Goal: Task Accomplishment & Management: Use online tool/utility

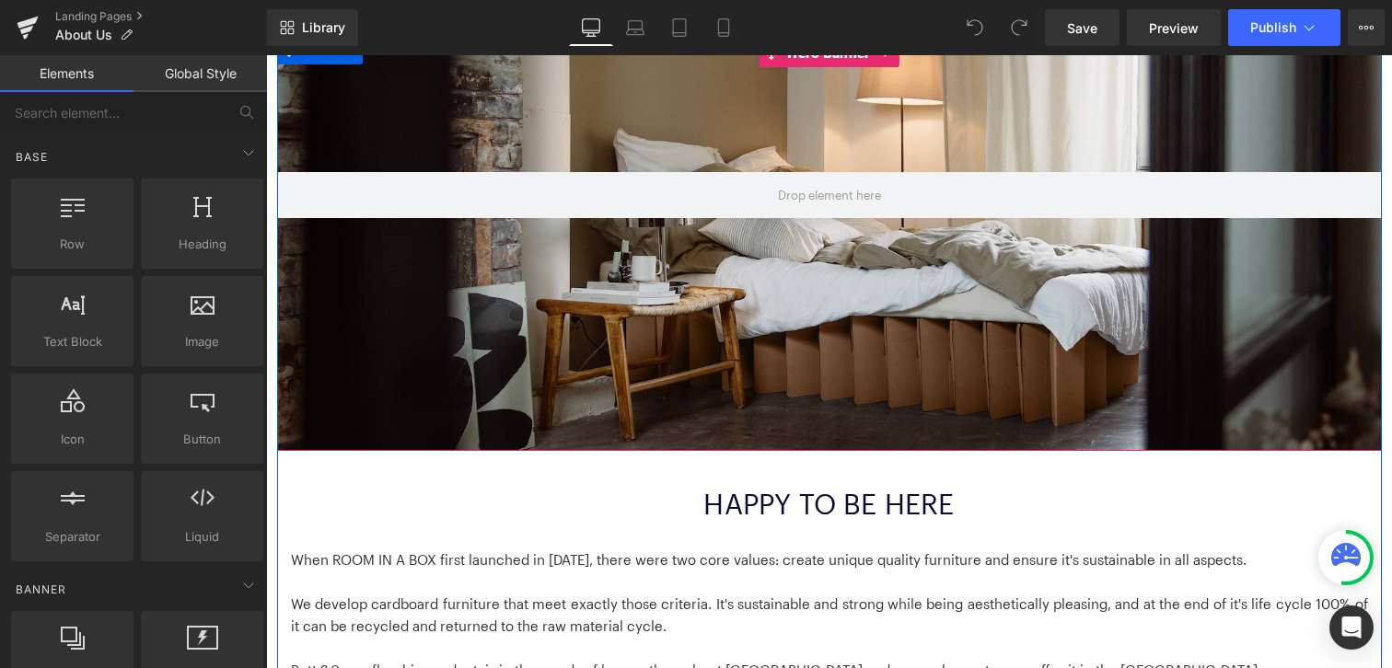
scroll to position [418, 0]
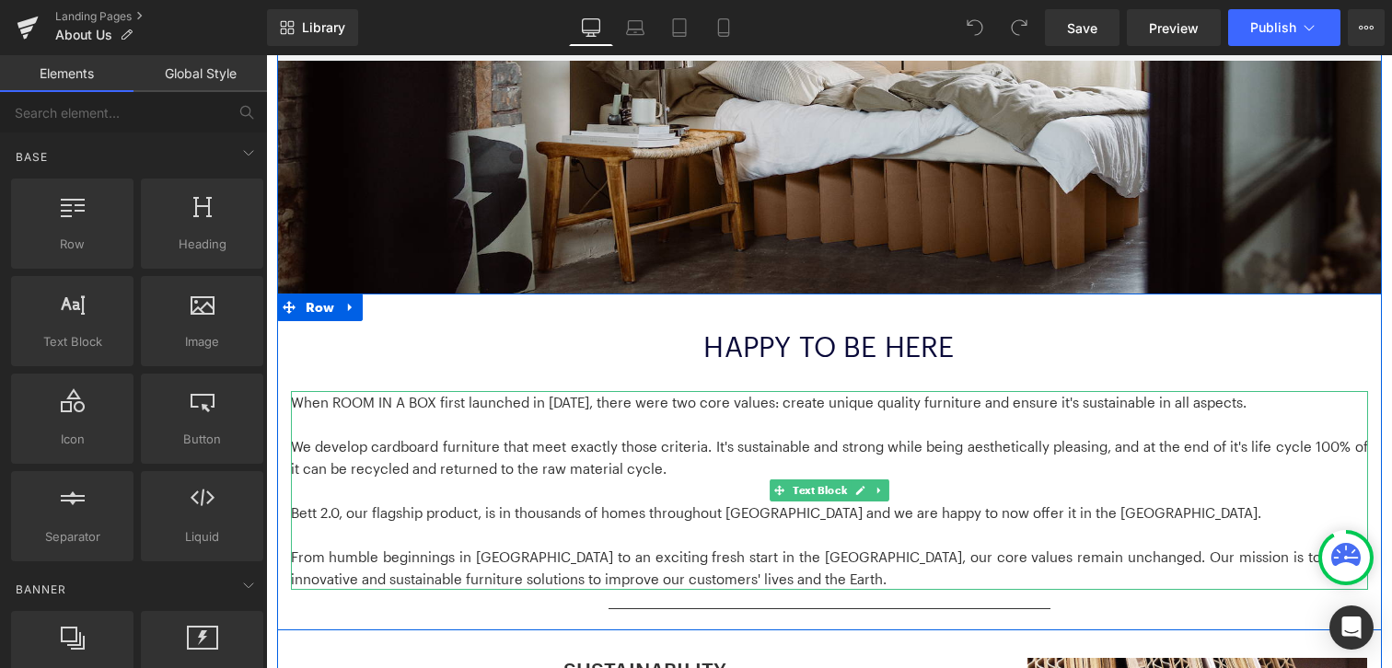
click at [350, 522] on p "Bett 2.0, our flagship product, is in thousands of homes throughout [GEOGRAPHIC…" at bounding box center [829, 513] width 1077 height 22
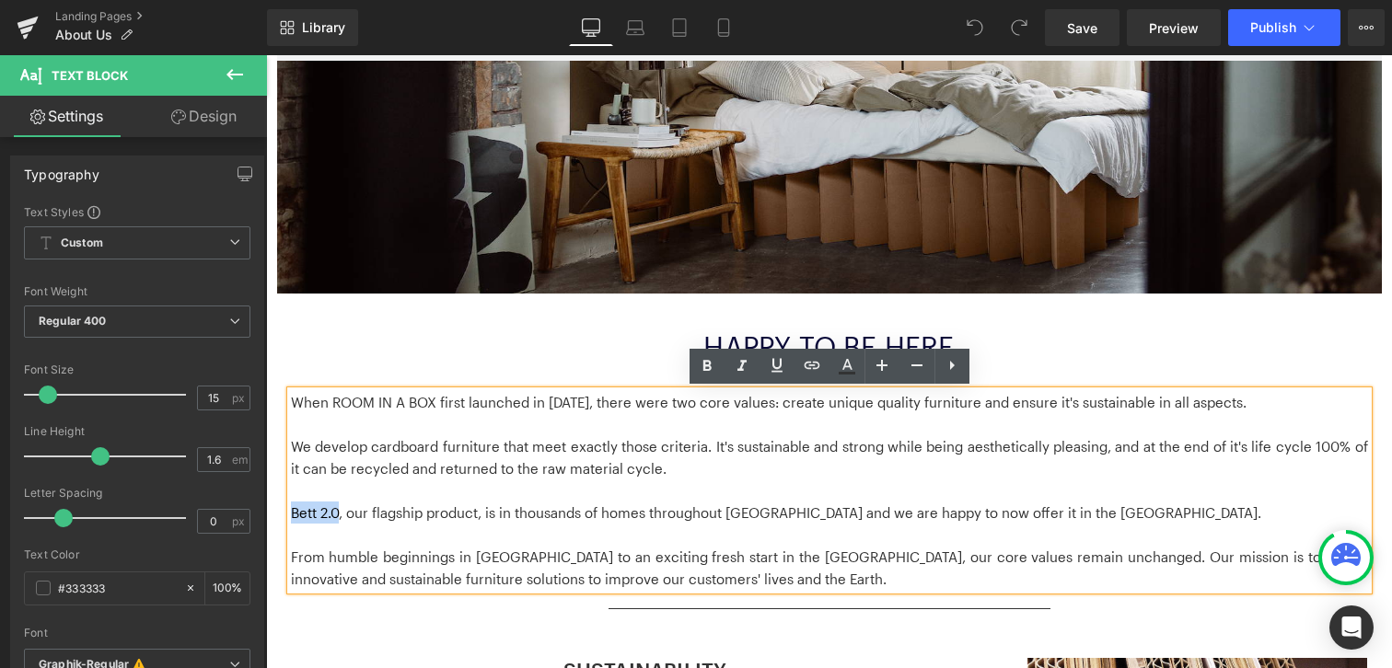
drag, startPoint x: 341, startPoint y: 513, endPoint x: 283, endPoint y: 512, distance: 58.0
click at [283, 512] on div "HAPPY TO BE HERE Heading When ROOM IN A BOX first launched in [DATE], there wer…" at bounding box center [829, 479] width 1105 height 299
click at [813, 364] on icon at bounding box center [812, 365] width 22 height 22
click at [438, 531] on input "text" at bounding box center [424, 529] width 283 height 46
paste input "Find answers about Bed 2.0 setup, durability, and sustainability. Discover how …"
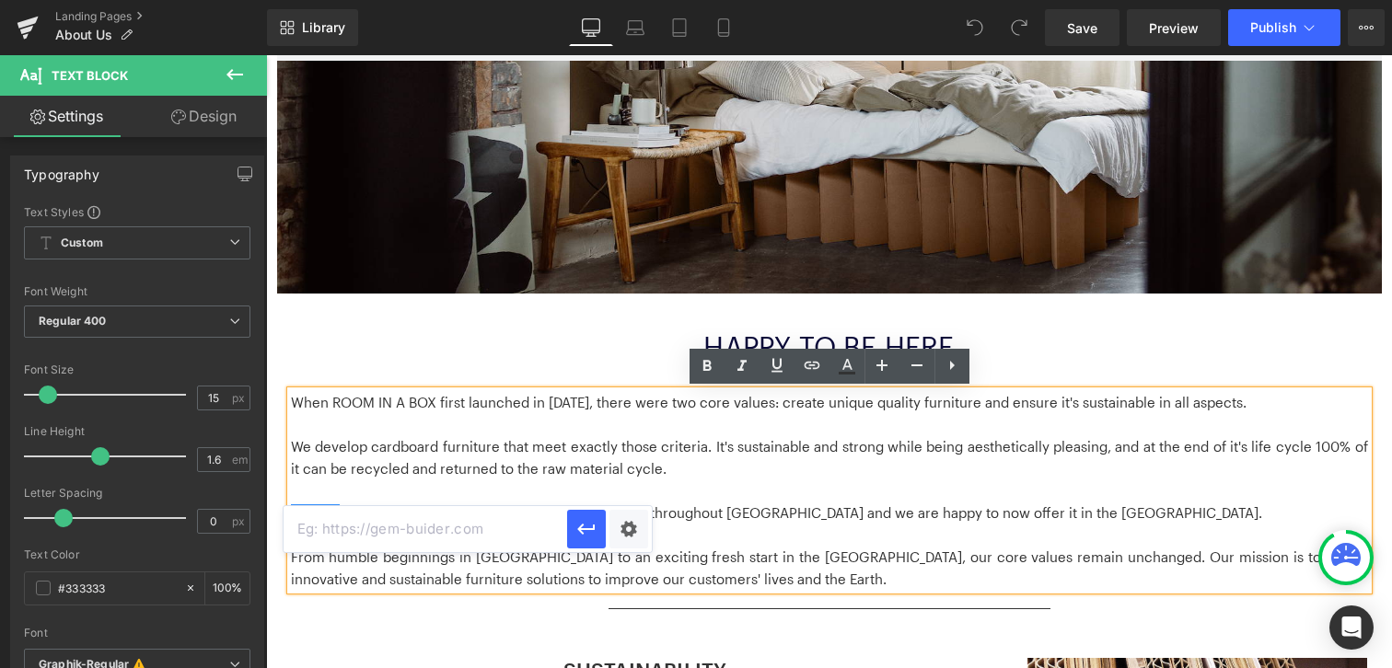
type input "Find answers about Bed 2.0 setup, durability, and sustainability. Discover how …"
click at [630, 0] on div "Text Color Highlight Color #333333 Edit or remove link: Edit - Unlink - Cancel" at bounding box center [696, 0] width 1392 height 0
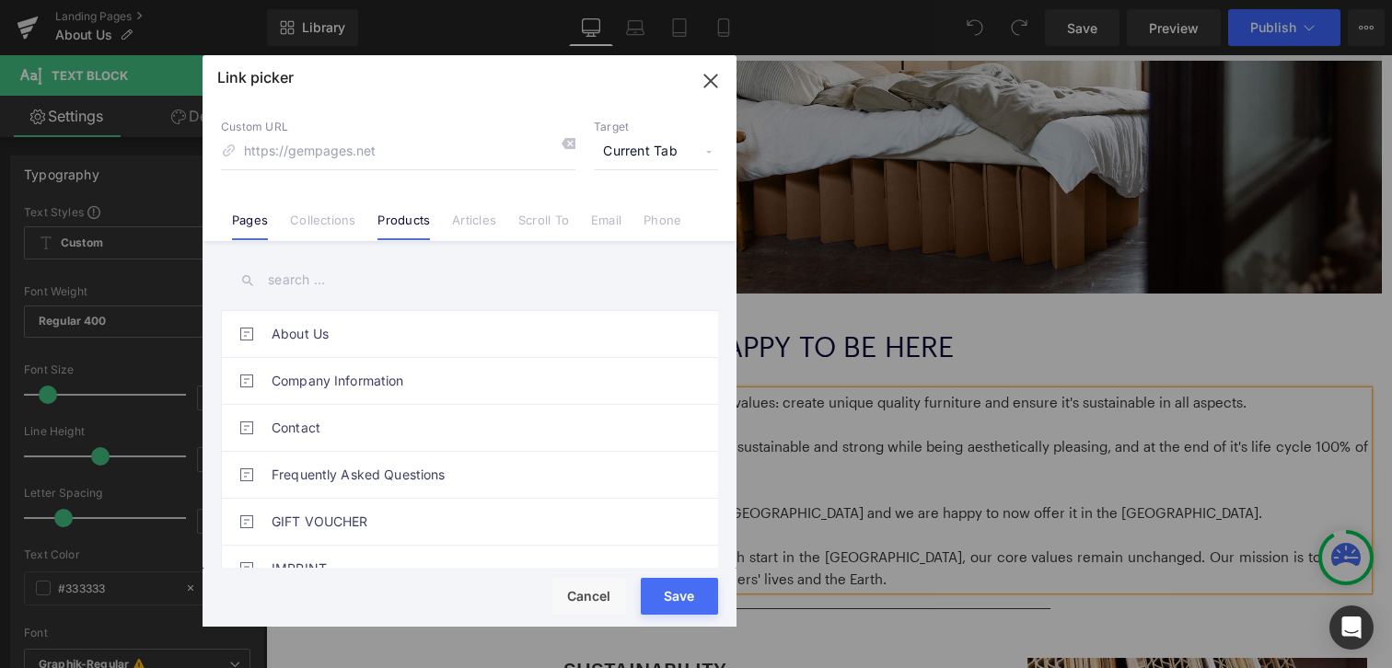
click at [418, 214] on link "Products" at bounding box center [403, 227] width 52 height 28
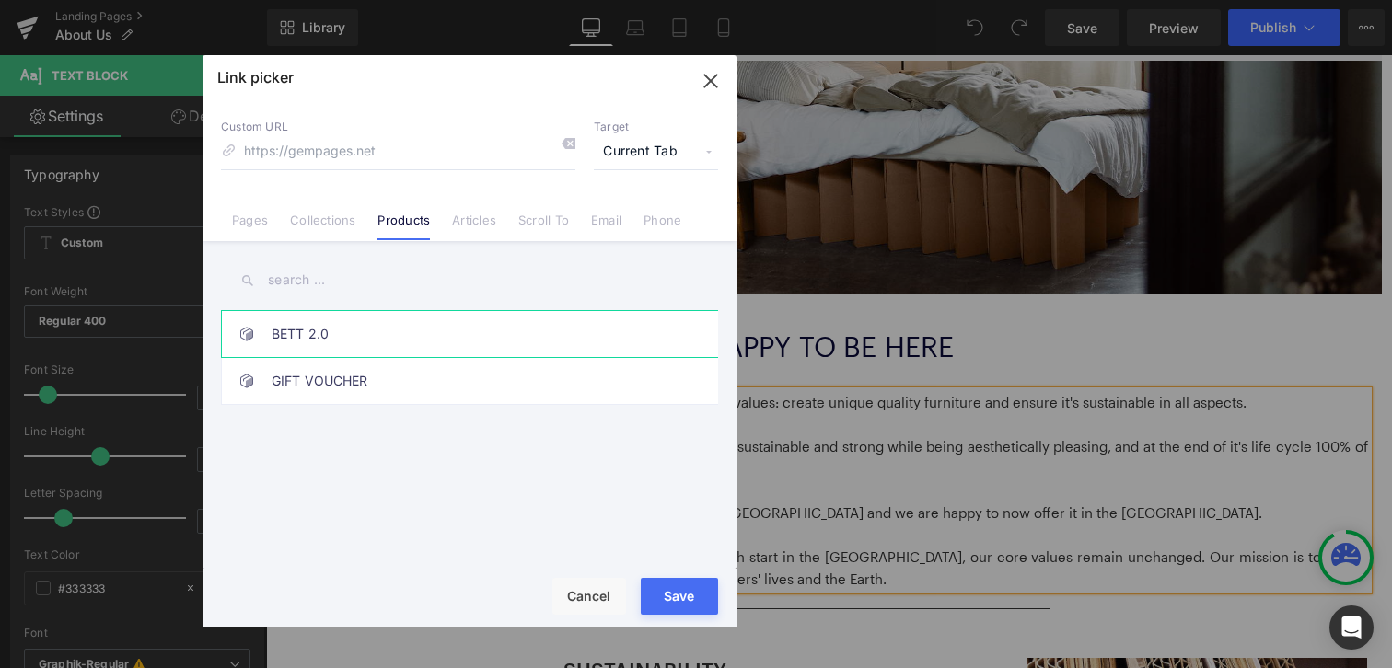
click at [321, 325] on link "BETT 2.0" at bounding box center [474, 334] width 405 height 46
type input "/products/bed-2-0"
click at [680, 595] on div "Rendering Content" at bounding box center [696, 595] width 113 height 20
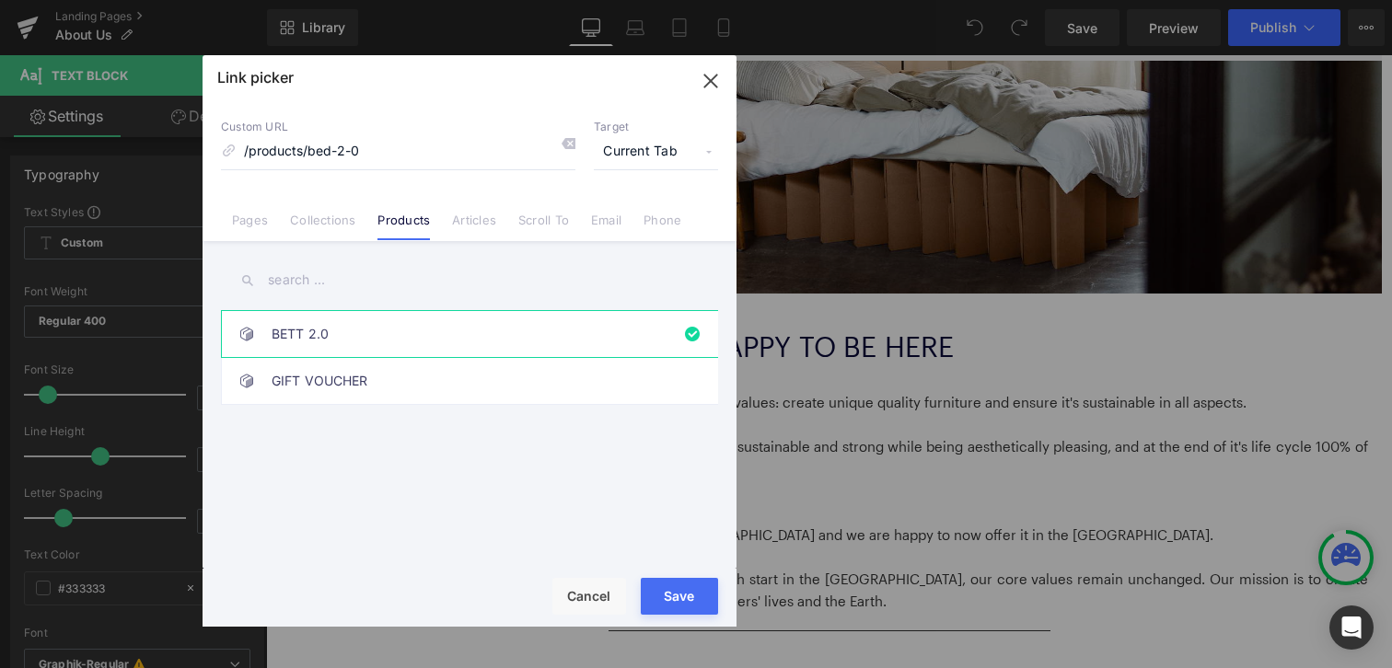
click at [652, 608] on button "Save" at bounding box center [679, 596] width 77 height 37
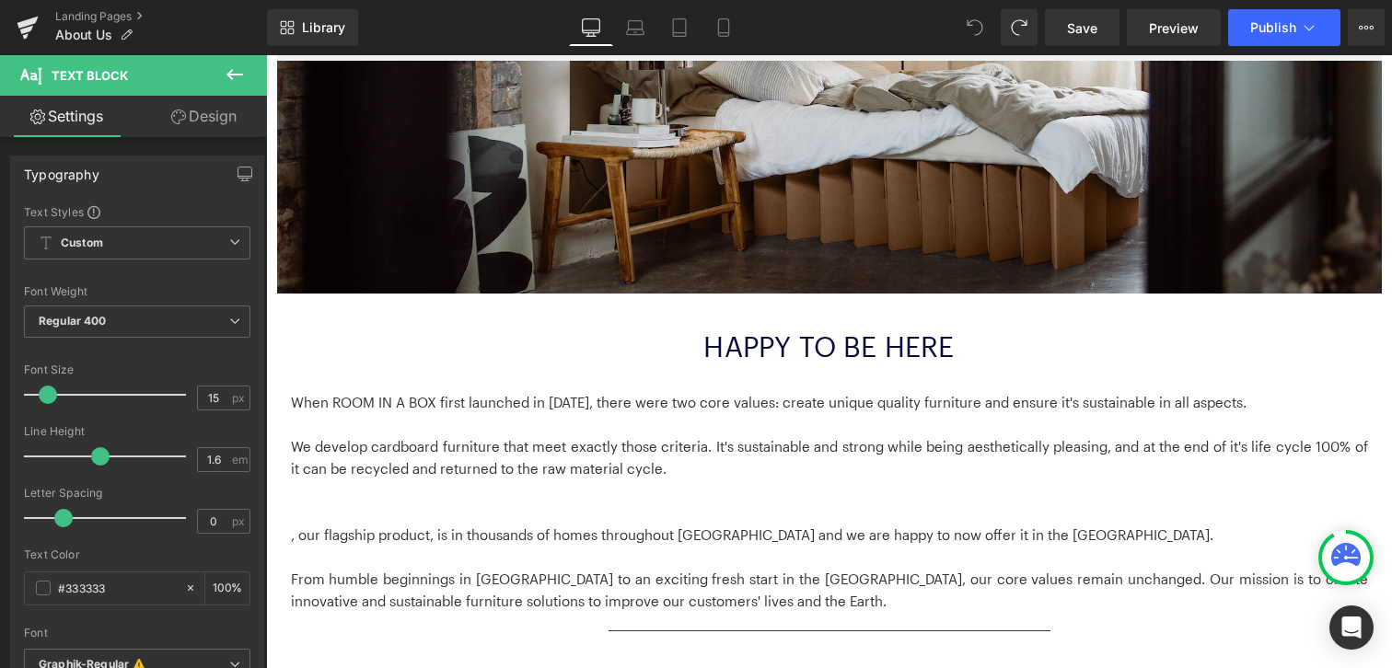
click at [966, 32] on span at bounding box center [974, 27] width 37 height 37
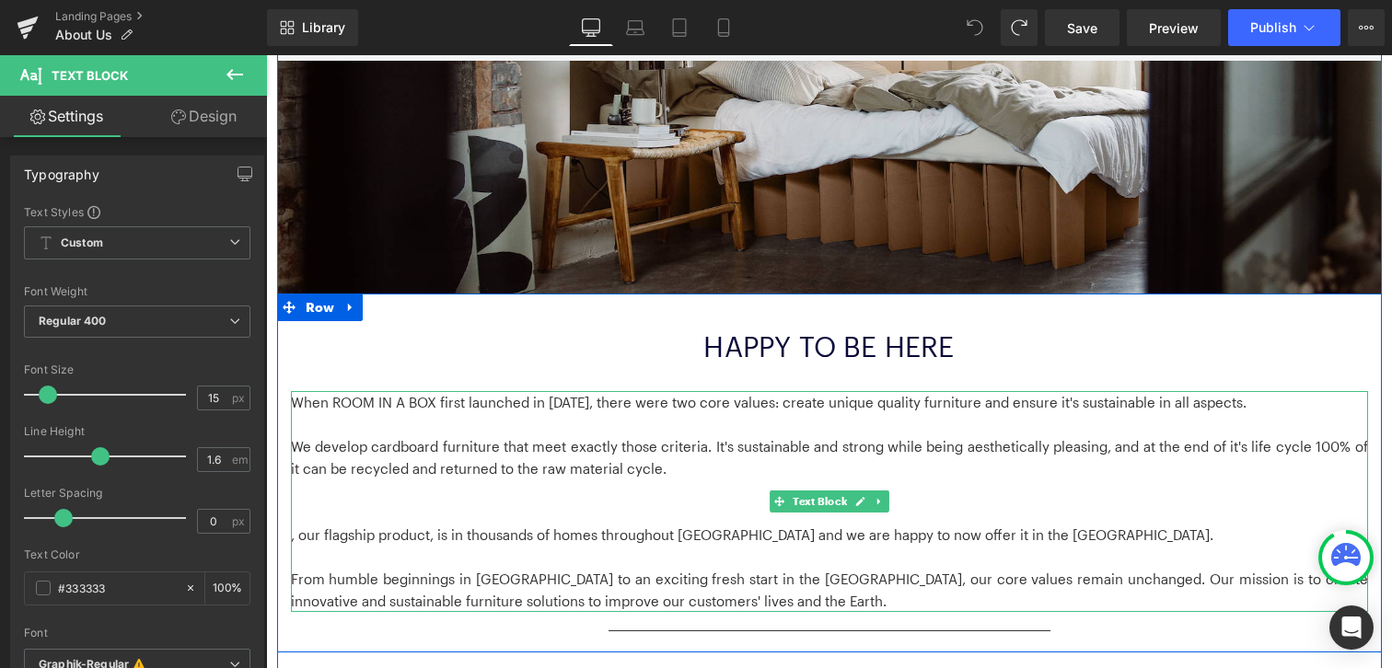
click at [781, 431] on p at bounding box center [829, 424] width 1077 height 22
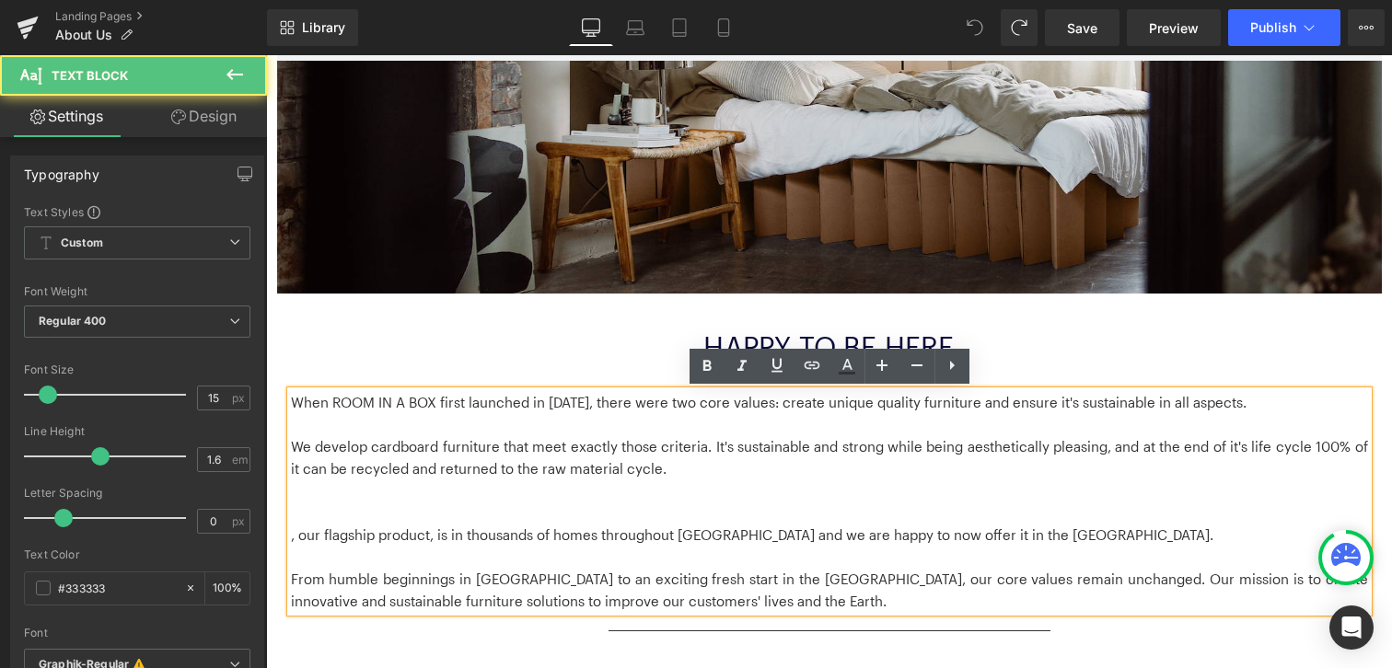
click at [389, 539] on p ", our flagship product, is in thousands of homes throughout [GEOGRAPHIC_DATA] a…" at bounding box center [829, 524] width 1077 height 44
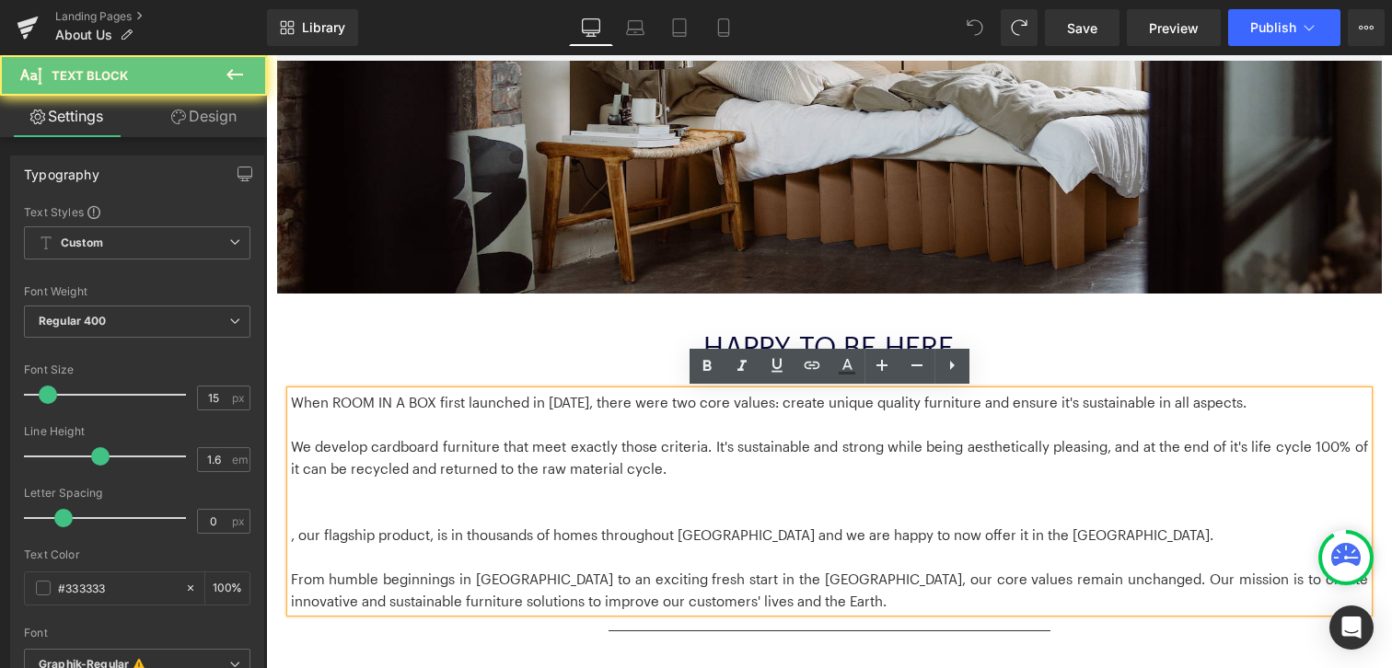
click at [294, 536] on p ", our flagship product, is in thousands of homes throughout [GEOGRAPHIC_DATA] a…" at bounding box center [829, 524] width 1077 height 44
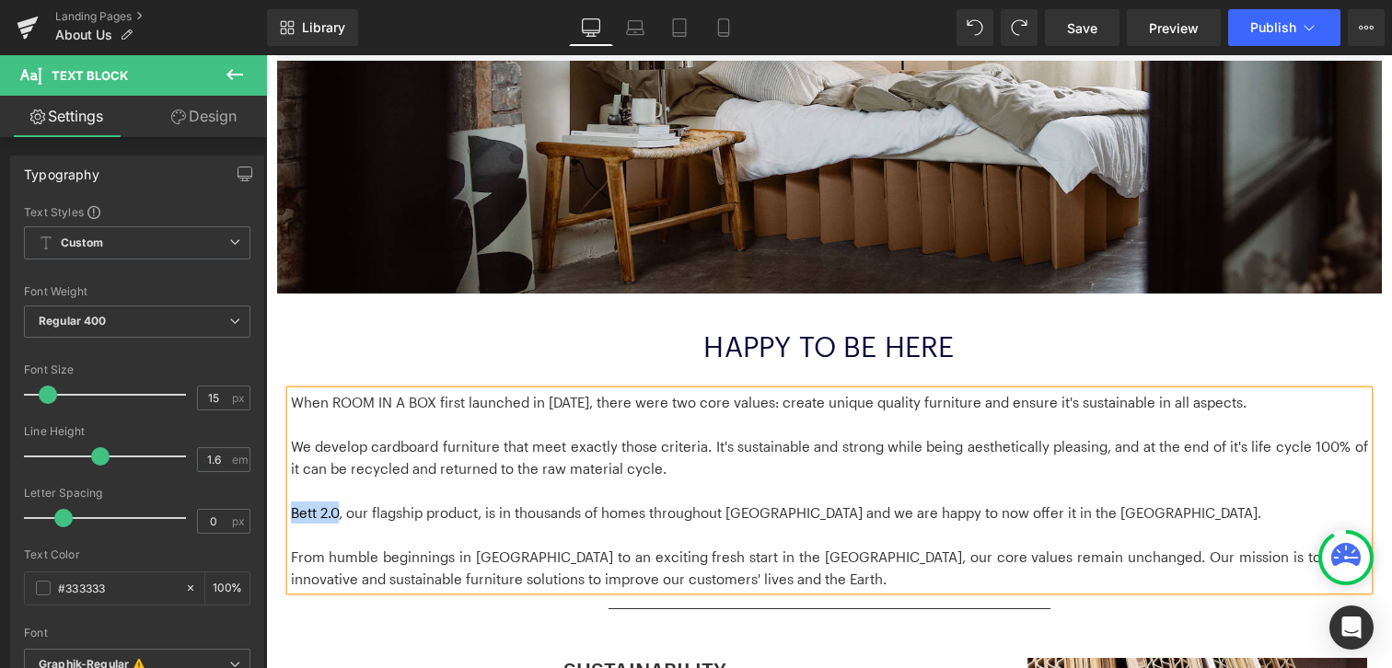
click at [315, 510] on p "Bett 2.0, our flagship product, is in thousands of homes throughout [GEOGRAPHIC…" at bounding box center [829, 513] width 1077 height 22
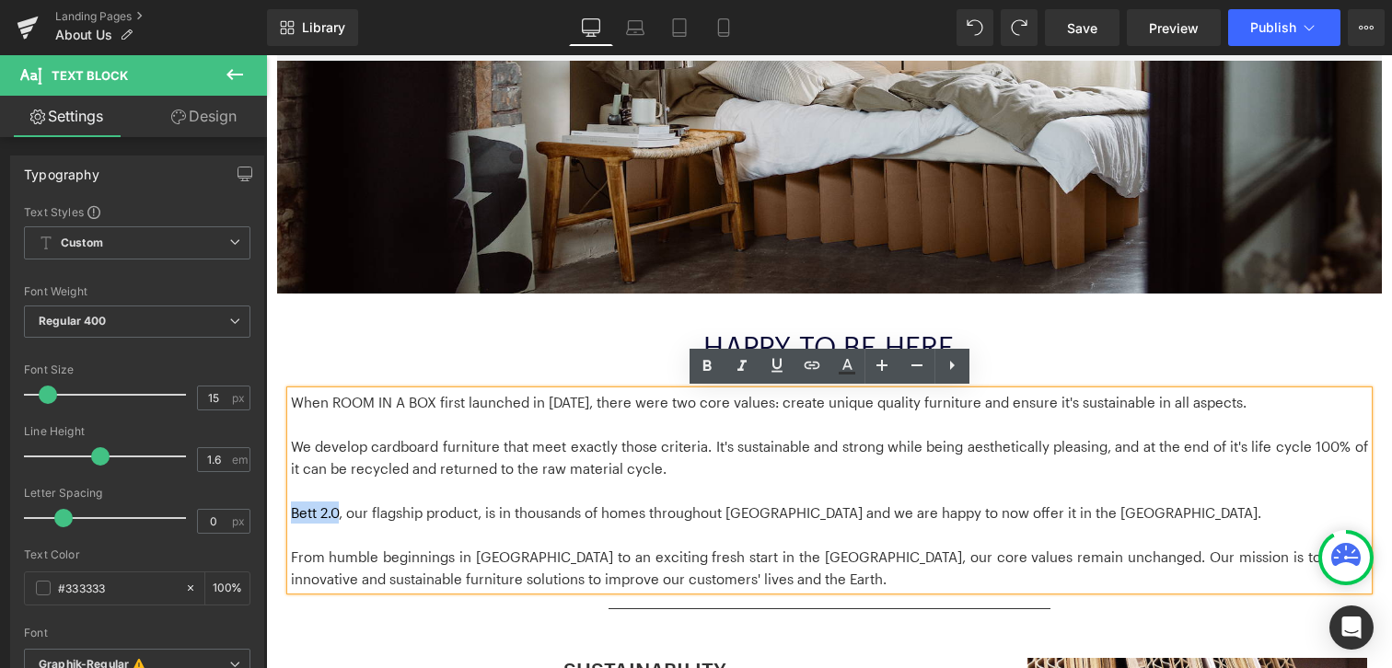
drag, startPoint x: 292, startPoint y: 514, endPoint x: 336, endPoint y: 514, distance: 44.2
click at [336, 514] on p "Bett 2.0, our flagship product, is in thousands of homes throughout [GEOGRAPHIC…" at bounding box center [829, 513] width 1077 height 22
click at [816, 358] on icon at bounding box center [812, 365] width 22 height 22
click at [636, 0] on div "Text Color Highlight Color #333333 Edit or remove link: Edit - Unlink - Cancel" at bounding box center [696, 0] width 1392 height 0
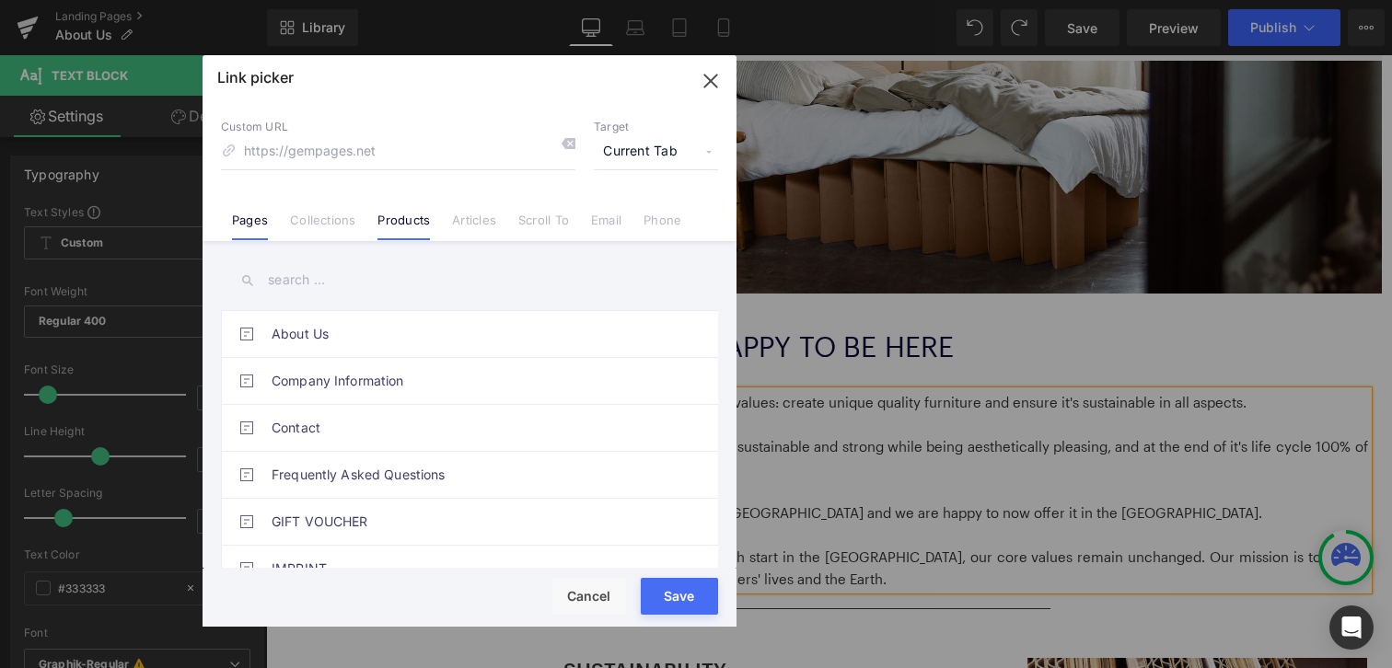
click at [410, 211] on li "Products" at bounding box center [403, 213] width 75 height 32
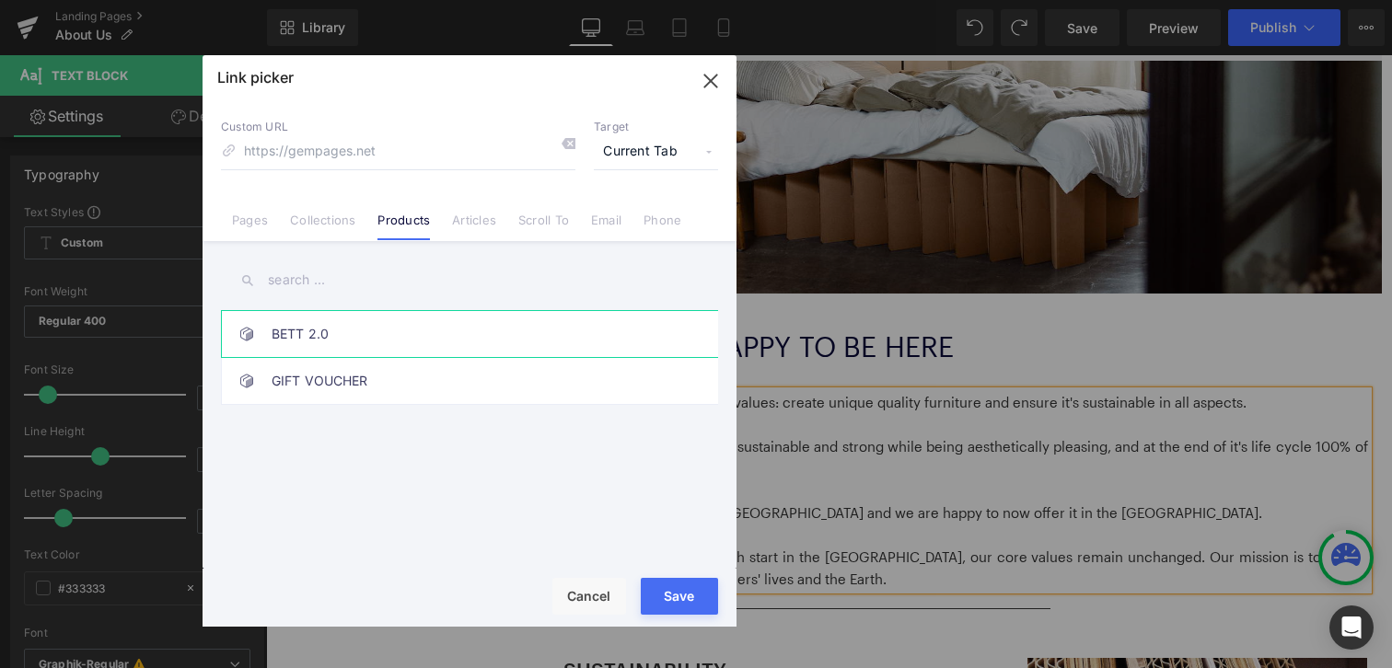
click at [351, 333] on link "BETT 2.0" at bounding box center [474, 334] width 405 height 46
type input "/products/bed-2-0"
click at [653, 606] on button "Save" at bounding box center [679, 596] width 77 height 37
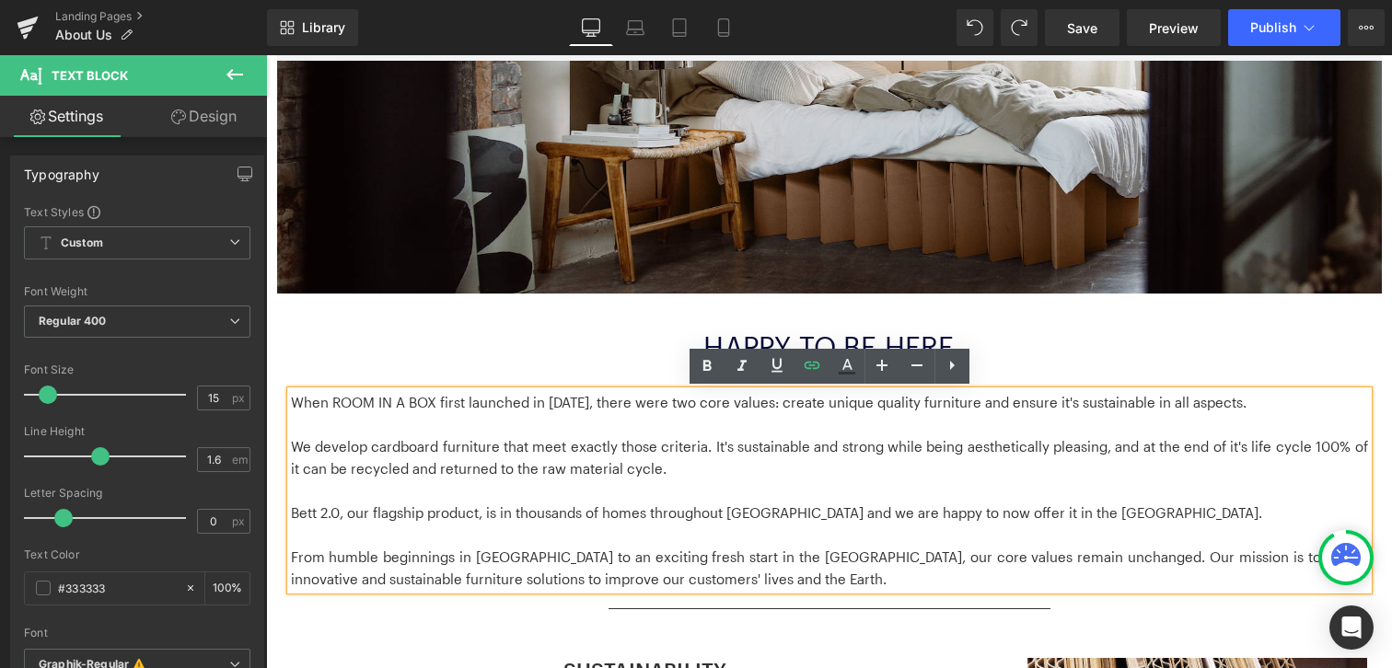
click at [839, 530] on p at bounding box center [829, 535] width 1077 height 22
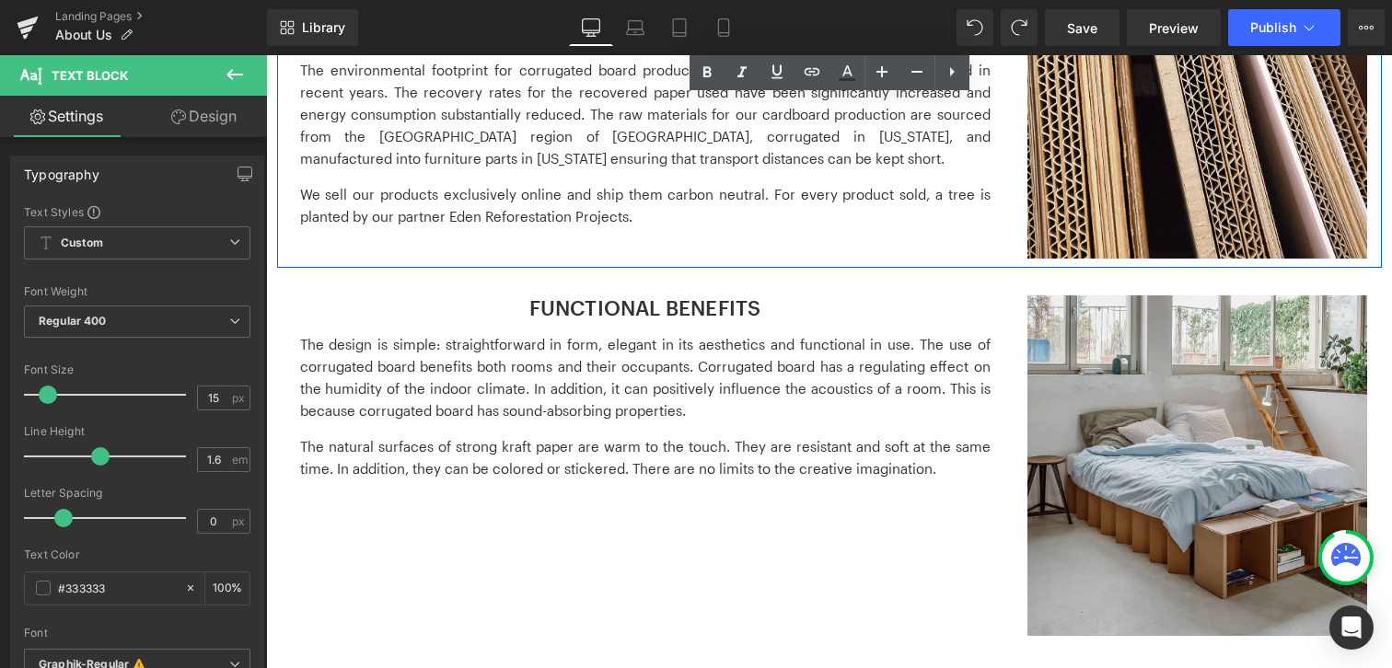
scroll to position [1159, 0]
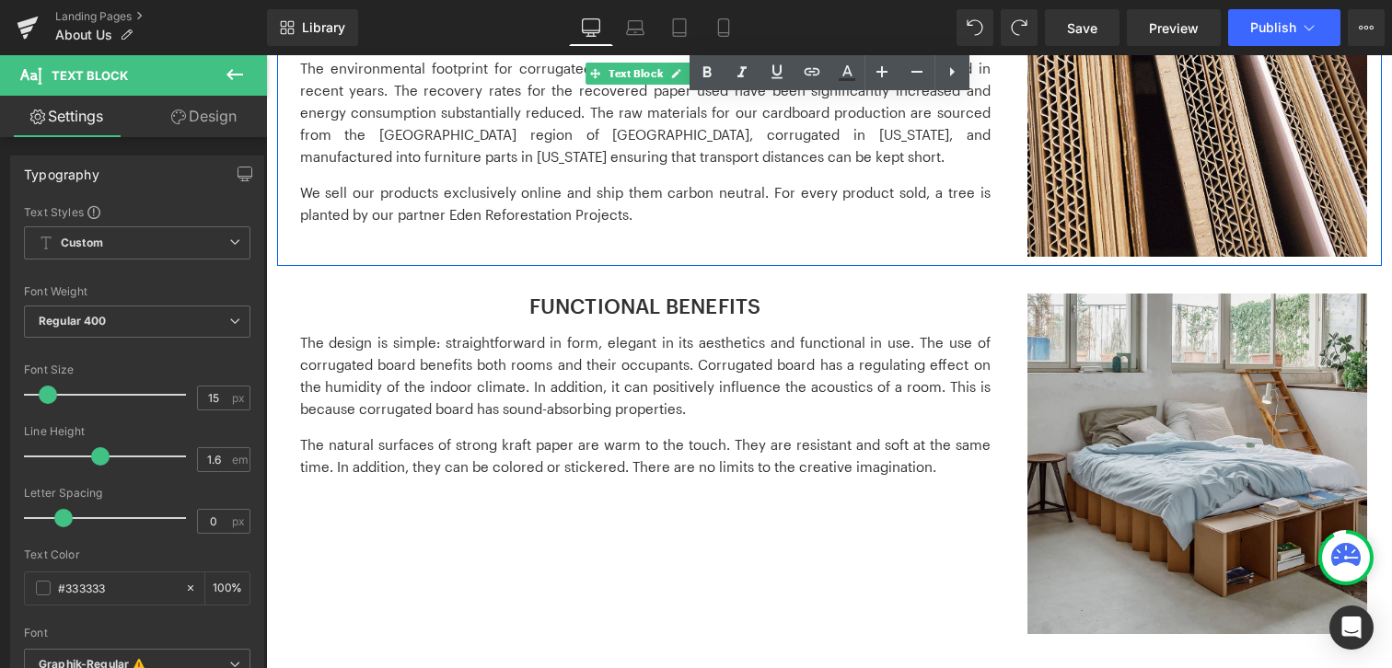
click at [479, 208] on p "We sell our products exclusively online and ship them carbon neutral. For every…" at bounding box center [645, 203] width 690 height 44
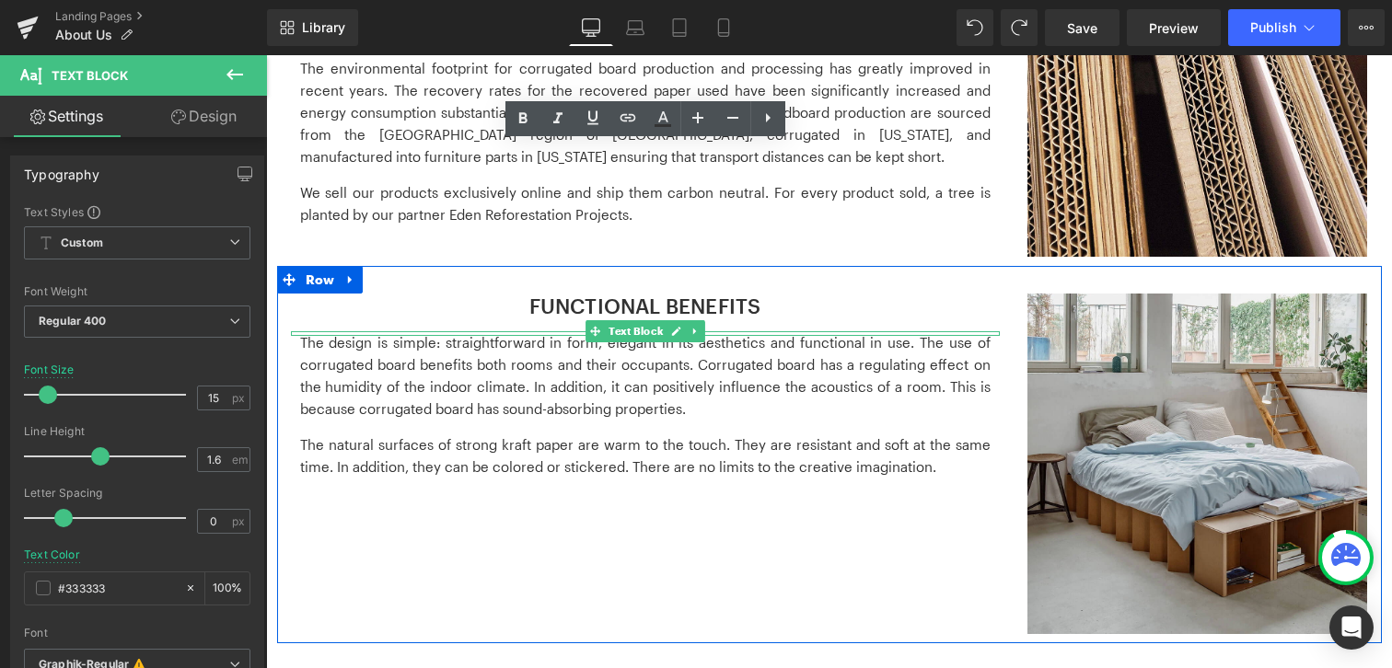
click at [820, 426] on div "The design is simple: straightforward in form, elegant in its aesthetics and fu…" at bounding box center [645, 411] width 690 height 160
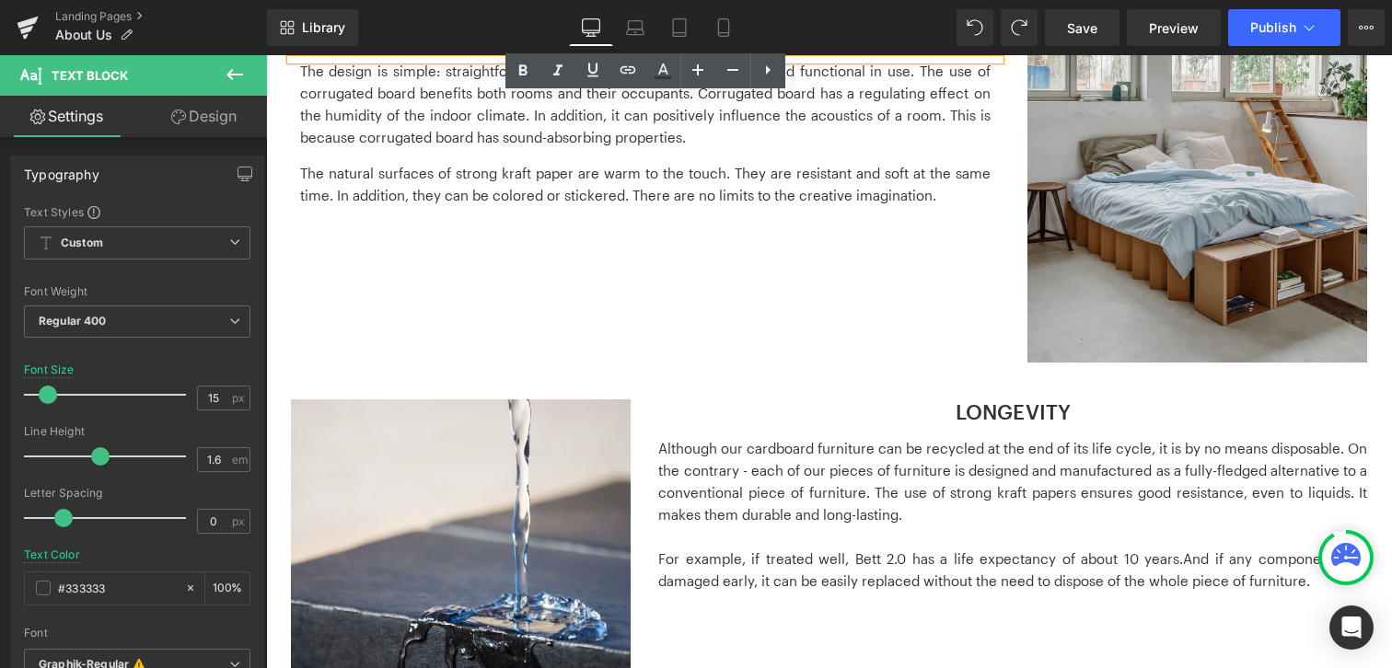
scroll to position [1523, 0]
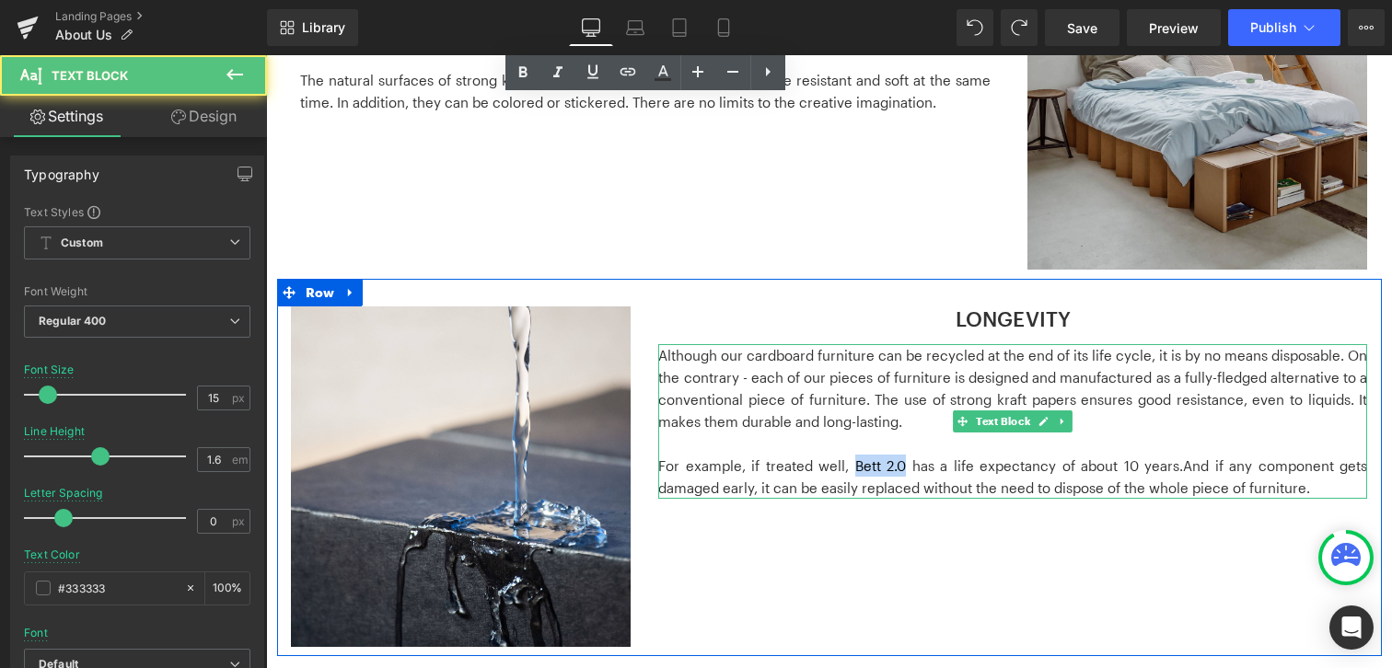
drag, startPoint x: 855, startPoint y: 470, endPoint x: 904, endPoint y: 470, distance: 48.8
click at [904, 470] on p "For example, if treated well, Bett 2.0 has a life expectancy of about 10 years.…" at bounding box center [1012, 477] width 709 height 44
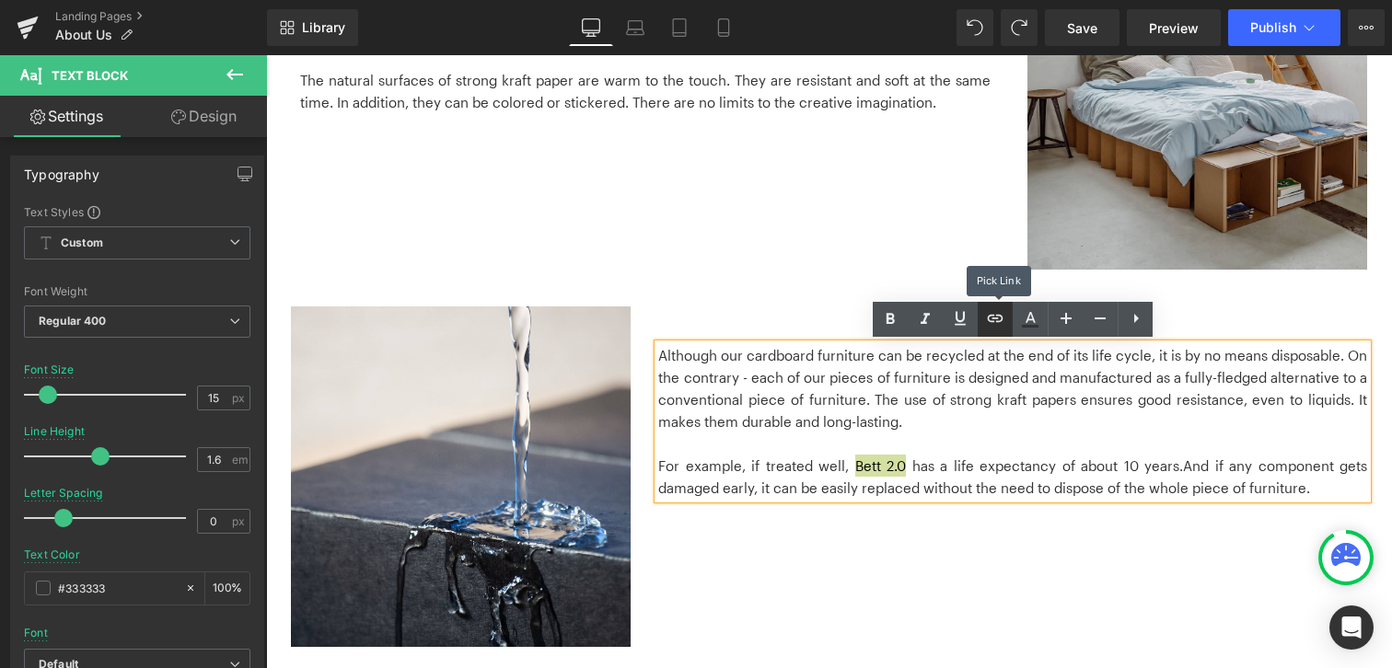
click at [1004, 315] on icon at bounding box center [995, 318] width 22 height 22
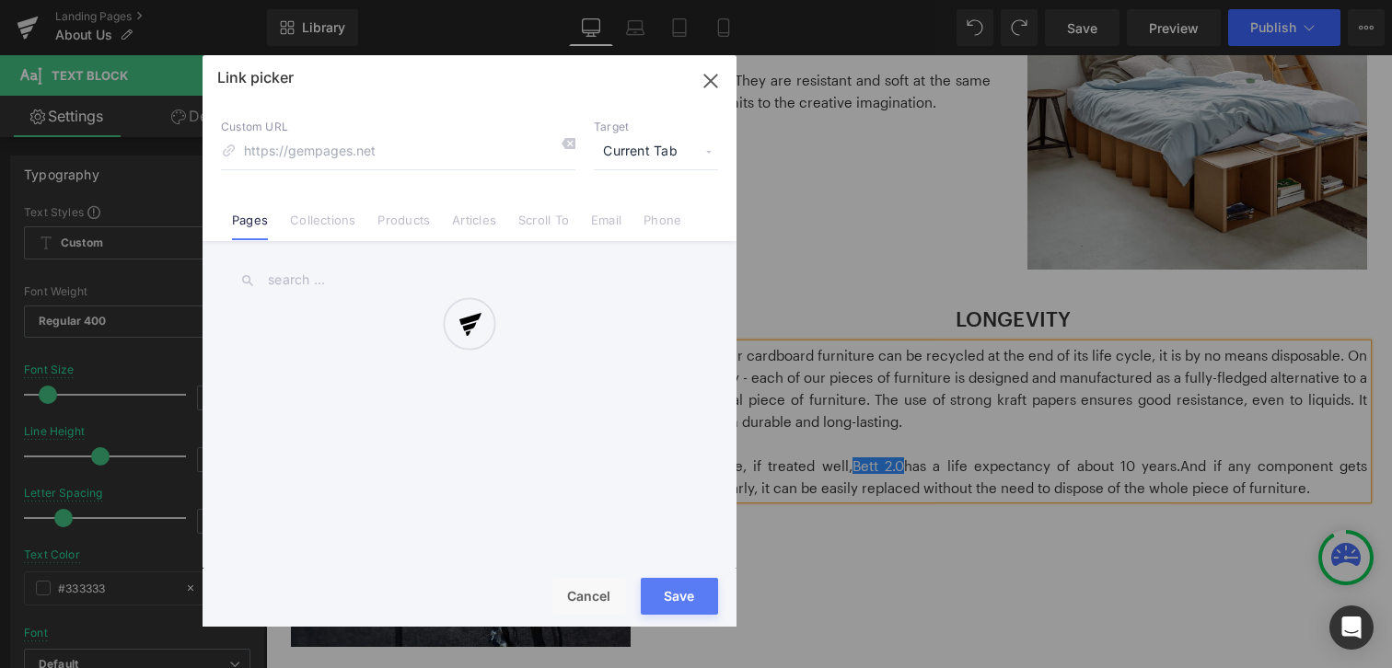
click at [1129, 0] on div "Text Color Highlight Color #333333 Edit or remove link: Edit - Unlink - Cancel …" at bounding box center [696, 0] width 1392 height 0
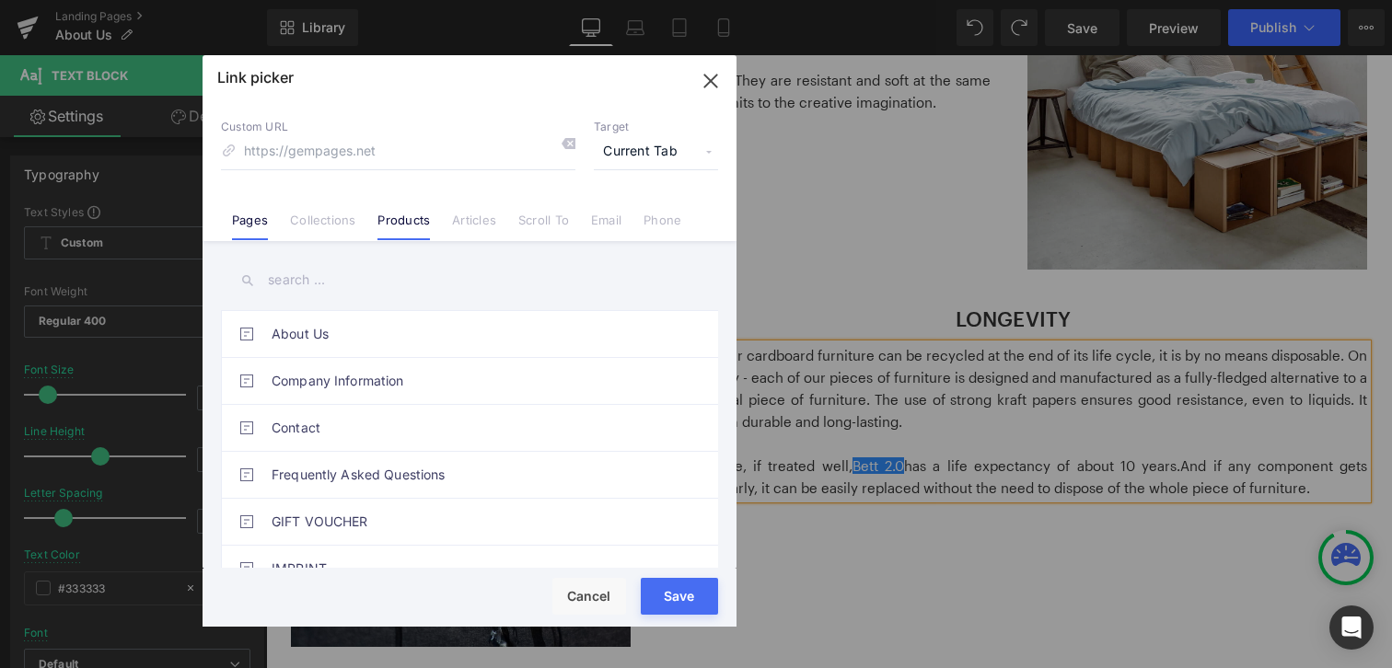
click at [419, 216] on link "Products" at bounding box center [403, 227] width 52 height 28
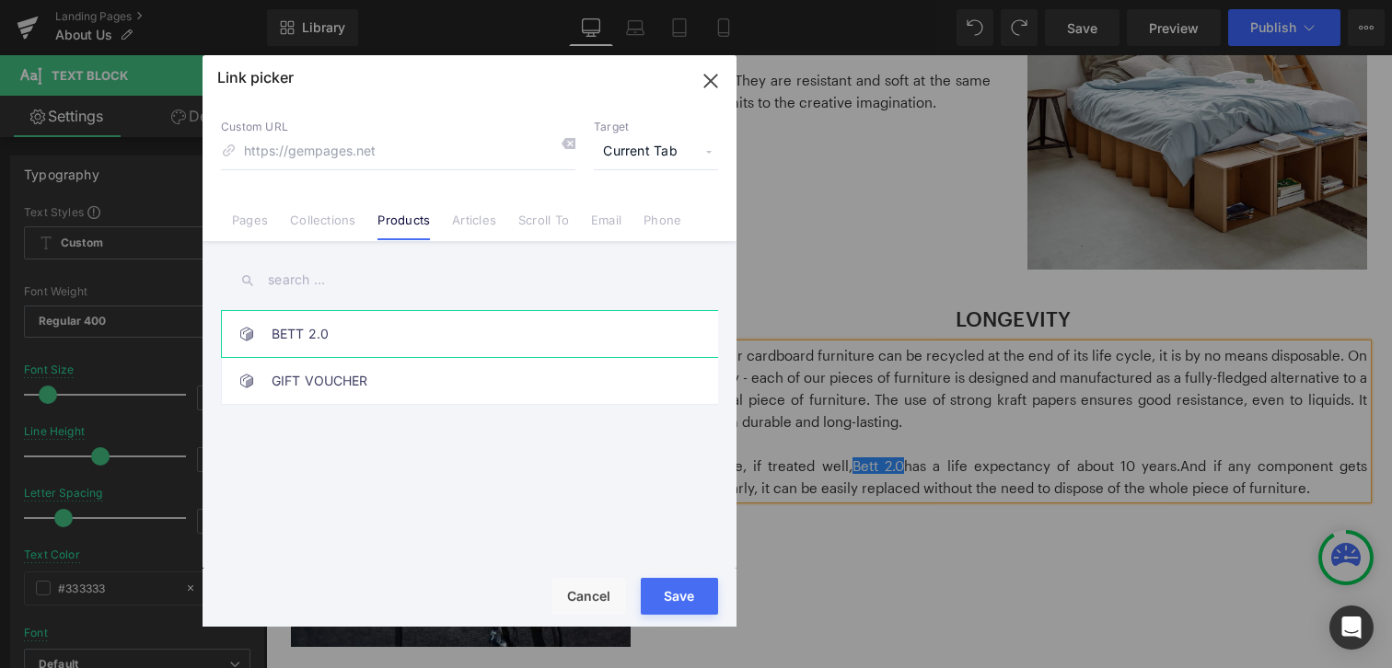
click at [305, 327] on link "BETT 2.0" at bounding box center [474, 334] width 405 height 46
type input "/products/bed-2-0"
click at [652, 607] on button "Save" at bounding box center [679, 596] width 77 height 37
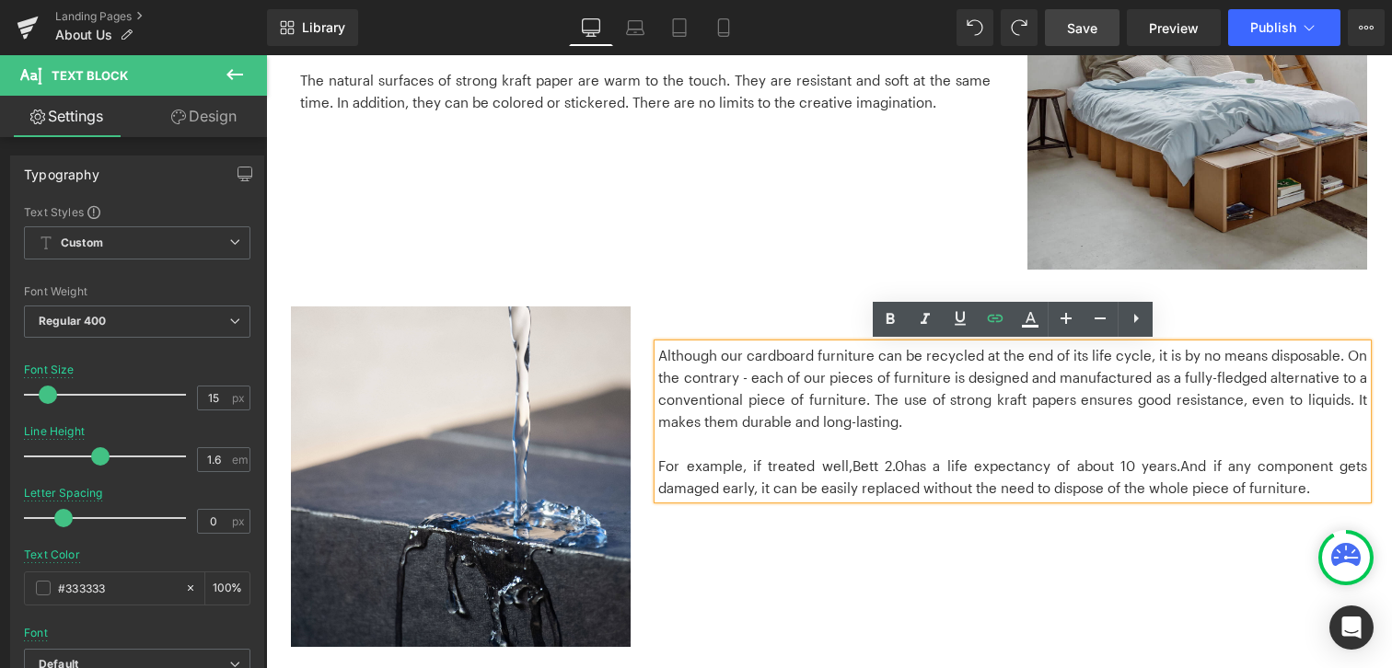
click at [1102, 19] on link "Save" at bounding box center [1082, 27] width 75 height 37
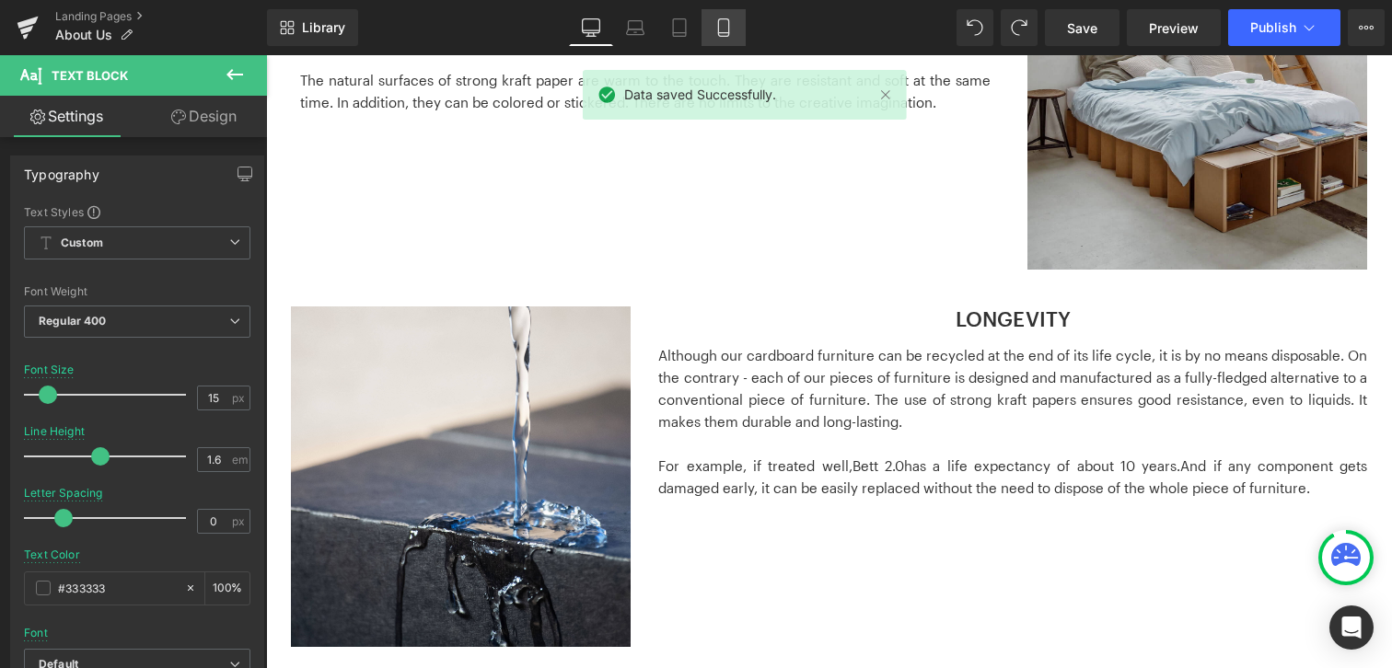
click at [723, 34] on icon at bounding box center [723, 27] width 18 height 18
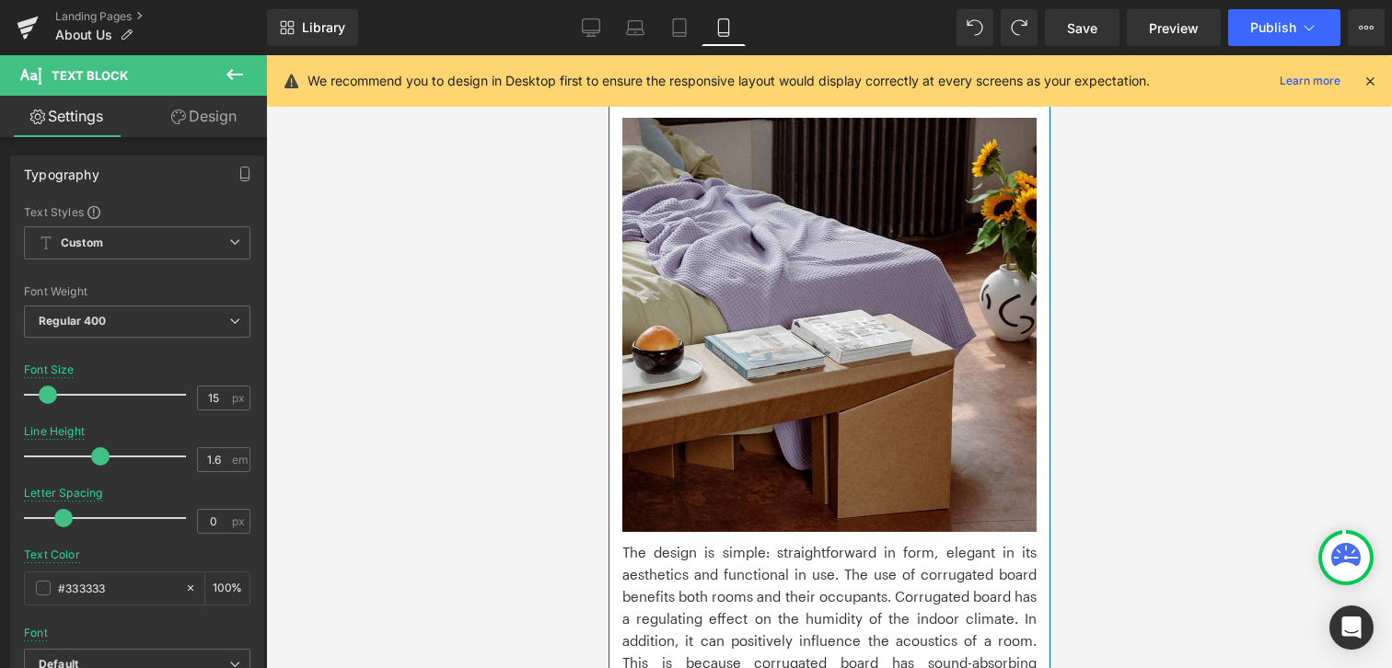
scroll to position [2525, 0]
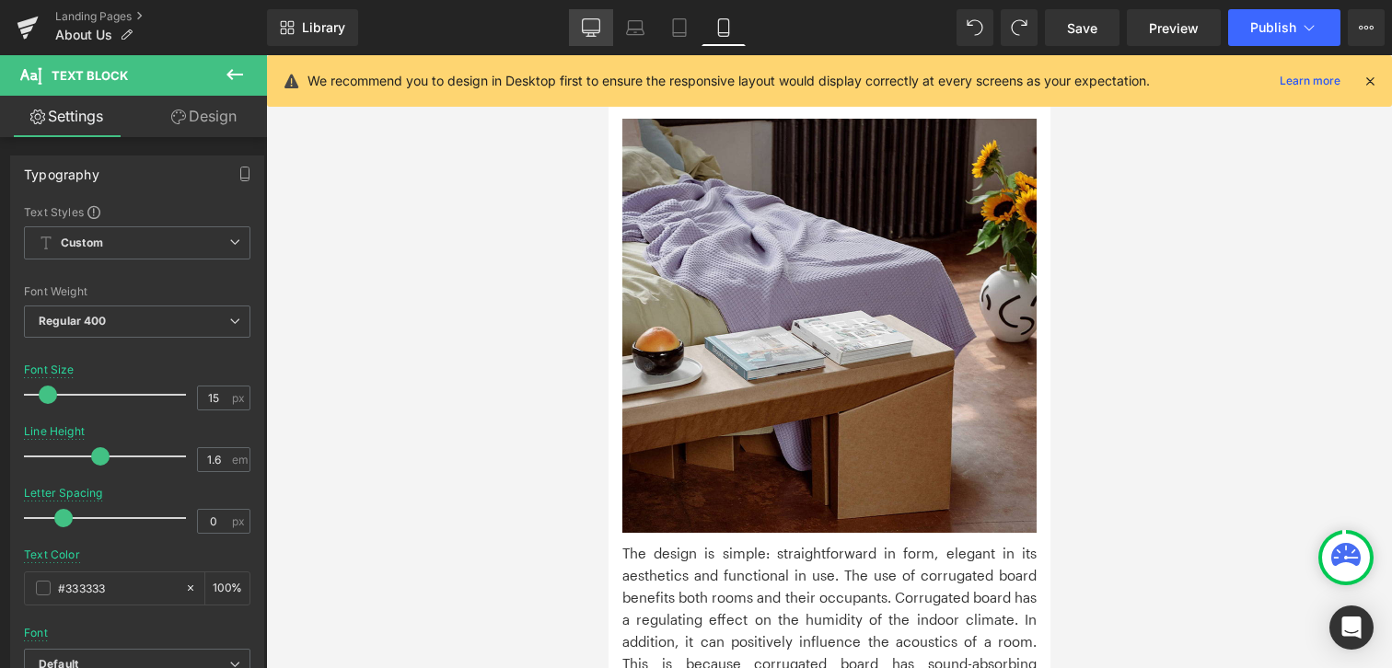
click at [607, 28] on link "Desktop" at bounding box center [591, 27] width 44 height 37
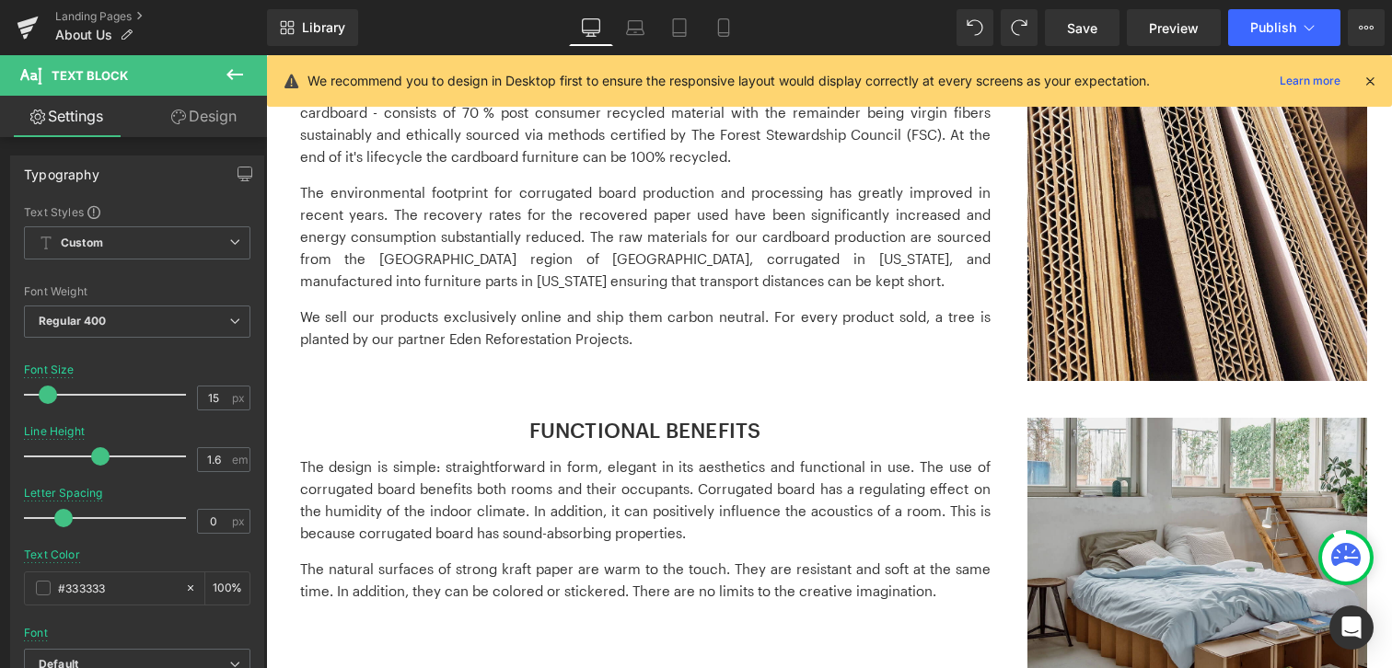
scroll to position [1347, 0]
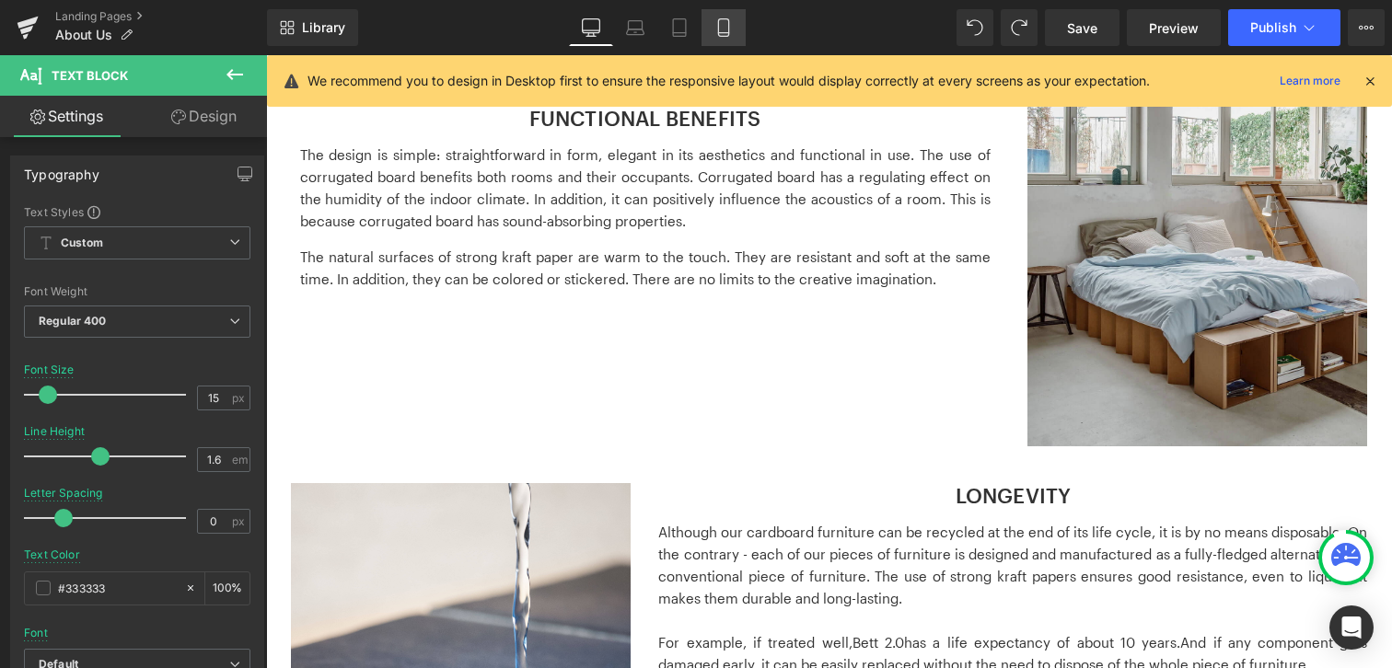
click at [728, 33] on icon at bounding box center [723, 27] width 18 height 18
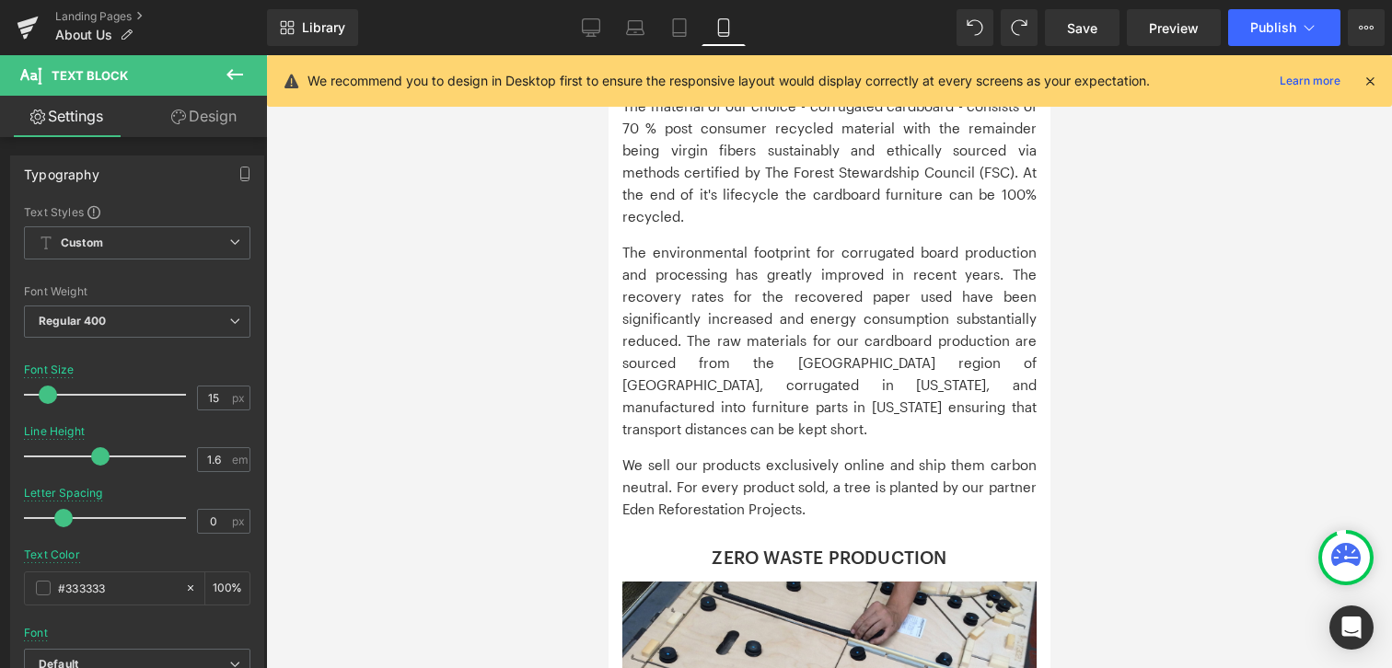
scroll to position [0, 0]
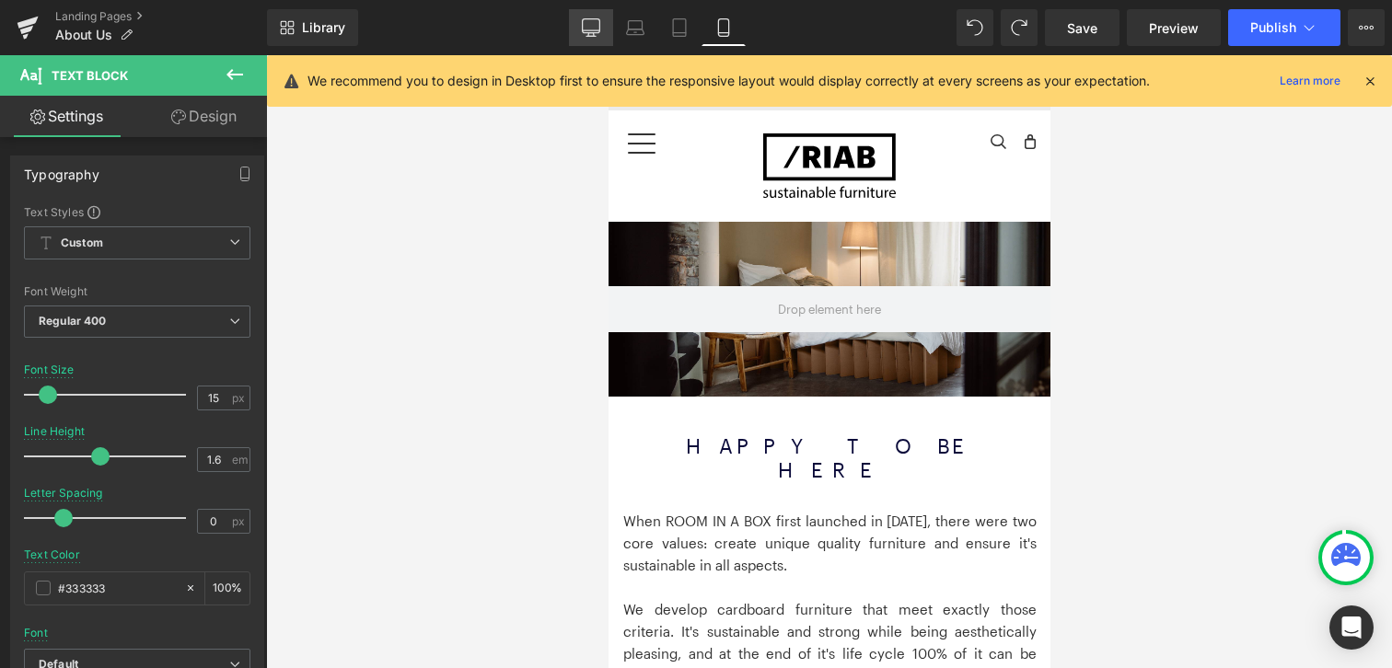
click at [592, 24] on icon at bounding box center [591, 27] width 18 height 18
type input "100"
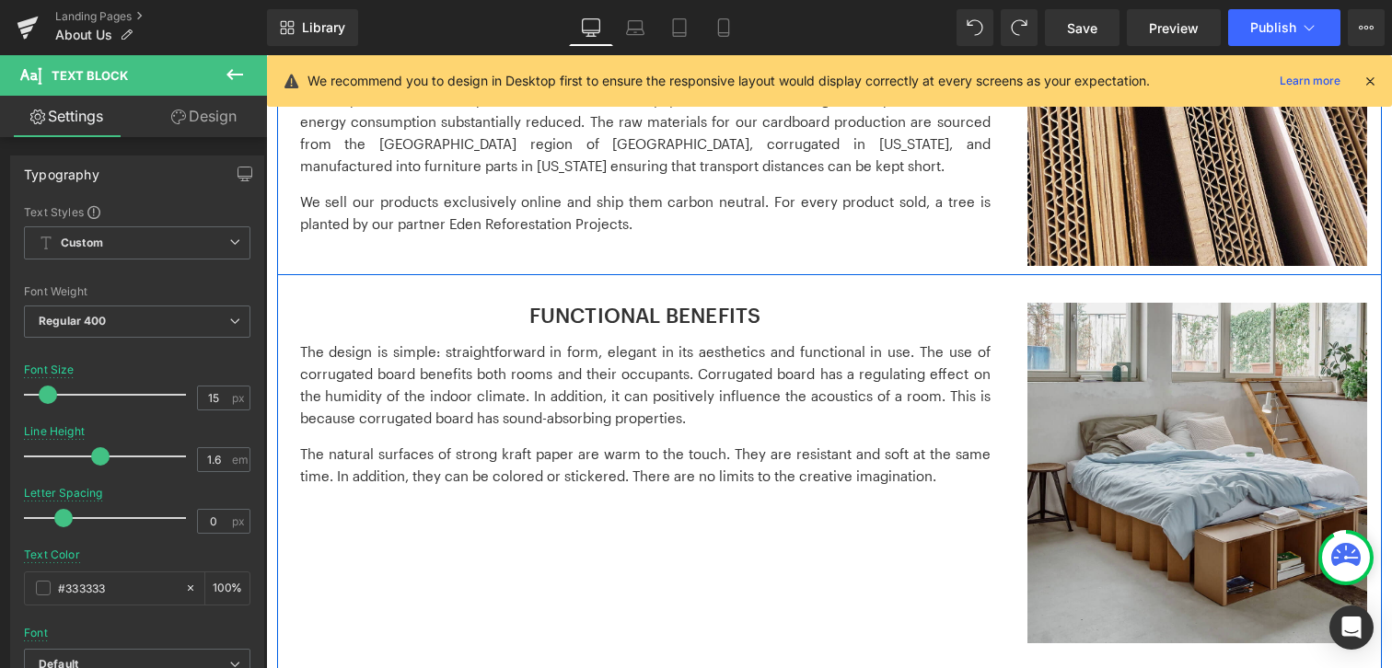
scroll to position [1180, 0]
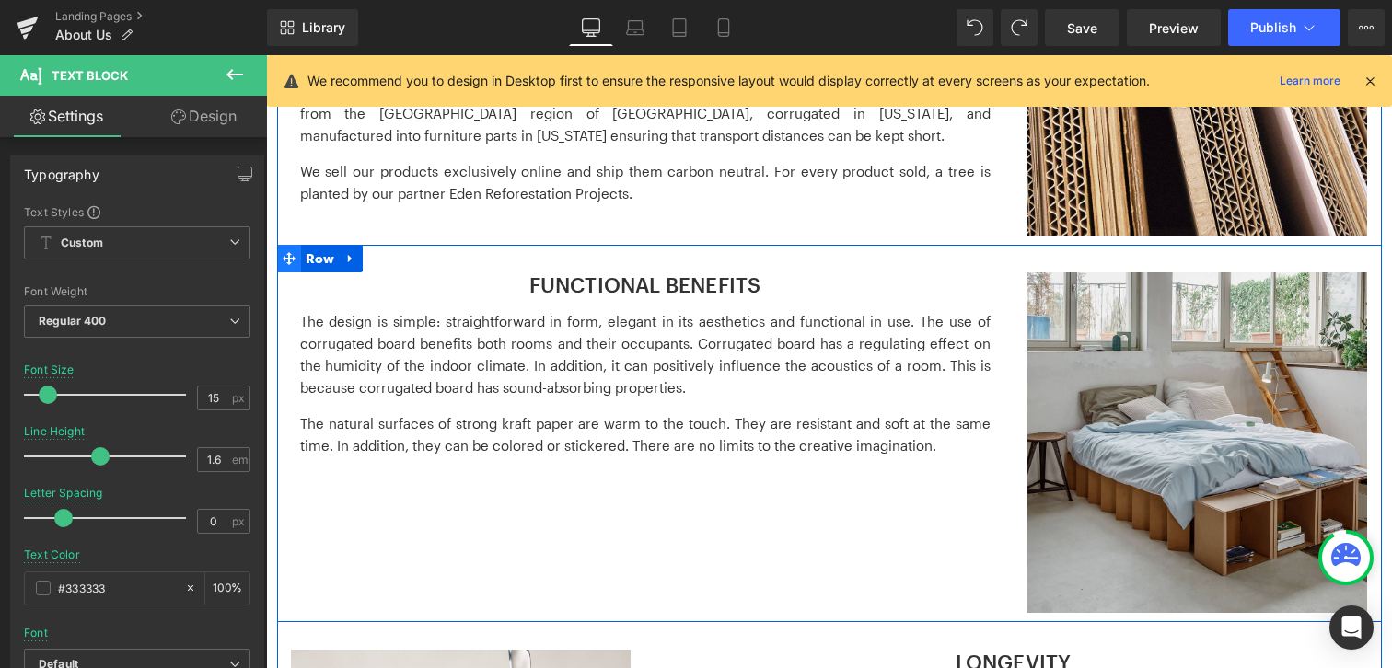
click at [288, 257] on icon at bounding box center [289, 258] width 13 height 13
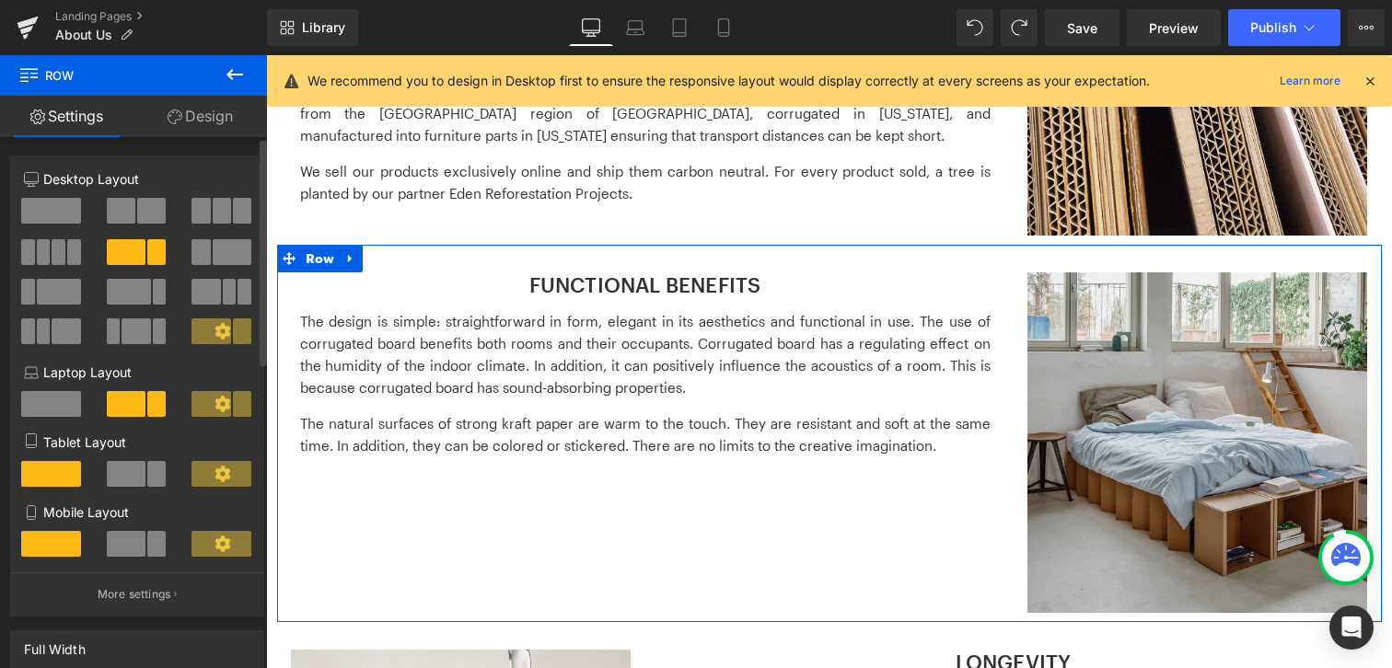
click at [56, 296] on span at bounding box center [59, 292] width 44 height 26
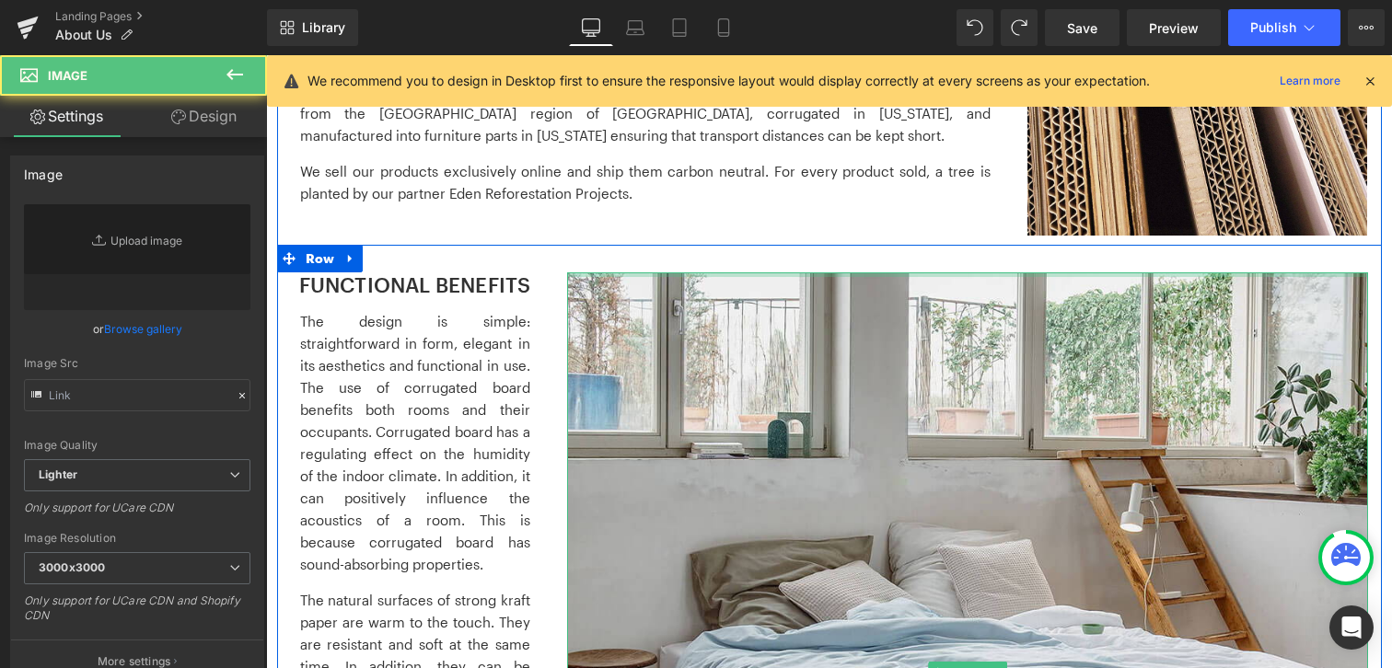
type input "[URL][DOMAIN_NAME]"
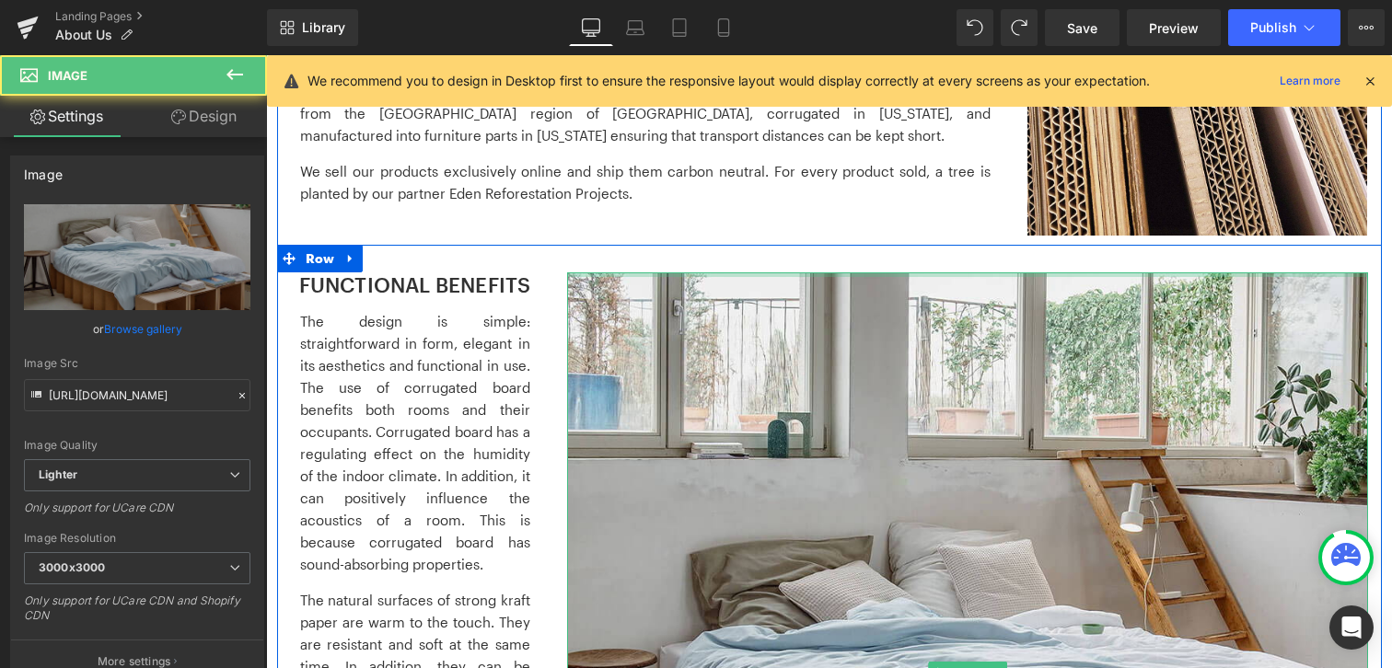
click at [584, 275] on div at bounding box center [967, 274] width 801 height 5
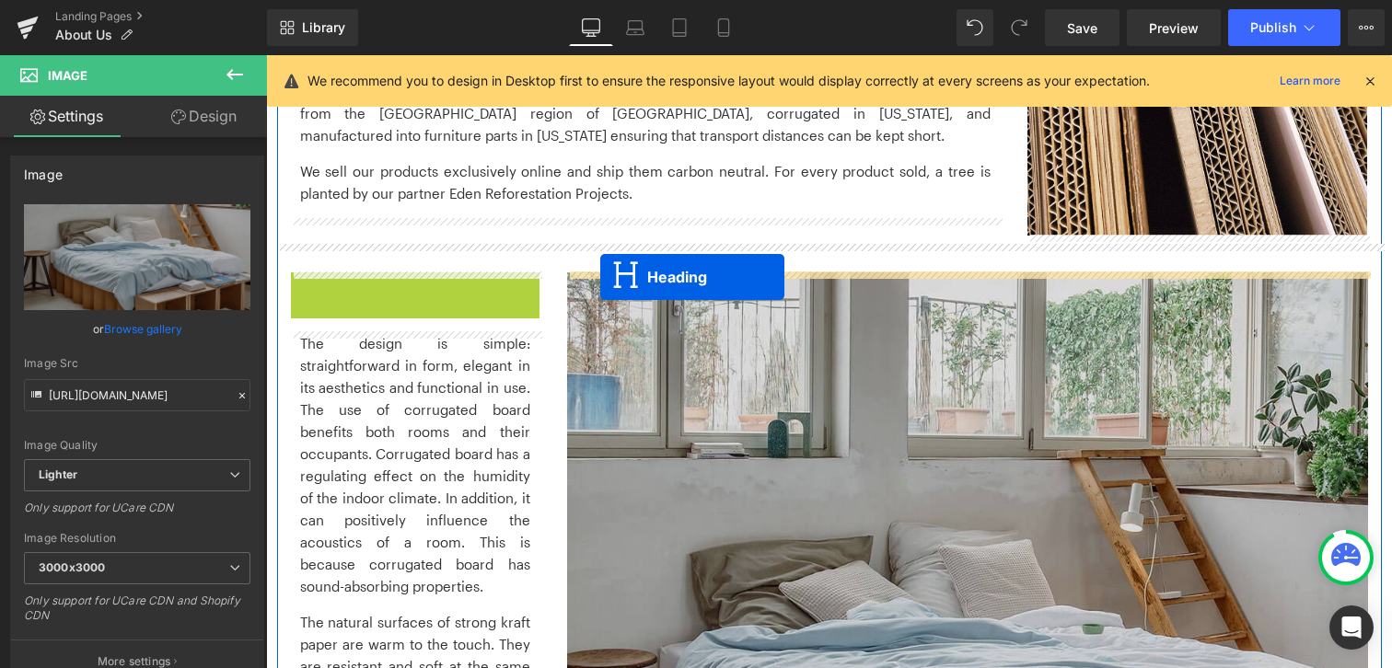
drag, startPoint x: 370, startPoint y: 283, endPoint x: 600, endPoint y: 277, distance: 230.2
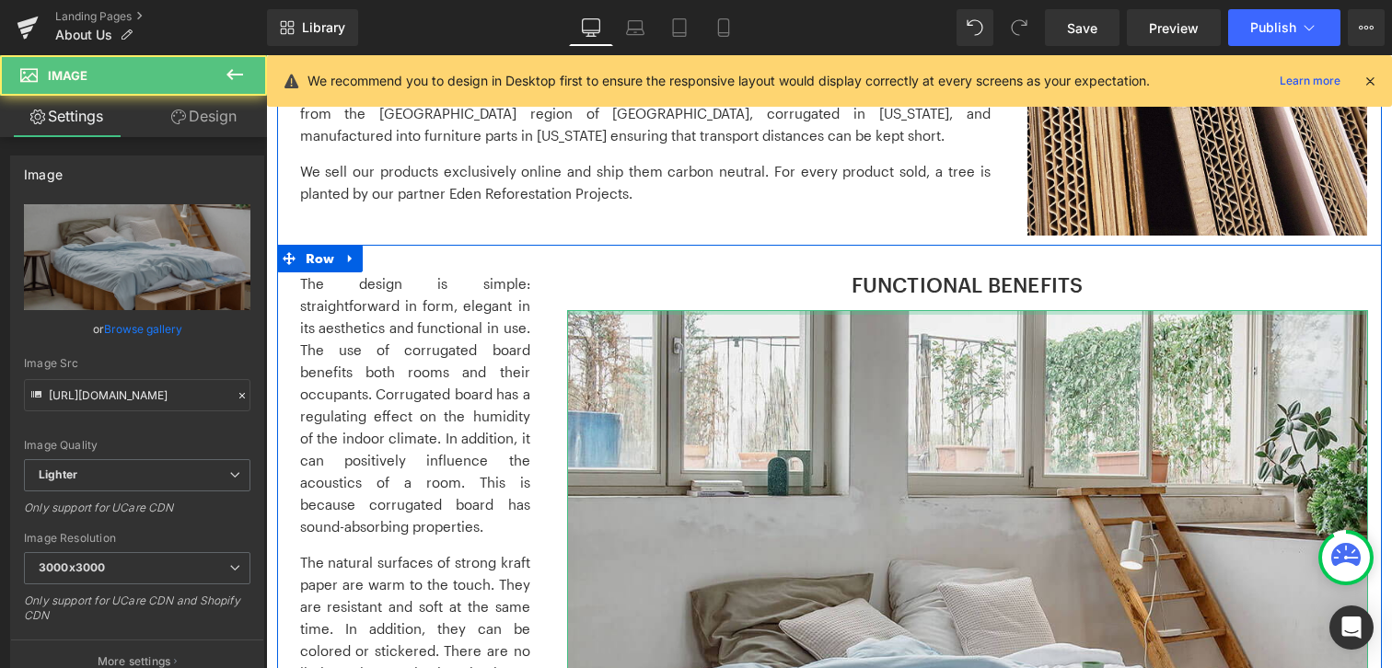
click at [577, 315] on div at bounding box center [967, 312] width 801 height 5
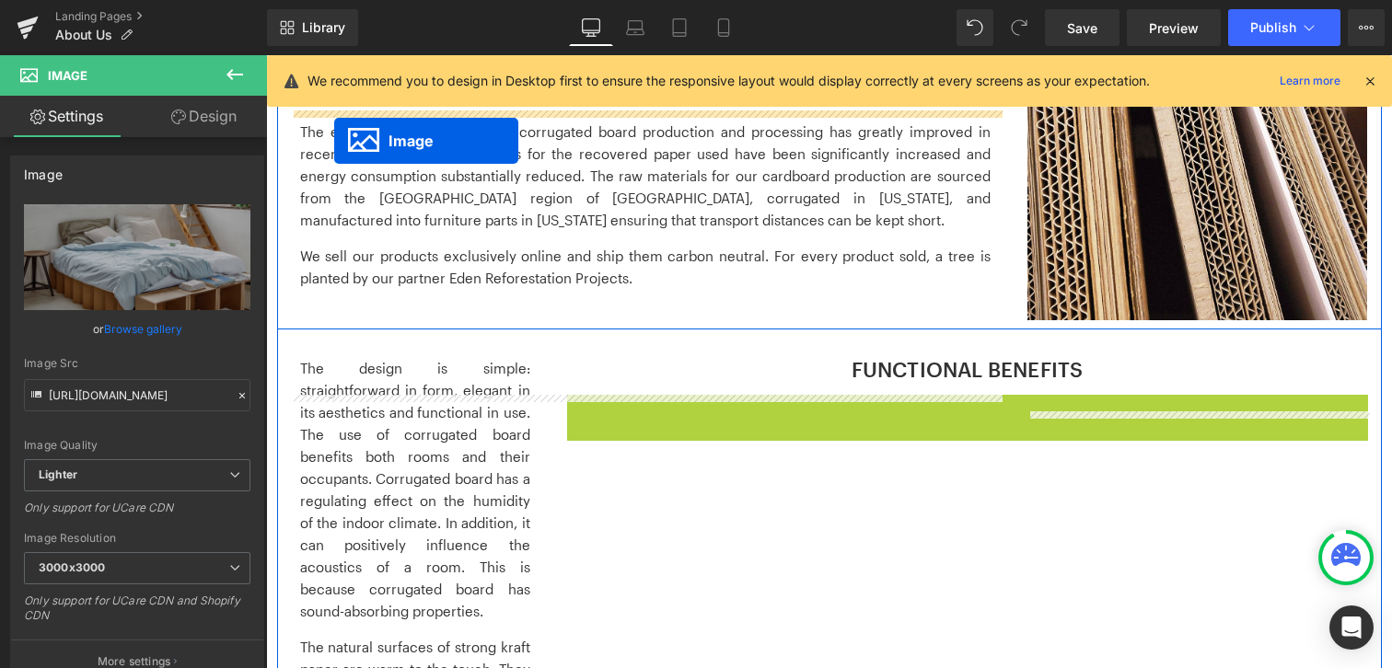
scroll to position [966, 0]
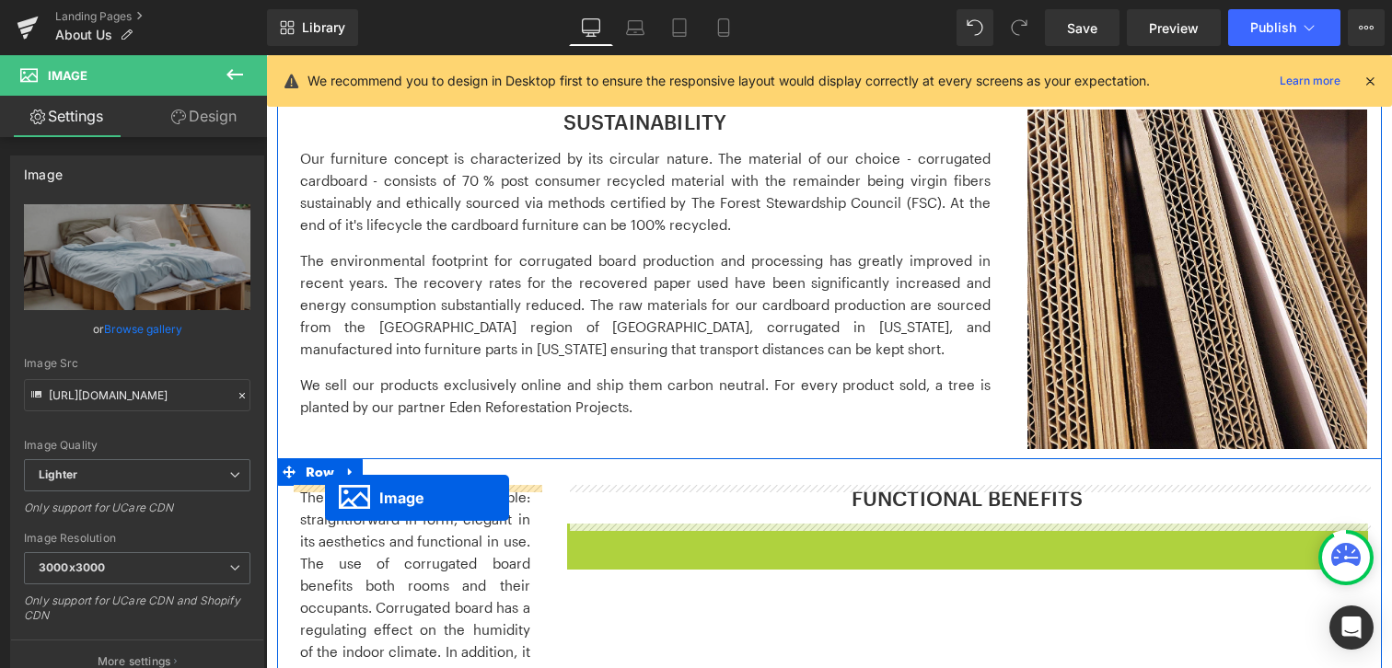
drag, startPoint x: 938, startPoint y: 503, endPoint x: 325, endPoint y: 498, distance: 613.0
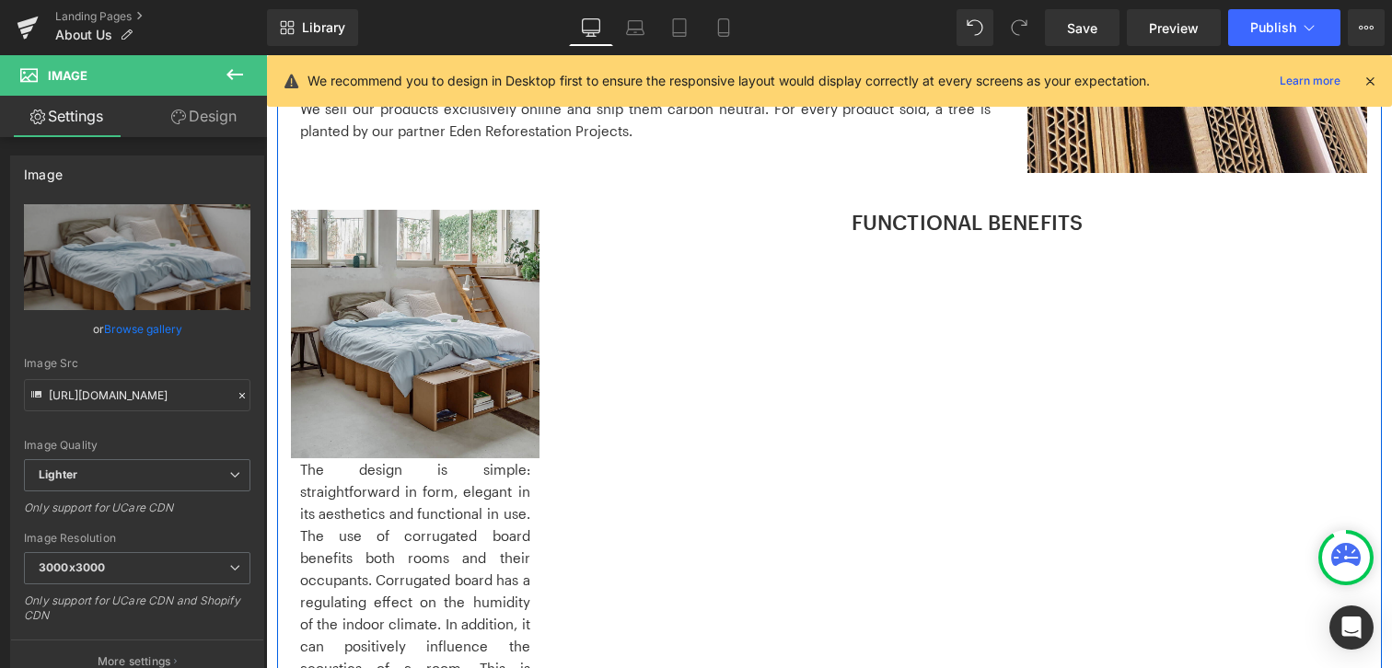
scroll to position [1351, 0]
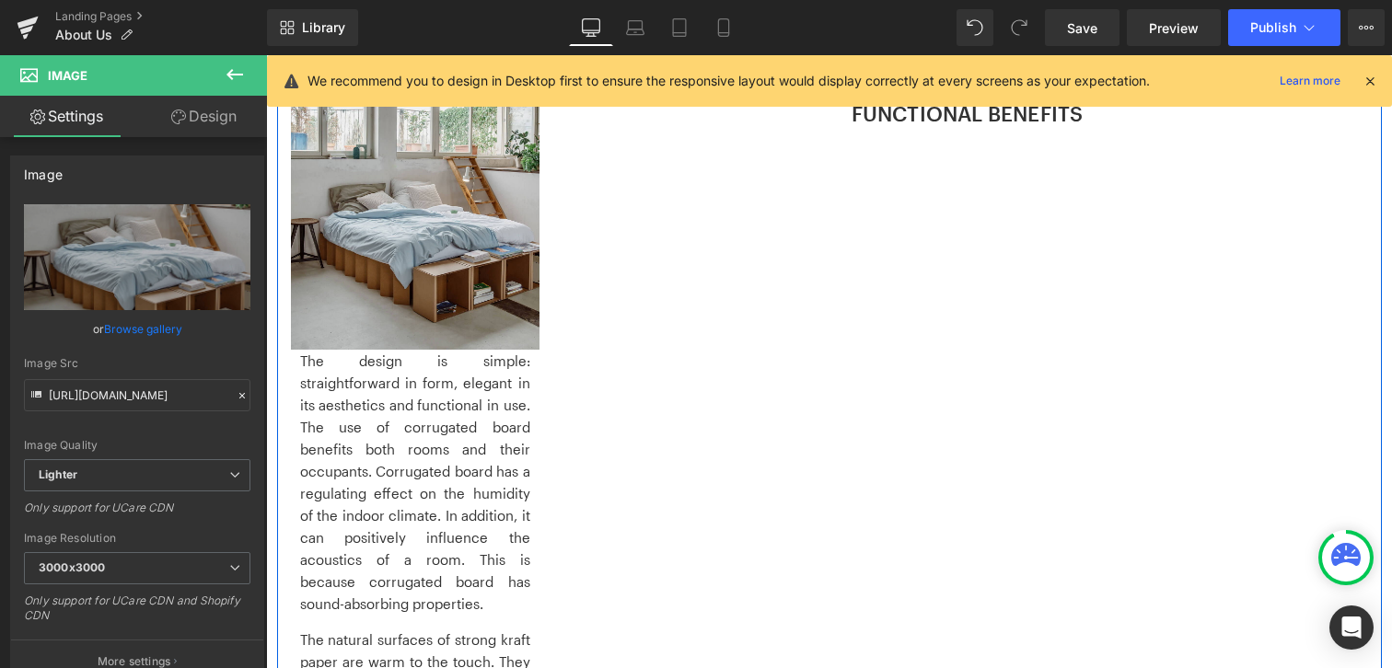
click at [411, 403] on p "The design is simple: straightforward in form, elegant in its aesthetics and fu…" at bounding box center [415, 482] width 230 height 265
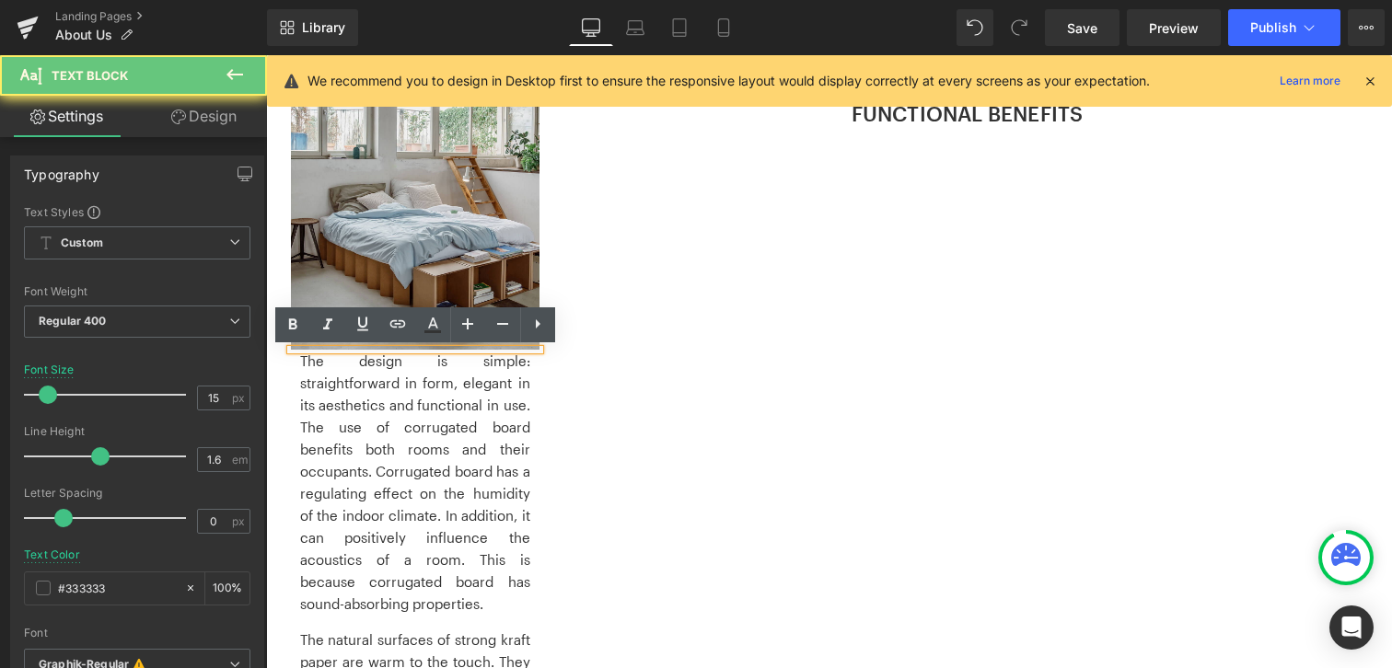
click at [438, 596] on p "The design is simple: straightforward in form, elegant in its aesthetics and fu…" at bounding box center [415, 482] width 230 height 265
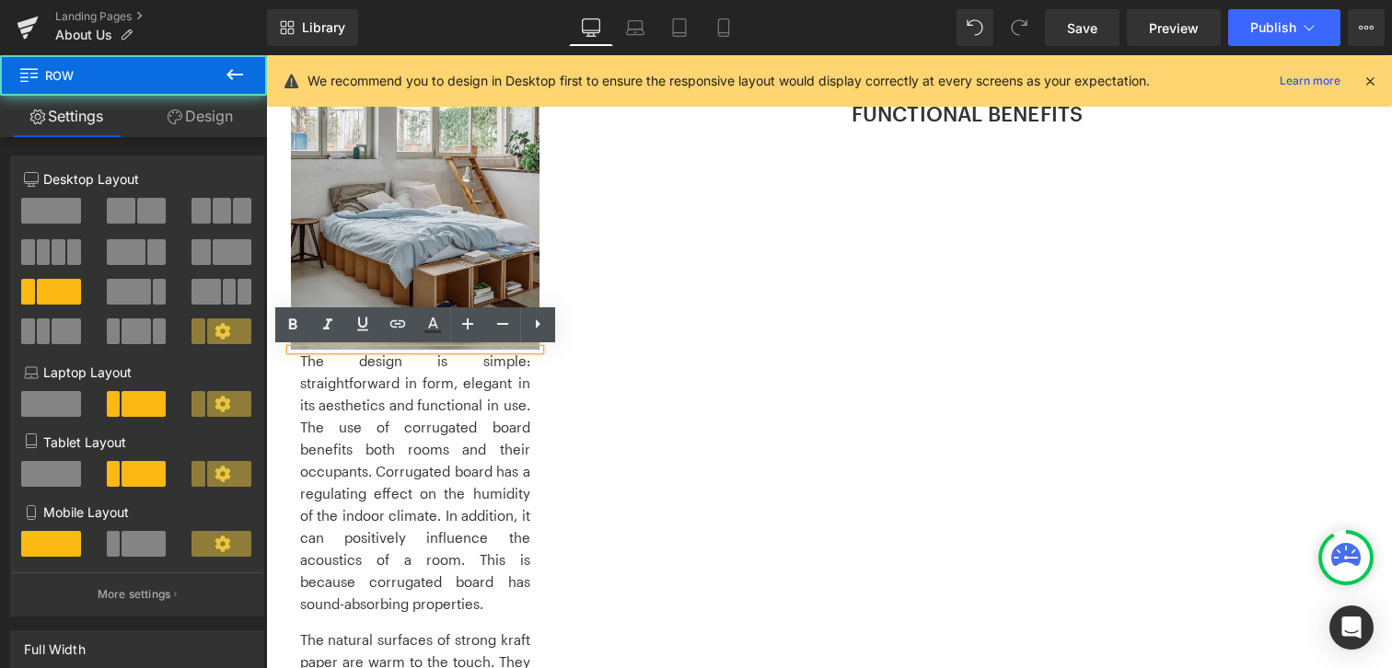
click at [718, 479] on div "Image Image The design is simple: straightforward in form, elegant in its aesth…" at bounding box center [829, 429] width 1105 height 711
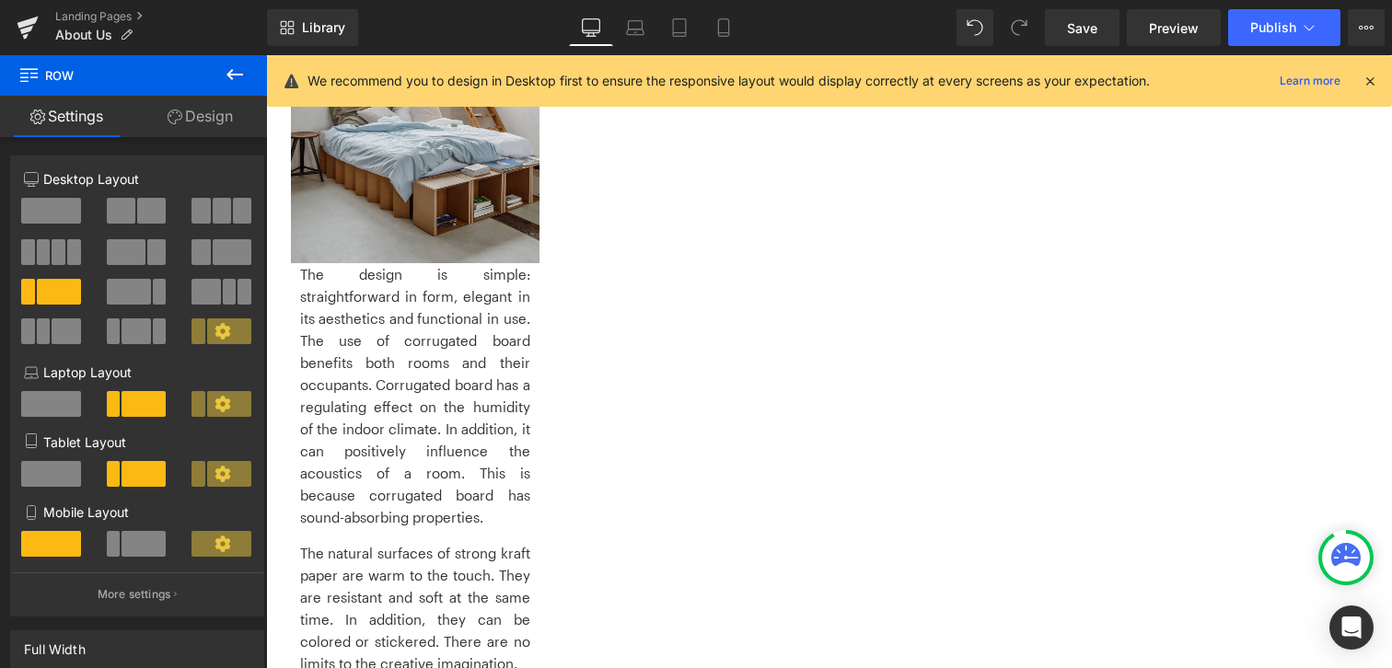
scroll to position [1474, 0]
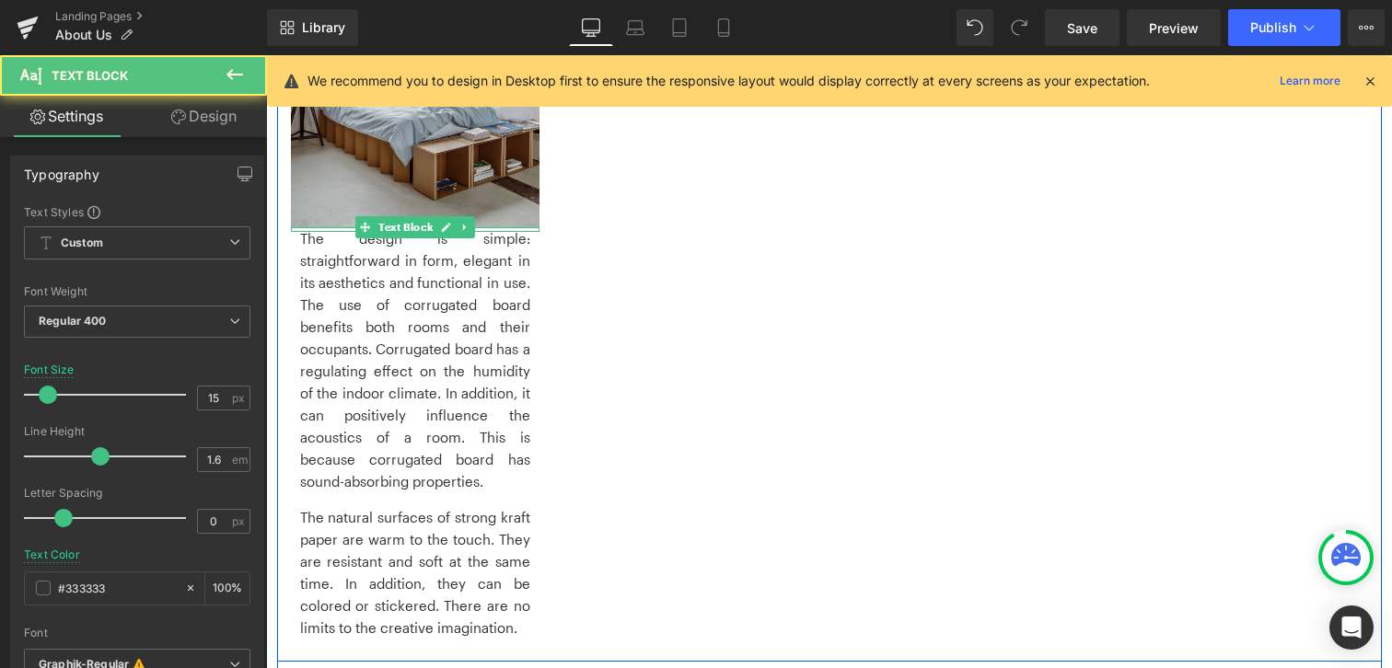
click at [381, 358] on p "The design is simple: straightforward in form, elegant in its aesthetics and fu…" at bounding box center [415, 359] width 230 height 265
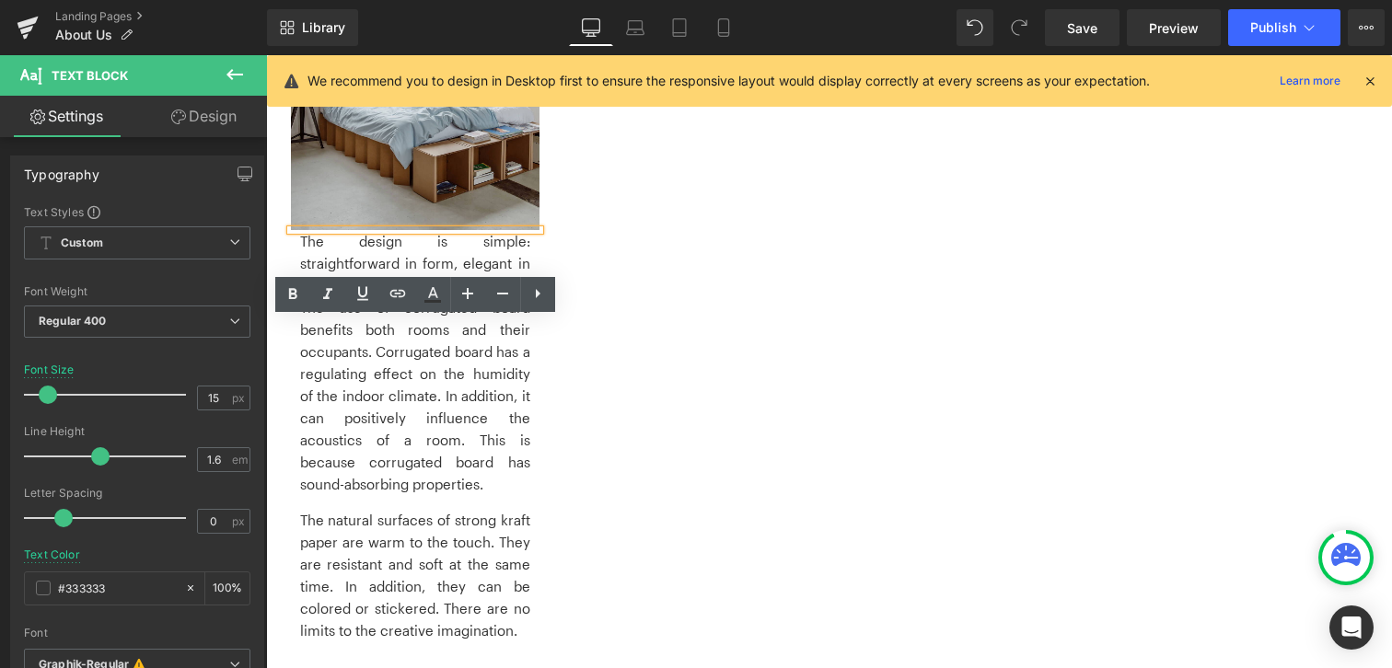
scroll to position [1159, 0]
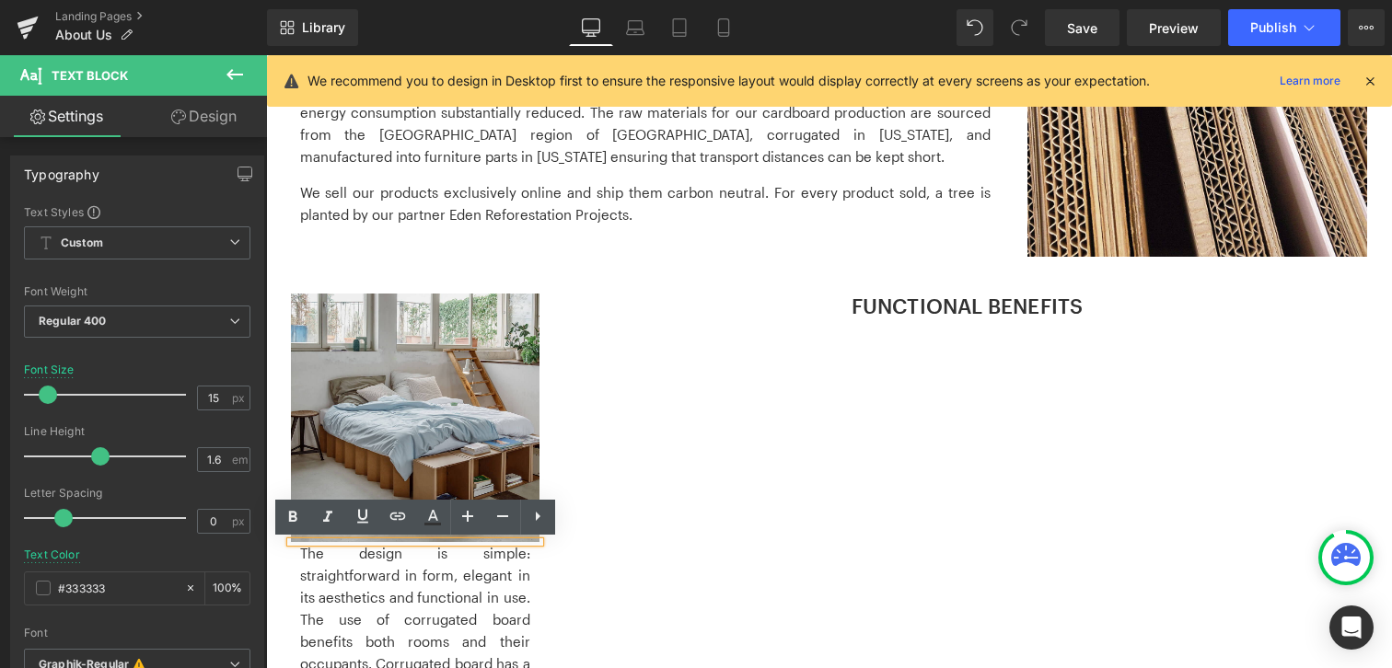
click at [437, 632] on p "The design is simple: straightforward in form, elegant in its aesthetics and fu…" at bounding box center [415, 674] width 230 height 265
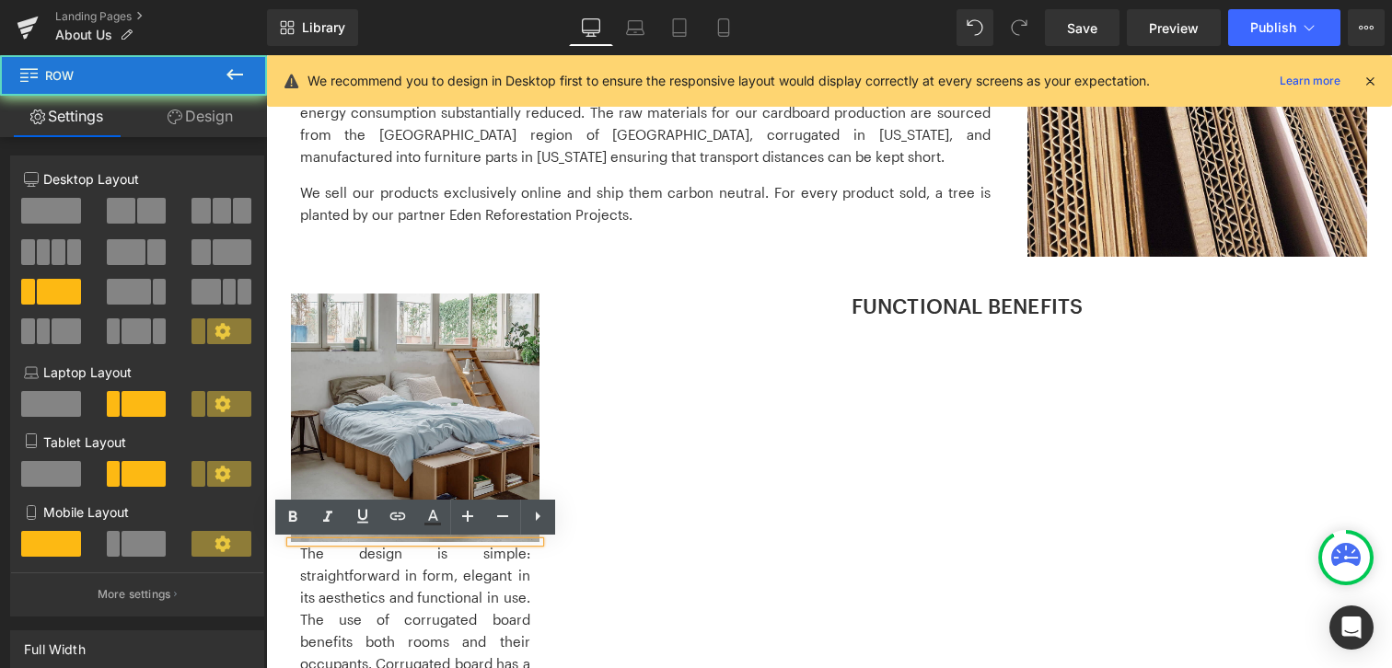
click at [808, 494] on div "Image Image The design is simple: straightforward in form, elegant in its aesth…" at bounding box center [829, 621] width 1105 height 711
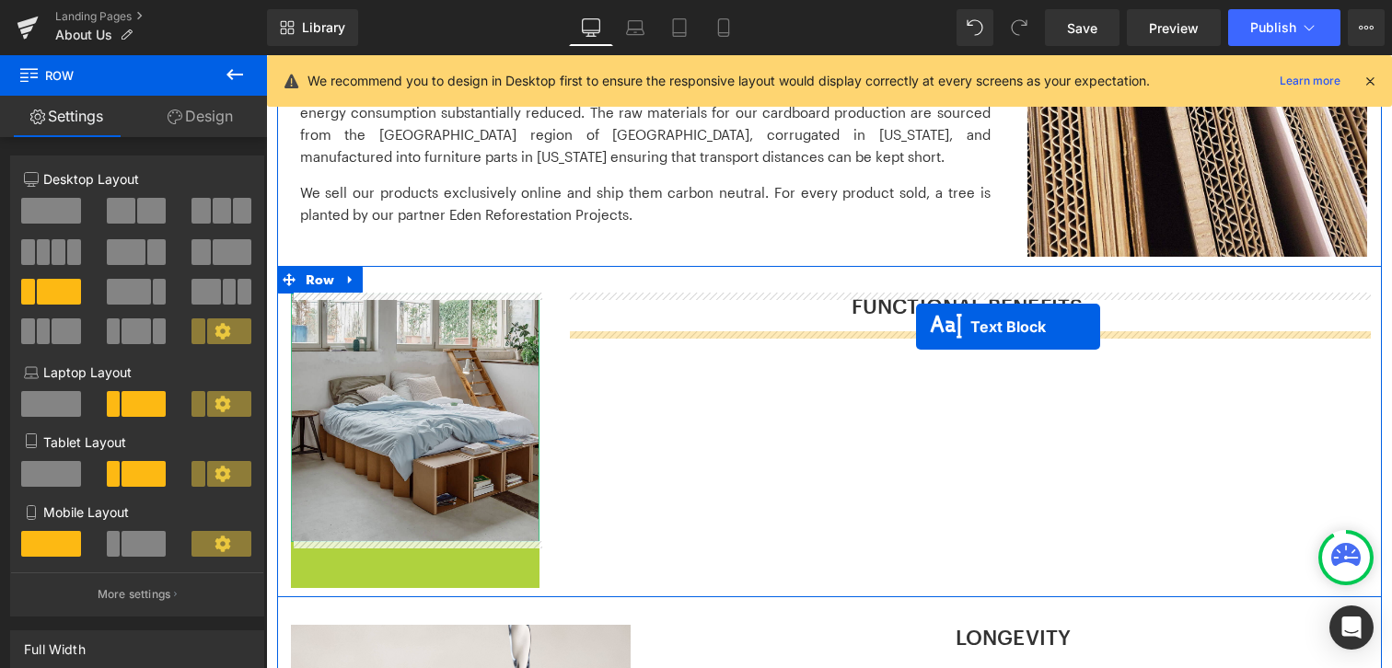
drag, startPoint x: 365, startPoint y: 542, endPoint x: 916, endPoint y: 327, distance: 591.1
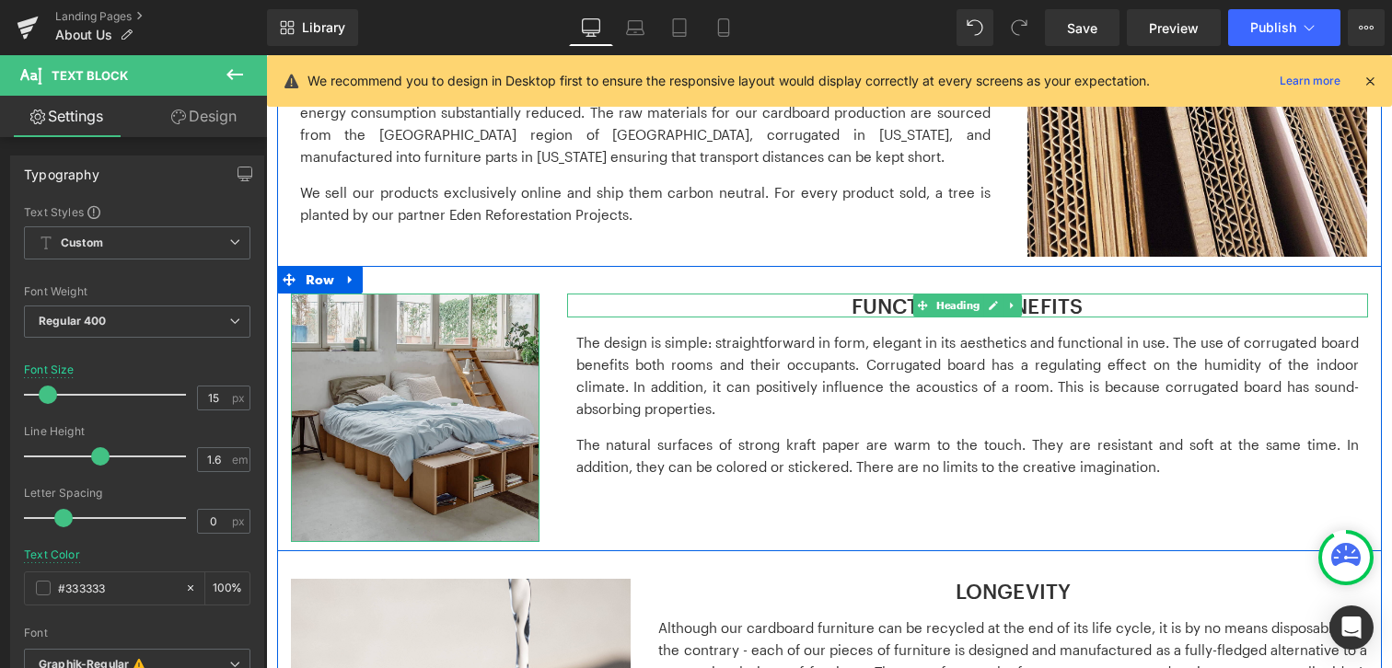
click at [848, 307] on h3 "FUNCTIONAL BENEFITS" at bounding box center [967, 306] width 801 height 24
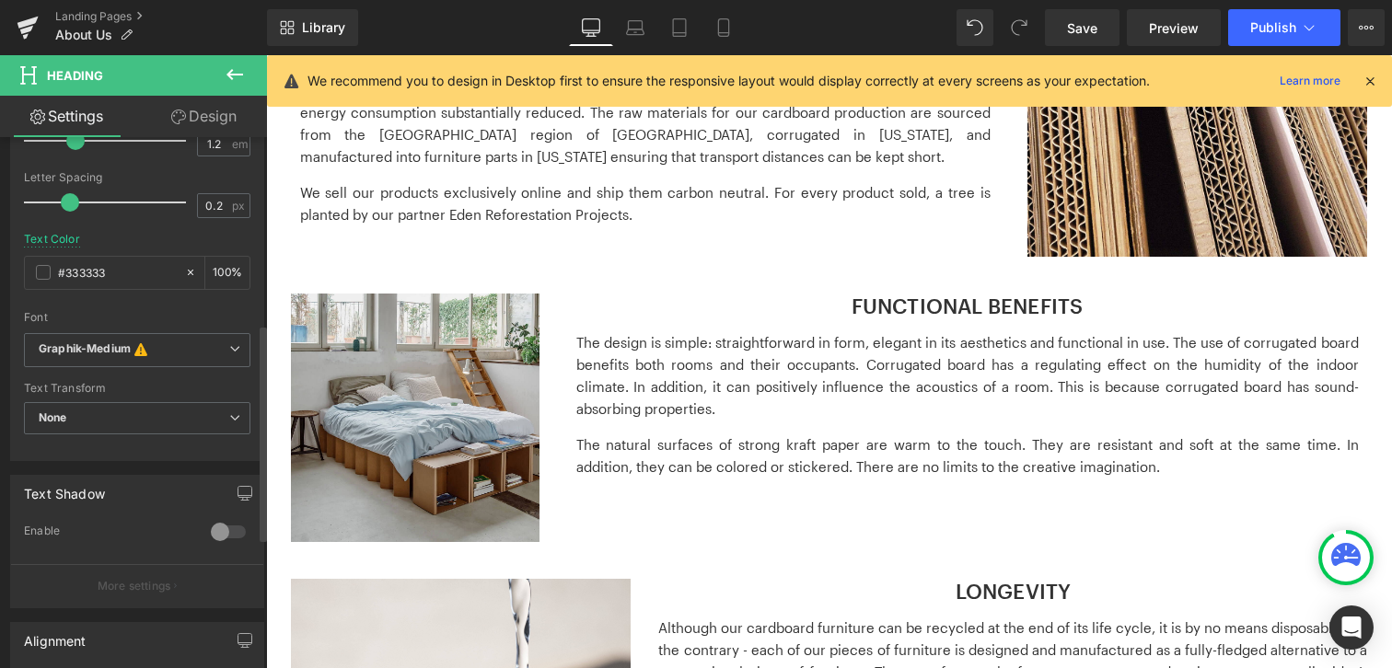
scroll to position [778, 0]
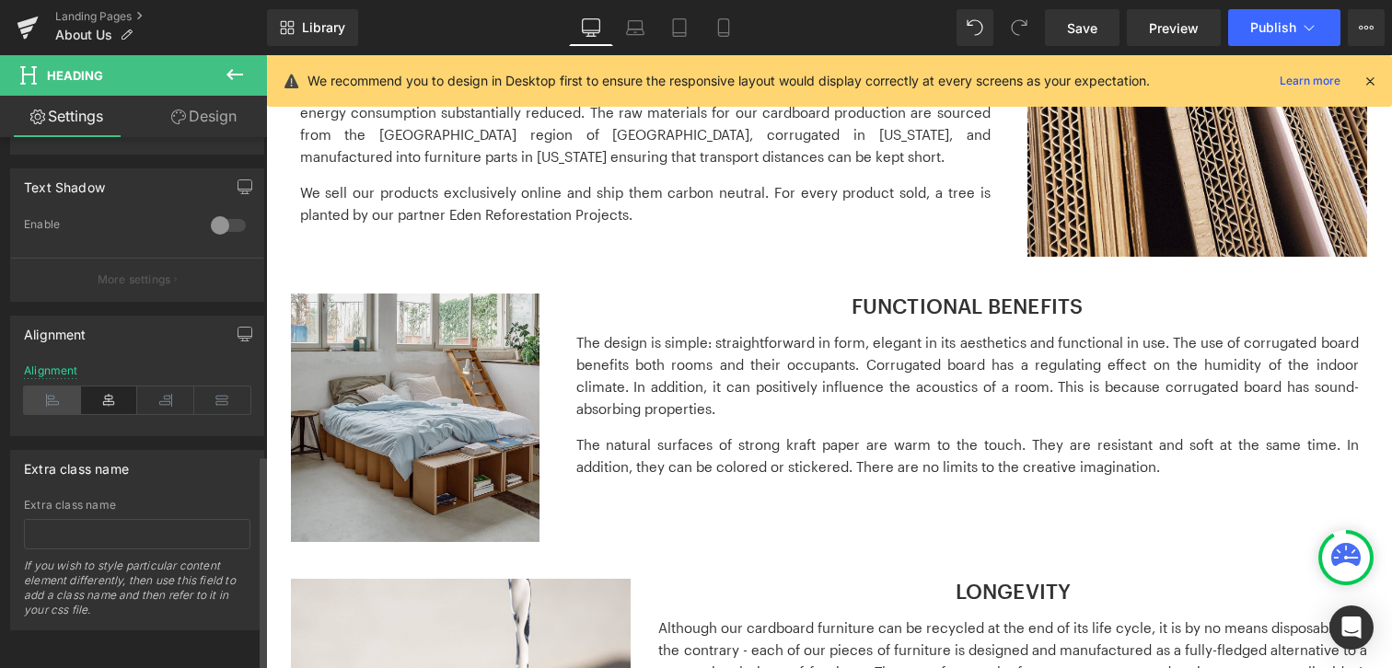
click at [53, 387] on icon at bounding box center [52, 401] width 57 height 28
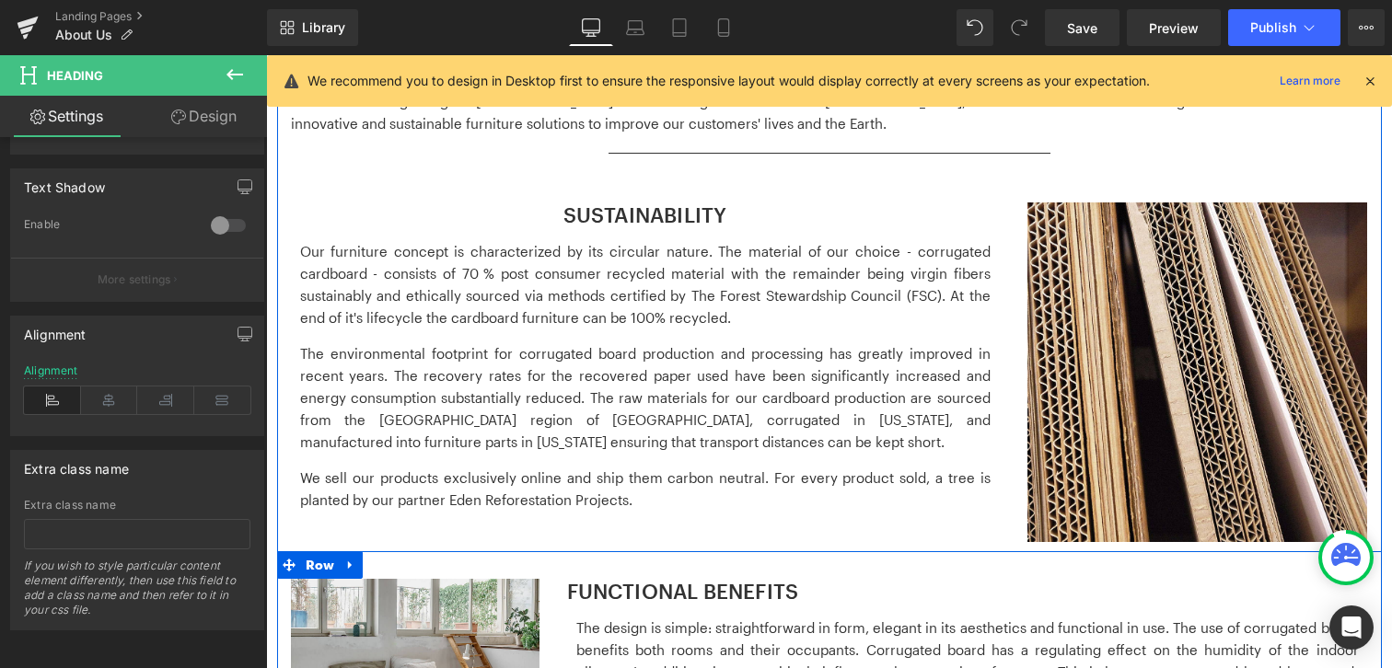
scroll to position [870, 0]
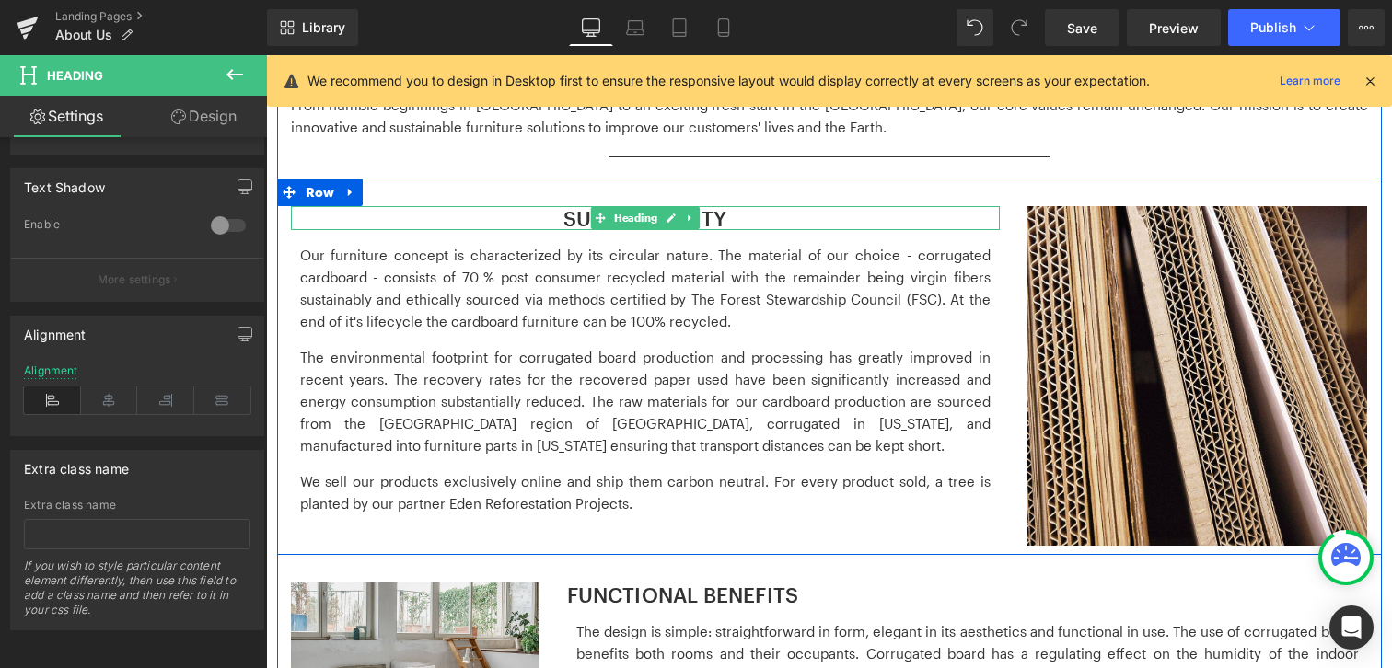
click at [786, 214] on h3 "SUSTAINABILITY" at bounding box center [645, 218] width 709 height 24
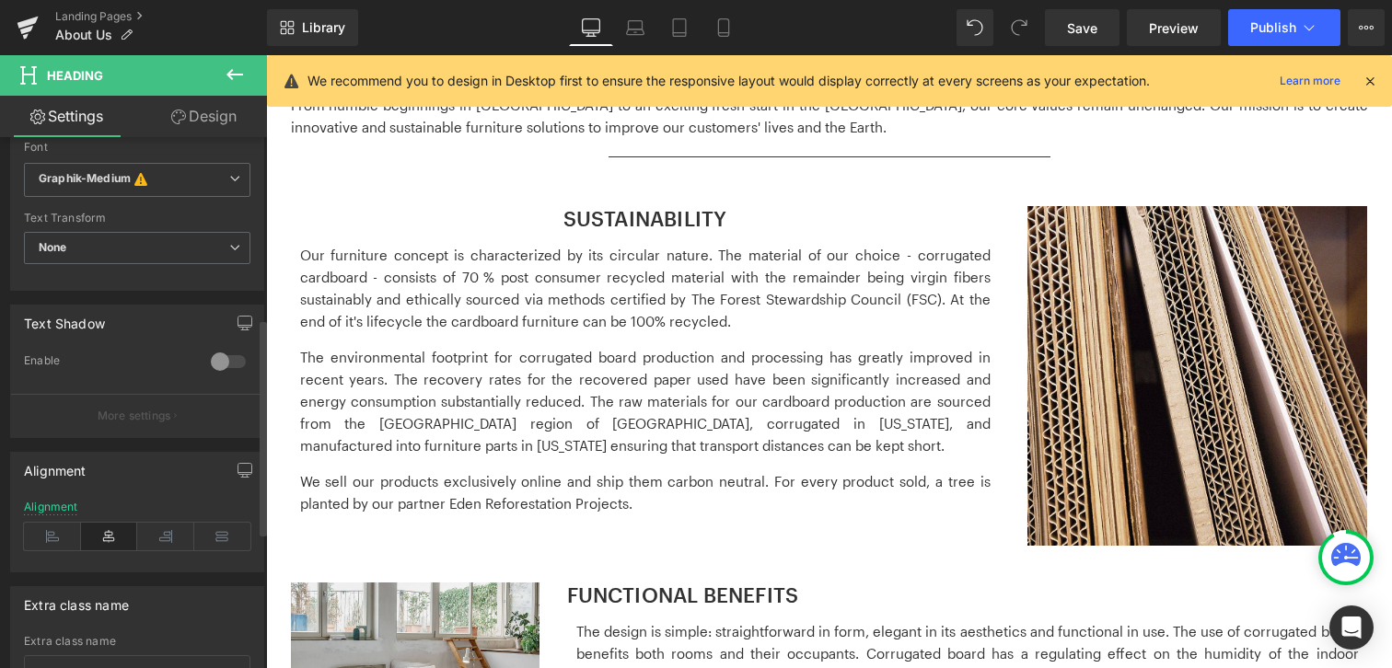
scroll to position [671, 0]
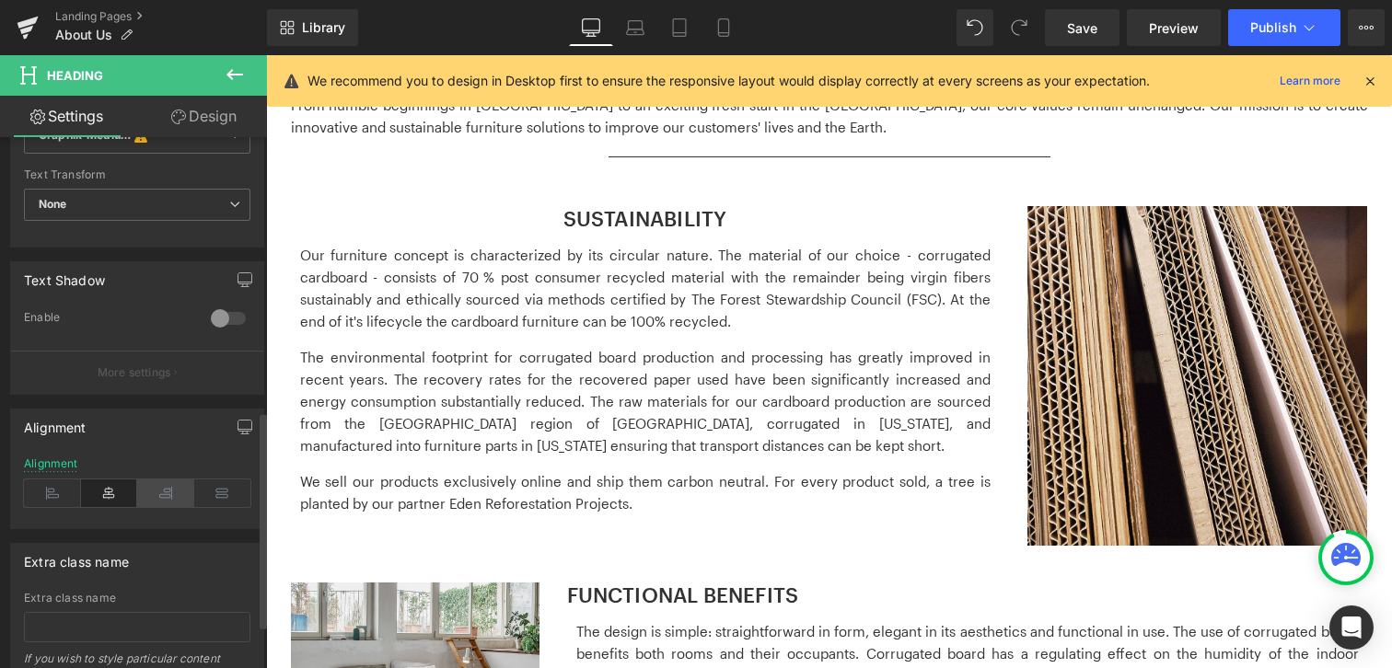
click at [178, 497] on icon at bounding box center [165, 494] width 57 height 28
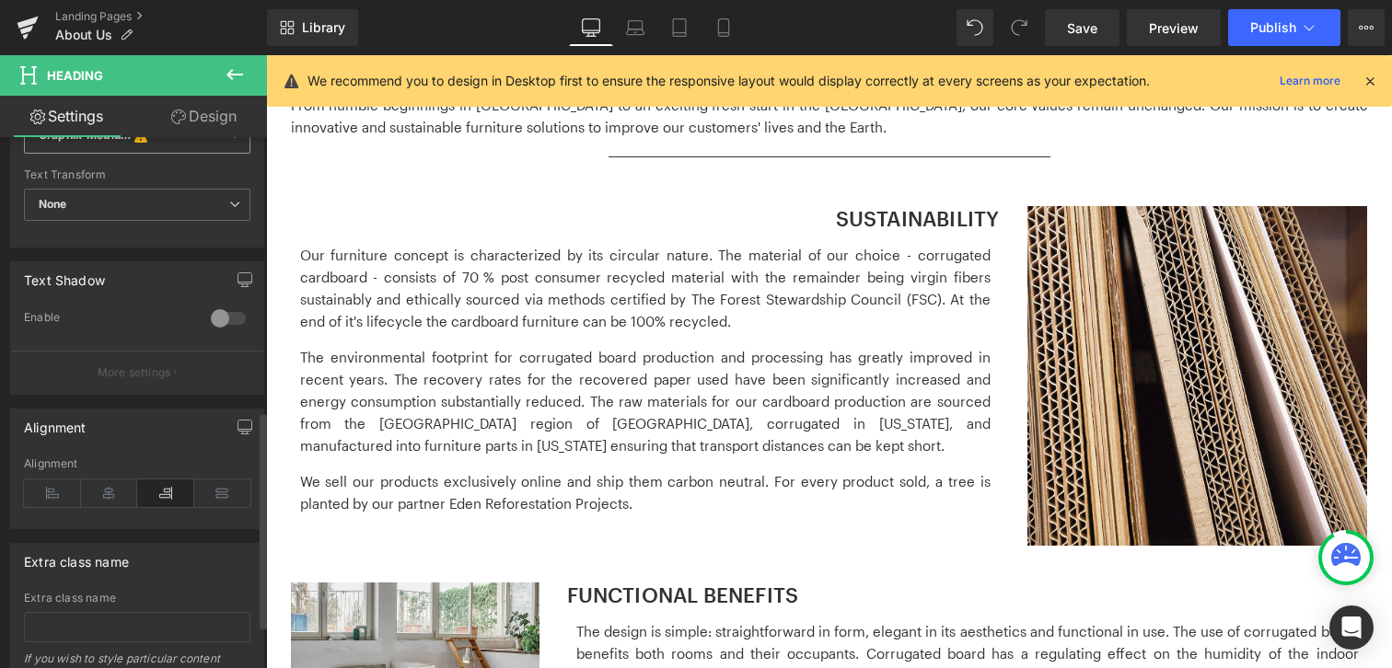
click at [182, 149] on span "Graphik-Medium This font has been deactivated, you can activate in Font Manager…" at bounding box center [137, 137] width 226 height 35
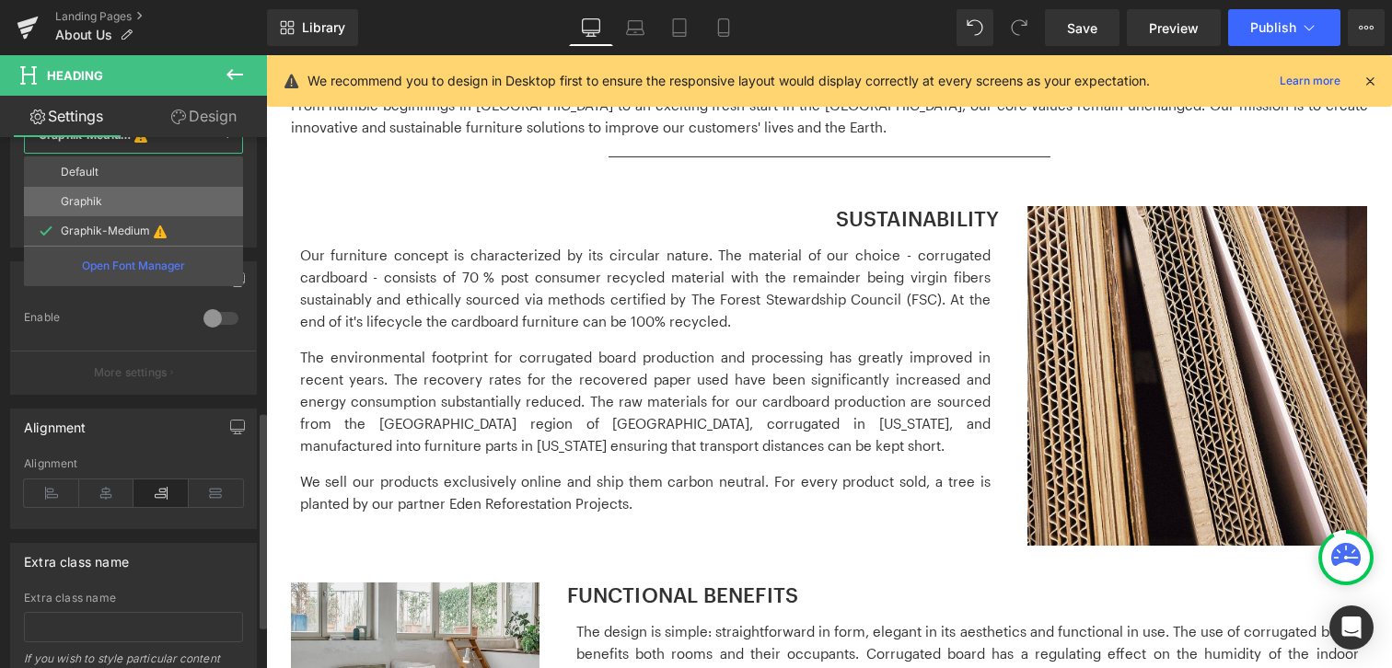
click at [135, 200] on li "Graphik" at bounding box center [133, 201] width 219 height 29
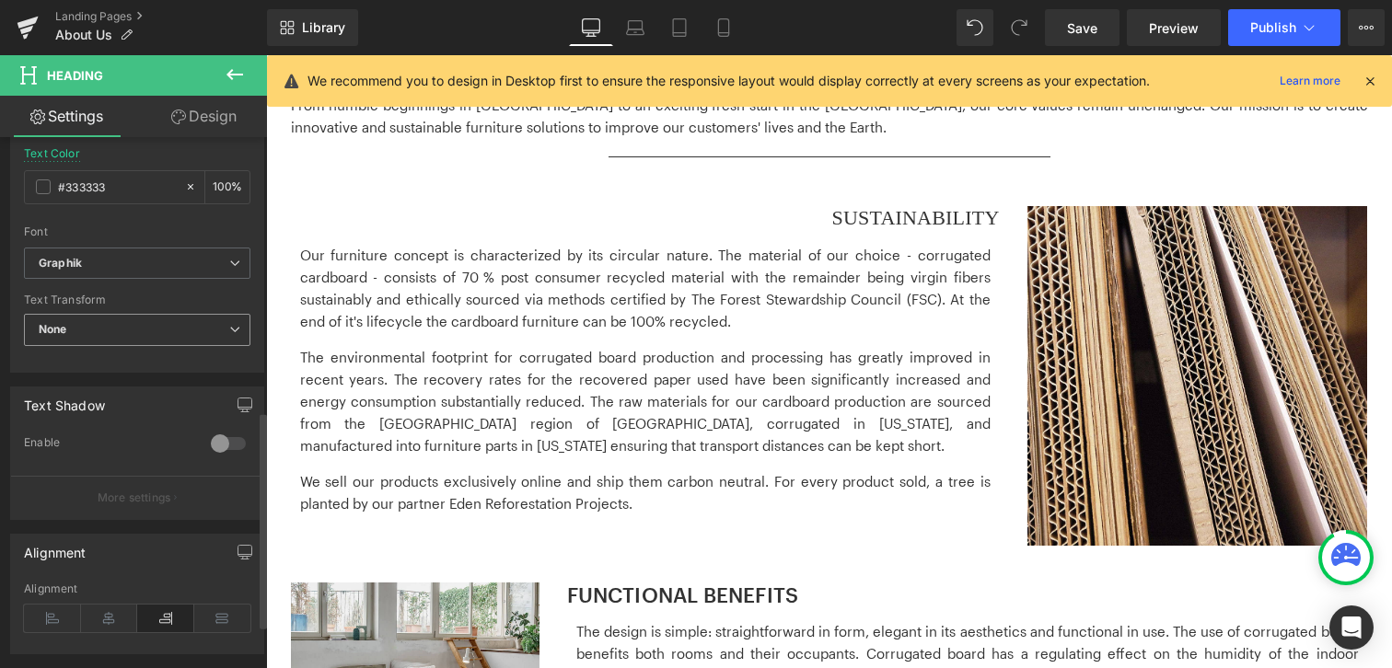
scroll to position [541, 0]
click at [198, 270] on b "Graphik" at bounding box center [134, 266] width 191 height 16
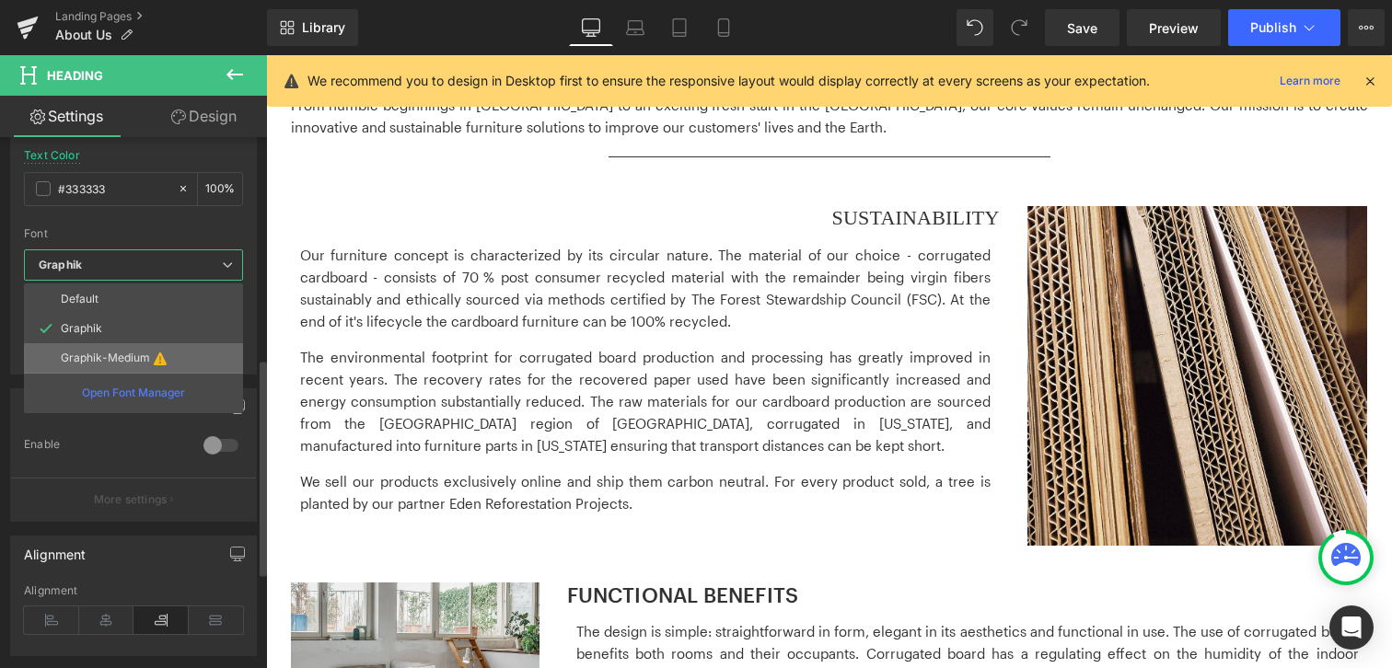
click at [159, 365] on icon at bounding box center [160, 358] width 13 height 15
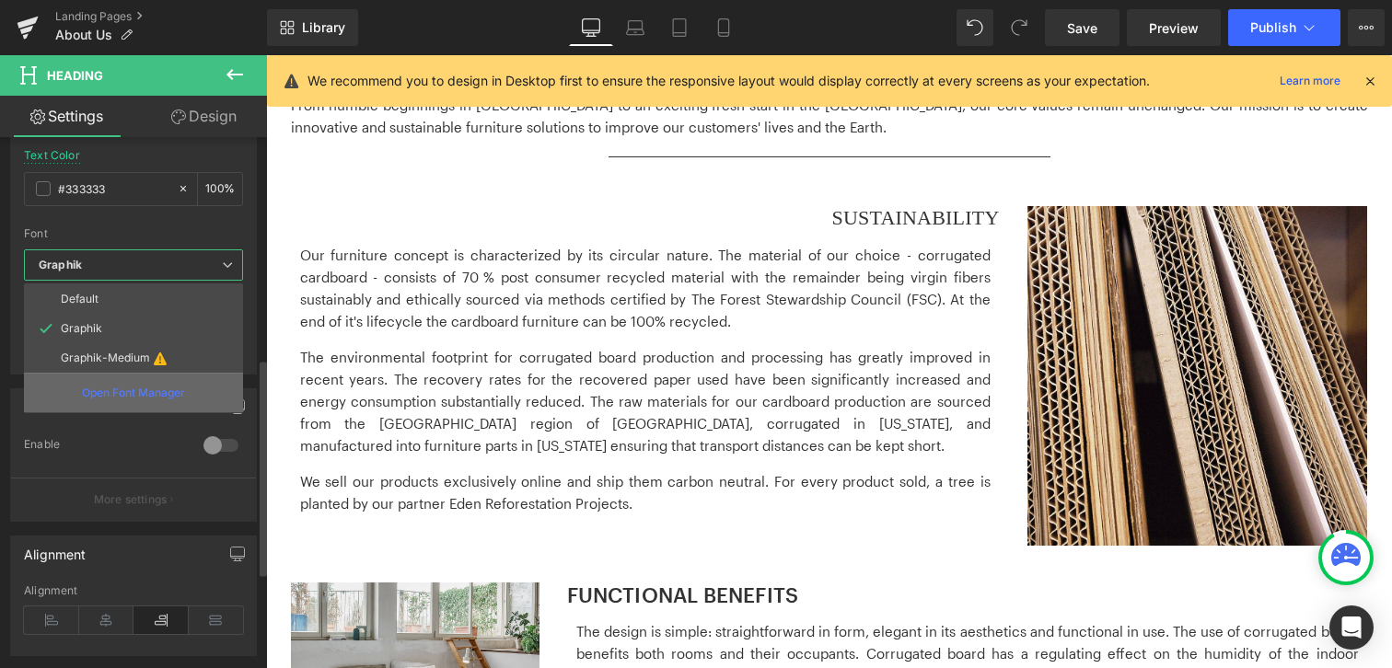
click at [145, 401] on p "Open Font Manager" at bounding box center [133, 393] width 103 height 17
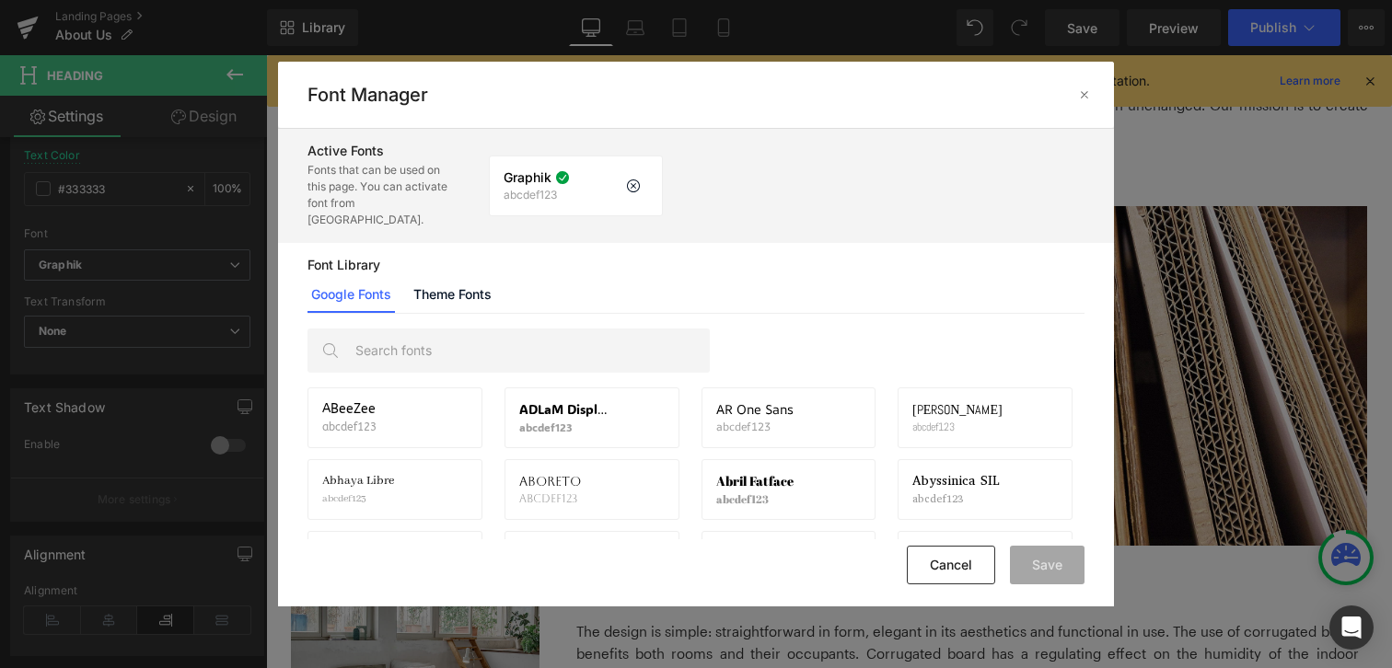
click at [566, 171] on icon at bounding box center [562, 177] width 15 height 15
click at [465, 283] on link "Theme Fonts" at bounding box center [453, 294] width 86 height 37
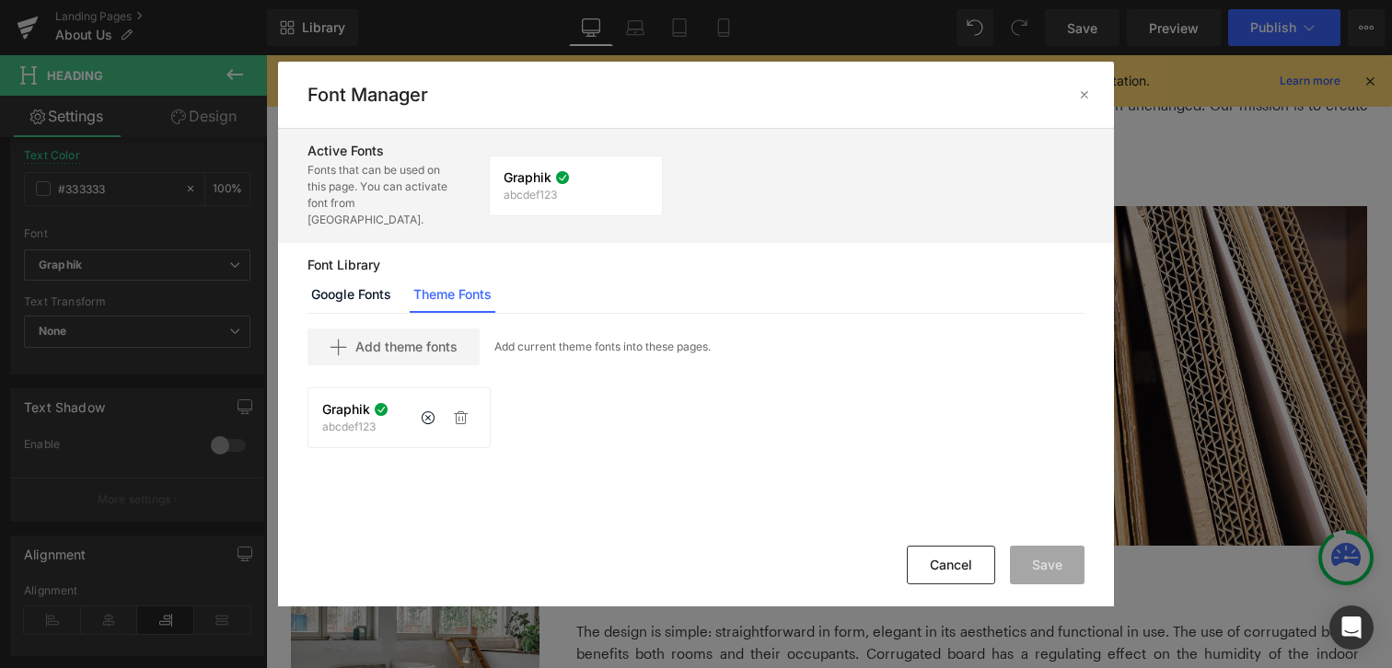
click at [353, 421] on p "abcdef123" at bounding box center [355, 427] width 66 height 13
click at [943, 571] on button "Cancel" at bounding box center [951, 565] width 88 height 39
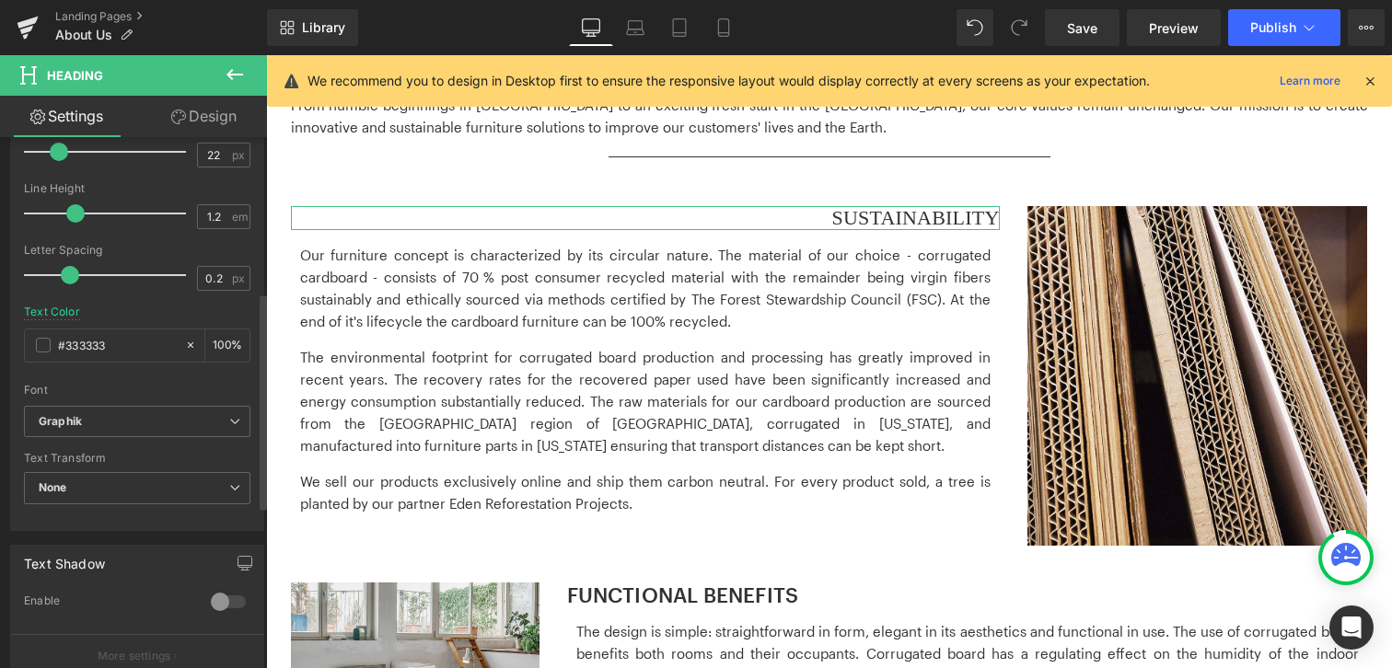
scroll to position [363, 0]
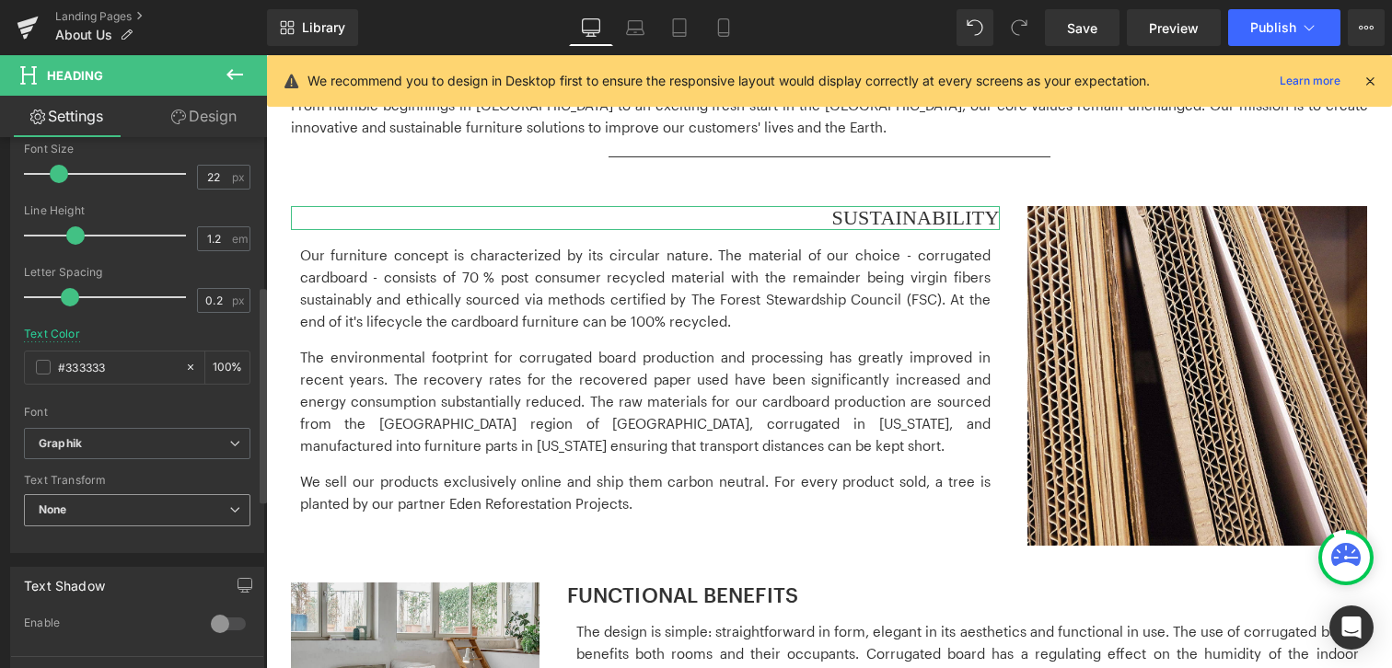
click at [108, 509] on span "None" at bounding box center [137, 510] width 226 height 32
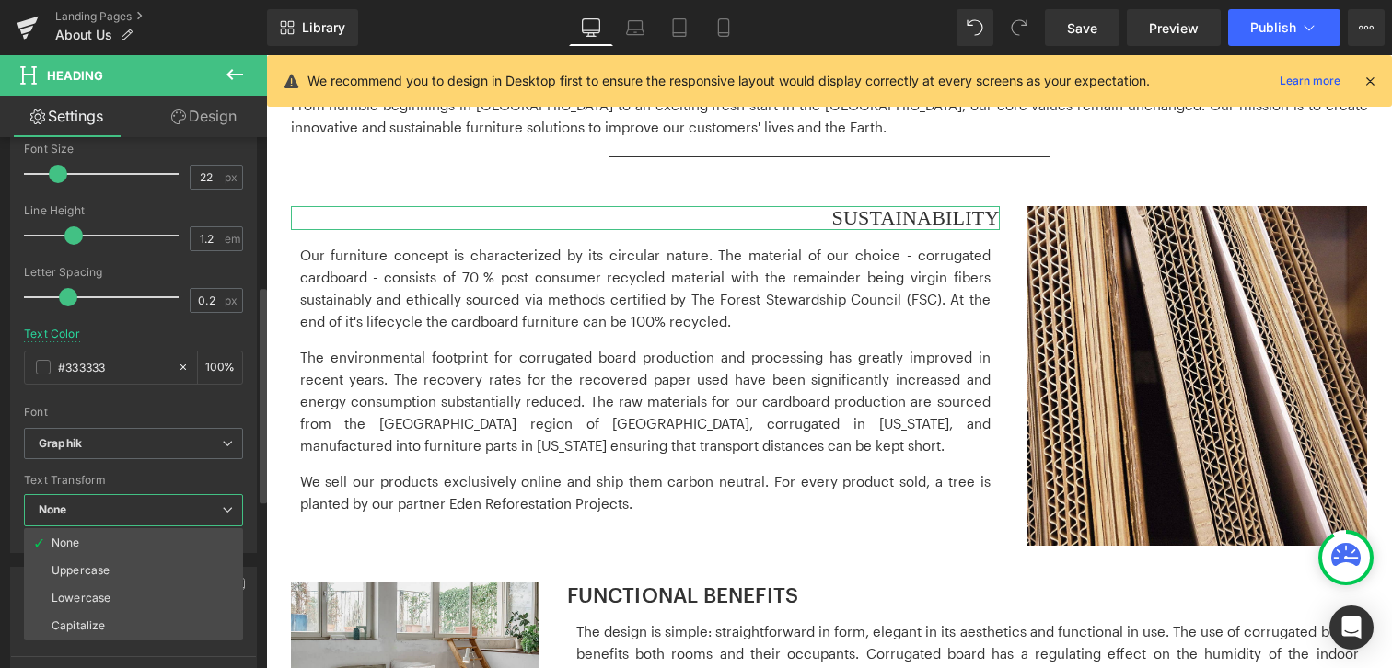
click at [108, 509] on span "None" at bounding box center [133, 510] width 219 height 32
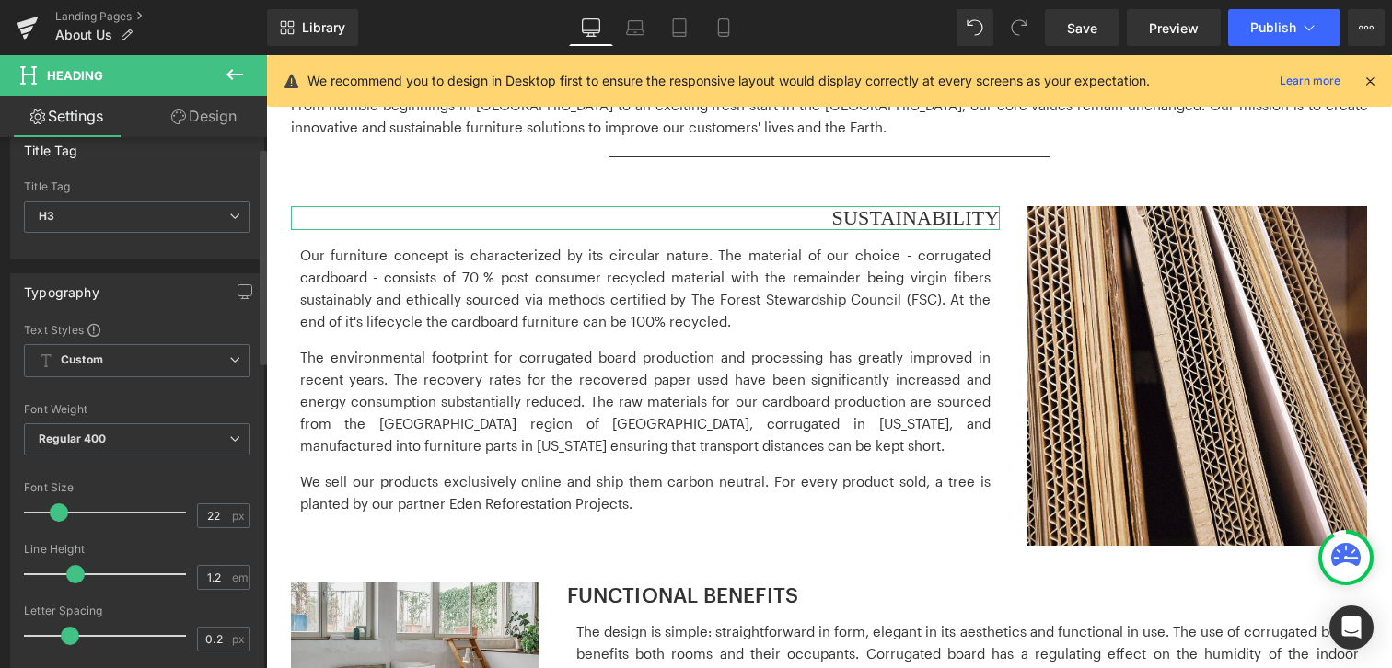
scroll to position [25, 0]
click at [171, 445] on span "Regular 400" at bounding box center [137, 438] width 226 height 32
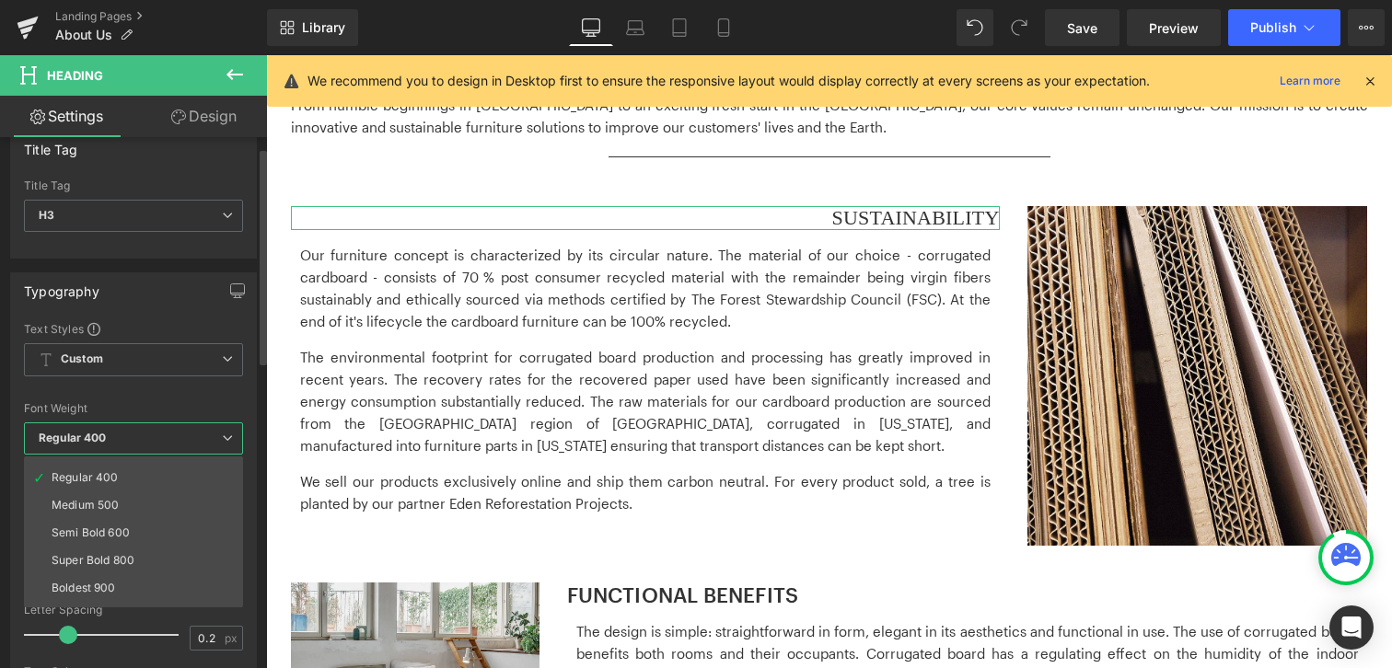
scroll to position [81, 0]
click at [149, 522] on li "Semi Bold 600" at bounding box center [137, 528] width 227 height 28
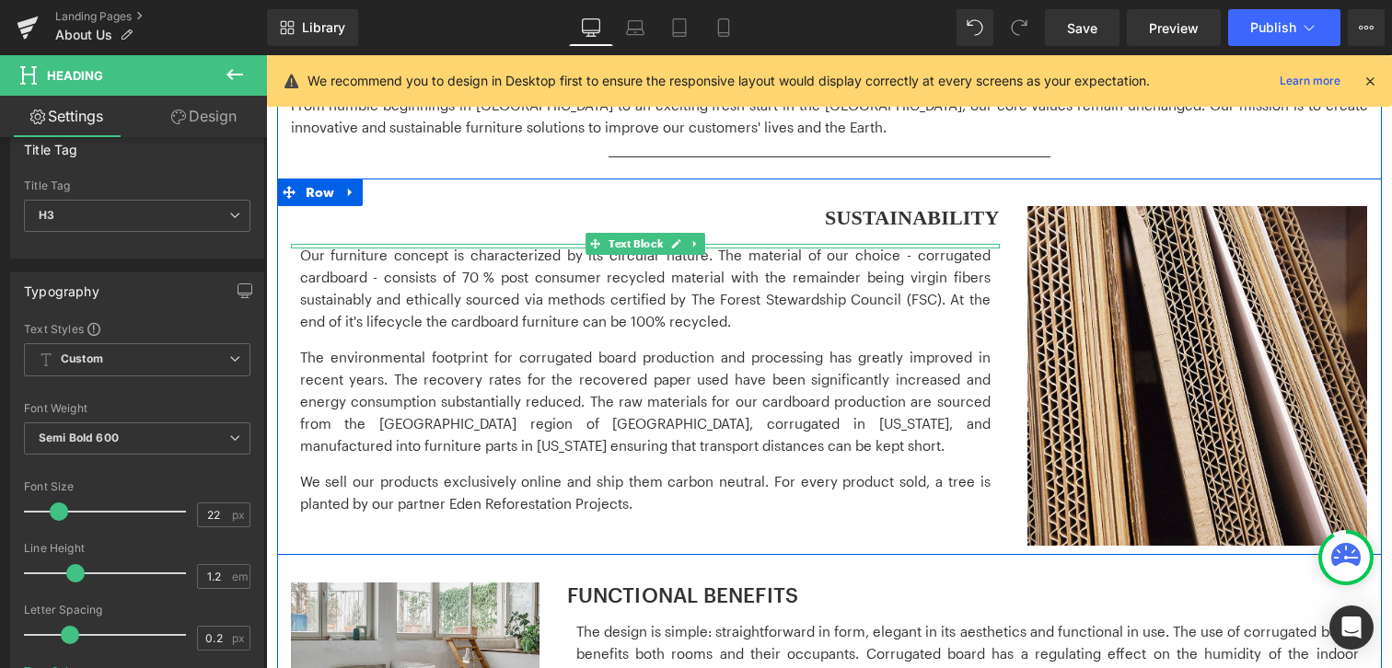
click at [650, 434] on p "The environmental footprint for corrugated board production and processing has …" at bounding box center [645, 401] width 690 height 110
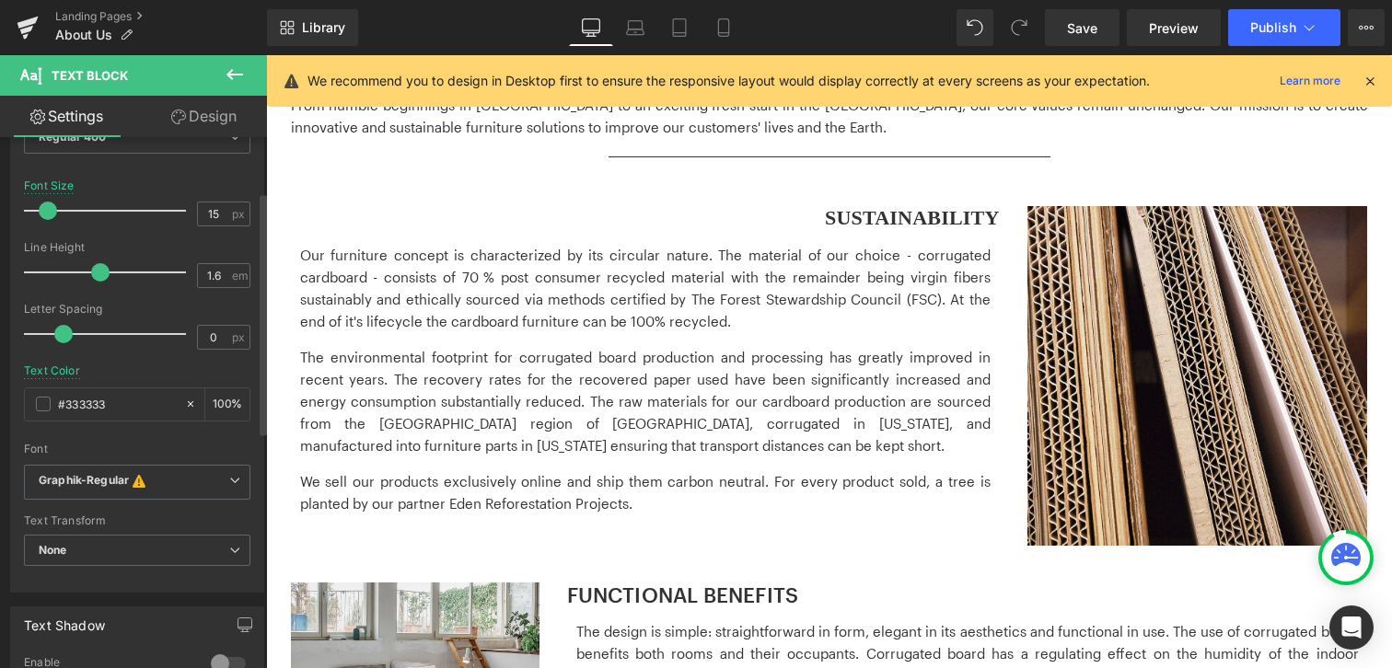
scroll to position [343, 0]
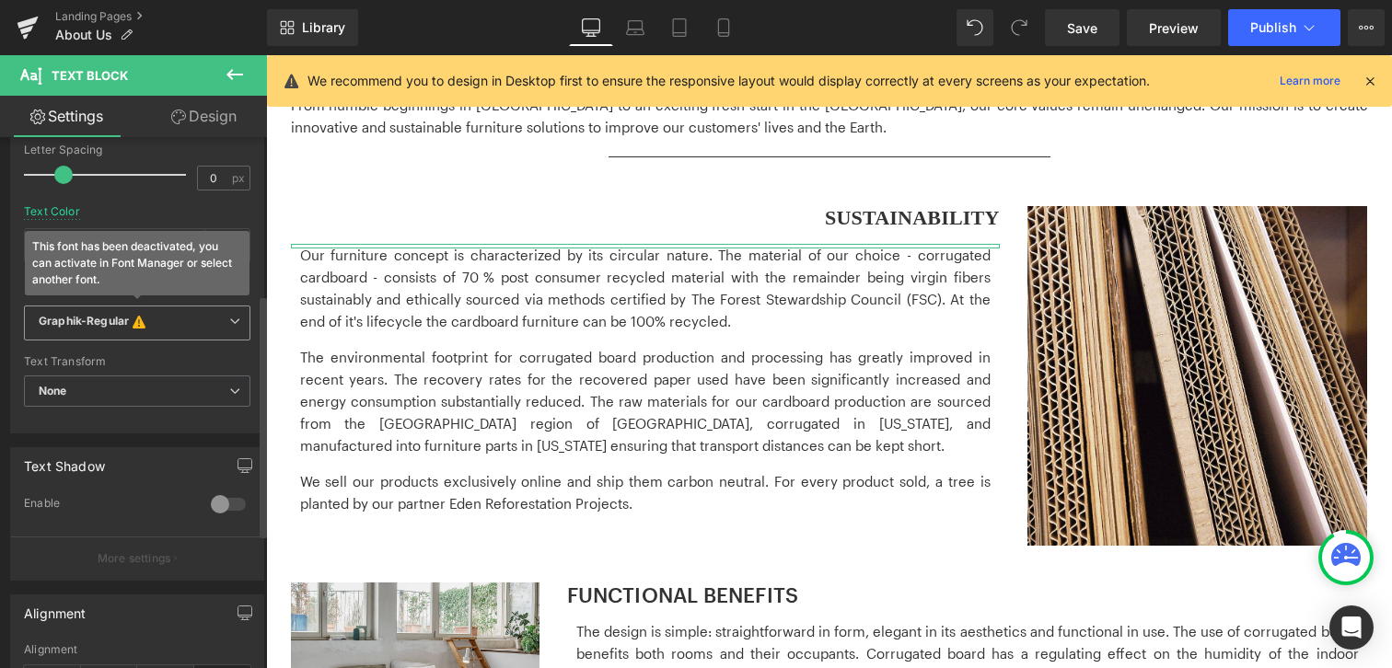
click at [234, 321] on span "Graphik-Regular This font has been deactivated, you can activate in Font Manage…" at bounding box center [137, 323] width 226 height 35
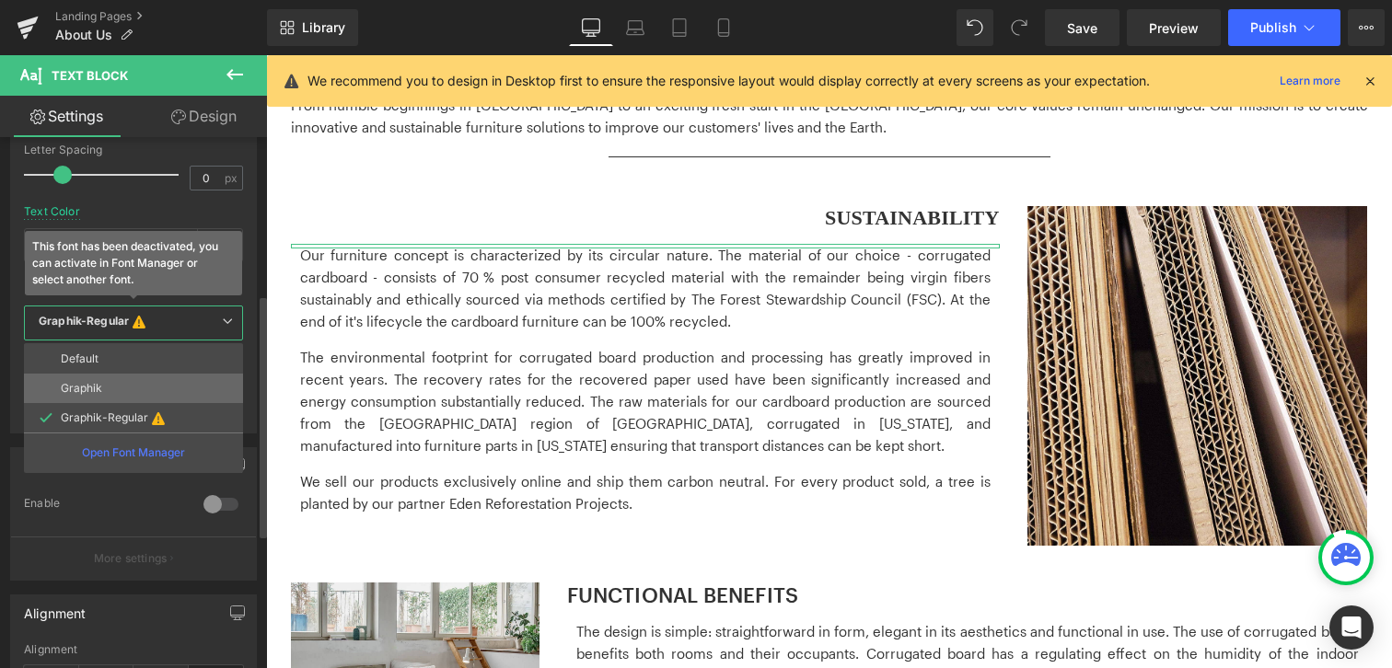
click at [157, 399] on li "Graphik" at bounding box center [133, 388] width 219 height 29
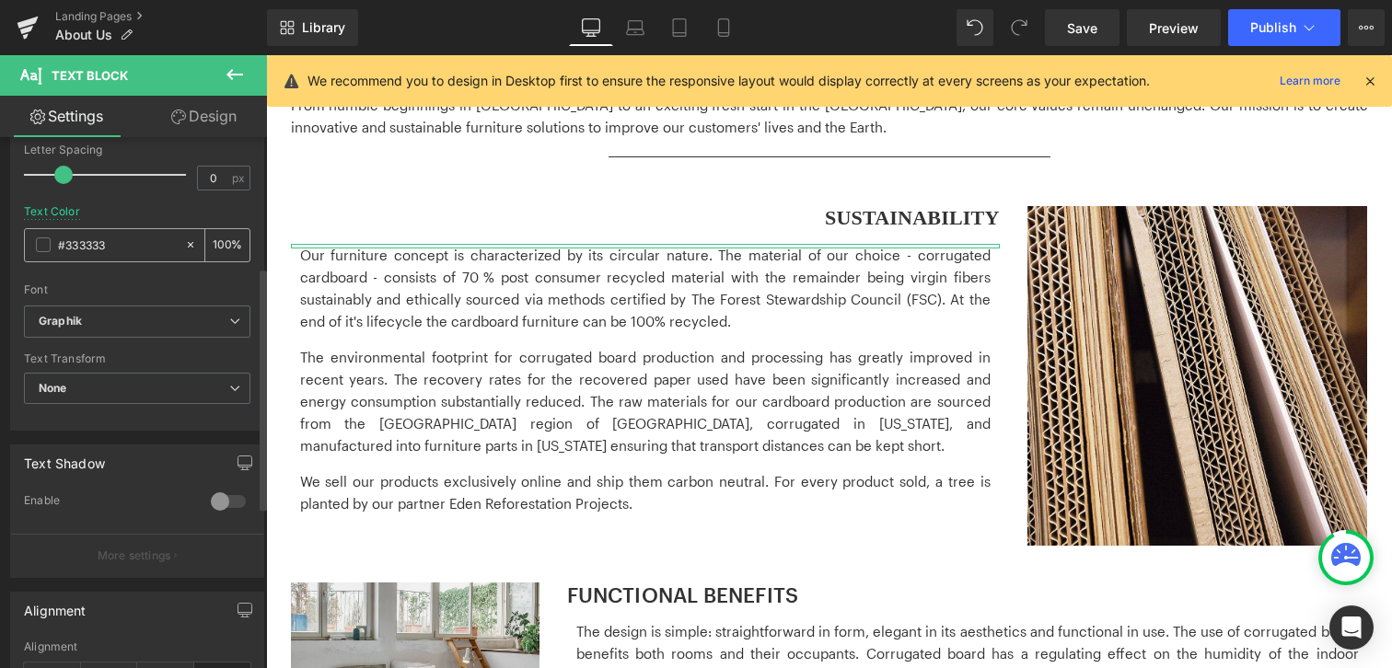
scroll to position [0, 0]
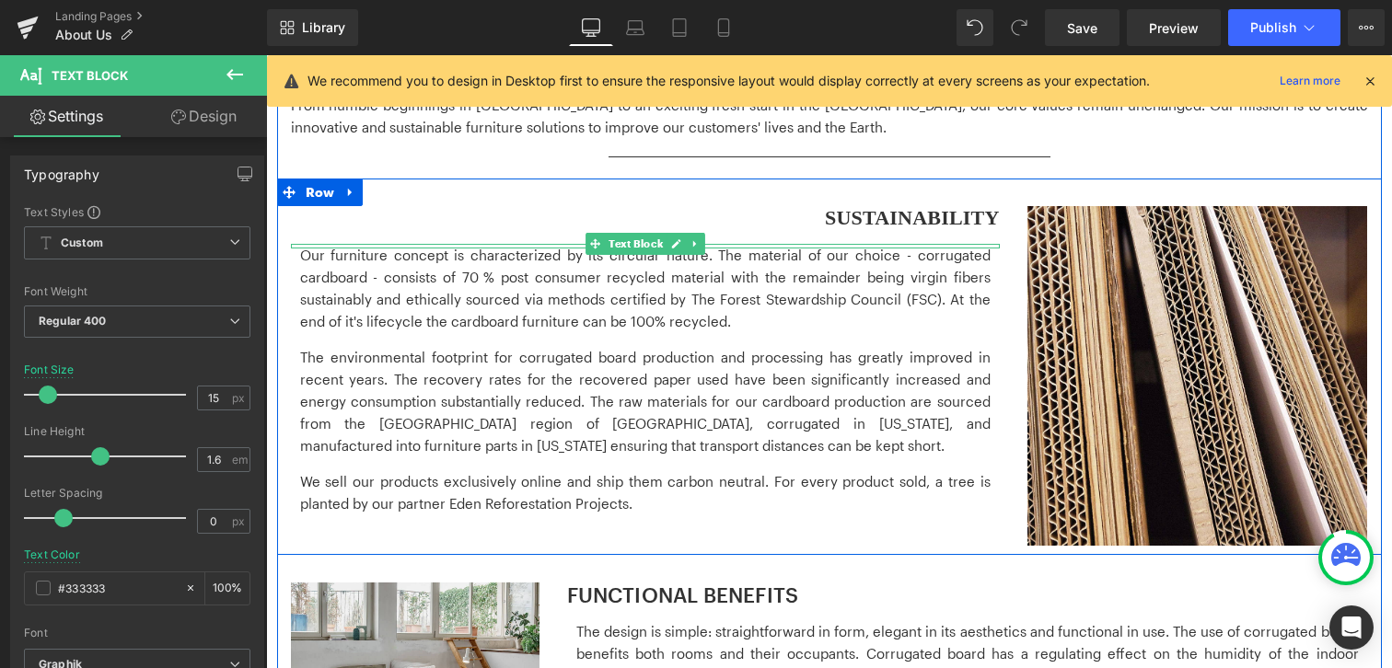
click at [561, 327] on p "Our furniture concept is characterized by its circular nature. The material of …" at bounding box center [645, 288] width 690 height 88
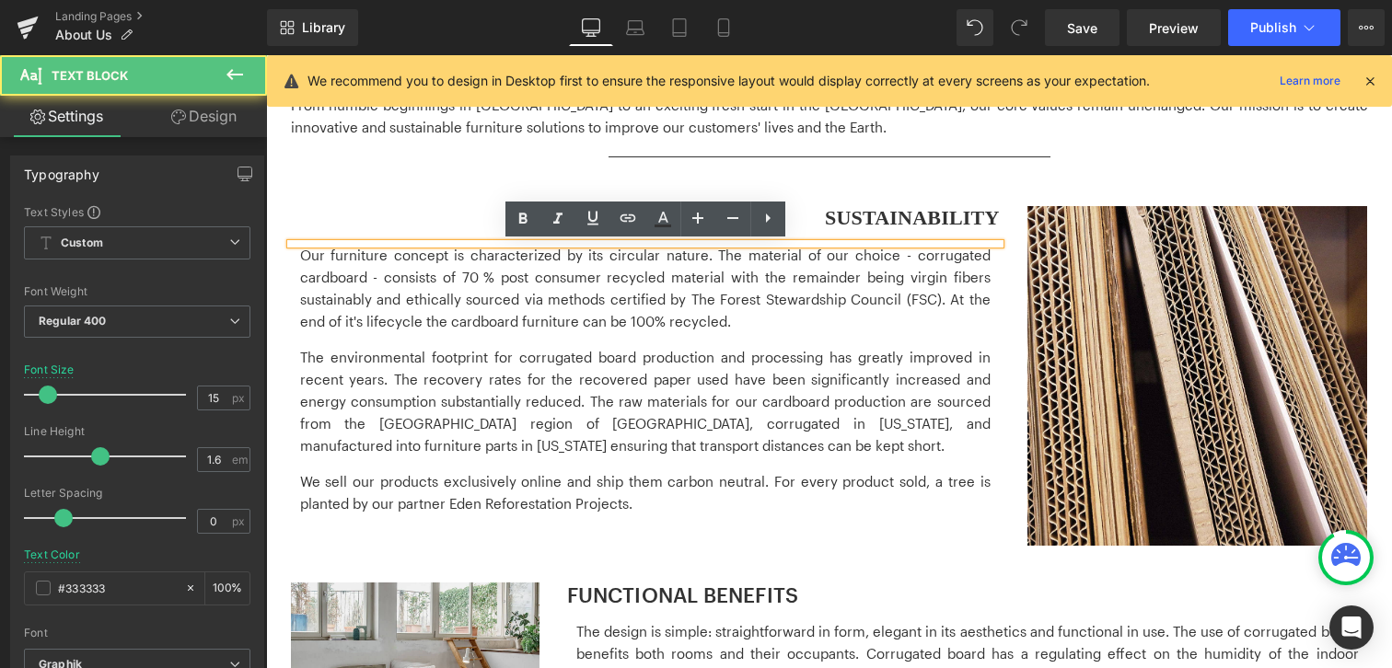
click at [904, 366] on p "The environmental footprint for corrugated board production and processing has …" at bounding box center [645, 401] width 690 height 110
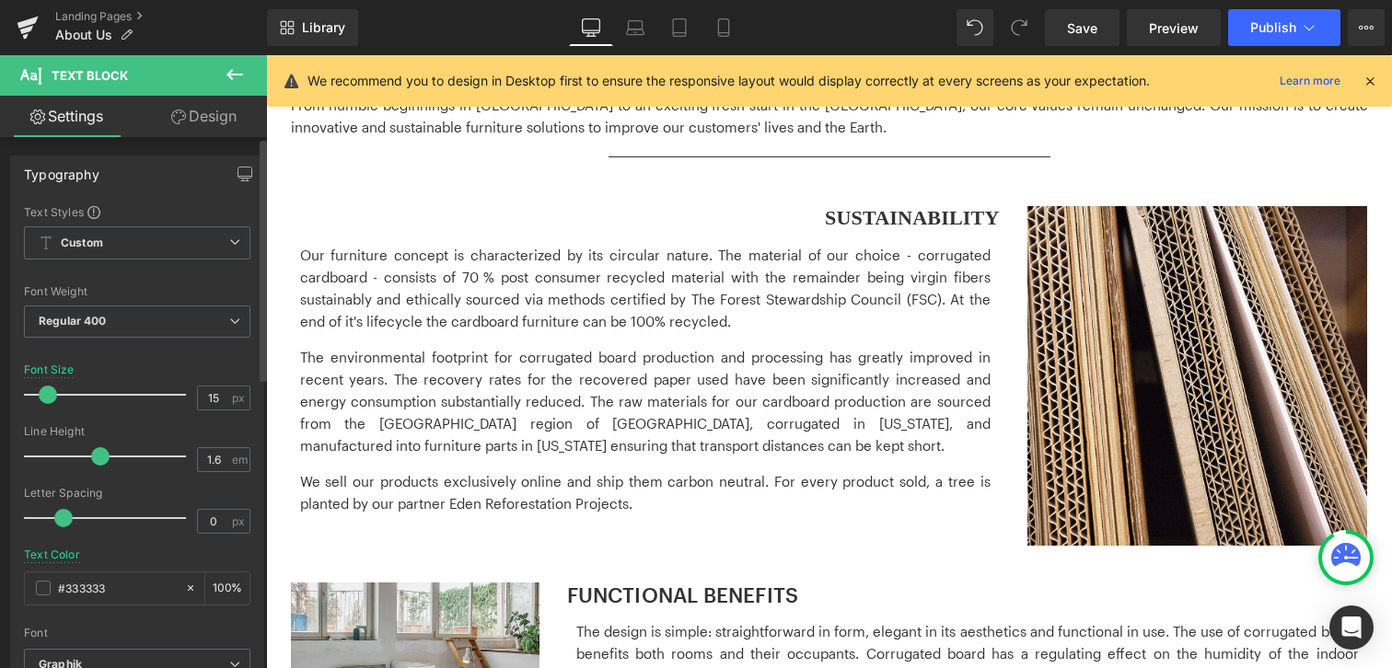
scroll to position [634, 0]
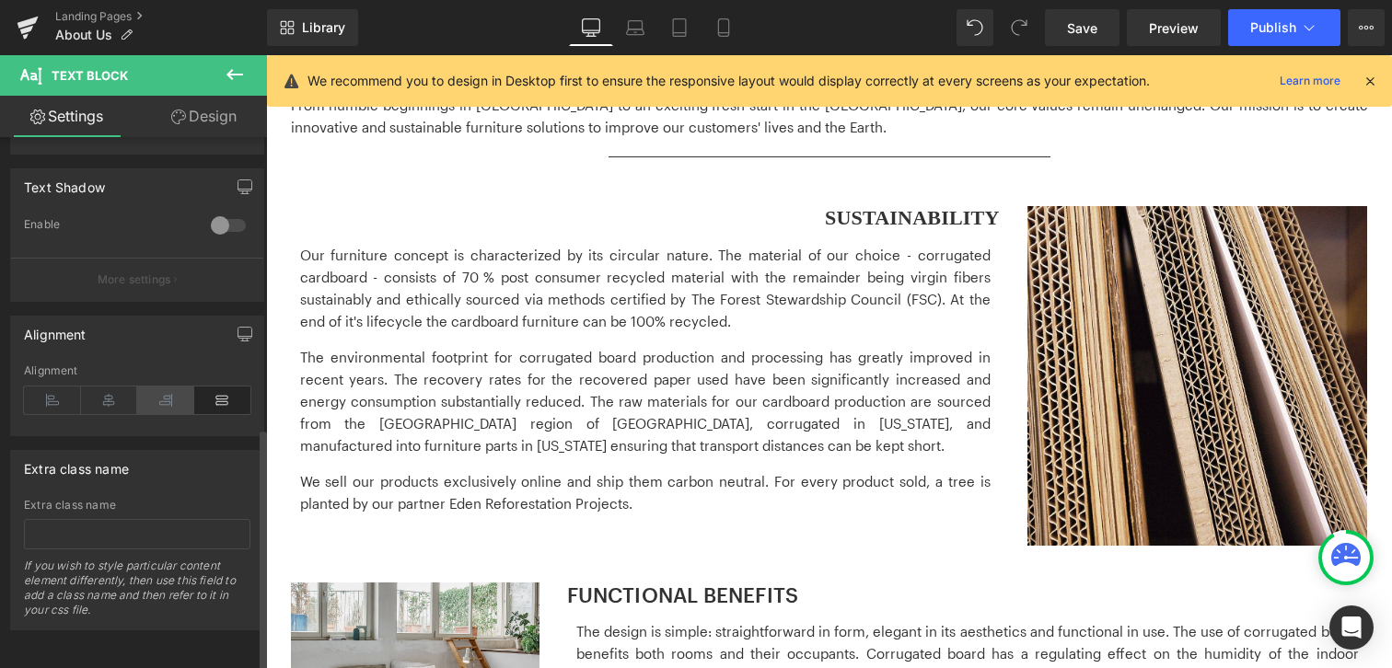
click at [162, 387] on icon at bounding box center [165, 401] width 57 height 28
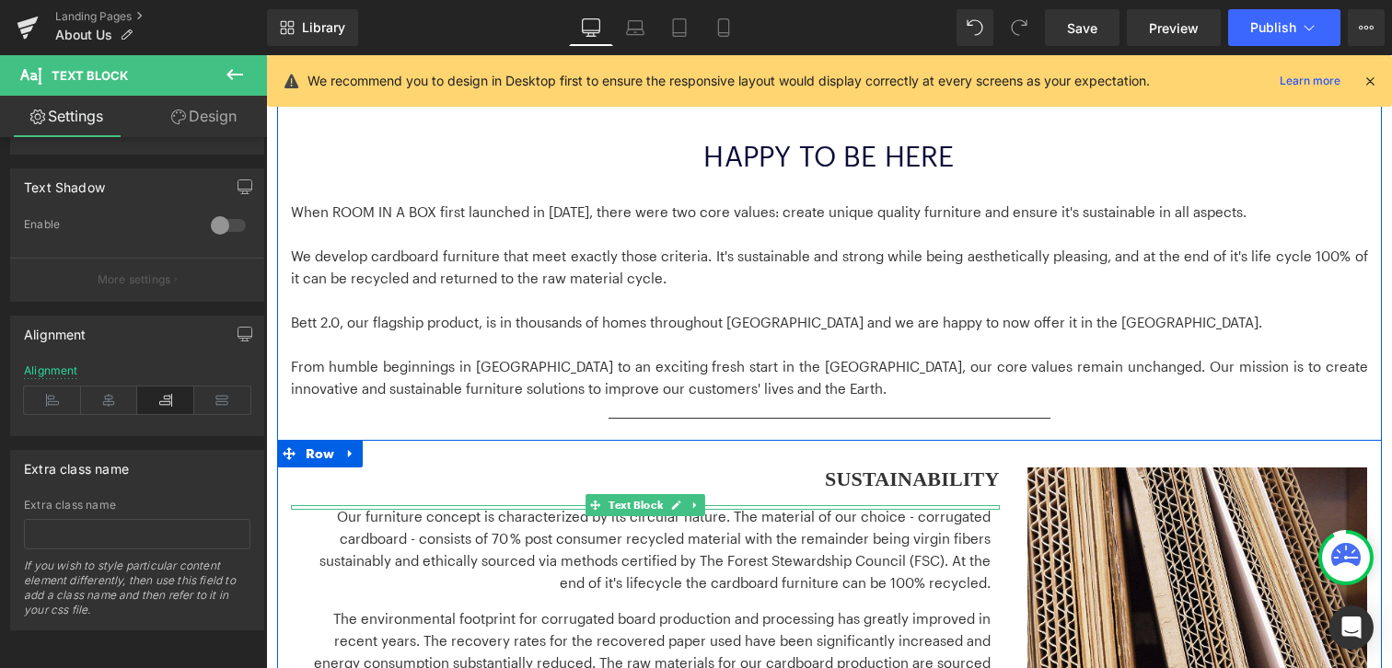
scroll to position [598, 0]
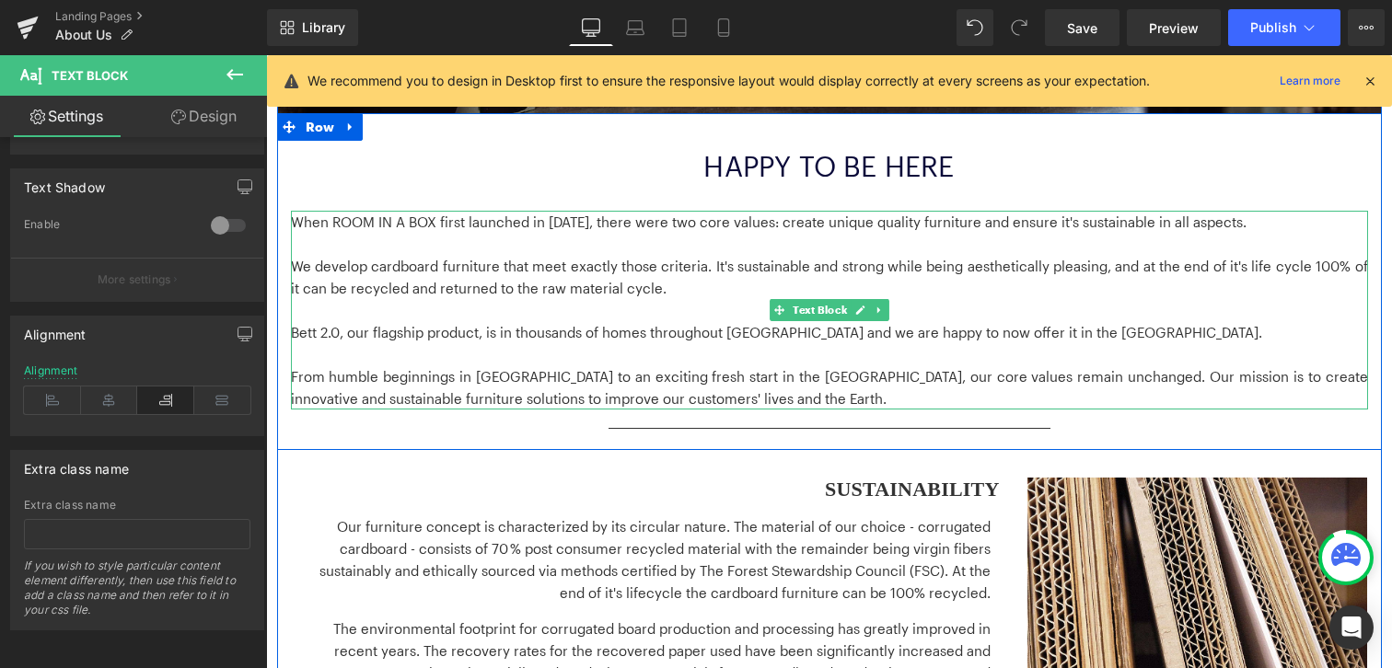
click at [553, 237] on p at bounding box center [829, 244] width 1077 height 22
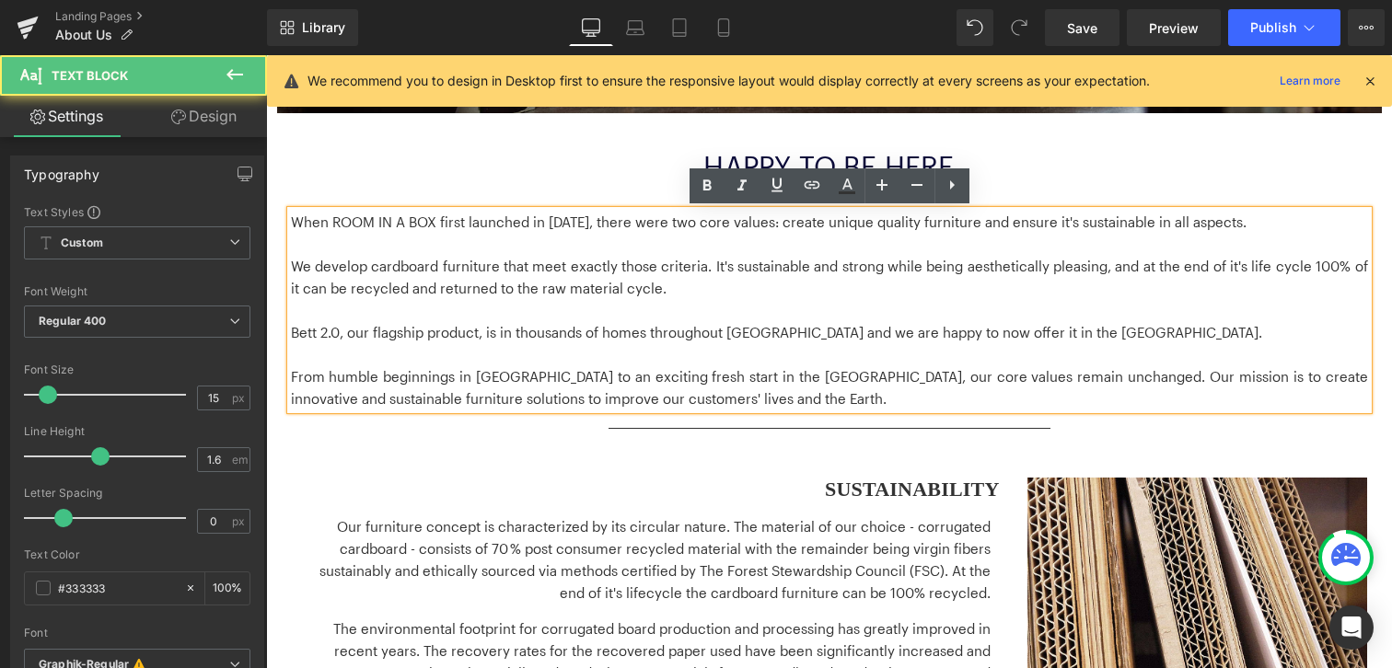
click at [374, 302] on p at bounding box center [829, 310] width 1077 height 22
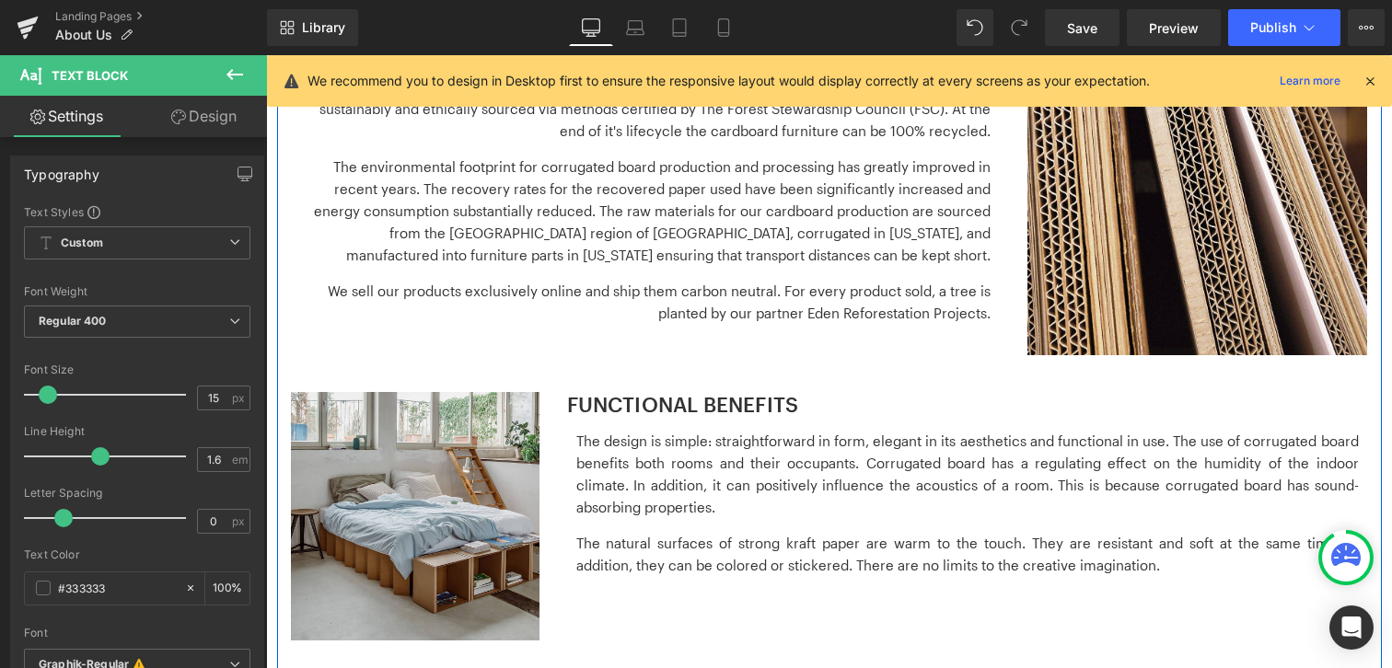
scroll to position [1139, 0]
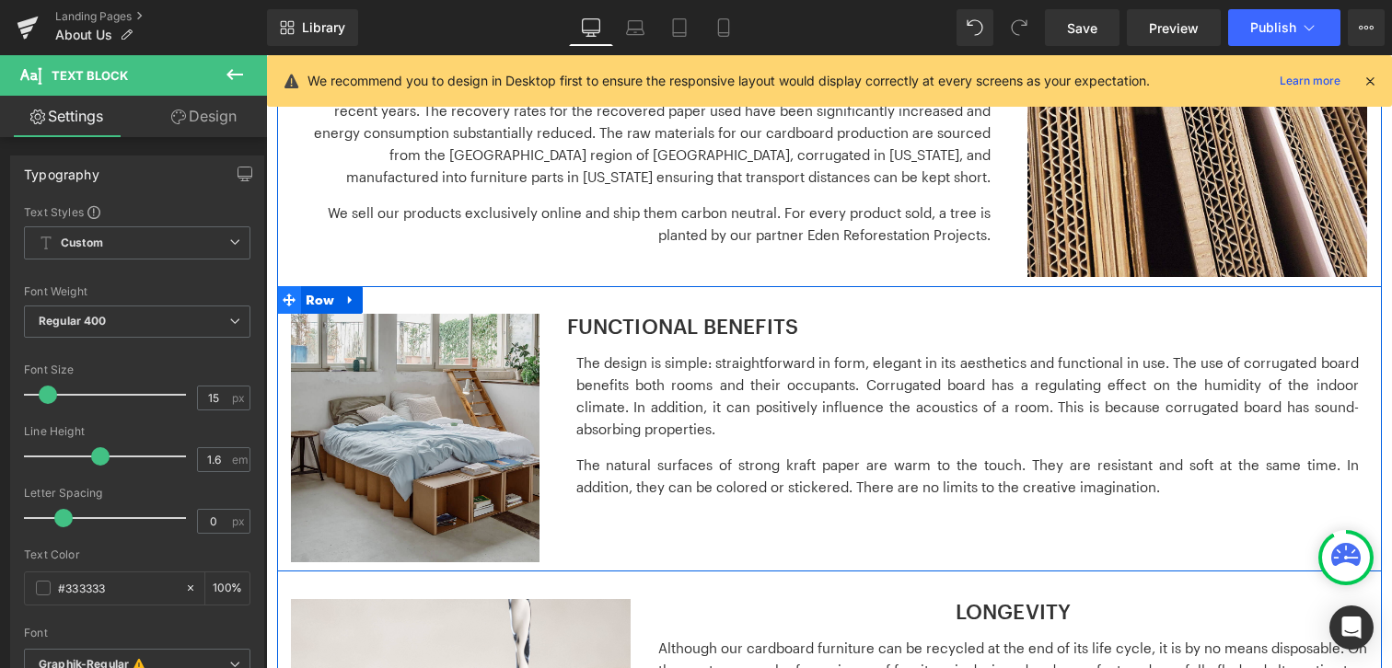
click at [291, 298] on icon at bounding box center [289, 300] width 13 height 13
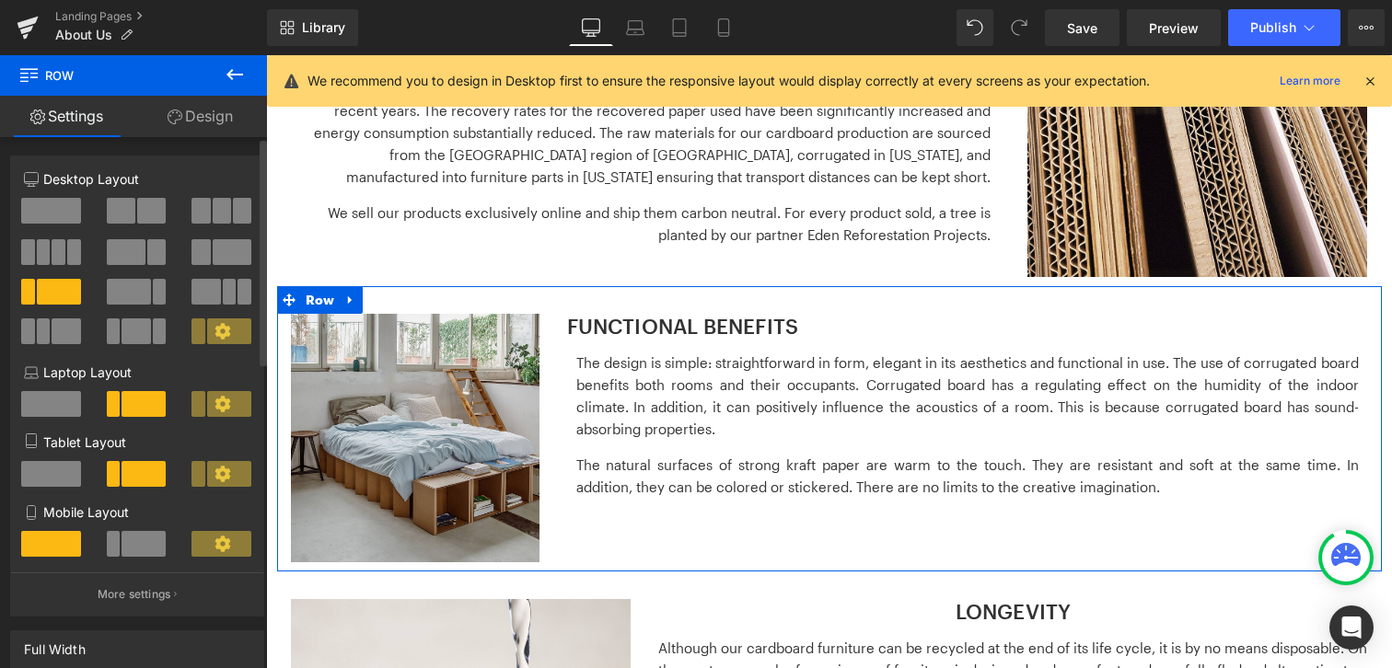
click at [224, 249] on span at bounding box center [232, 252] width 39 height 26
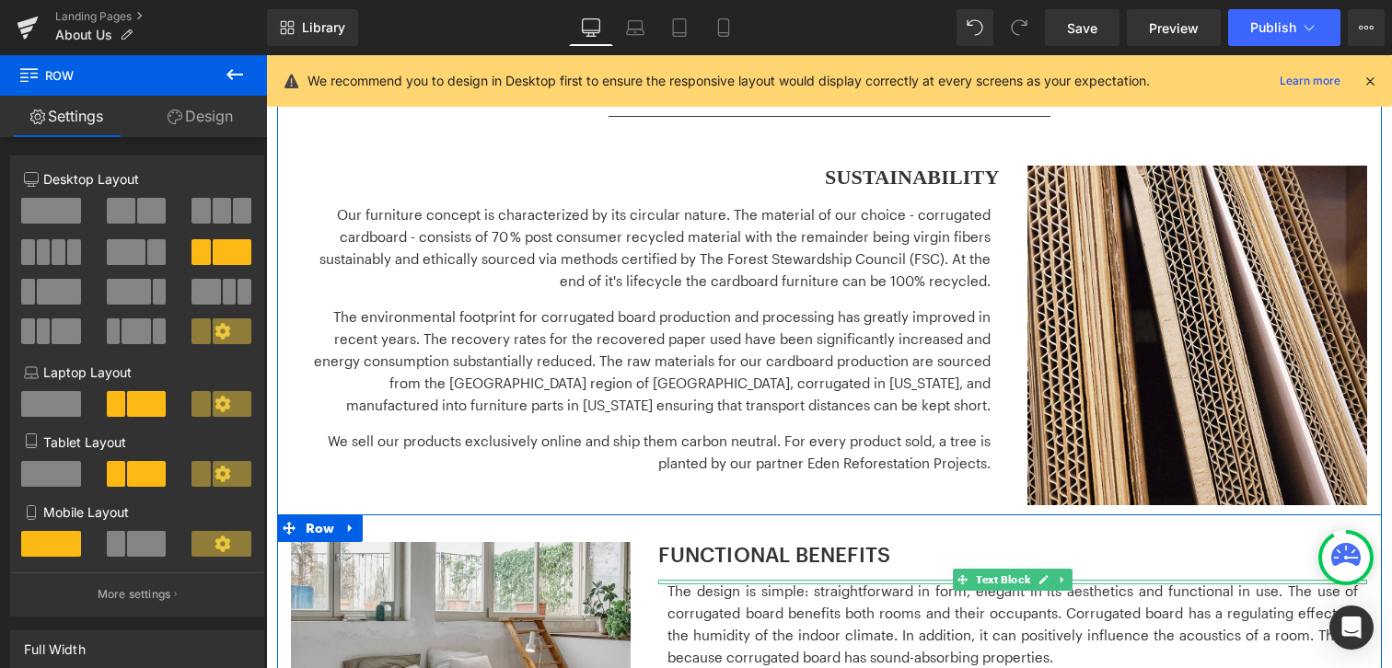
scroll to position [901, 0]
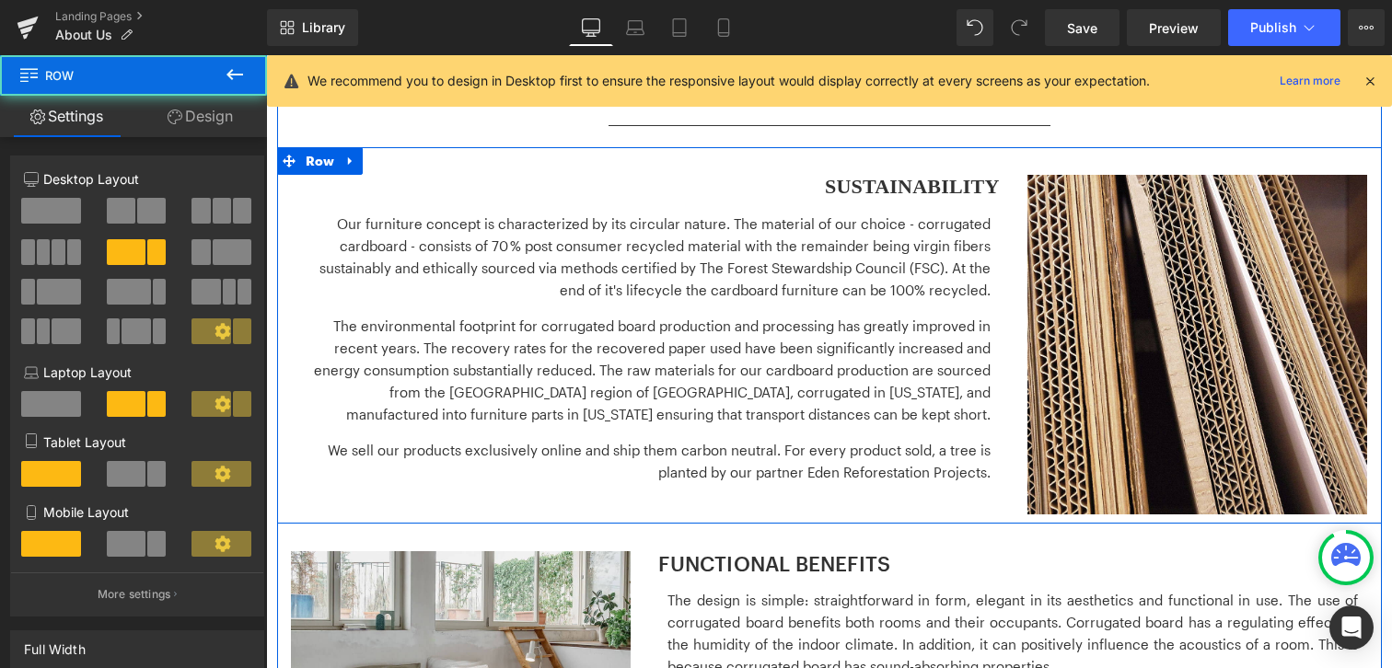
click at [1001, 196] on div "ZERO WASTE PRODUCTION Heading SUSTAINABILITY Heading Image The components of ou…" at bounding box center [645, 336] width 736 height 322
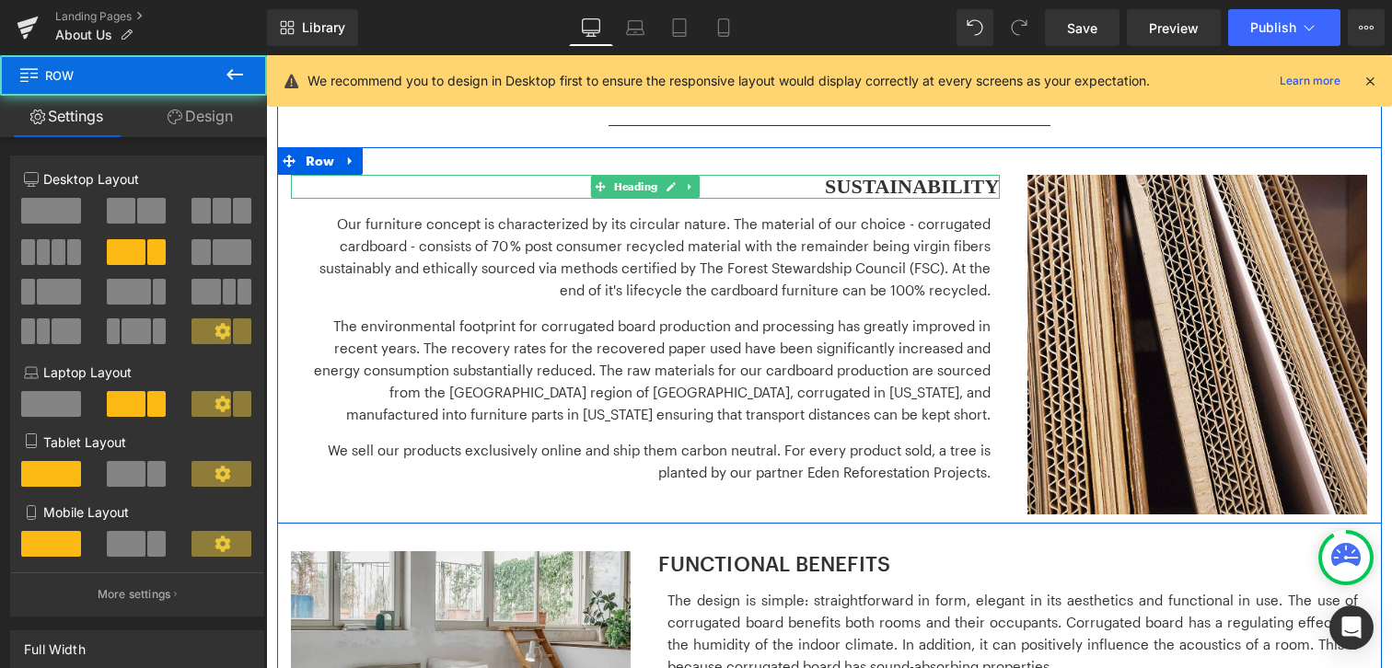
click at [981, 181] on h3 "SUSTAINABILITY" at bounding box center [645, 187] width 709 height 24
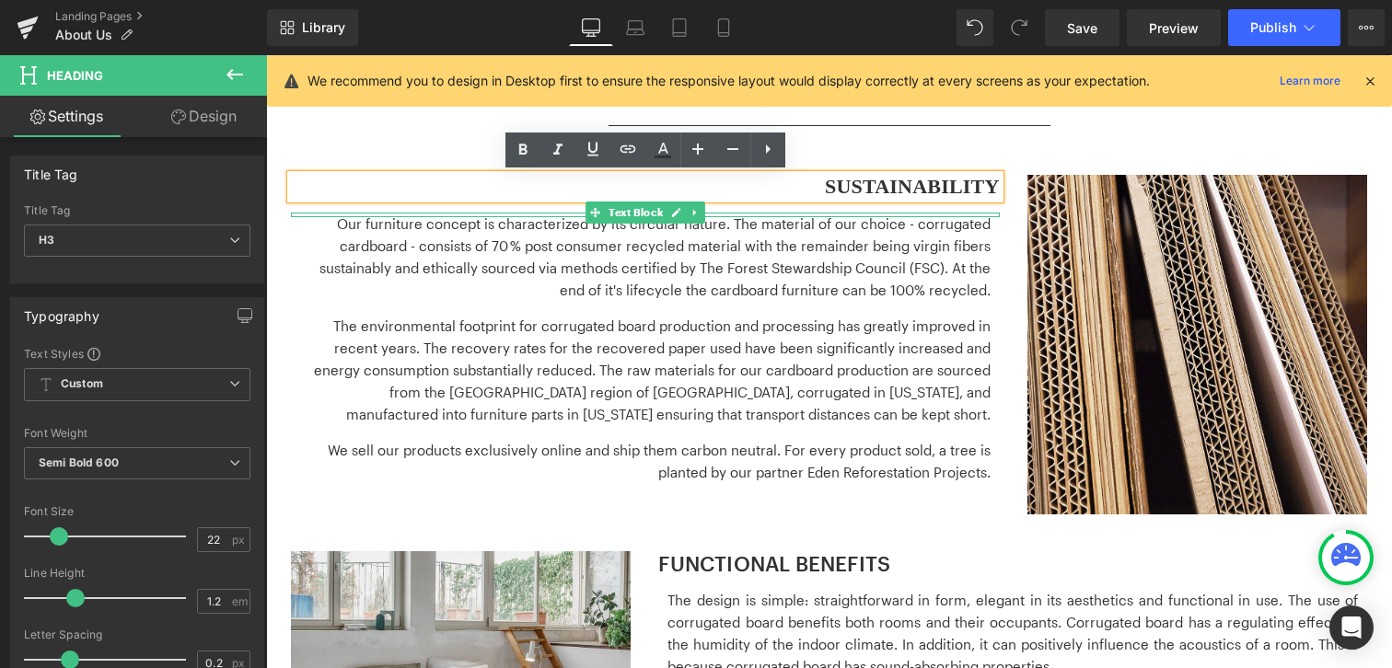
click at [970, 257] on p "Our furniture concept is characterized by its circular nature. The material of …" at bounding box center [645, 257] width 690 height 88
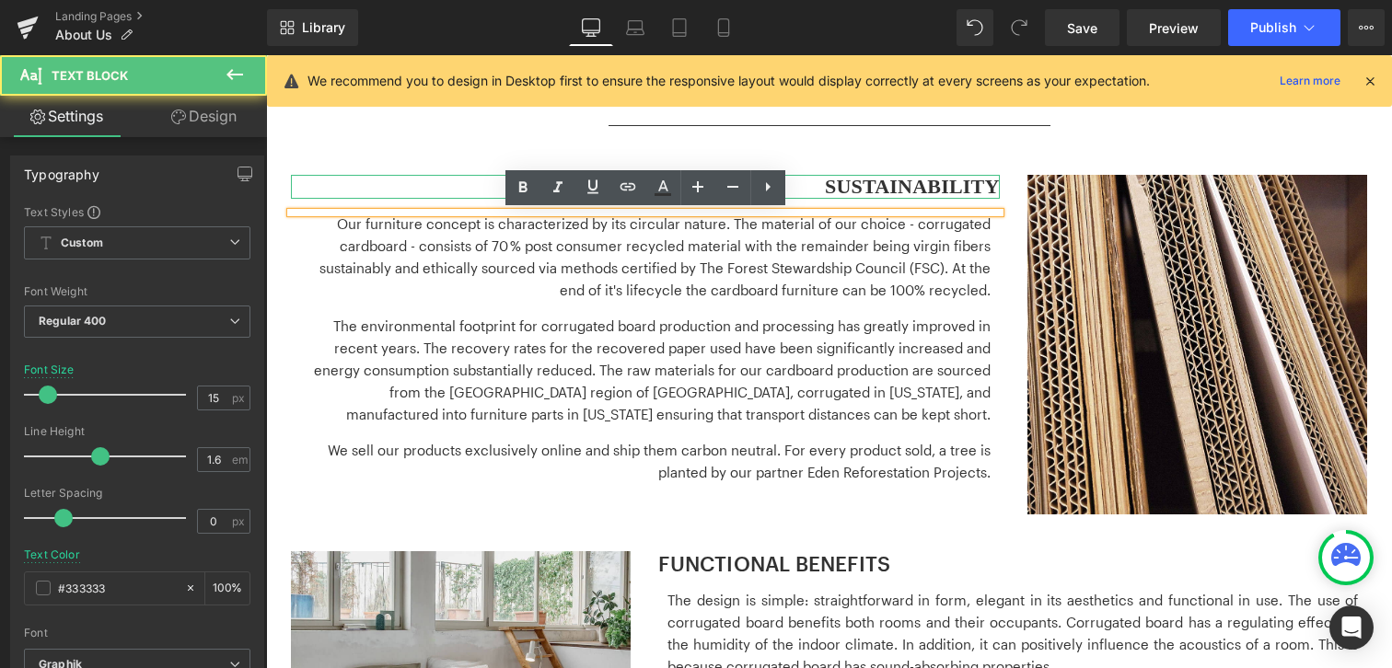
click at [951, 184] on h3 "SUSTAINABILITY" at bounding box center [645, 187] width 709 height 24
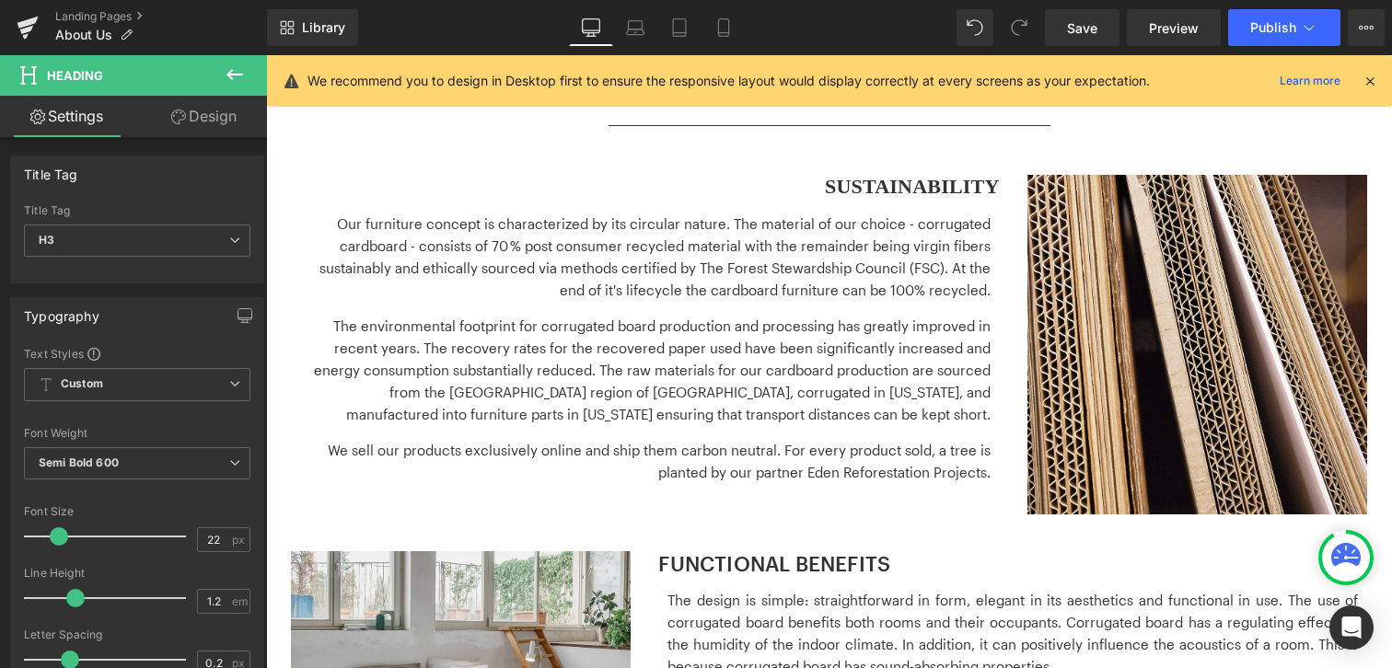
click at [214, 132] on link "Design" at bounding box center [203, 116] width 133 height 41
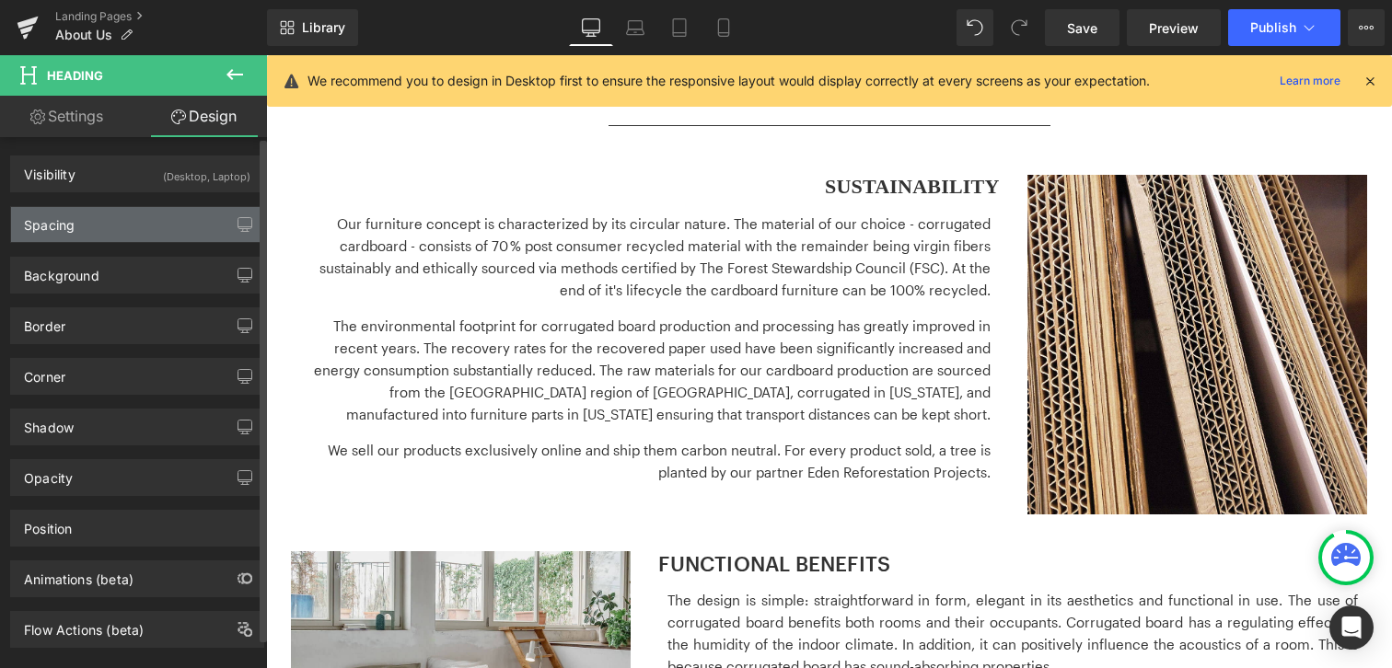
click at [172, 221] on div "Spacing" at bounding box center [137, 224] width 252 height 35
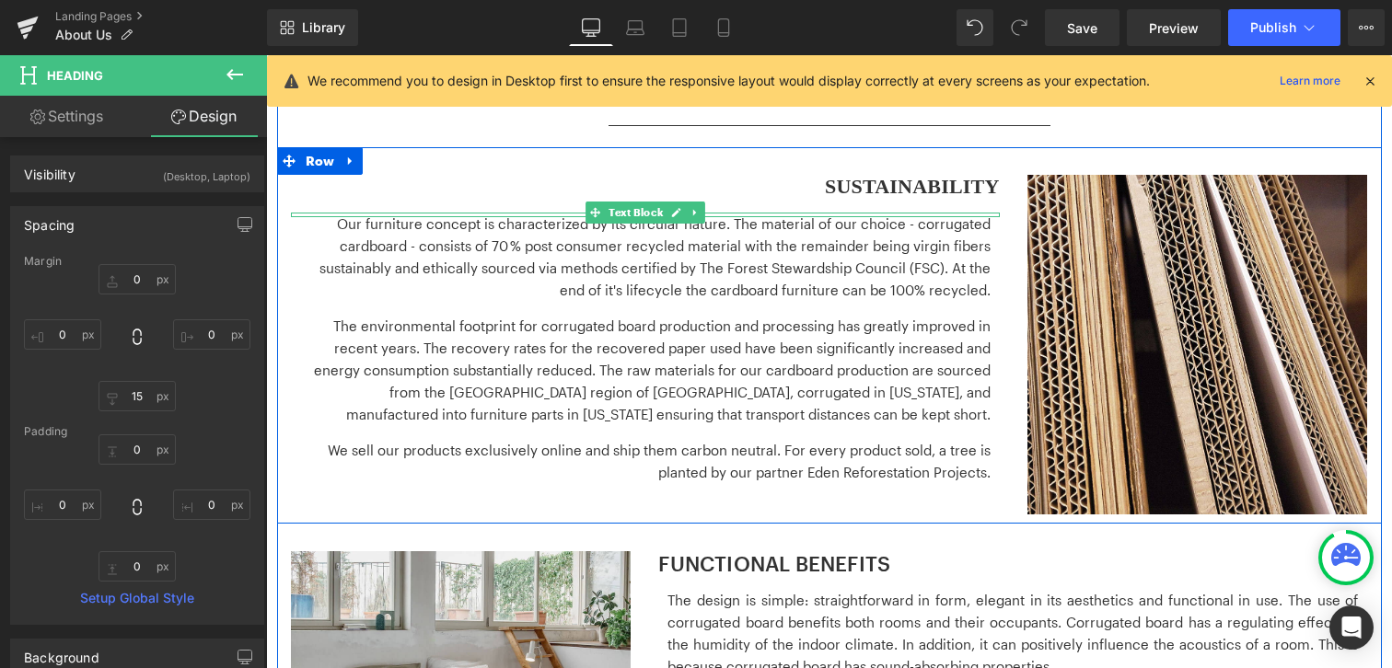
click at [755, 354] on p "The environmental footprint for corrugated board production and processing has …" at bounding box center [645, 370] width 690 height 110
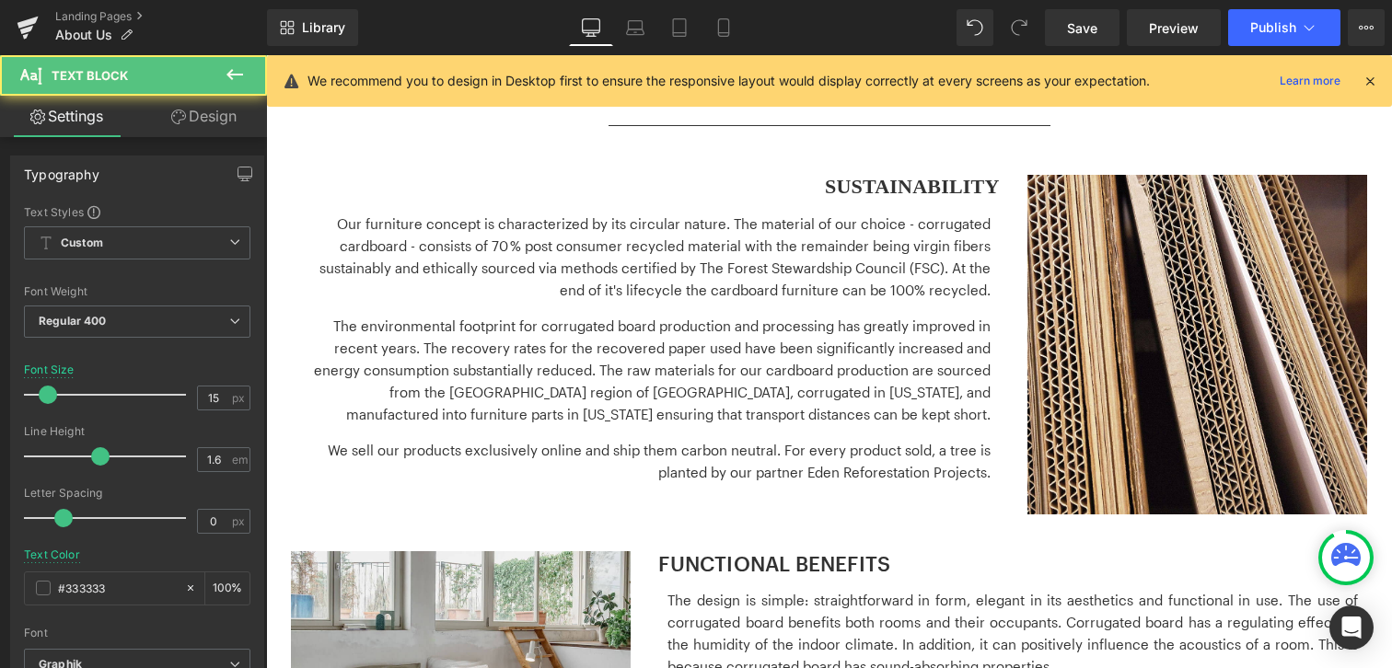
click at [201, 134] on link "Design" at bounding box center [203, 116] width 133 height 41
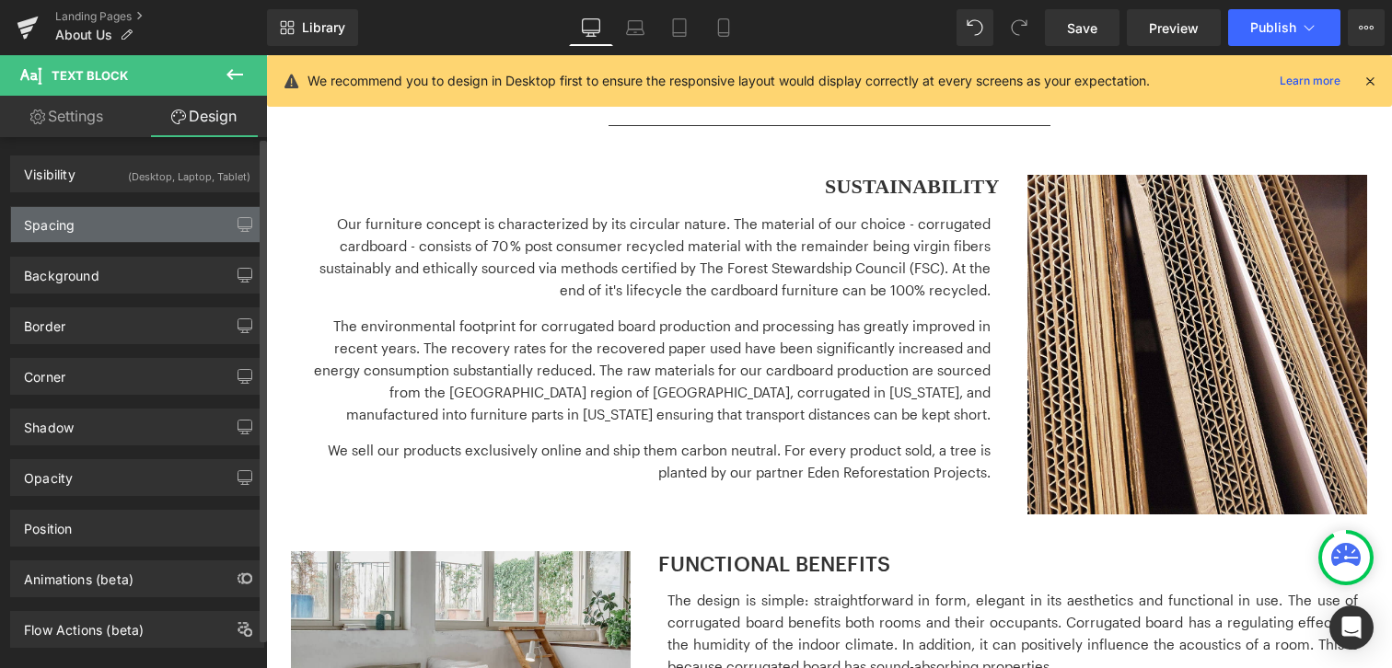
click at [154, 211] on div "Spacing" at bounding box center [137, 224] width 252 height 35
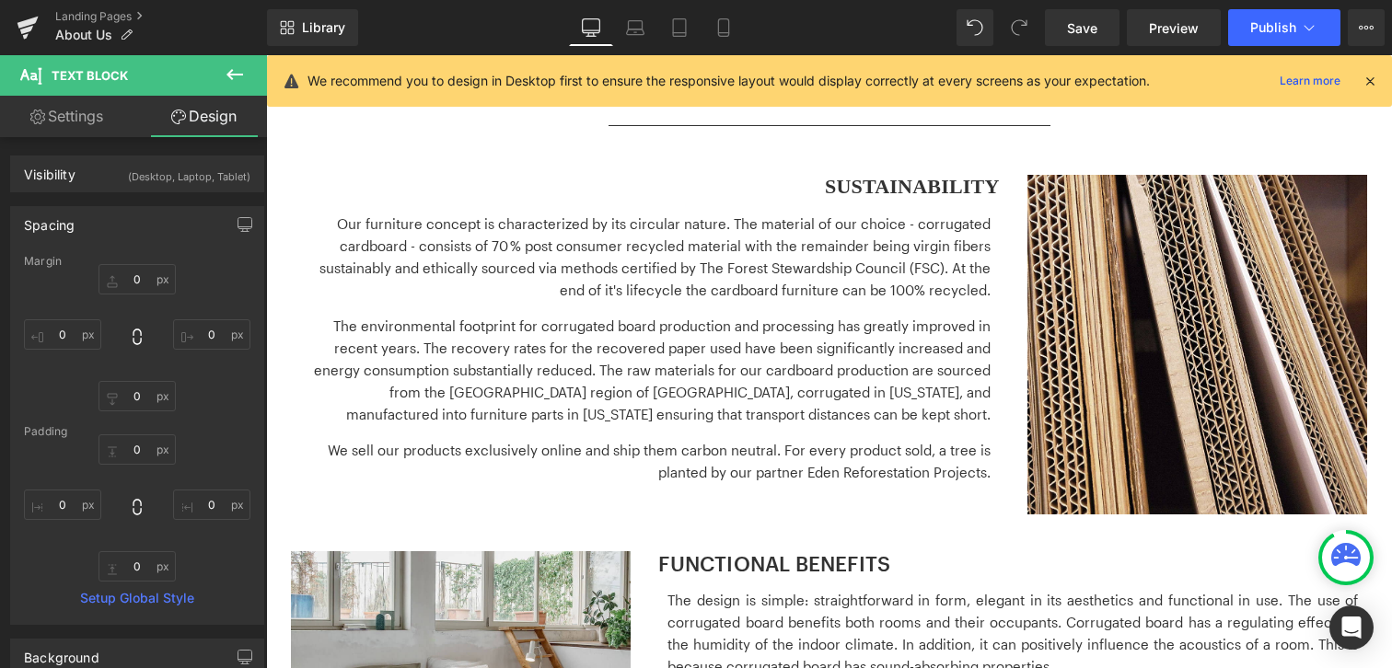
click at [628, 307] on div "Our furniture concept is characterized by its circular nature. The material of …" at bounding box center [645, 355] width 690 height 284
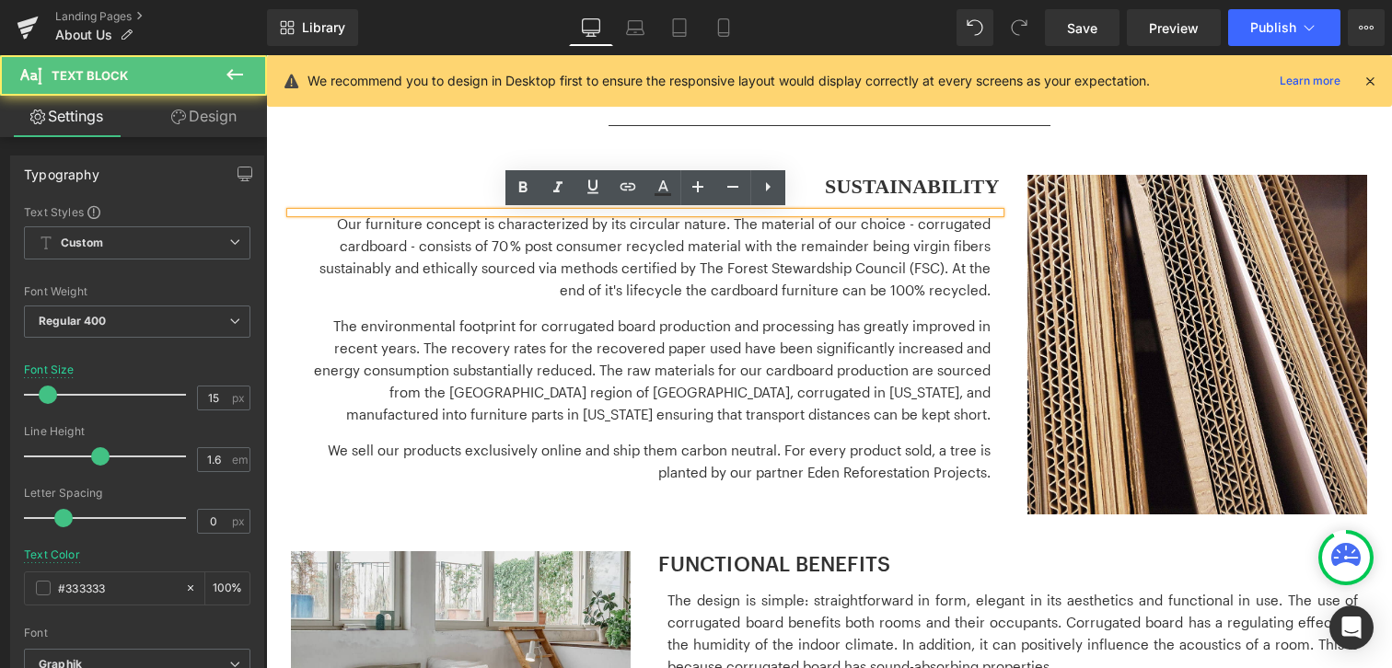
click at [990, 213] on div "Our furniture concept is characterized by its circular nature. The material of …" at bounding box center [645, 213] width 709 height 0
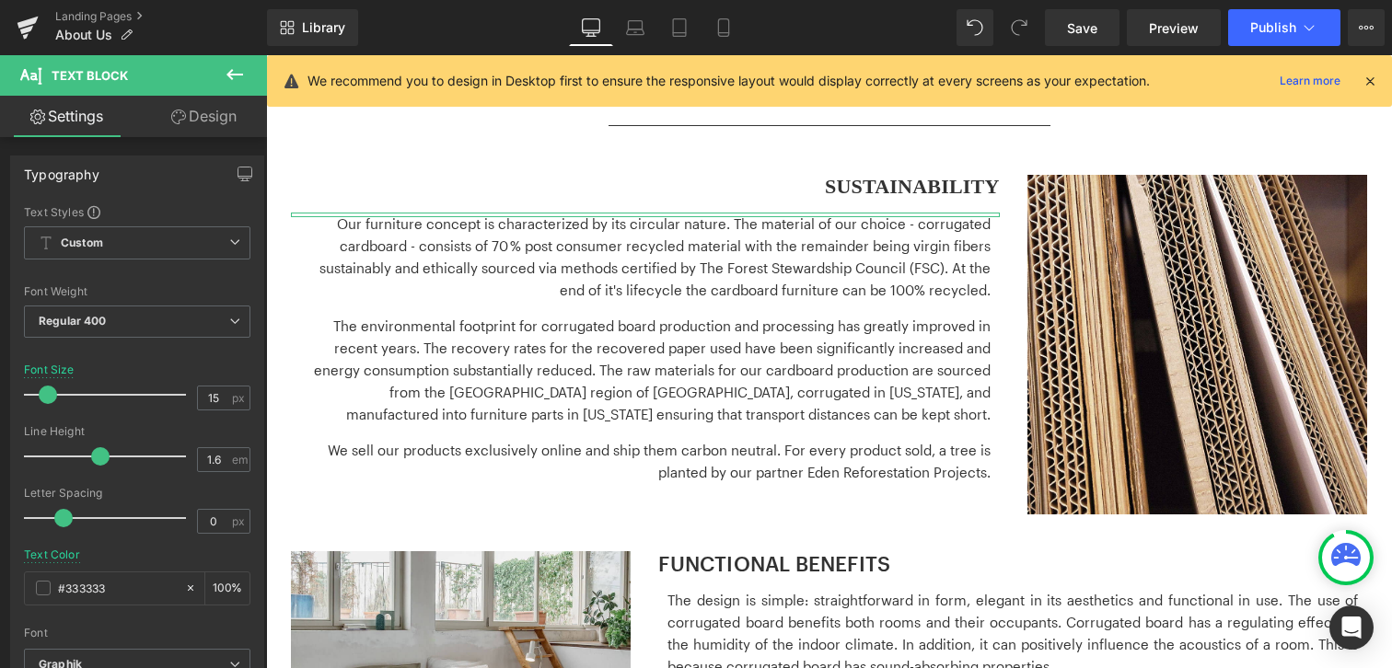
click at [214, 110] on link "Design" at bounding box center [203, 116] width 133 height 41
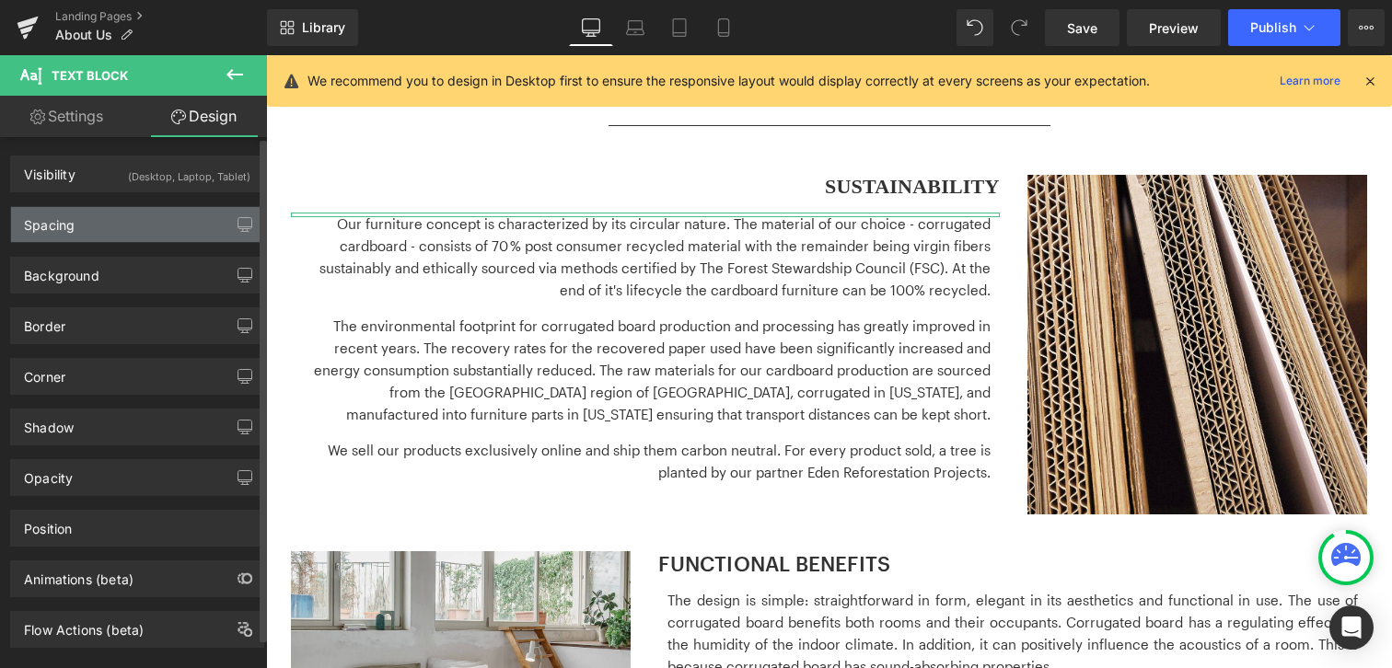
click at [155, 236] on div "Spacing" at bounding box center [137, 224] width 252 height 35
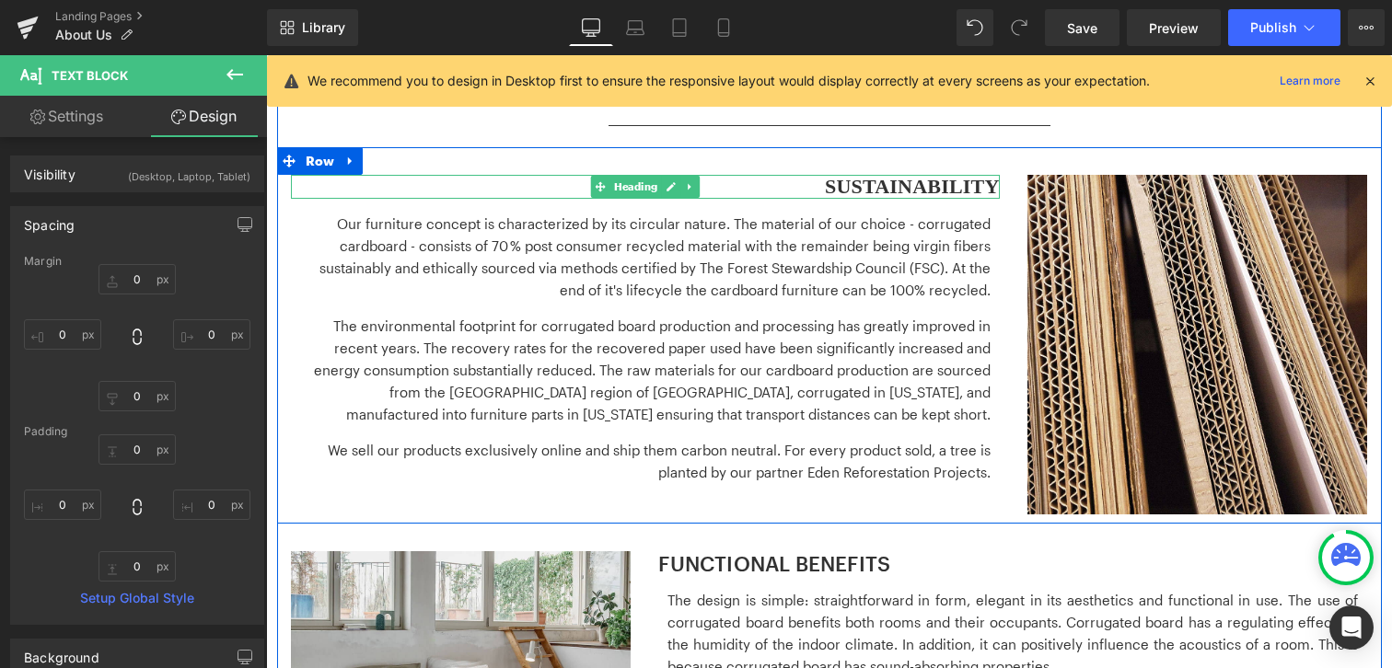
click at [968, 190] on h3 "SUSTAINABILITY" at bounding box center [645, 187] width 709 height 24
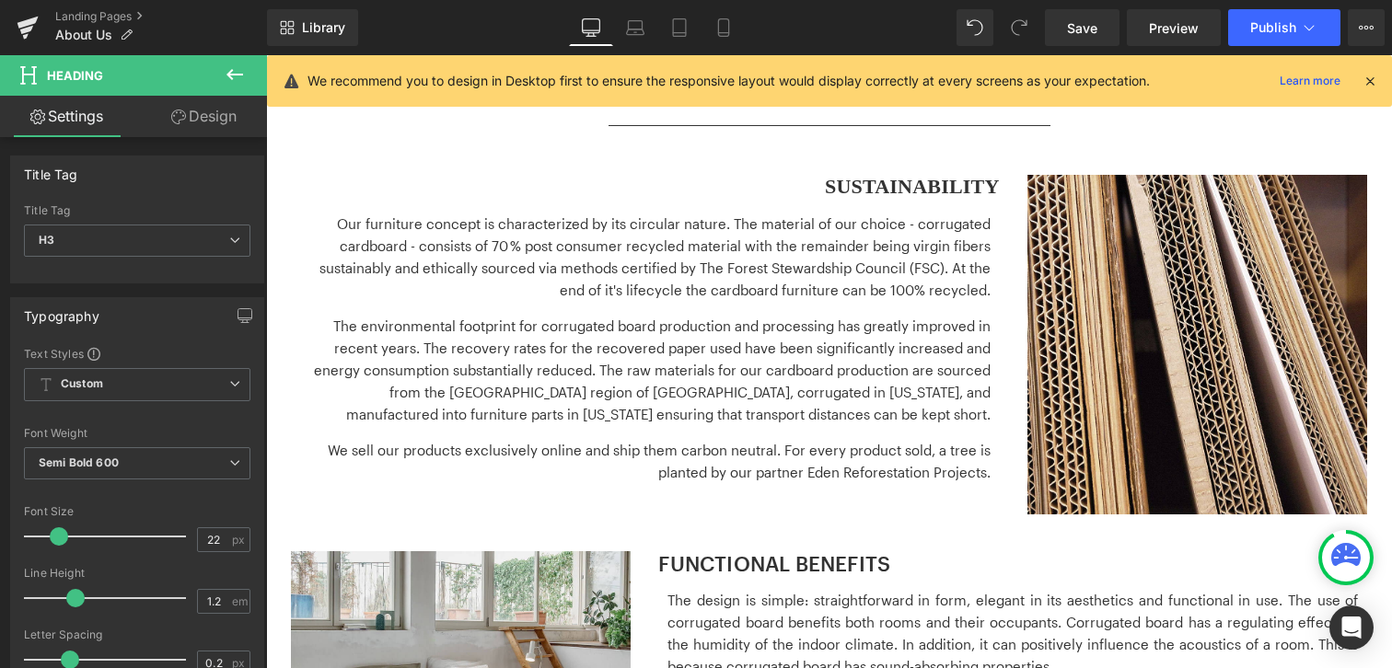
click at [219, 122] on link "Design" at bounding box center [203, 116] width 133 height 41
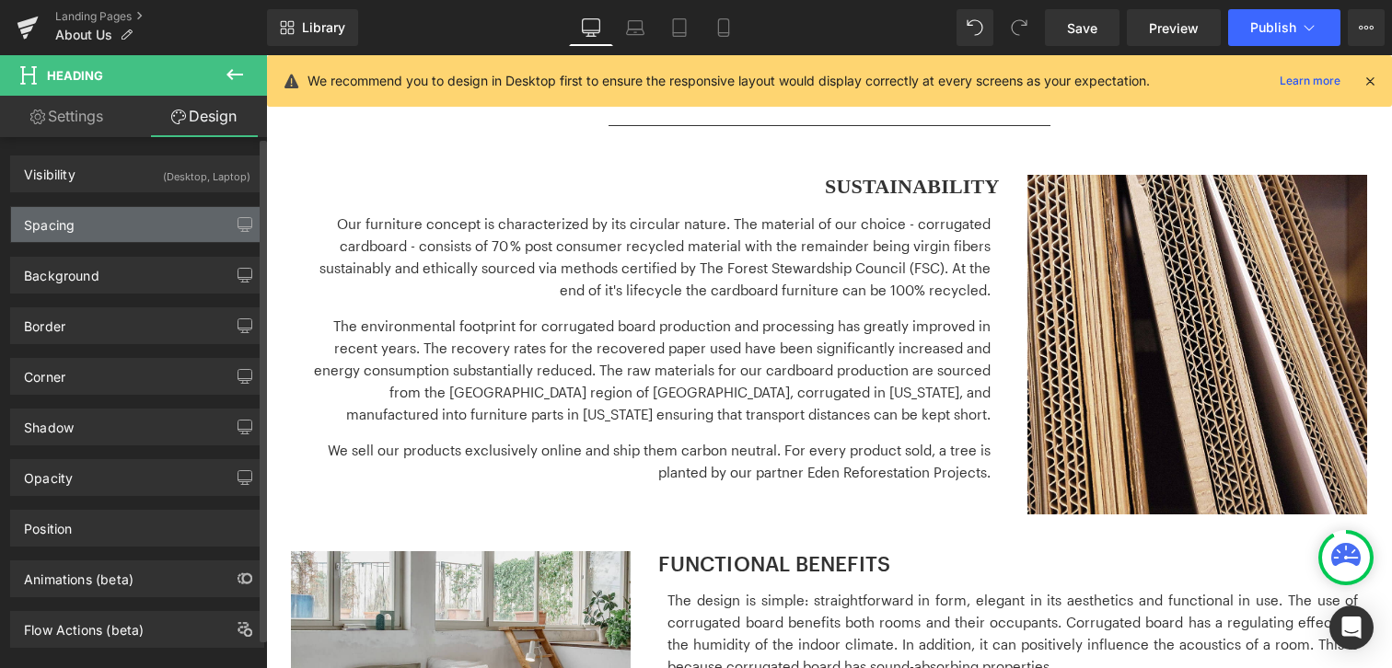
click at [153, 226] on div "Spacing" at bounding box center [137, 224] width 252 height 35
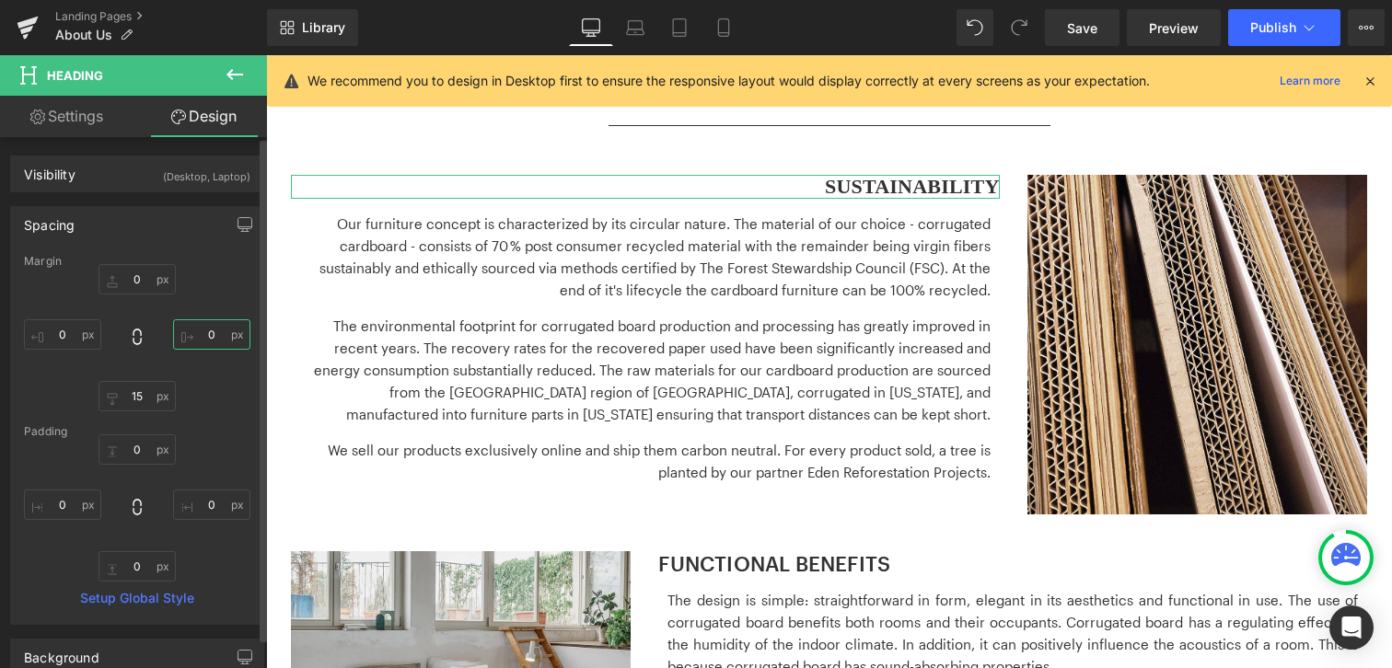
click at [211, 326] on input "0" at bounding box center [211, 334] width 77 height 30
type input "5"
type input "10"
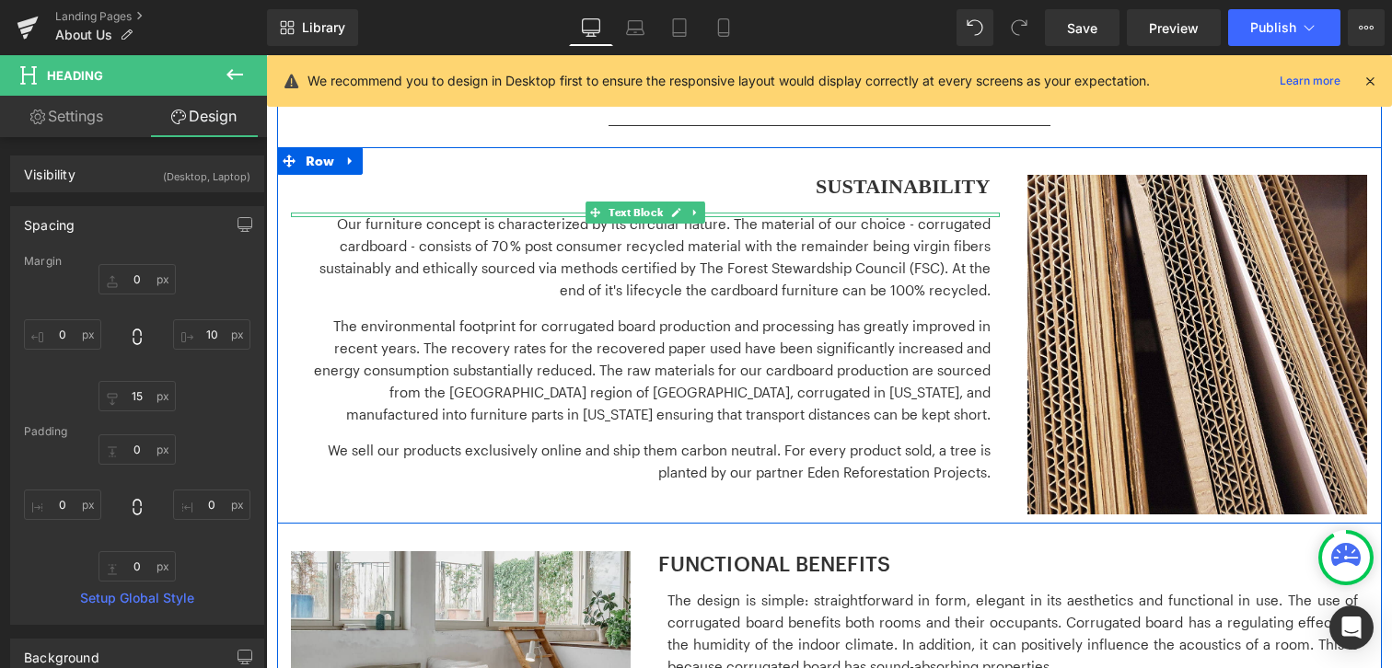
click at [905, 347] on p "The environmental footprint for corrugated board production and processing has …" at bounding box center [645, 370] width 690 height 110
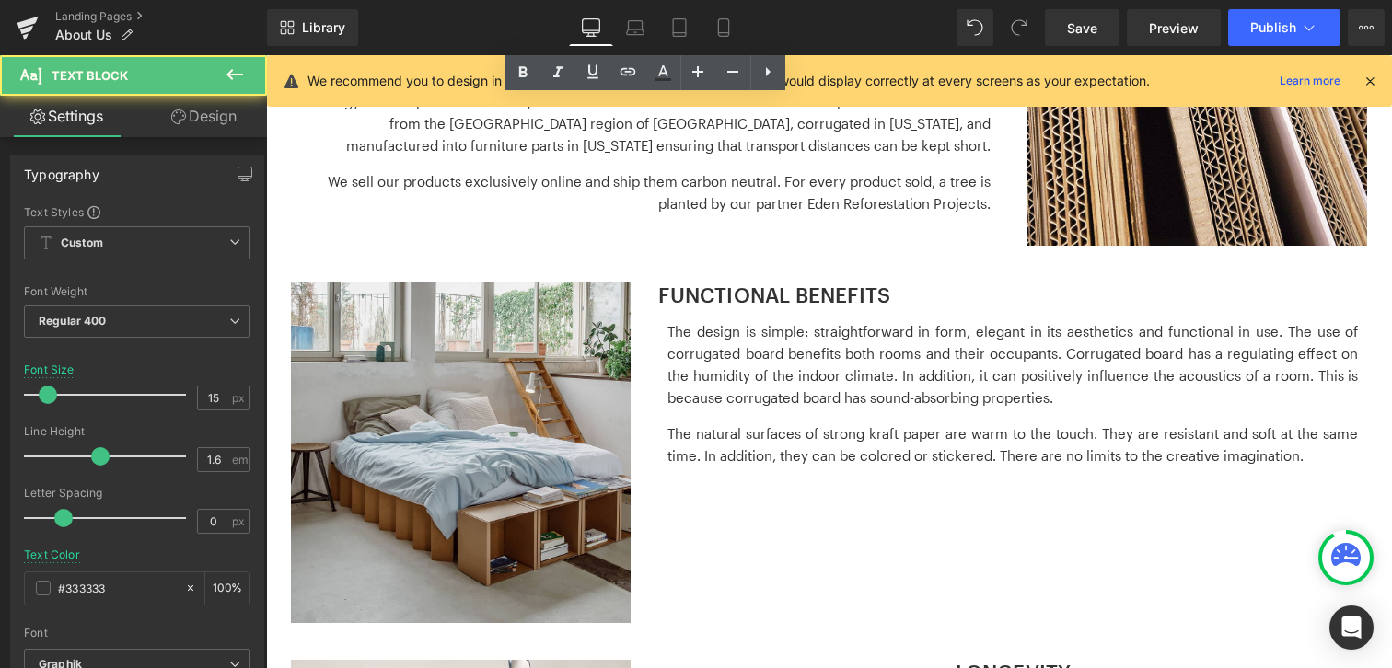
scroll to position [1261, 0]
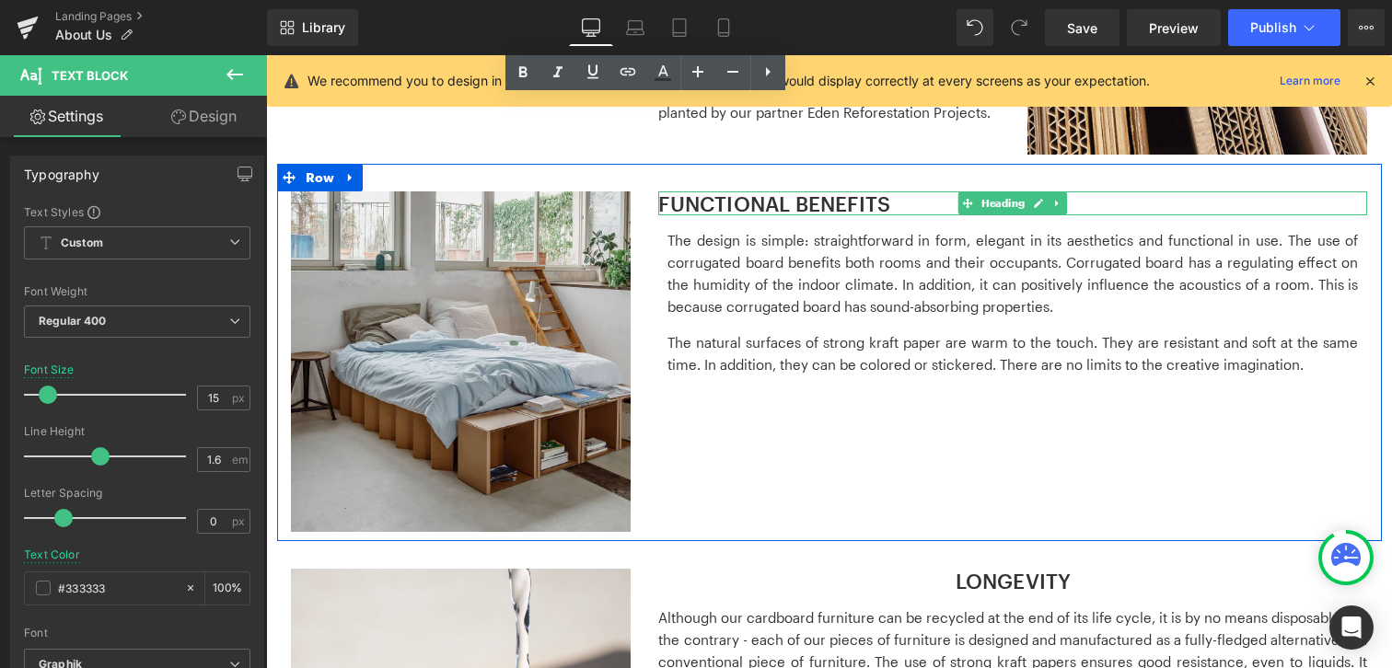
click at [669, 207] on h3 "FUNCTIONAL BENEFITS" at bounding box center [1012, 203] width 709 height 24
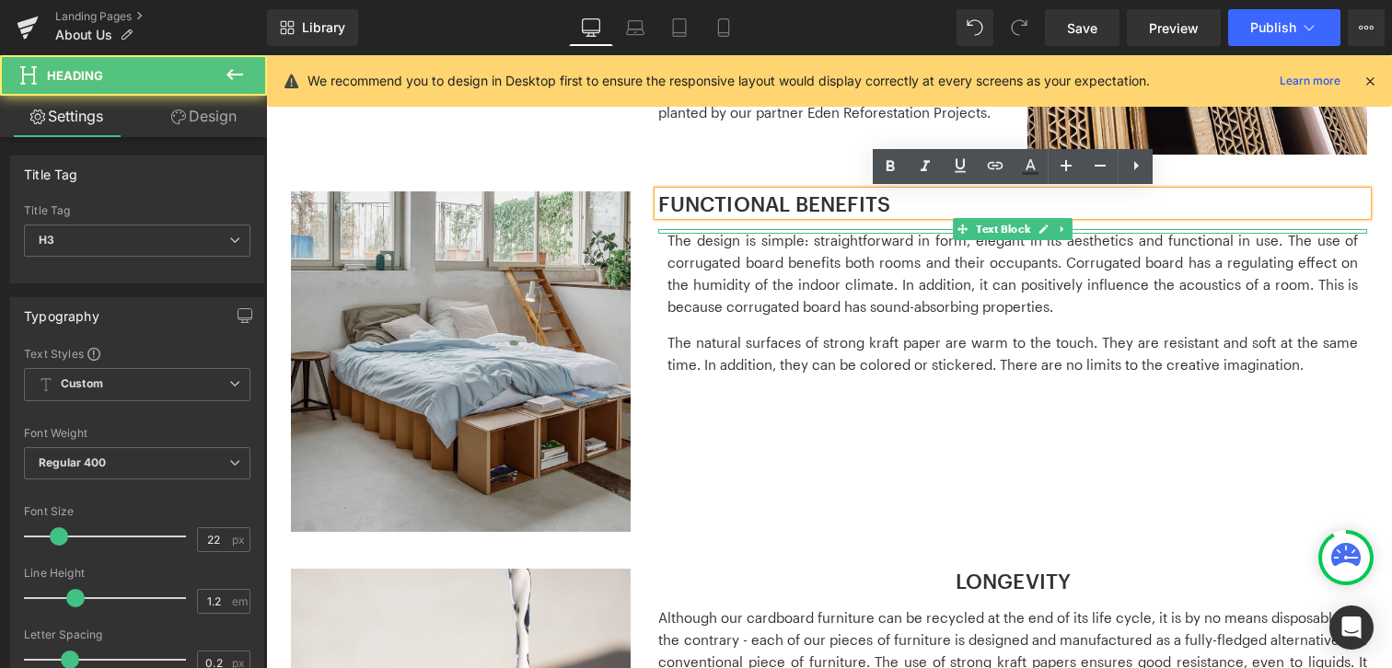
click at [684, 262] on p "The design is simple: straightforward in form, elegant in its aesthetics and fu…" at bounding box center [1012, 273] width 690 height 88
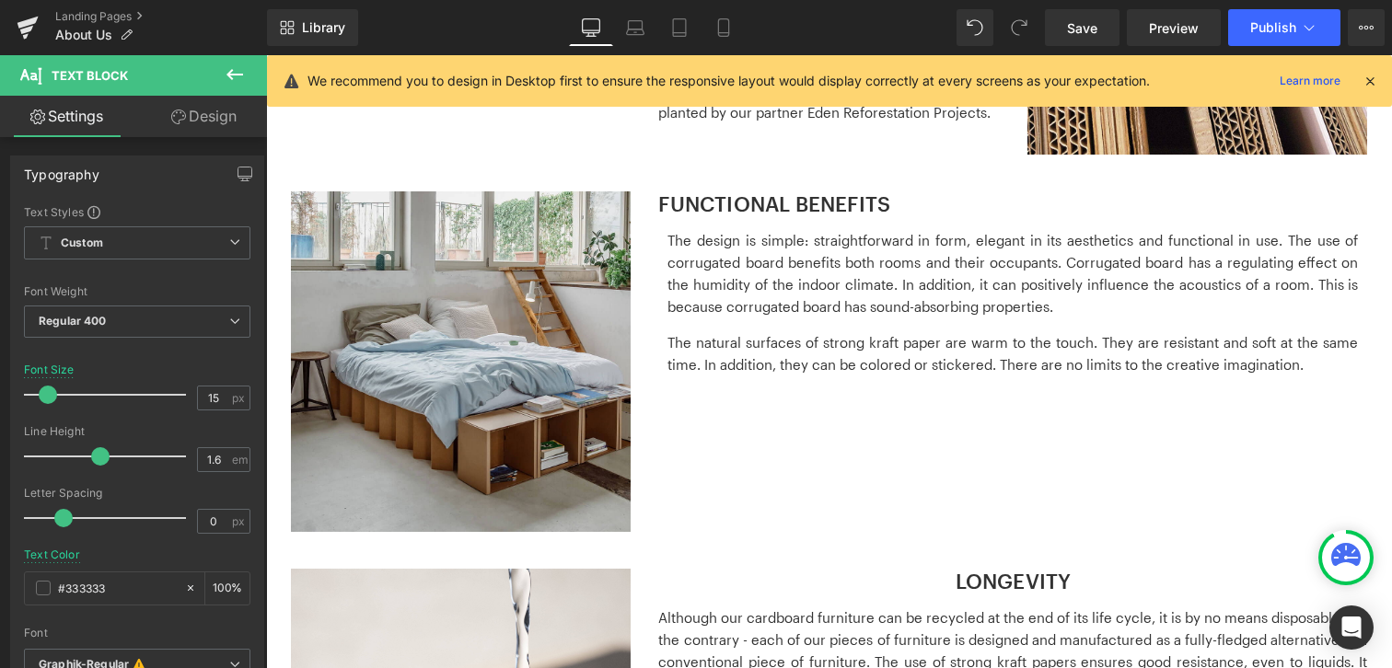
click at [217, 118] on link "Design" at bounding box center [203, 116] width 133 height 41
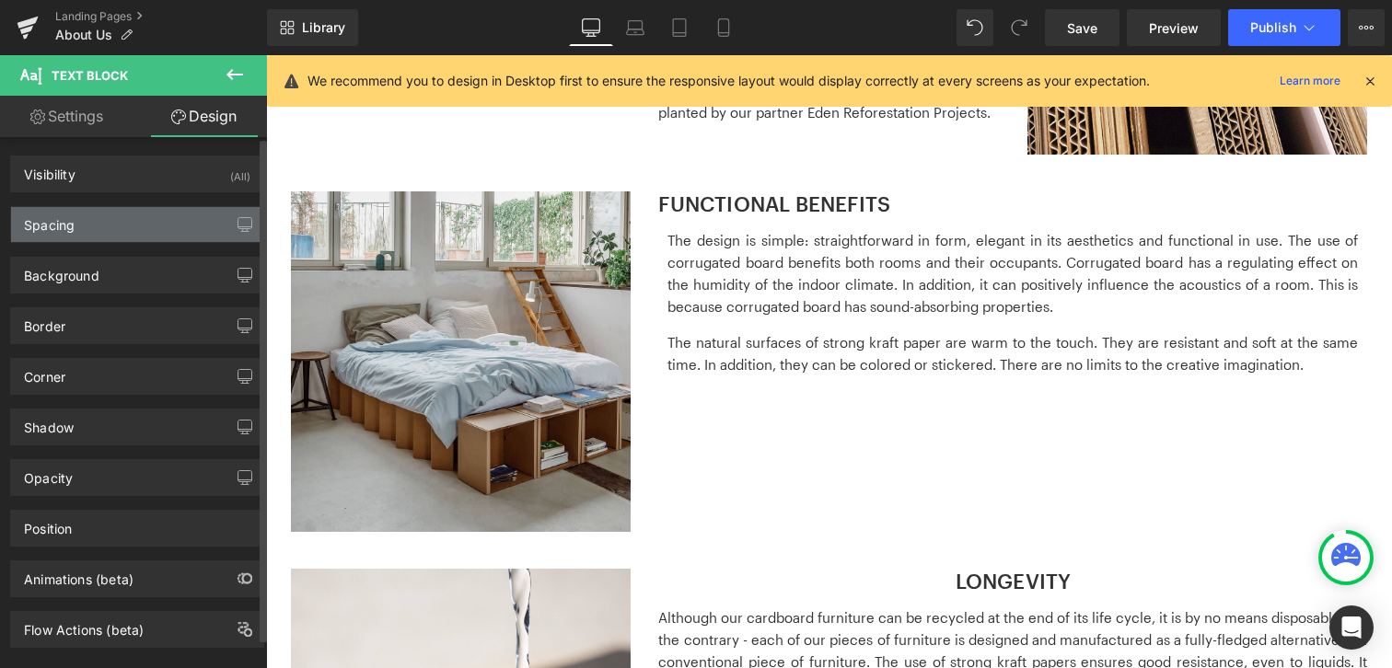
click at [159, 222] on div "Spacing" at bounding box center [137, 224] width 252 height 35
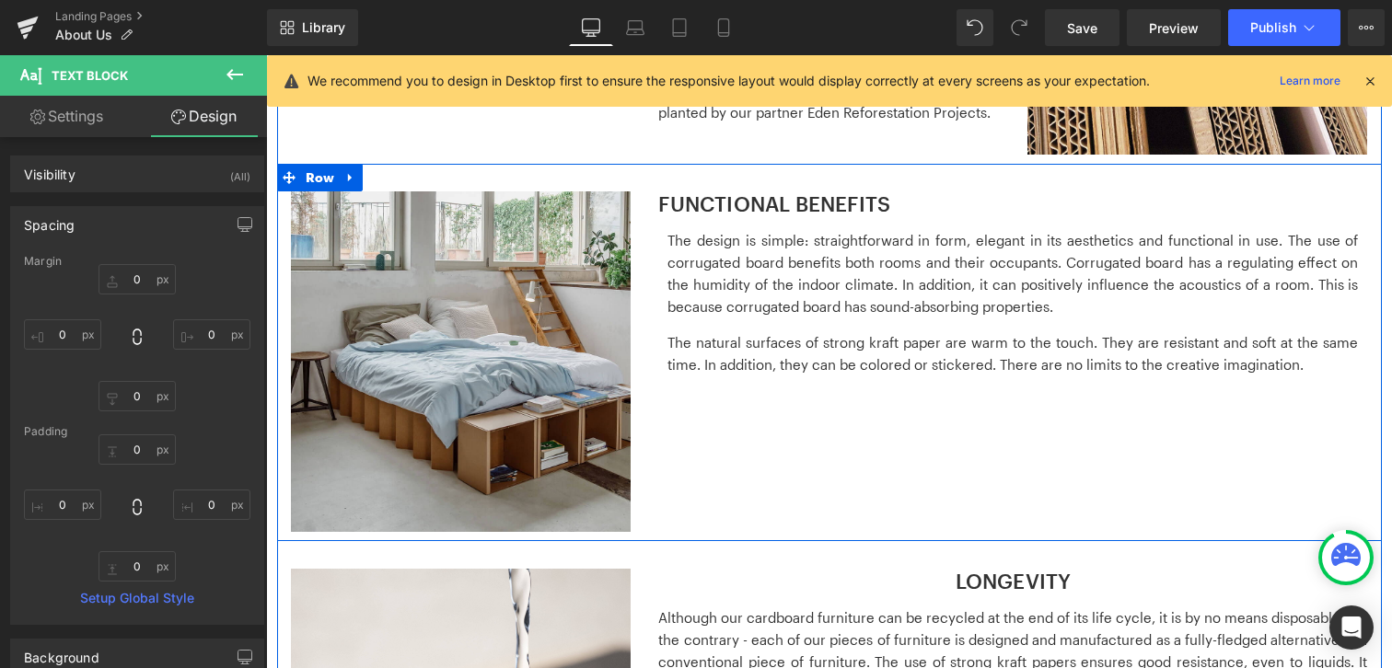
click at [705, 196] on h3 "FUNCTIONAL BENEFITS" at bounding box center [1012, 203] width 709 height 24
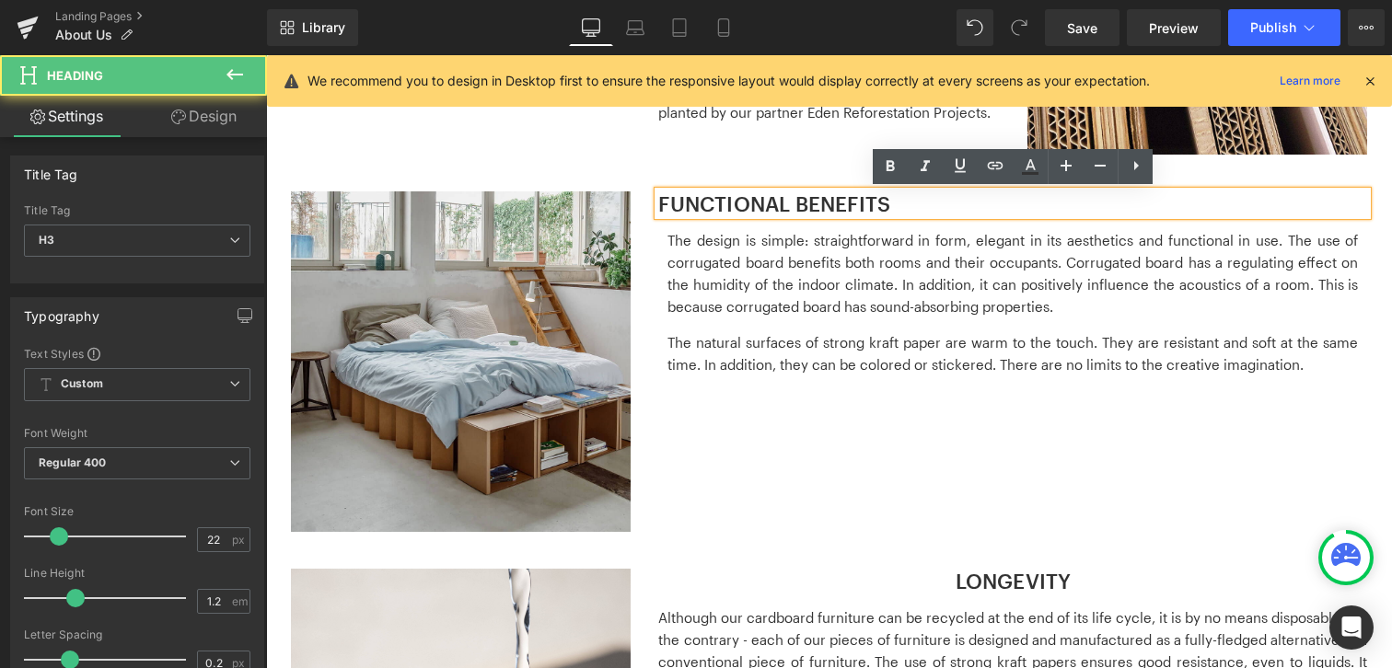
click at [211, 115] on link "Design" at bounding box center [203, 116] width 133 height 41
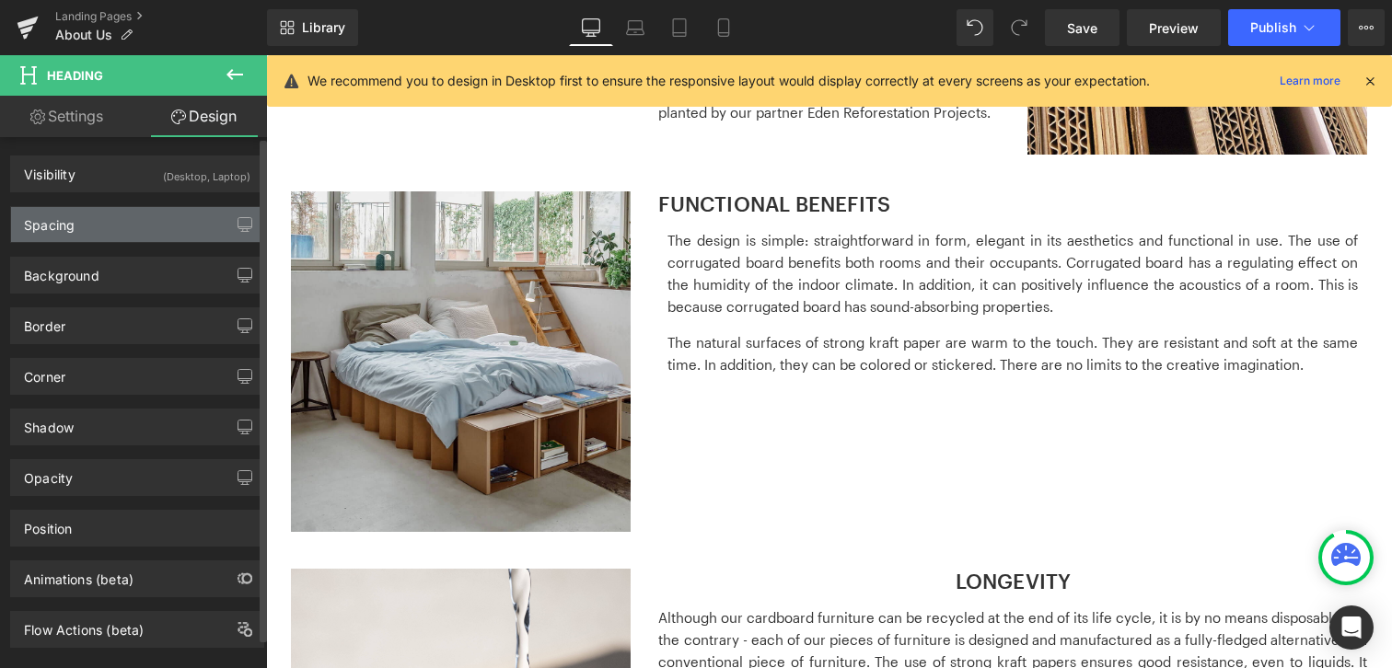
click at [170, 223] on div "Spacing" at bounding box center [137, 224] width 252 height 35
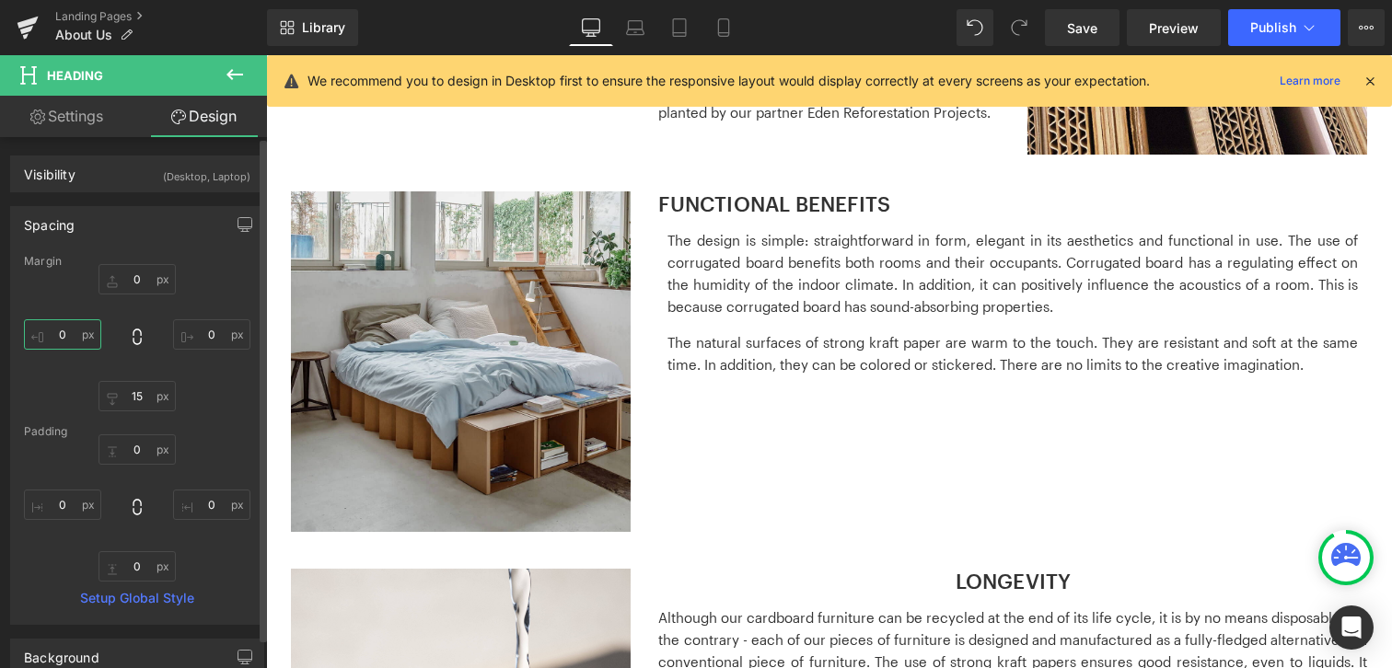
click at [52, 339] on input "0" at bounding box center [62, 334] width 77 height 30
type input "10"
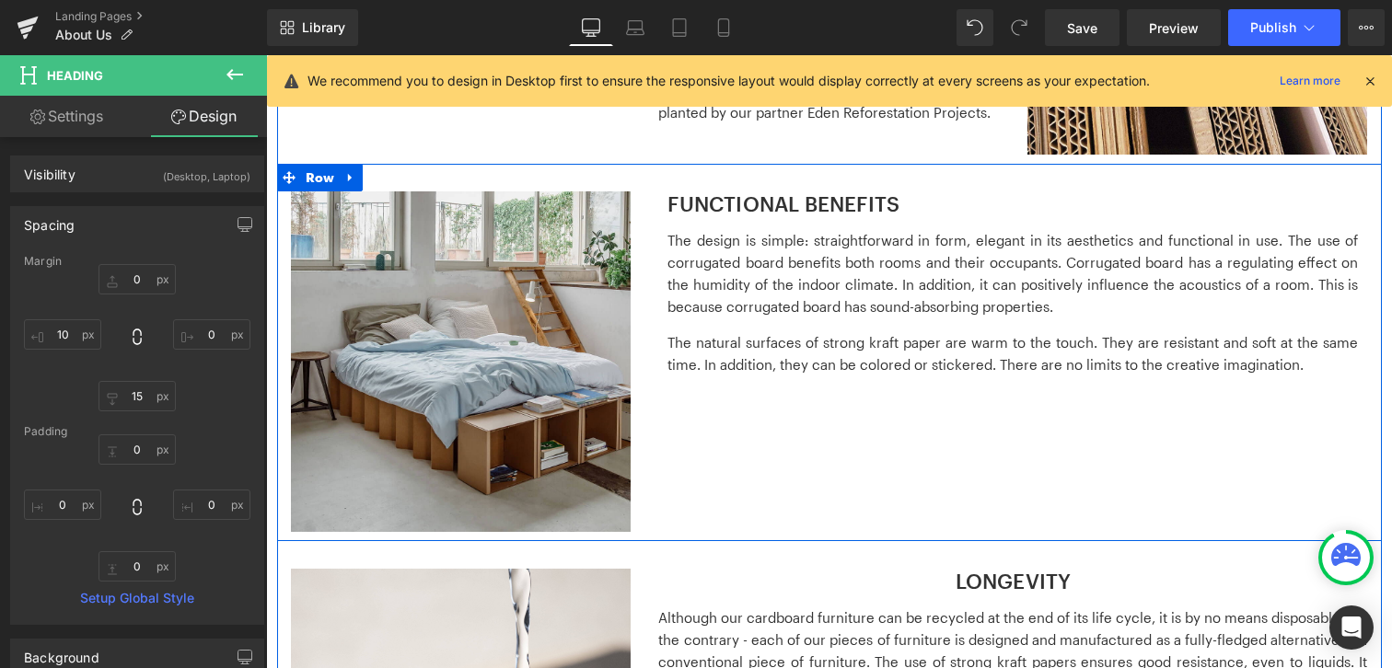
click at [804, 318] on div "The design is simple: straightforward in form, elegant in its aesthetics and fu…" at bounding box center [1012, 309] width 690 height 160
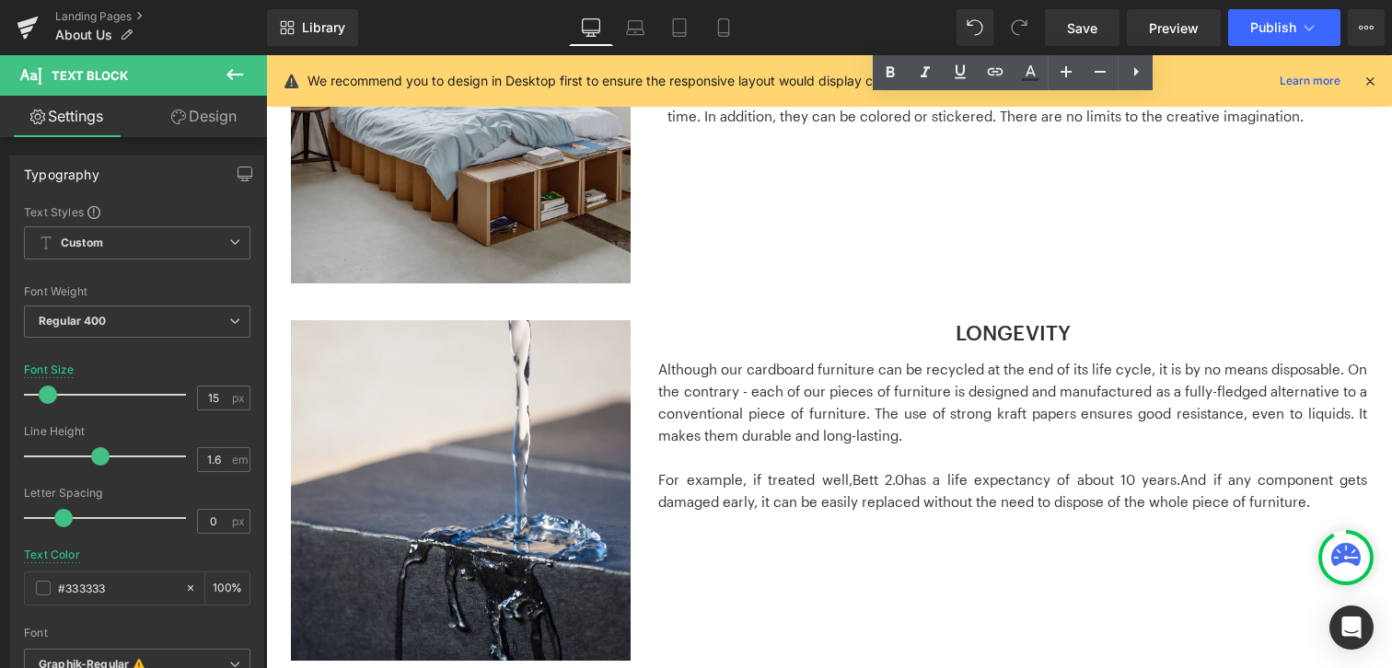
scroll to position [1521, 0]
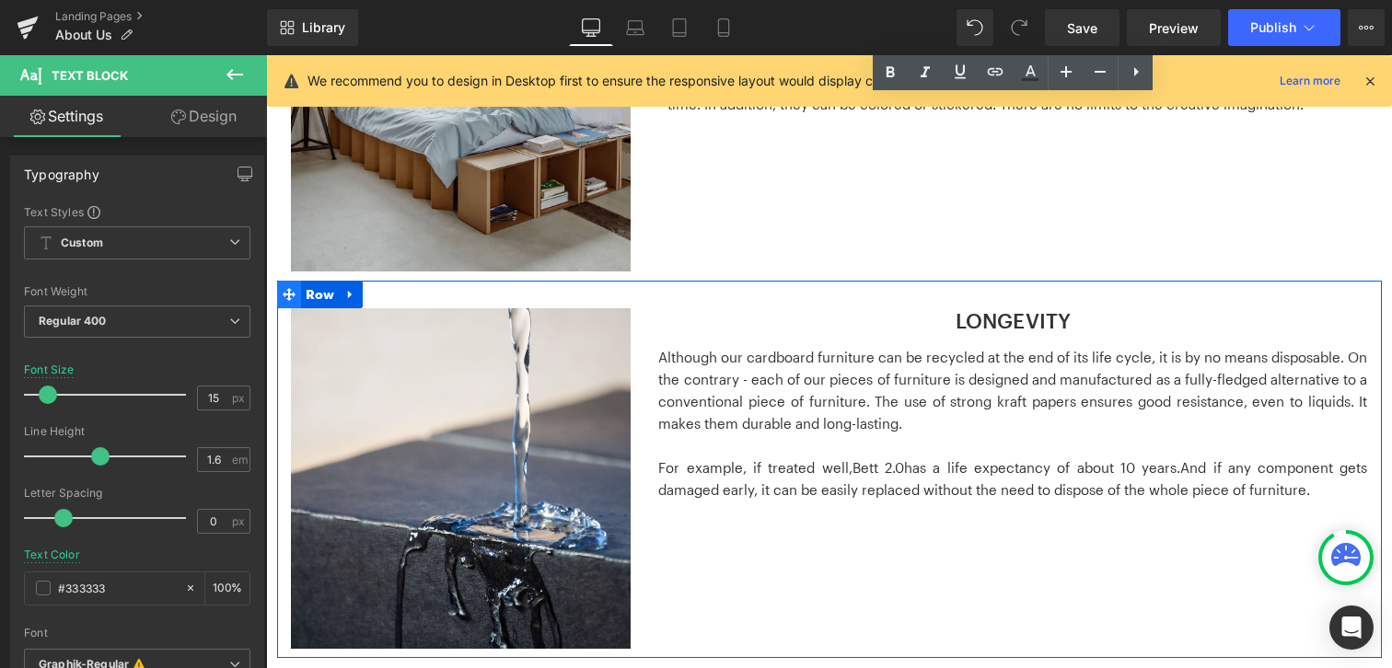
click at [286, 296] on icon at bounding box center [289, 294] width 13 height 13
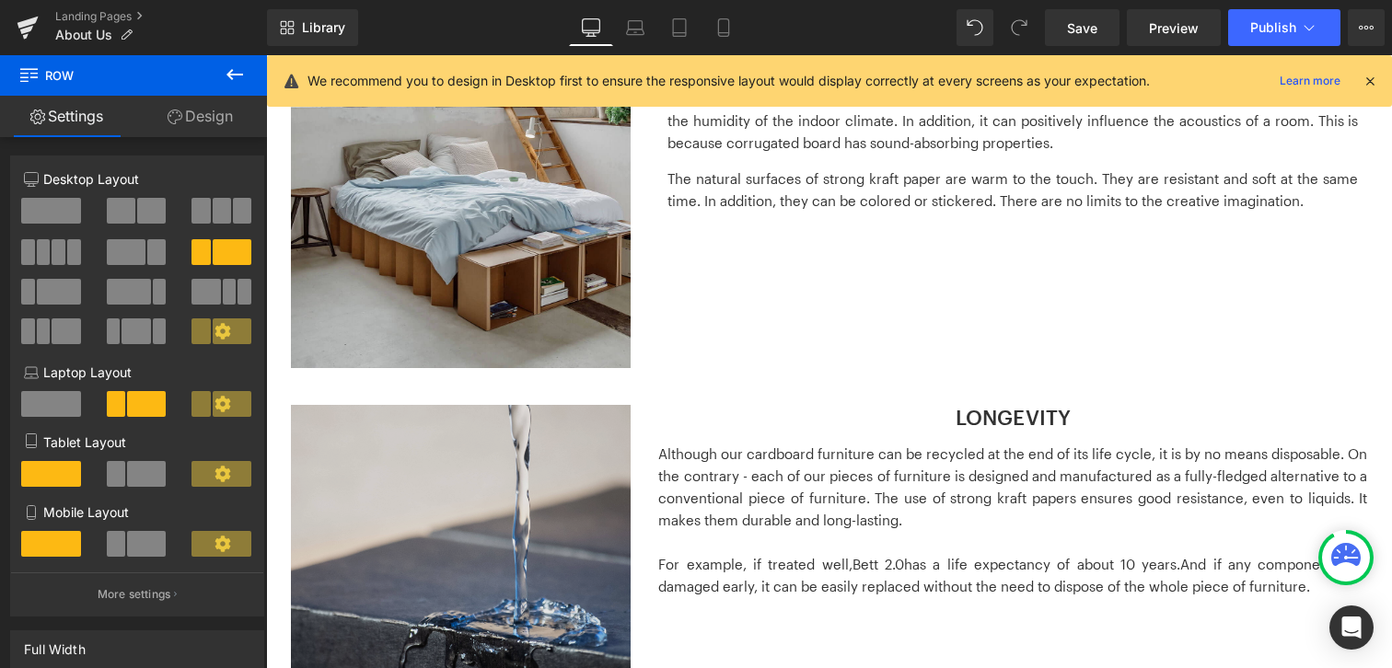
scroll to position [1419, 0]
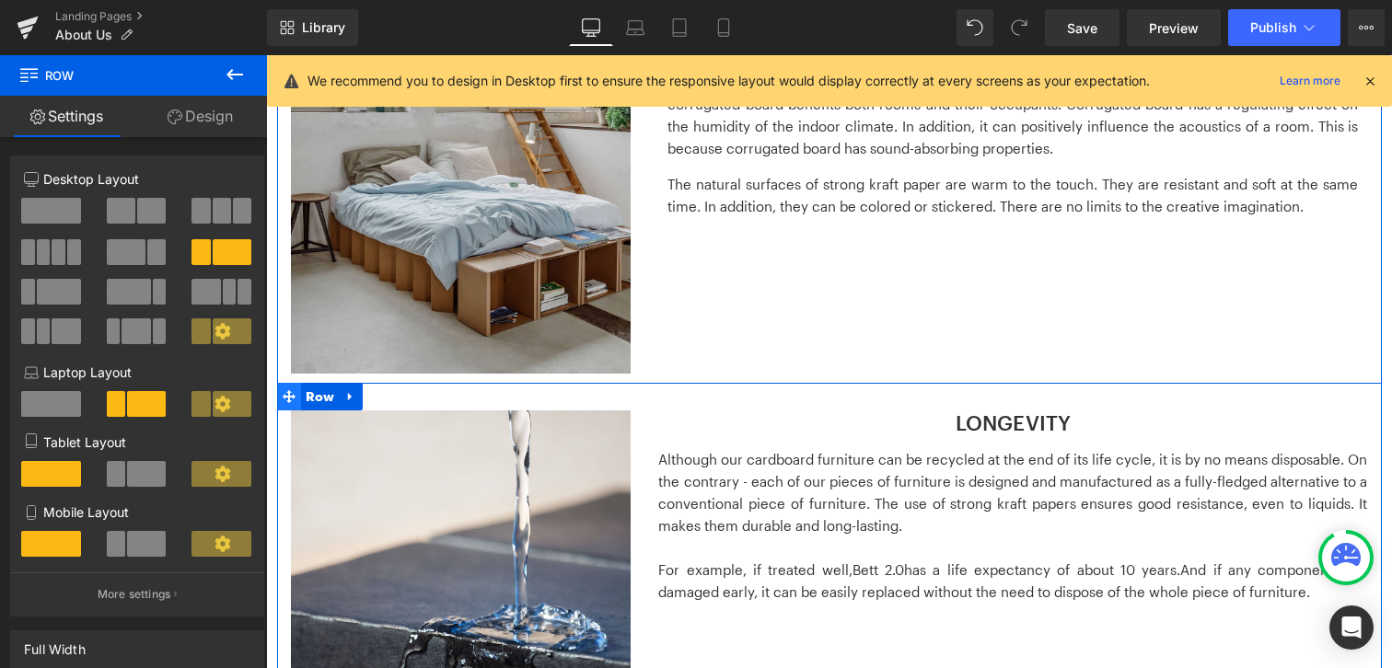
click at [285, 396] on icon at bounding box center [289, 396] width 13 height 13
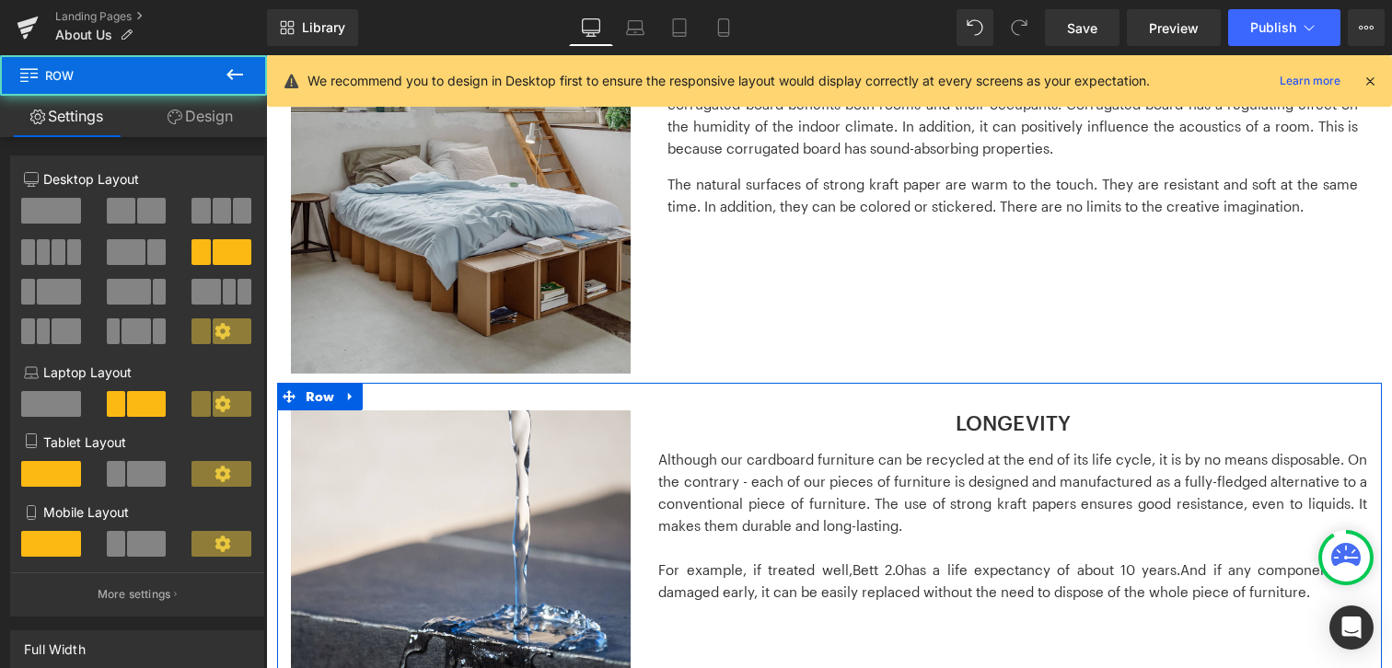
click at [202, 127] on link "Design" at bounding box center [199, 116] width 133 height 41
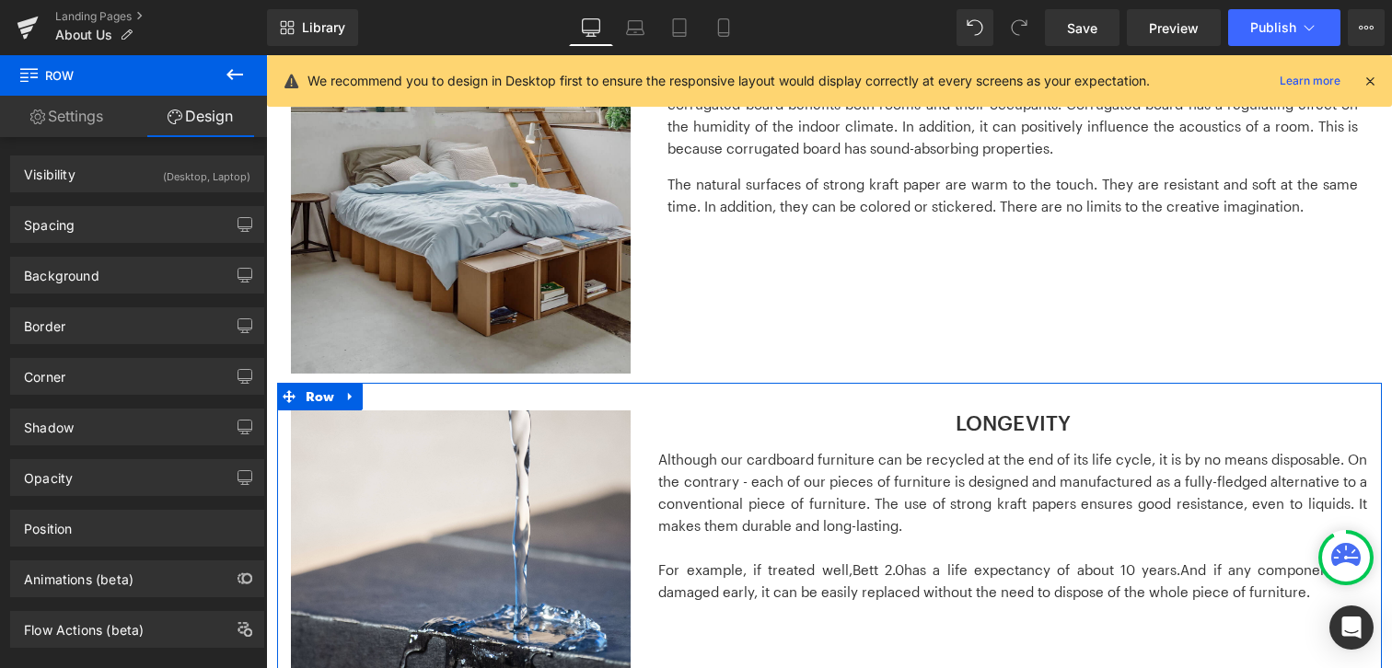
click at [81, 120] on link "Settings" at bounding box center [66, 116] width 133 height 41
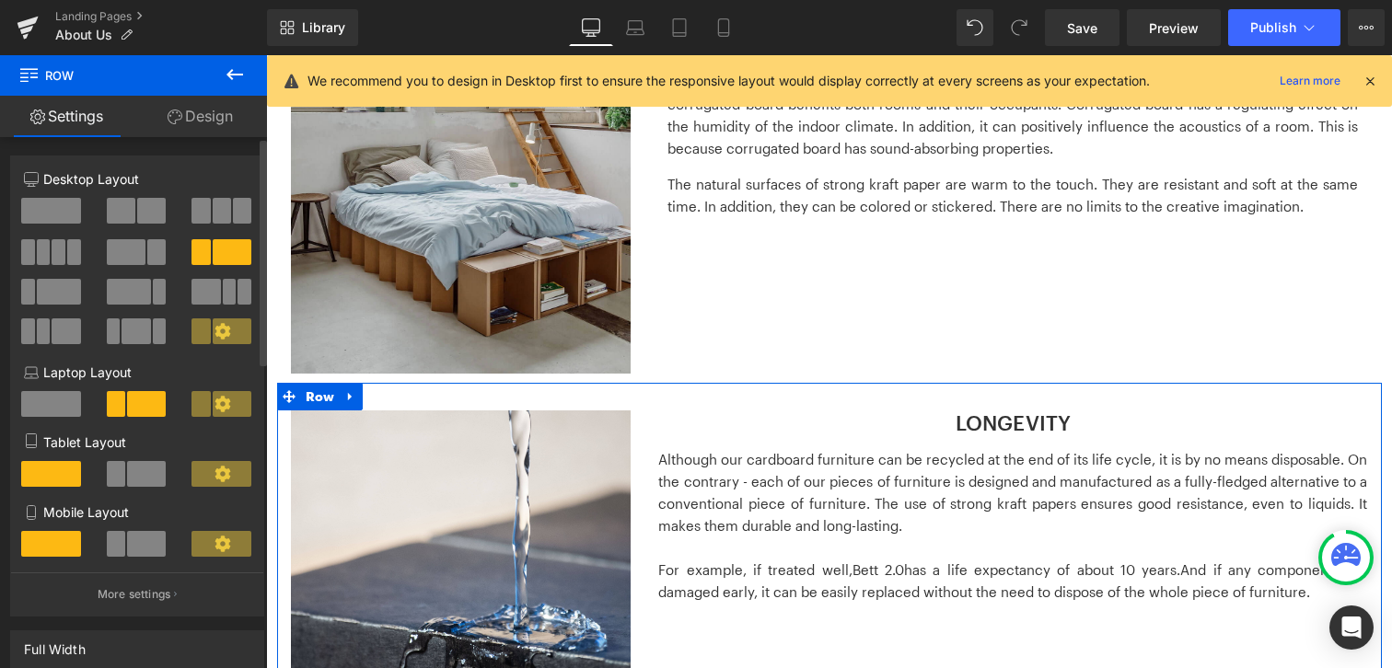
click at [149, 250] on span at bounding box center [156, 252] width 18 height 26
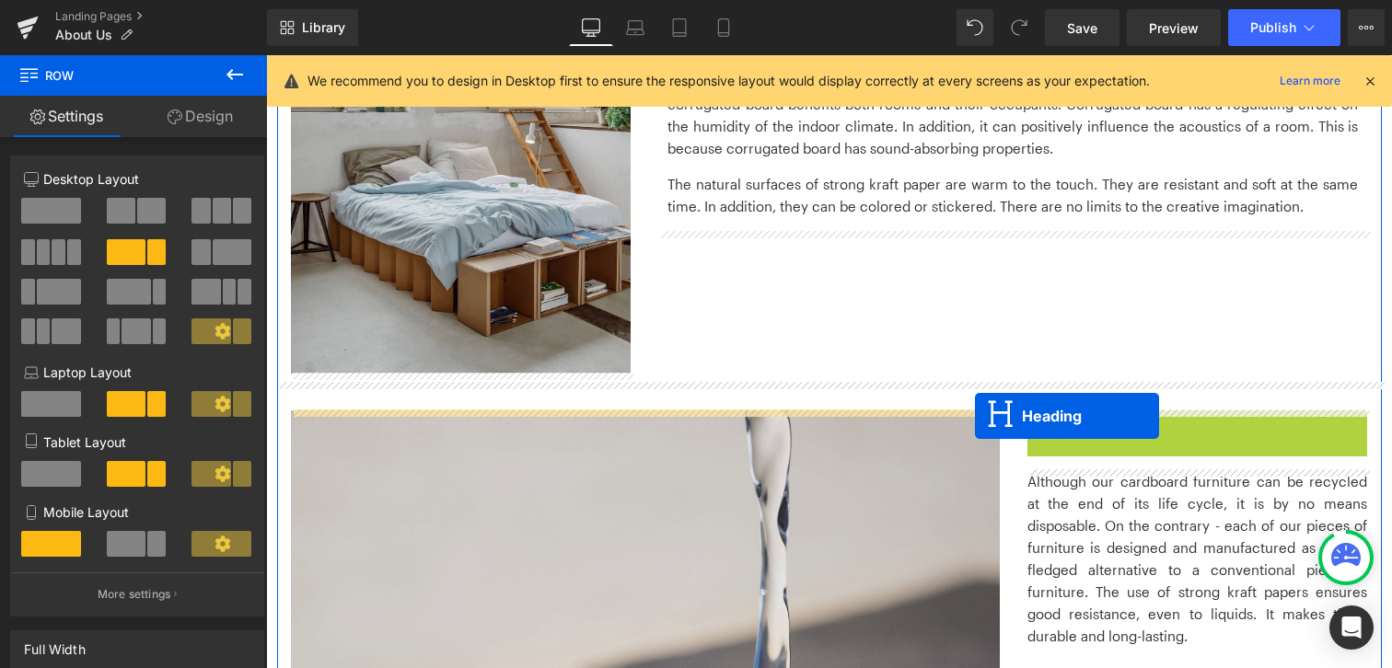
drag, startPoint x: 1148, startPoint y: 421, endPoint x: 975, endPoint y: 416, distance: 173.1
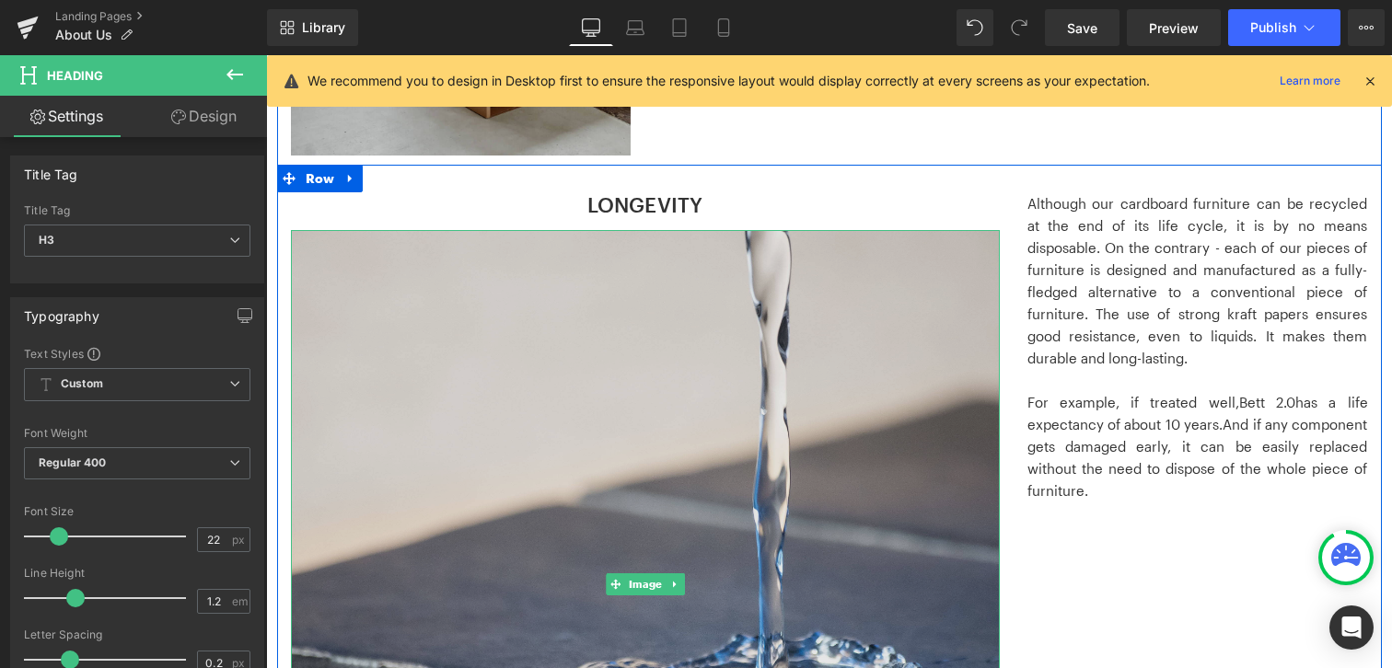
scroll to position [1715, 0]
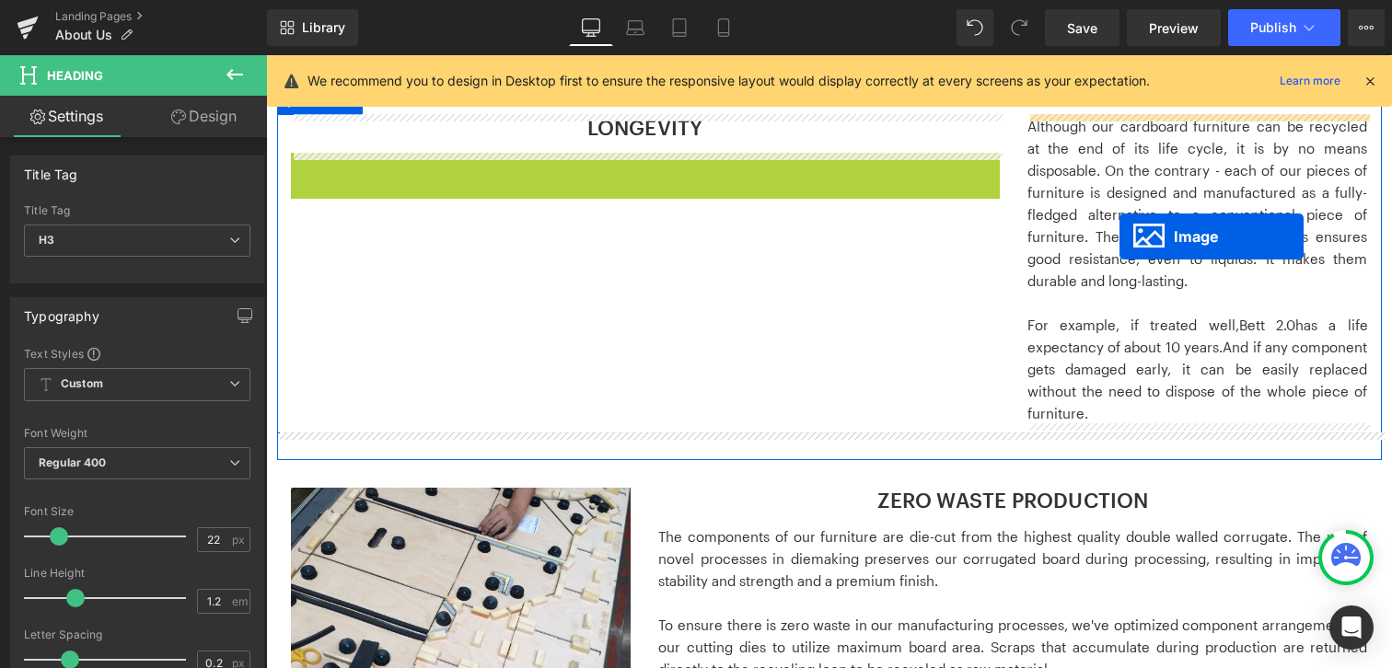
drag, startPoint x: 610, startPoint y: 509, endPoint x: 1119, endPoint y: 237, distance: 577.3
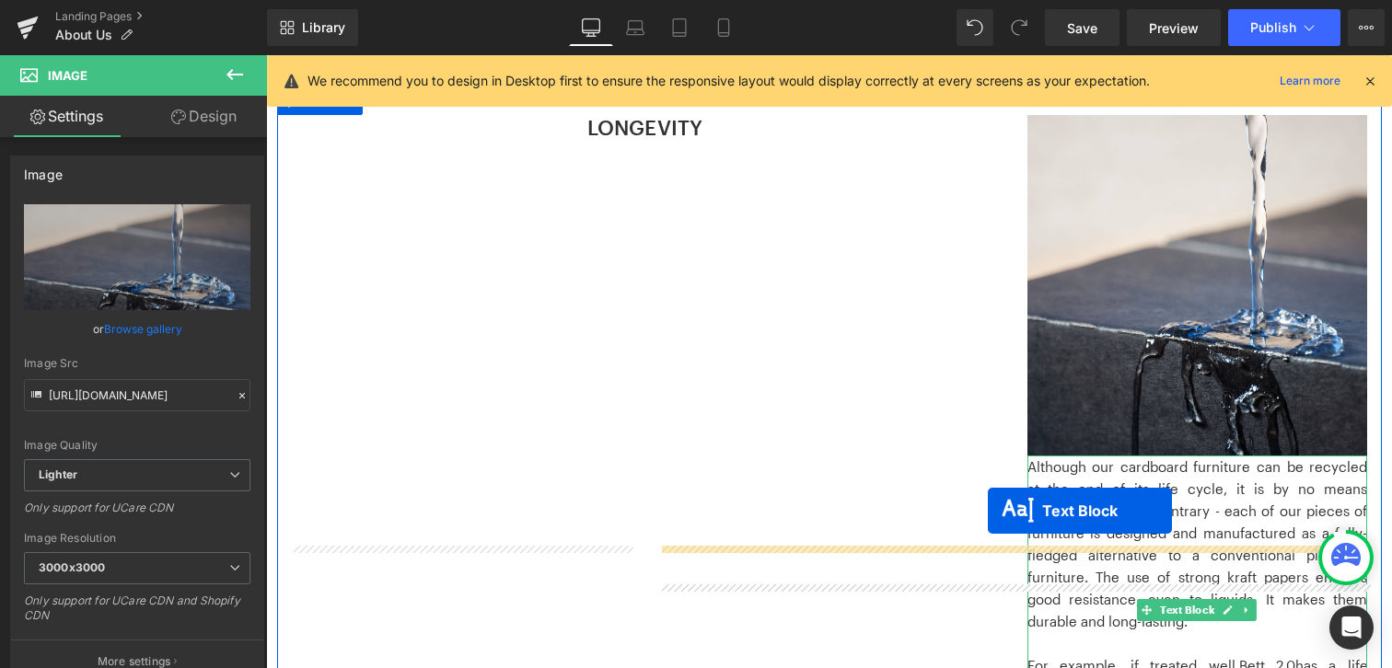
scroll to position [1733, 0]
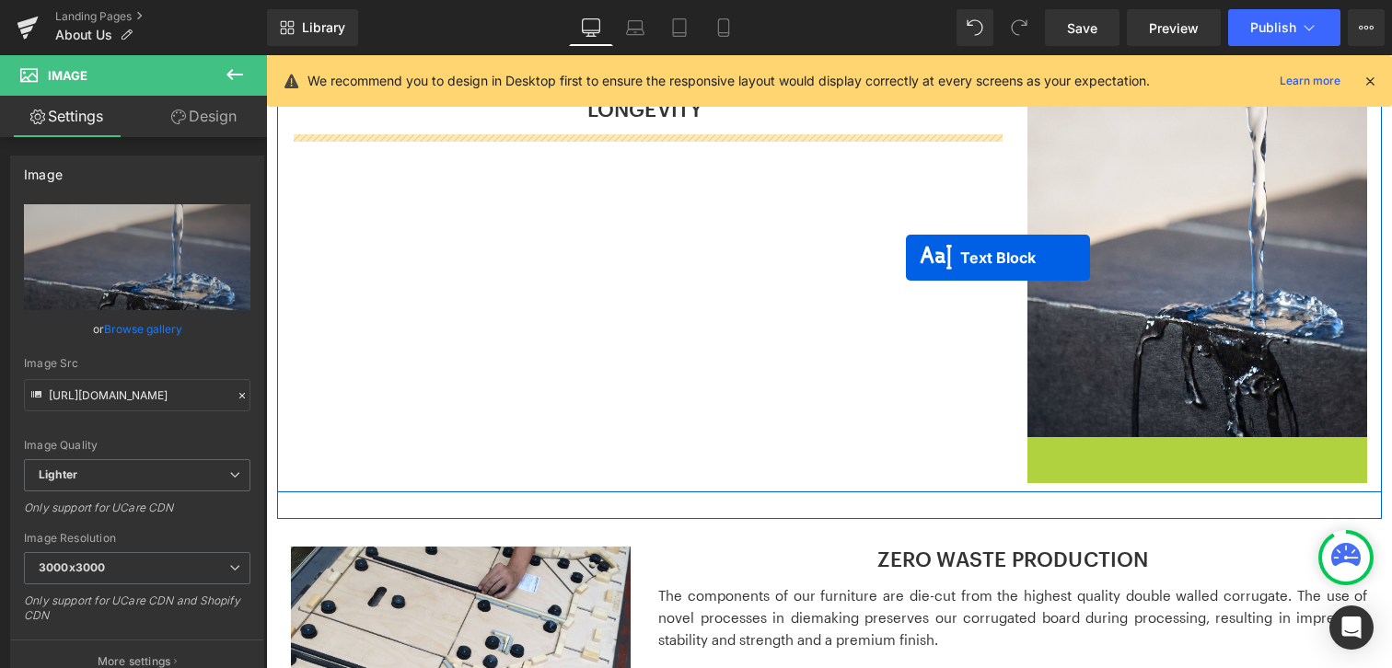
drag, startPoint x: 1148, startPoint y: 617, endPoint x: 905, endPoint y: 253, distance: 437.3
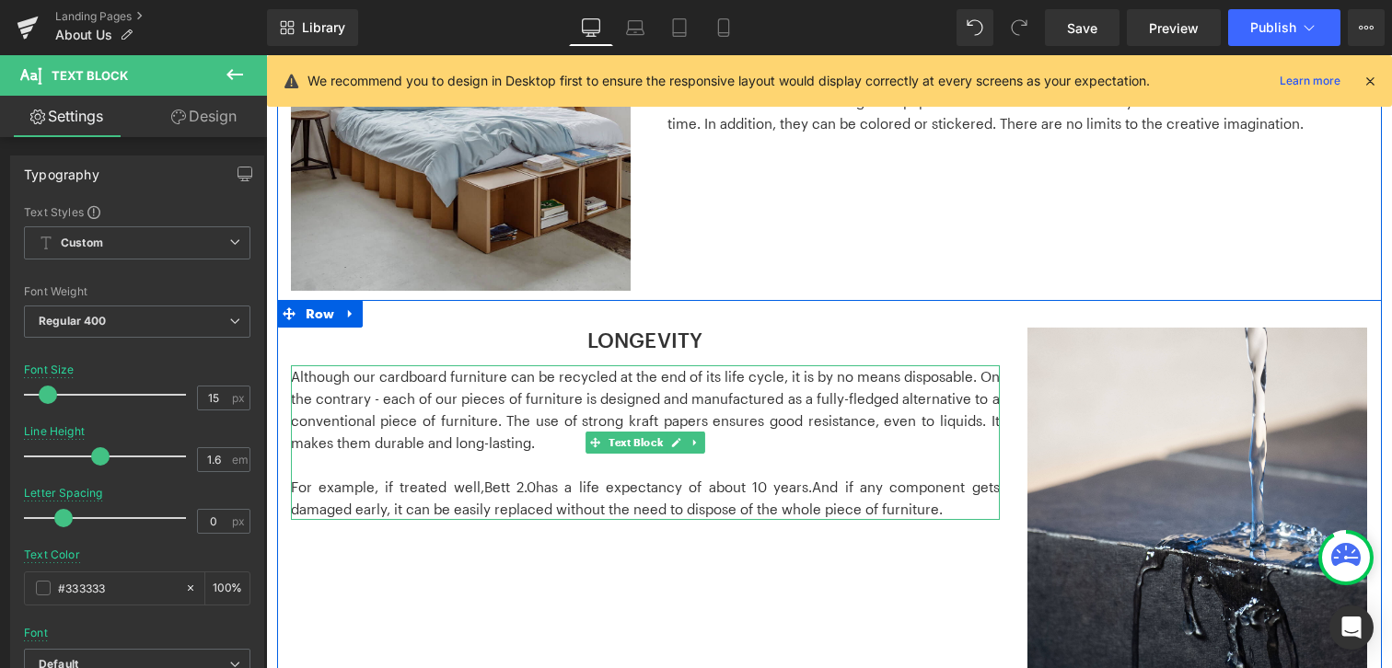
scroll to position [1500, 0]
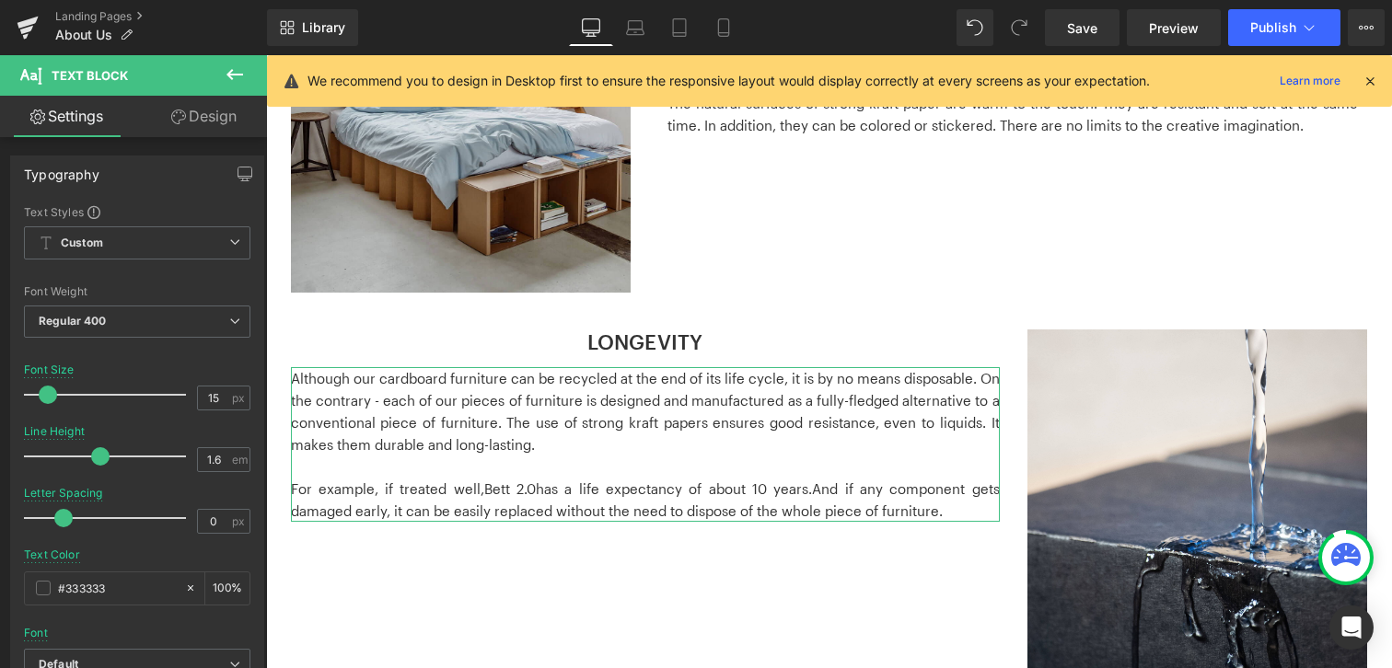
click at [213, 118] on link "Design" at bounding box center [203, 116] width 133 height 41
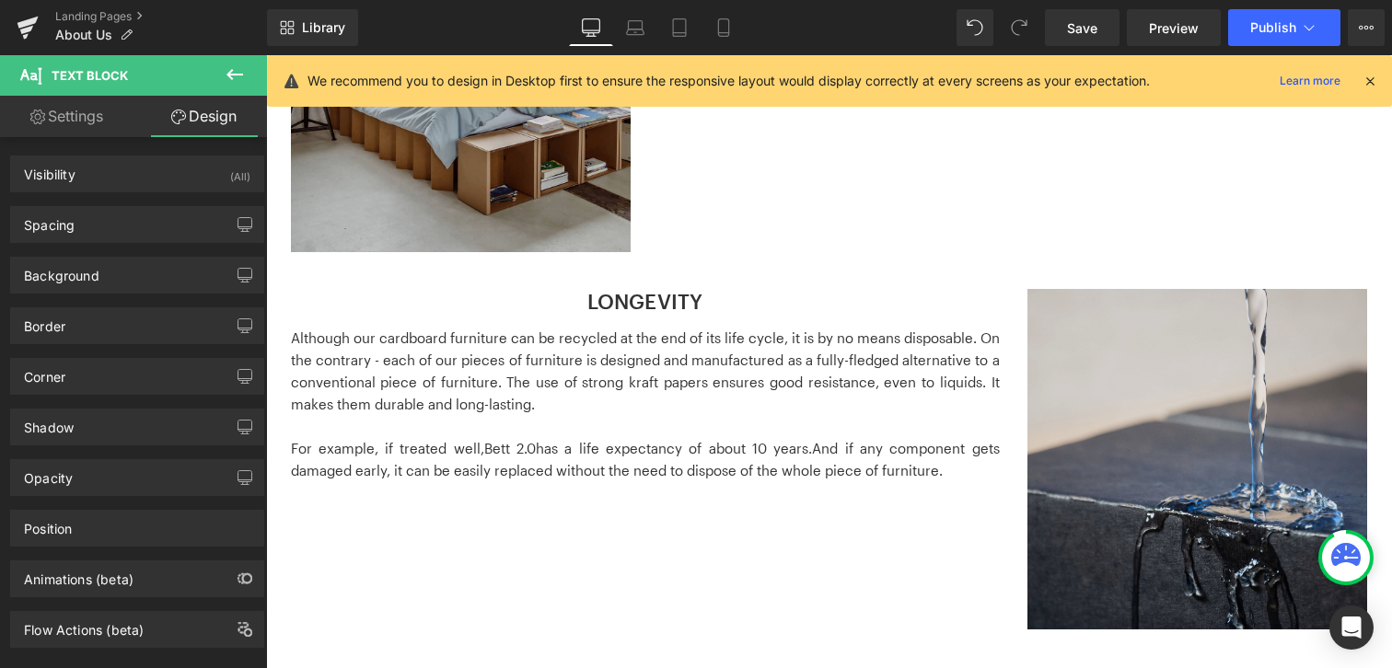
scroll to position [1442, 0]
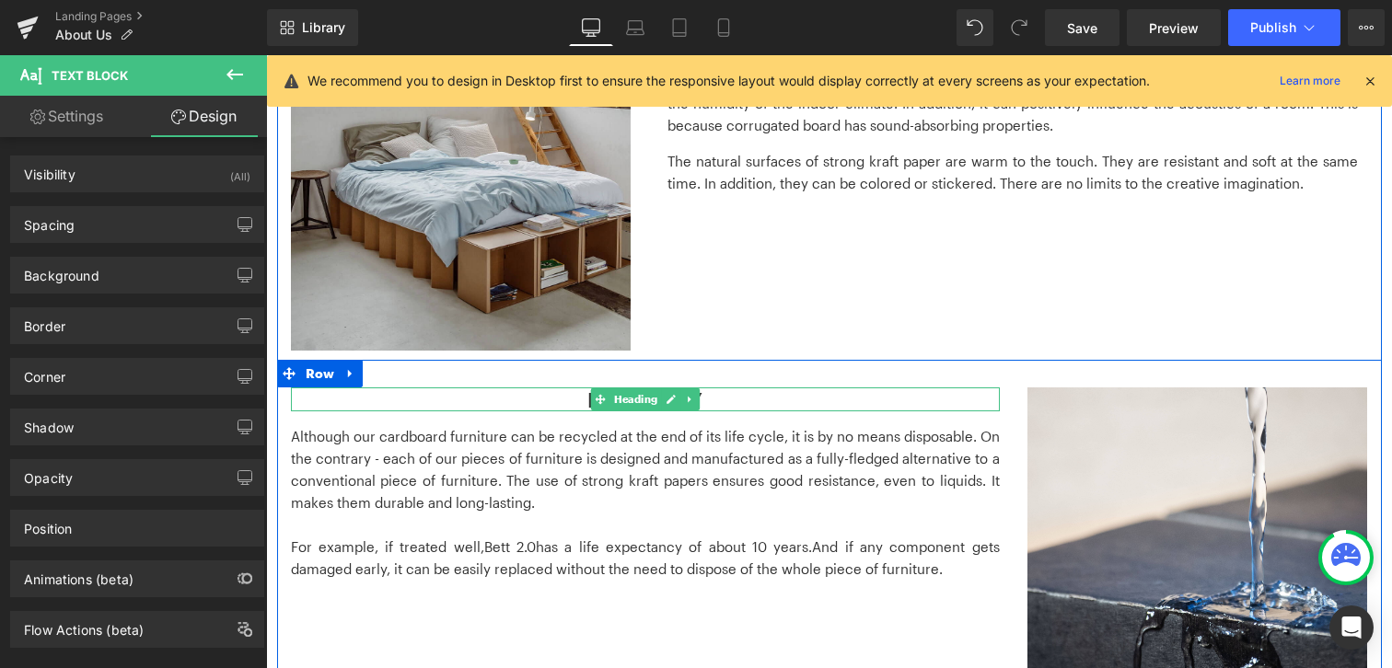
click at [890, 401] on h3 "LONGEVITY" at bounding box center [645, 399] width 709 height 24
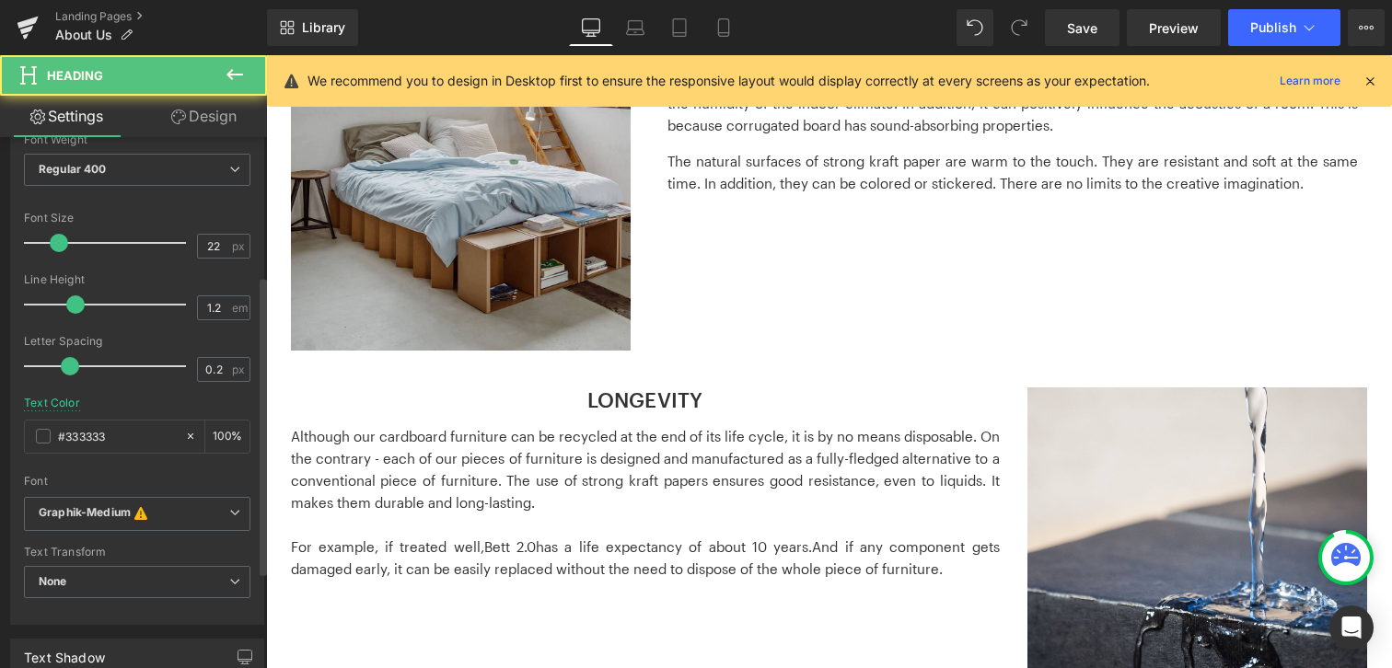
scroll to position [359, 0]
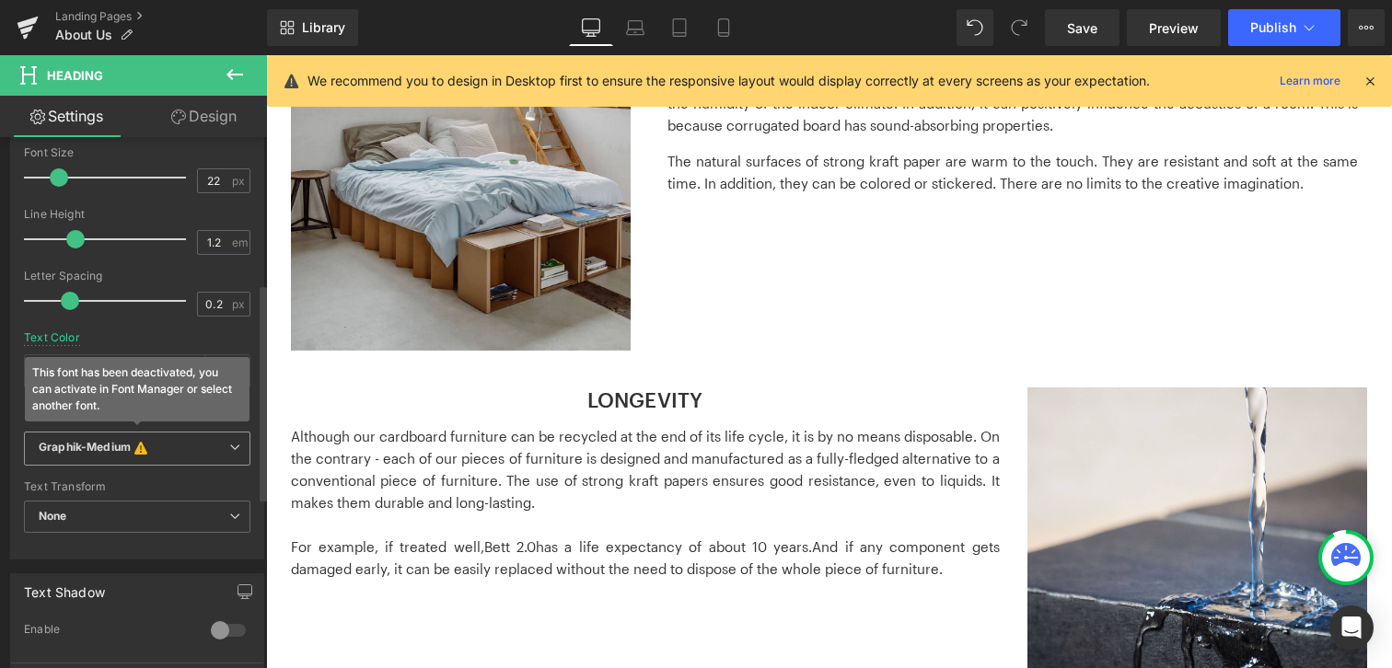
click at [238, 447] on span "Graphik-Medium This font has been deactivated, you can activate in Font Manager…" at bounding box center [137, 449] width 226 height 35
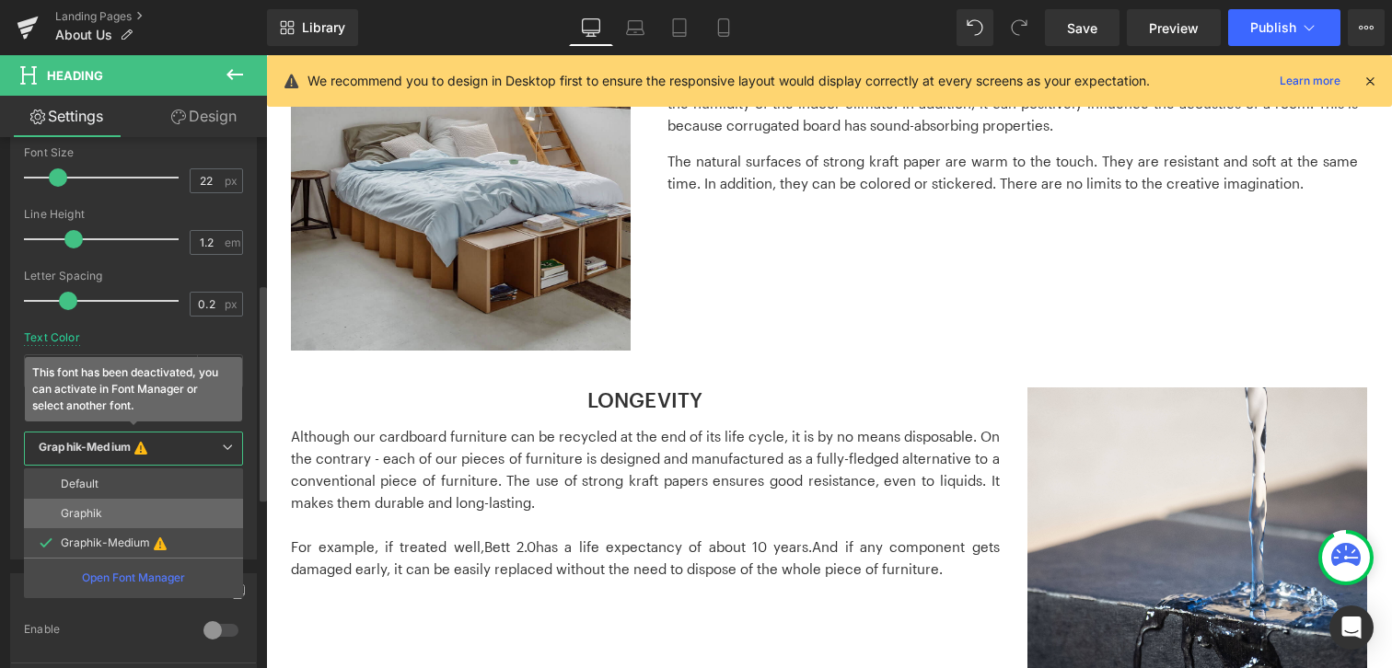
click at [130, 525] on li "Graphik" at bounding box center [133, 513] width 219 height 29
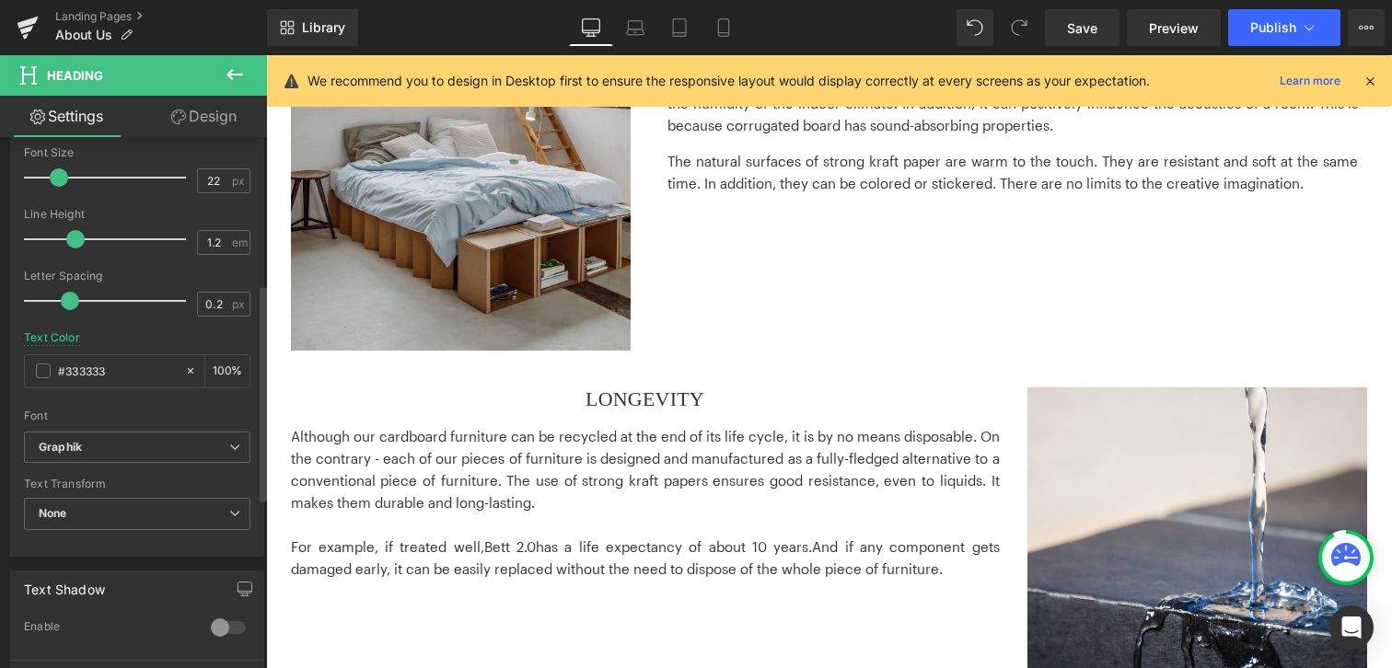
scroll to position [0, 0]
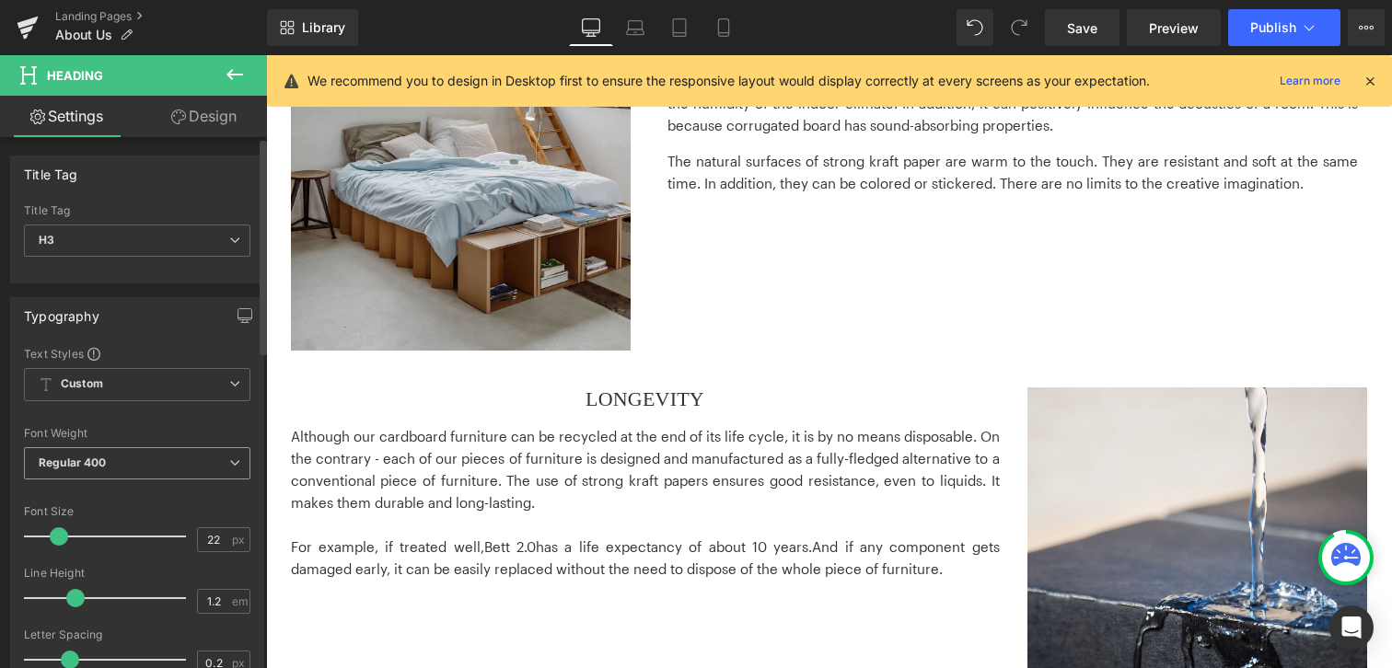
click at [218, 470] on span "Regular 400" at bounding box center [137, 463] width 226 height 32
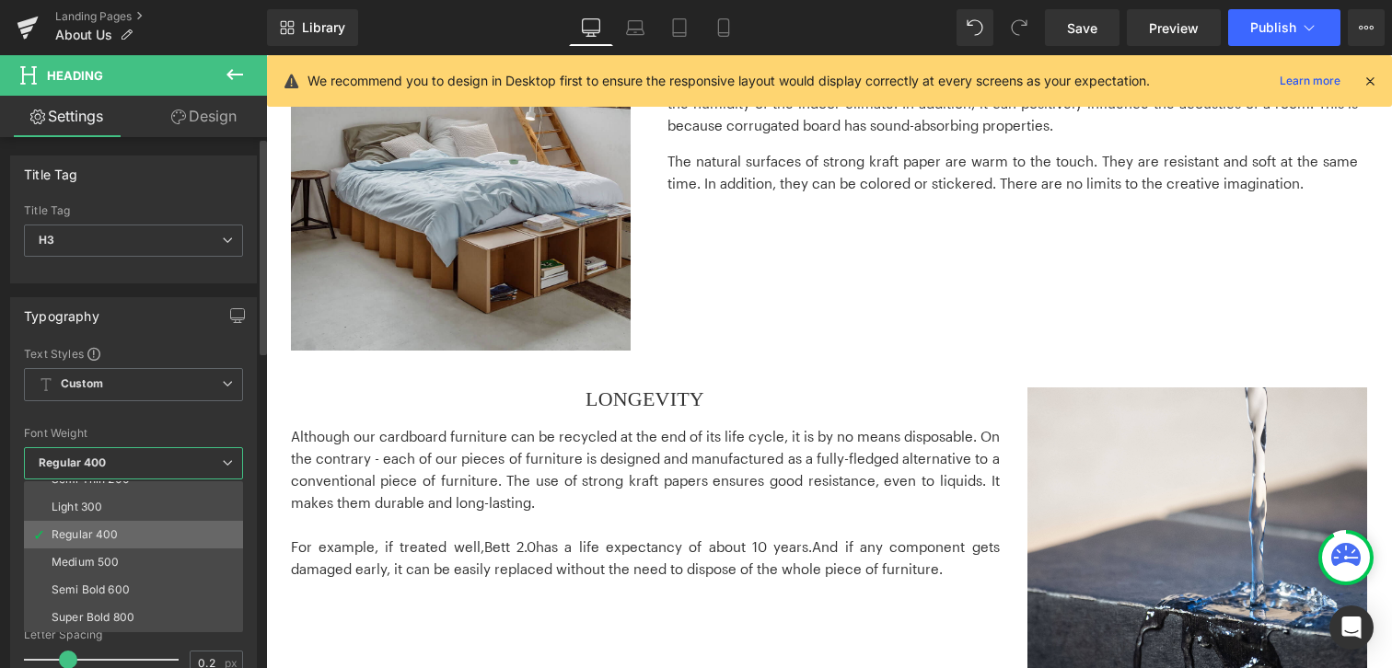
scroll to position [80, 0]
click at [94, 549] on div "Semi Bold 600" at bounding box center [91, 553] width 78 height 13
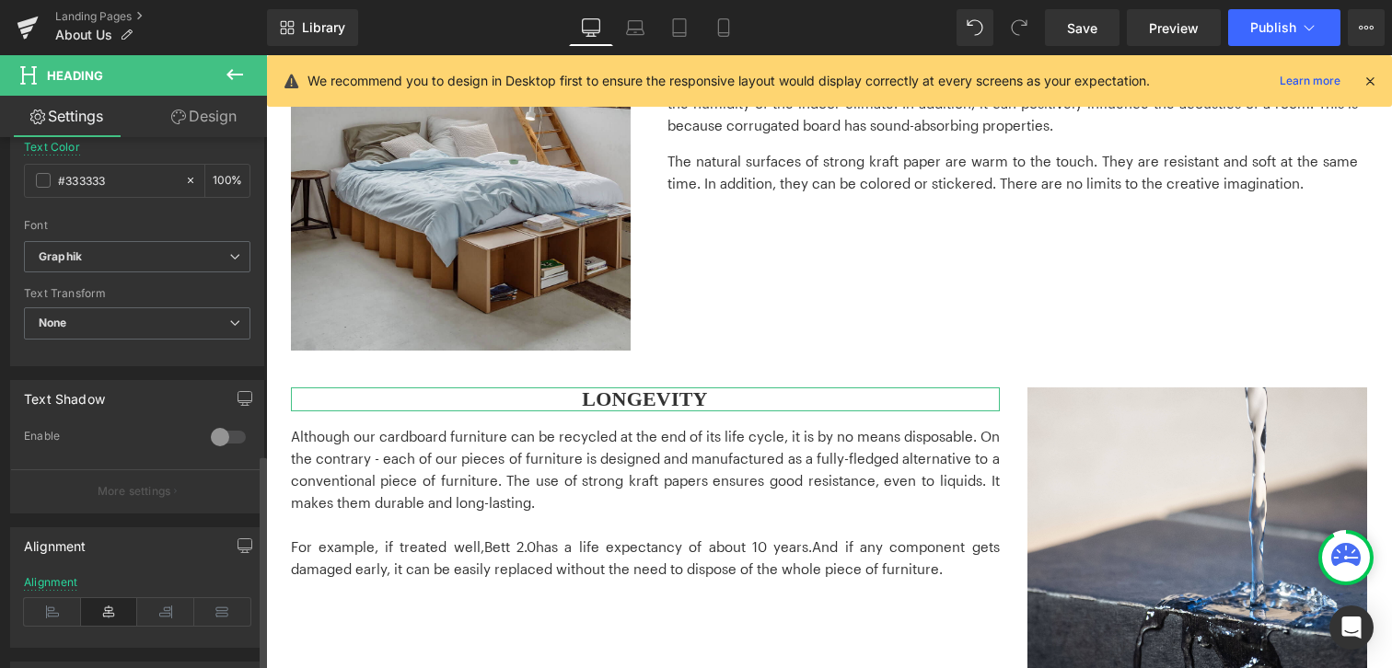
scroll to position [775, 0]
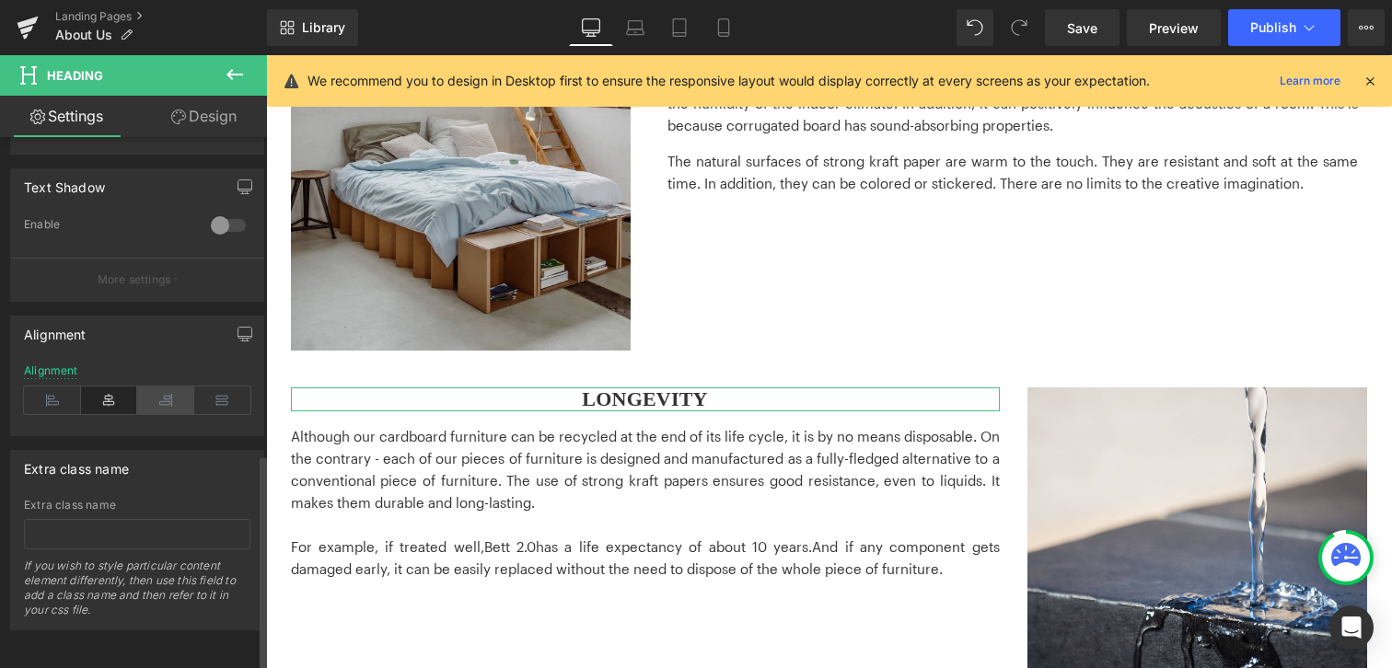
click at [160, 396] on icon at bounding box center [165, 401] width 57 height 28
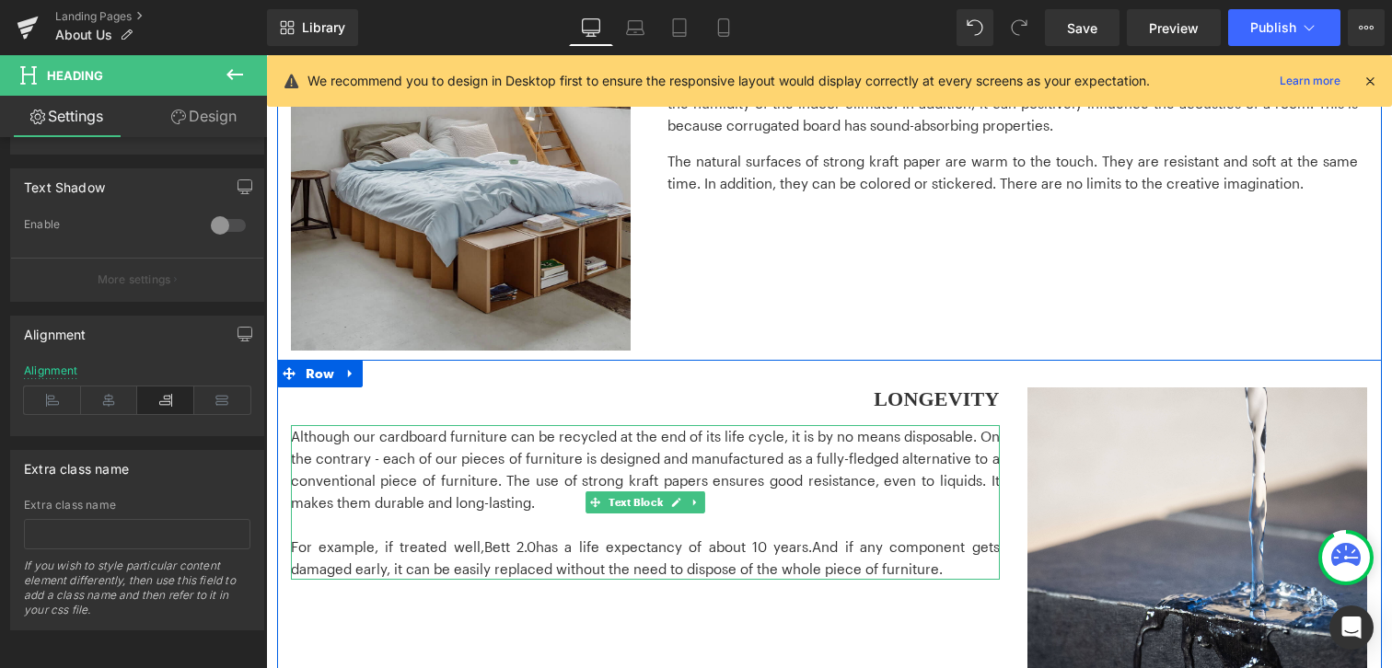
click at [926, 486] on p "Although our cardboard furniture can be recycled at the end of its life cycle, …" at bounding box center [645, 469] width 709 height 88
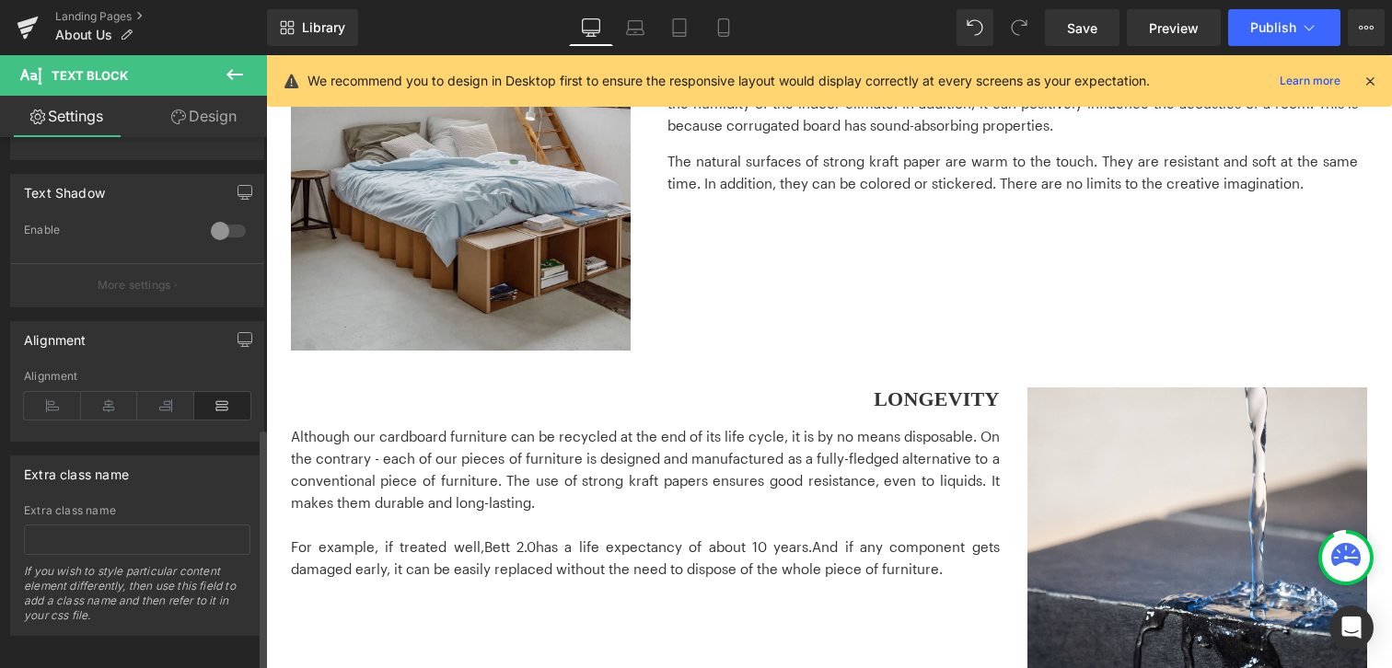
scroll to position [634, 0]
click at [172, 387] on icon at bounding box center [165, 401] width 57 height 28
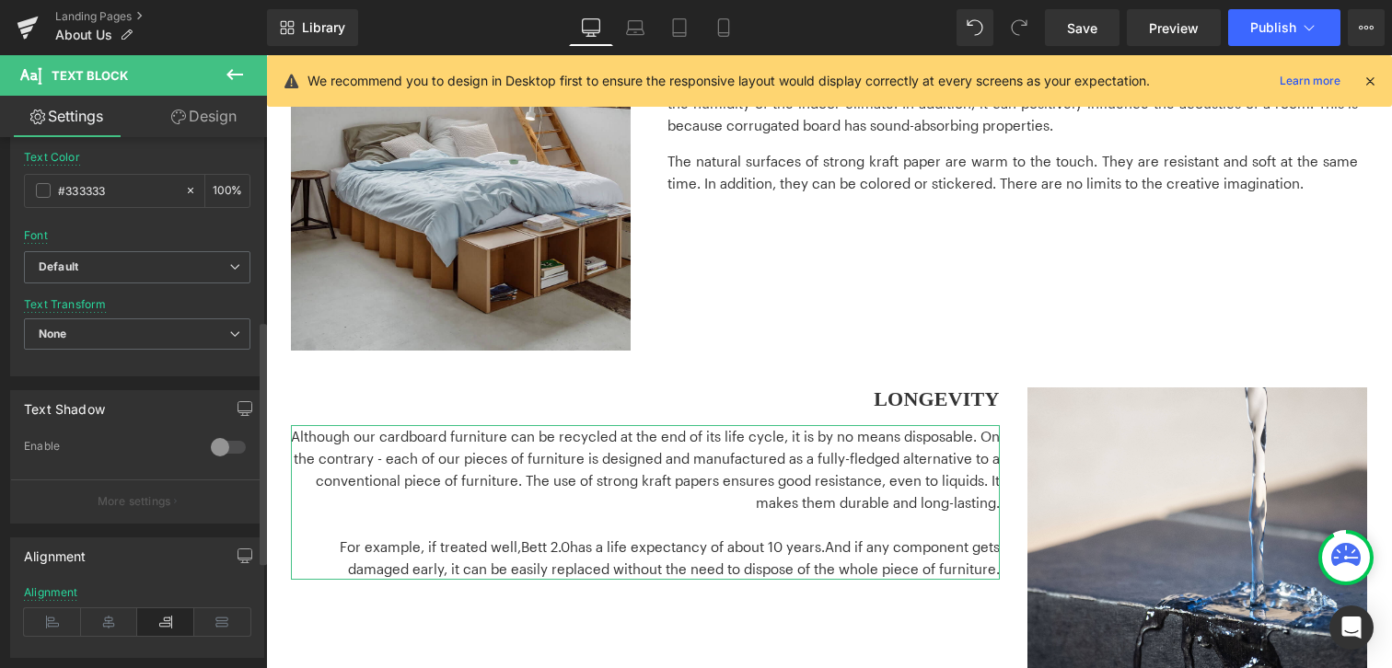
scroll to position [390, 0]
click at [200, 279] on b "Default" at bounding box center [134, 275] width 191 height 16
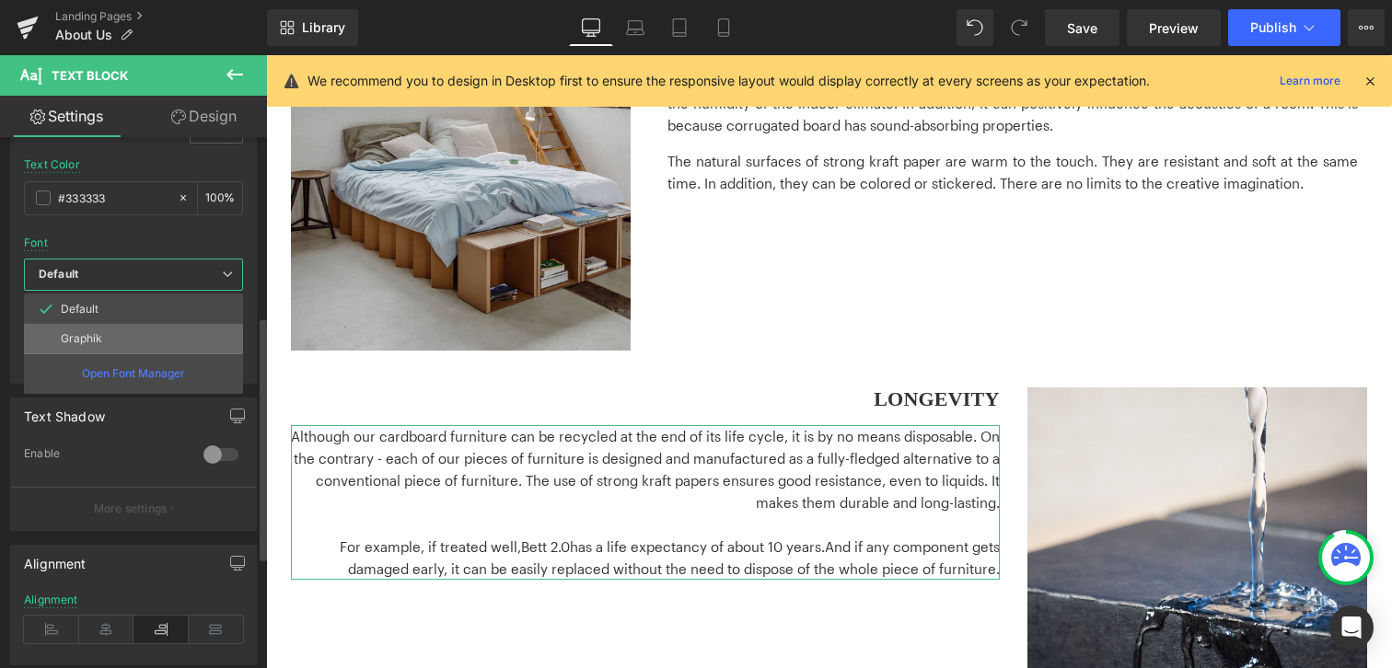
click at [144, 340] on li "Graphik" at bounding box center [133, 338] width 219 height 29
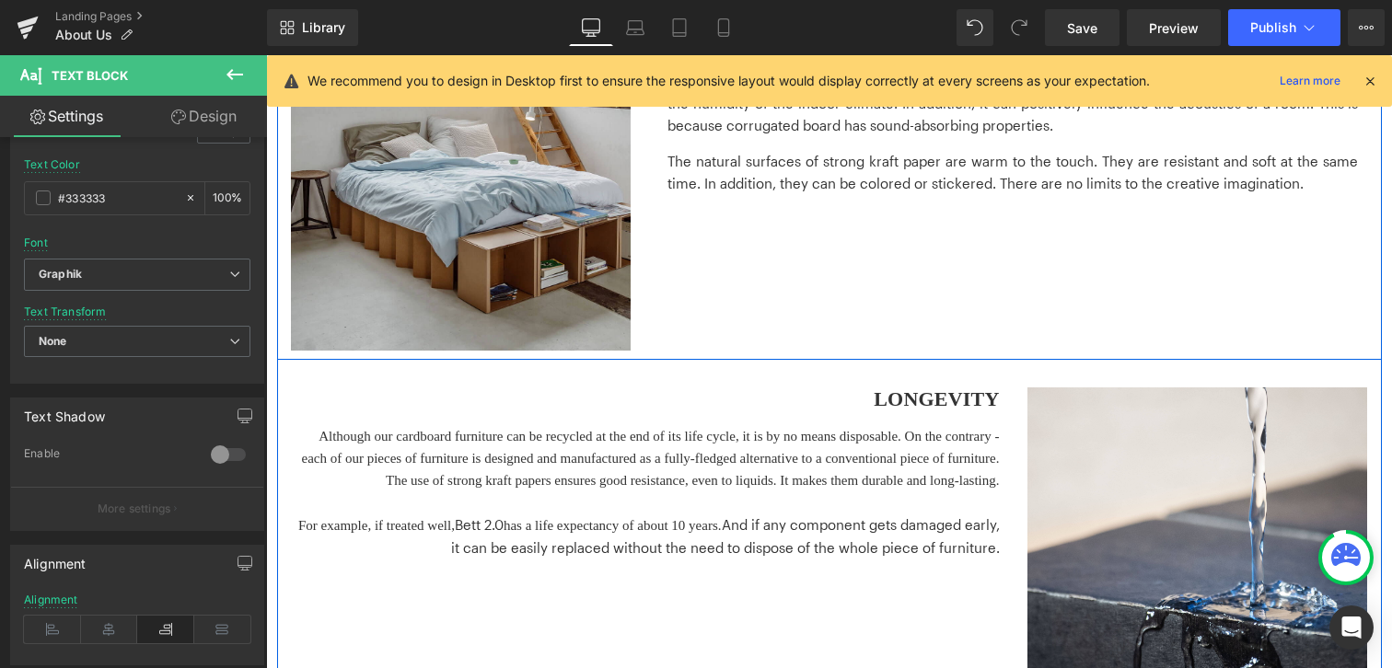
click at [839, 147] on div "The design is simple: straightforward in form, elegant in its aesthetics and fu…" at bounding box center [1012, 128] width 690 height 160
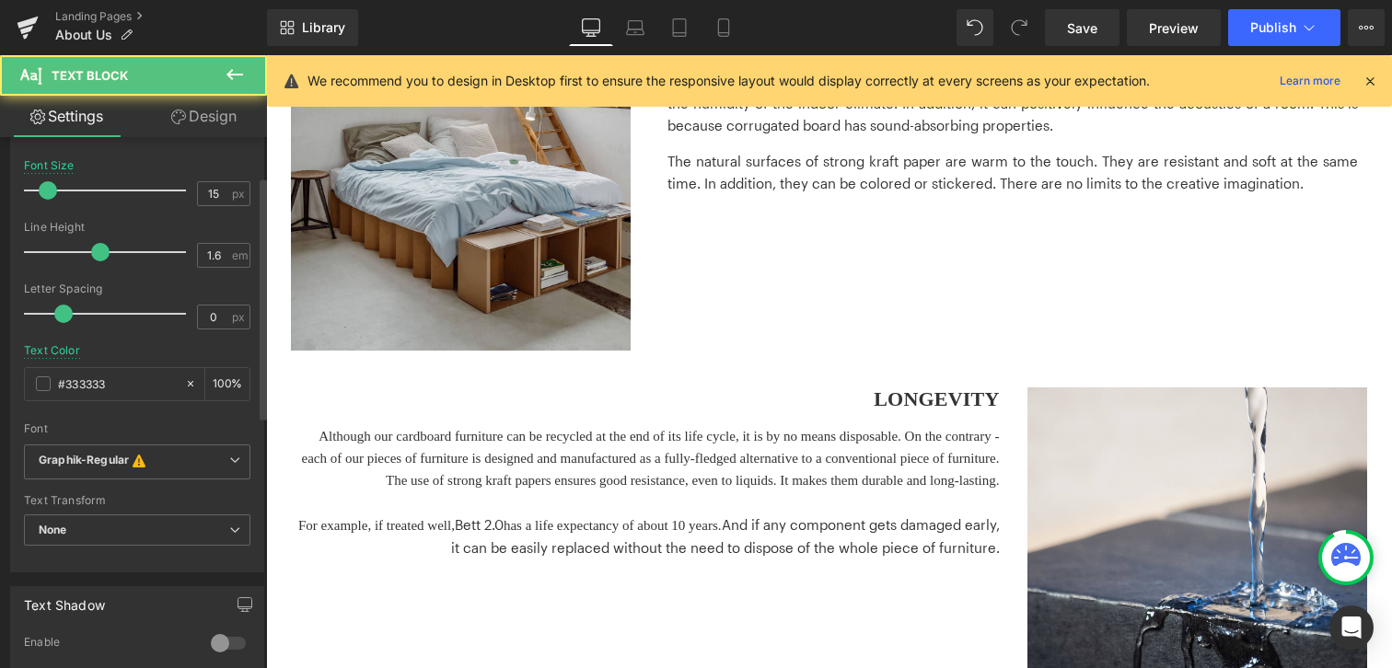
scroll to position [329, 0]
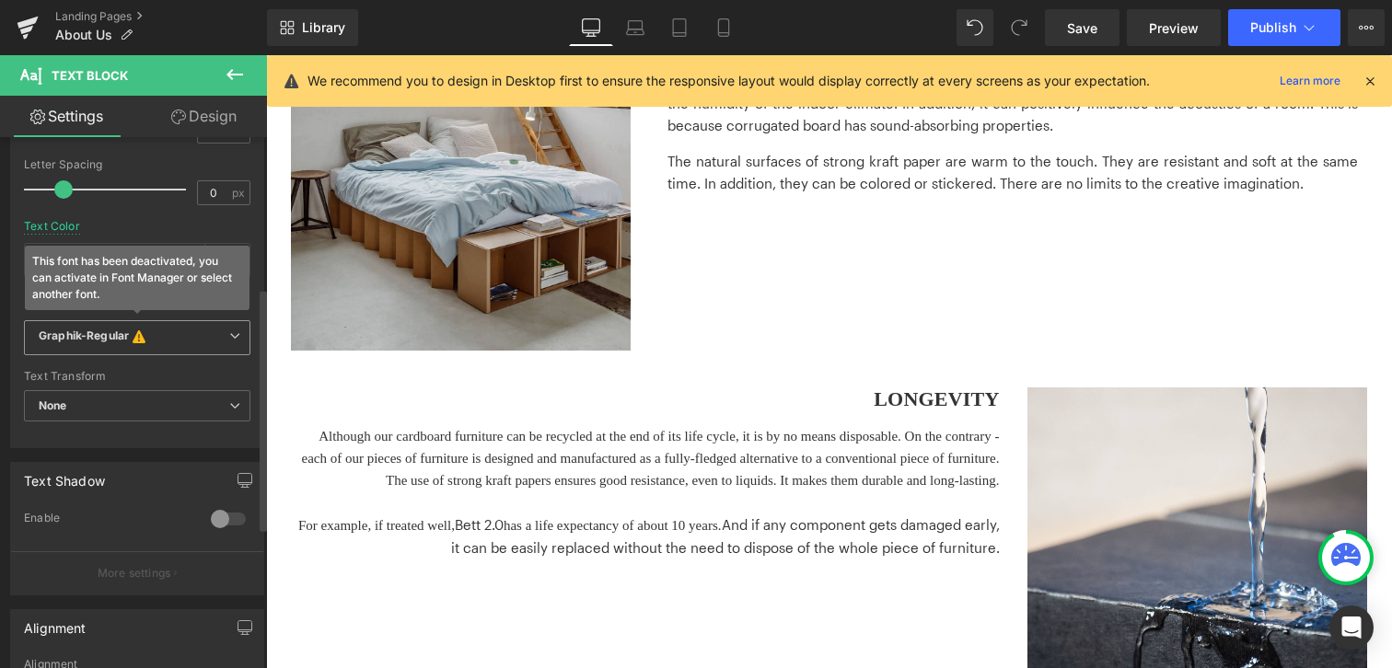
click at [230, 341] on span "Graphik-Regular This font has been deactivated, you can activate in Font Manage…" at bounding box center [137, 337] width 226 height 35
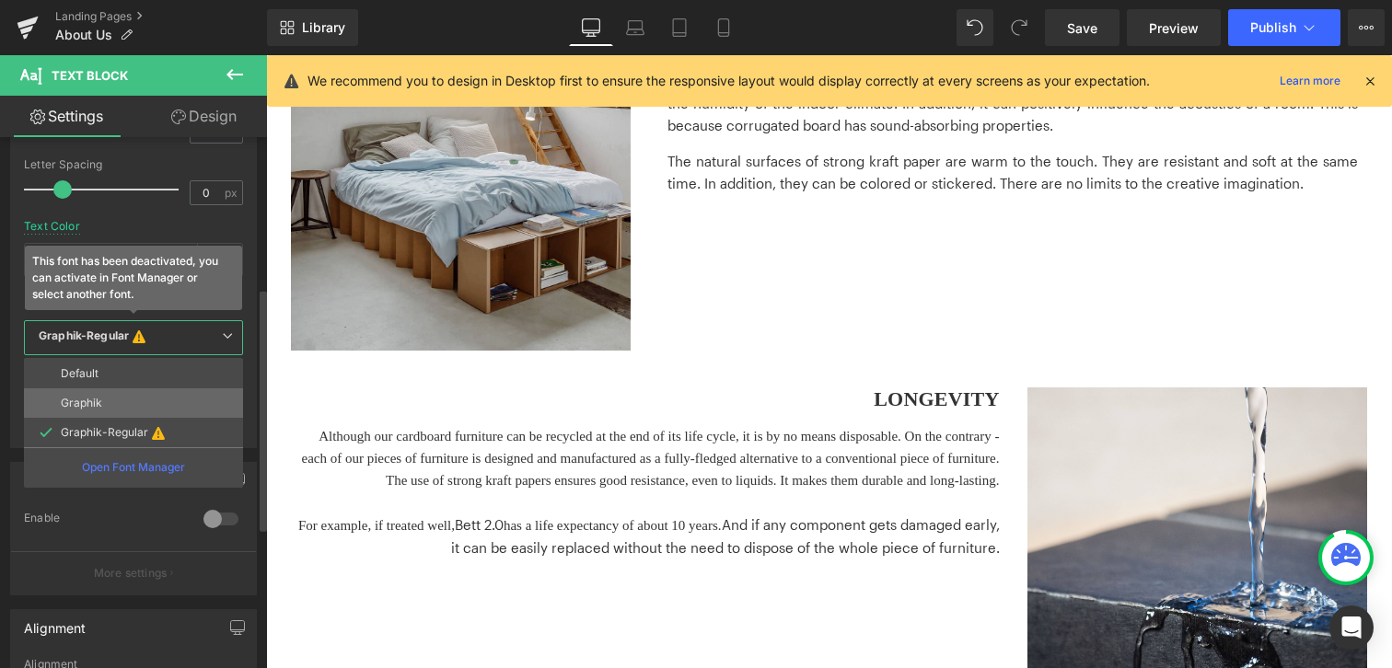
click at [118, 402] on li "Graphik" at bounding box center [133, 402] width 219 height 29
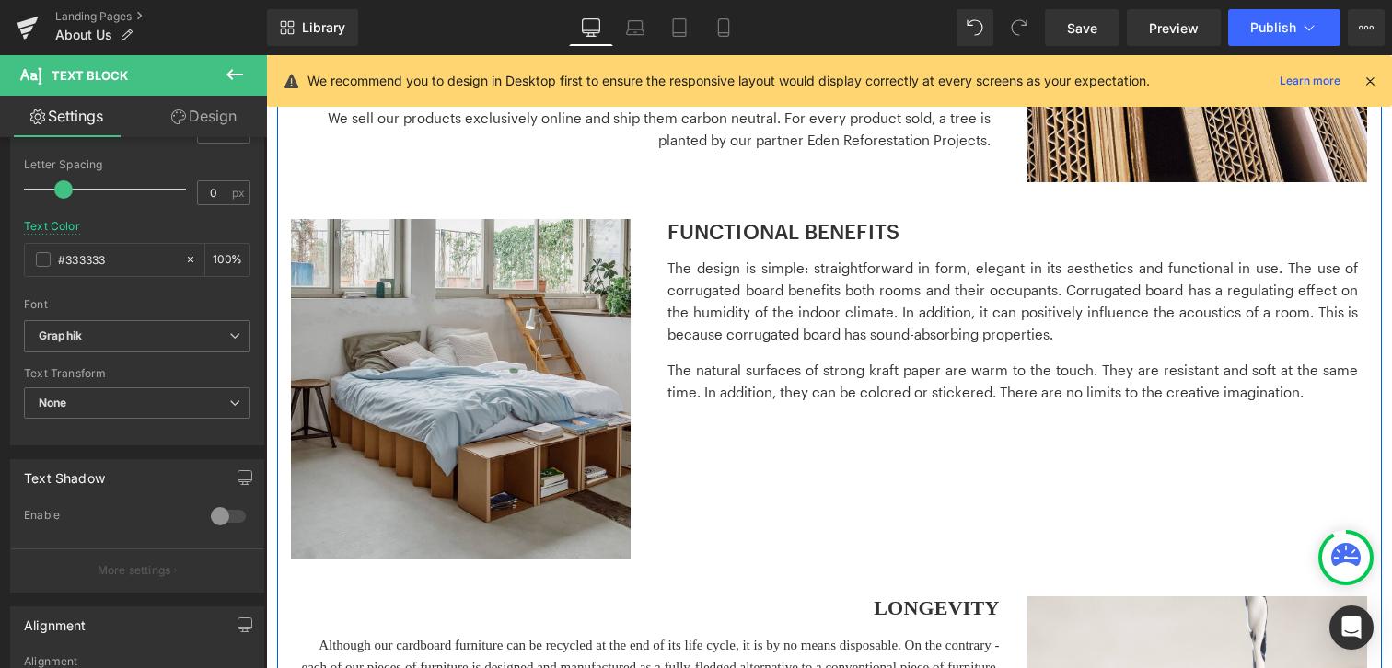
scroll to position [1229, 0]
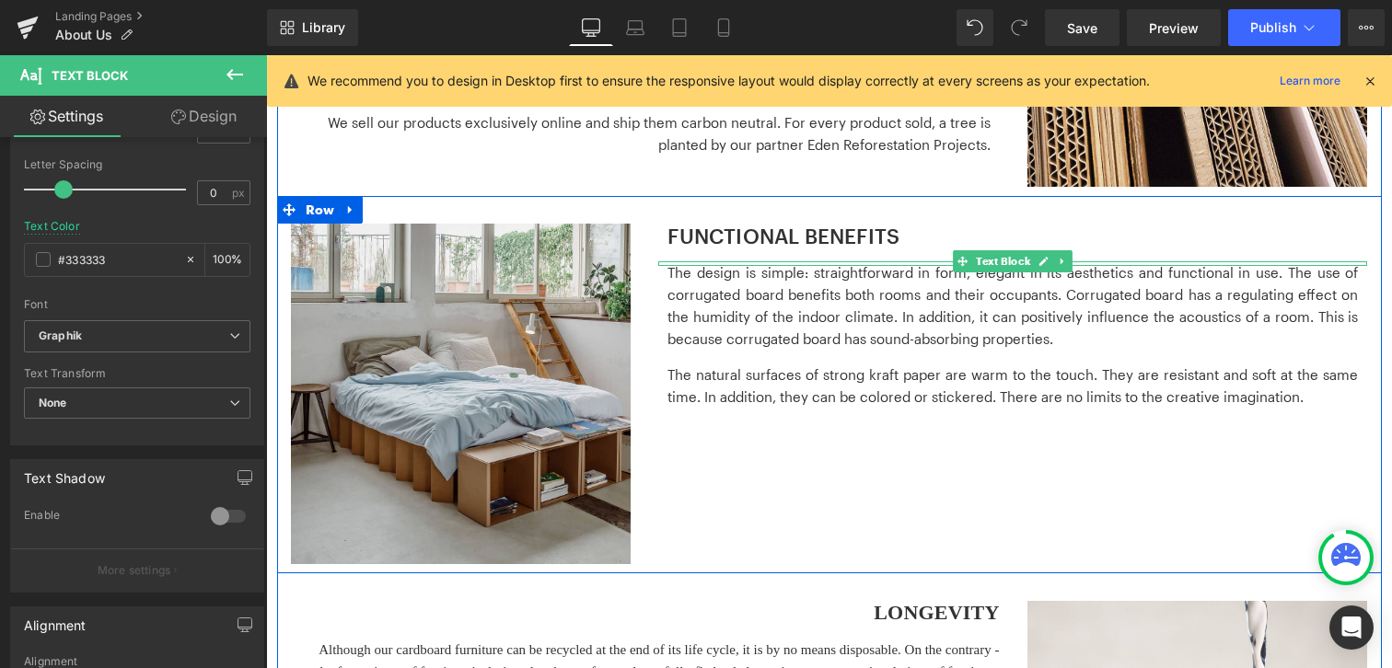
click at [787, 333] on p "The design is simple: straightforward in form, elegant in its aesthetics and fu…" at bounding box center [1012, 305] width 690 height 88
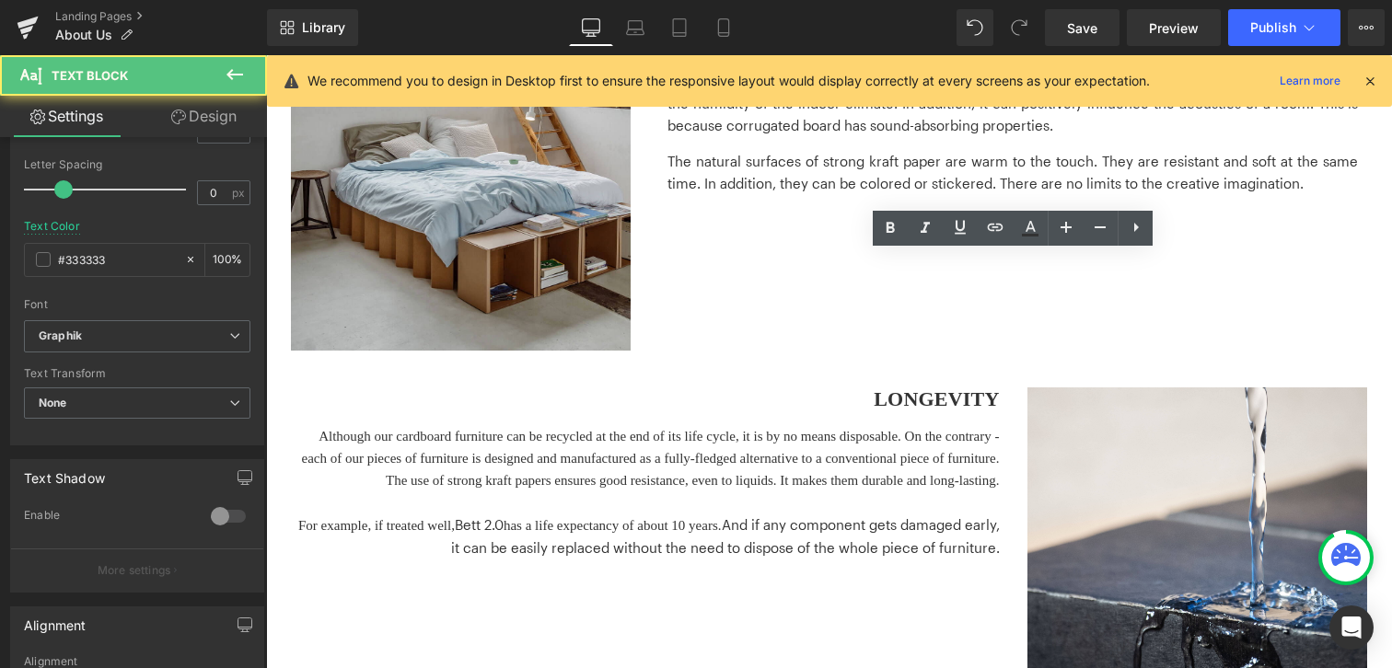
scroll to position [1543, 0]
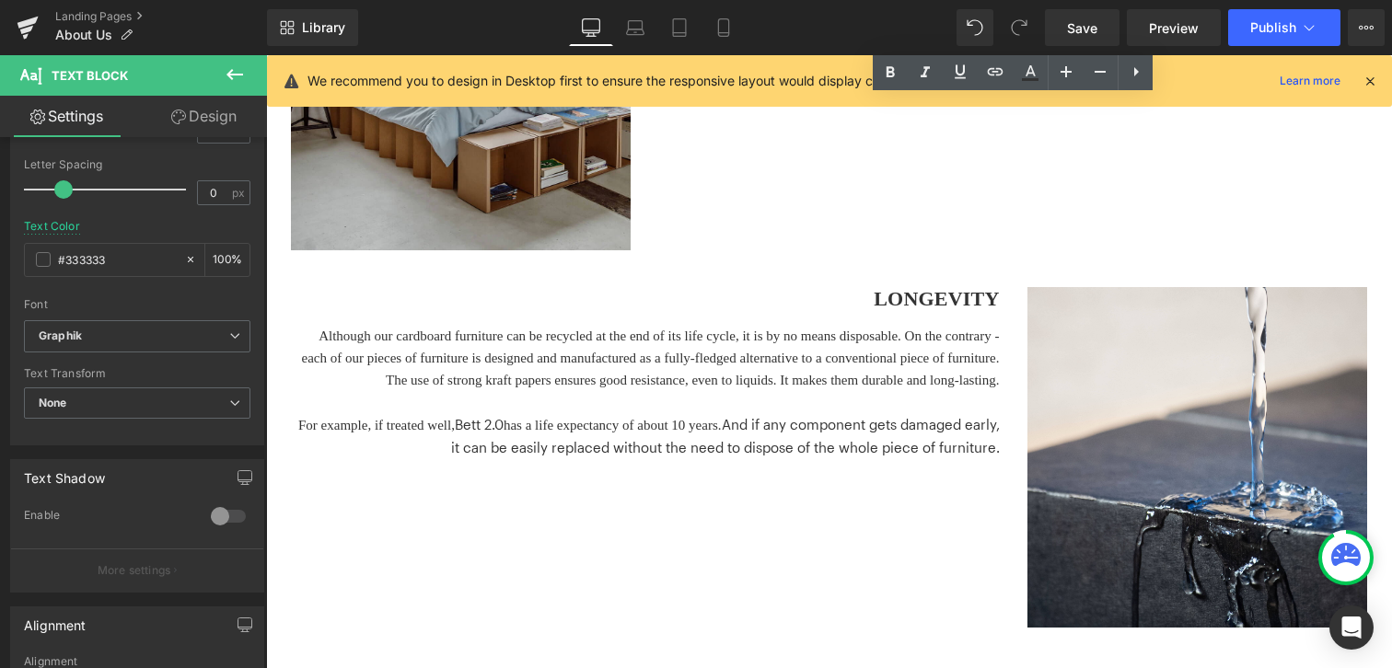
click at [939, 338] on p "Although our cardboard furniture can be recycled at the end of its life cycle, …" at bounding box center [645, 358] width 709 height 66
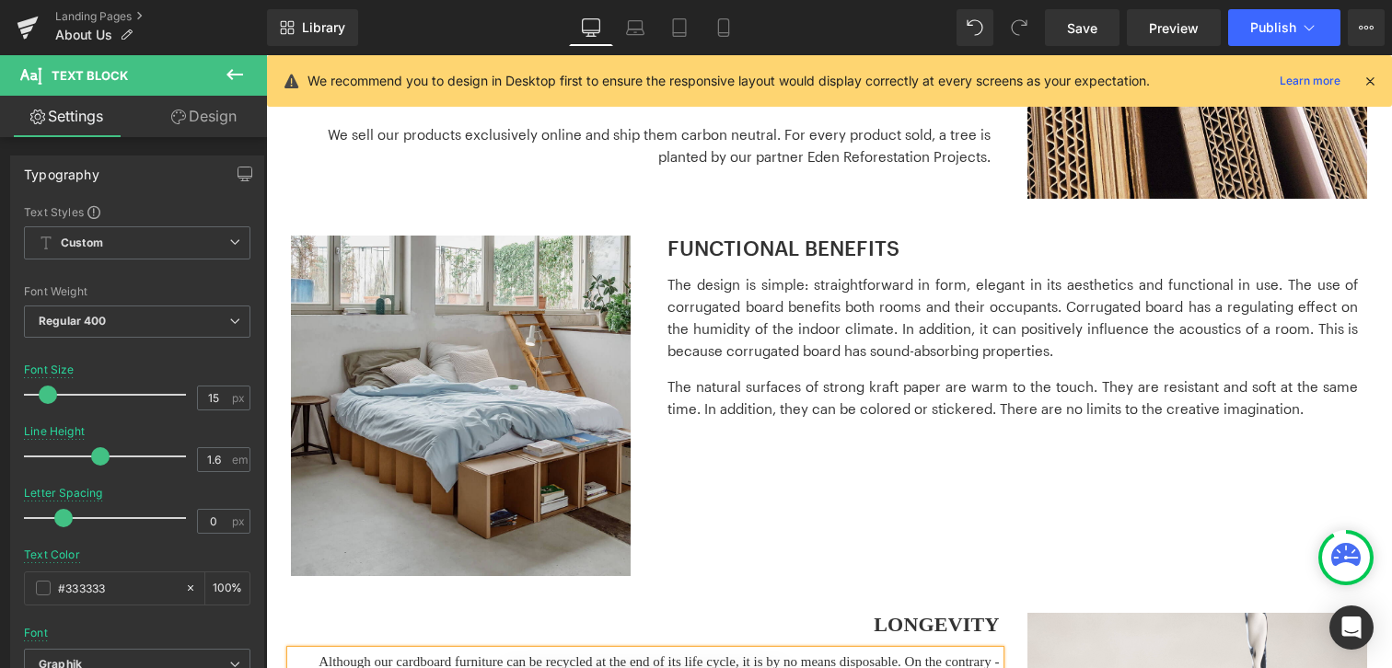
scroll to position [1081, 0]
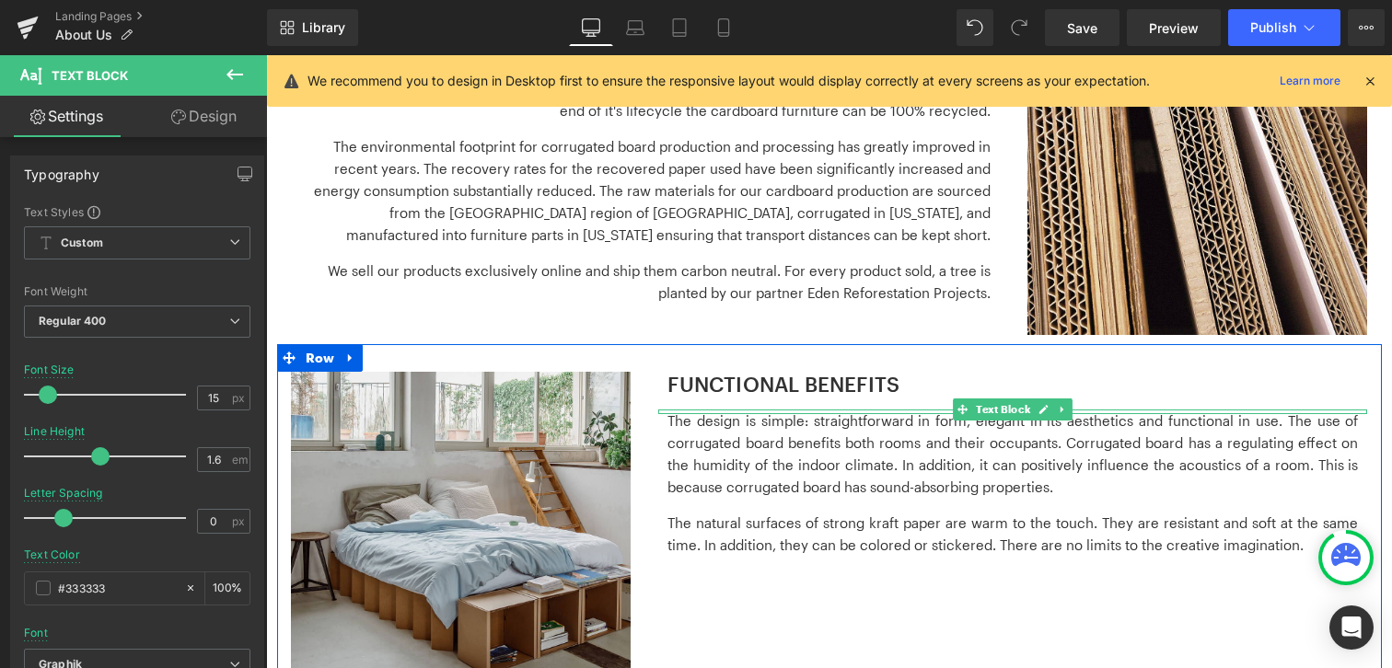
click at [766, 477] on p "The design is simple: straightforward in form, elegant in its aesthetics and fu…" at bounding box center [1012, 454] width 690 height 88
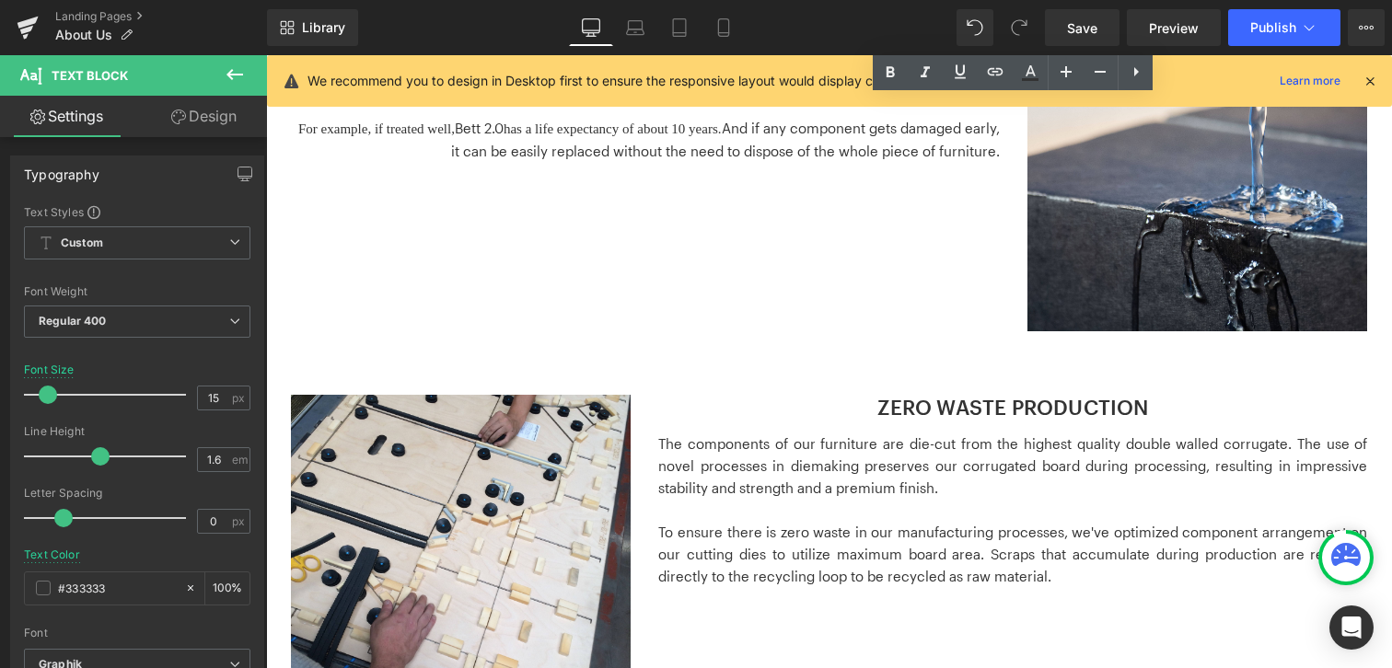
scroll to position [1911, 0]
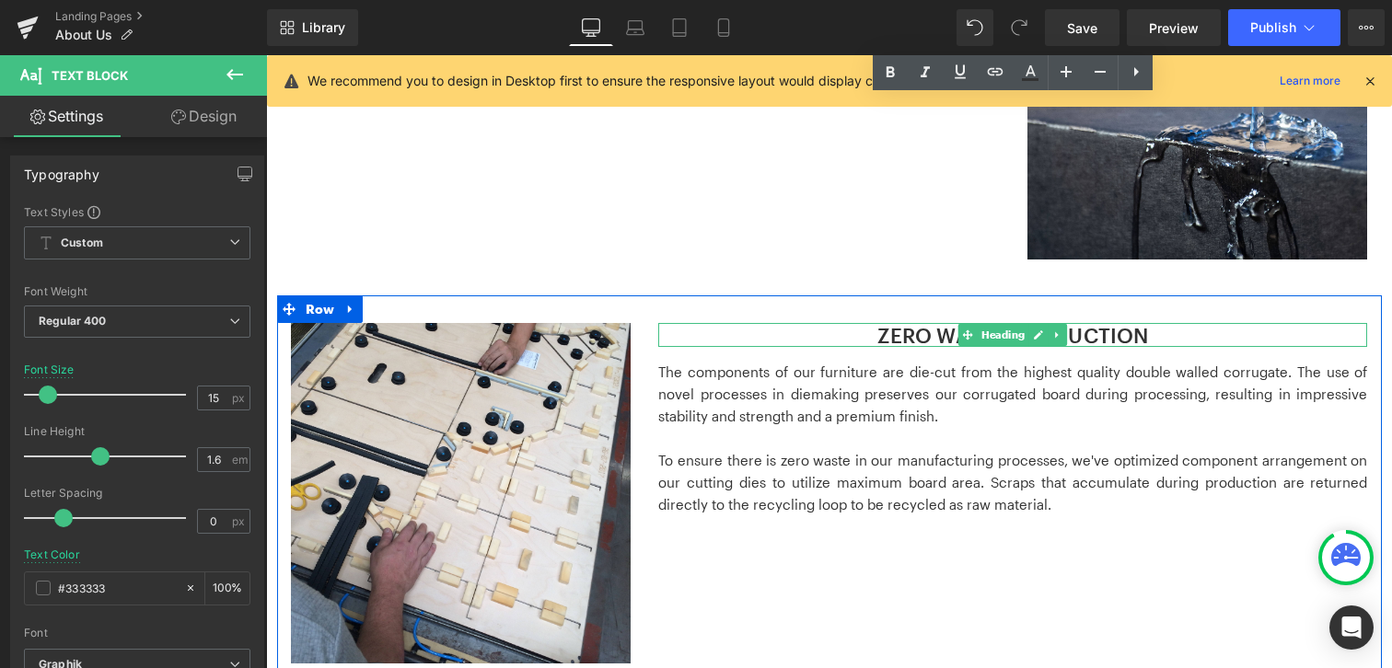
click at [852, 335] on h3 "ZERO WASTE PRODUCTION" at bounding box center [1012, 335] width 709 height 24
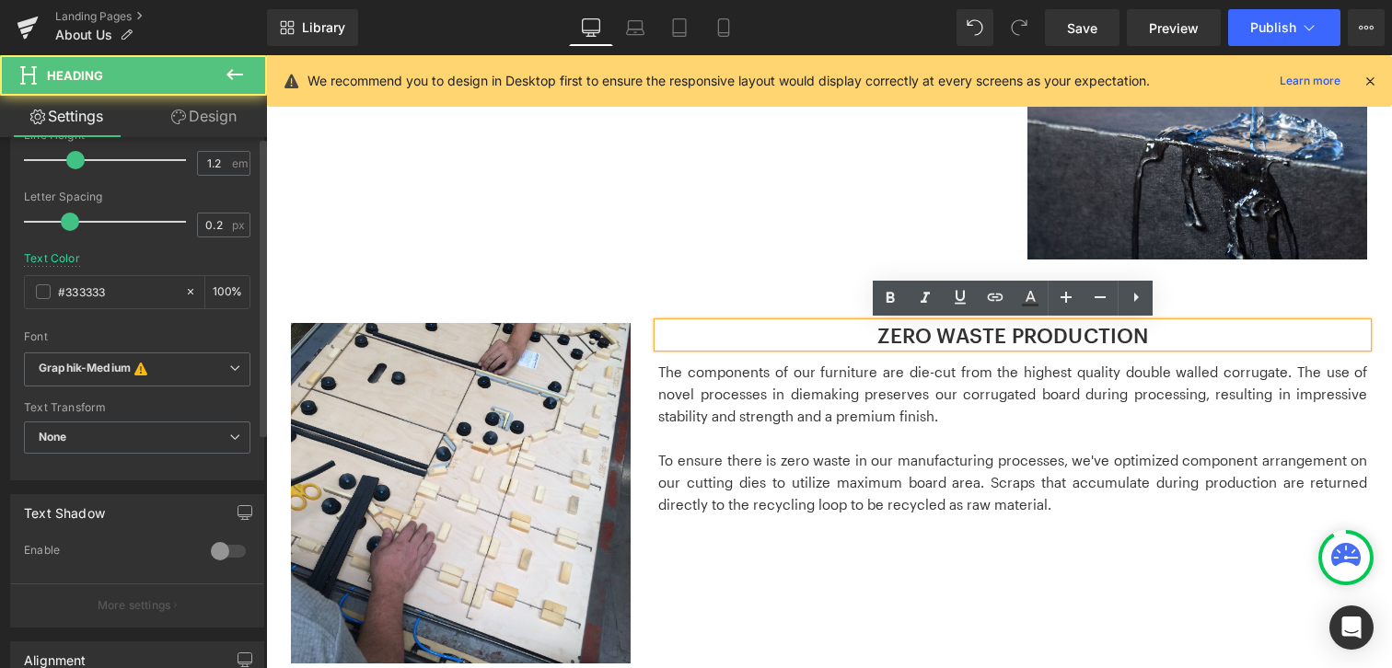
scroll to position [609, 0]
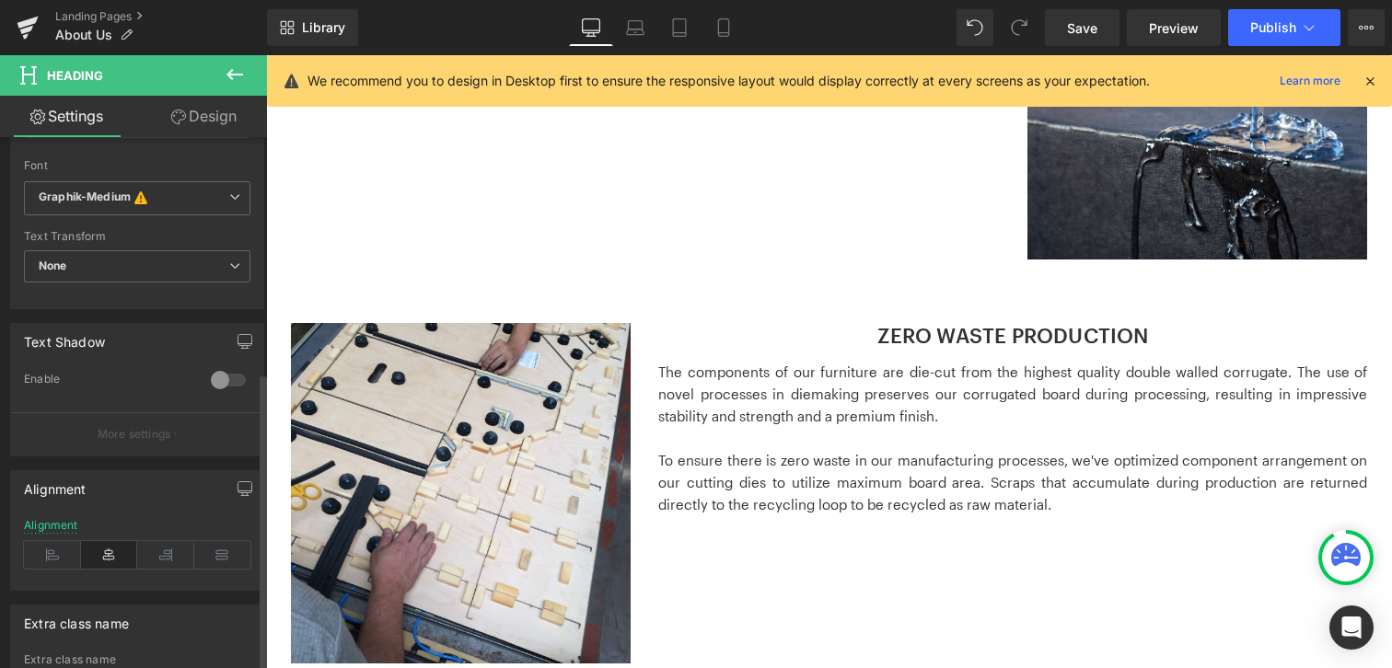
click at [129, 191] on icon "Graphik-Medium" at bounding box center [85, 199] width 92 height 18
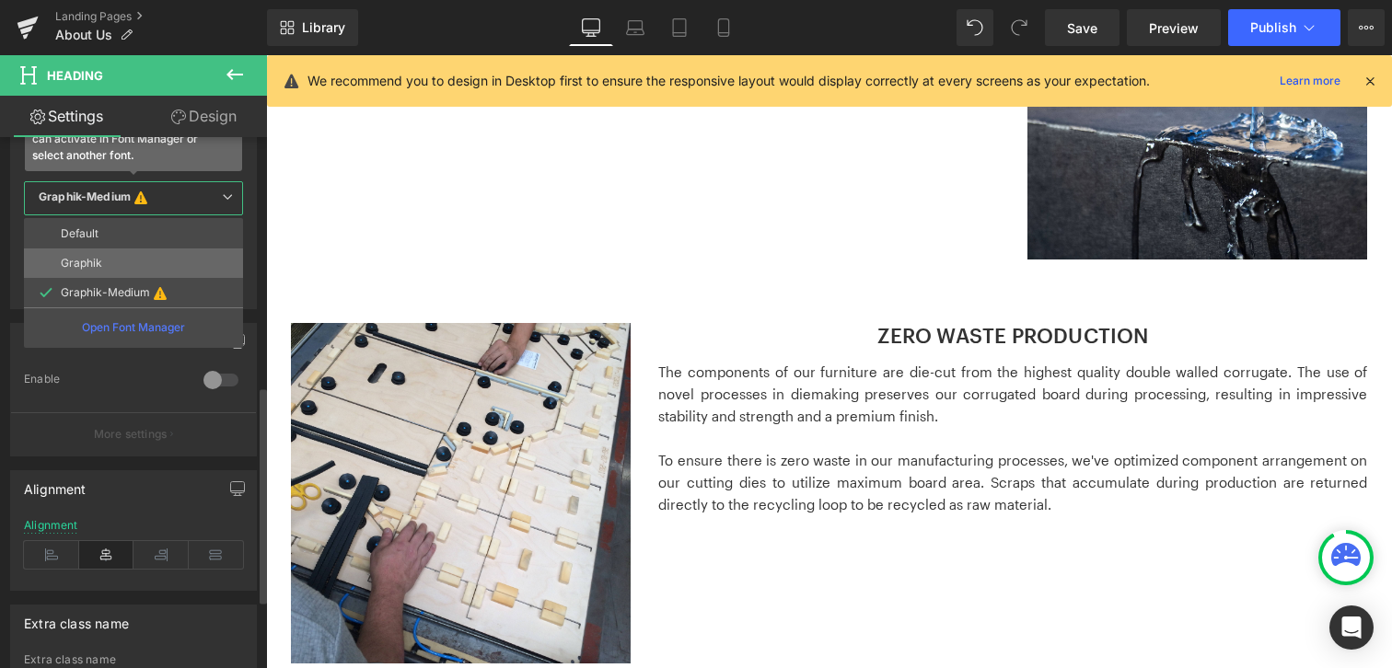
click at [122, 264] on li "Graphik" at bounding box center [133, 263] width 219 height 29
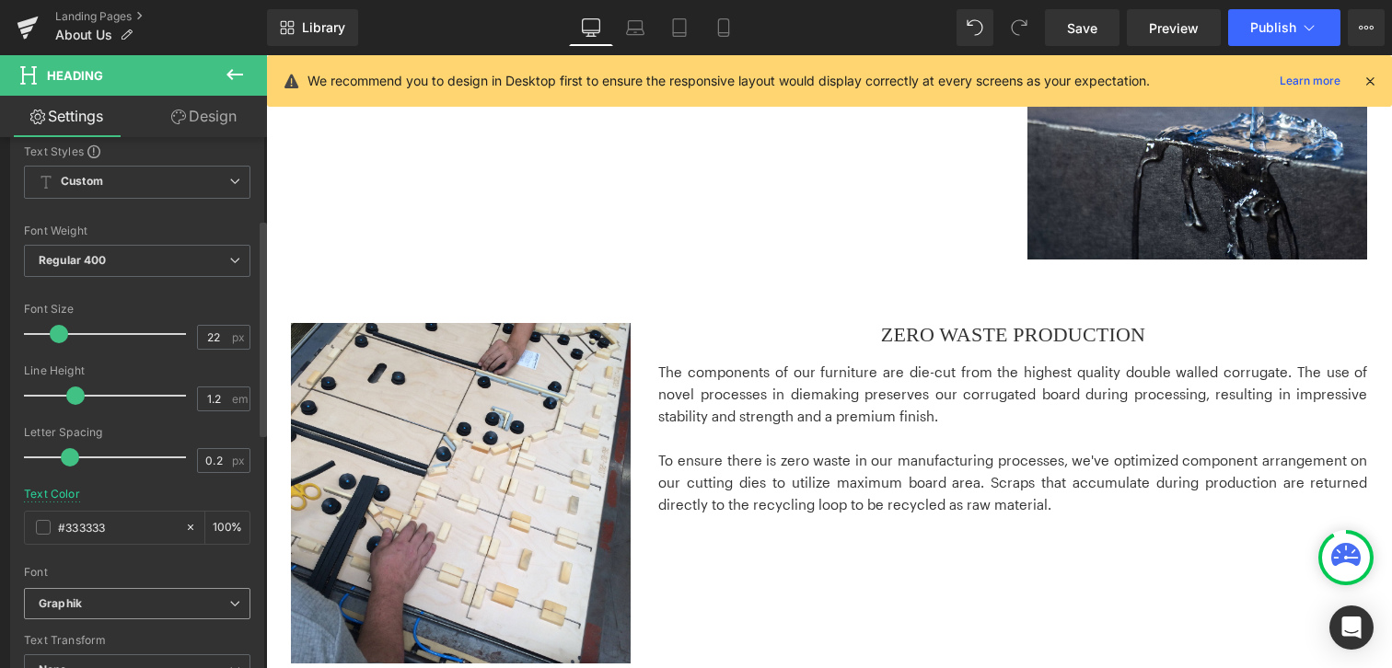
scroll to position [198, 0]
click at [122, 278] on span "Regular 400" at bounding box center [137, 265] width 226 height 32
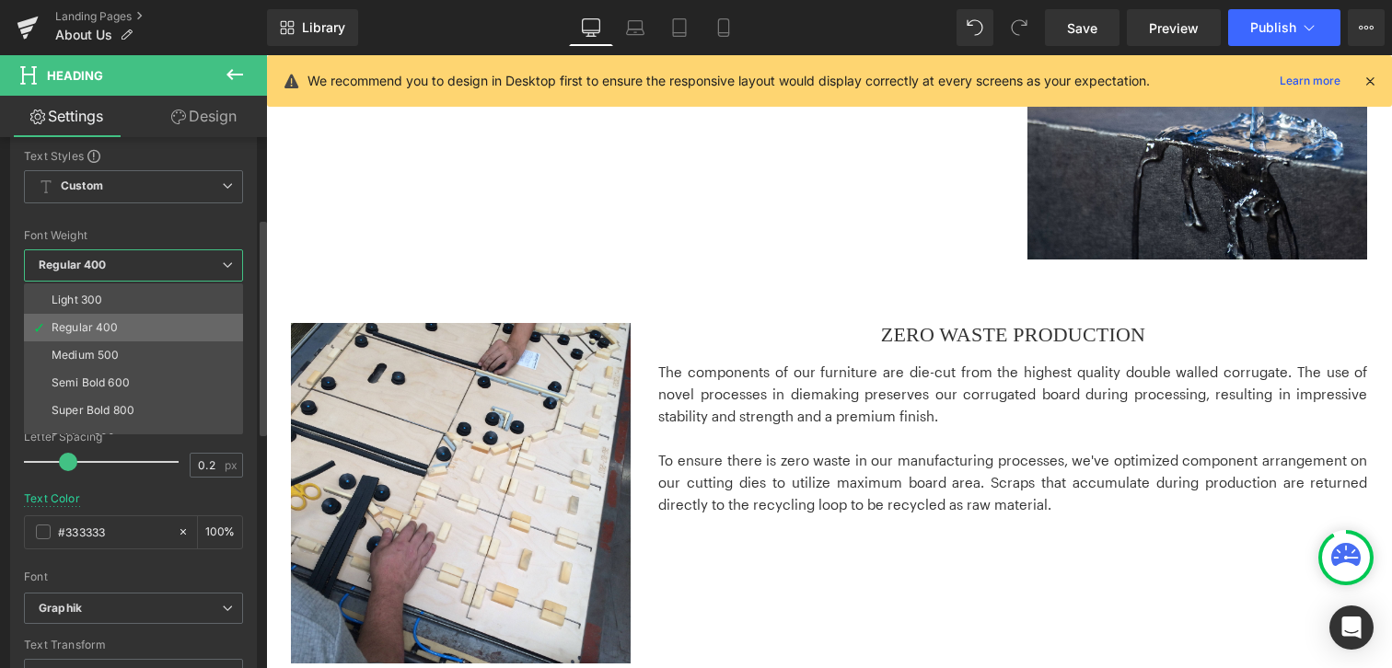
scroll to position [80, 0]
click at [132, 351] on li "Semi Bold 600" at bounding box center [137, 355] width 227 height 28
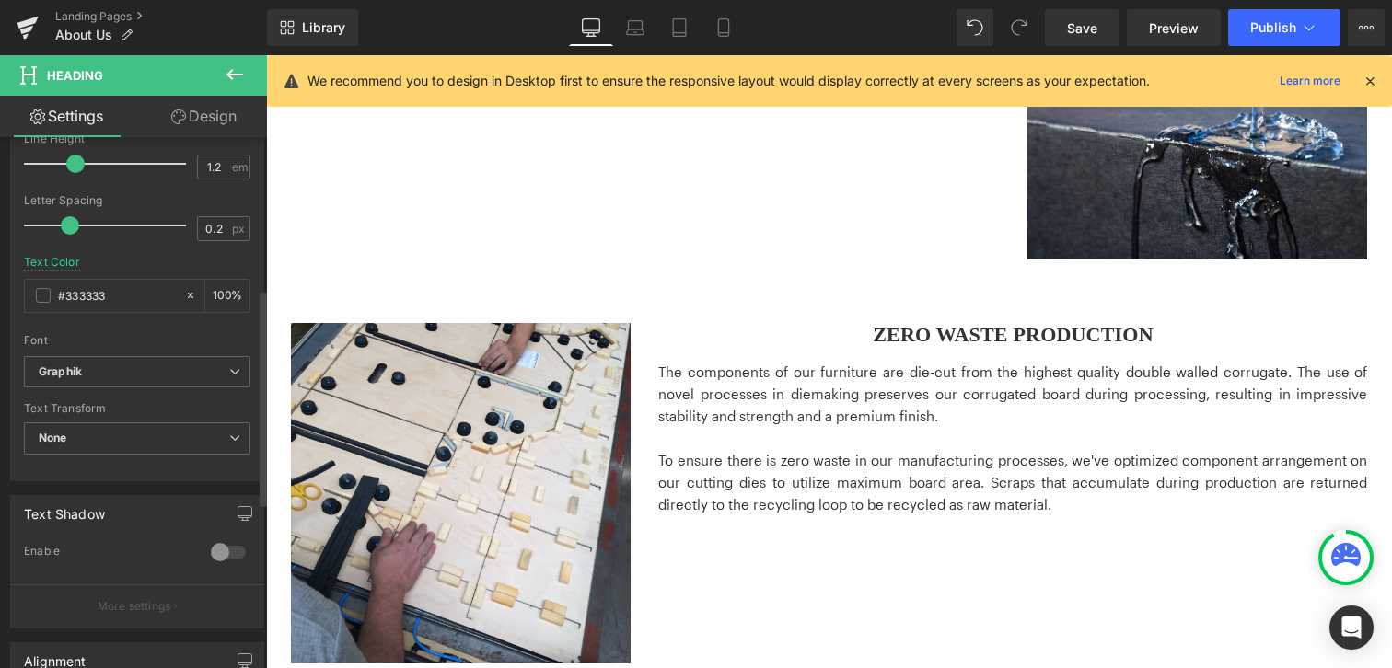
scroll to position [644, 0]
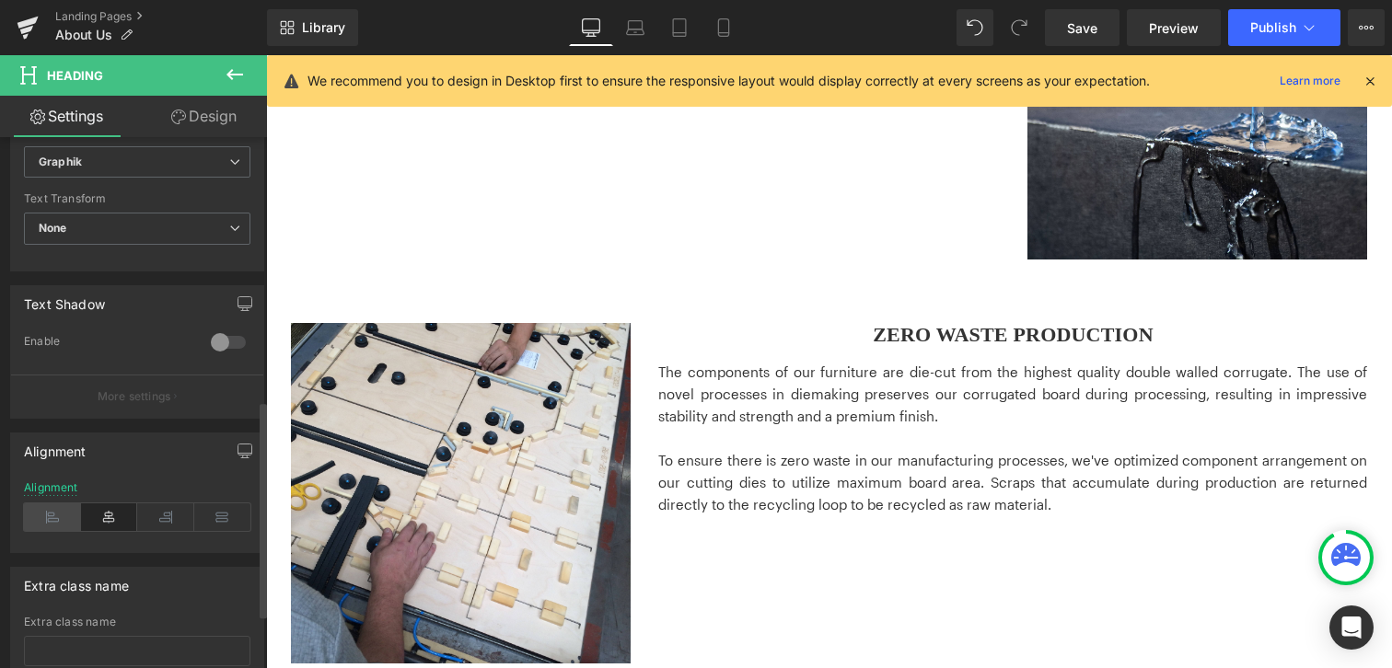
click at [69, 512] on icon at bounding box center [52, 517] width 57 height 28
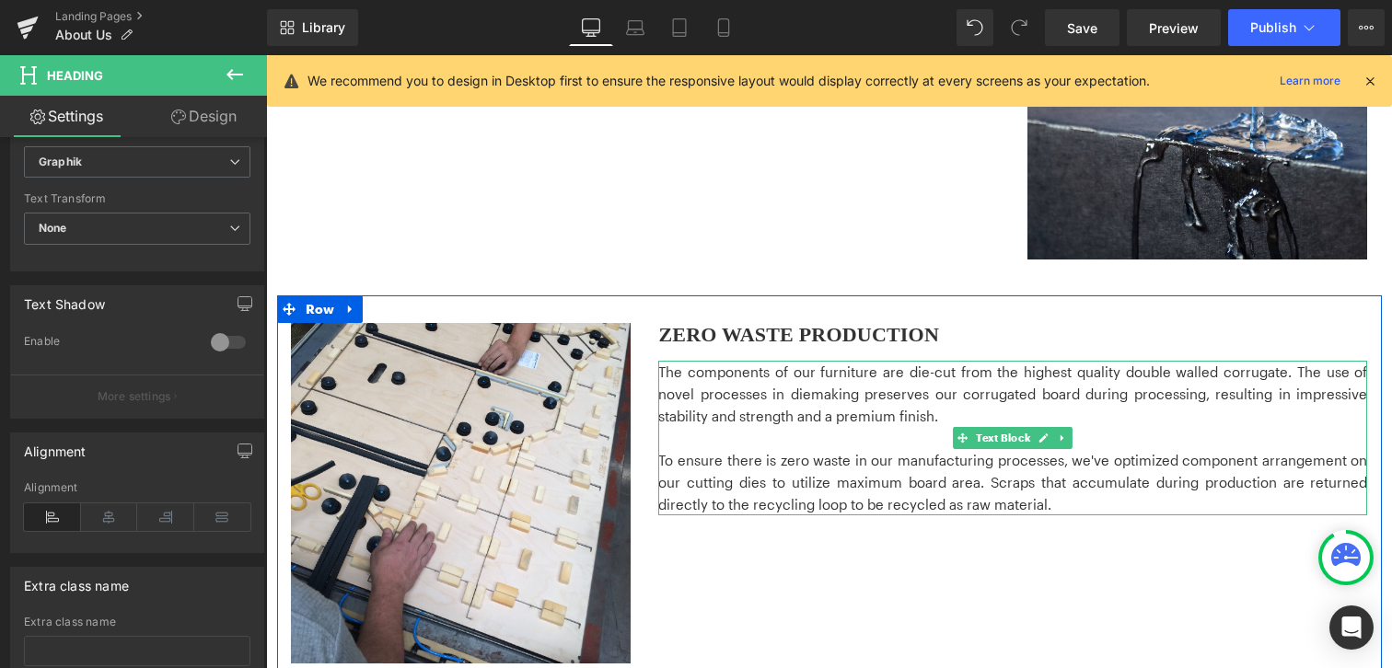
click at [841, 413] on p "The components of our furniture are die-cut from the highest quality double wal…" at bounding box center [1012, 394] width 709 height 66
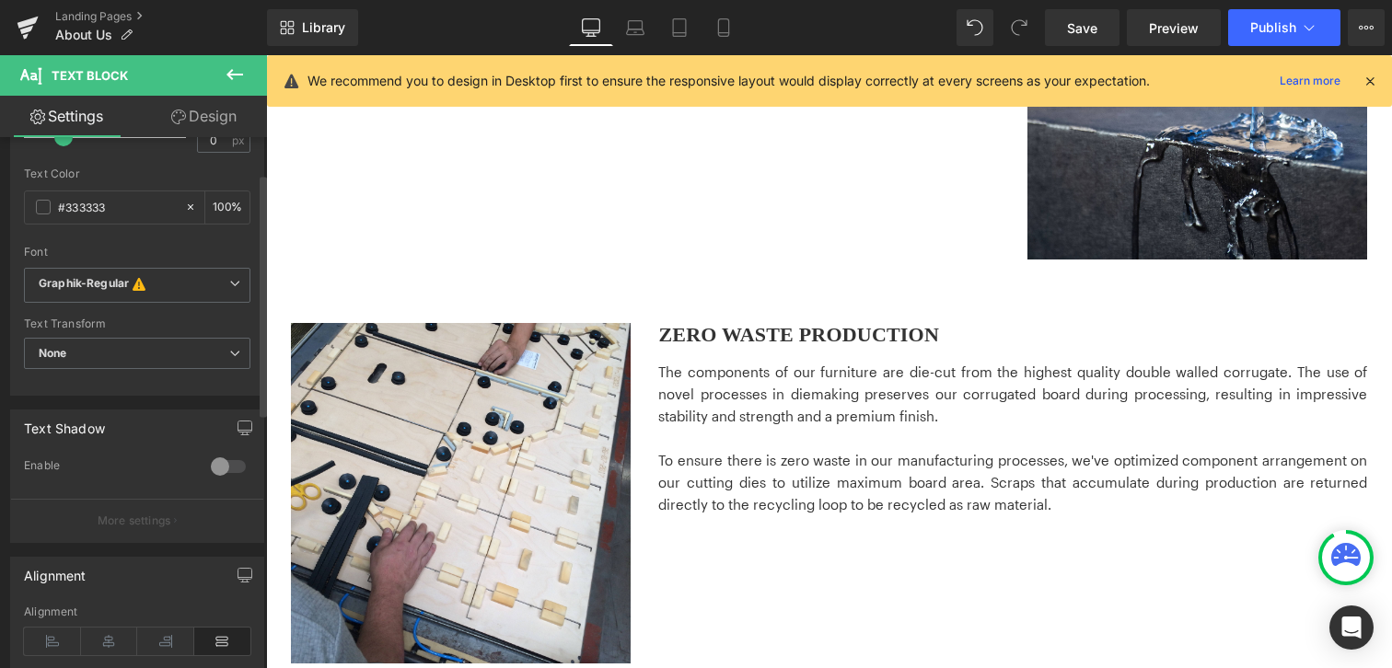
scroll to position [494, 0]
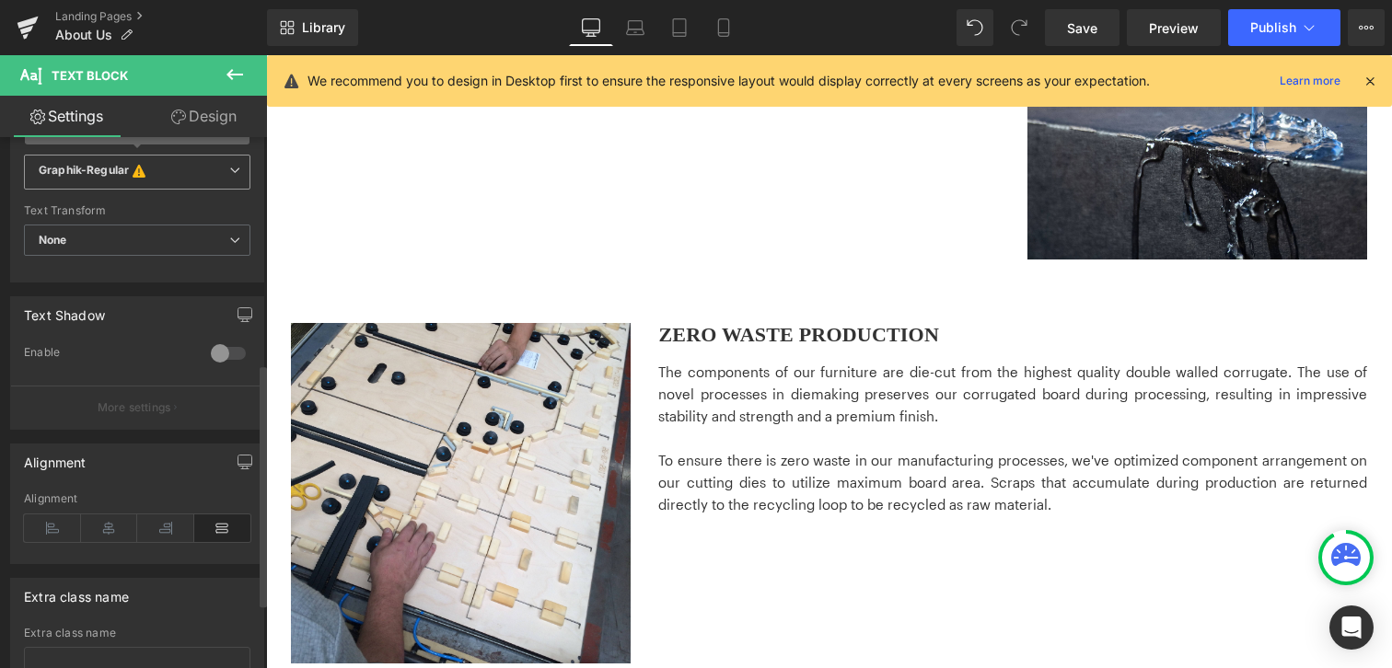
click at [158, 168] on b "Graphik-Regular This font has been deactivated, you can activate in Font Manage…" at bounding box center [134, 172] width 191 height 18
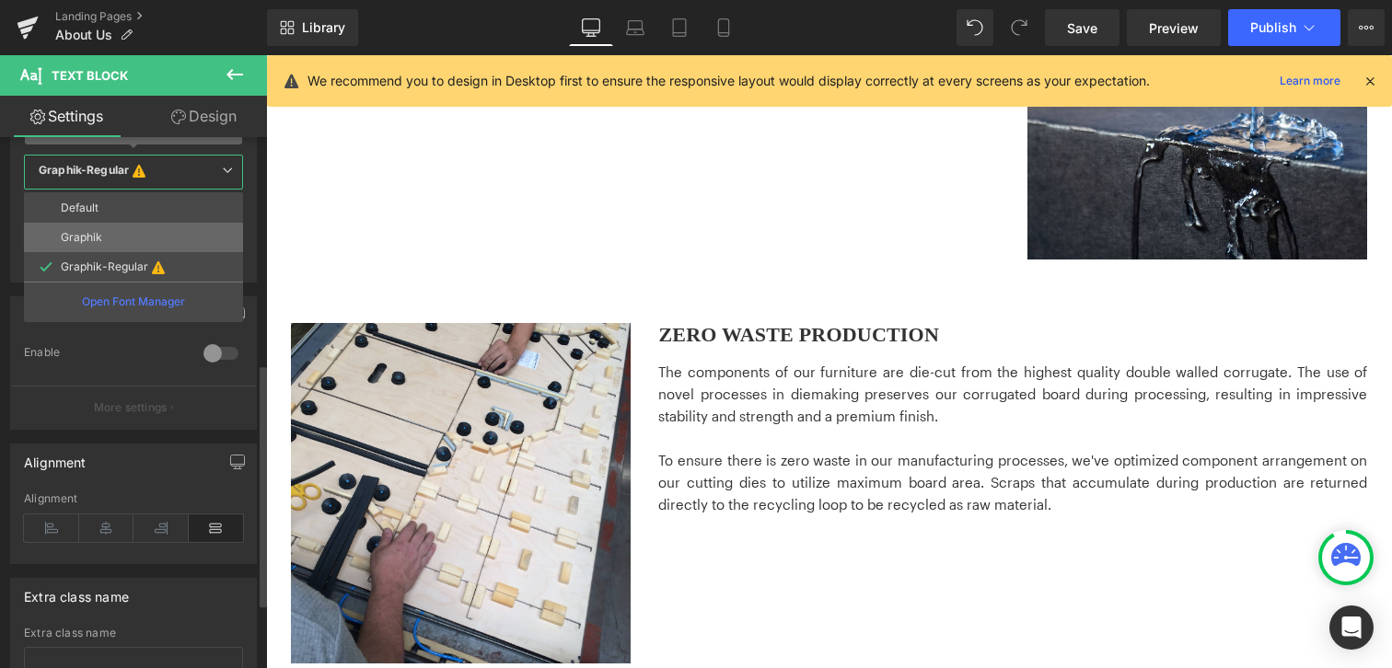
click at [136, 226] on li "Graphik" at bounding box center [133, 237] width 219 height 29
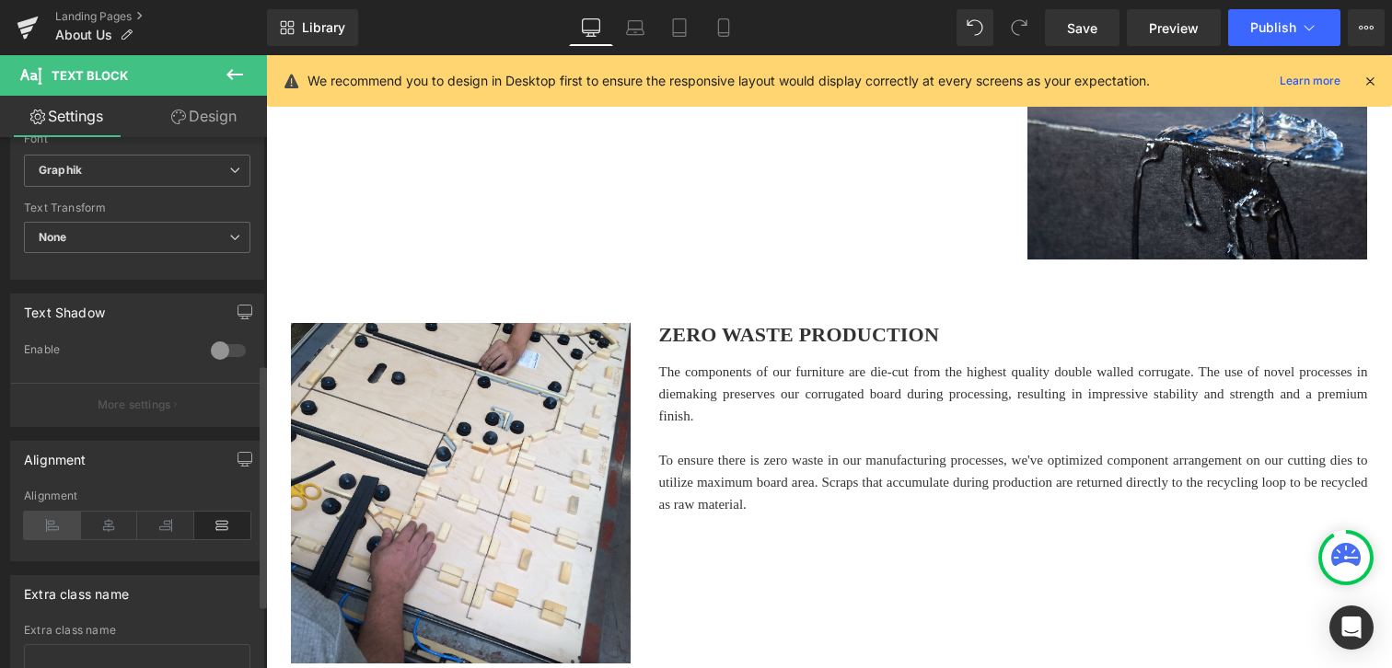
click at [54, 521] on icon at bounding box center [52, 526] width 57 height 28
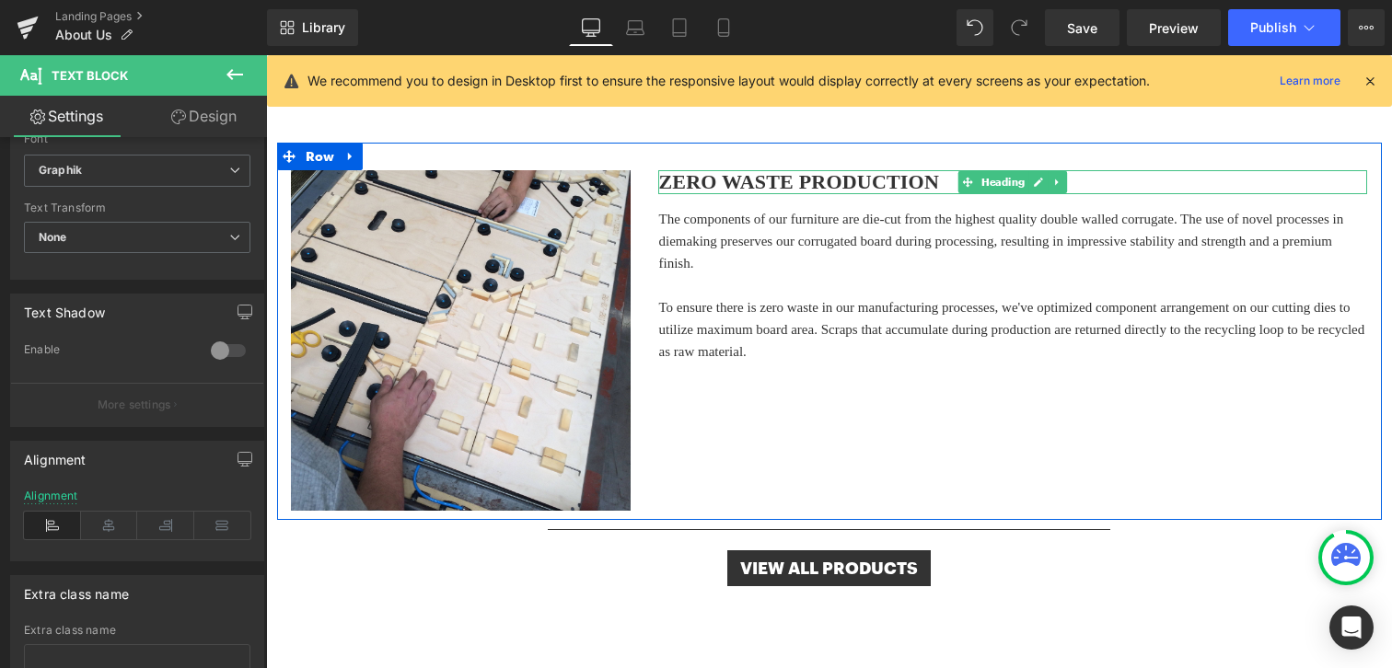
scroll to position [2156, 0]
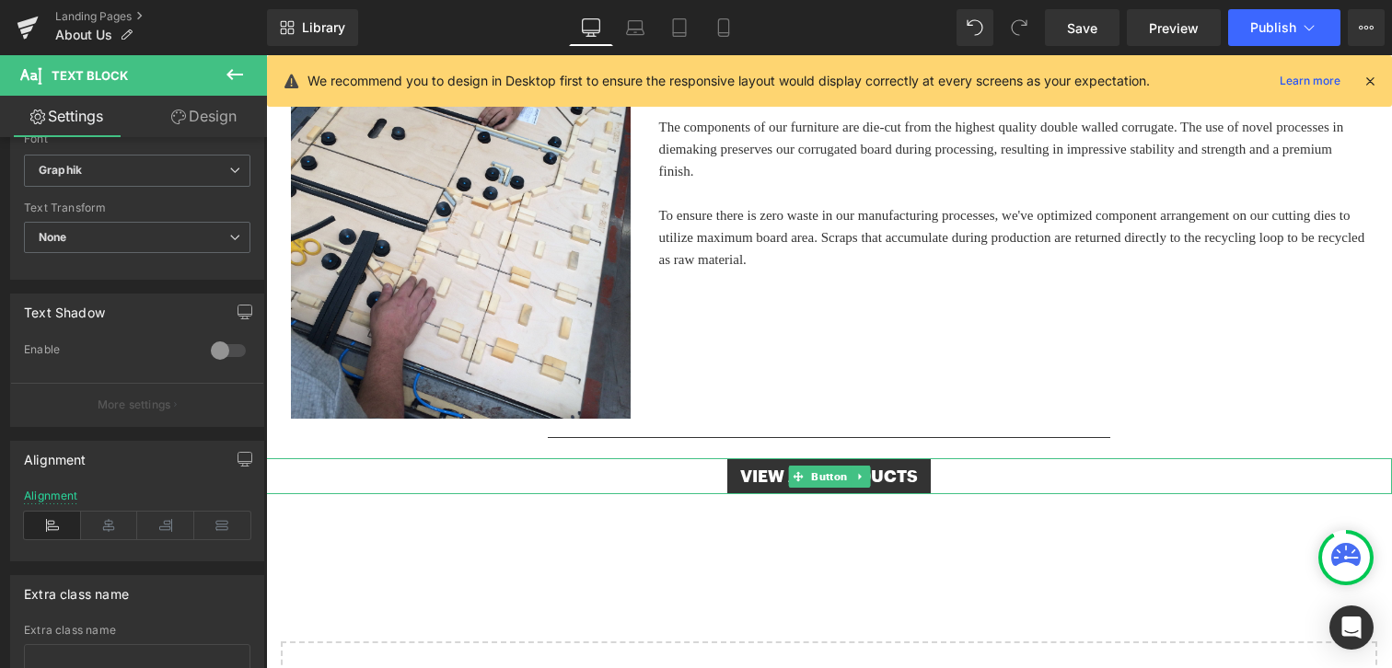
click at [764, 476] on span "VIEW ALL PRODUCTS" at bounding box center [829, 476] width 178 height 20
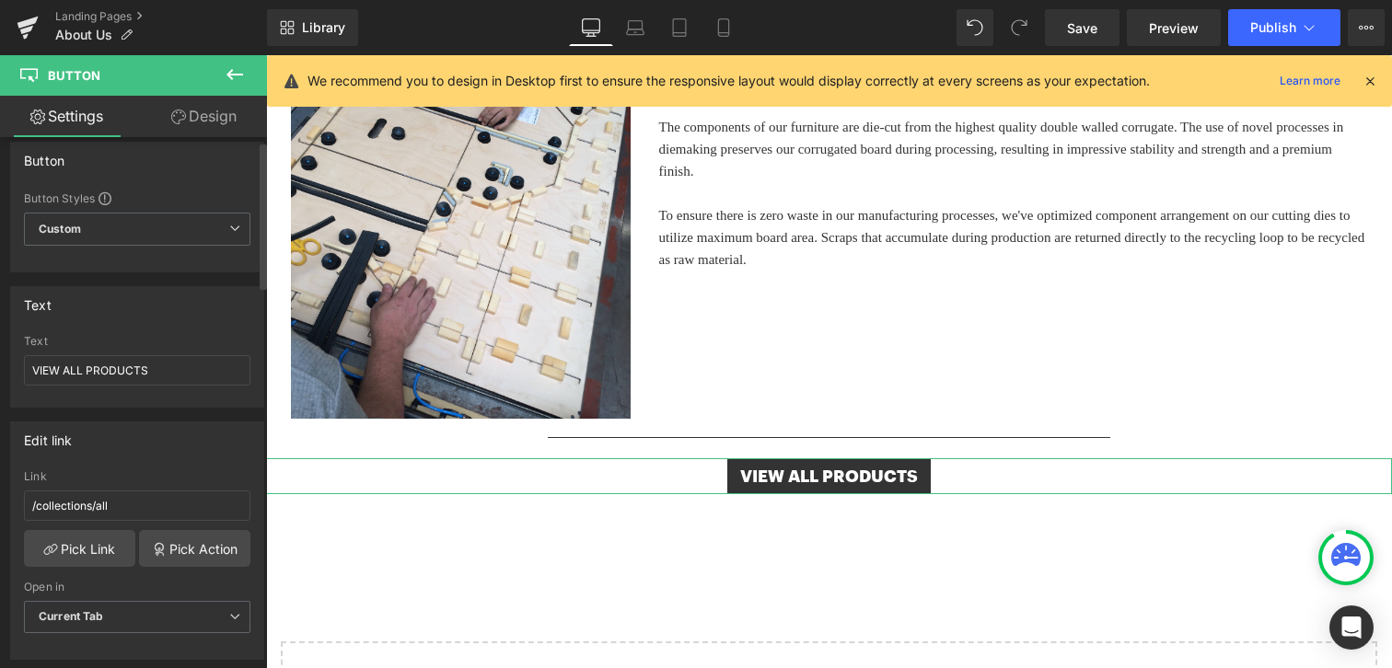
scroll to position [15, 0]
drag, startPoint x: 65, startPoint y: 375, endPoint x: 245, endPoint y: 371, distance: 179.5
click at [245, 371] on div "VIEW ALL PRODUCTS Text VIEW ALL PRODUCTS" at bounding box center [137, 370] width 252 height 72
type input "VIEW BETT 2.0"
click at [154, 442] on div "Edit link" at bounding box center [137, 439] width 252 height 35
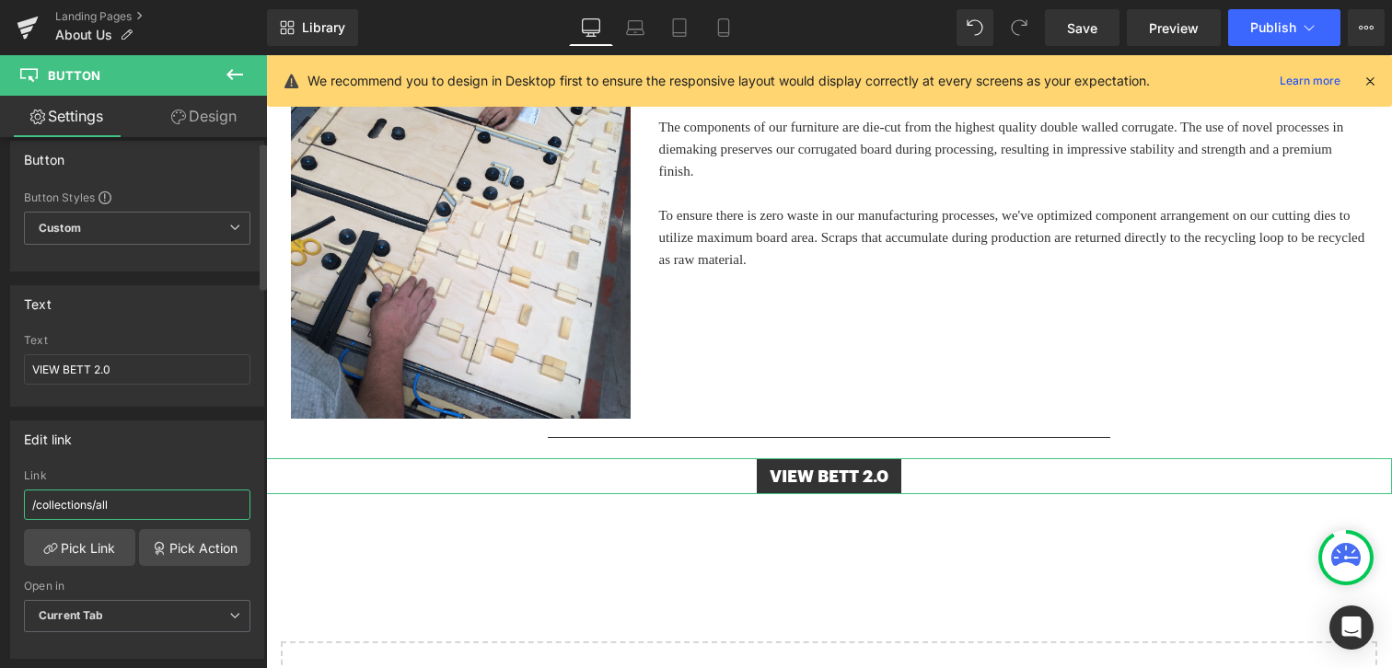
click at [131, 502] on input "/collections/all" at bounding box center [137, 505] width 226 height 30
click at [96, 541] on link "Pick Link" at bounding box center [79, 547] width 111 height 37
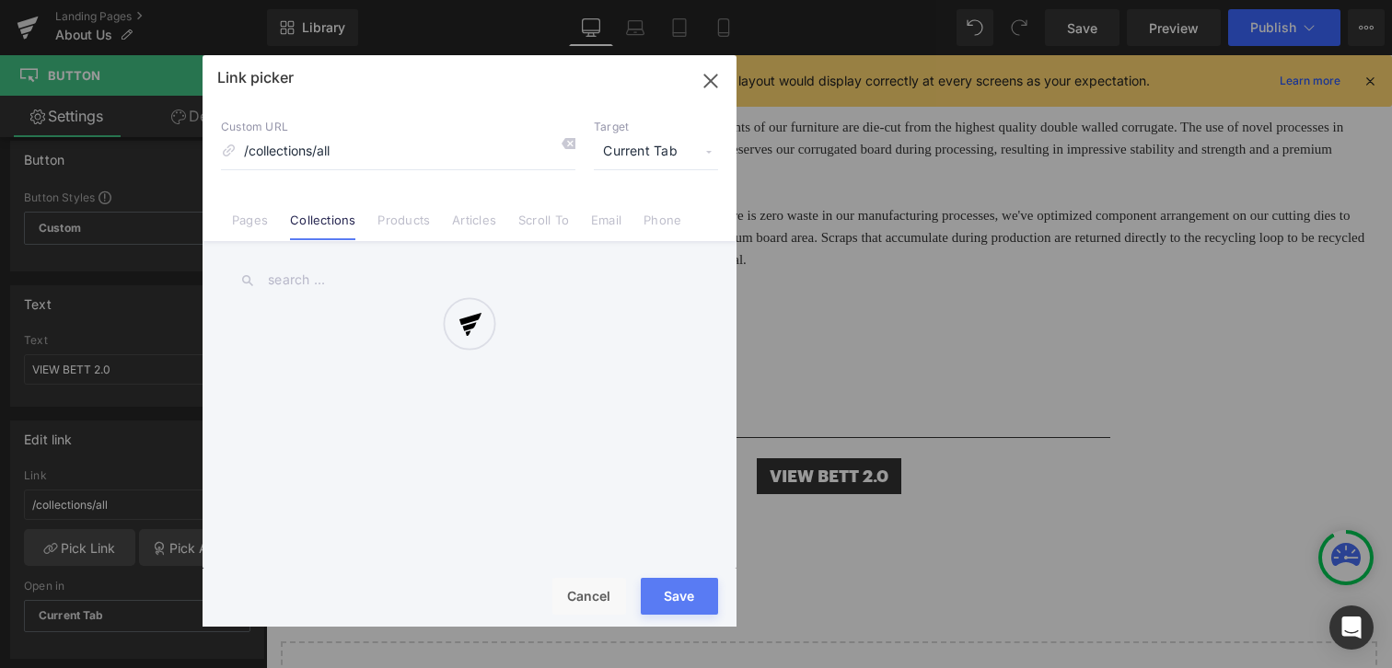
click at [406, 226] on div at bounding box center [469, 341] width 534 height 572
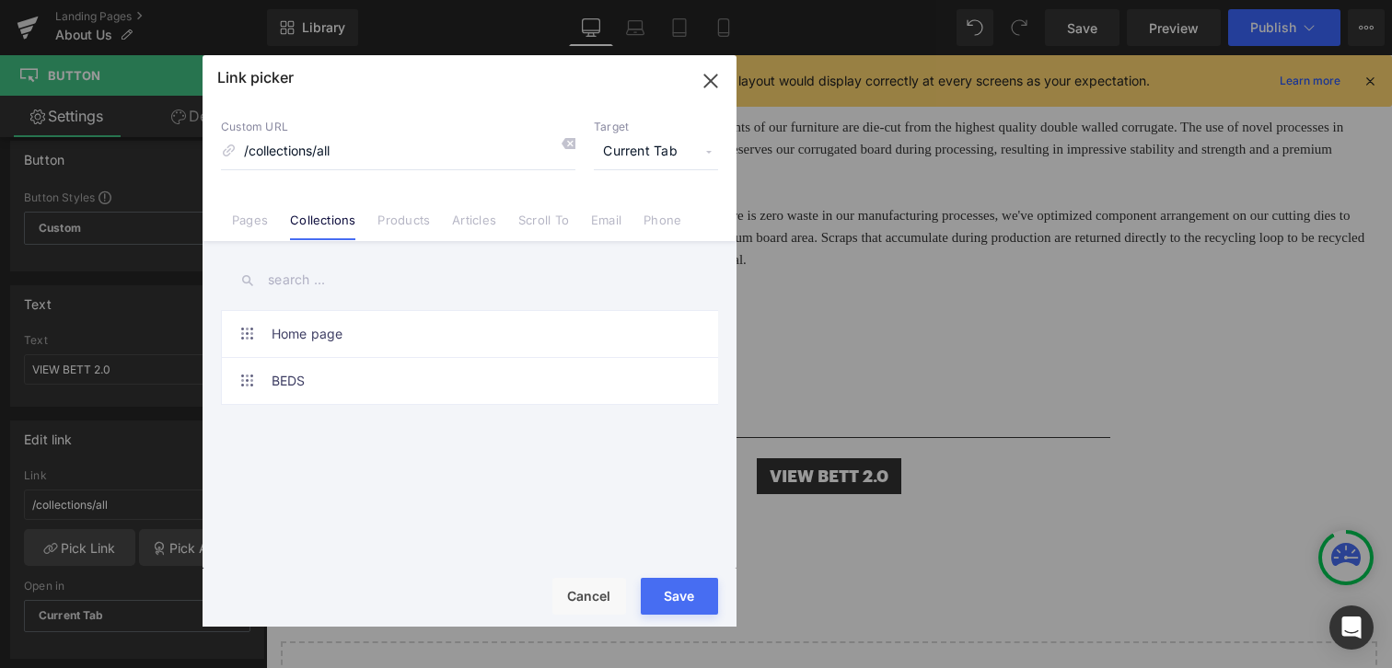
click at [406, 226] on link "Products" at bounding box center [403, 227] width 52 height 28
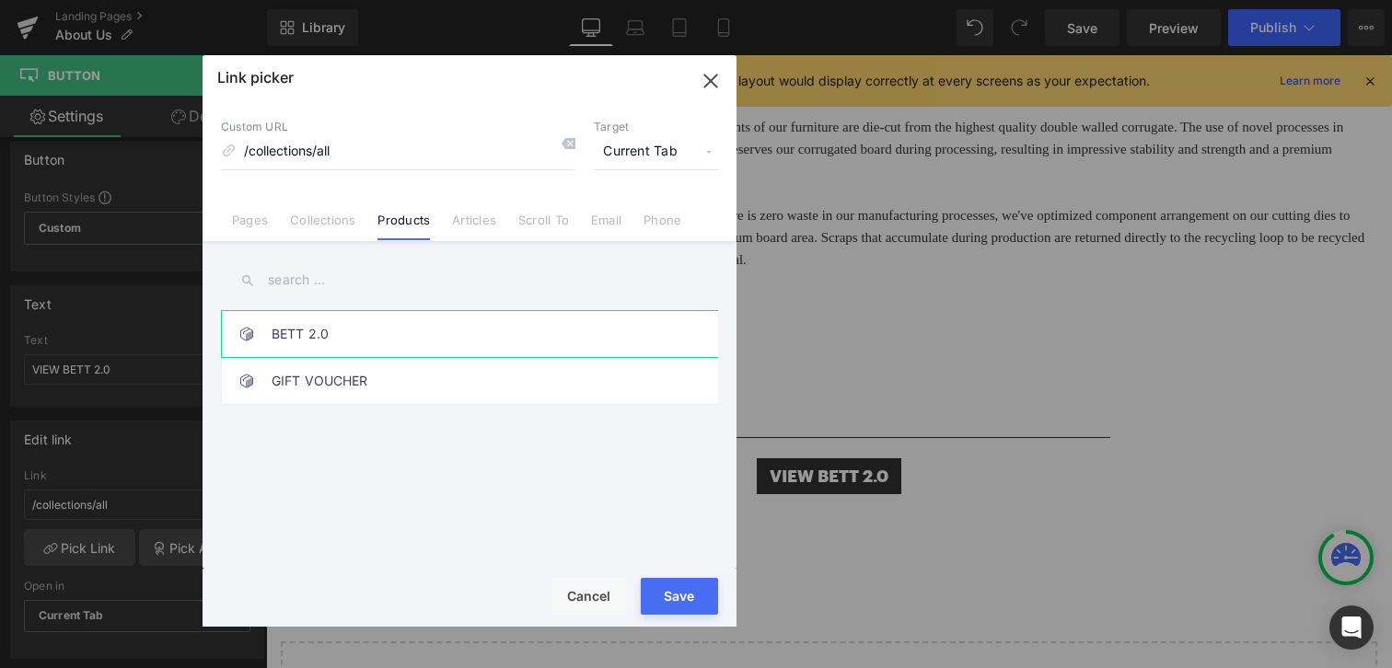
click at [303, 338] on link "BETT 2.0" at bounding box center [474, 334] width 405 height 46
type input "/products/bed-2-0"
click at [647, 608] on button "Save" at bounding box center [679, 596] width 77 height 37
type input "/products/bed-2-0"
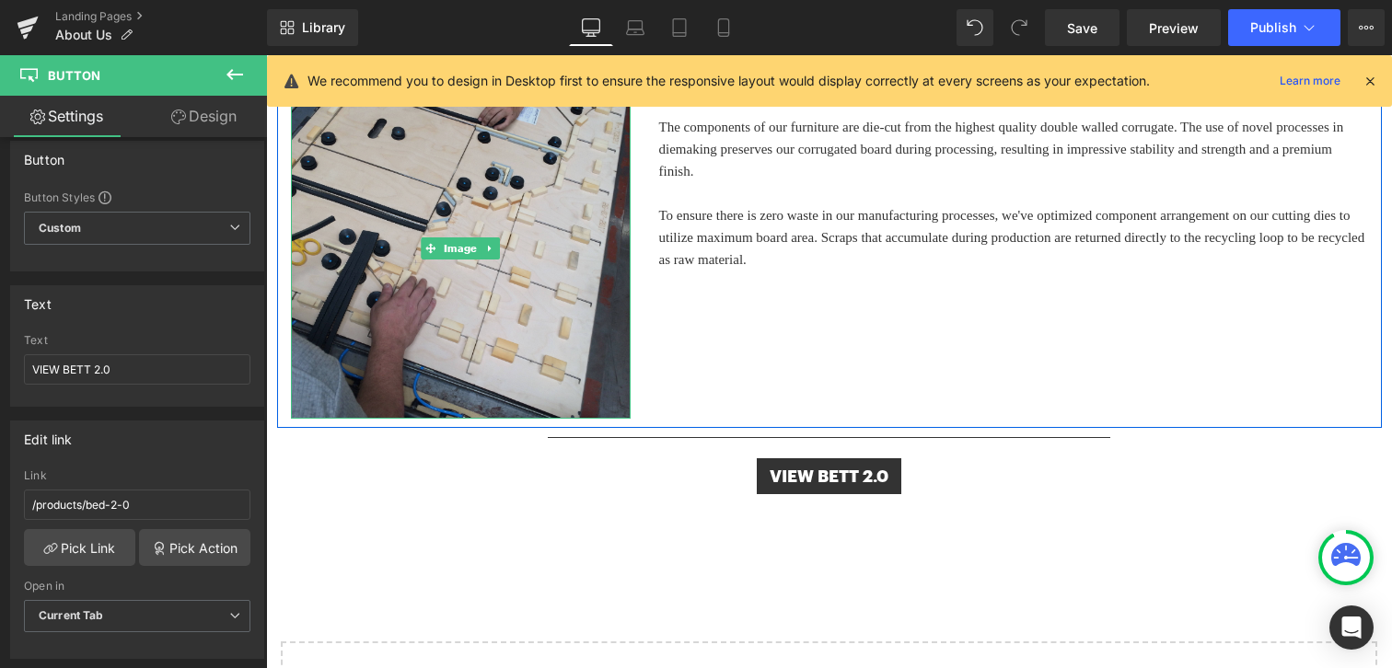
click at [494, 330] on img at bounding box center [461, 248] width 341 height 341
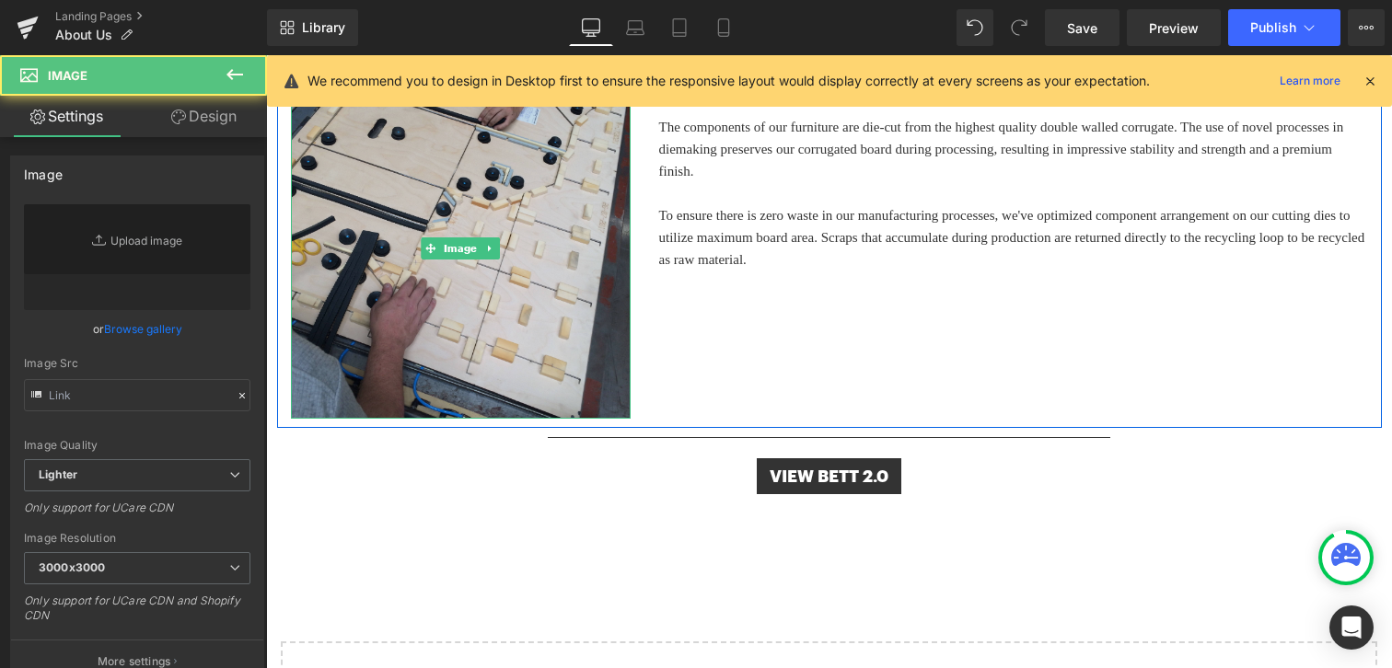
type input "[URL][DOMAIN_NAME]"
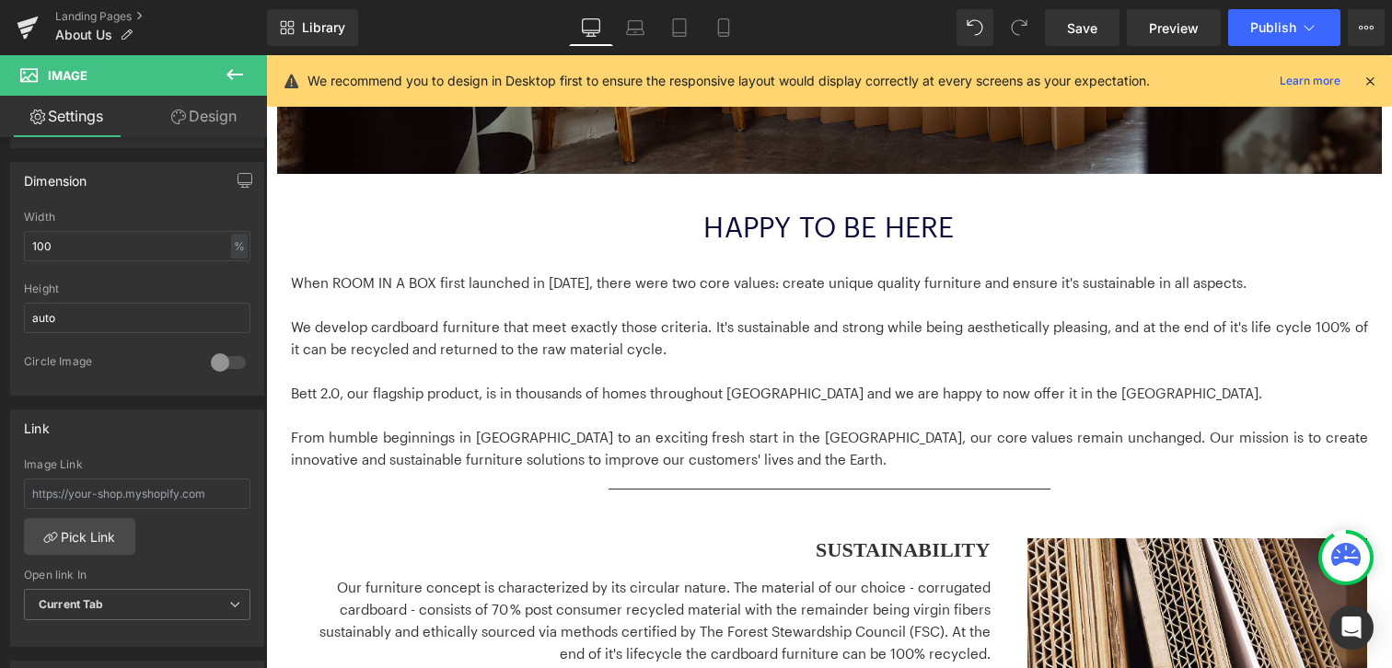
scroll to position [630, 0]
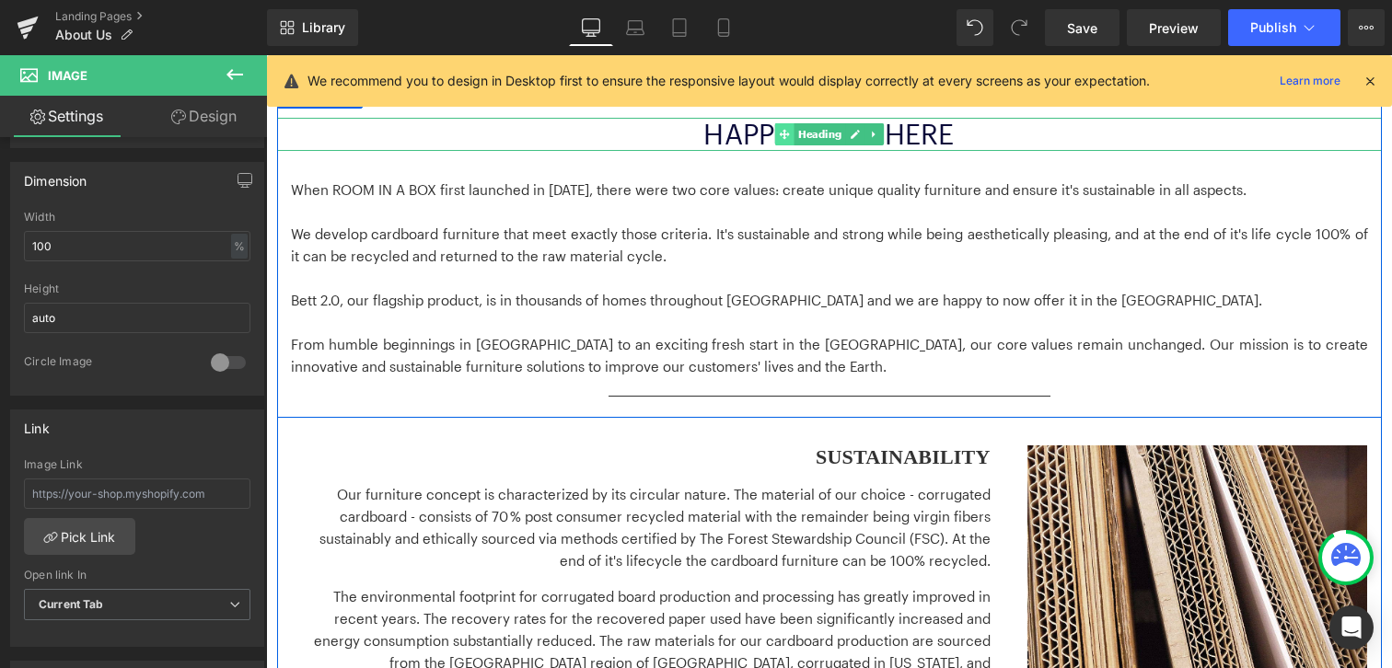
click at [788, 136] on icon at bounding box center [784, 134] width 10 height 11
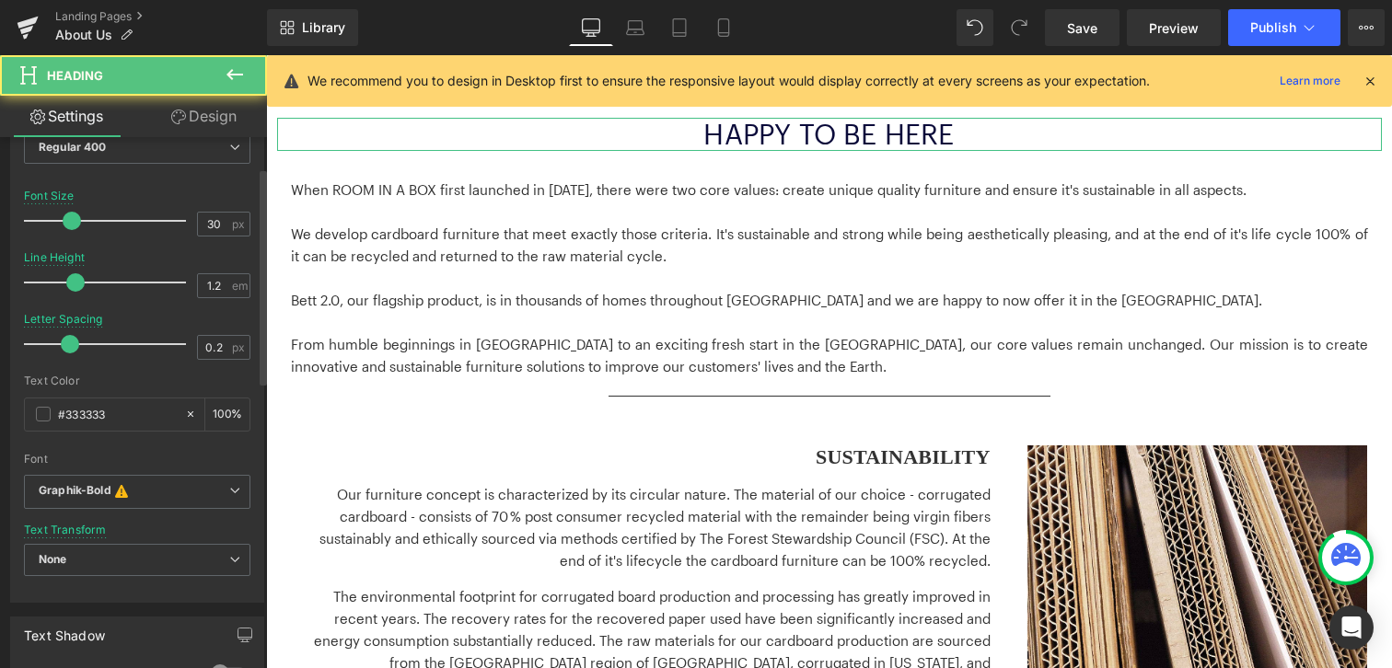
scroll to position [370, 0]
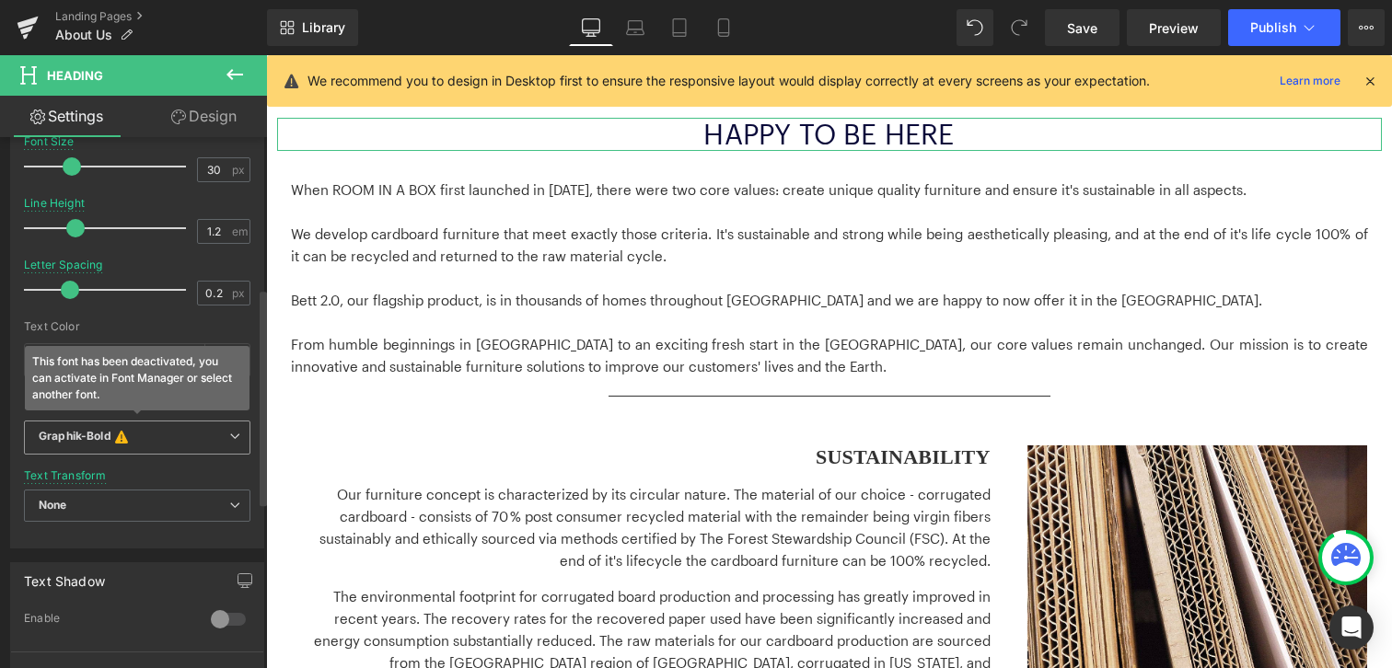
click at [151, 438] on b "Graphik-Bold This font has been deactivated, you can activate in Font Manager o…" at bounding box center [134, 438] width 191 height 18
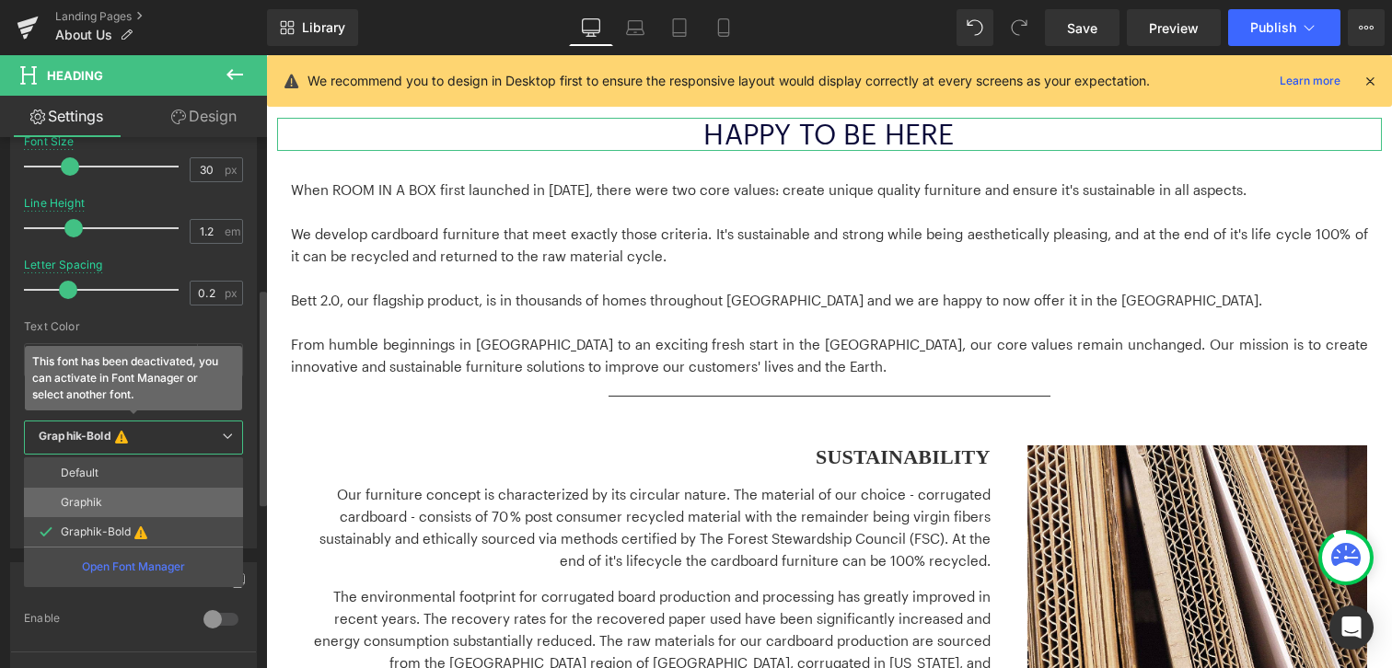
click at [88, 508] on p "Graphik" at bounding box center [81, 502] width 41 height 13
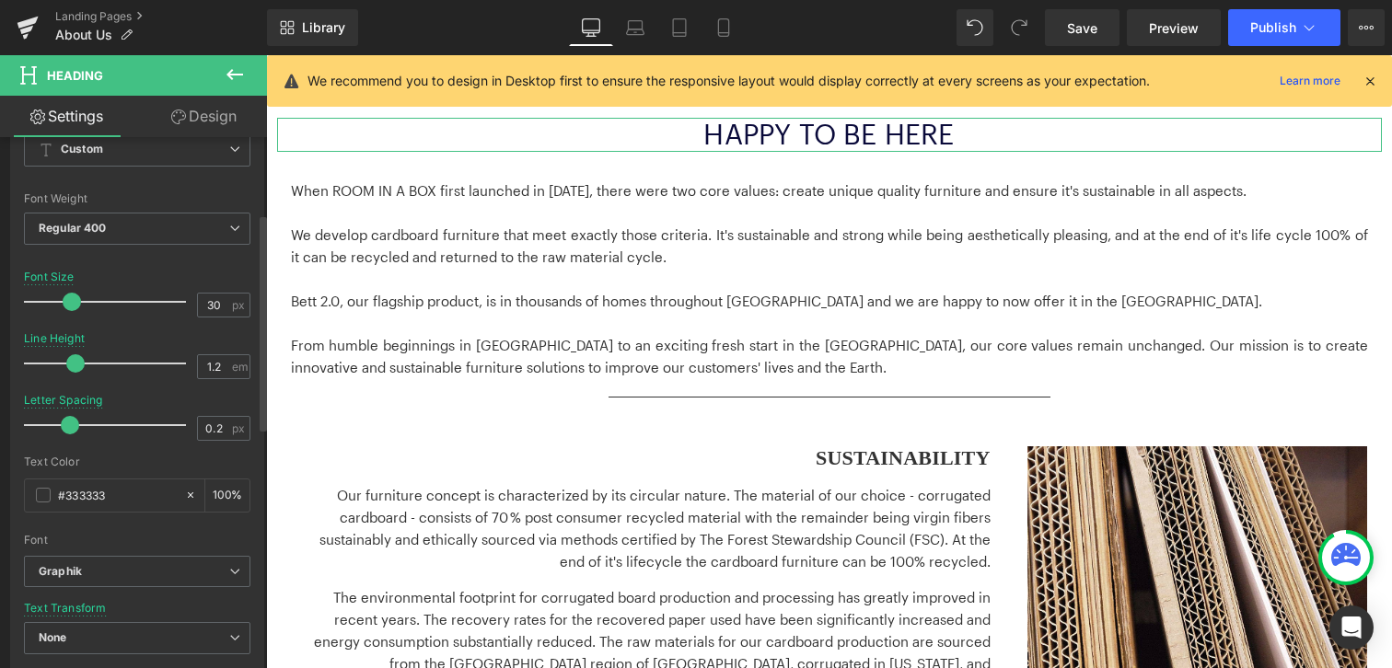
scroll to position [30, 0]
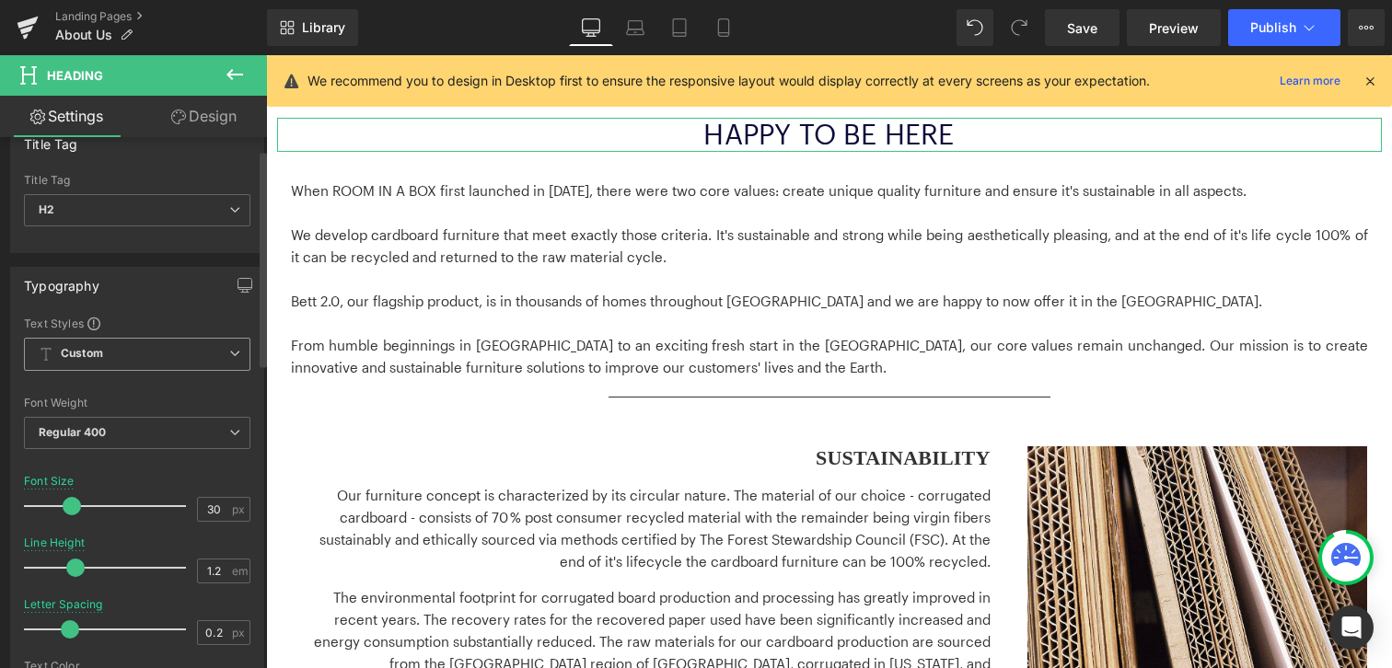
click at [181, 354] on span "Custom Setup Global Style" at bounding box center [137, 354] width 226 height 33
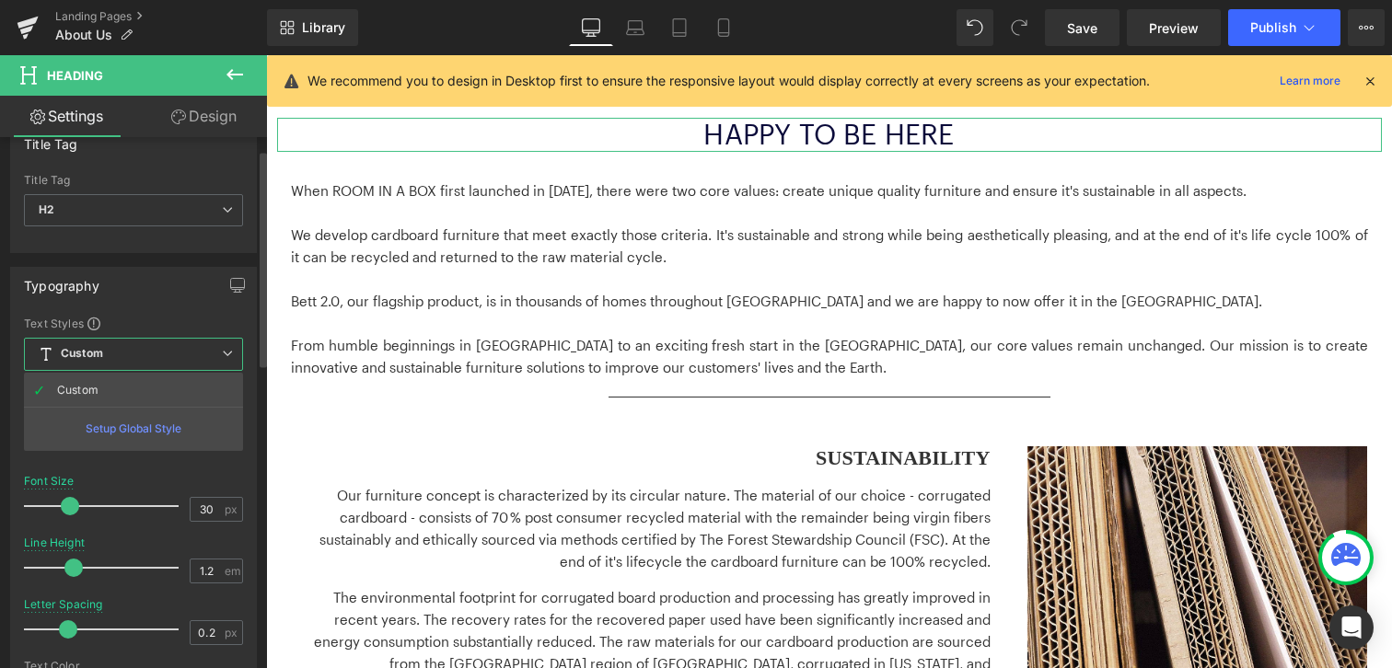
click at [181, 354] on span "Custom Setup Global Style" at bounding box center [133, 354] width 219 height 33
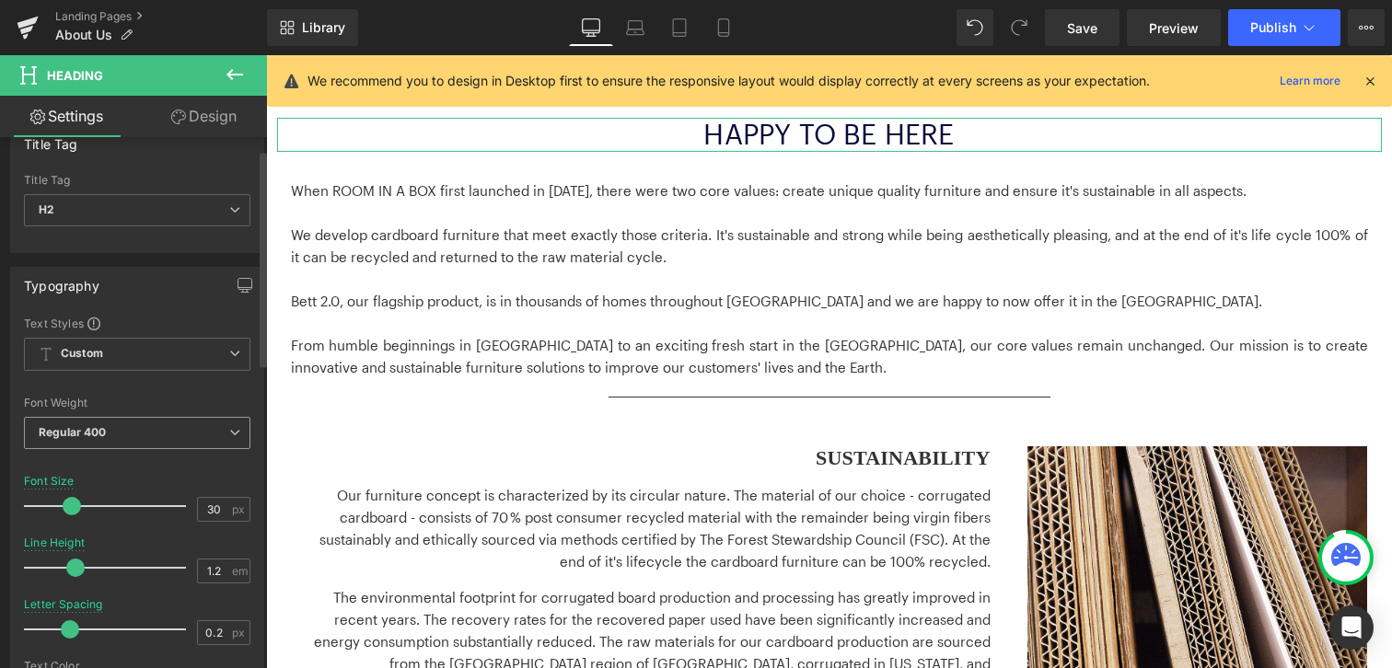
click at [163, 420] on span "Regular 400" at bounding box center [137, 433] width 226 height 32
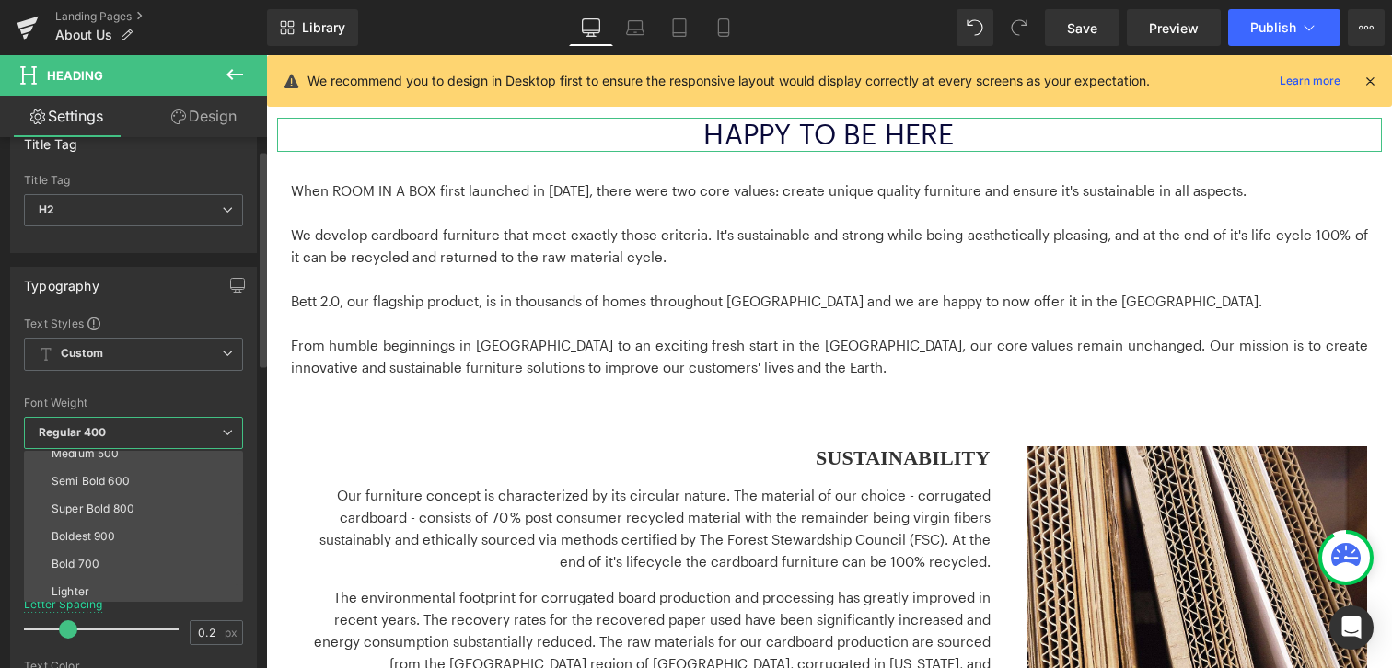
scroll to position [126, 0]
click at [105, 503] on div "Super Bold 800" at bounding box center [93, 504] width 83 height 13
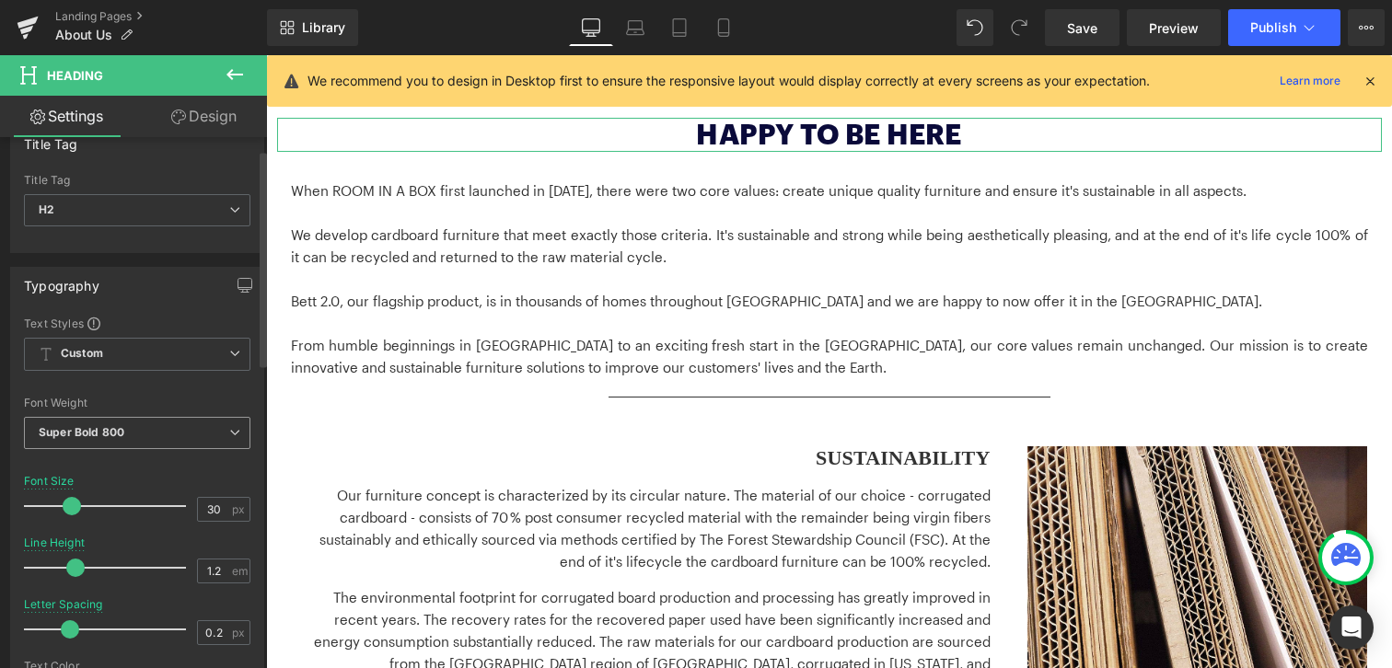
click at [121, 431] on b "Super Bold 800" at bounding box center [82, 432] width 86 height 14
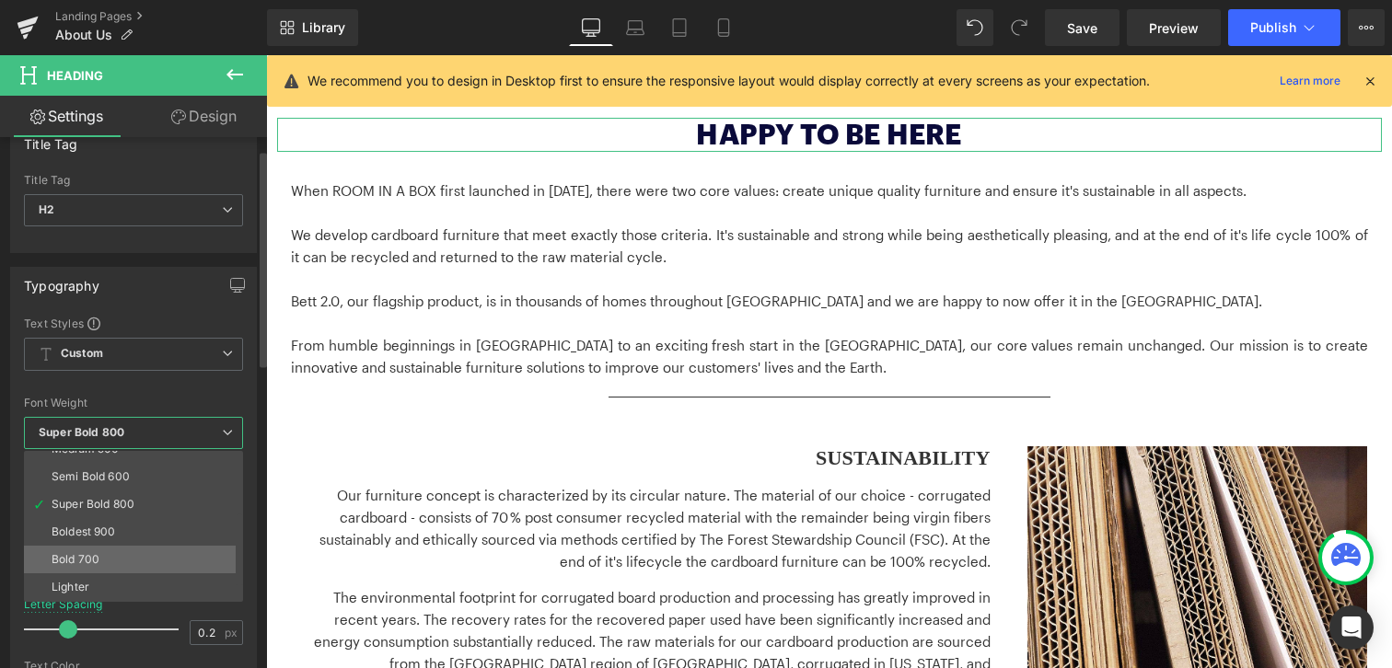
click at [128, 549] on li "Bold 700" at bounding box center [137, 560] width 227 height 28
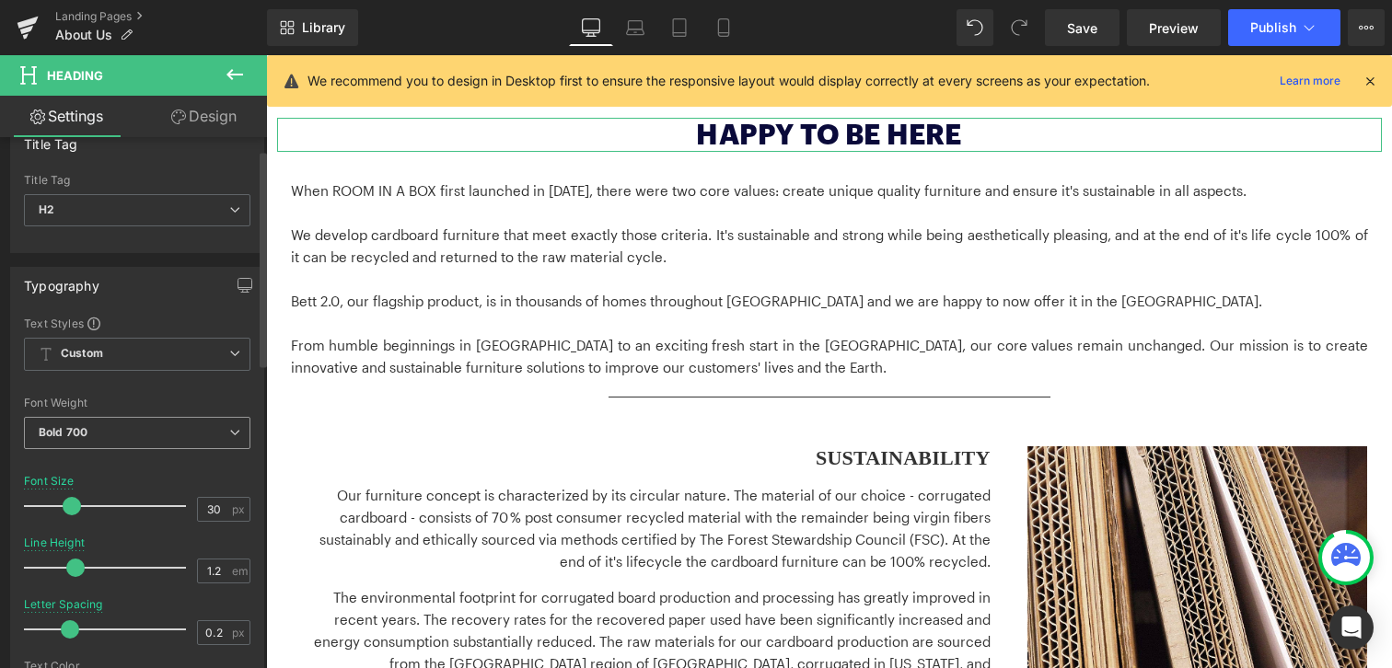
click at [121, 422] on span "Bold 700" at bounding box center [137, 433] width 226 height 32
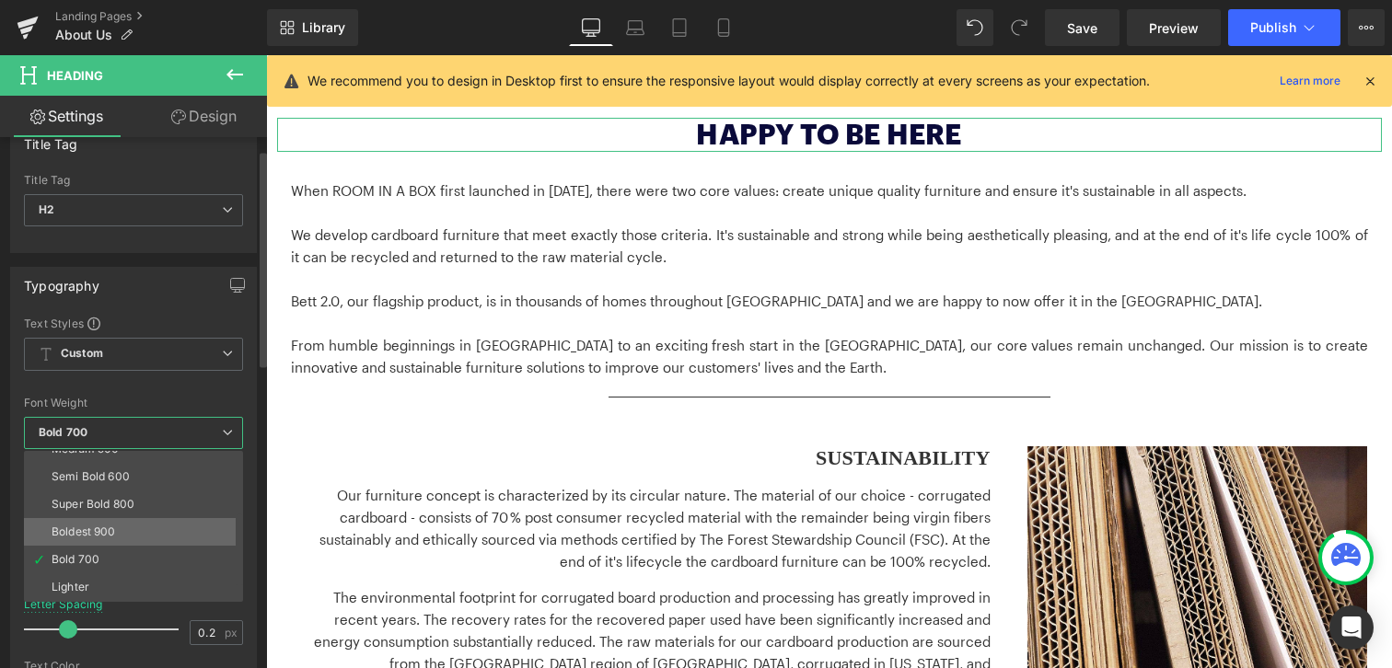
click at [124, 532] on li "Boldest 900" at bounding box center [137, 532] width 227 height 28
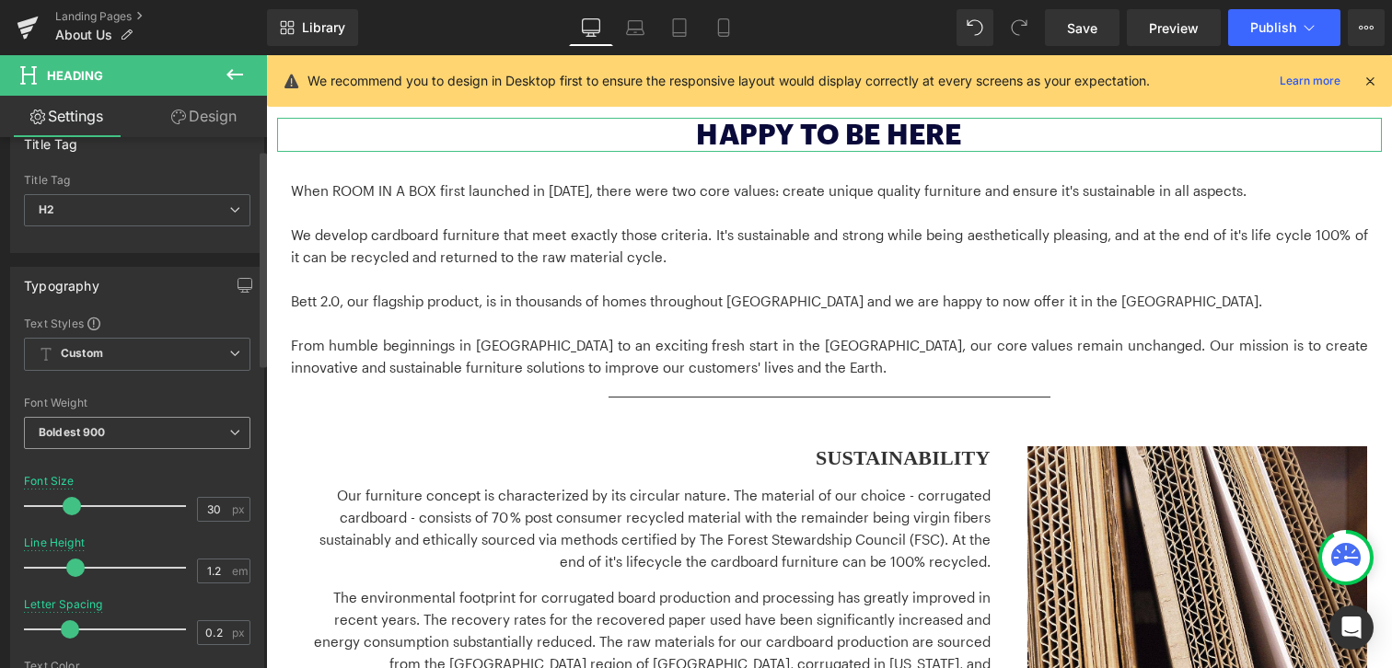
click at [138, 434] on span "Boldest 900" at bounding box center [137, 433] width 226 height 32
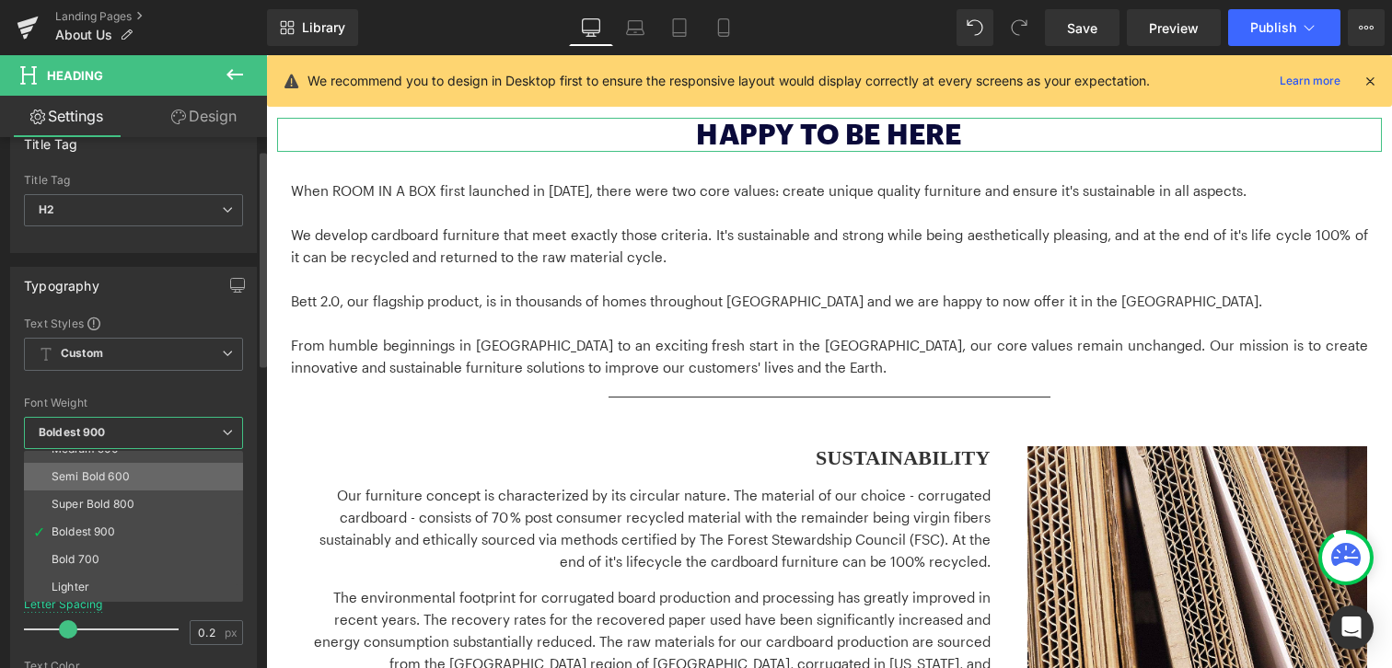
click at [123, 478] on div "Semi Bold 600" at bounding box center [91, 476] width 78 height 13
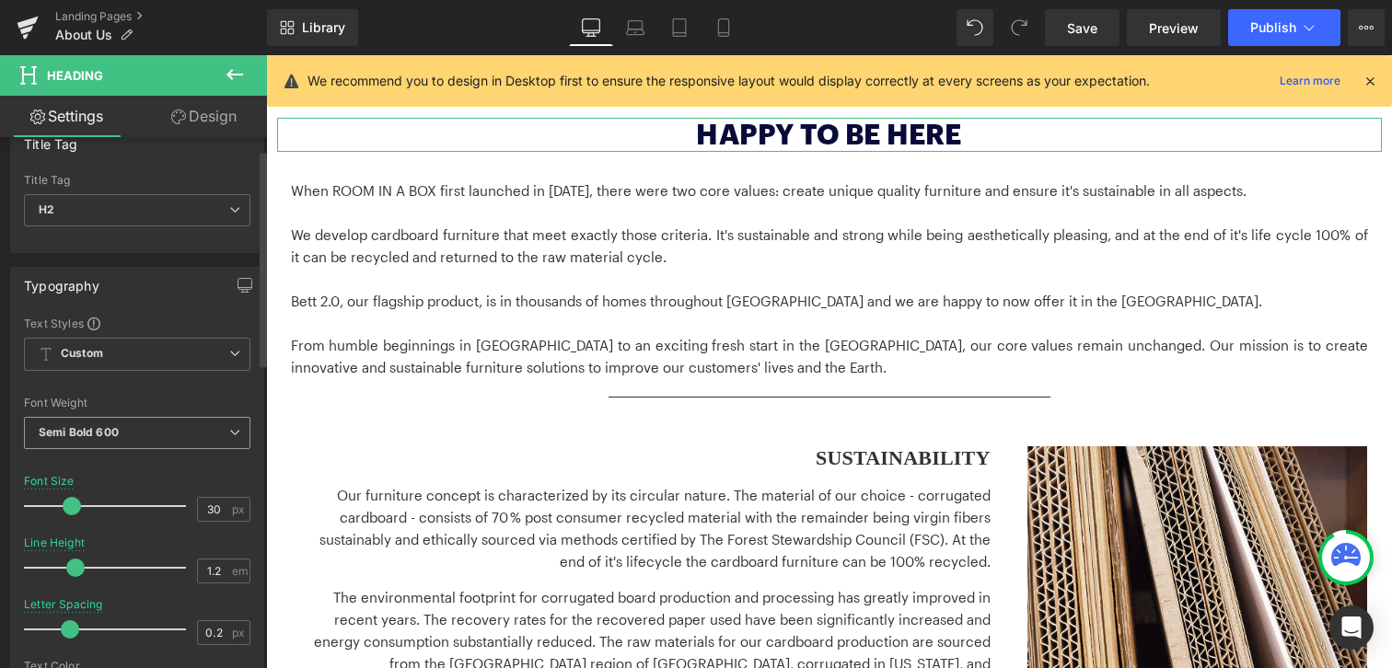
click at [114, 426] on b "Semi Bold 600" at bounding box center [79, 432] width 80 height 14
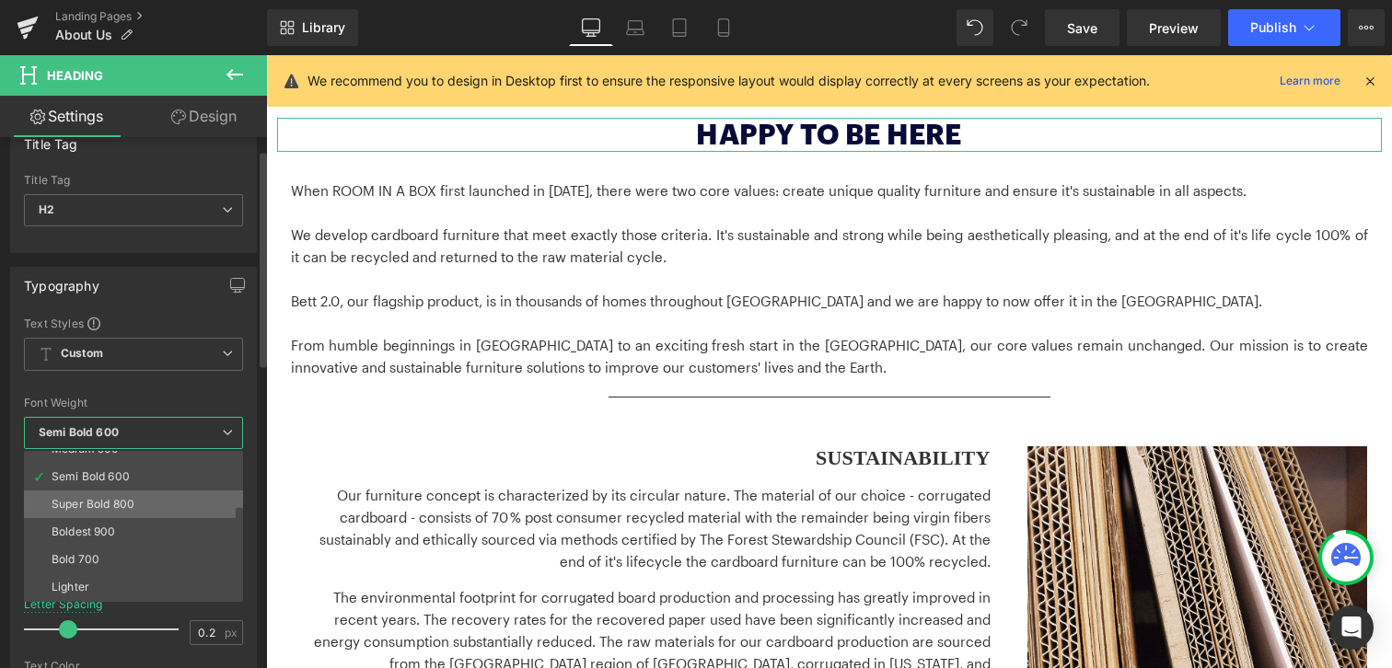
scroll to position [51, 0]
click at [103, 521] on div "Medium 500" at bounding box center [85, 524] width 67 height 13
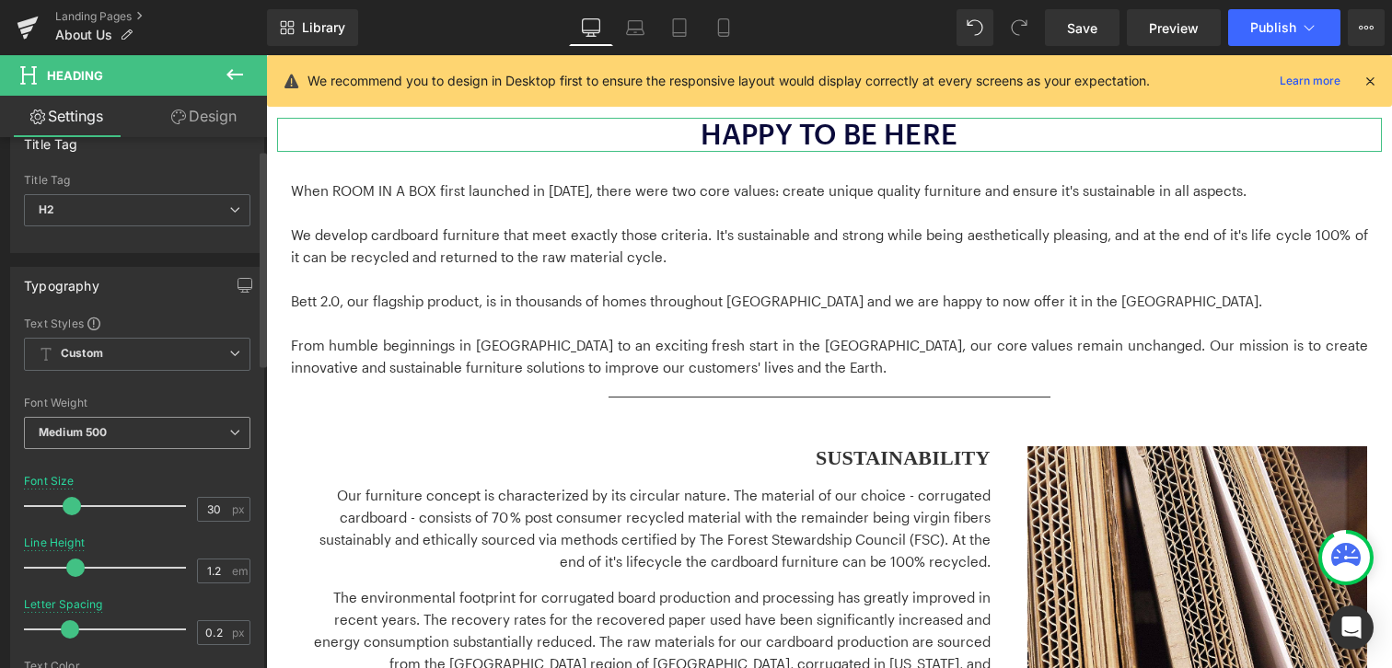
click at [129, 436] on span "Medium 500" at bounding box center [137, 433] width 226 height 32
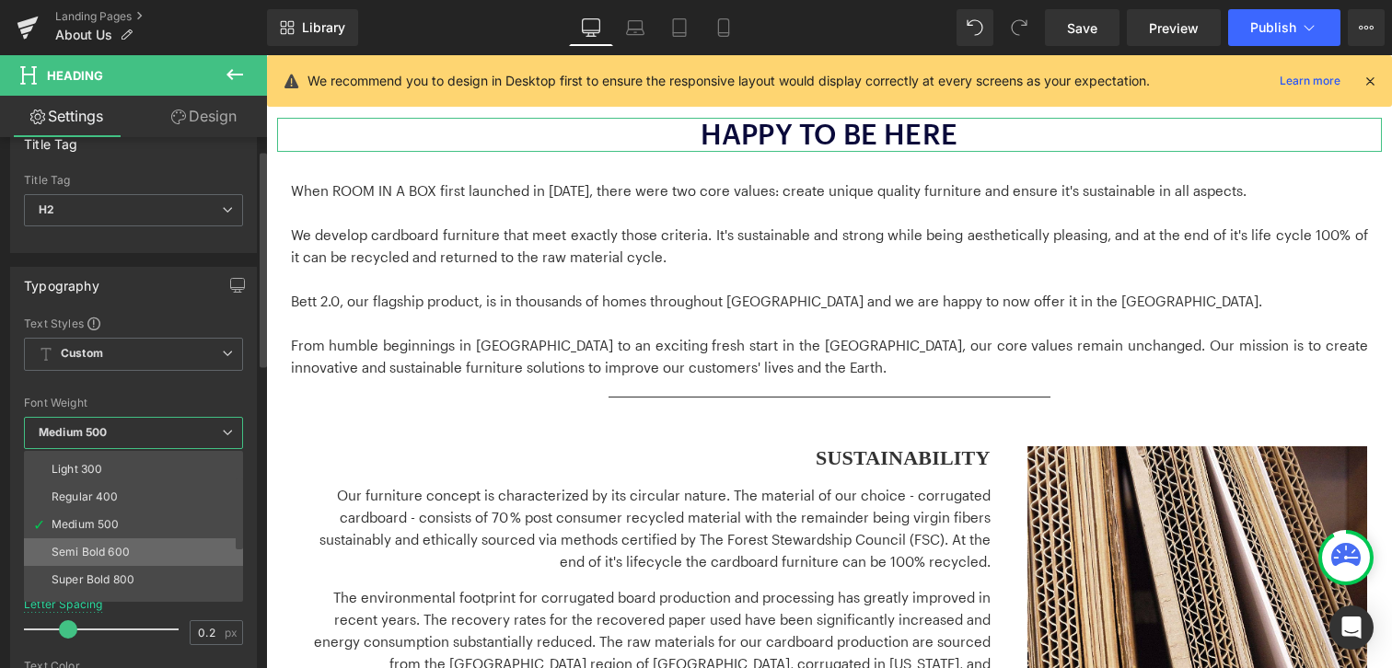
click at [130, 552] on li "Semi Bold 600" at bounding box center [137, 552] width 227 height 28
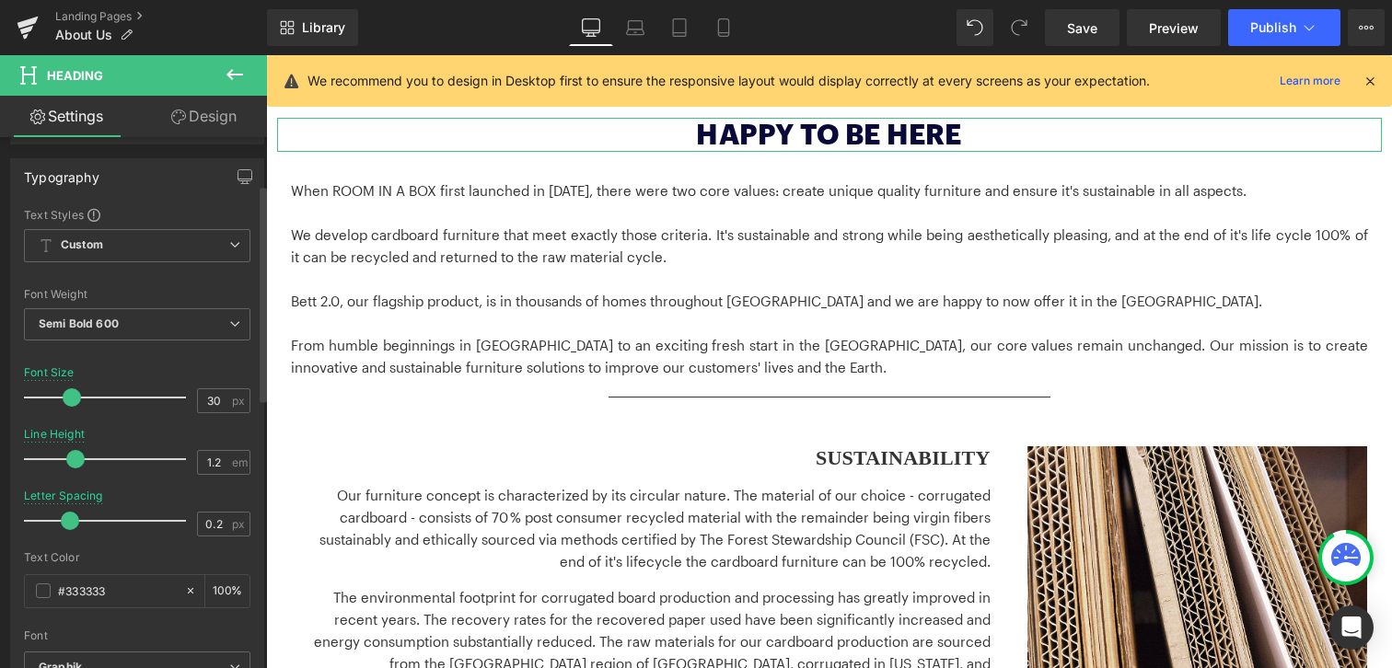
scroll to position [116, 0]
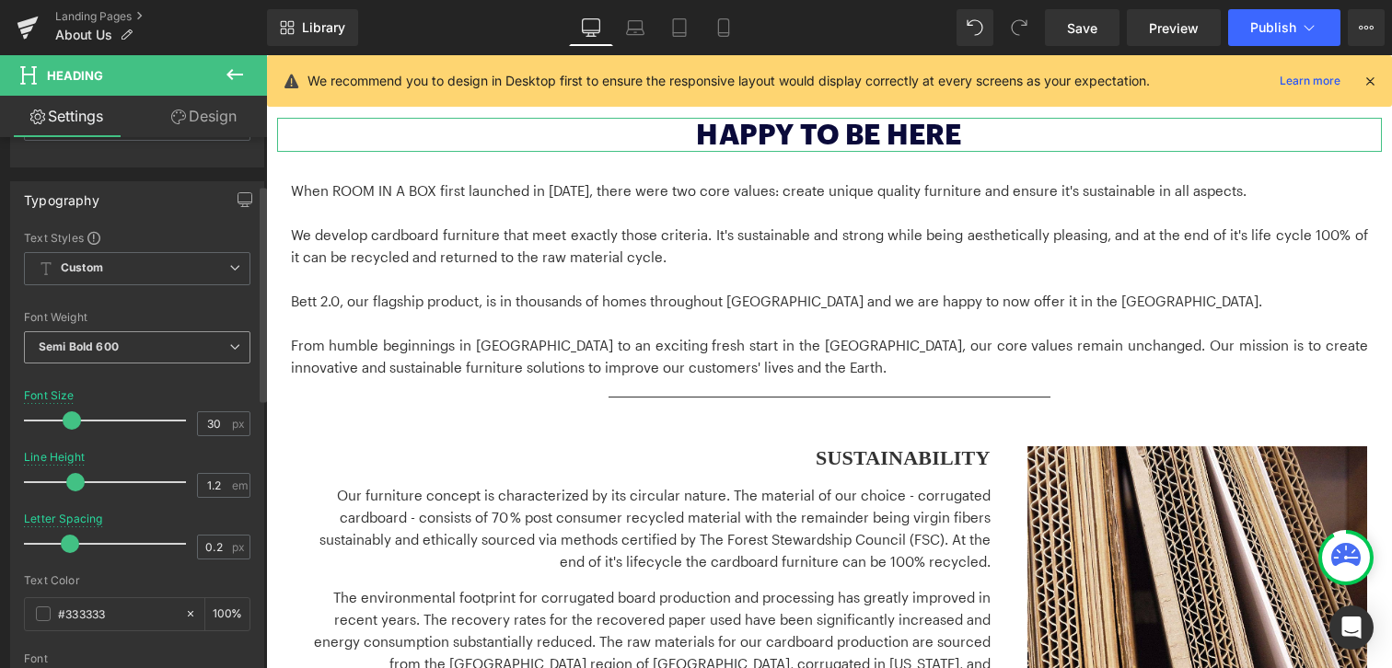
click at [219, 340] on span "Semi Bold 600" at bounding box center [137, 347] width 226 height 32
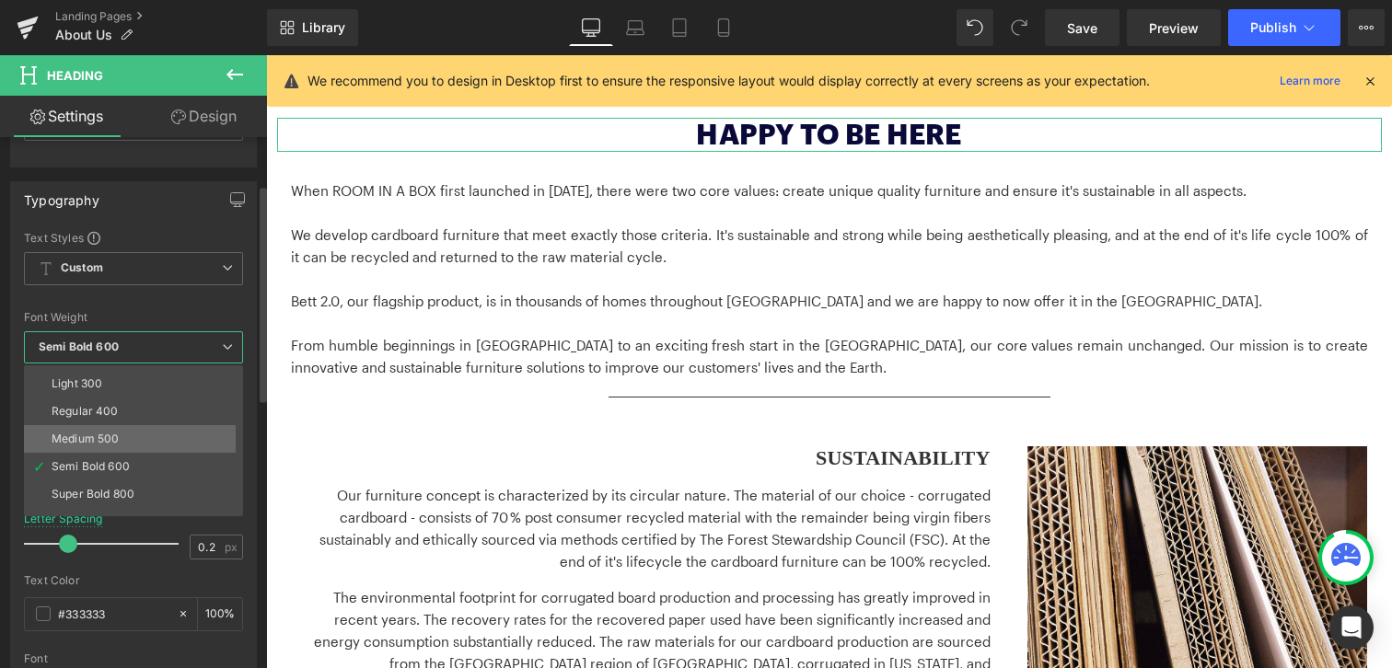
click at [121, 438] on li "Medium 500" at bounding box center [137, 439] width 227 height 28
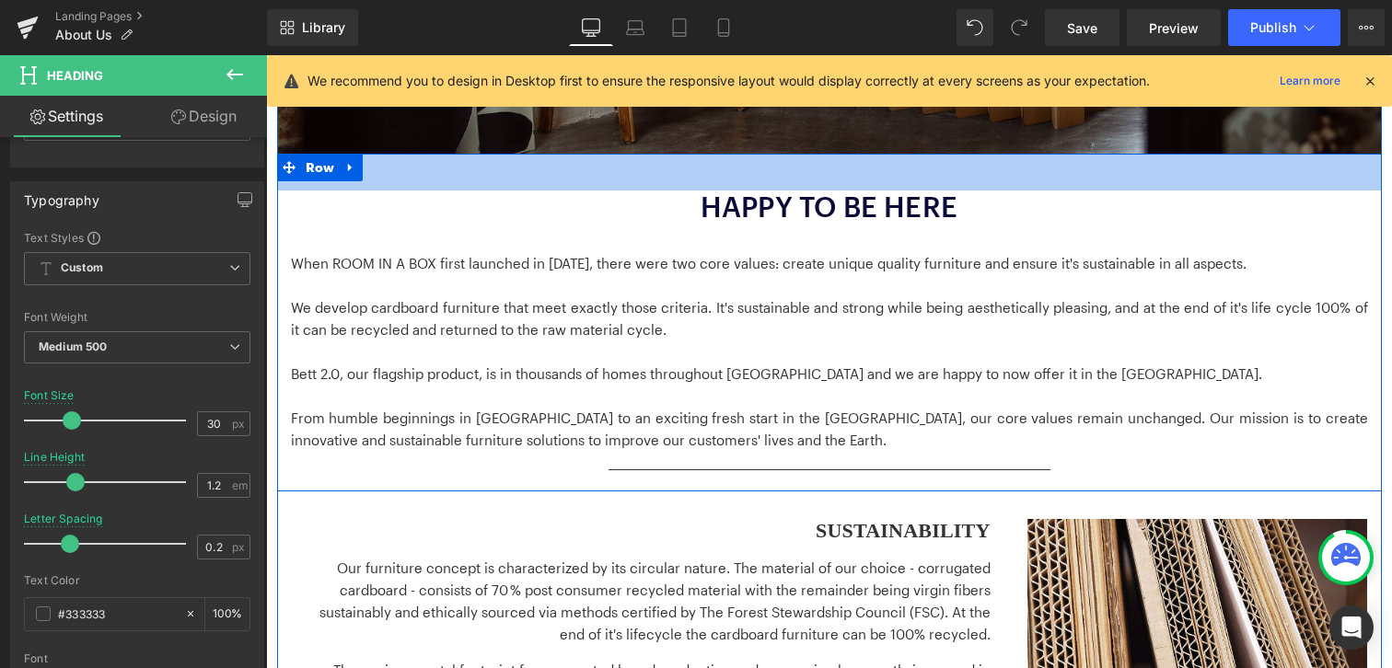
scroll to position [559, 0]
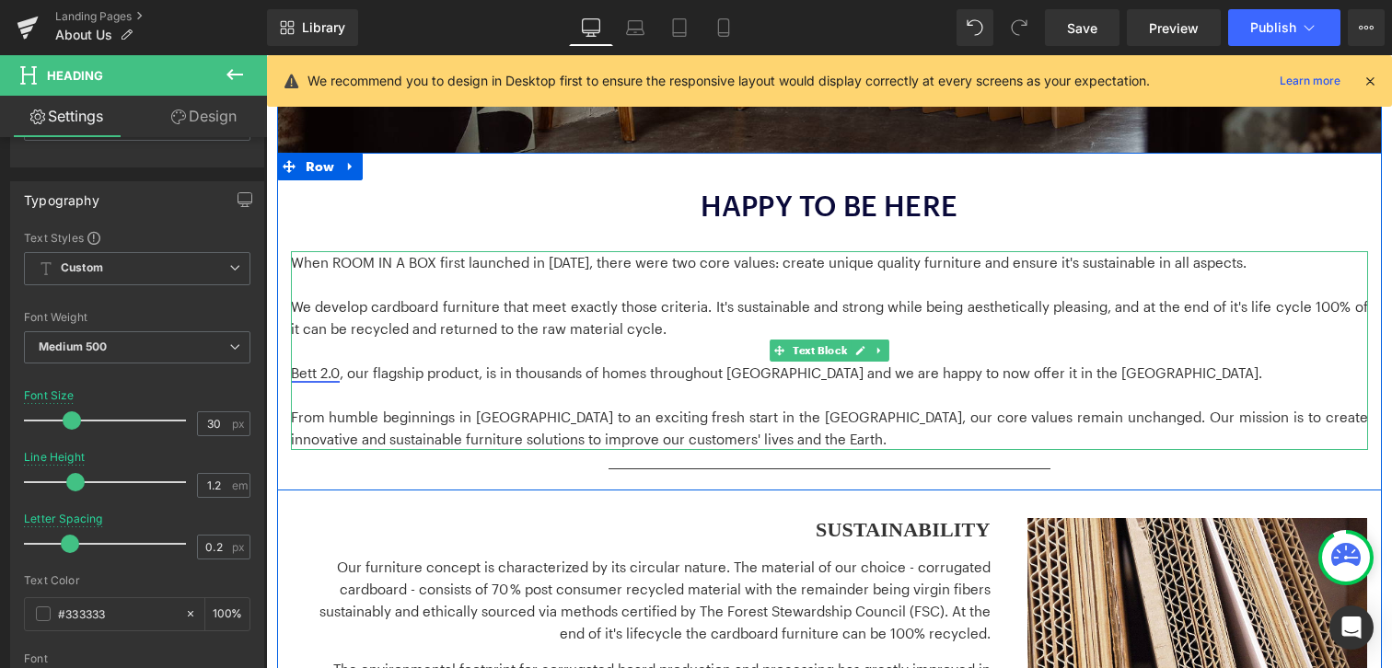
click at [310, 371] on link "Bett 2.0" at bounding box center [315, 372] width 49 height 17
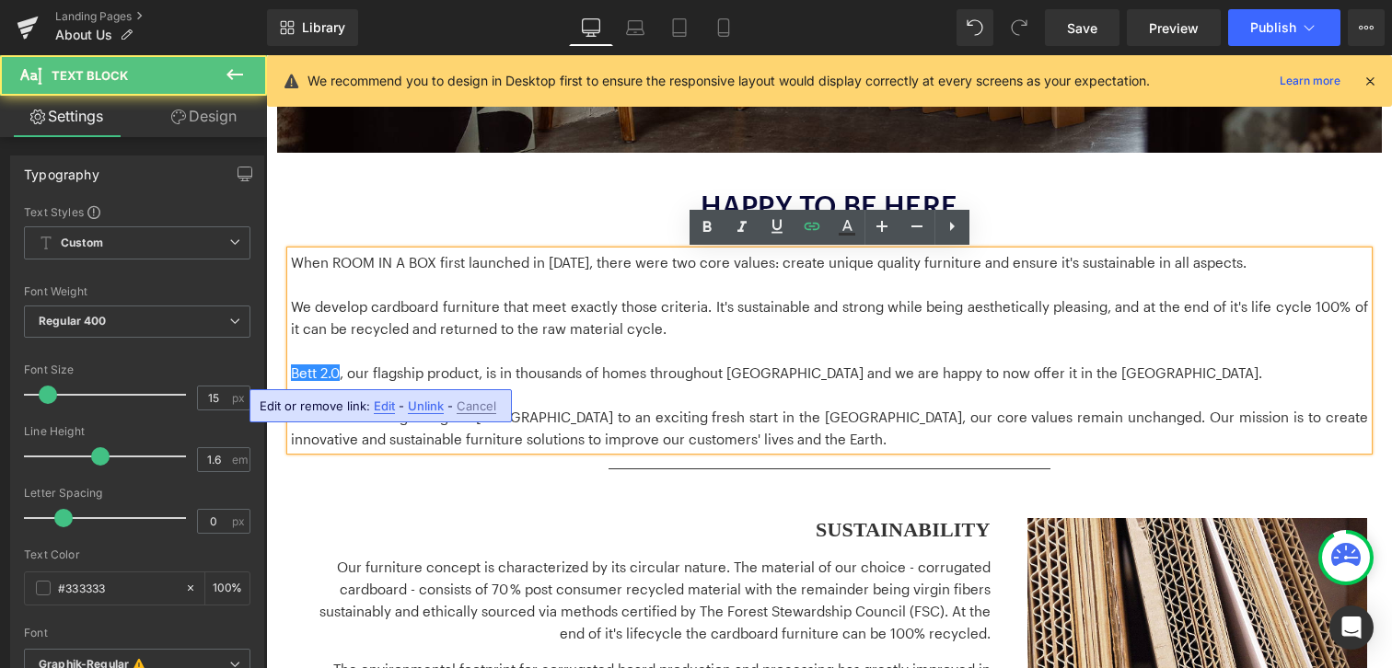
click at [1007, 320] on p "We develop cardboard furniture that meet exactly those criteria. It's sustainab…" at bounding box center [829, 317] width 1077 height 44
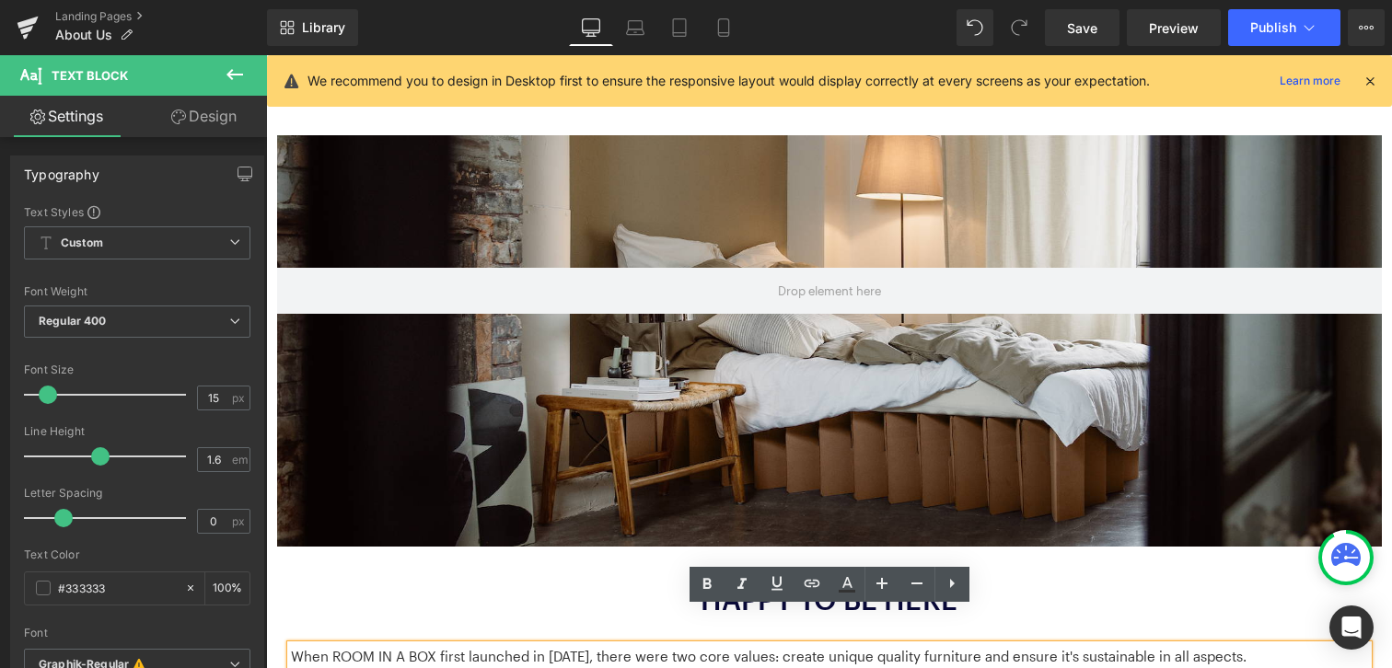
scroll to position [0, 0]
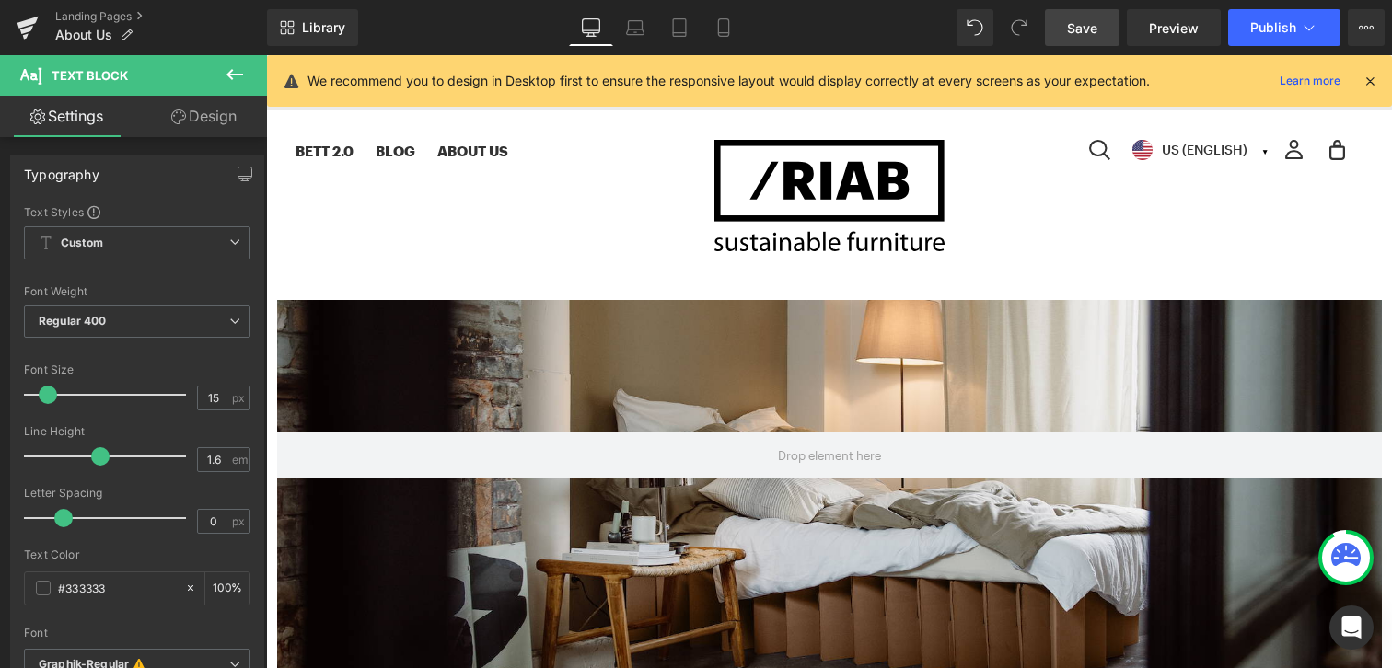
click at [1095, 33] on span "Save" at bounding box center [1082, 27] width 30 height 19
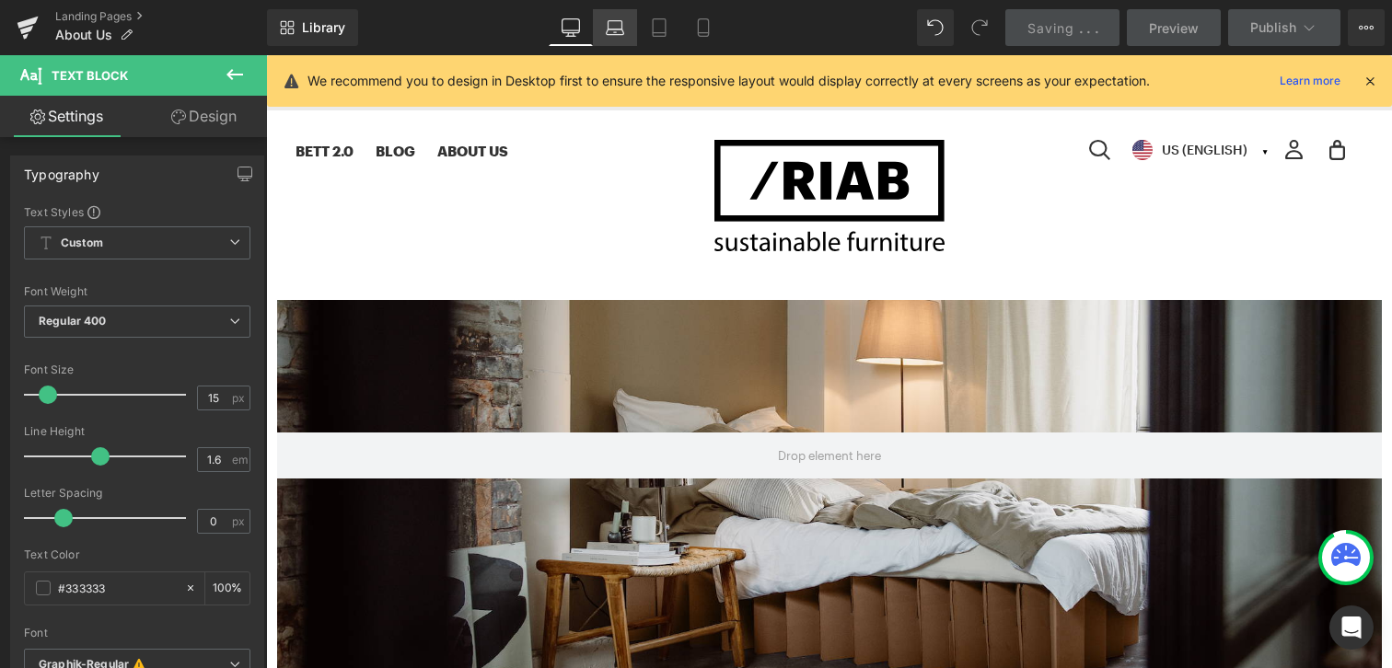
click at [616, 36] on icon at bounding box center [615, 27] width 18 height 18
type input "100"
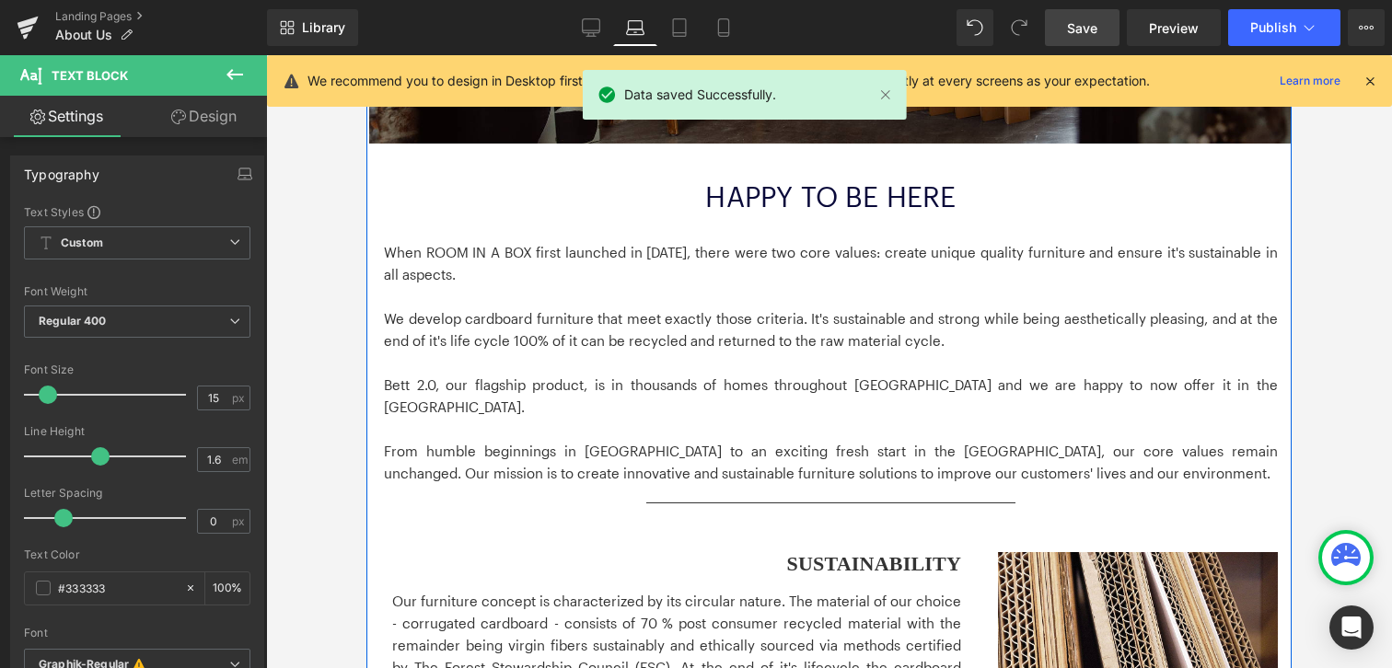
scroll to position [399, 0]
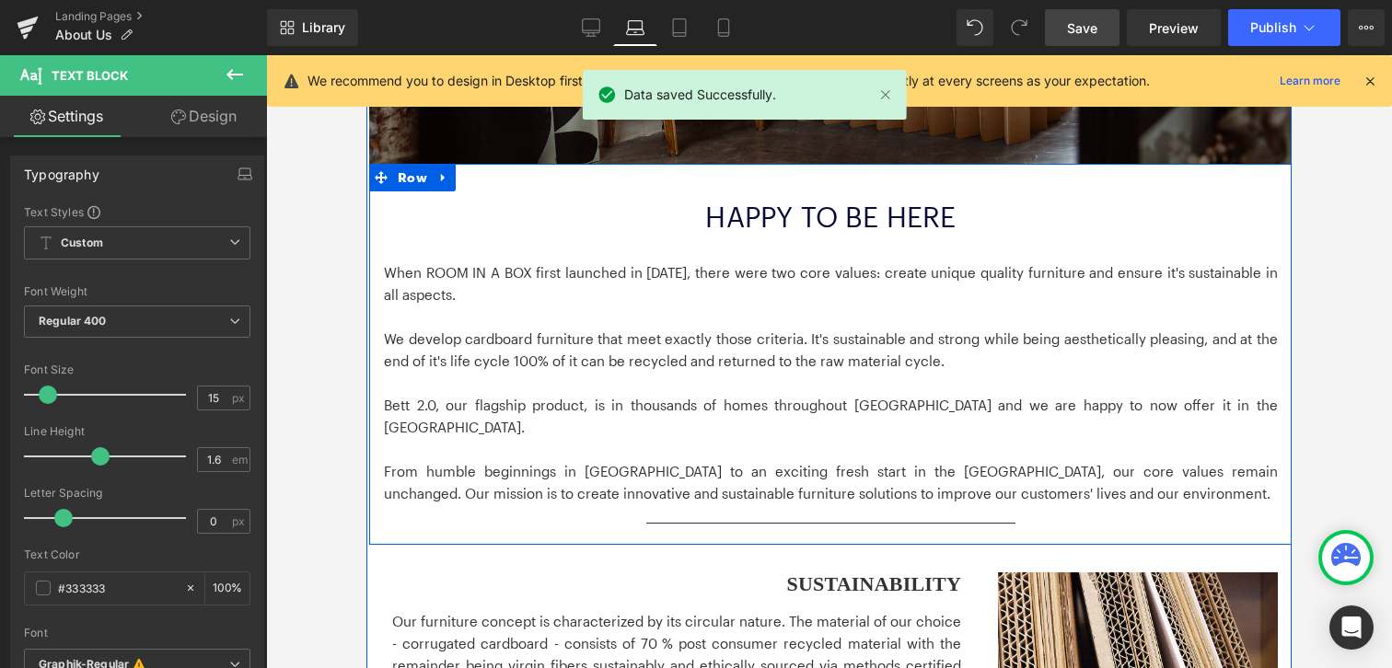
click at [777, 226] on span at bounding box center [785, 217] width 19 height 22
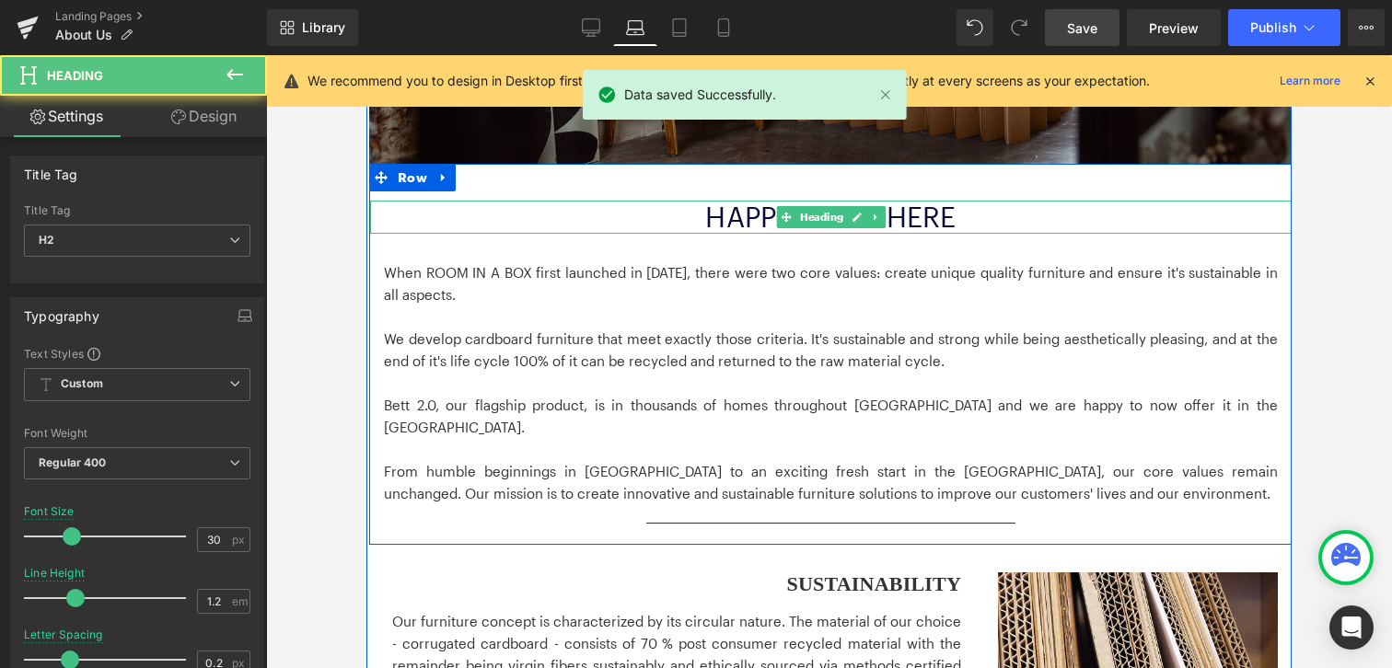
click at [744, 218] on font "HAPPY TO BE HERE" at bounding box center [830, 217] width 250 height 32
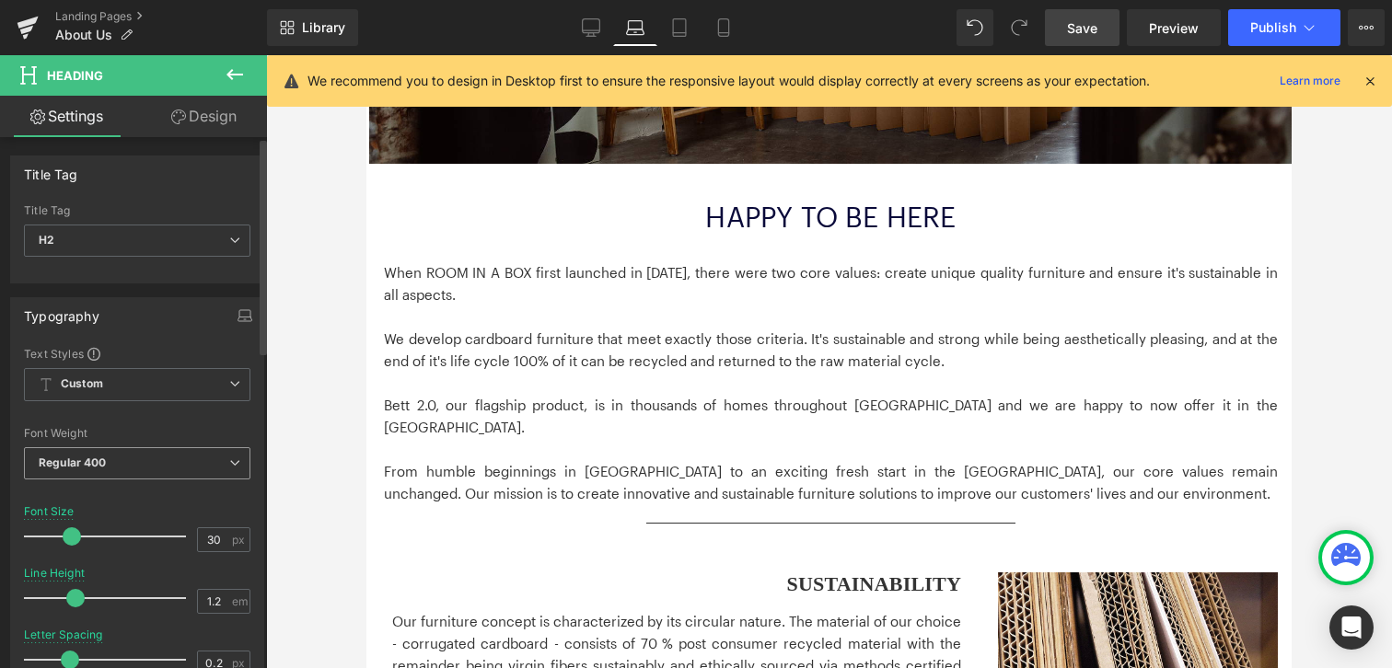
click at [136, 481] on div "Regular 400 Thin 100 Semi Thin 200 Light 300 Regular 400 Medium 500 Semi Bold 6…" at bounding box center [137, 467] width 226 height 41
click at [156, 460] on span "Regular 400" at bounding box center [137, 463] width 226 height 32
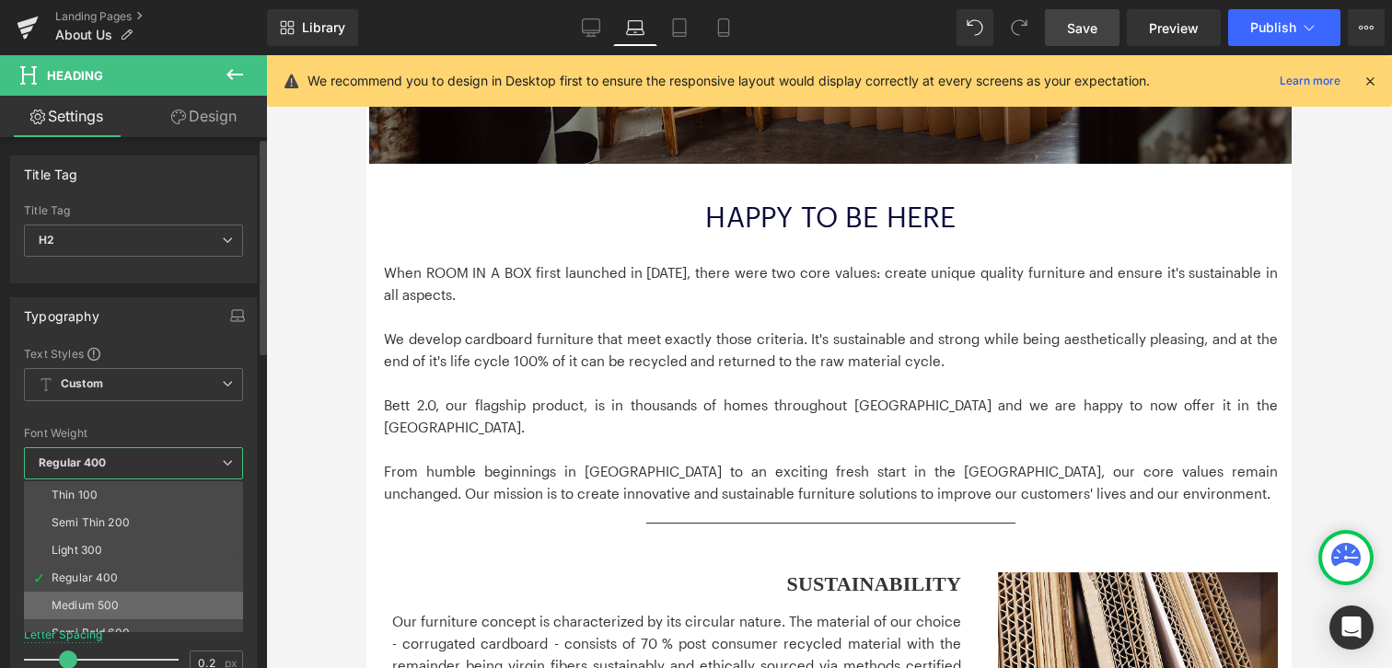
click at [130, 611] on li "Medium 500" at bounding box center [137, 606] width 227 height 28
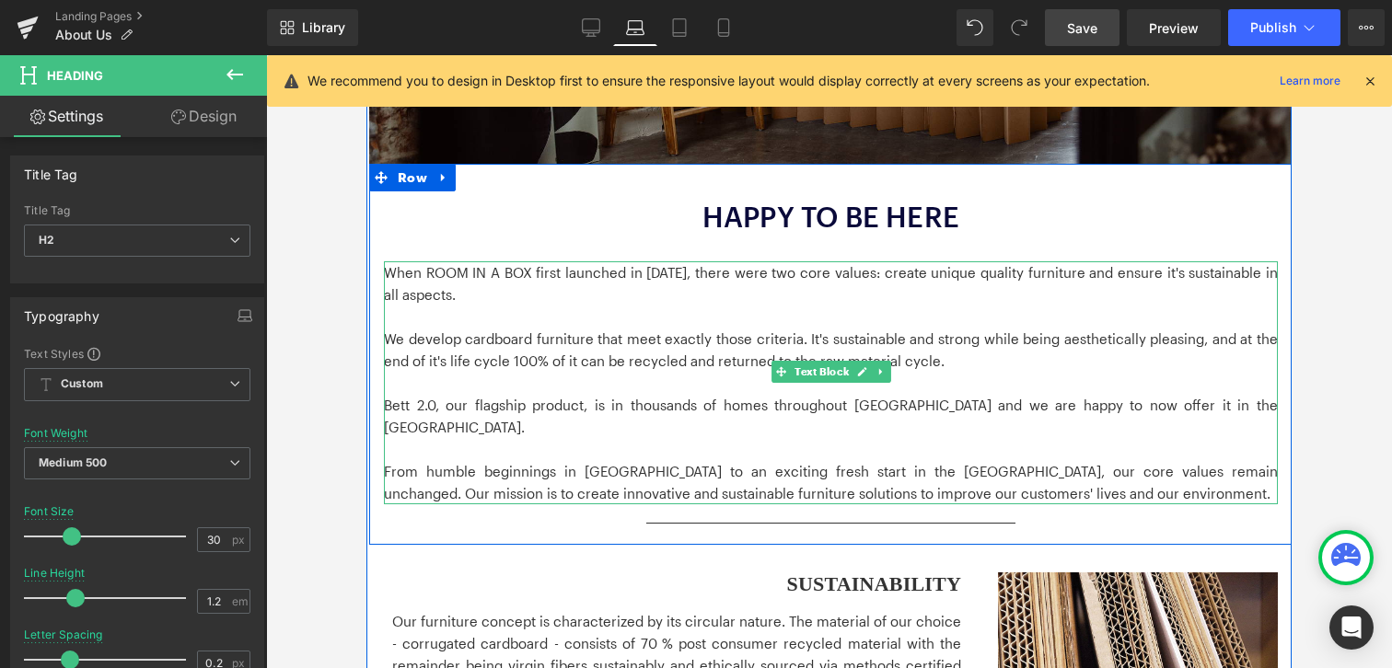
click at [510, 340] on span "We develop cardboard furniture that meet exactly those criteria. It's sustainab…" at bounding box center [831, 349] width 894 height 39
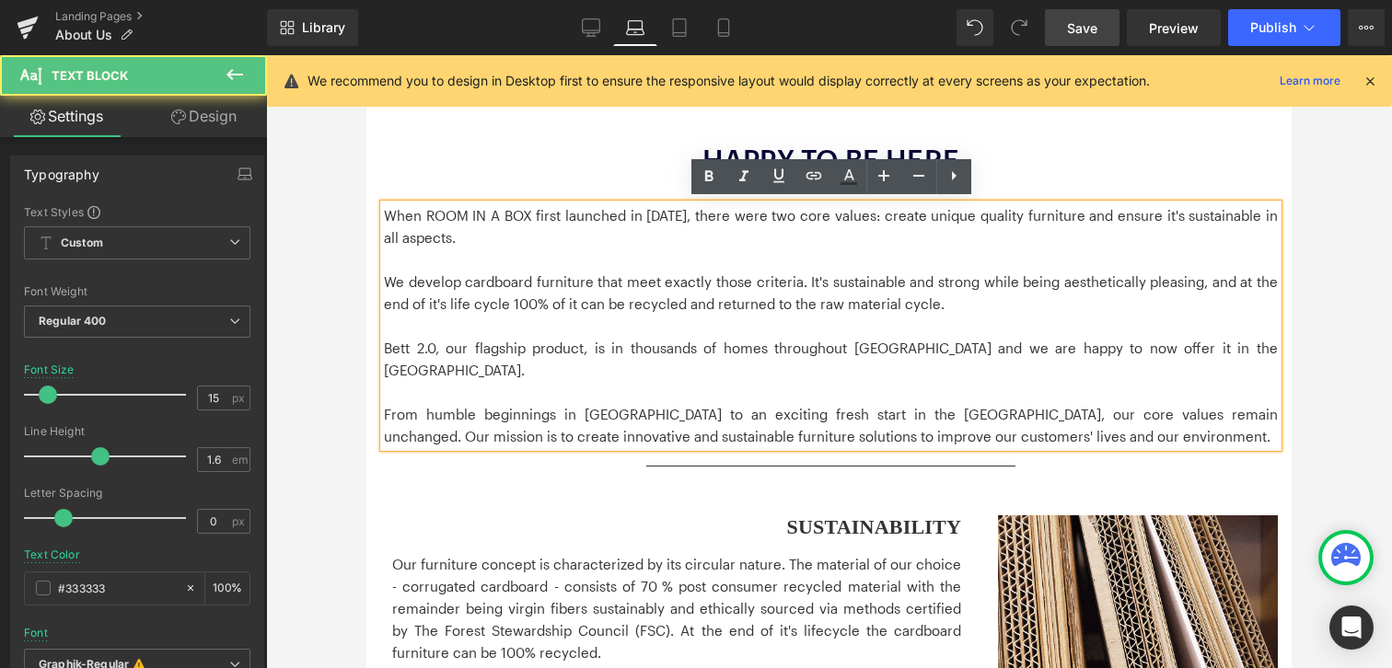
scroll to position [464, 0]
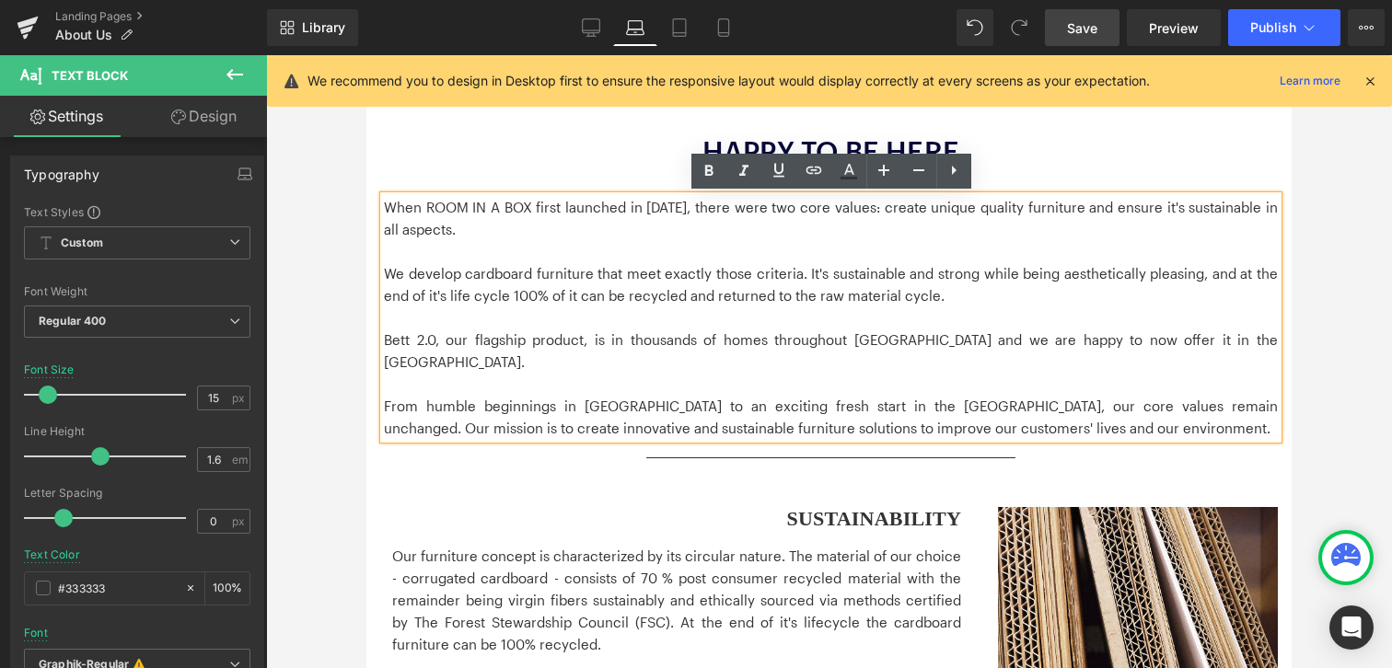
click at [409, 346] on p "Bett 2.0, our flagship product, is in thousands of homes throughout [GEOGRAPHIC…" at bounding box center [831, 351] width 894 height 44
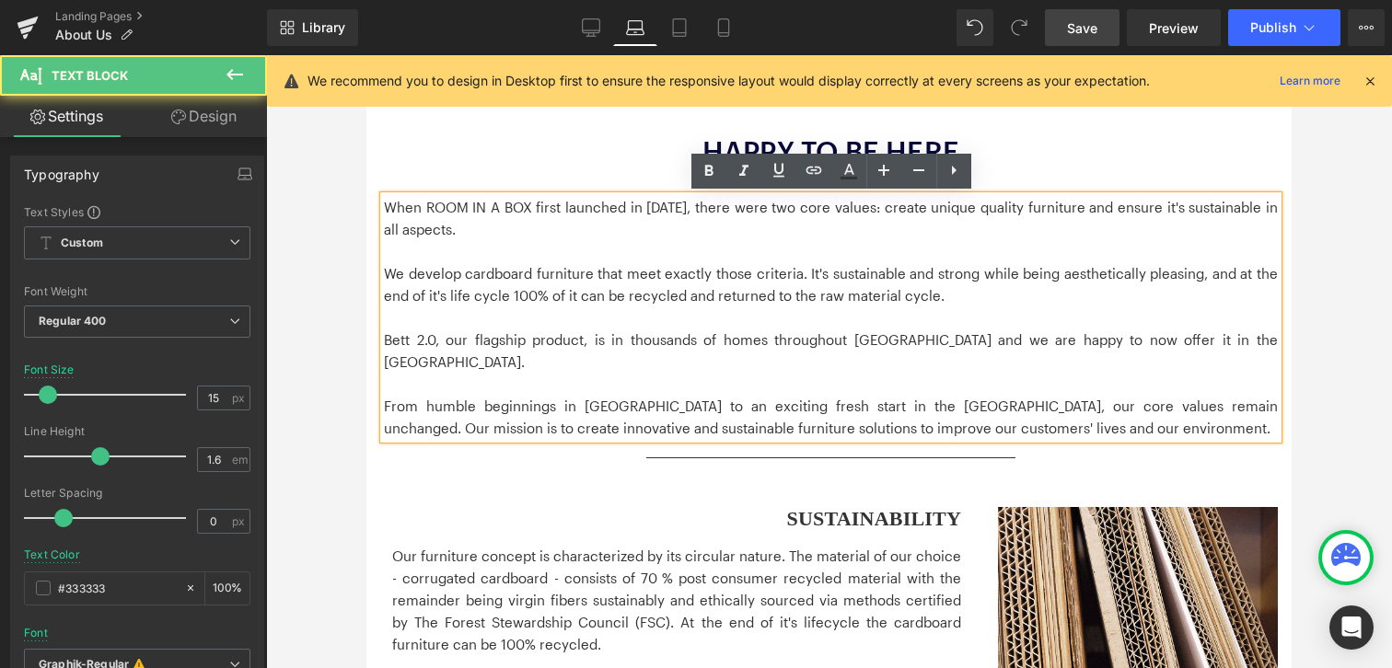
click at [398, 345] on p "Bett 2.0, our flagship product, is in thousands of homes throughout [GEOGRAPHIC…" at bounding box center [831, 351] width 894 height 44
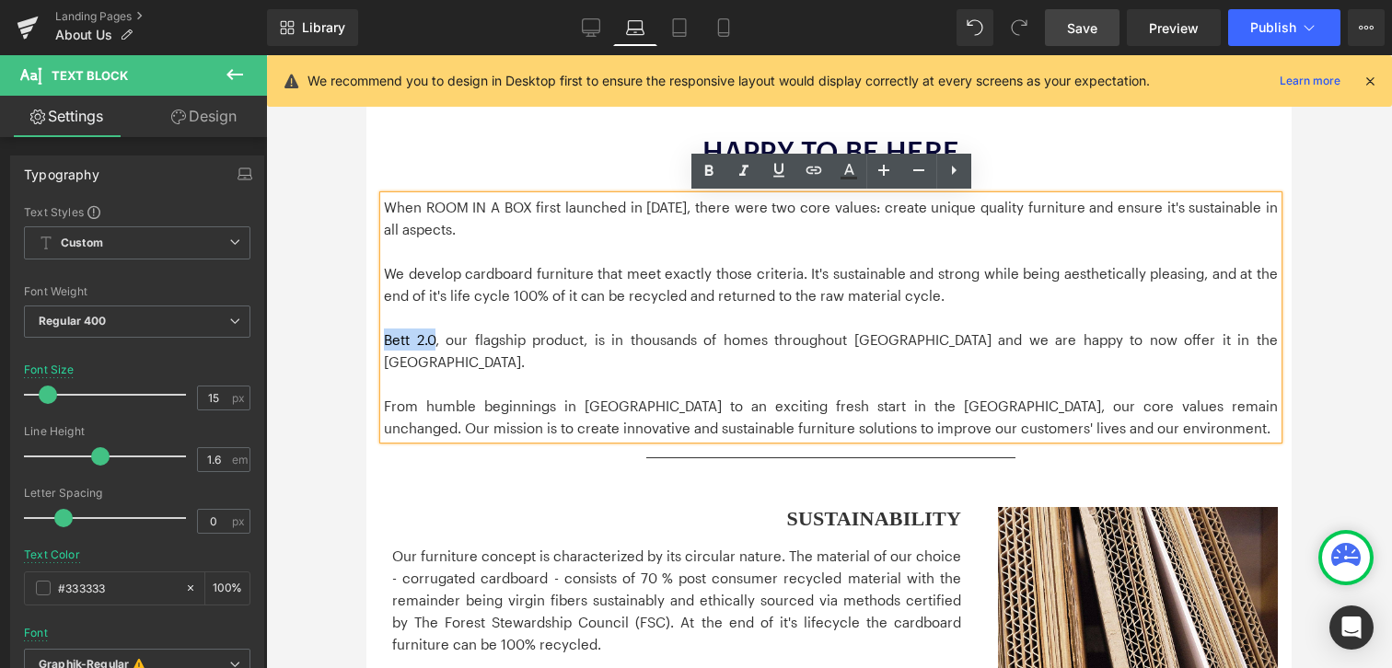
drag, startPoint x: 386, startPoint y: 344, endPoint x: 433, endPoint y: 346, distance: 47.0
click at [433, 346] on p "Bett 2.0, our flagship product, is in thousands of homes throughout [GEOGRAPHIC…" at bounding box center [831, 351] width 894 height 44
click at [815, 169] on icon at bounding box center [813, 170] width 16 height 7
click at [731, 0] on div "Text Color Highlight Color #333333 Edit or remove link: Edit - Unlink - Cancel" at bounding box center [696, 0] width 1392 height 0
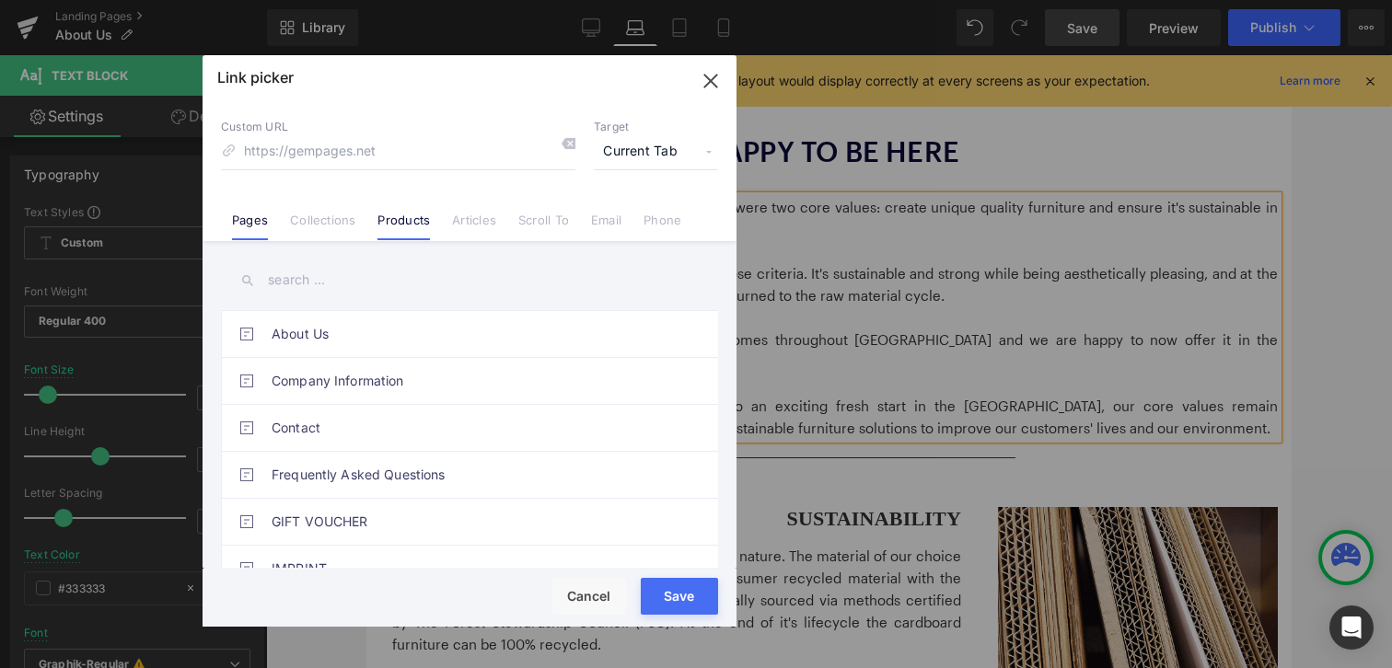
click at [417, 211] on li "Products" at bounding box center [403, 213] width 75 height 32
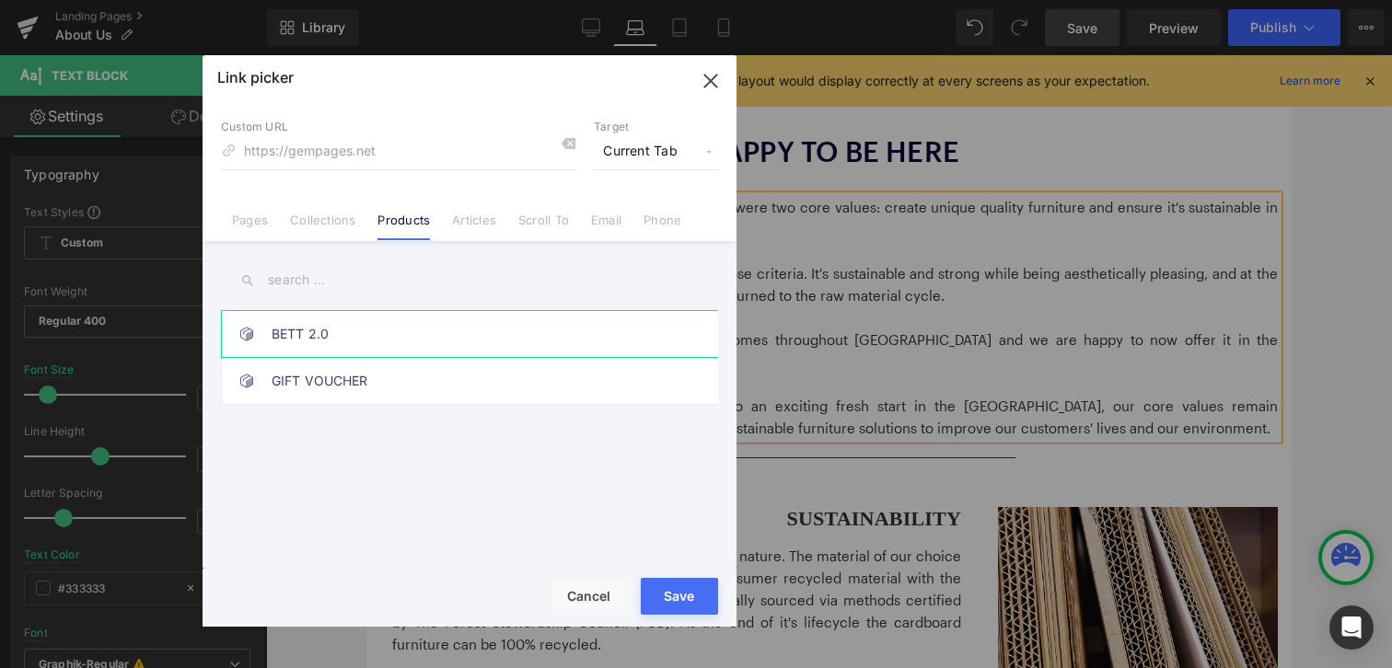
click at [318, 340] on link "BETT 2.0" at bounding box center [474, 334] width 405 height 46
type input "/products/bed-2-0"
click at [667, 607] on button "Save" at bounding box center [679, 596] width 77 height 37
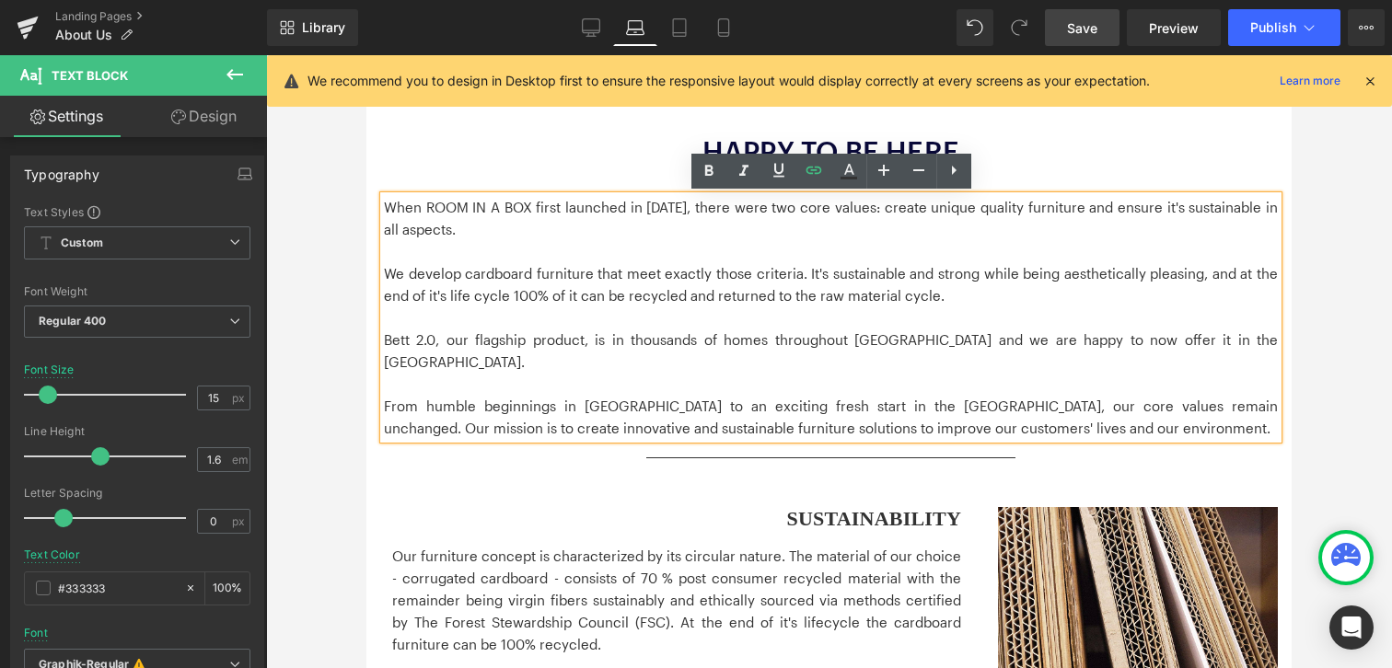
click at [844, 395] on p "From humble beginnings in [GEOGRAPHIC_DATA] to an exciting fresh start in the […" at bounding box center [831, 417] width 894 height 44
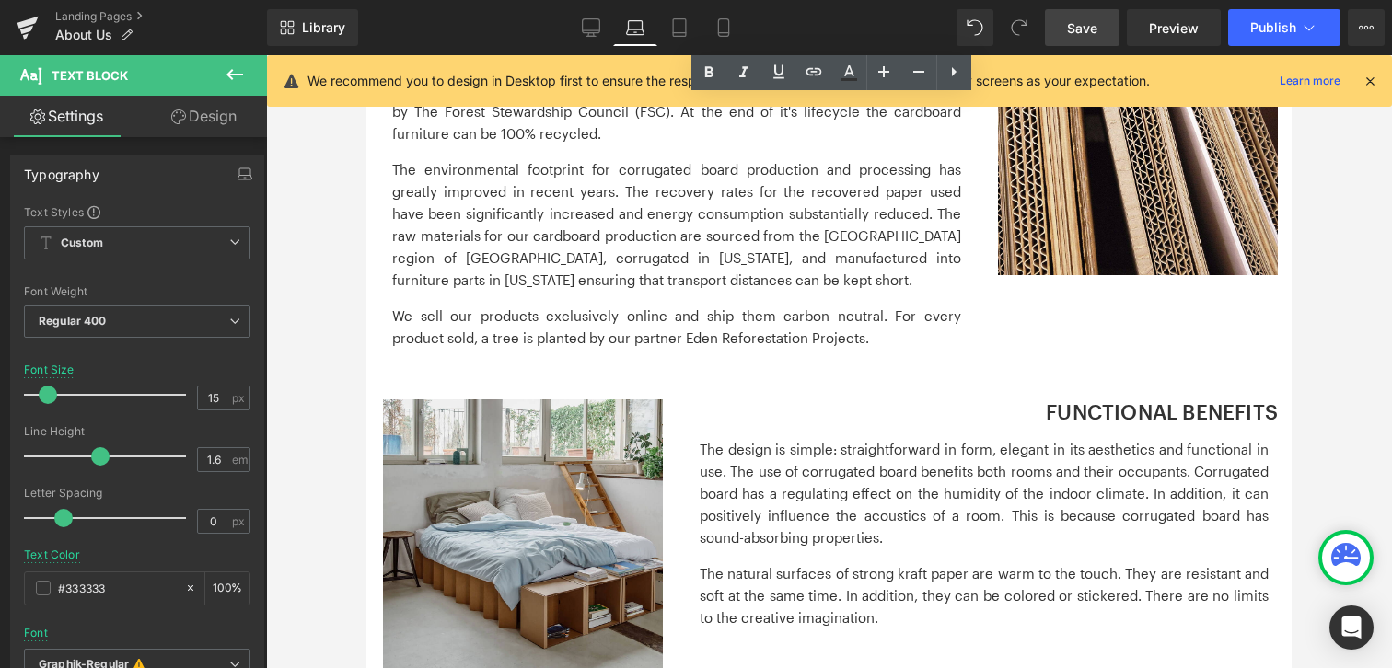
scroll to position [986, 0]
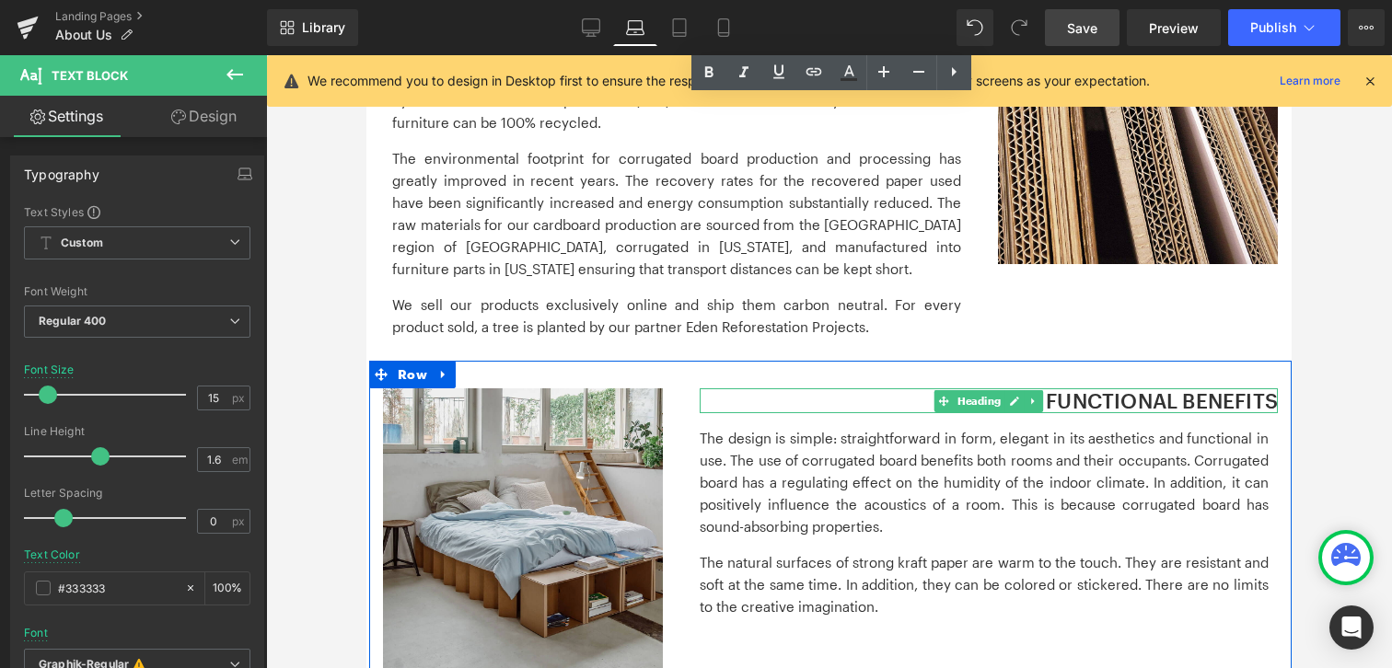
click at [1149, 388] on h3 "FUNCTIONAL BENEFITS" at bounding box center [989, 400] width 578 height 24
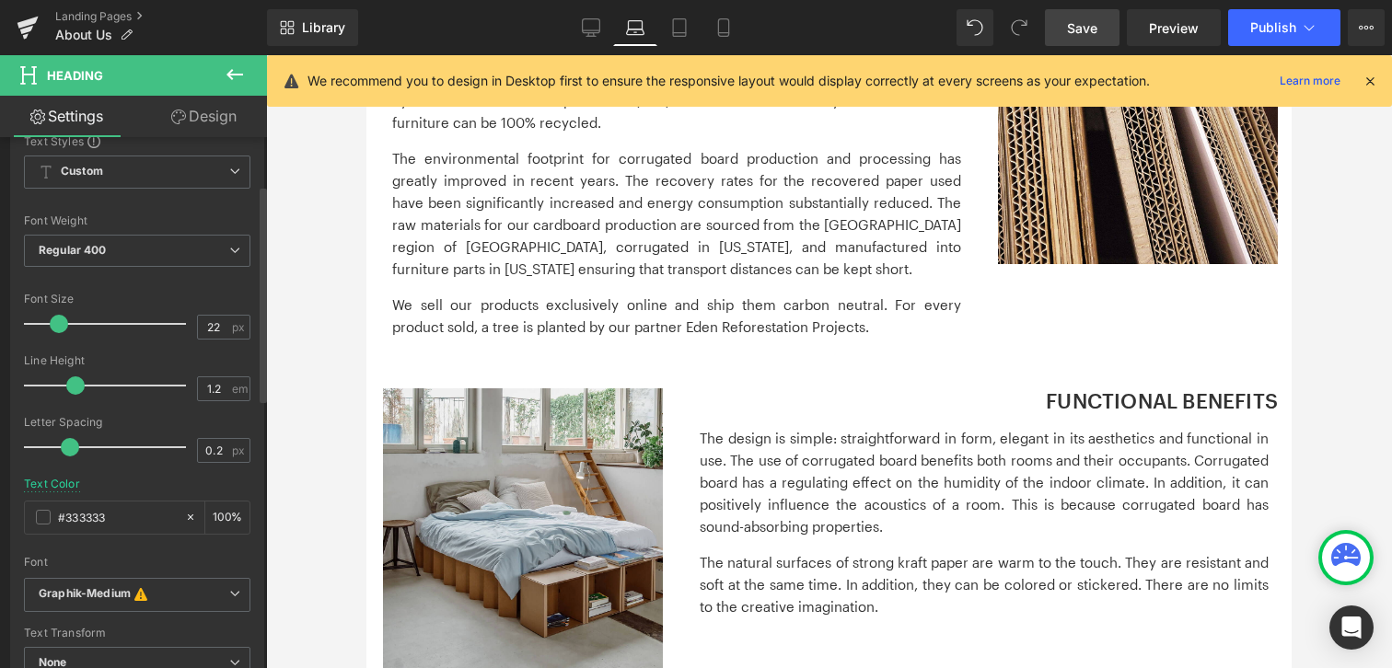
scroll to position [301, 0]
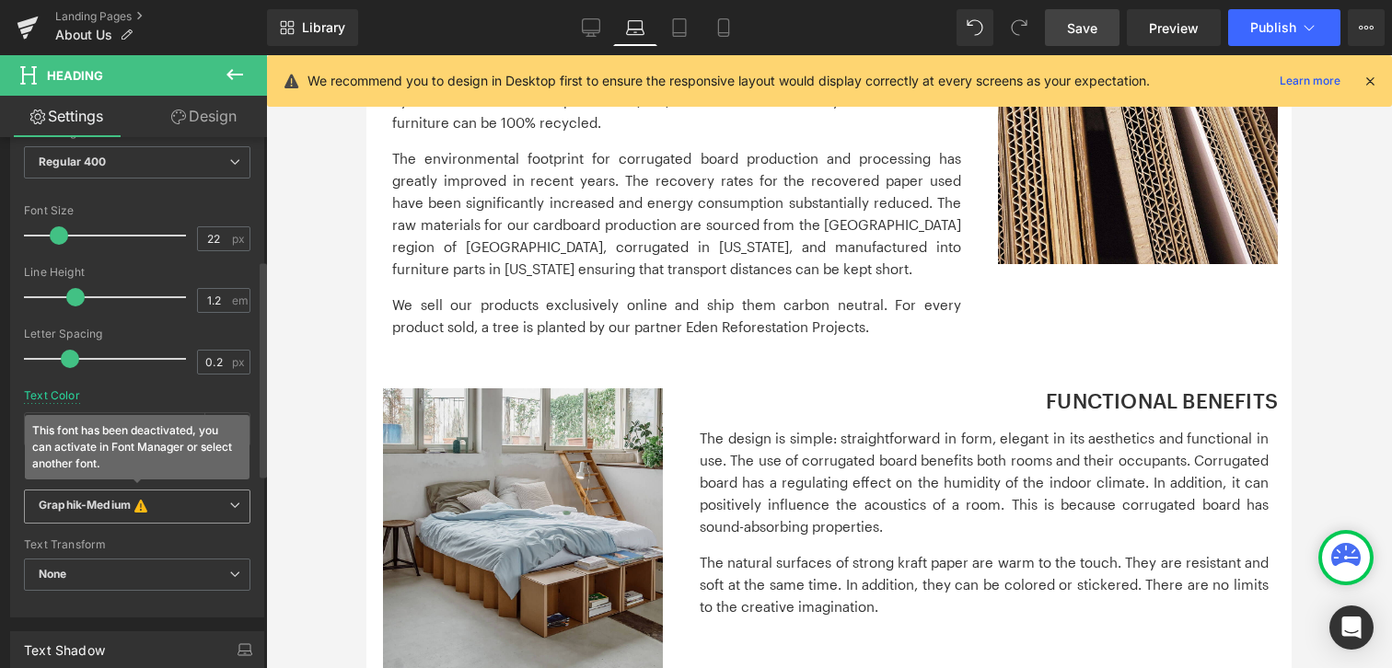
click at [103, 524] on div "Graphik-Medium This font has been deactivated, you can activate in Font Manager…" at bounding box center [137, 512] width 226 height 45
click at [98, 504] on icon "Graphik-Medium" at bounding box center [85, 507] width 92 height 18
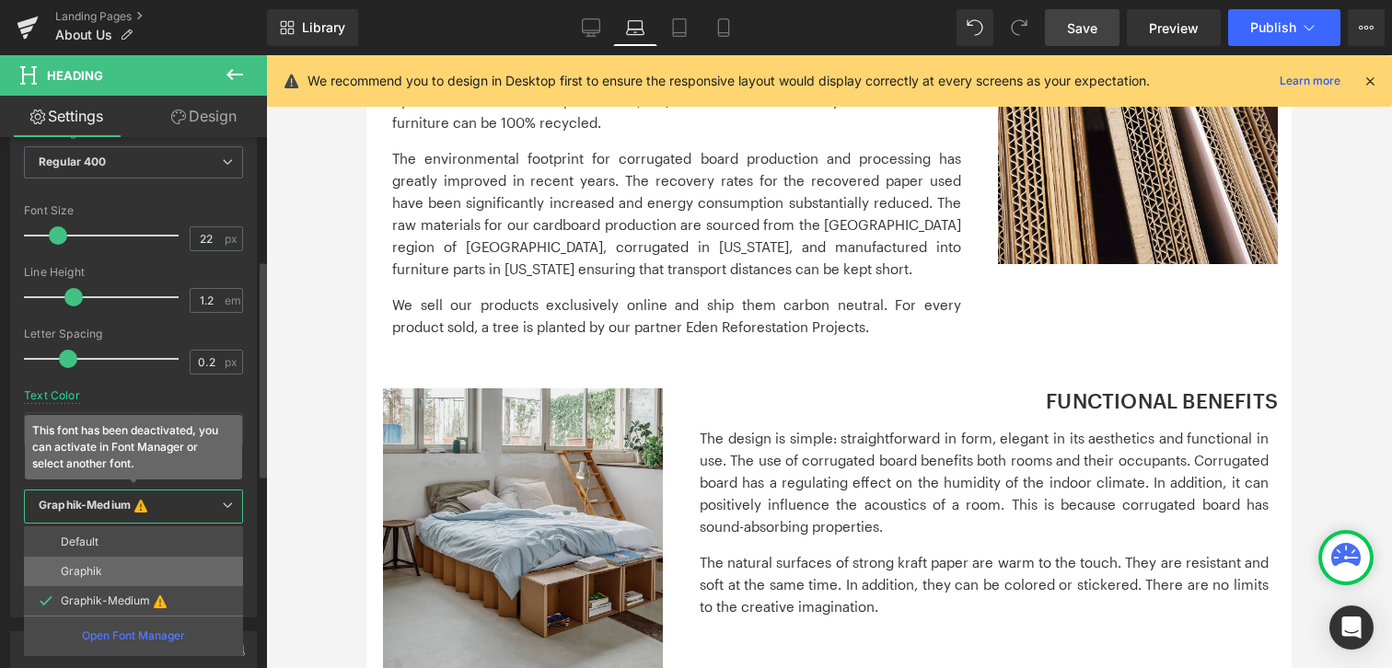
click at [87, 570] on p "Graphik" at bounding box center [81, 571] width 41 height 13
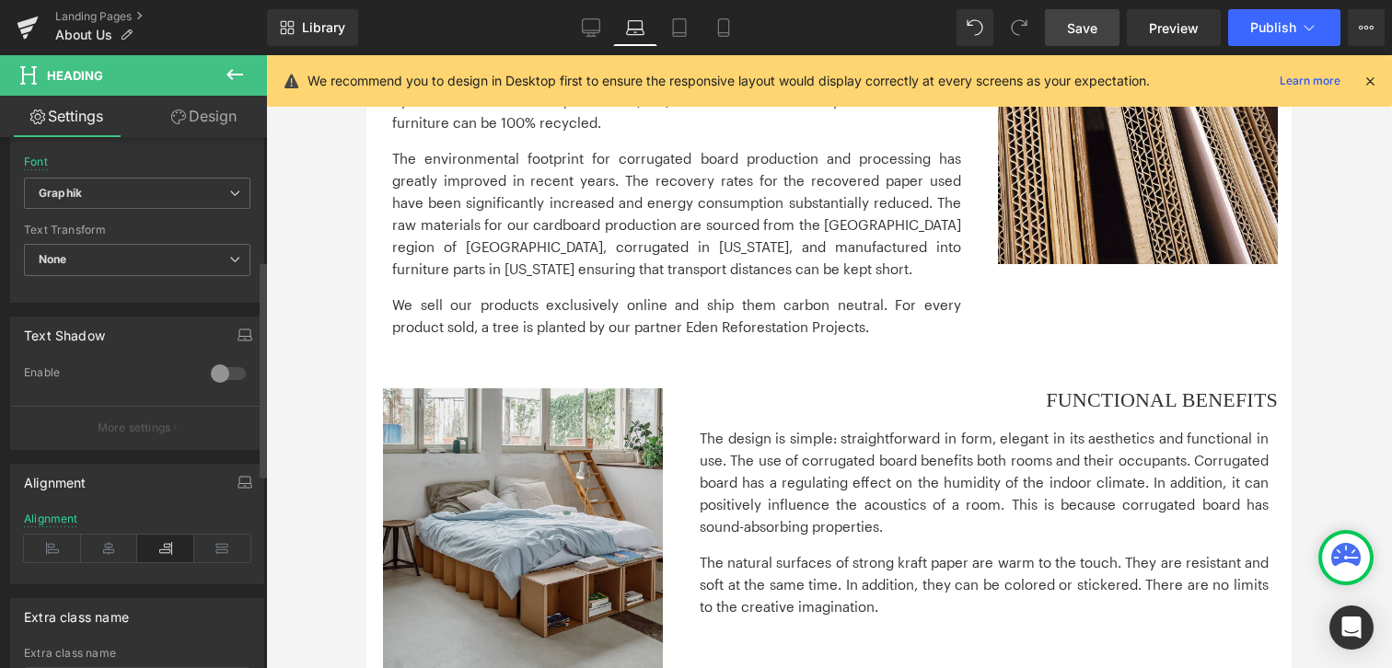
scroll to position [775, 0]
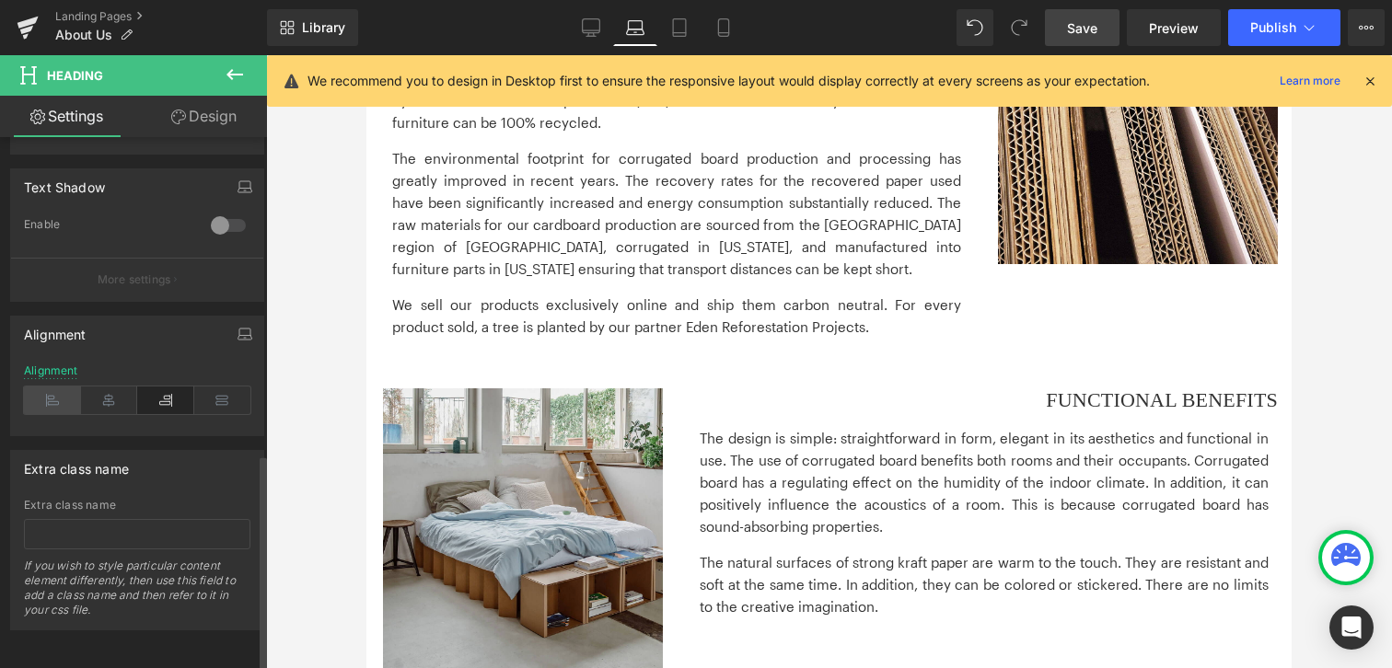
click at [52, 387] on icon at bounding box center [52, 401] width 57 height 28
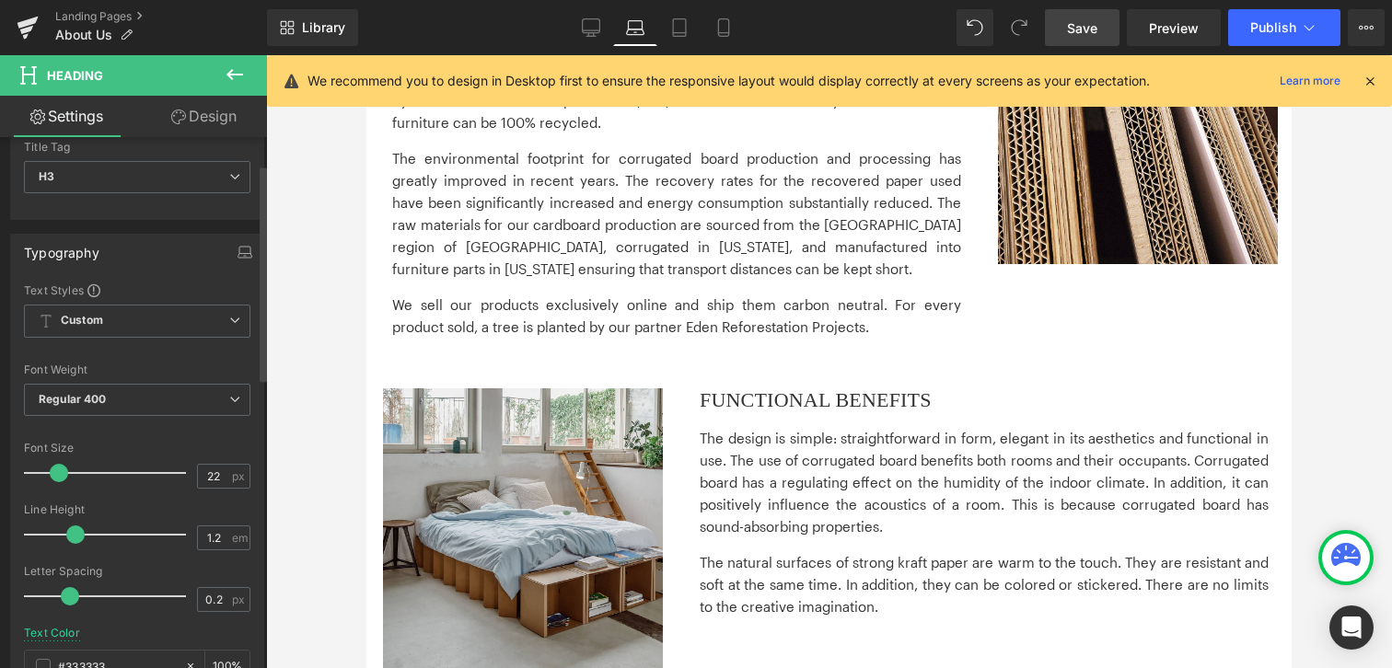
scroll to position [73, 0]
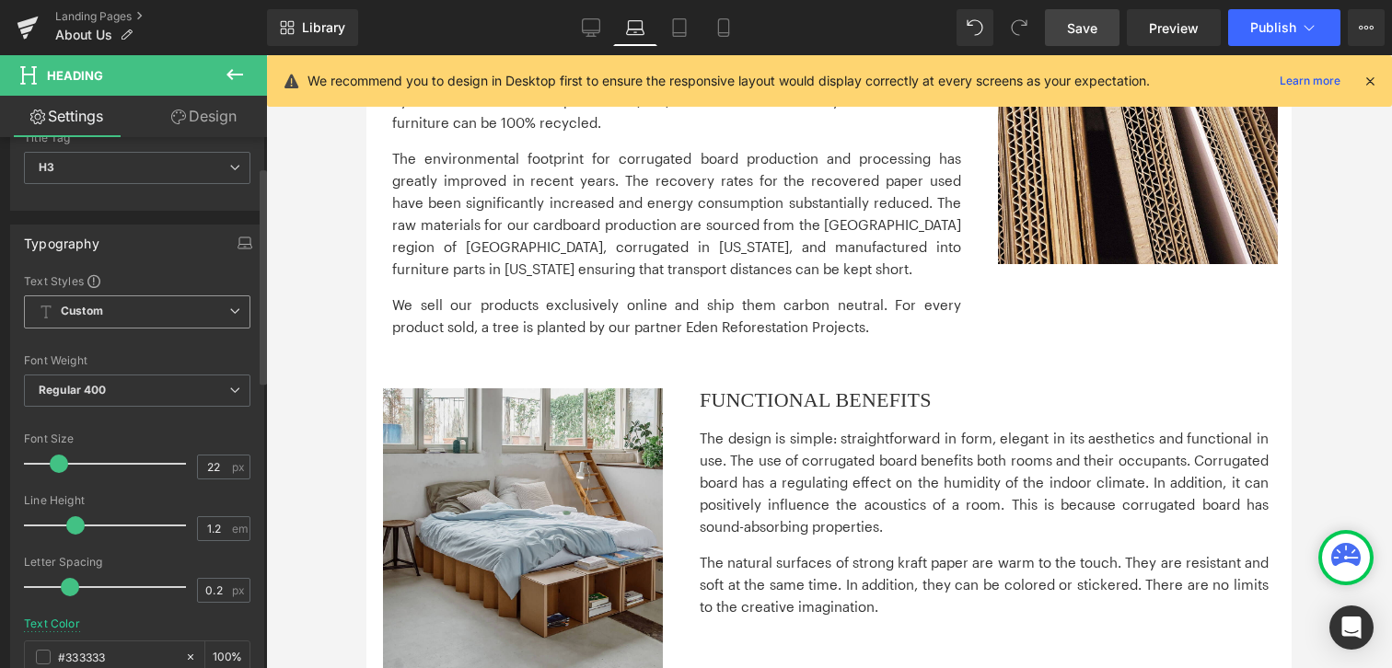
click at [155, 313] on span "Custom Setup Global Style" at bounding box center [137, 311] width 226 height 33
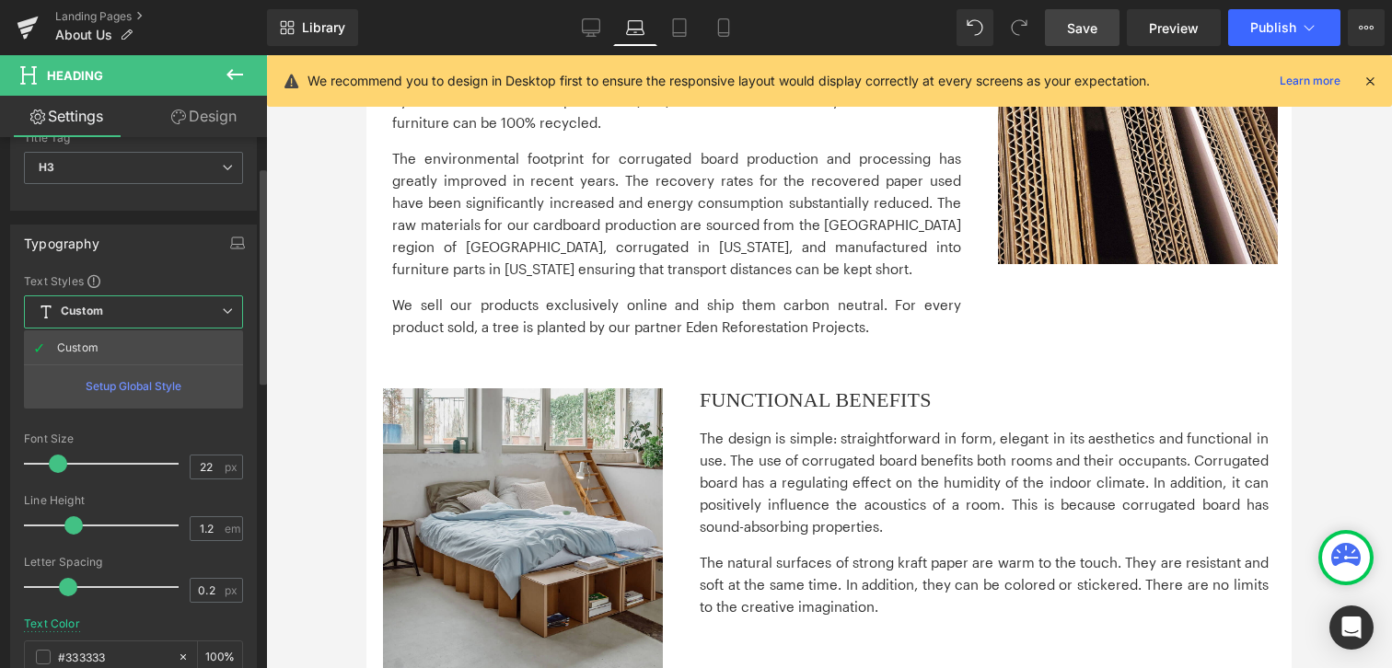
click at [155, 313] on span "Custom Setup Global Style" at bounding box center [133, 311] width 219 height 33
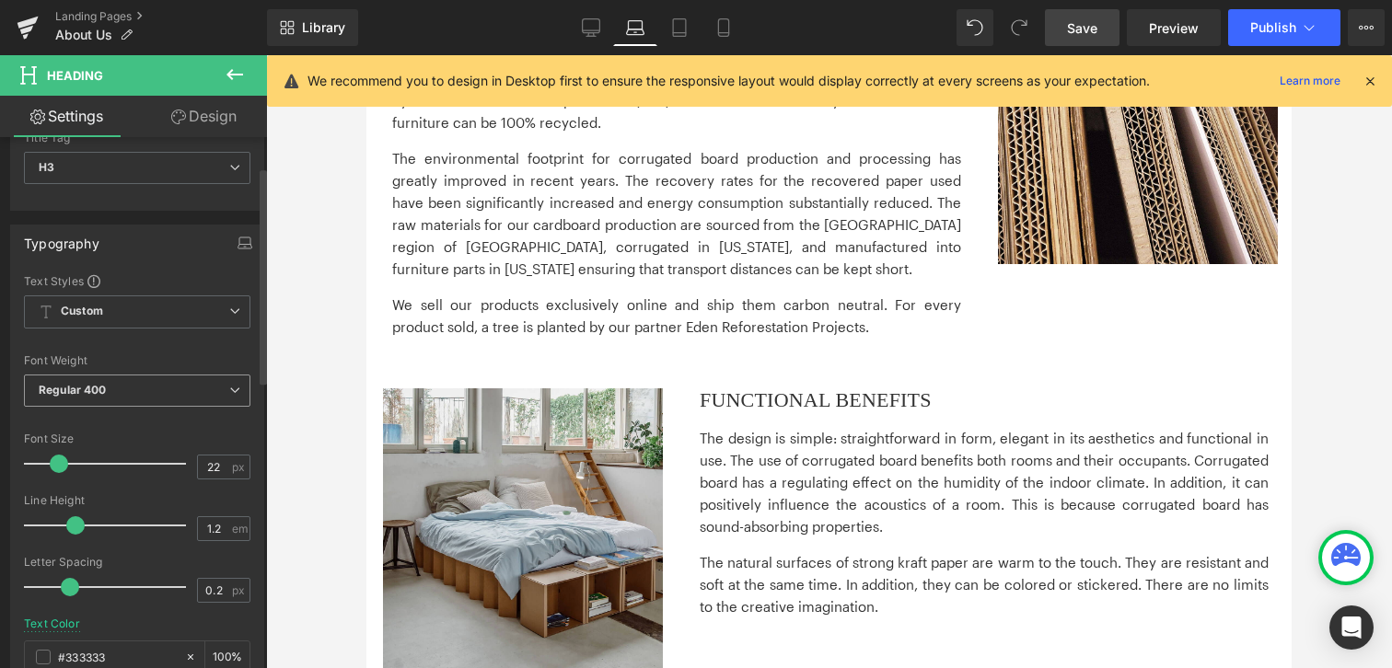
click at [131, 399] on span "Regular 400" at bounding box center [137, 391] width 226 height 32
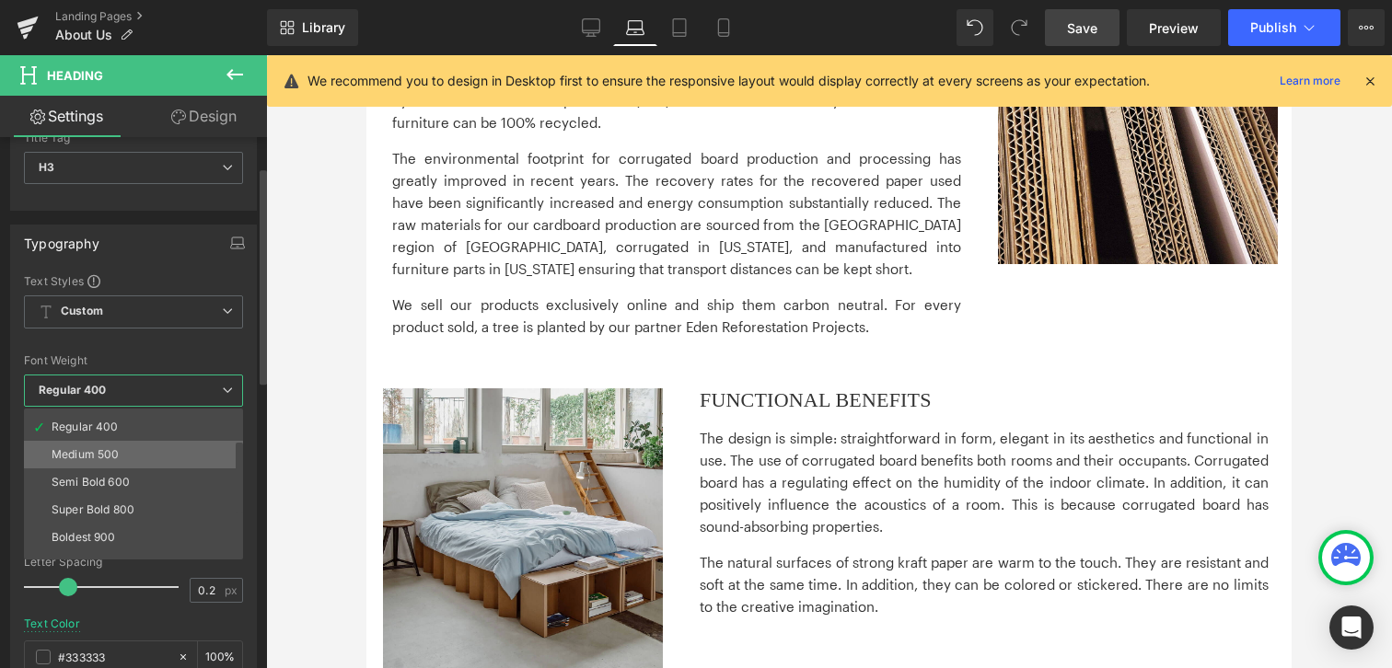
scroll to position [98, 0]
click at [124, 457] on div "Semi Bold 600" at bounding box center [91, 462] width 78 height 13
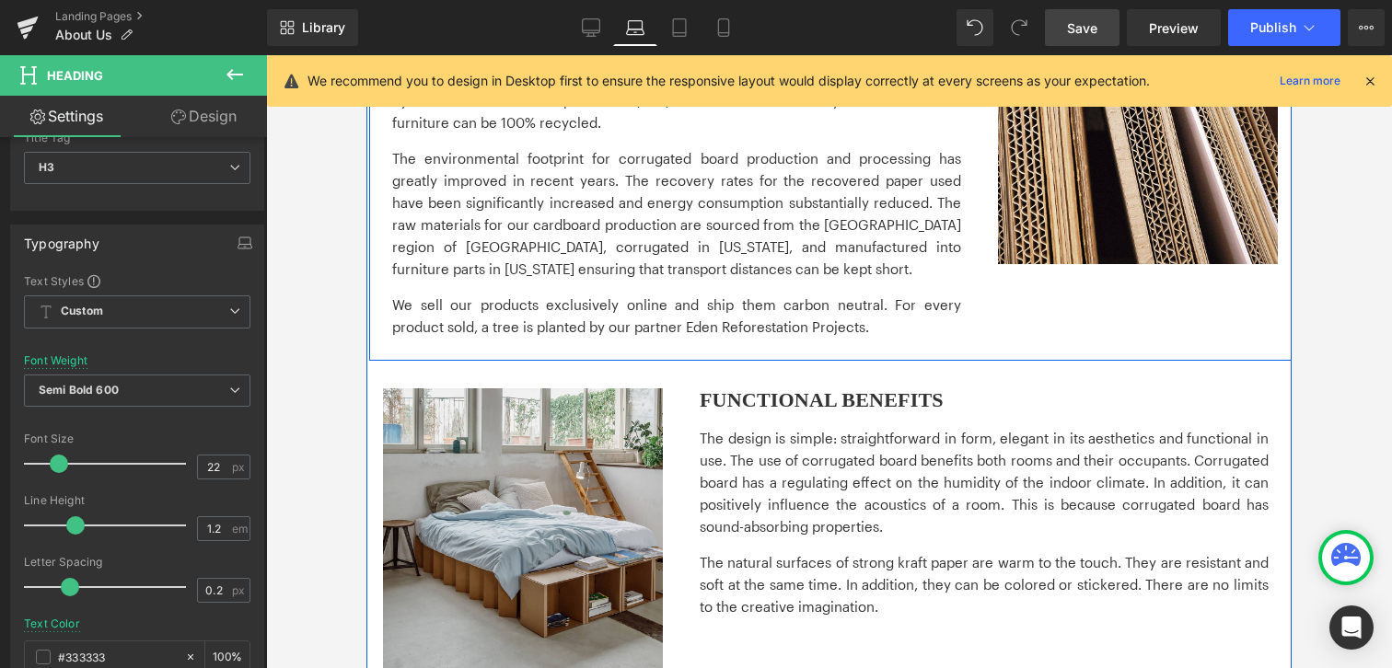
click at [770, 202] on p "The environmental footprint for corrugated board production and processing has …" at bounding box center [676, 213] width 569 height 133
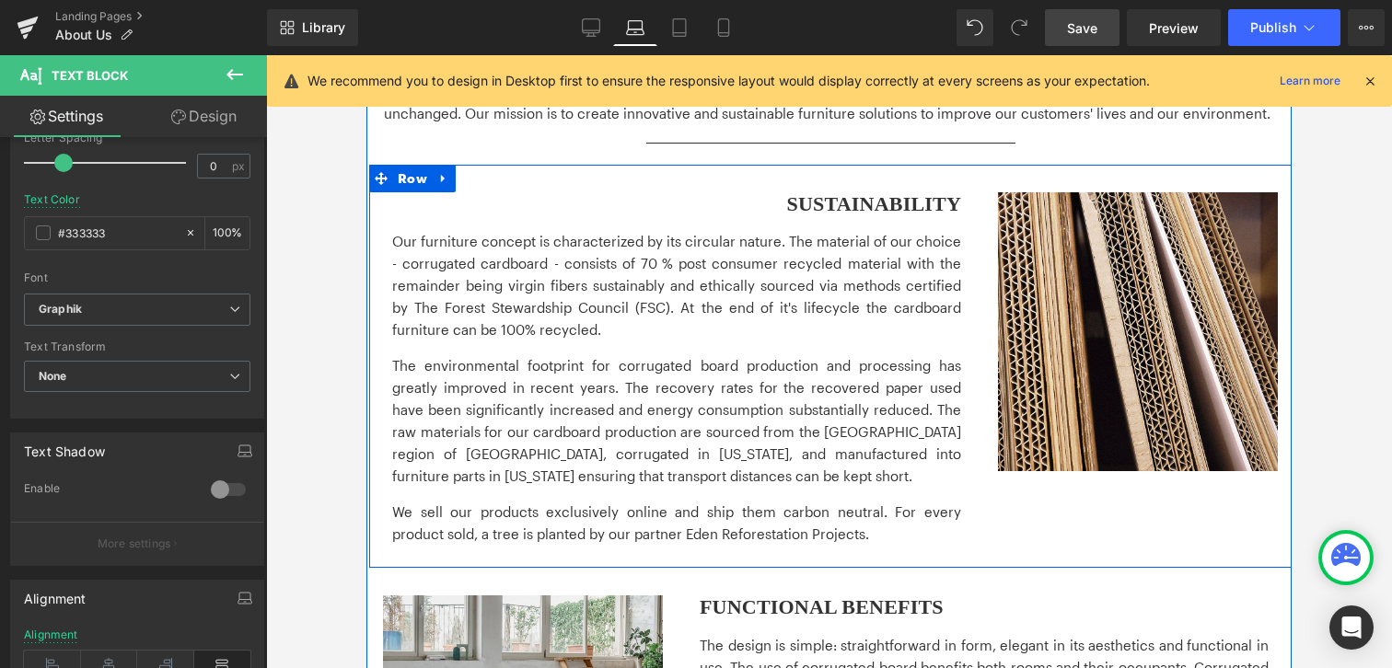
scroll to position [772, 0]
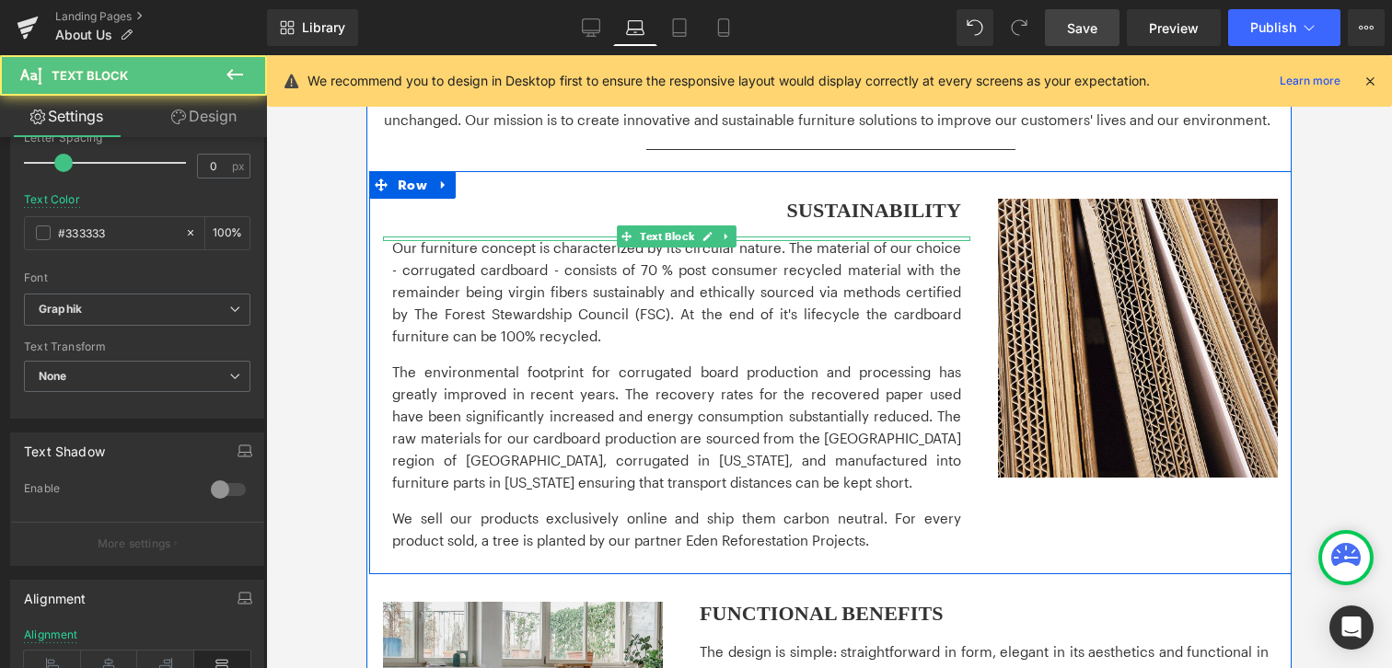
click at [700, 389] on p "The environmental footprint for corrugated board production and processing has …" at bounding box center [676, 427] width 569 height 133
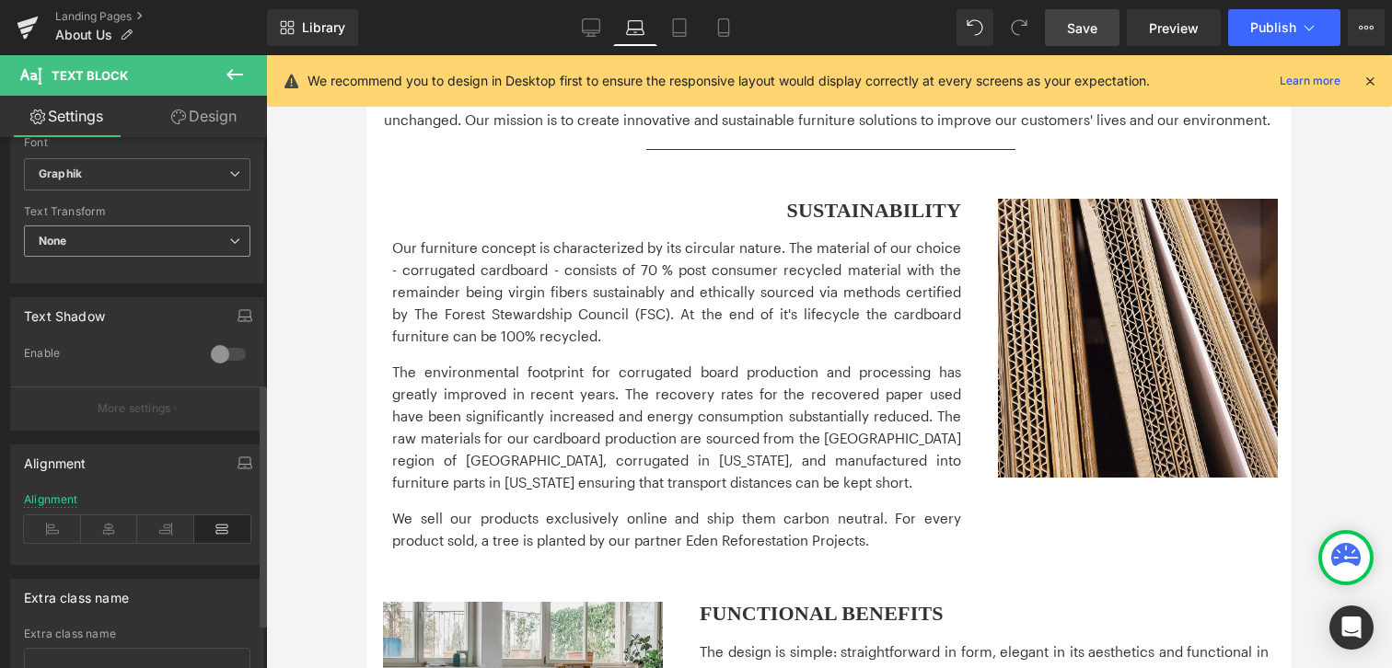
scroll to position [487, 0]
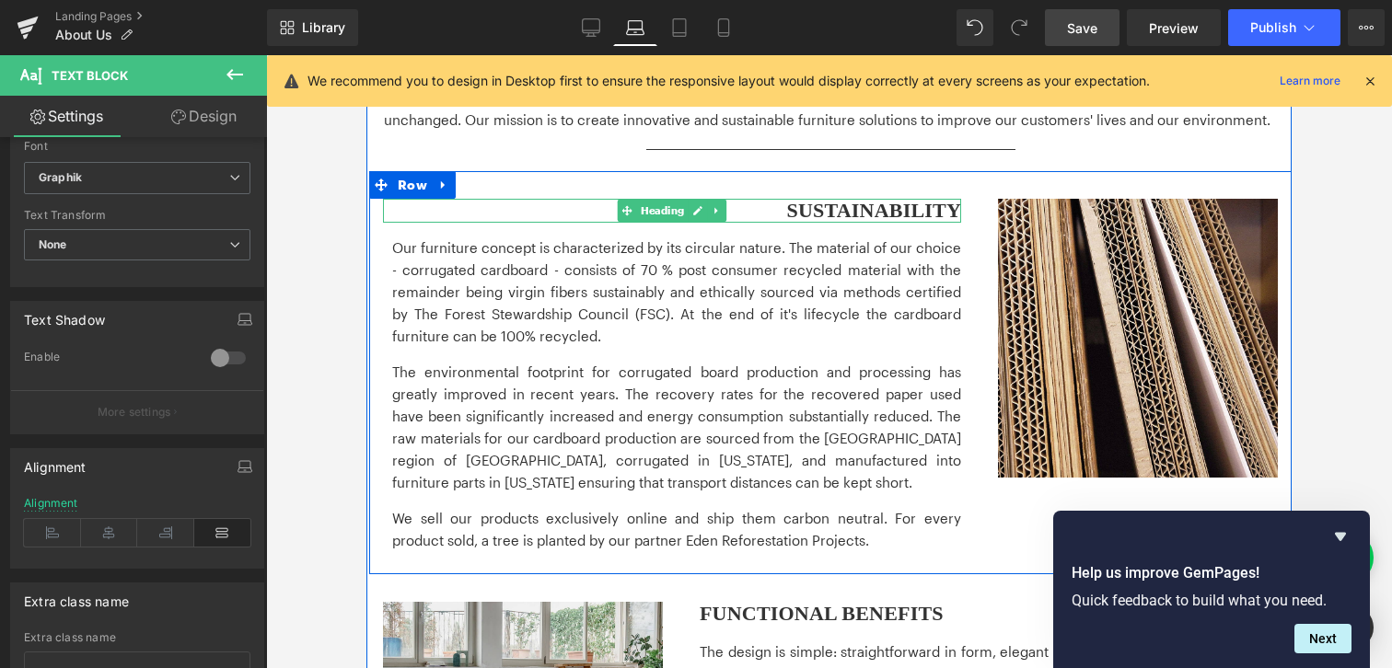
click at [885, 199] on h3 "SUSTAINABILITY" at bounding box center [672, 211] width 578 height 24
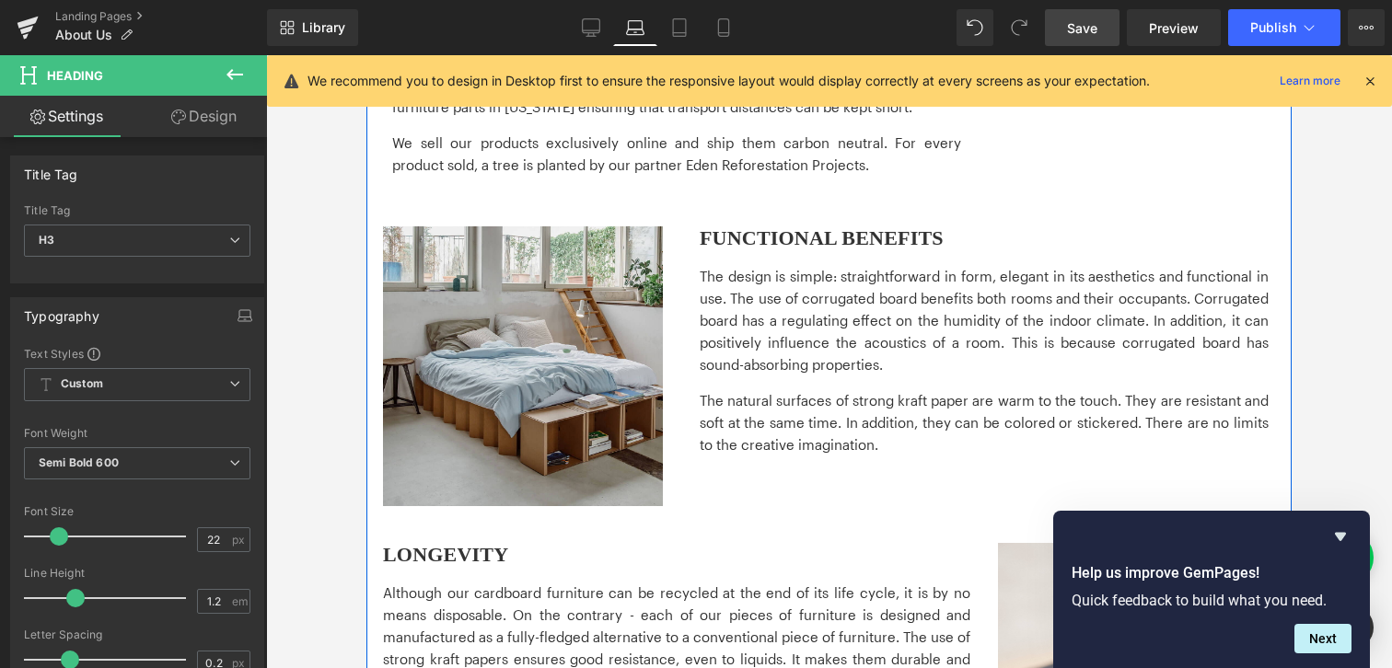
scroll to position [1163, 0]
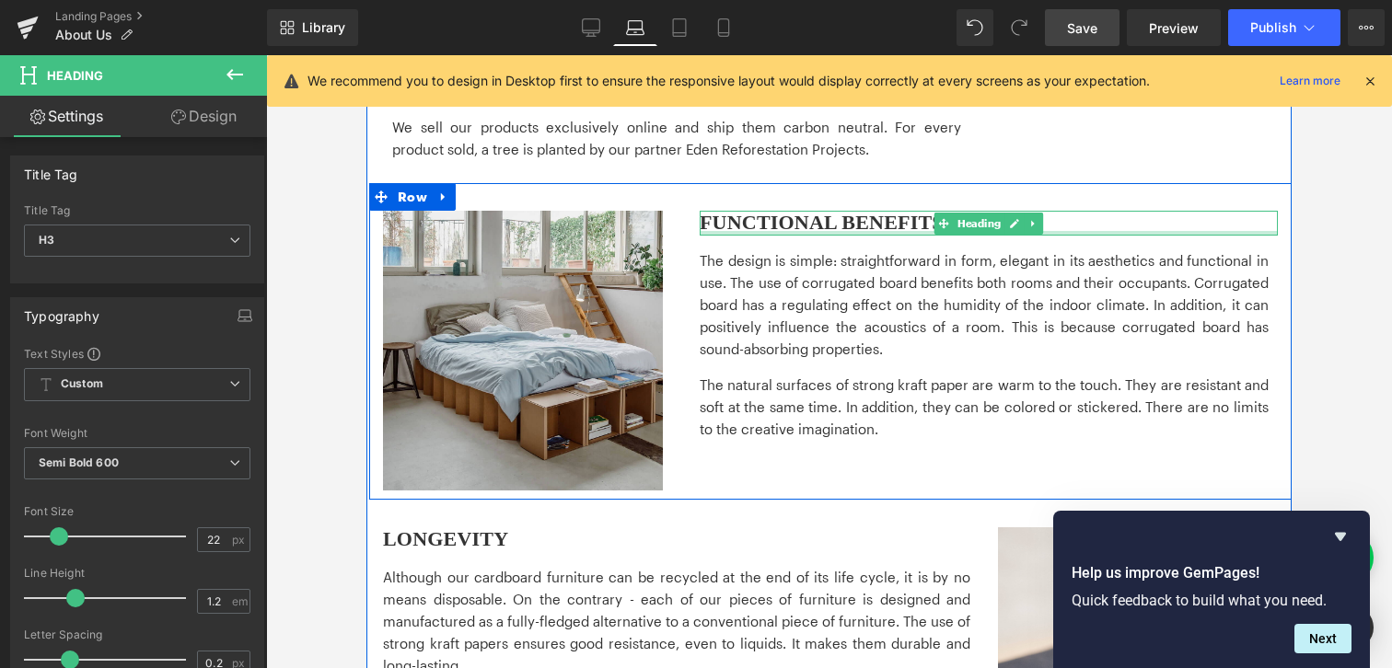
click at [734, 231] on div at bounding box center [989, 233] width 578 height 5
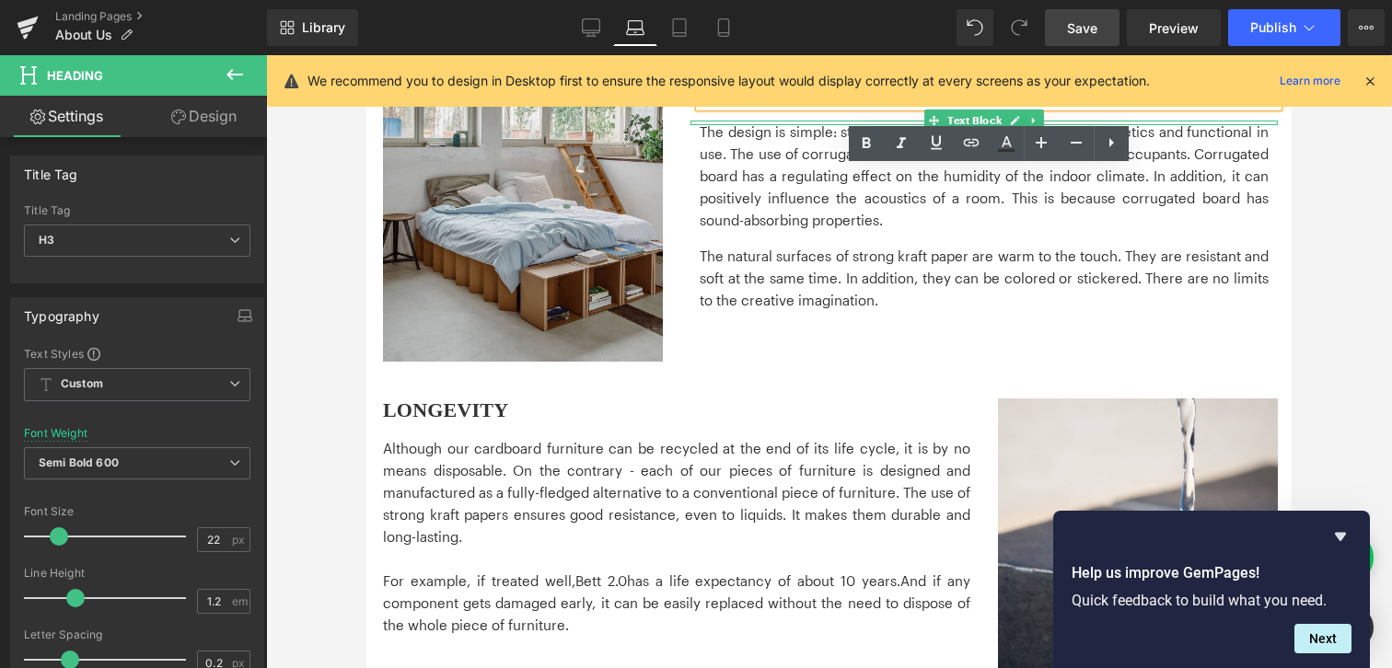
scroll to position [1332, 0]
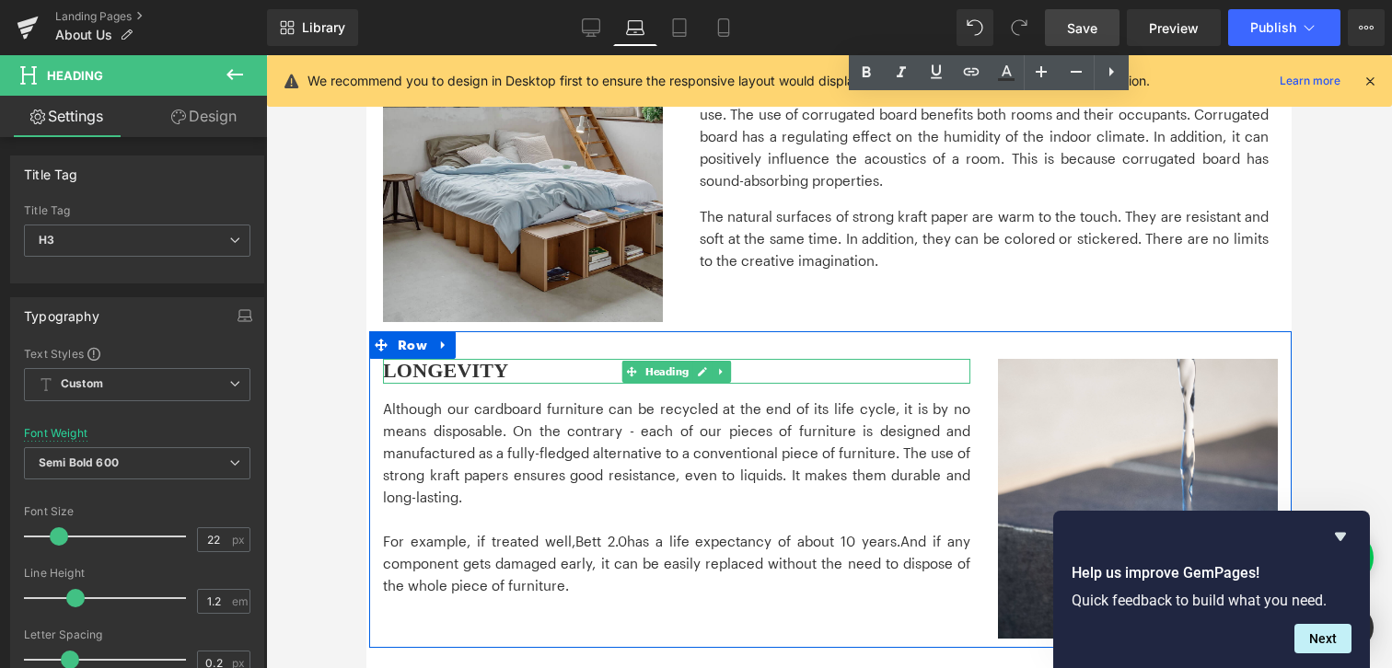
click at [503, 359] on h3 "LONGEVITY" at bounding box center [676, 371] width 587 height 24
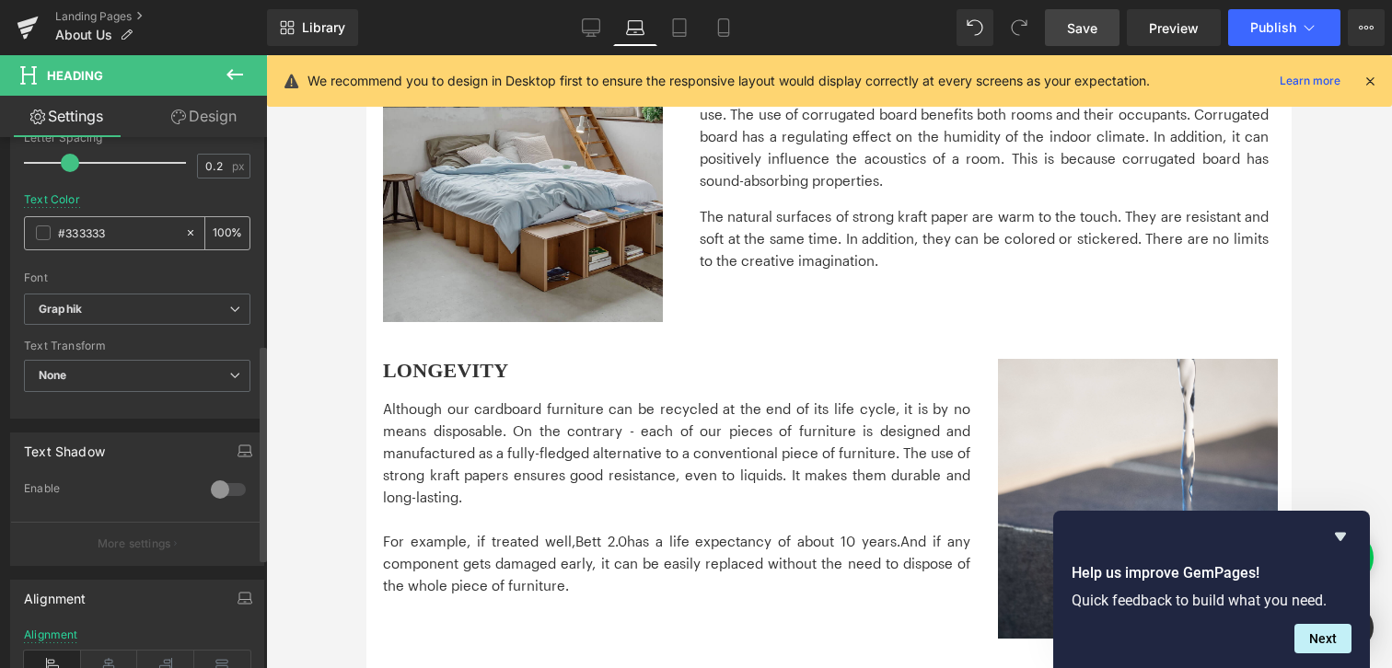
scroll to position [534, 0]
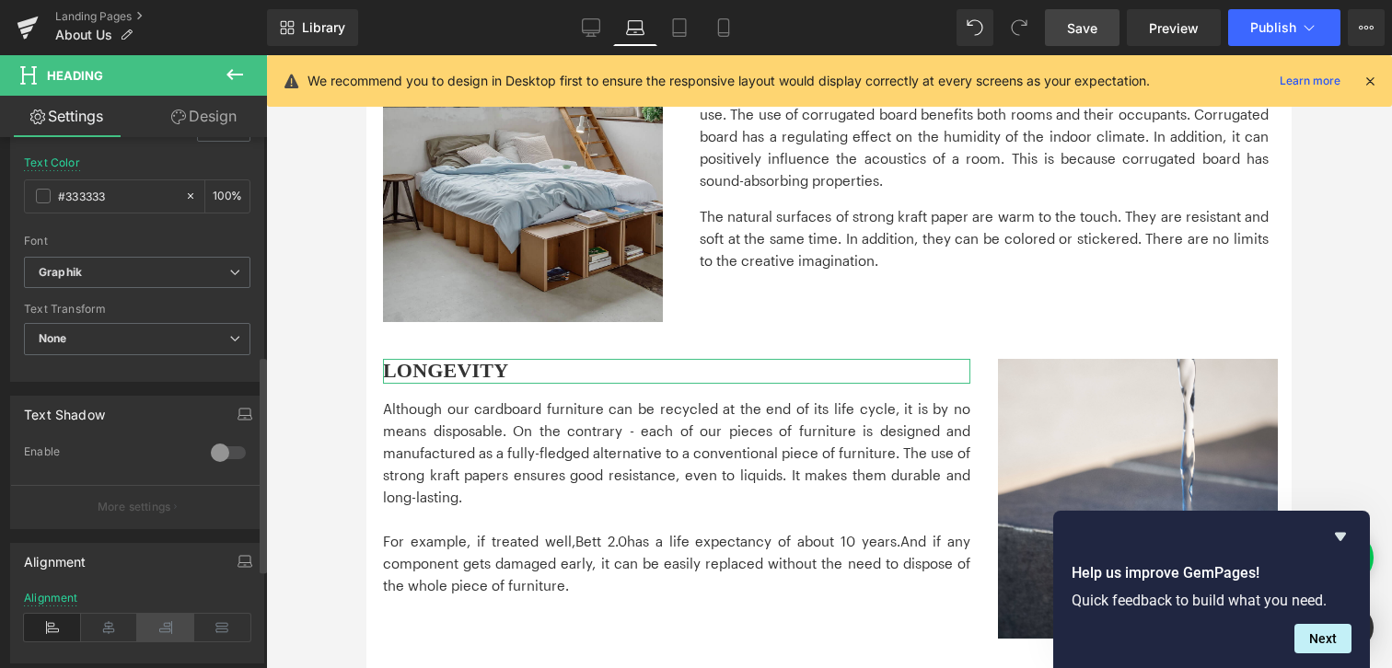
click at [164, 632] on icon at bounding box center [165, 628] width 57 height 28
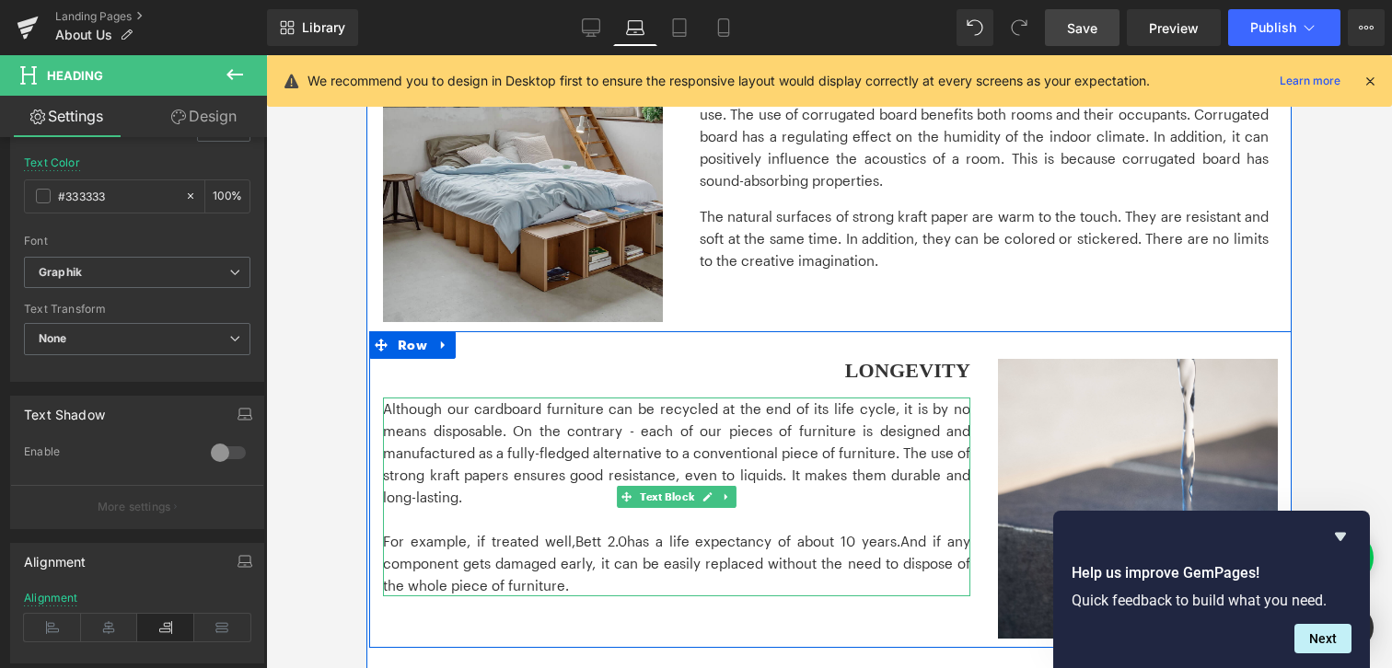
click at [816, 437] on p "Although our cardboard furniture can be recycled at the end of its life cycle, …" at bounding box center [676, 453] width 587 height 110
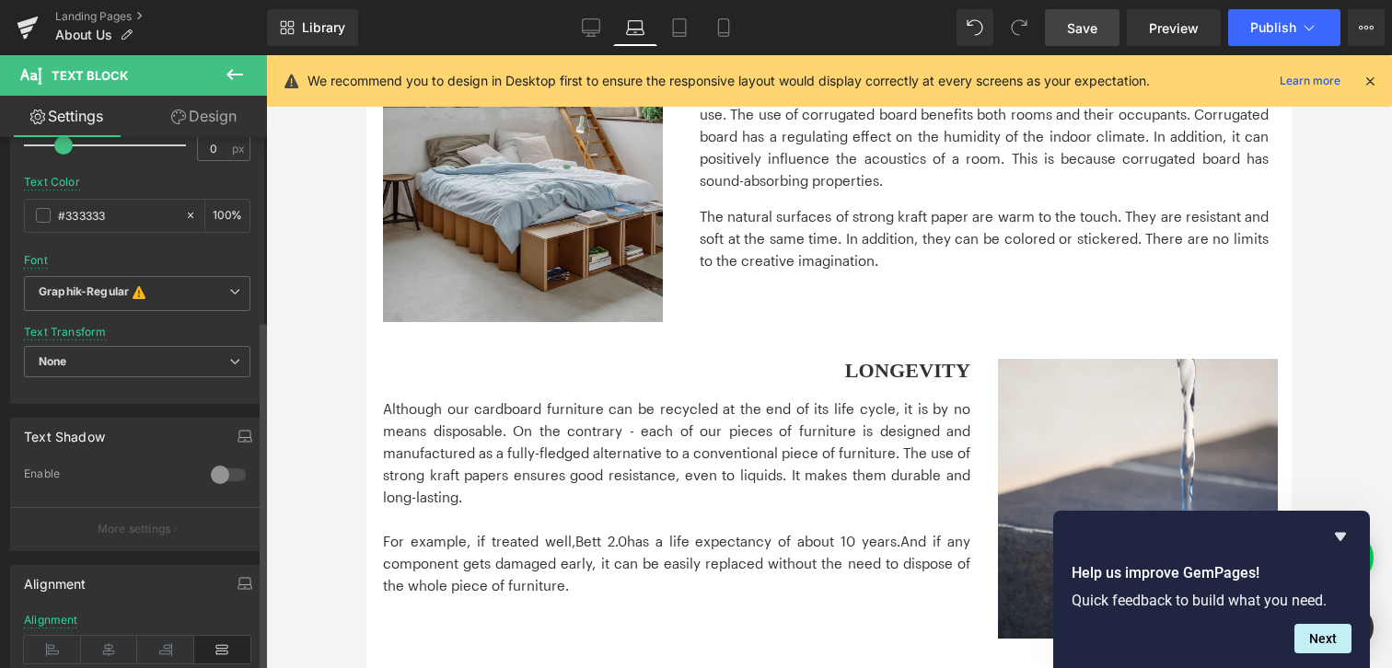
scroll to position [442, 0]
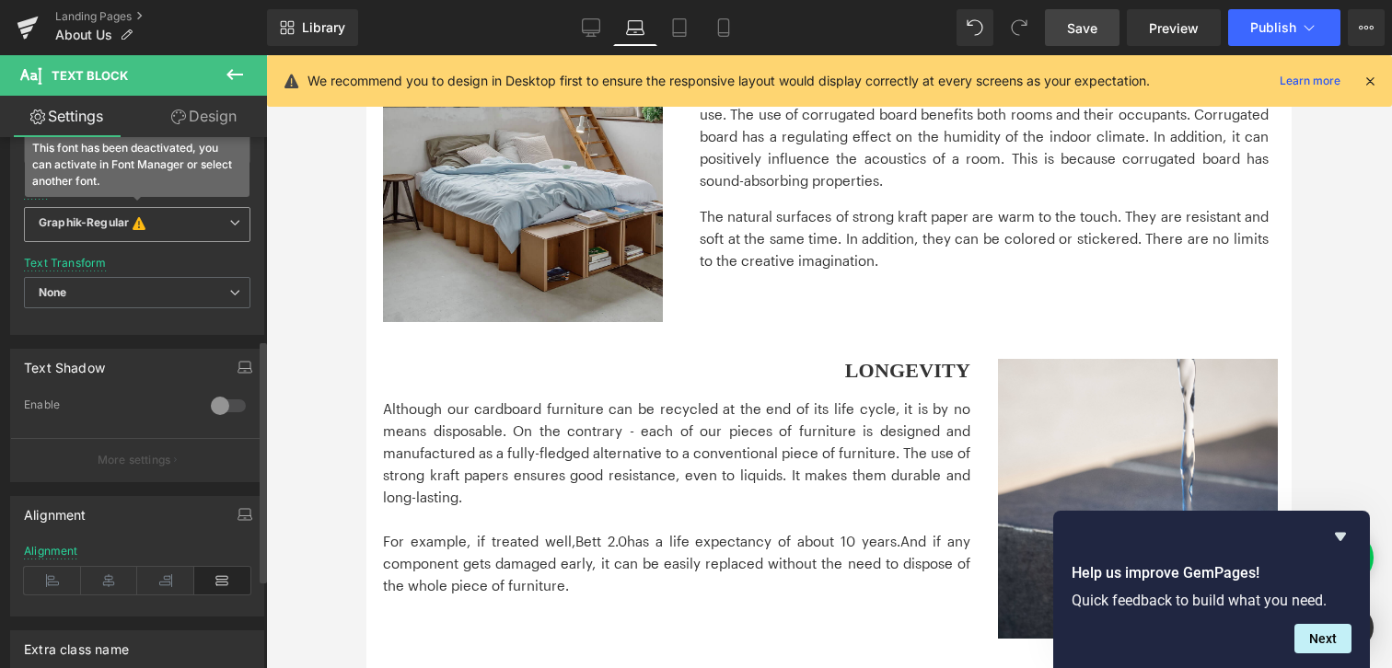
click at [129, 219] on icon "This font has been deactivated, you can activate in Font Manager or select anot…" at bounding box center [139, 224] width 20 height 18
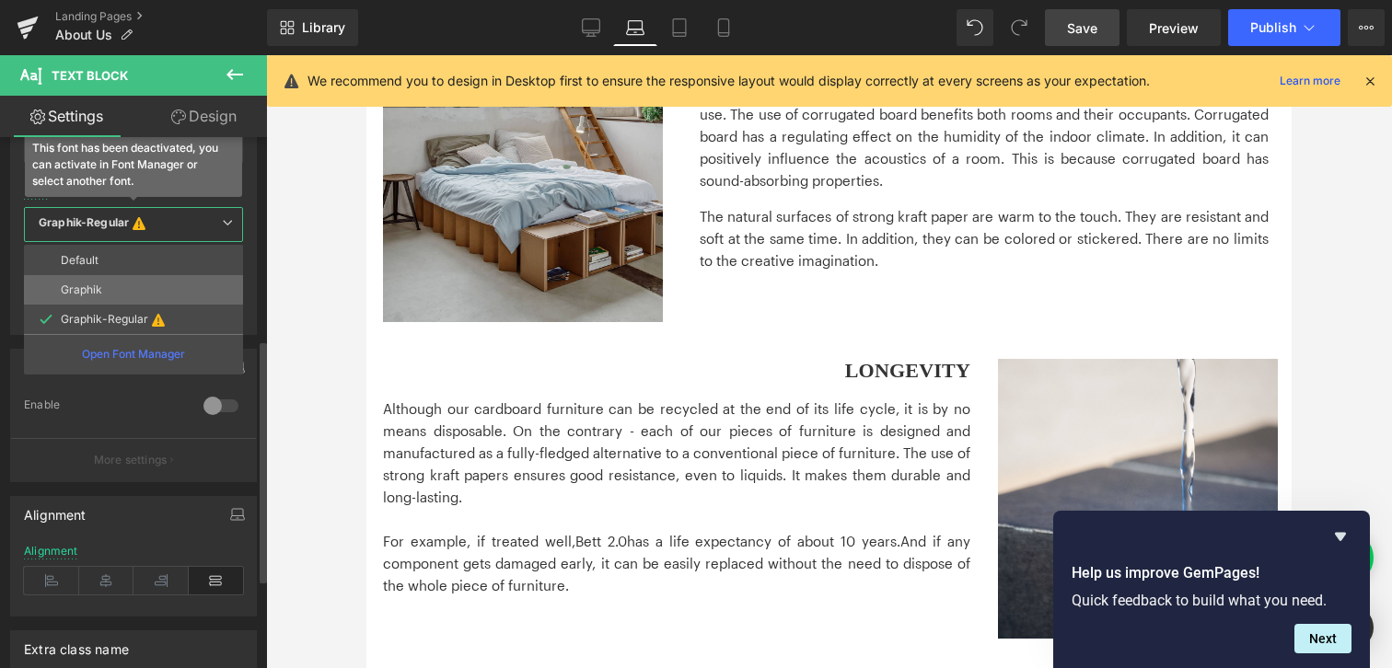
click at [93, 288] on p "Graphik" at bounding box center [81, 289] width 41 height 13
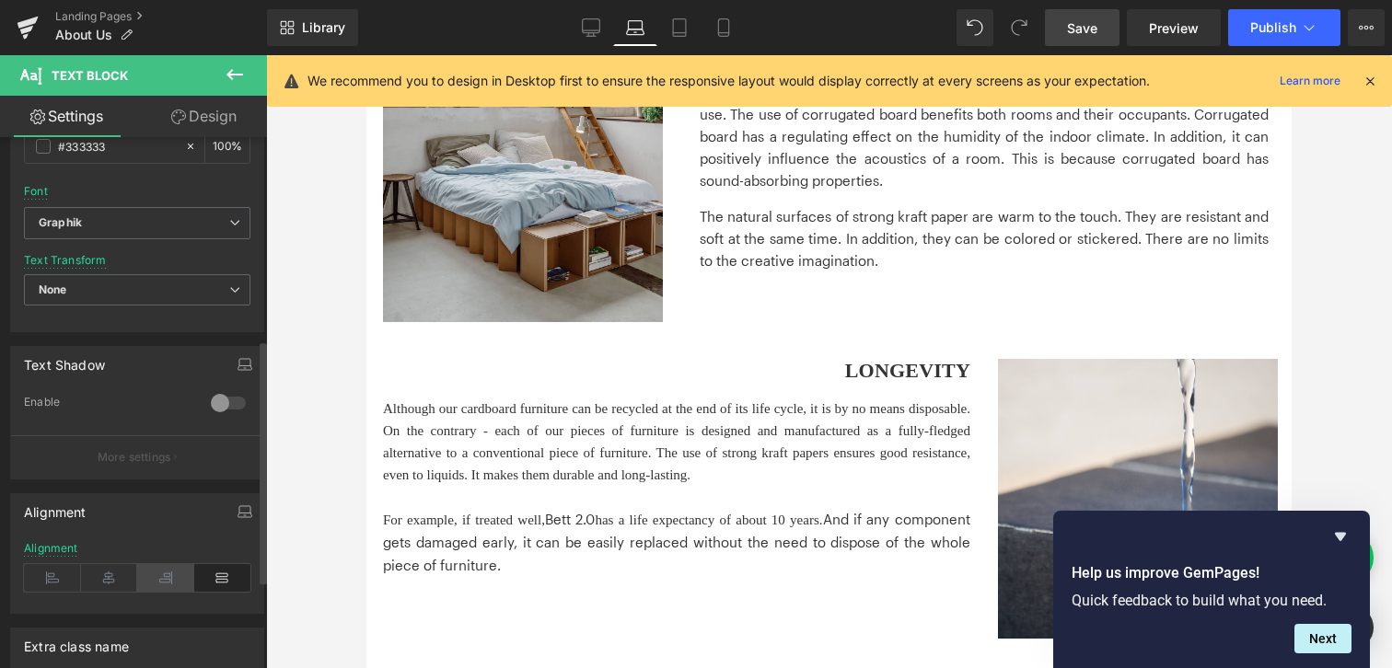
click at [178, 584] on icon at bounding box center [165, 578] width 57 height 28
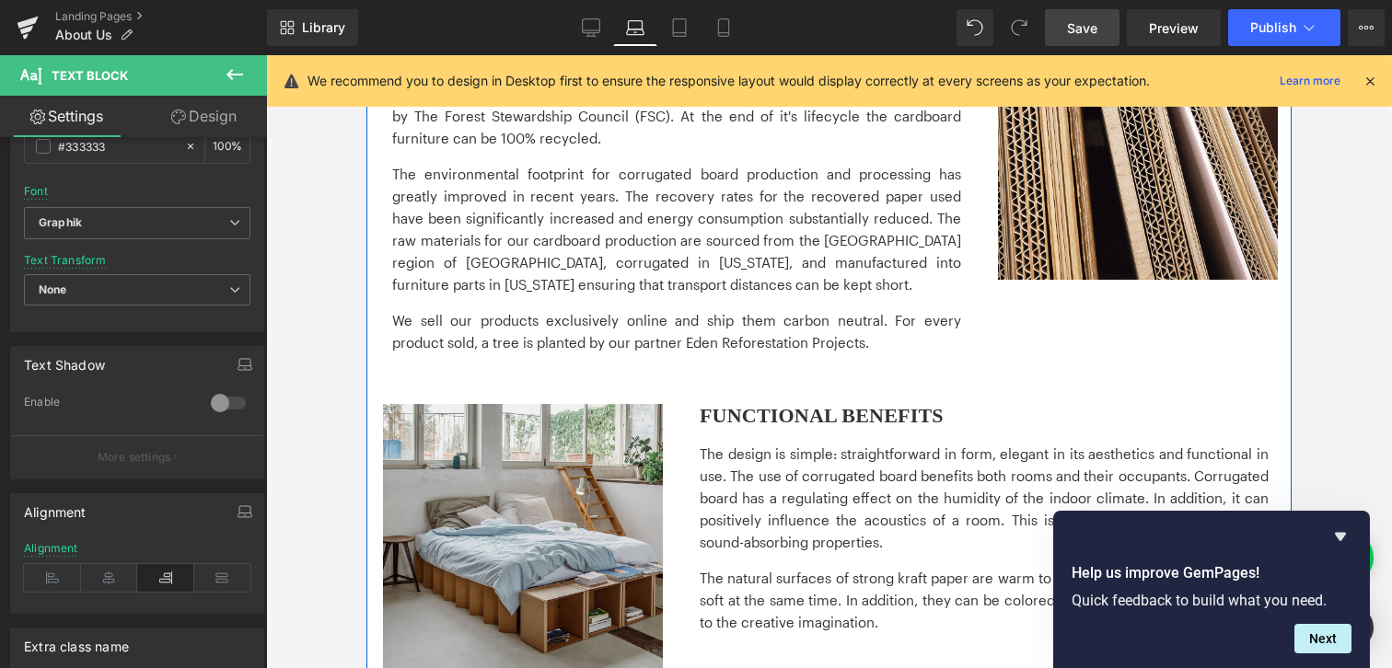
scroll to position [803, 0]
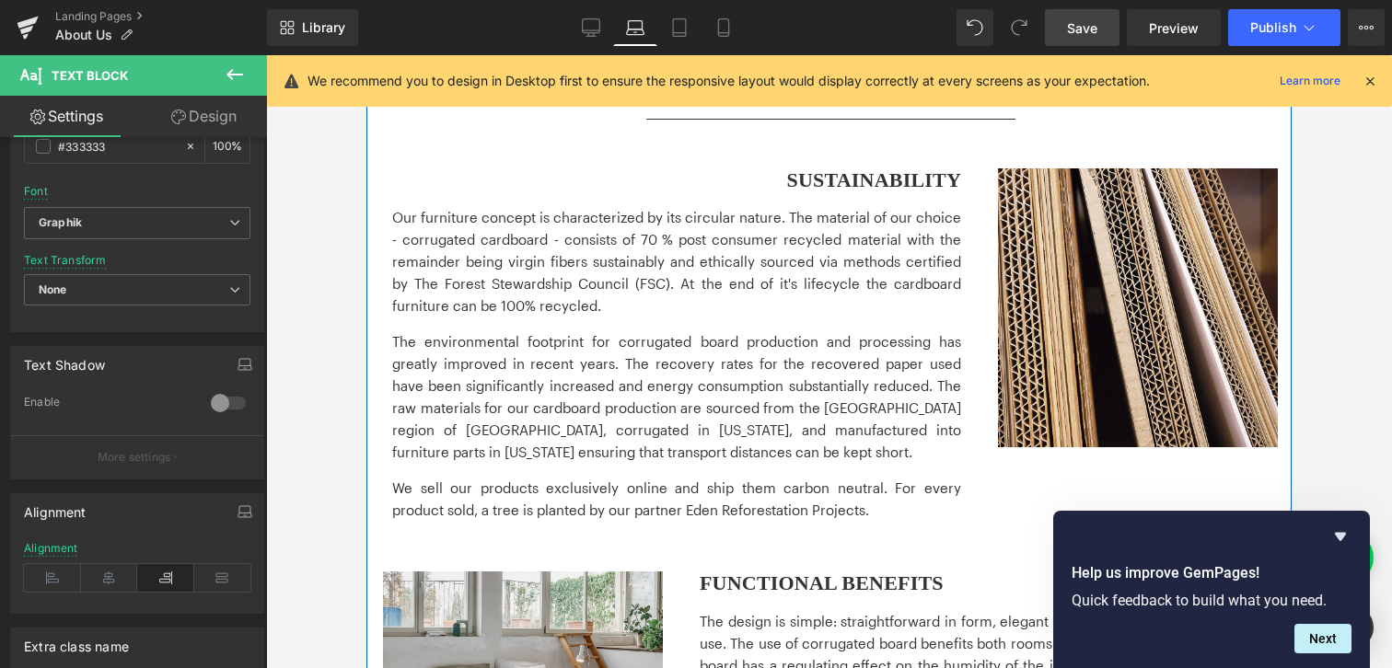
click at [773, 236] on p "Our furniture concept is characterized by its circular nature. The material of …" at bounding box center [676, 261] width 569 height 110
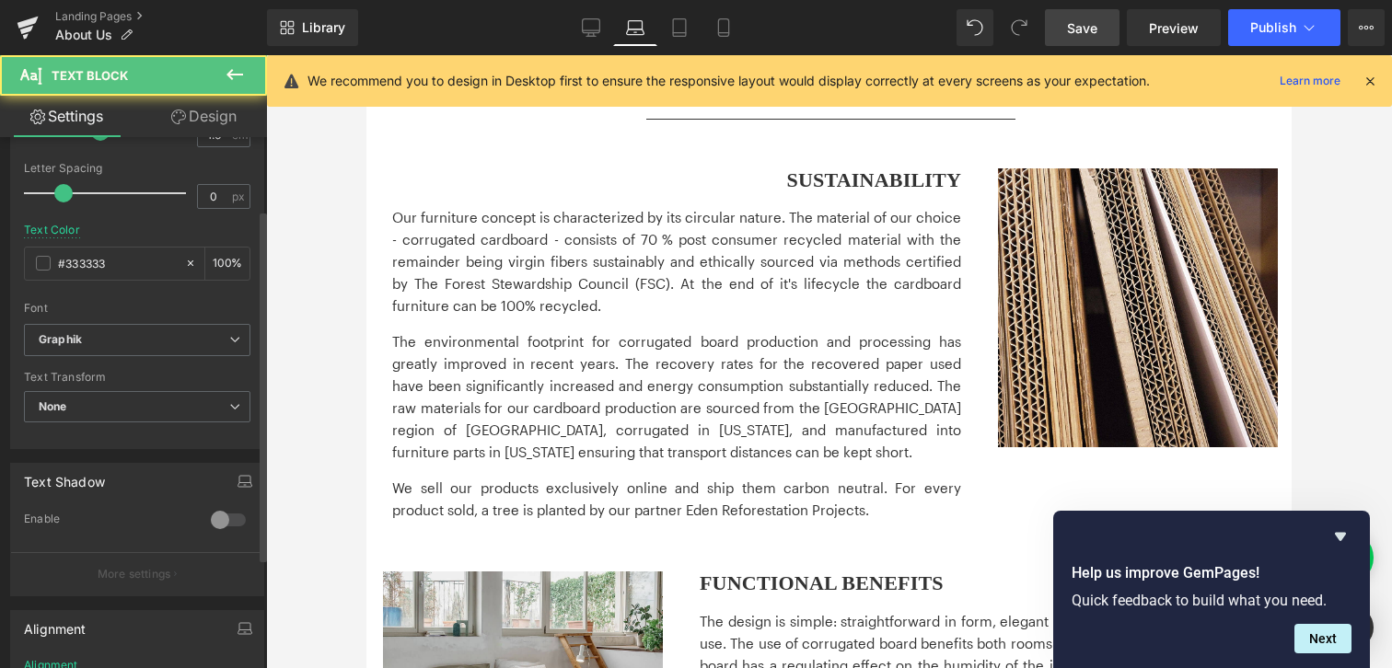
scroll to position [432, 0]
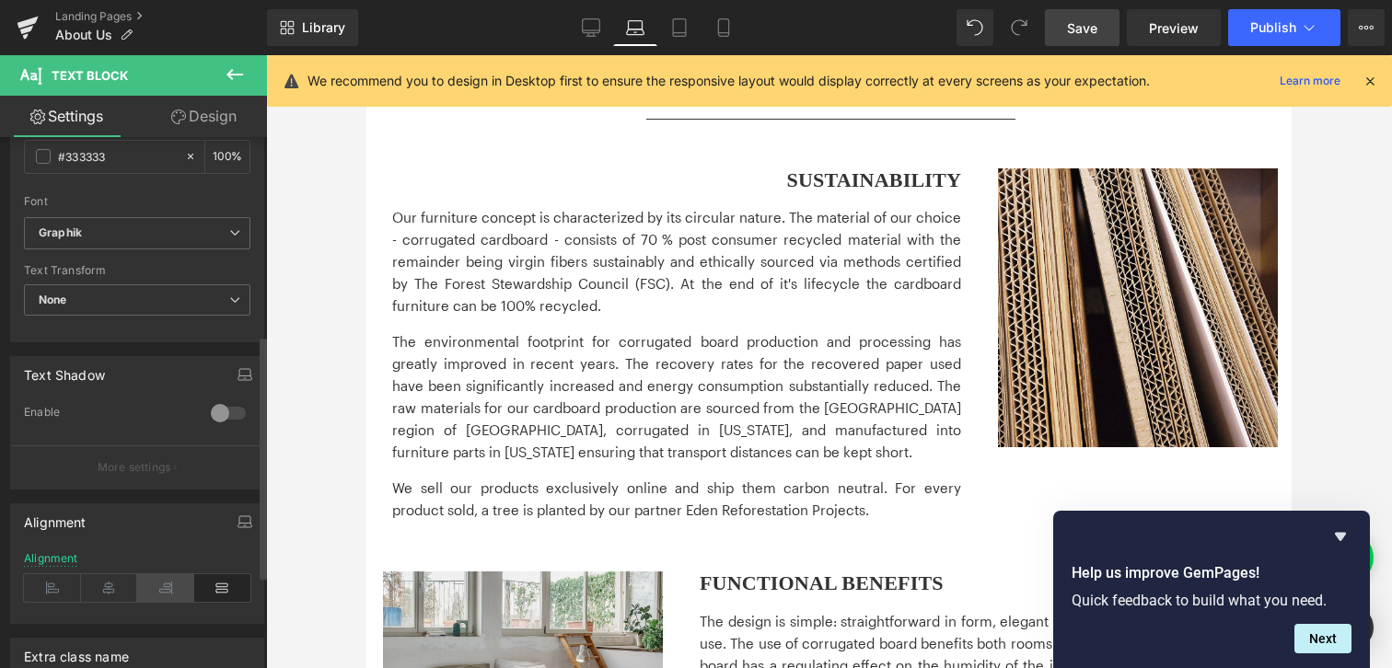
click at [171, 582] on icon at bounding box center [165, 588] width 57 height 28
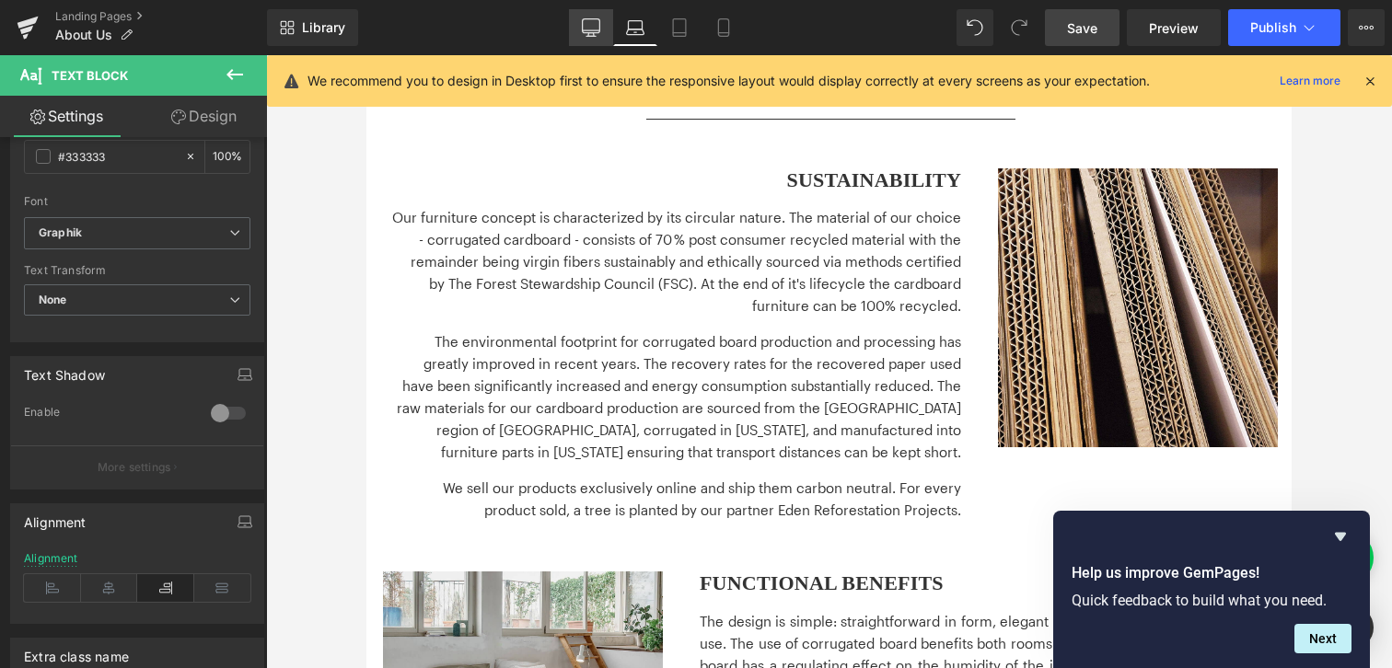
click at [593, 35] on icon at bounding box center [591, 27] width 18 height 18
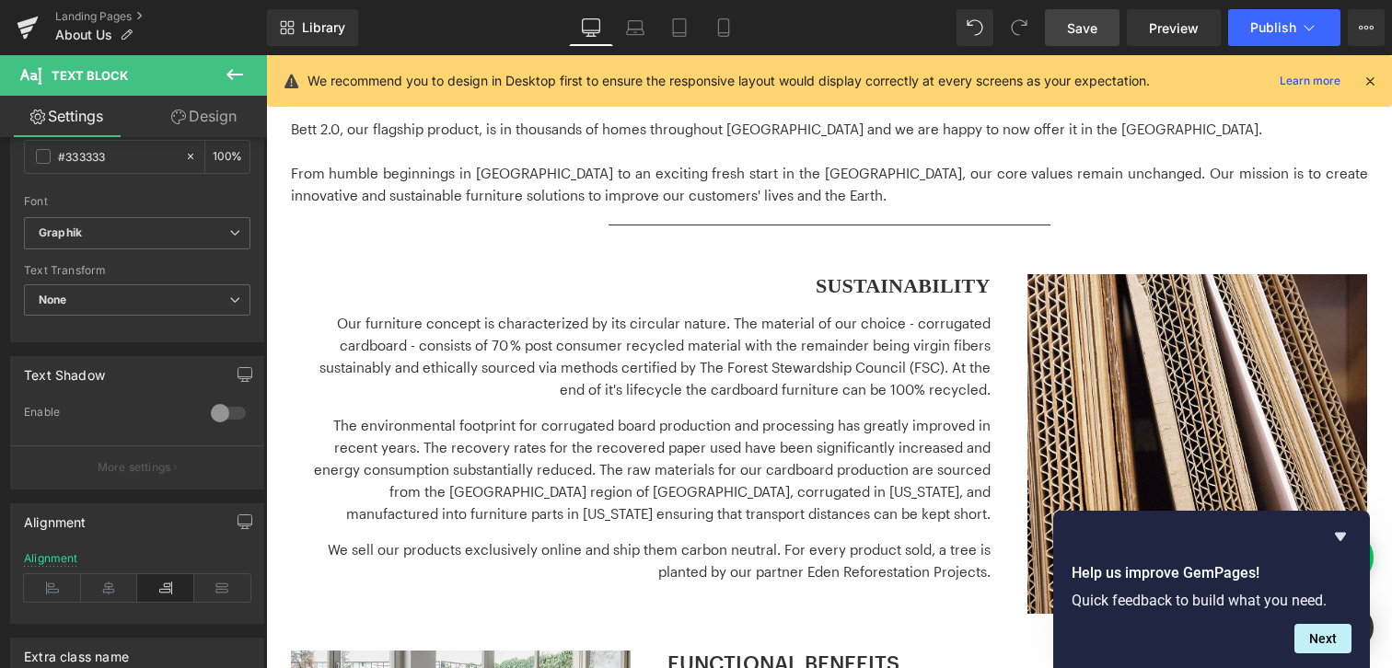
scroll to position [931, 0]
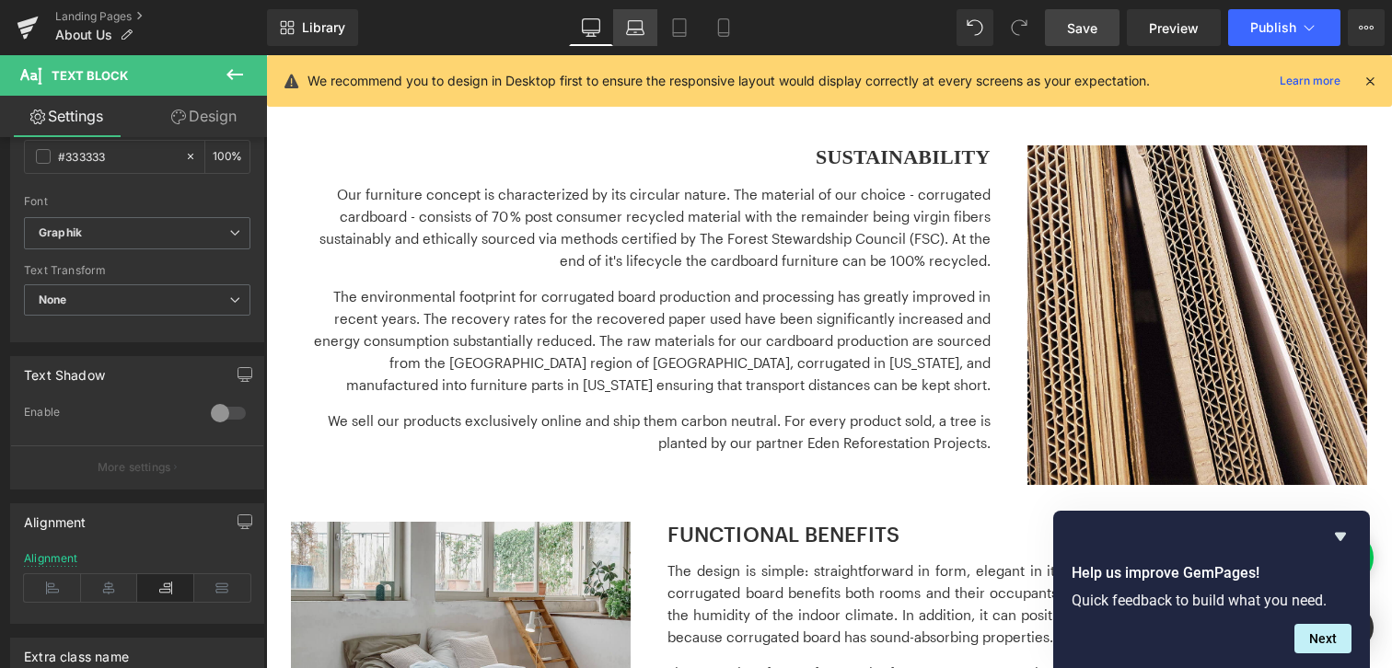
click at [625, 37] on link "Laptop" at bounding box center [635, 27] width 44 height 37
type input "100"
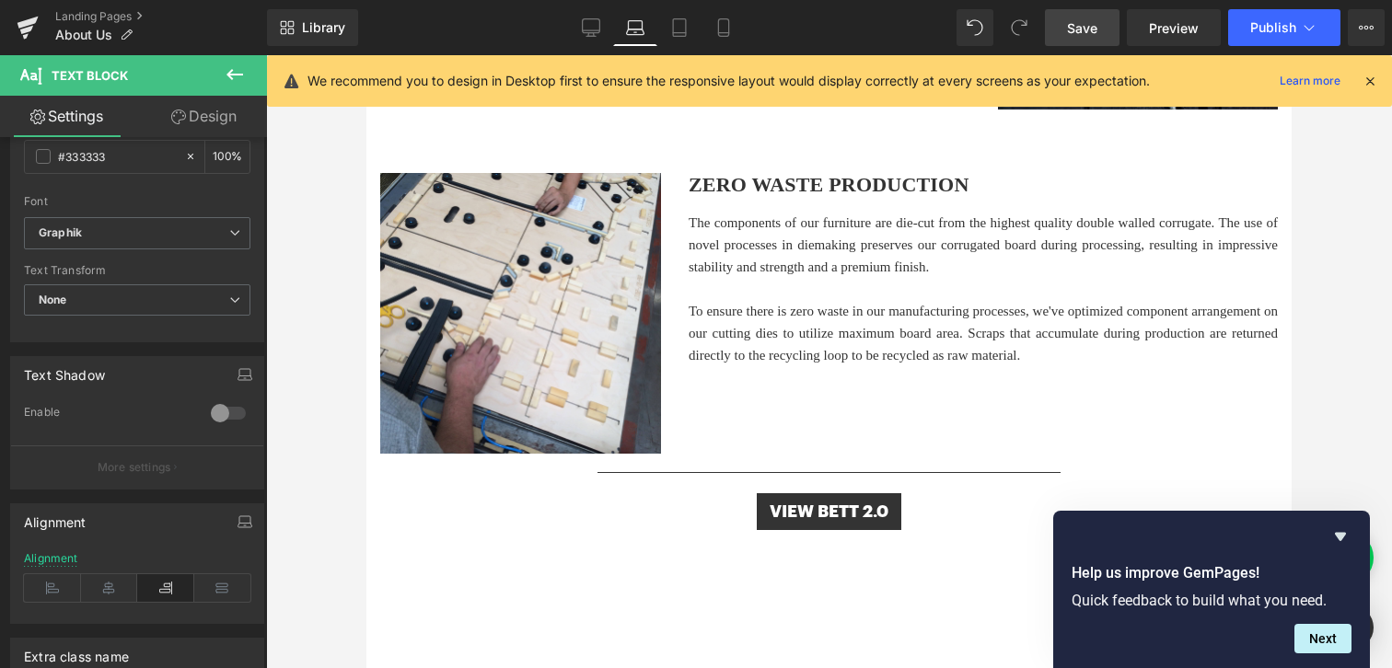
scroll to position [1930, 0]
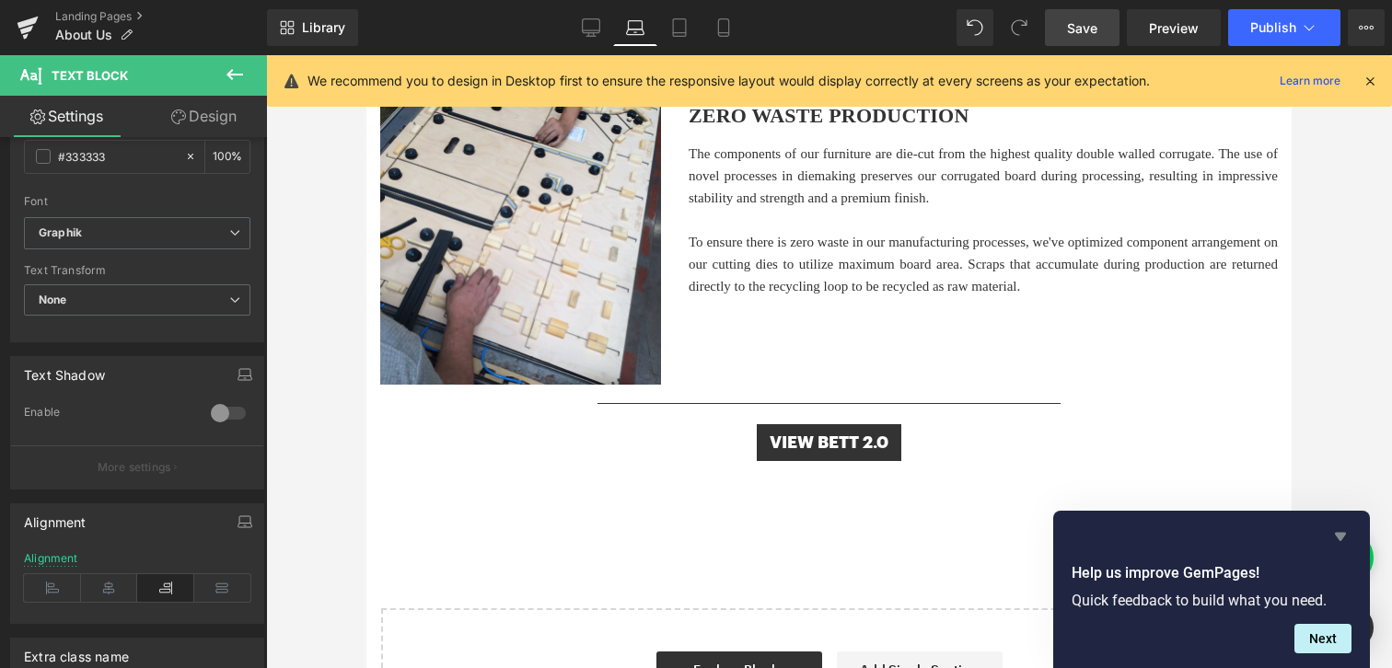
click at [1341, 538] on icon "Hide survey" at bounding box center [1340, 537] width 11 height 8
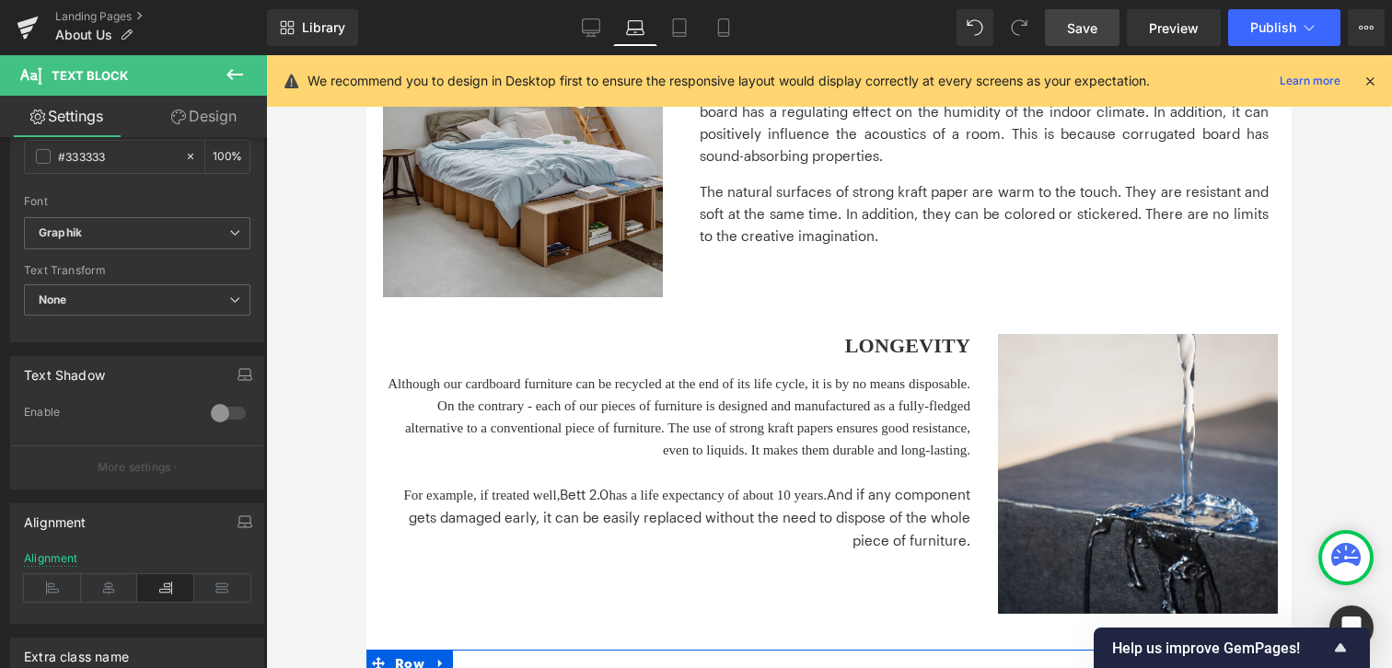
scroll to position [1359, 0]
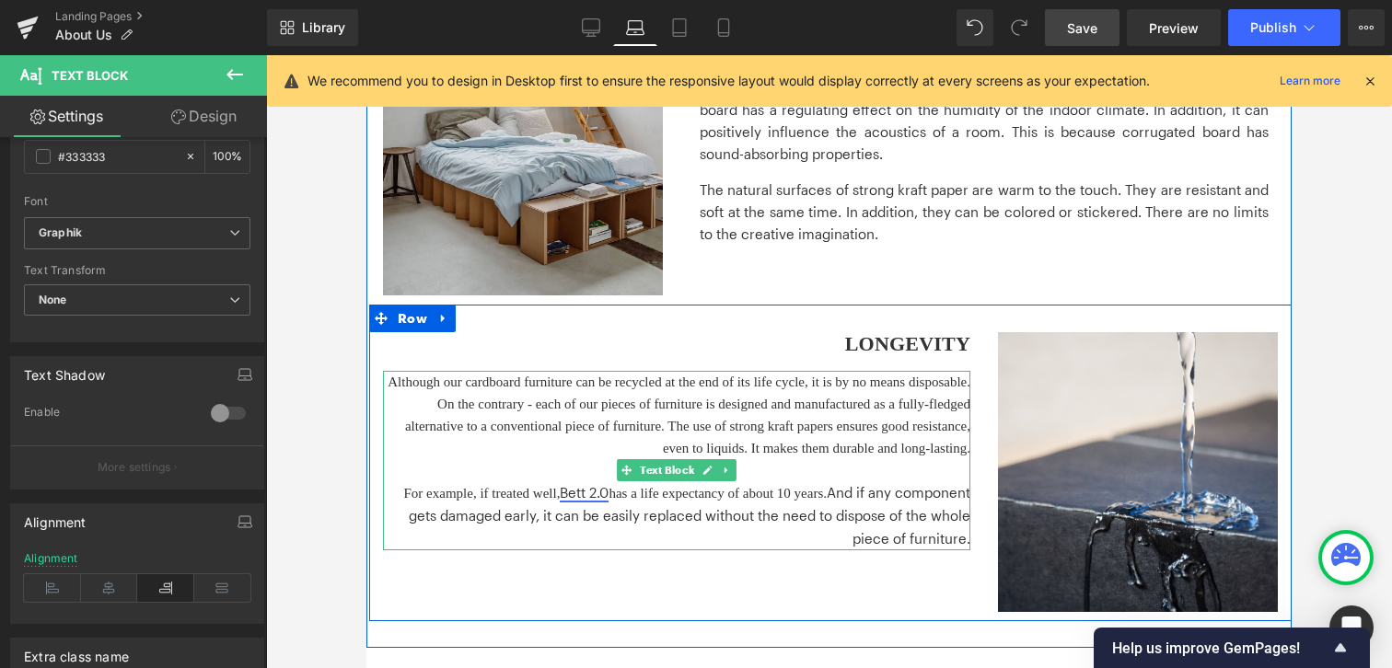
click at [608, 499] on link "Bett 2.0" at bounding box center [584, 492] width 49 height 17
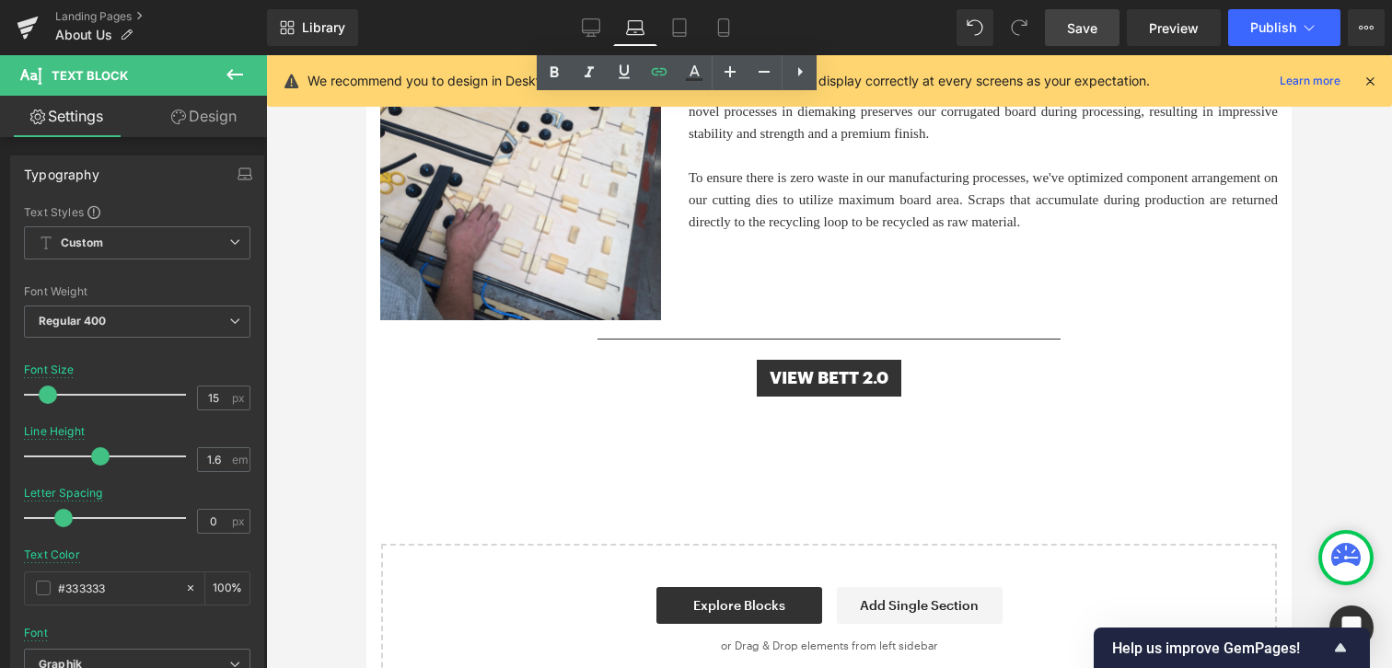
scroll to position [2047, 0]
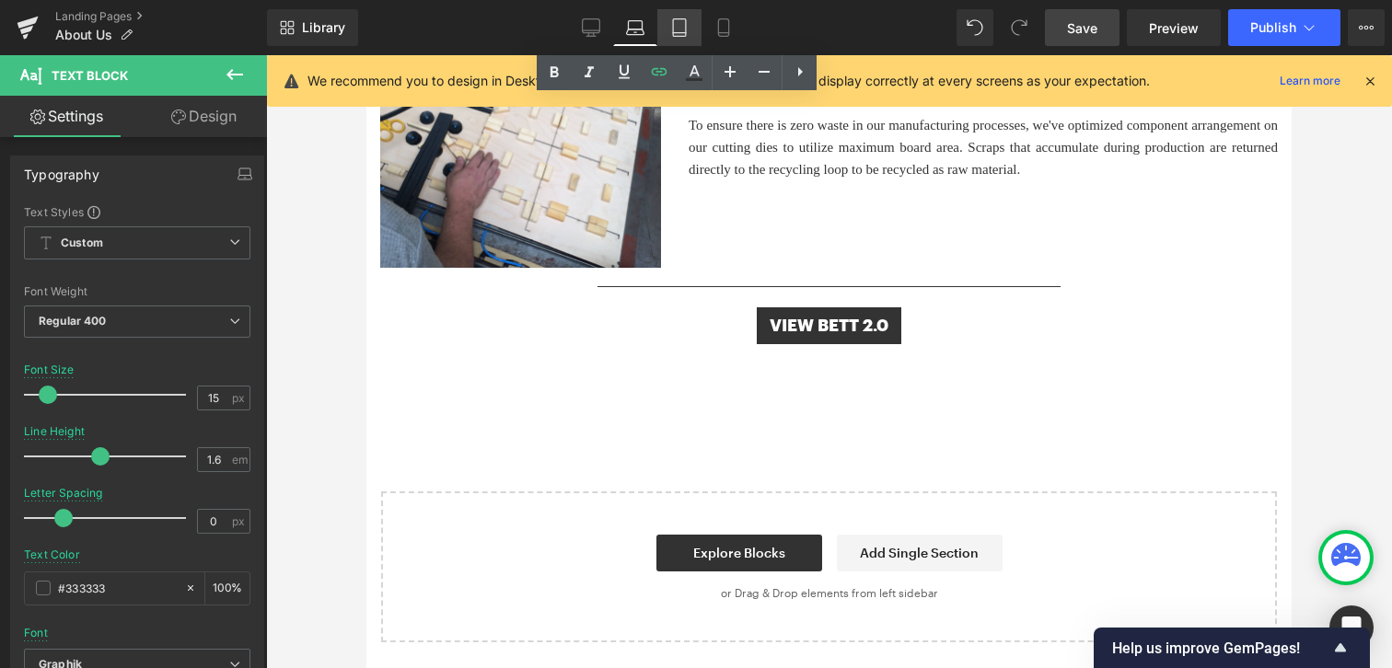
click at [685, 36] on icon at bounding box center [679, 27] width 13 height 17
type input "100"
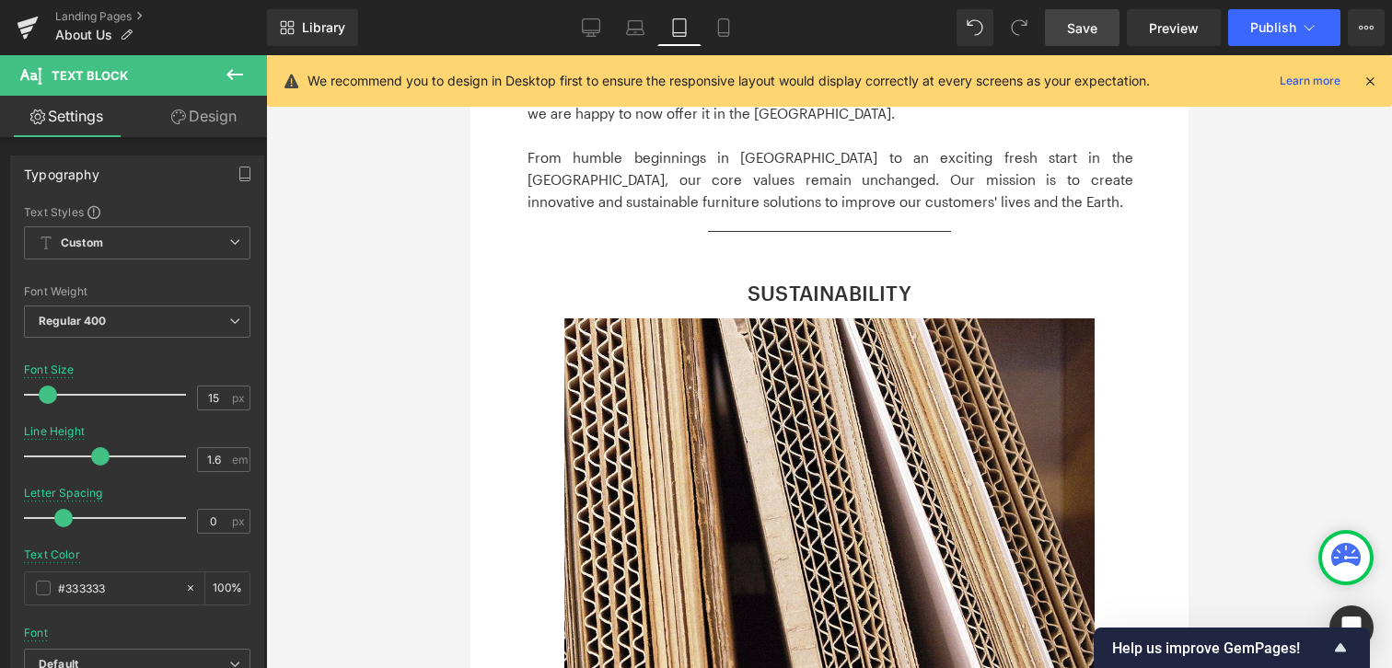
scroll to position [726, 0]
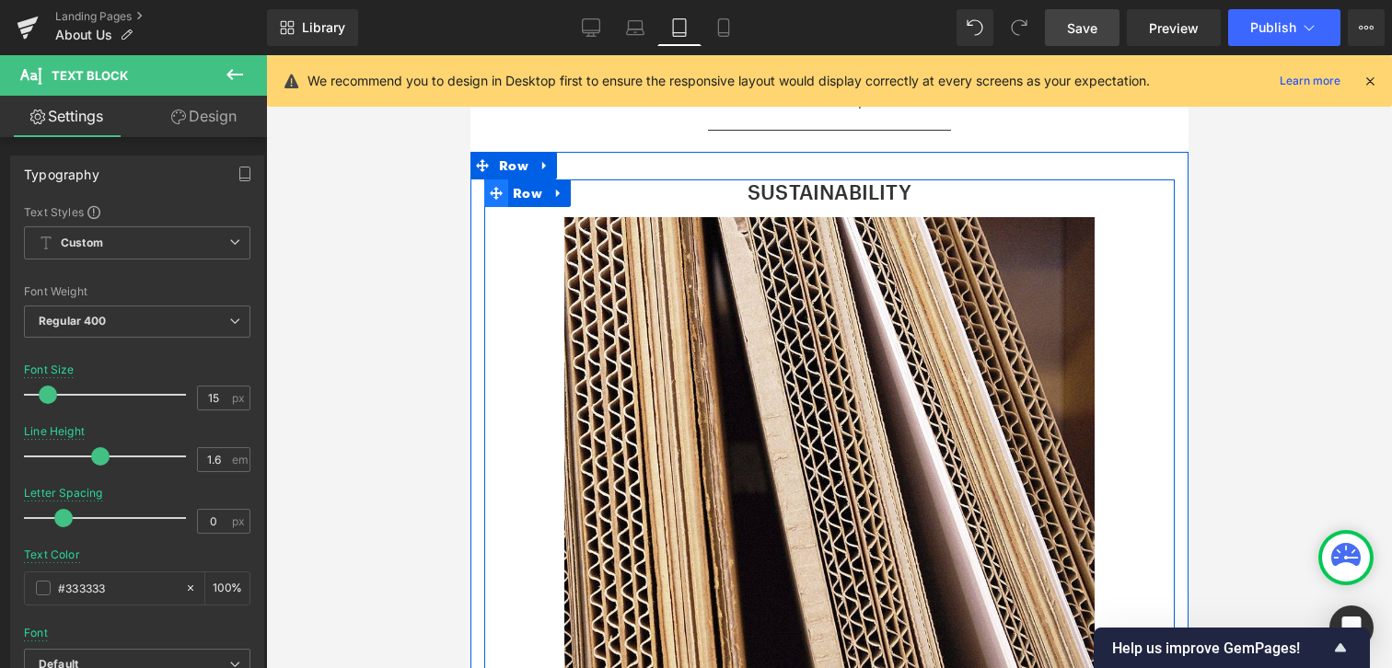
click at [494, 194] on icon at bounding box center [495, 193] width 13 height 13
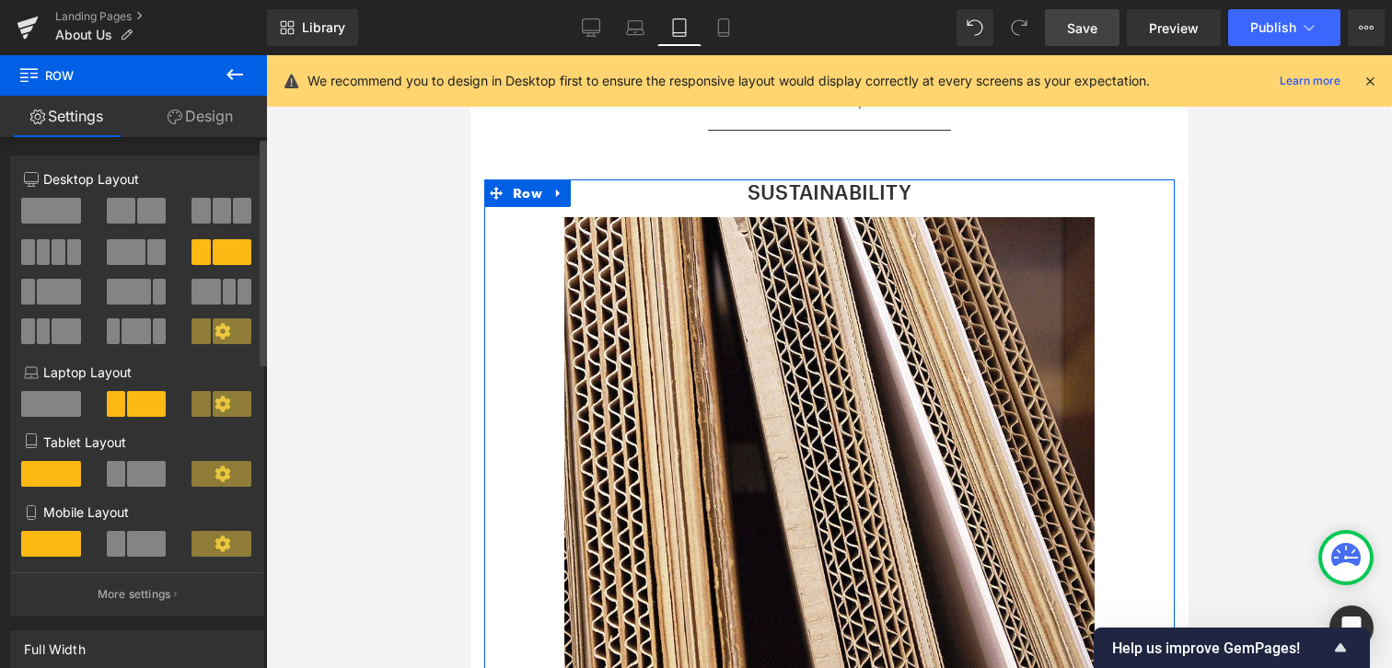
click at [142, 473] on span at bounding box center [146, 474] width 39 height 26
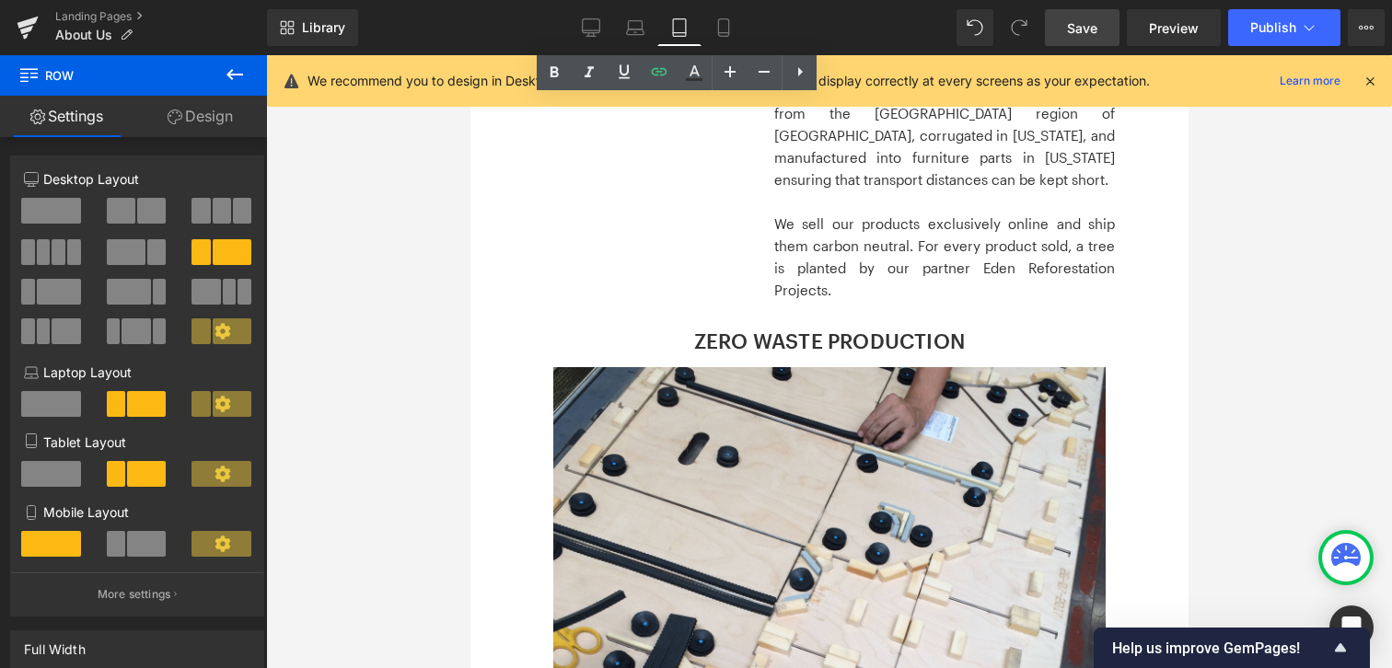
scroll to position [1397, 0]
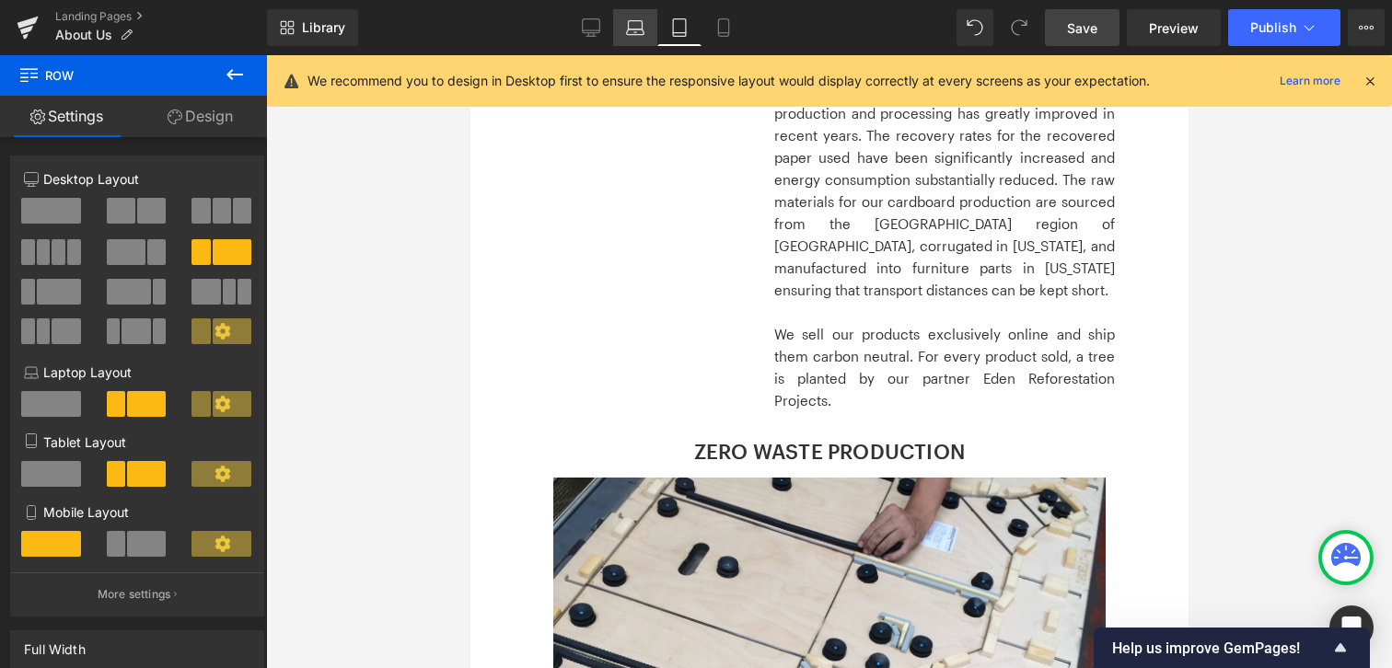
click at [637, 27] on icon at bounding box center [635, 27] width 18 height 18
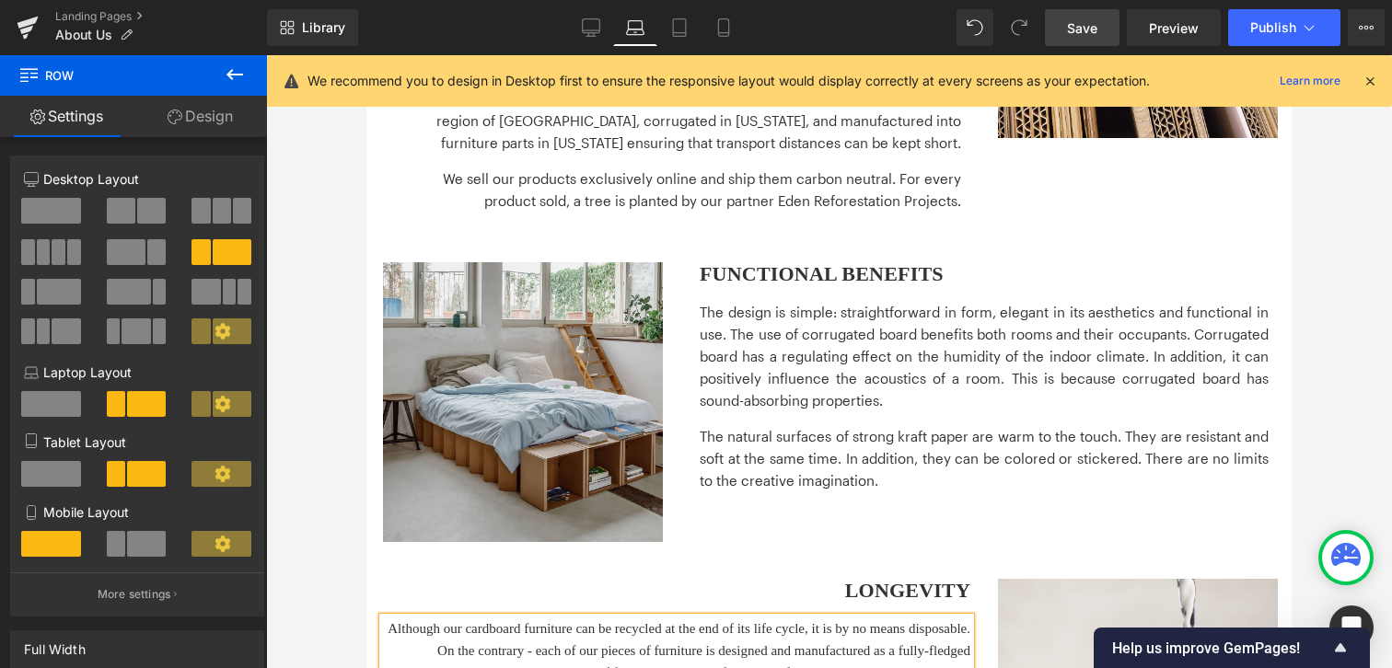
scroll to position [1191, 0]
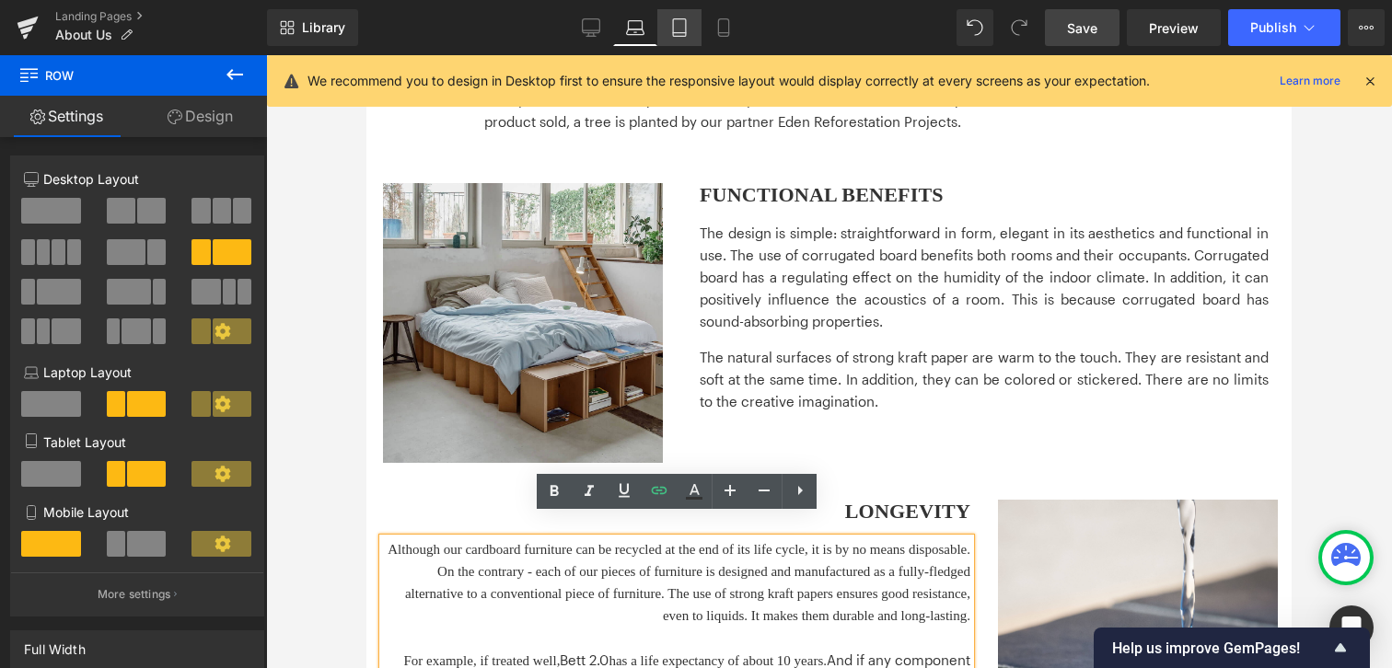
click at [677, 23] on icon at bounding box center [679, 27] width 18 height 18
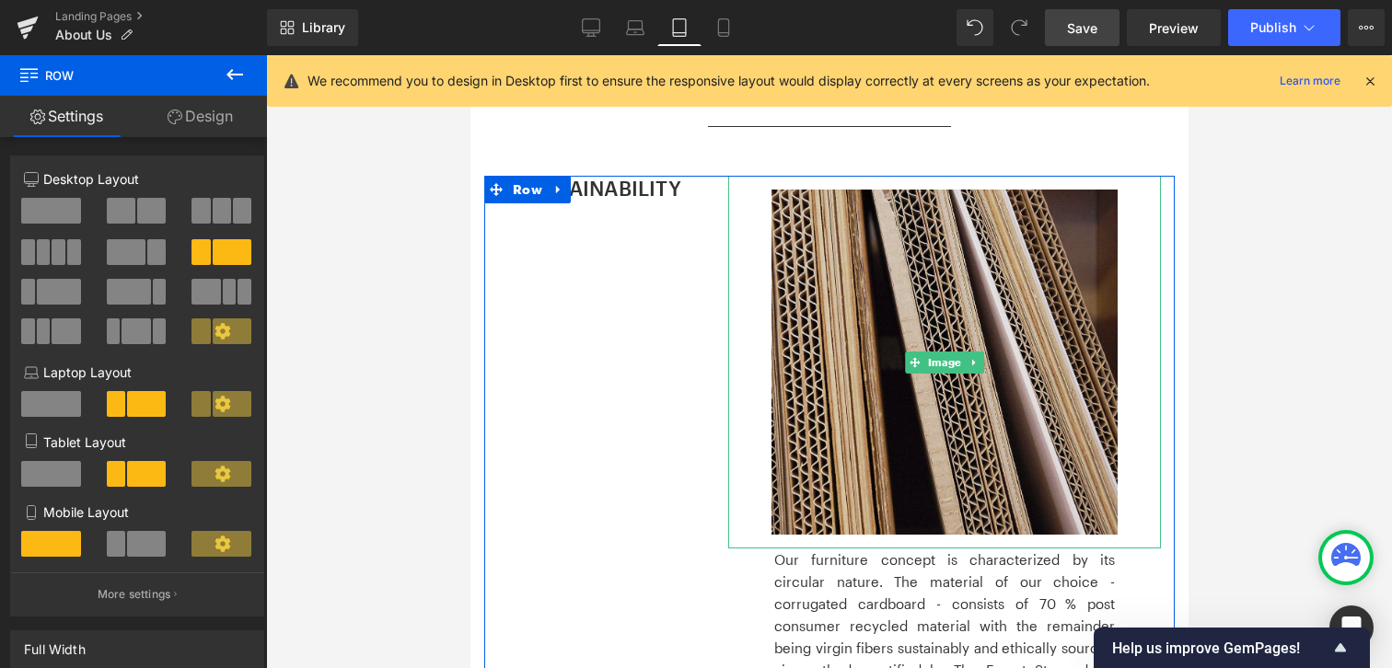
scroll to position [780, 0]
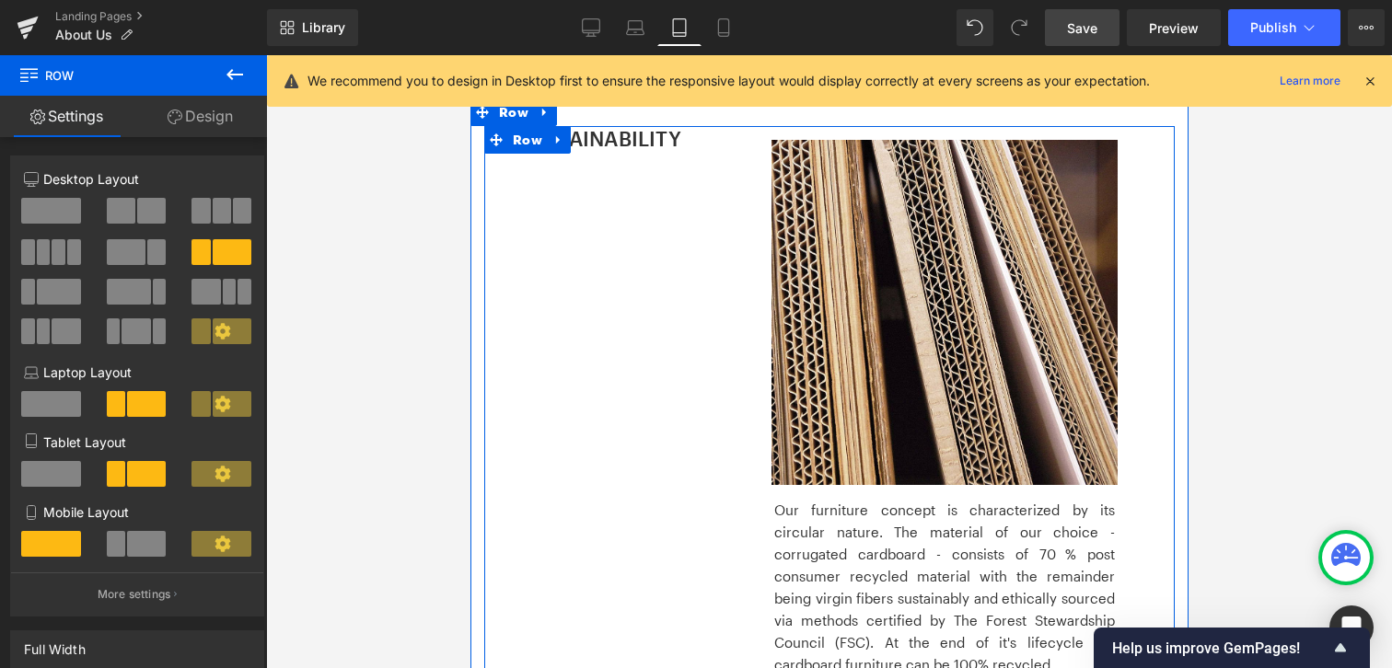
click at [613, 341] on div "SUSTAINABILITY Heading Image NACHHALTIGKEIT Heading Image Image Our furniture c…" at bounding box center [828, 591] width 690 height 931
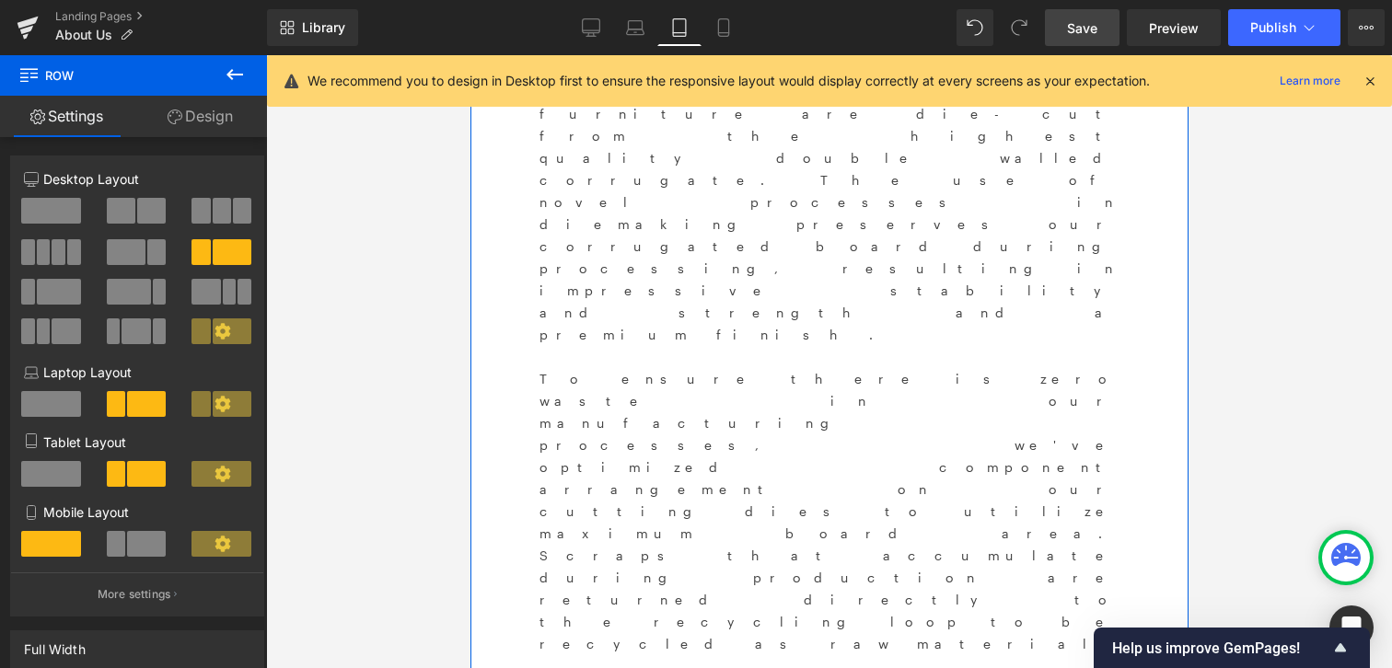
scroll to position [2353, 0]
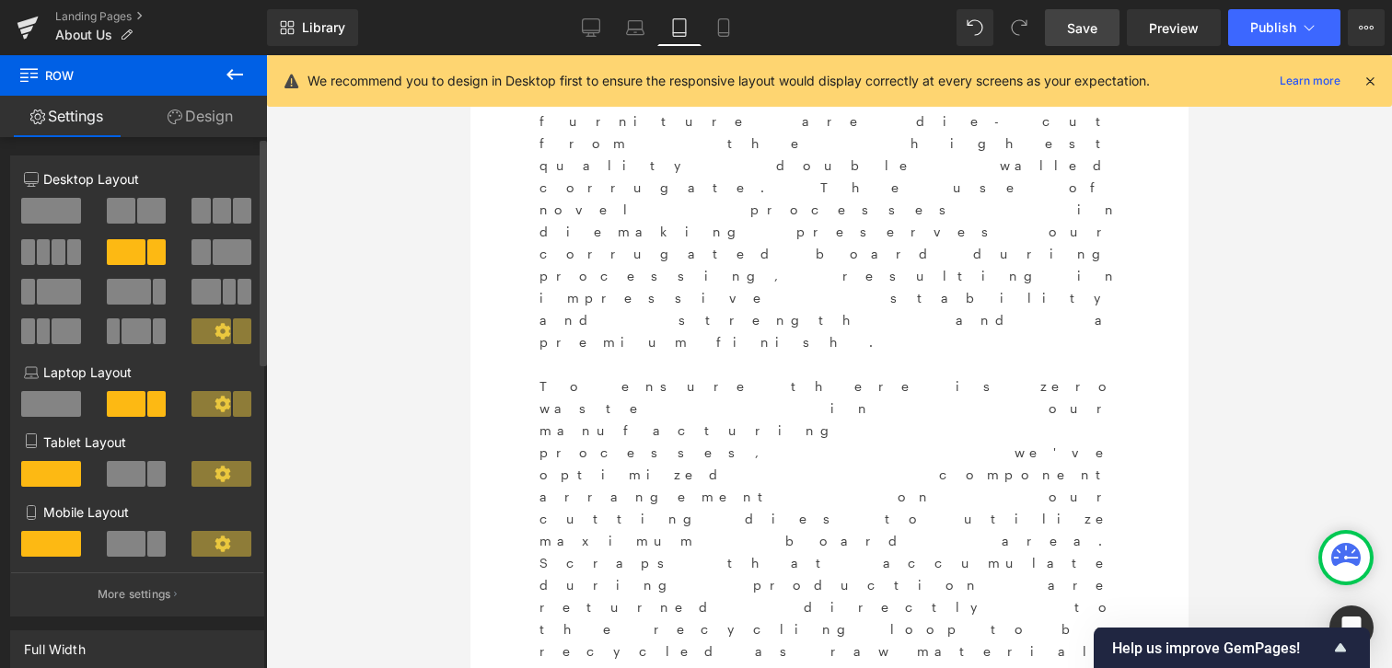
click at [142, 480] on button at bounding box center [138, 474] width 62 height 26
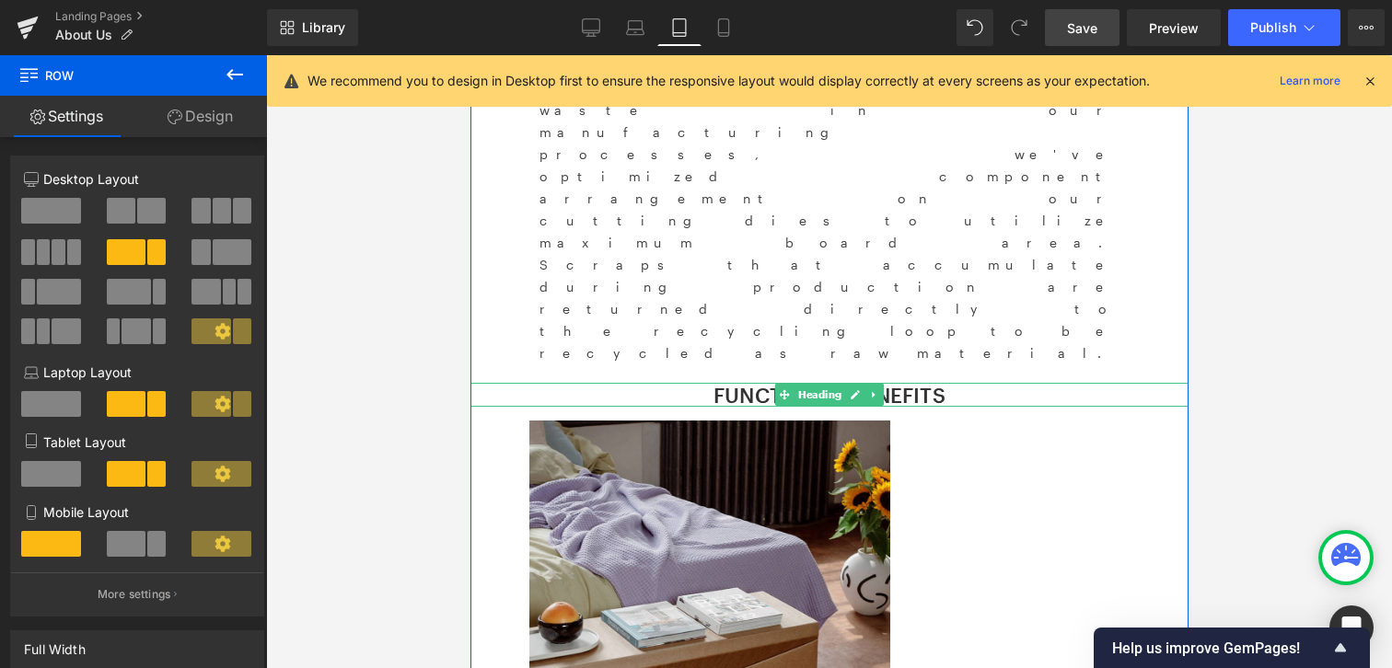
scroll to position [2759, 0]
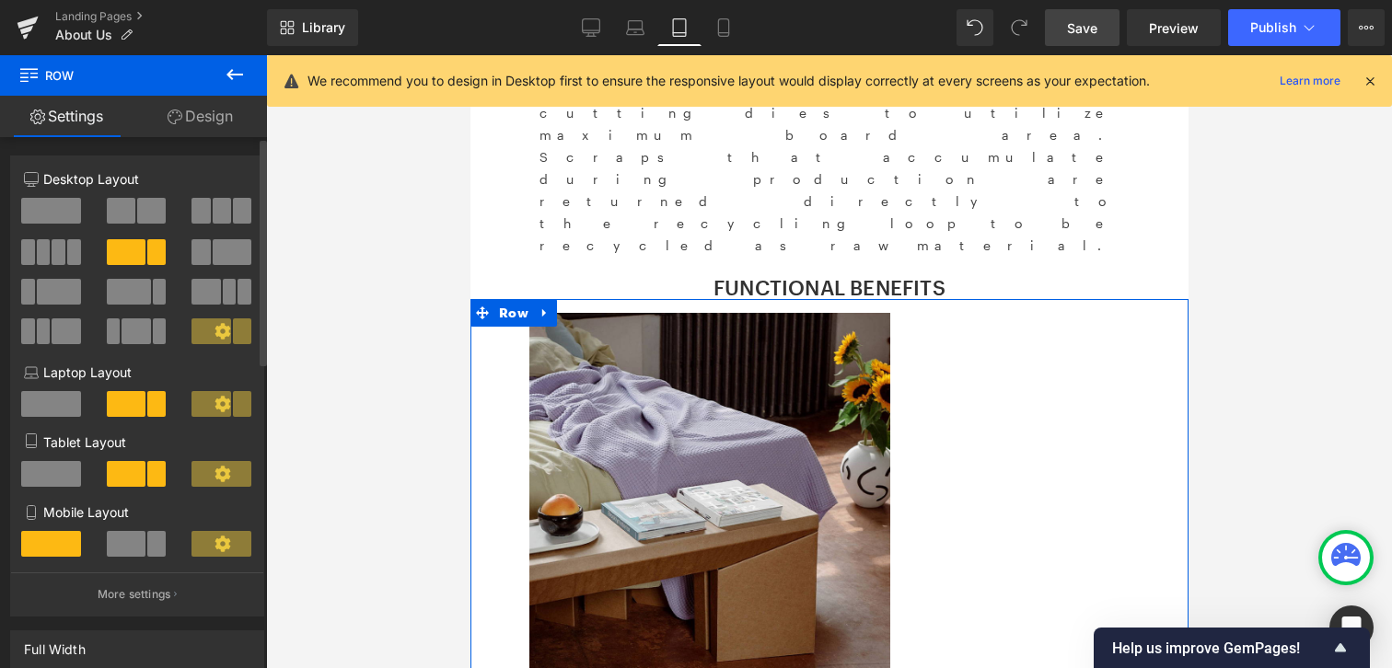
click at [56, 480] on span at bounding box center [51, 474] width 60 height 26
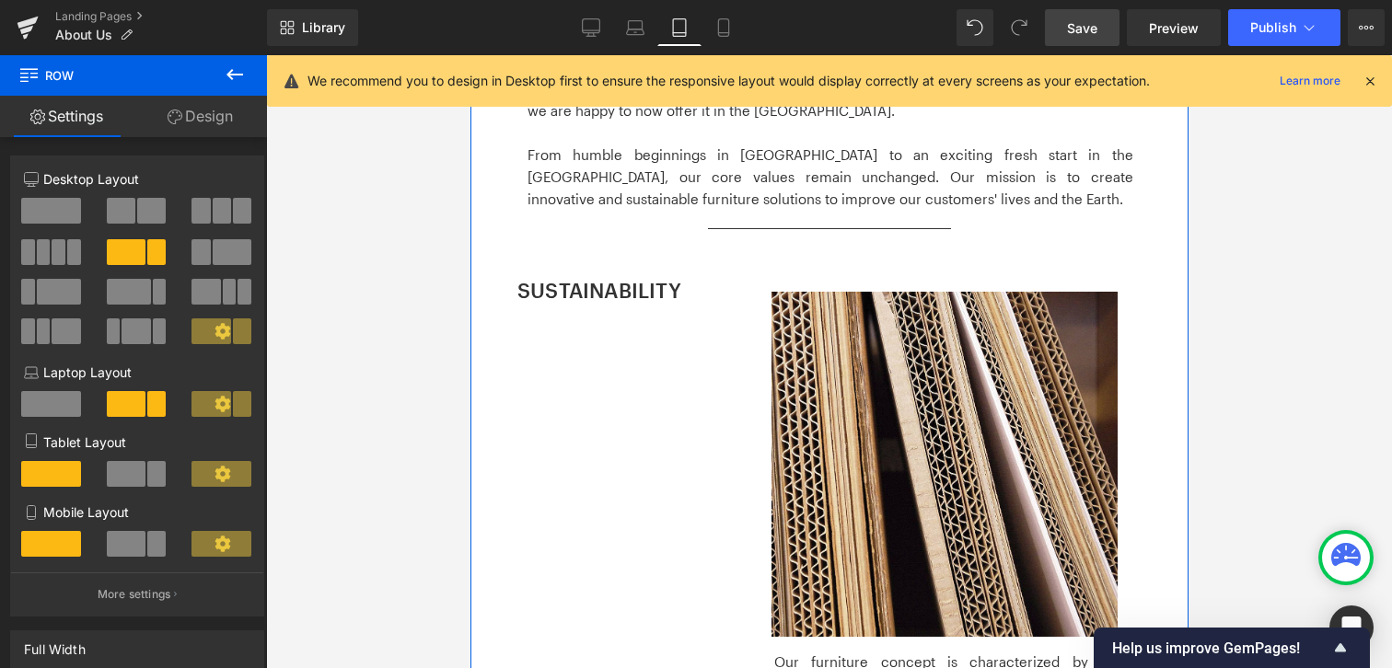
scroll to position [788, 0]
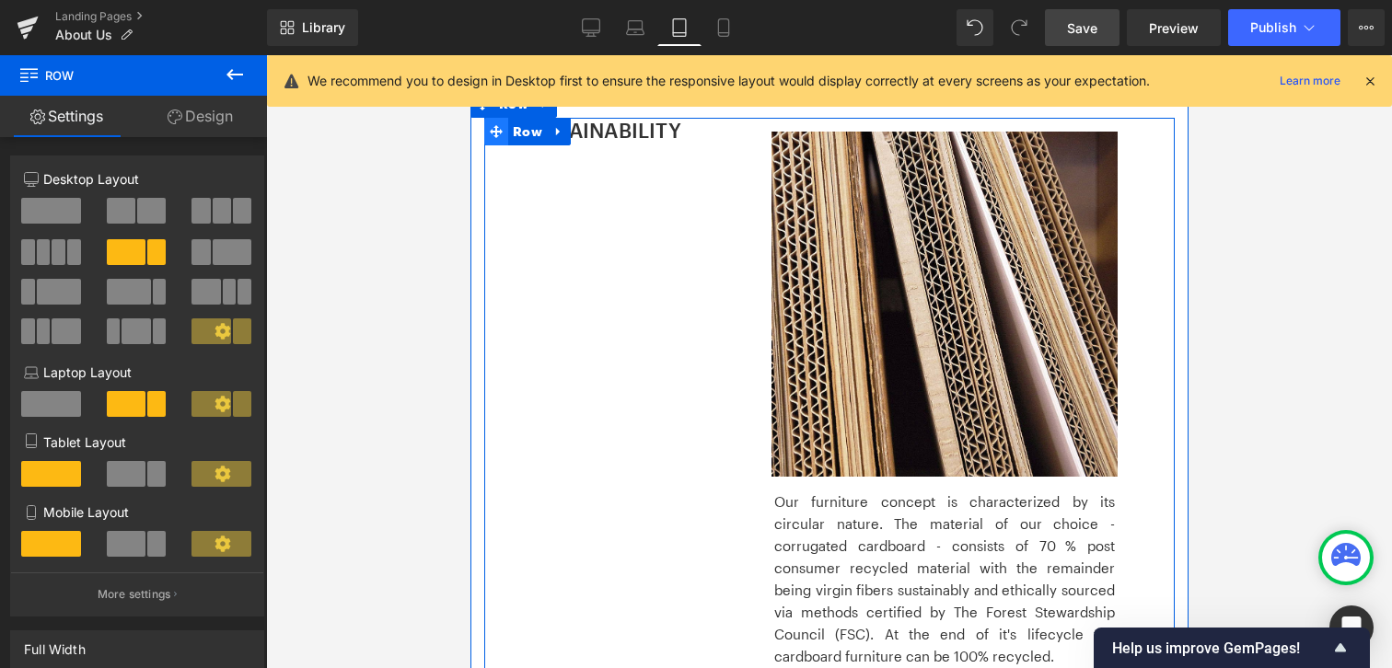
click at [494, 129] on icon at bounding box center [495, 131] width 13 height 13
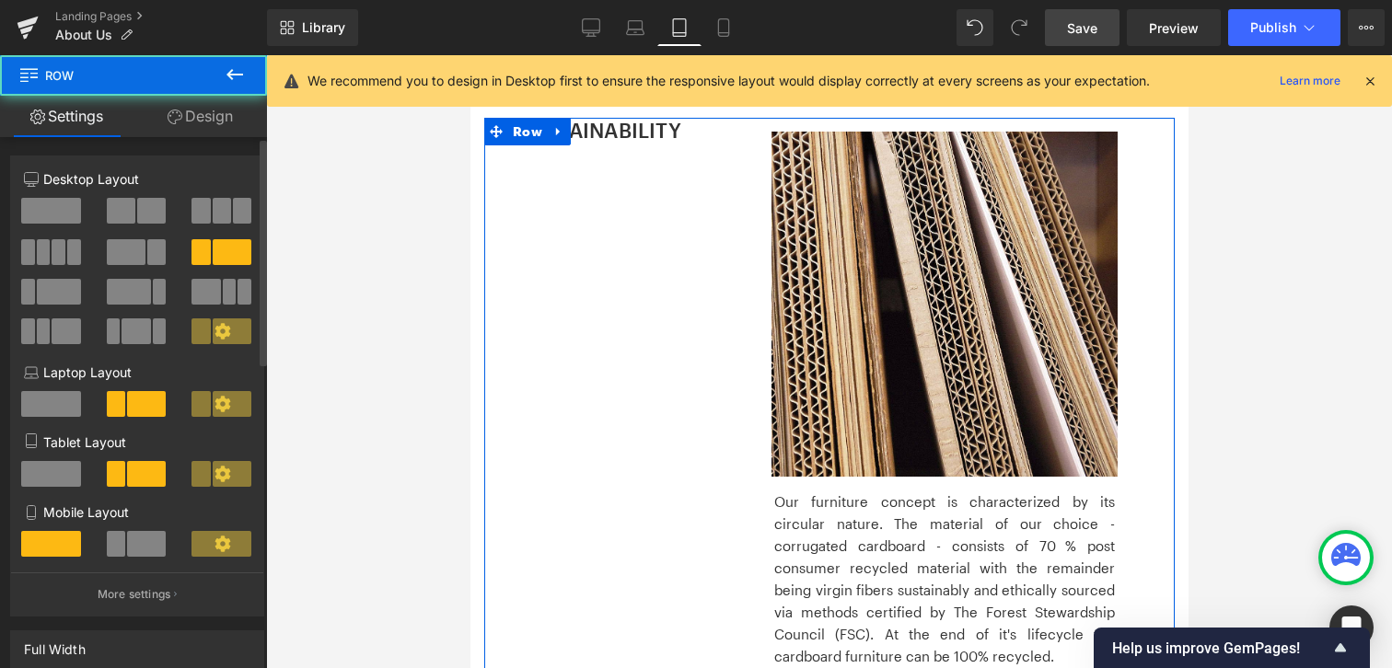
click at [40, 496] on div at bounding box center [52, 481] width 86 height 41
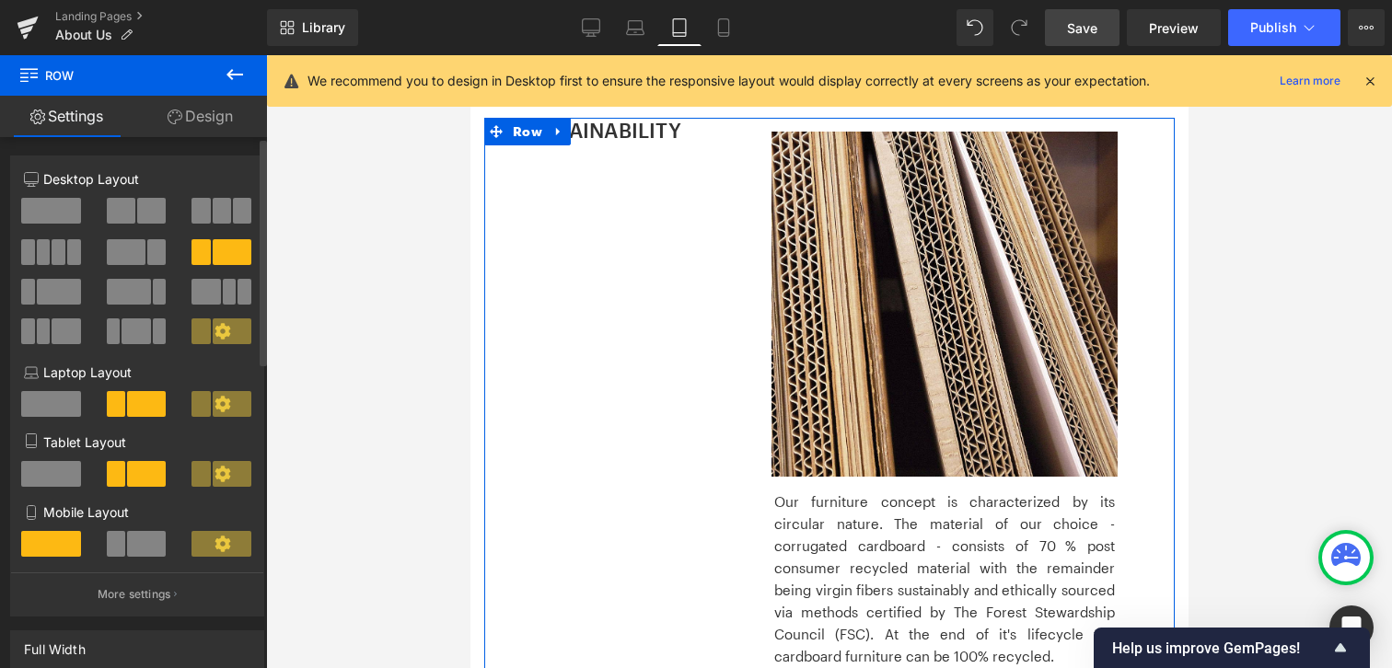
click at [56, 472] on span at bounding box center [51, 474] width 60 height 26
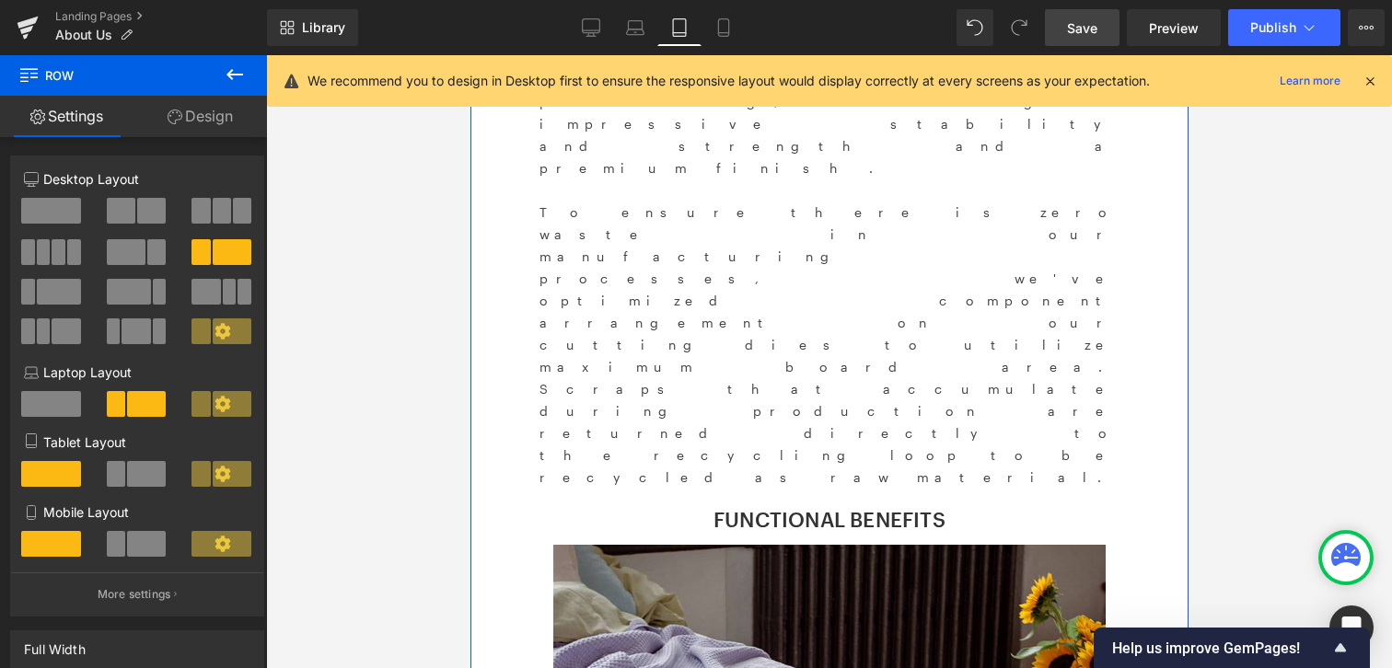
scroll to position [2527, 0]
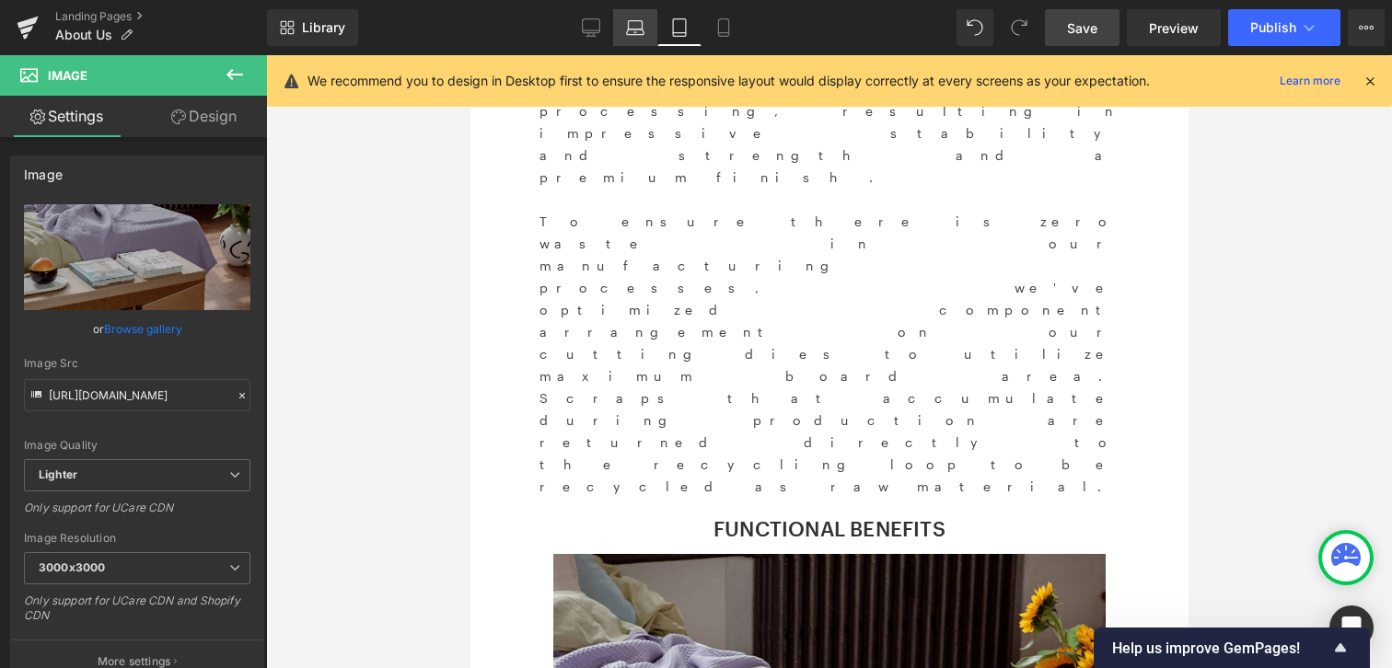
click at [636, 33] on icon at bounding box center [635, 27] width 18 height 18
type input "auto"
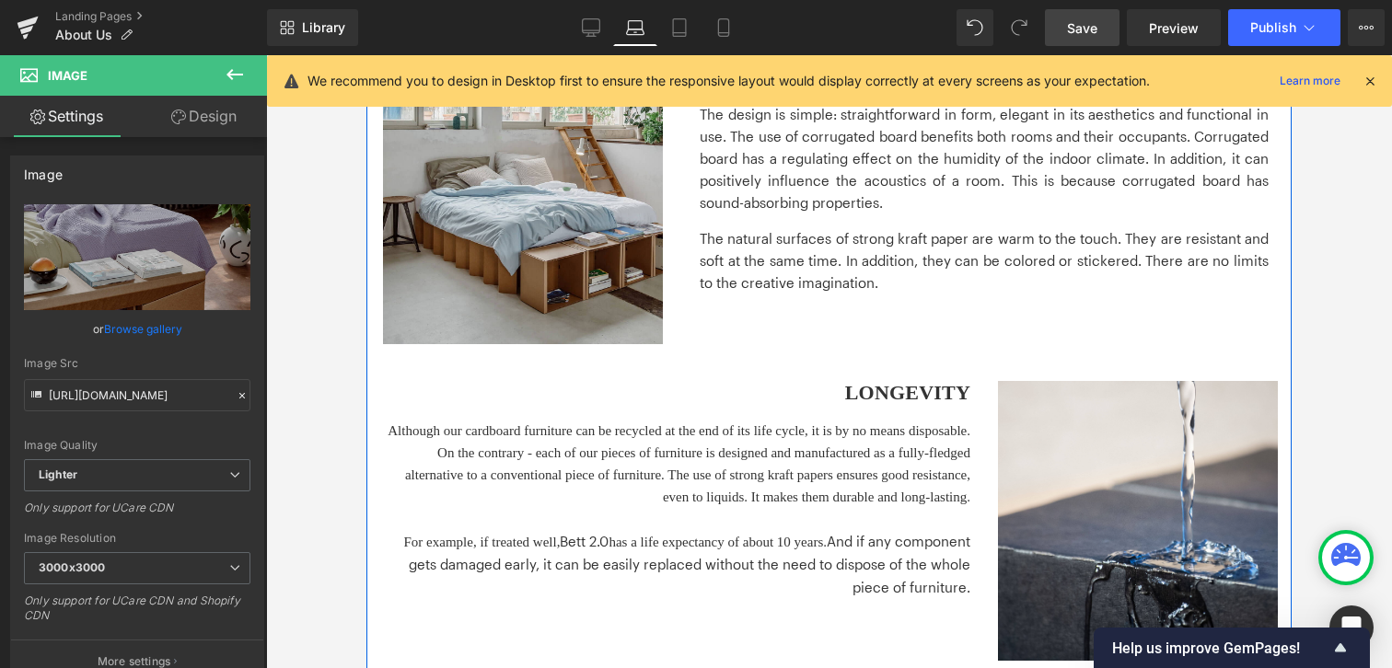
scroll to position [1331, 0]
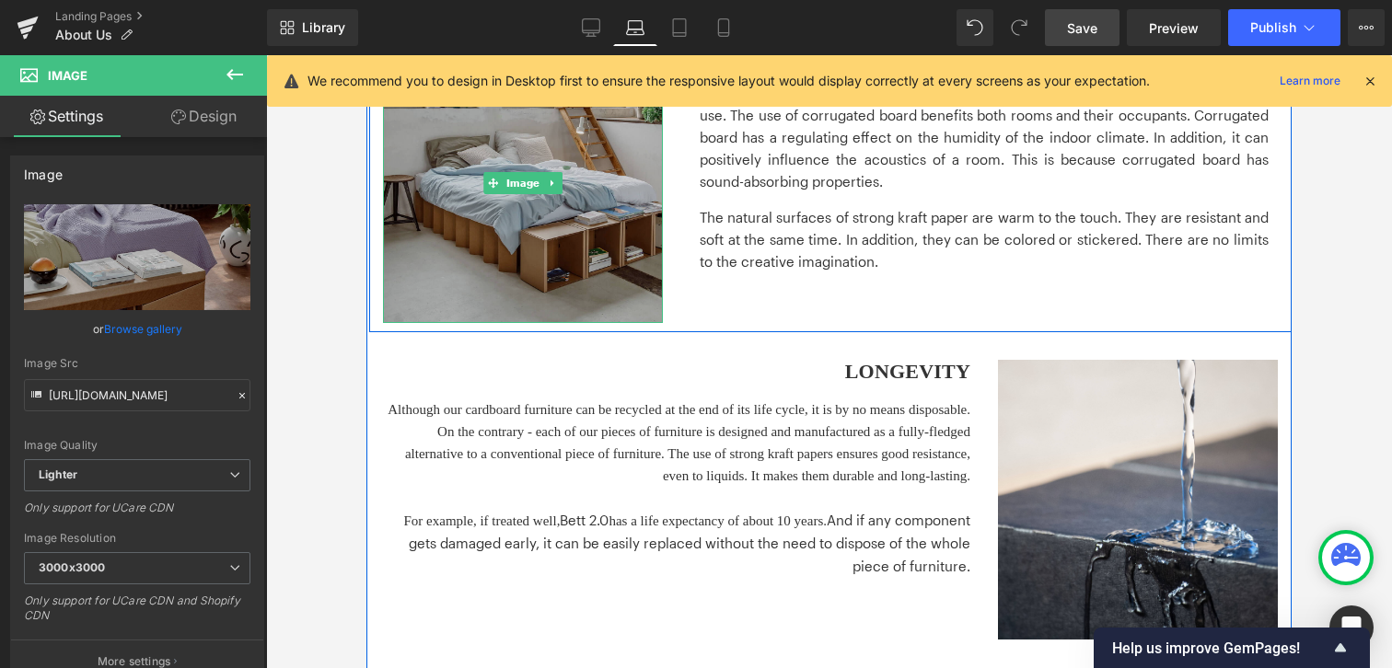
click at [553, 229] on img at bounding box center [523, 183] width 280 height 280
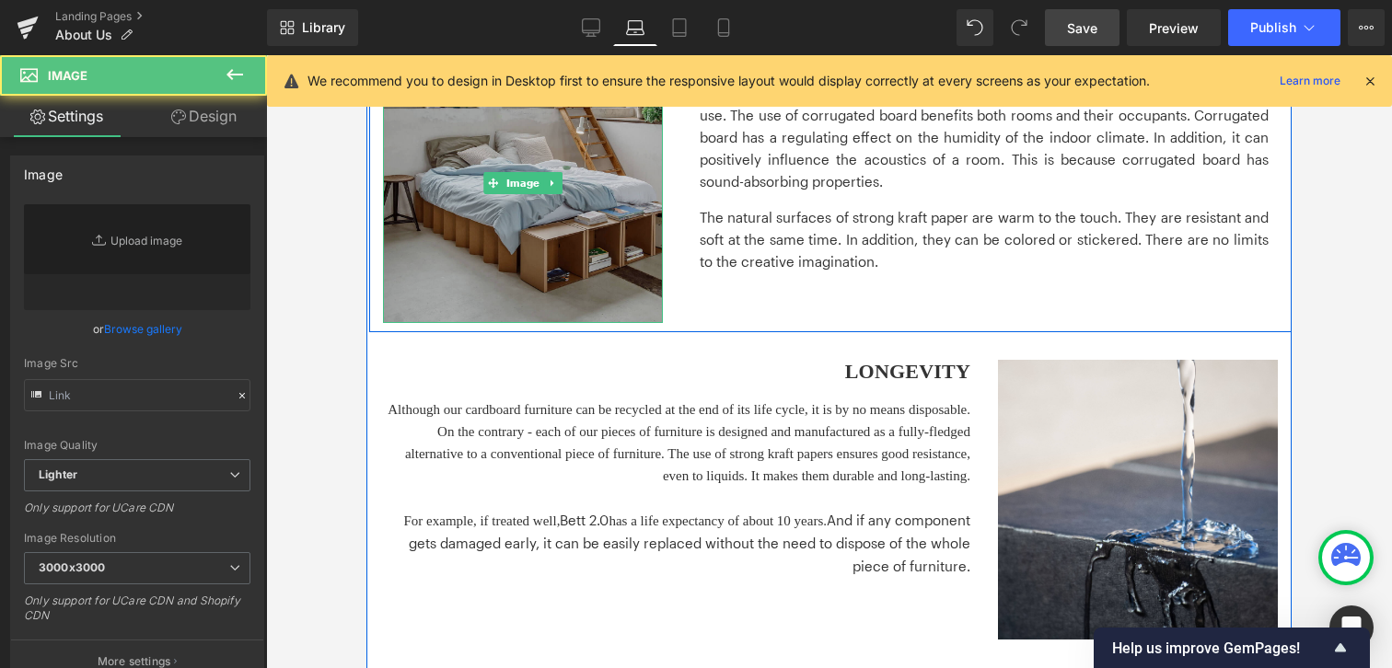
type input "[URL][DOMAIN_NAME]"
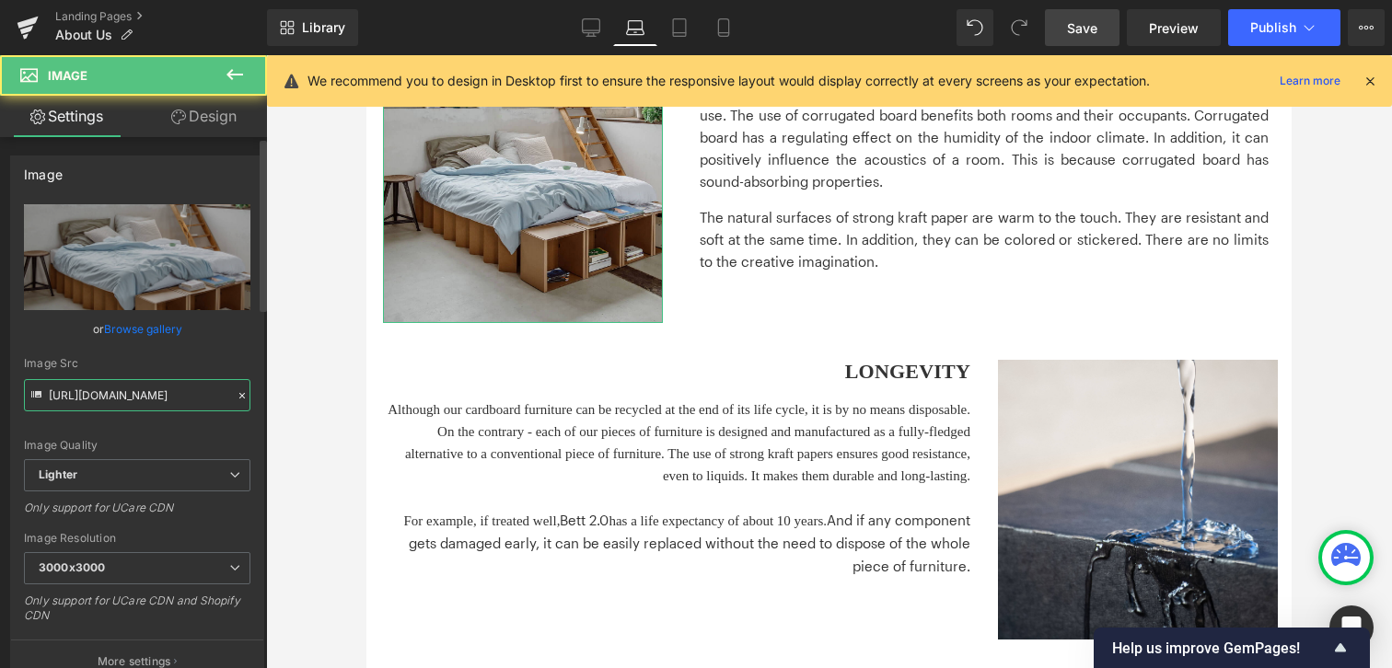
click at [147, 403] on input "[URL][DOMAIN_NAME]" at bounding box center [137, 395] width 226 height 32
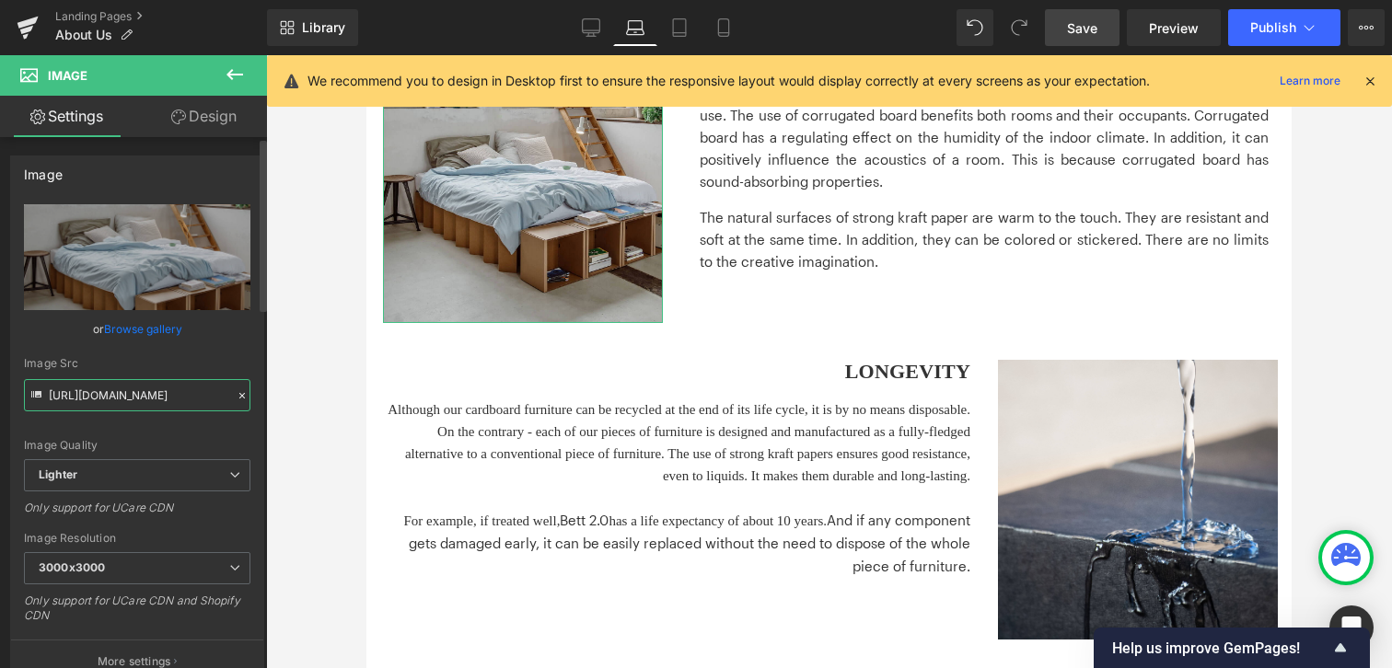
click at [147, 403] on input "[URL][DOMAIN_NAME]" at bounding box center [137, 395] width 226 height 32
click at [688, 37] on link "Tablet" at bounding box center [679, 27] width 44 height 37
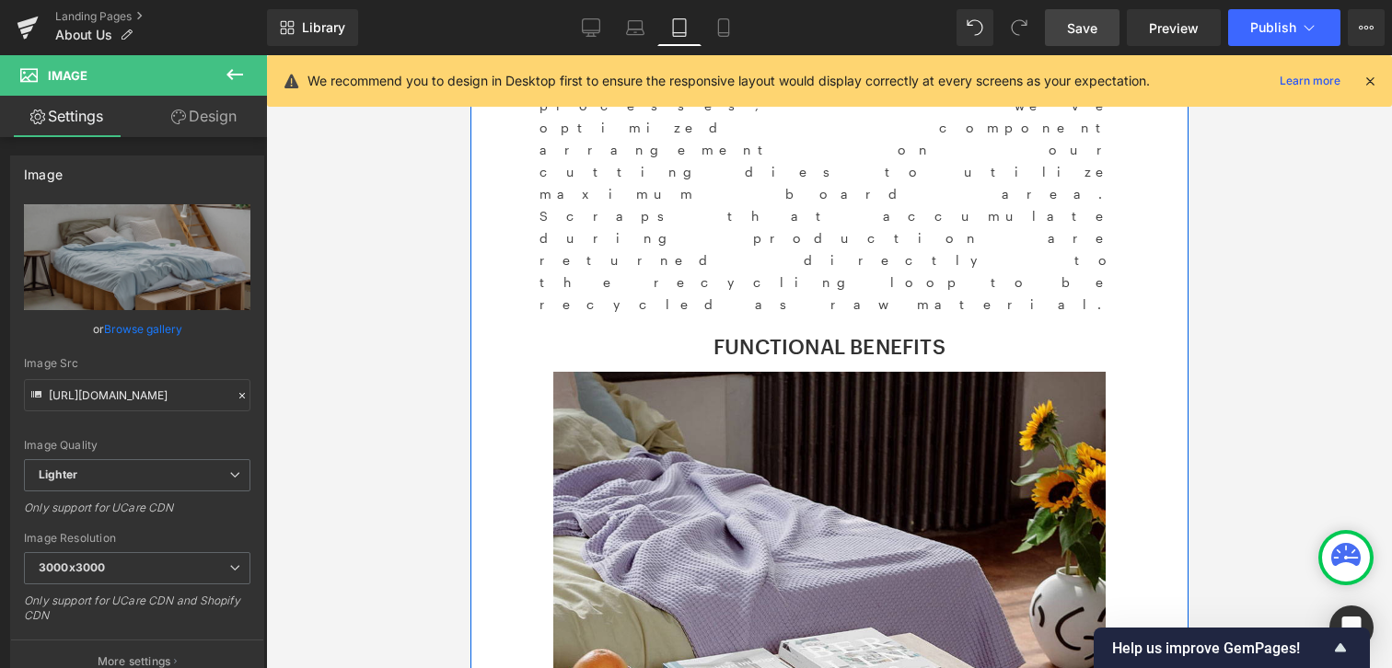
scroll to position [2816, 0]
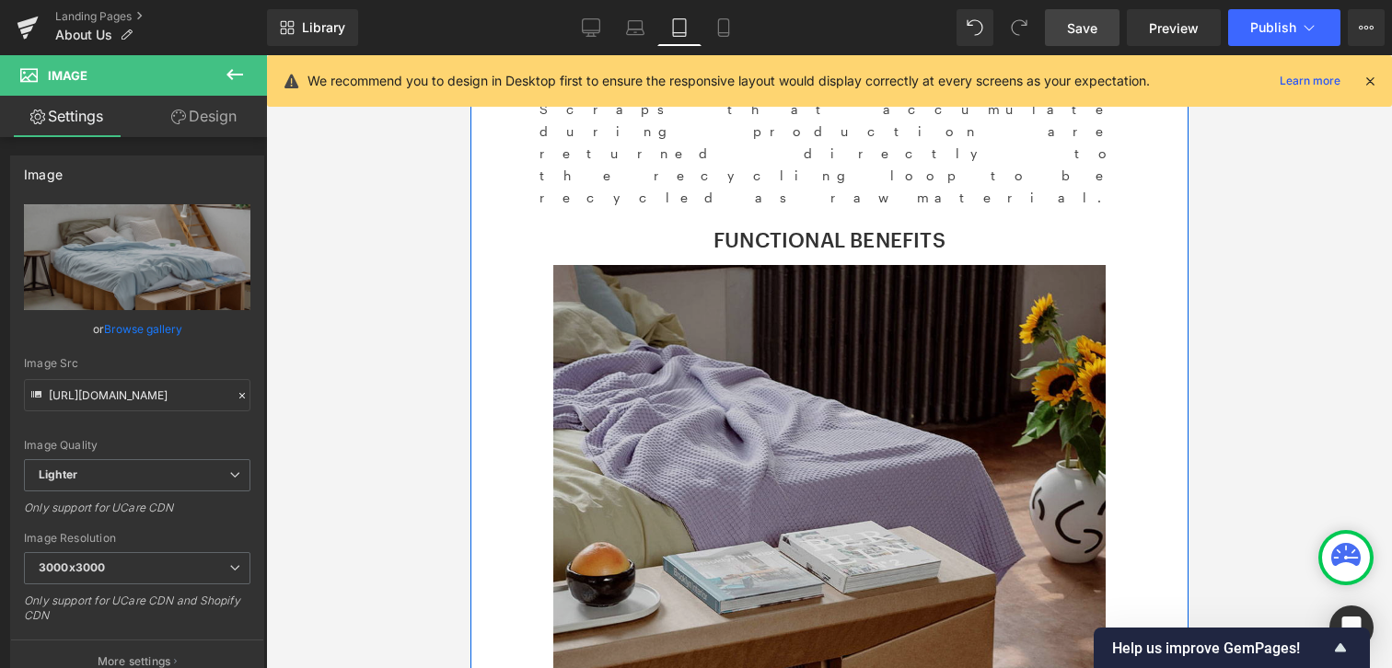
click at [711, 265] on img at bounding box center [828, 548] width 552 height 566
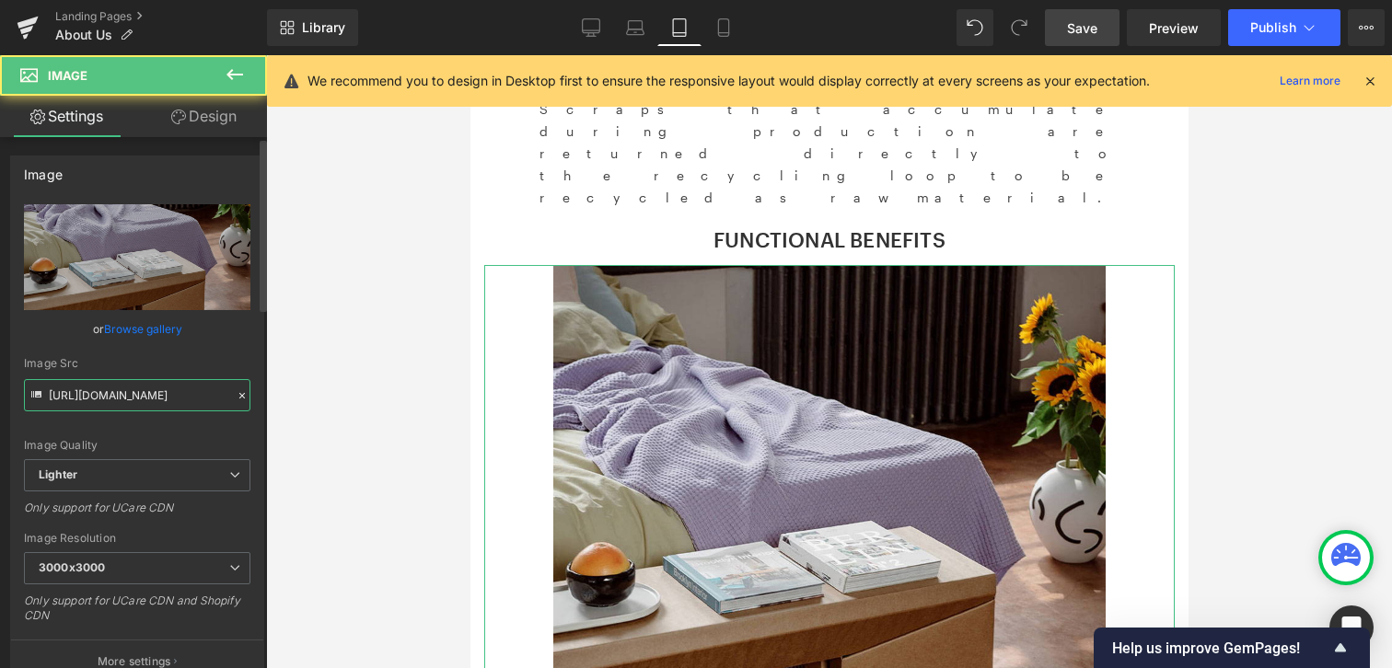
click at [121, 403] on input "[URL][DOMAIN_NAME]" at bounding box center [137, 395] width 226 height 32
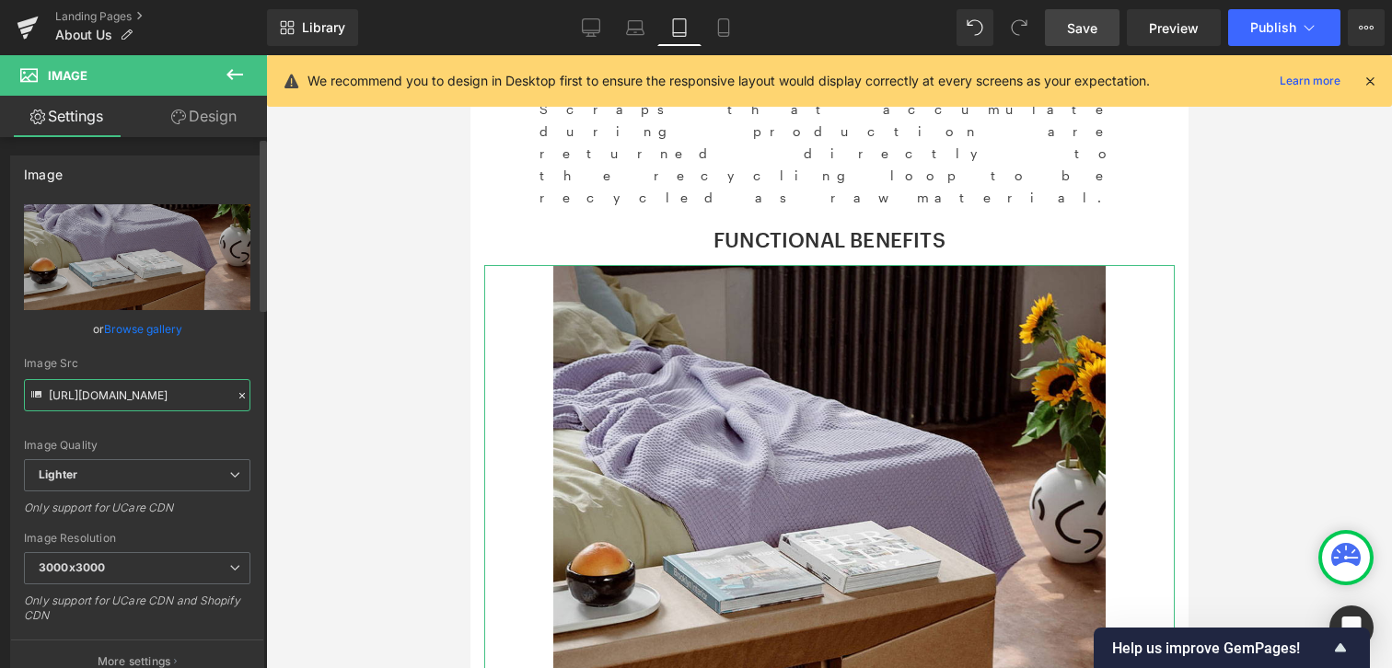
click at [121, 403] on input "[URL][DOMAIN_NAME]" at bounding box center [137, 395] width 226 height 32
paste input "805912ac-4ffb-4798-a8c3-cd58654bf28c/-/format/auto/-/preview/3000x3000/-/qualit…"
type input "[URL][DOMAIN_NAME]"
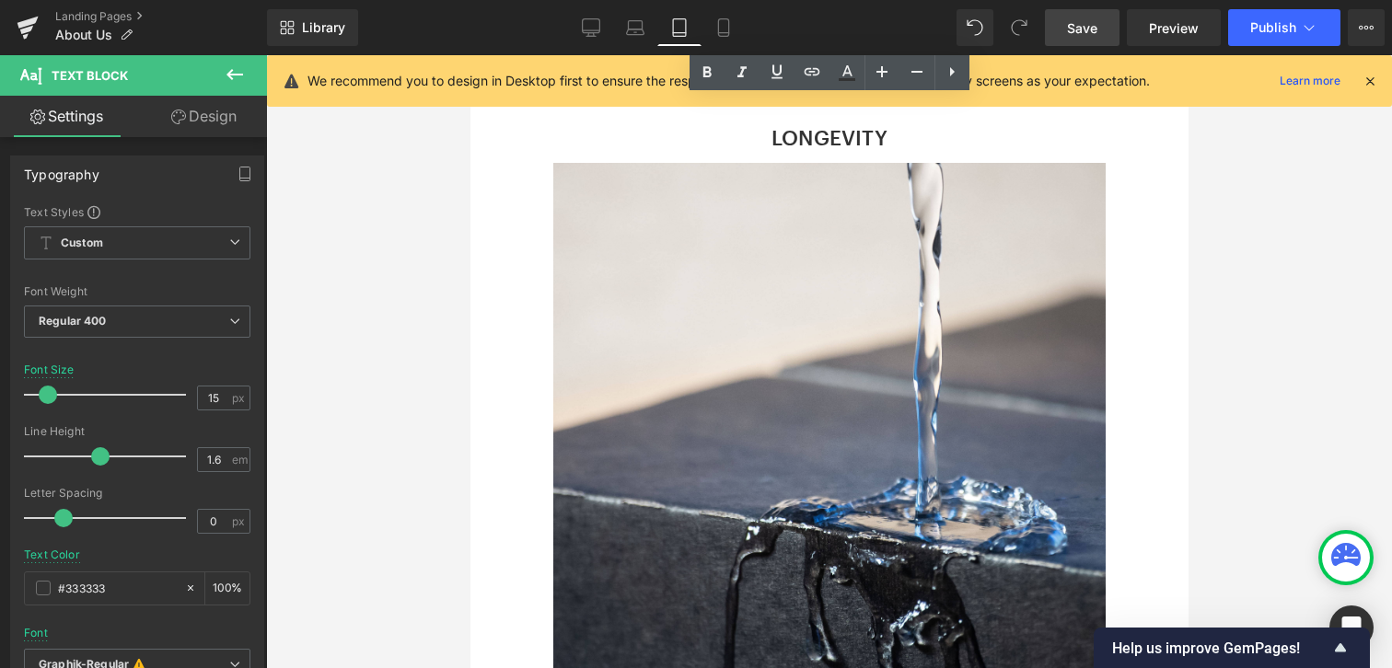
scroll to position [3878, 0]
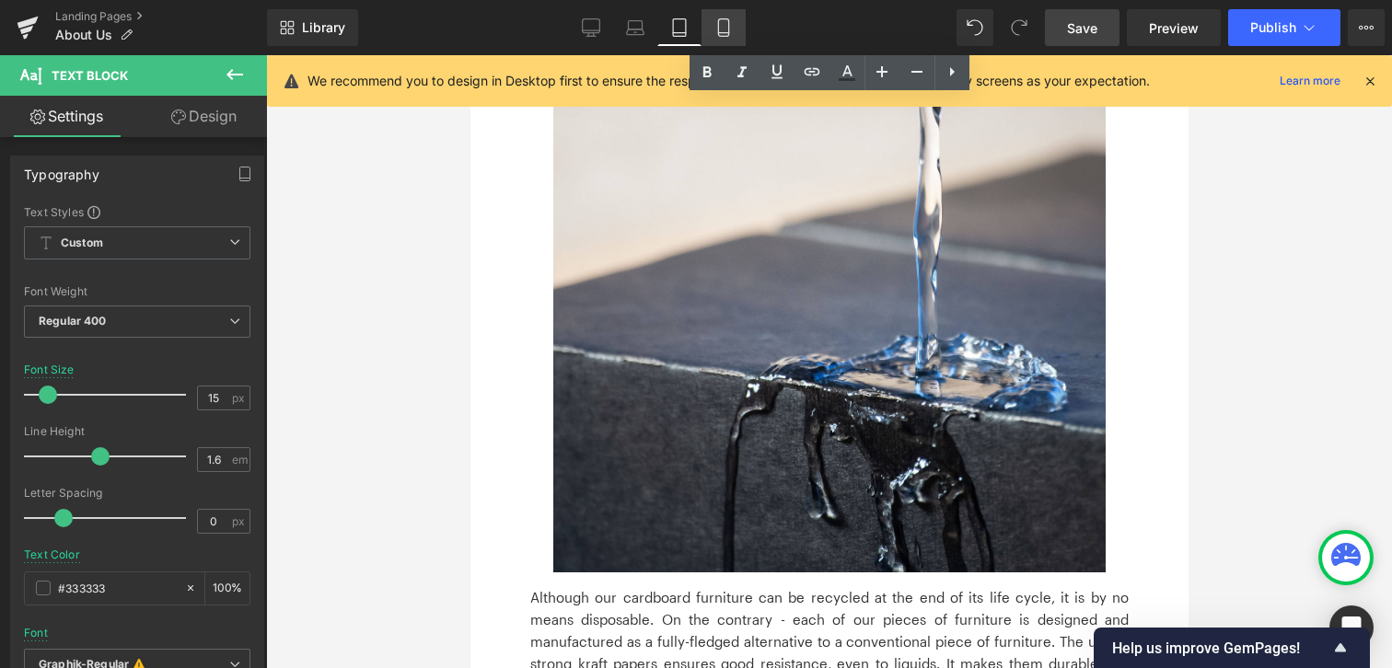
click at [721, 38] on link "Mobile" at bounding box center [723, 27] width 44 height 37
type input "14"
type input "#444444"
type input "100"
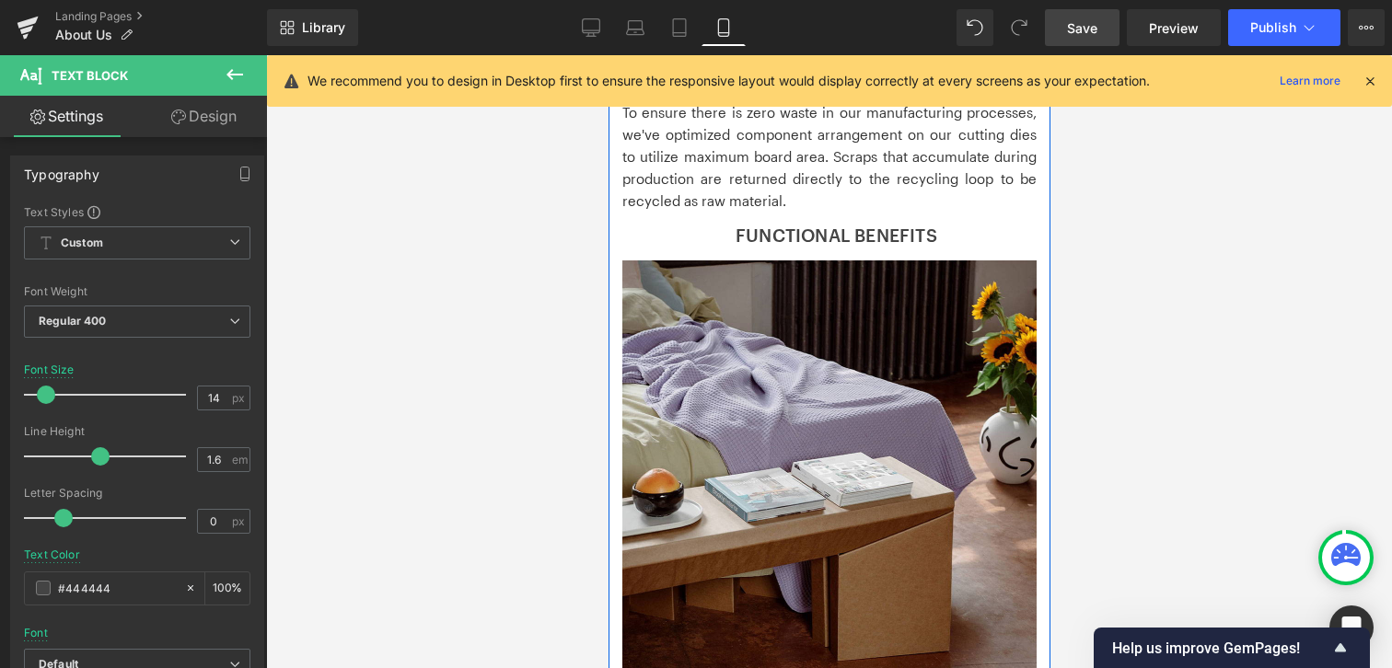
scroll to position [2408, 0]
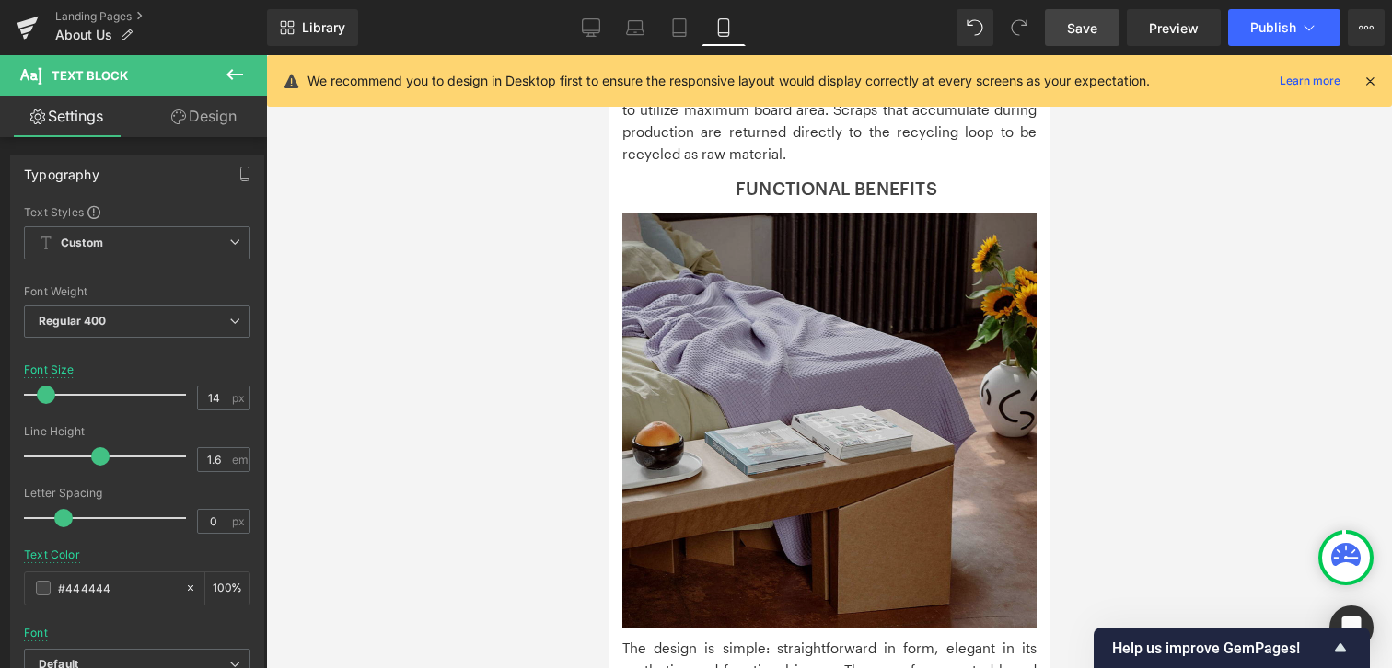
click at [771, 361] on img at bounding box center [828, 421] width 414 height 414
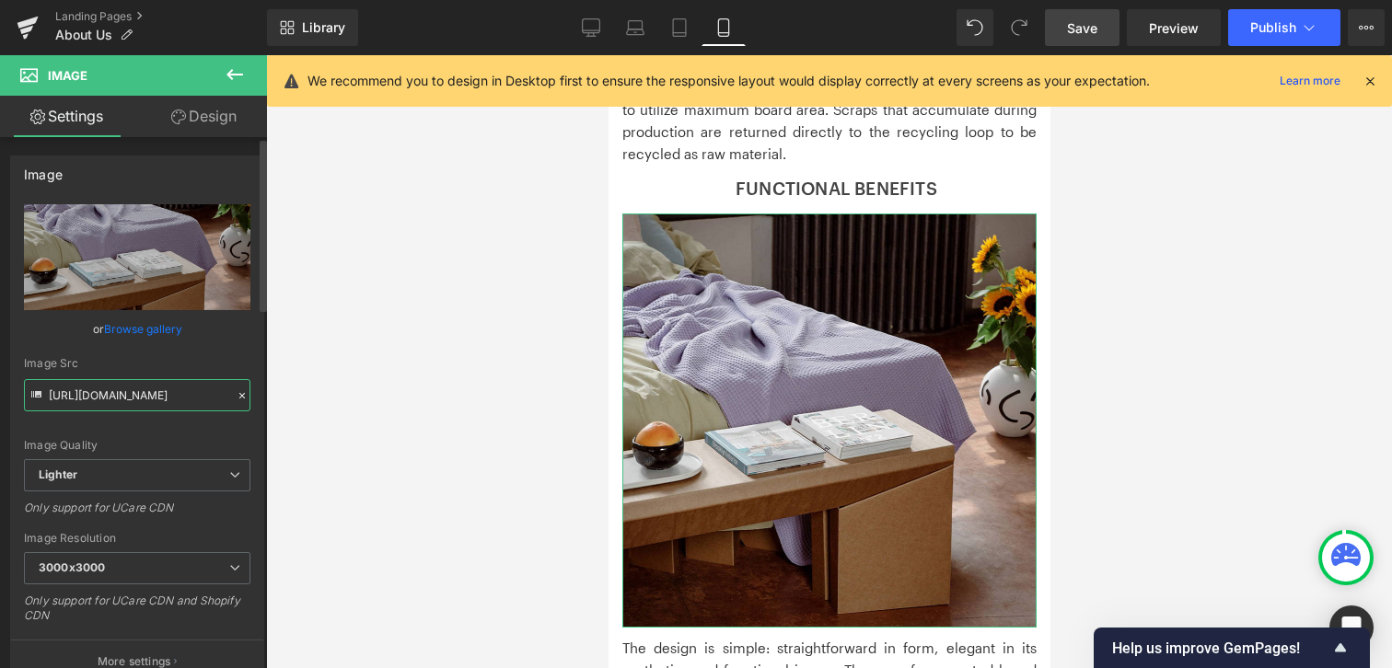
click at [159, 392] on input "[URL][DOMAIN_NAME]" at bounding box center [137, 395] width 226 height 32
paste input "805912ac-4ffb-4798-a8c3-cd58654bf28c/-/format/auto/-/preview/3000x3000/-/qualit…"
type input "[URL][DOMAIN_NAME]"
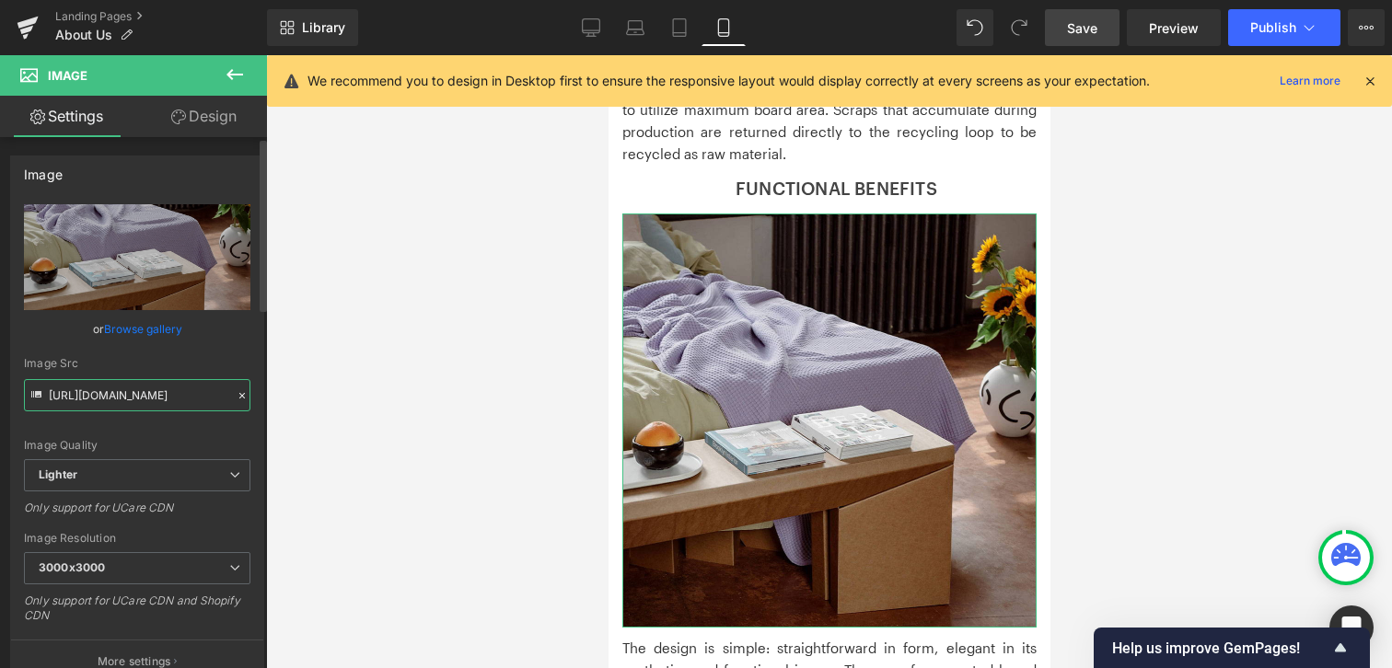
scroll to position [0, 695]
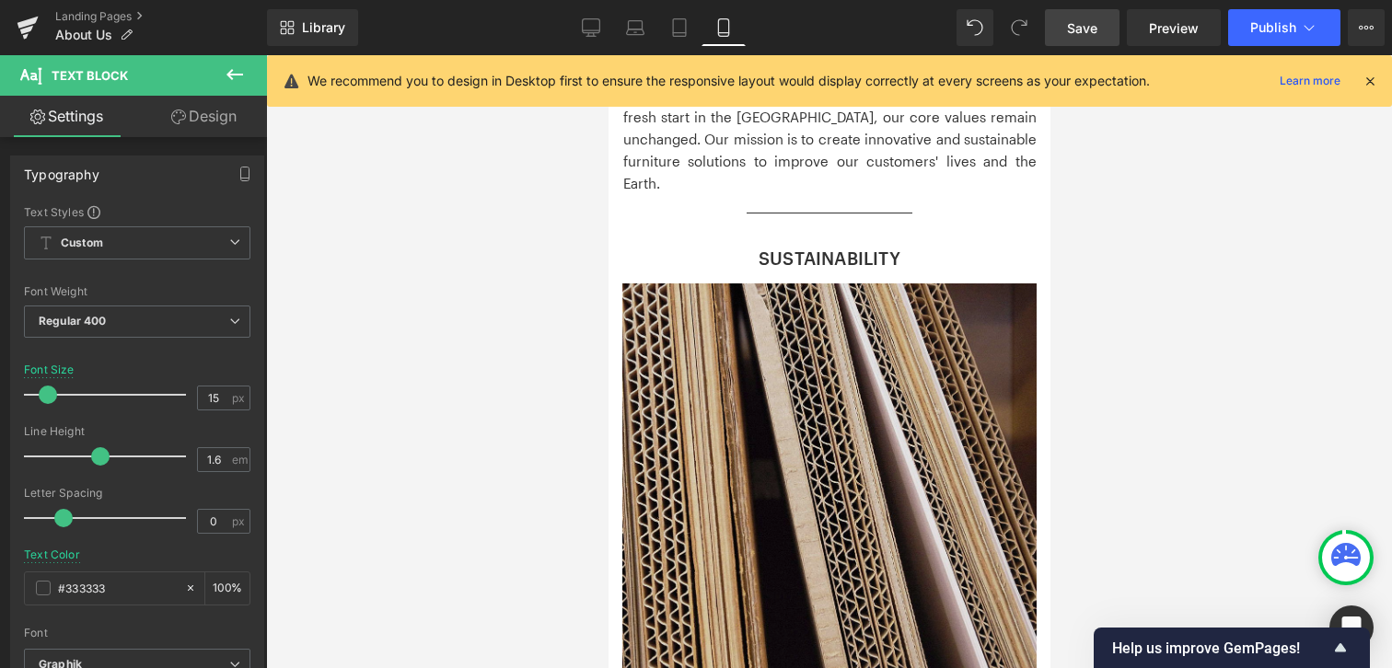
scroll to position [689, 0]
click at [871, 411] on img at bounding box center [828, 490] width 414 height 413
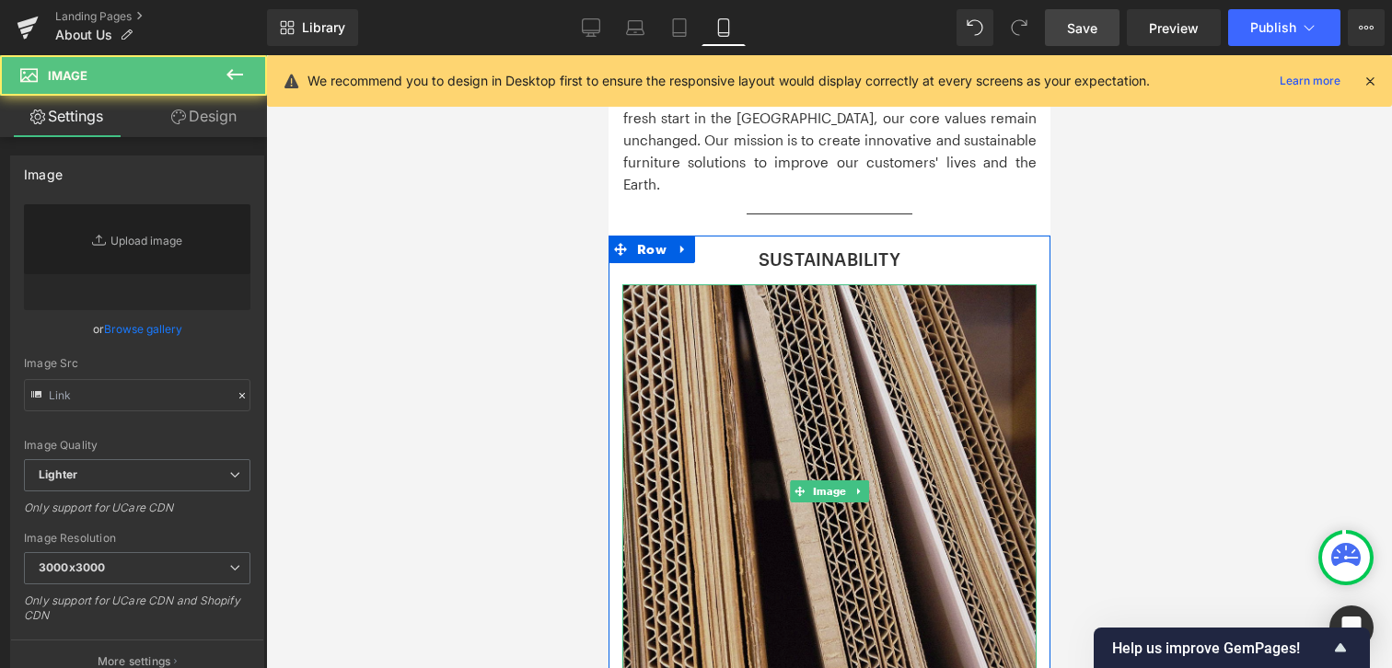
type input "[URL][DOMAIN_NAME]"
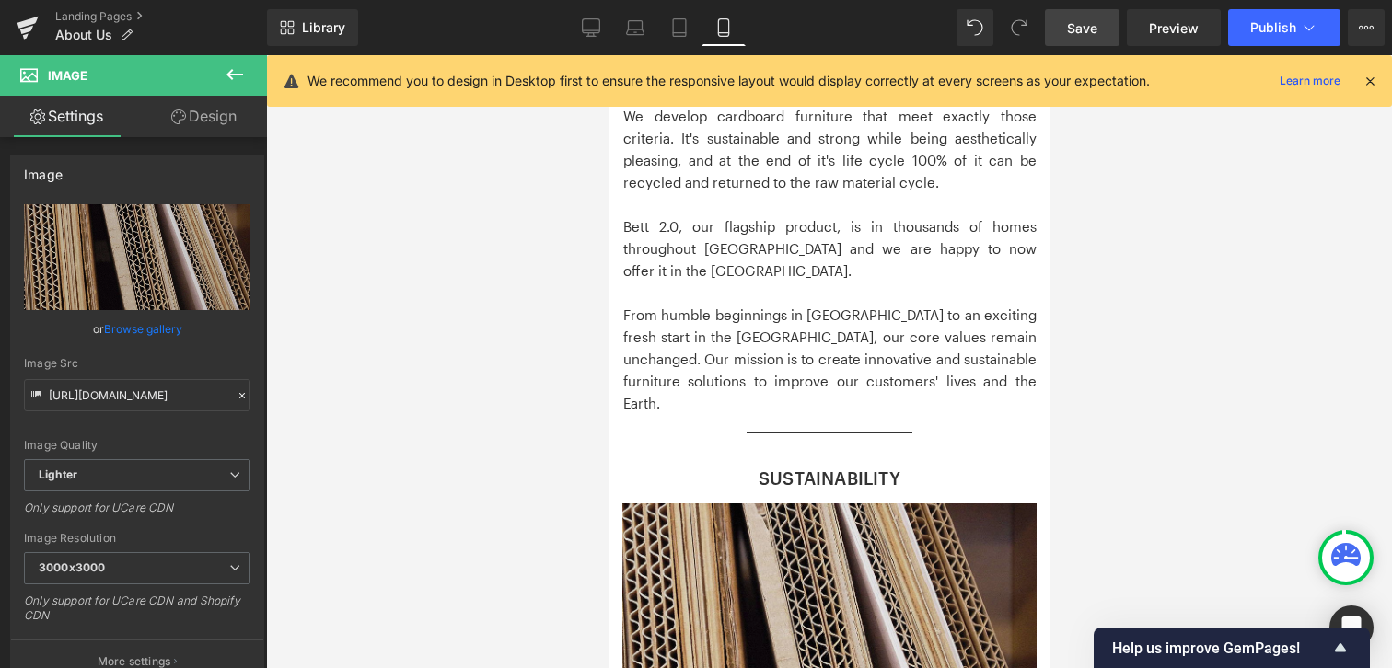
scroll to position [525, 0]
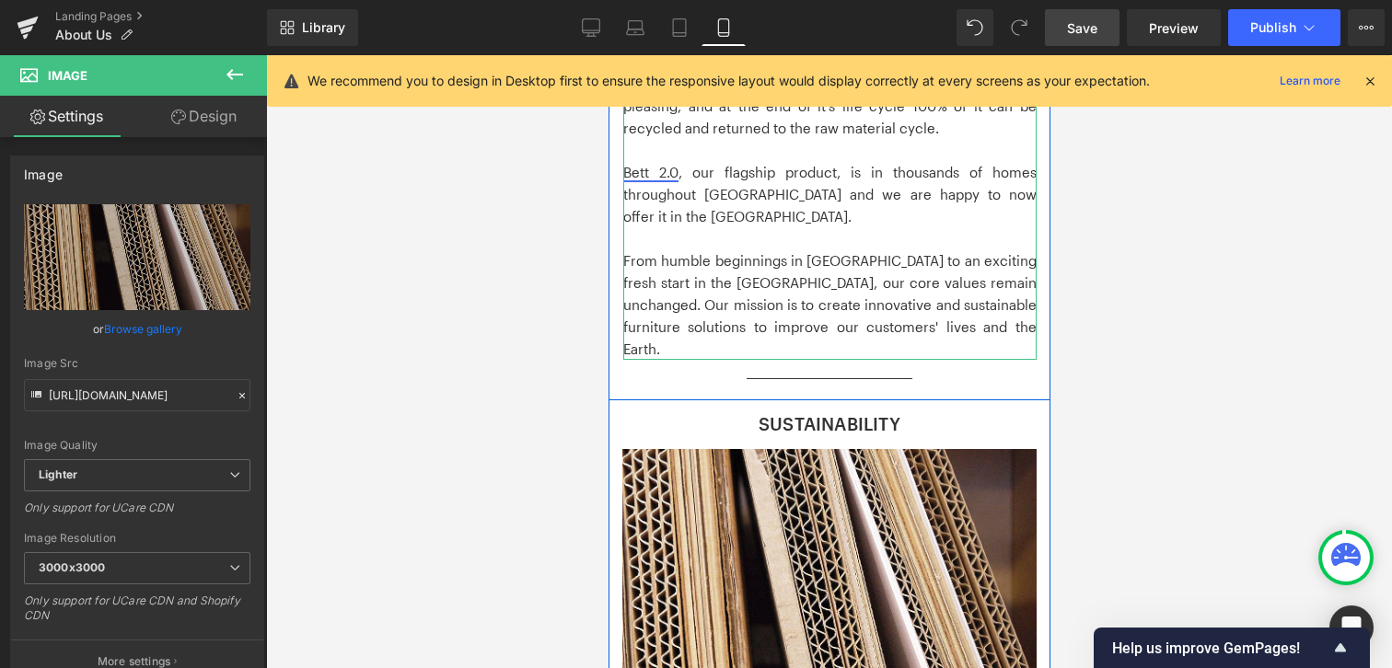
click at [655, 171] on link "Bett 2.0" at bounding box center [649, 172] width 55 height 17
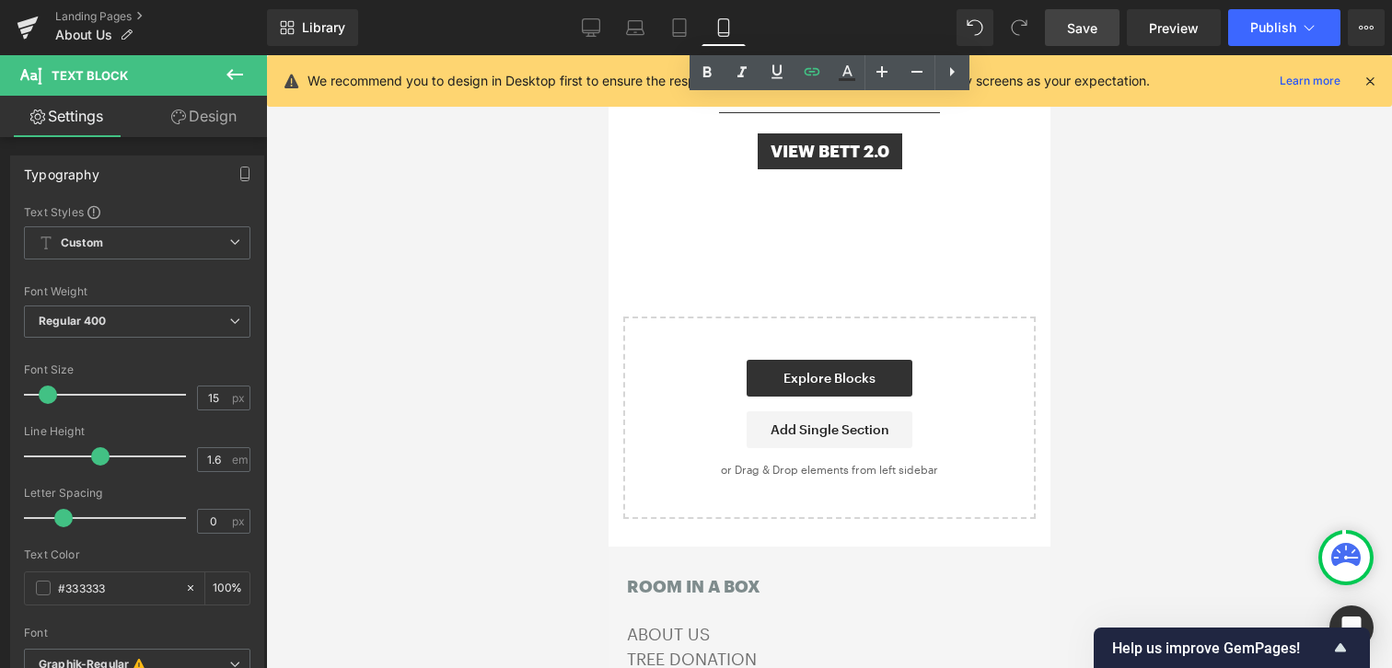
scroll to position [4382, 0]
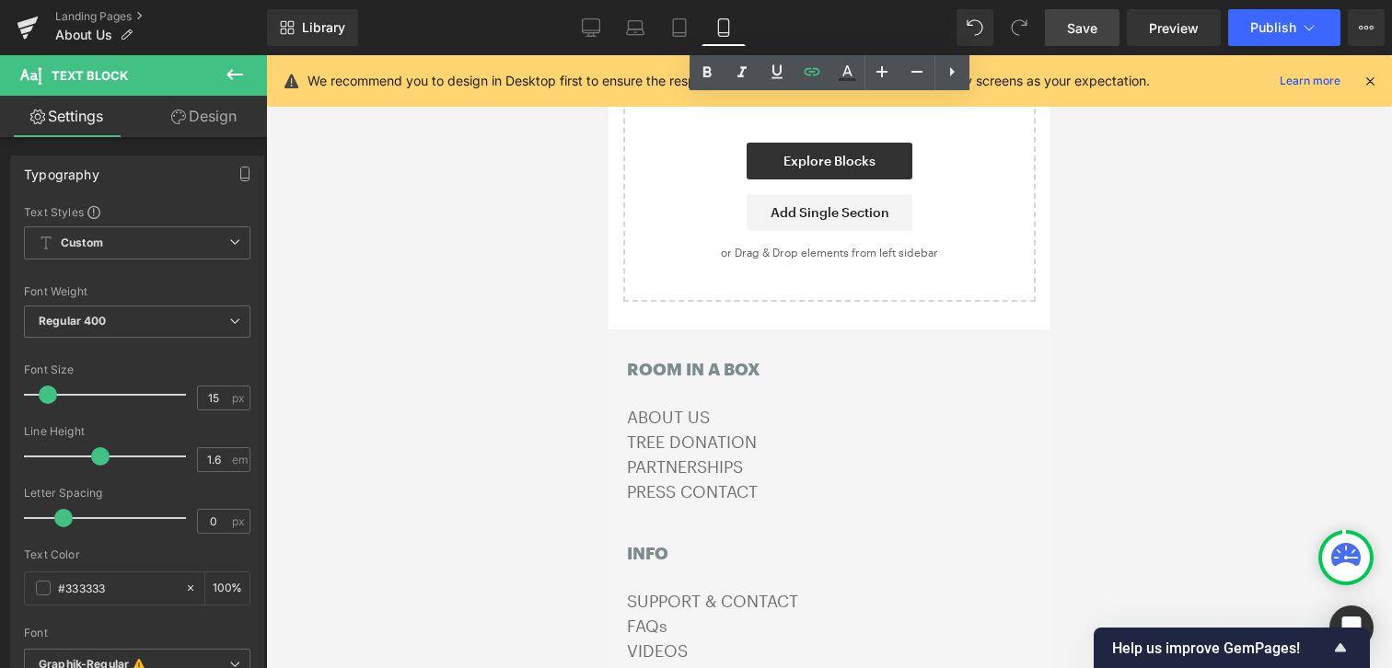
click at [1095, 27] on span "Save" at bounding box center [1082, 27] width 30 height 19
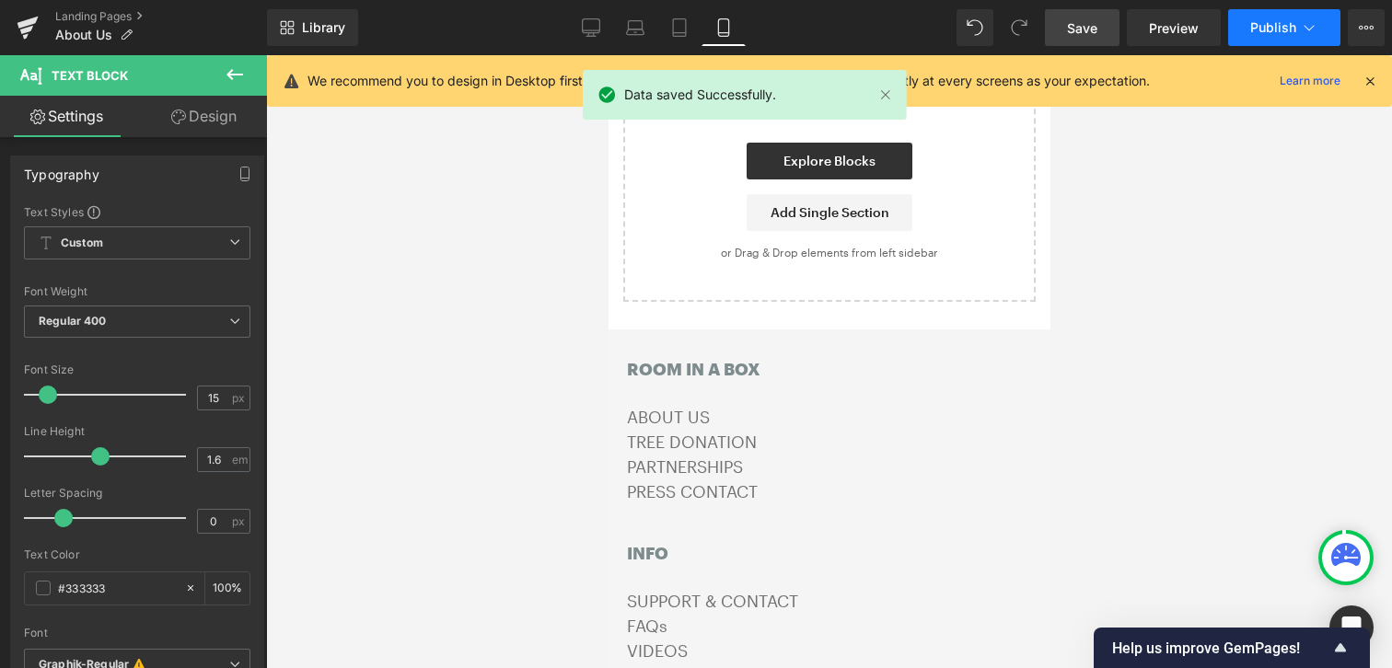
click at [1264, 31] on span "Publish" at bounding box center [1273, 27] width 46 height 15
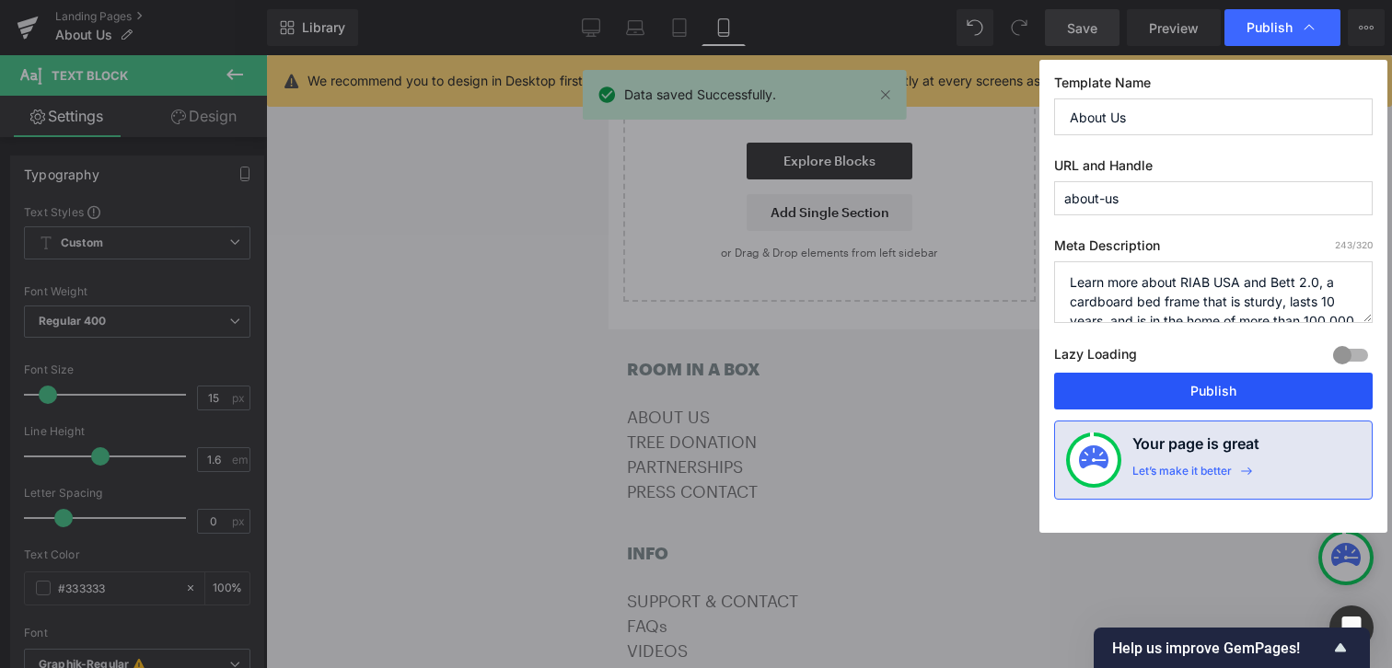
click at [1193, 385] on button "Publish" at bounding box center [1213, 391] width 318 height 37
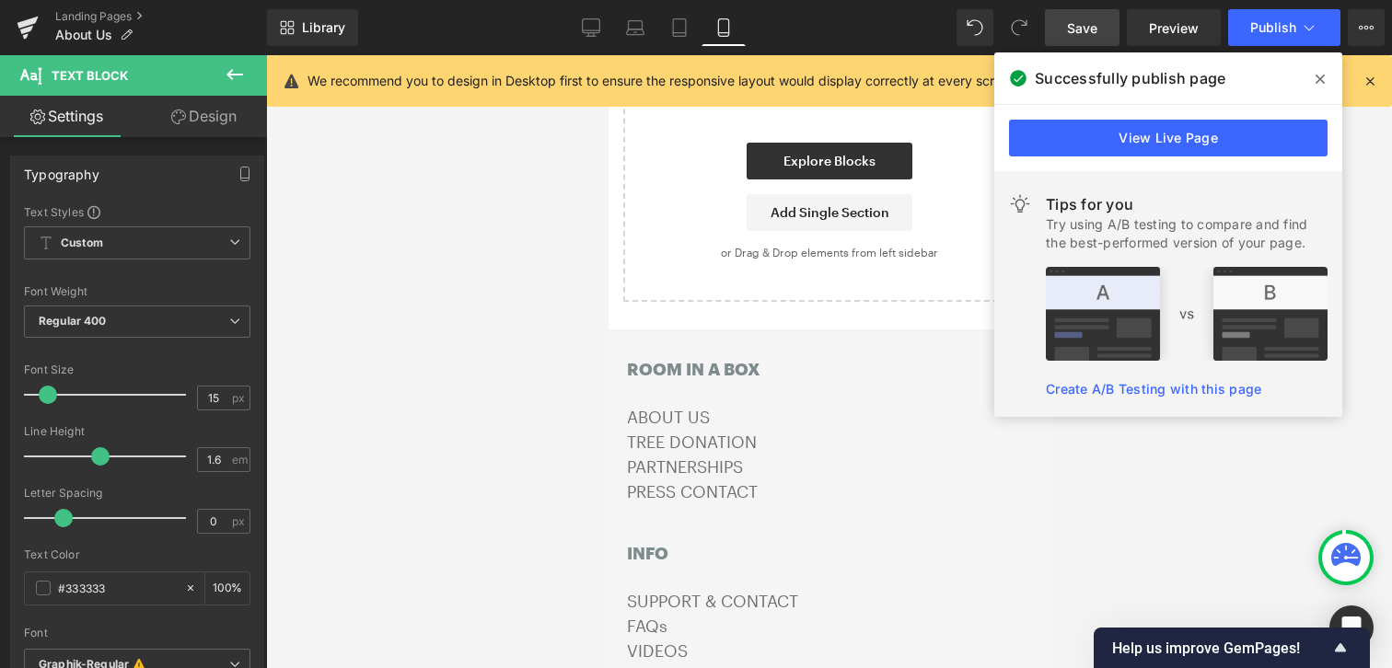
click at [1325, 74] on span at bounding box center [1319, 78] width 29 height 29
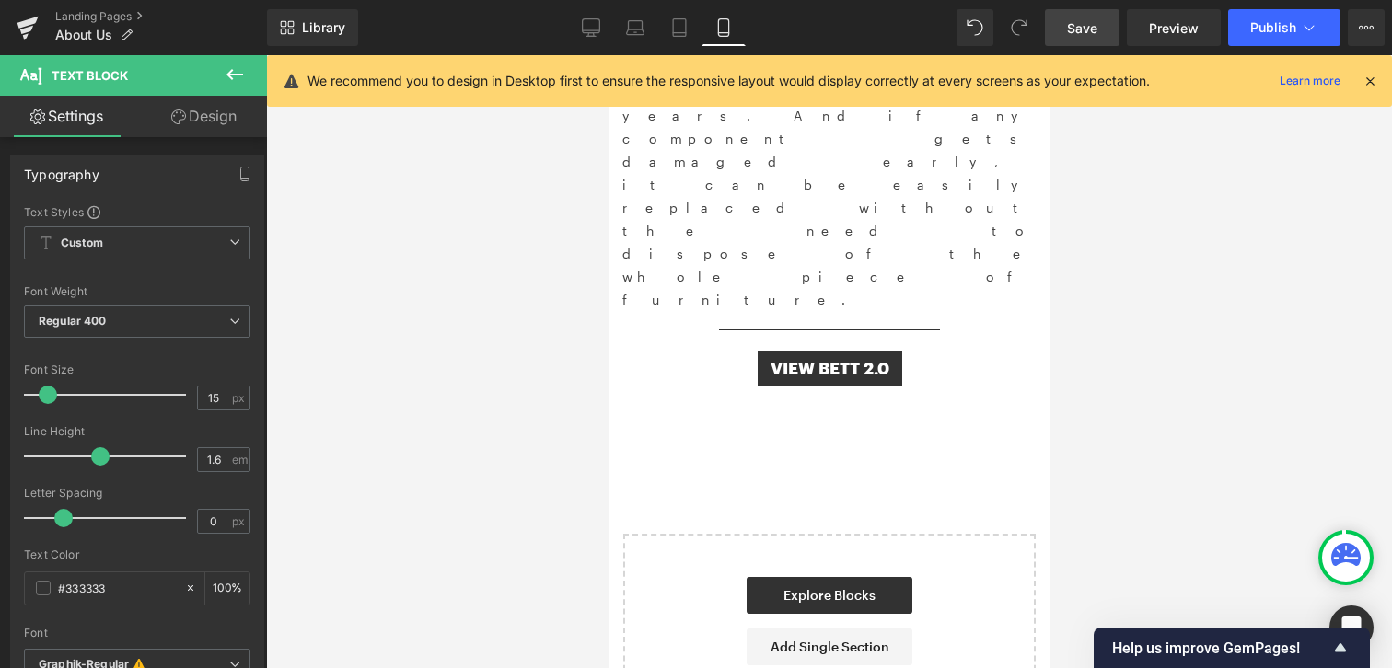
scroll to position [3731, 0]
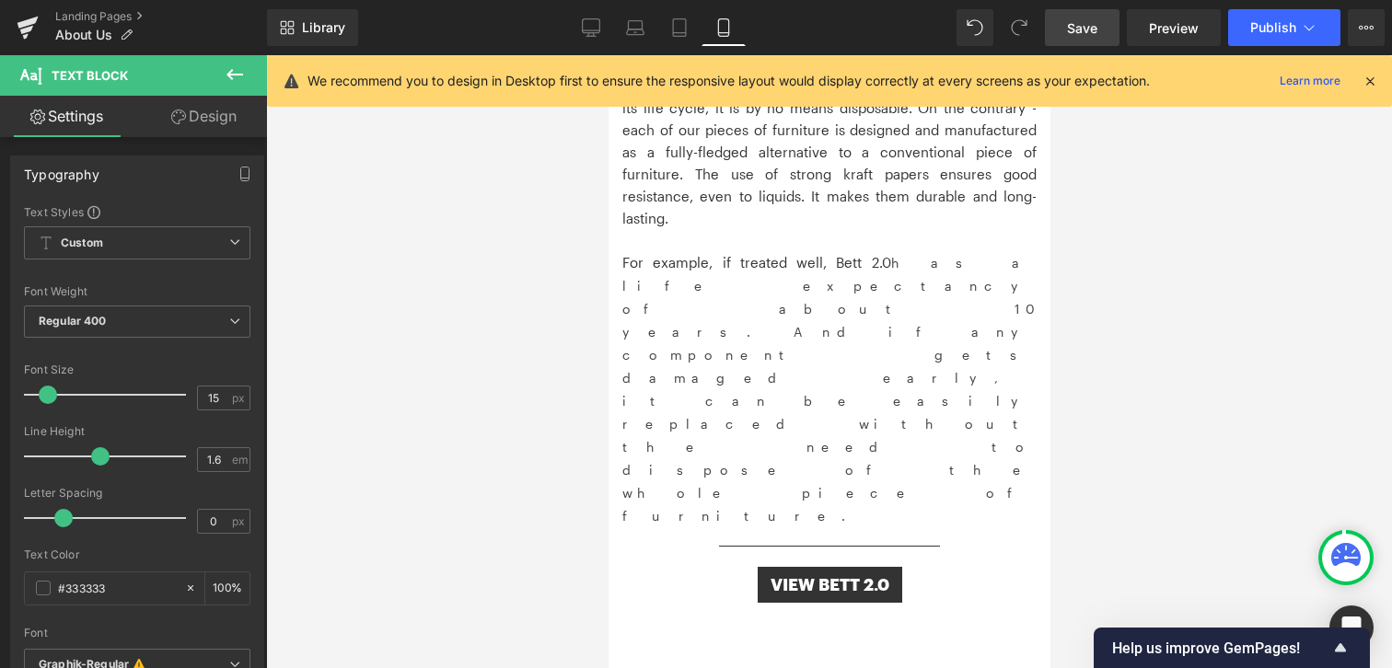
click at [1112, 29] on link "Save" at bounding box center [1082, 27] width 75 height 37
click at [19, 26] on icon at bounding box center [27, 23] width 21 height 12
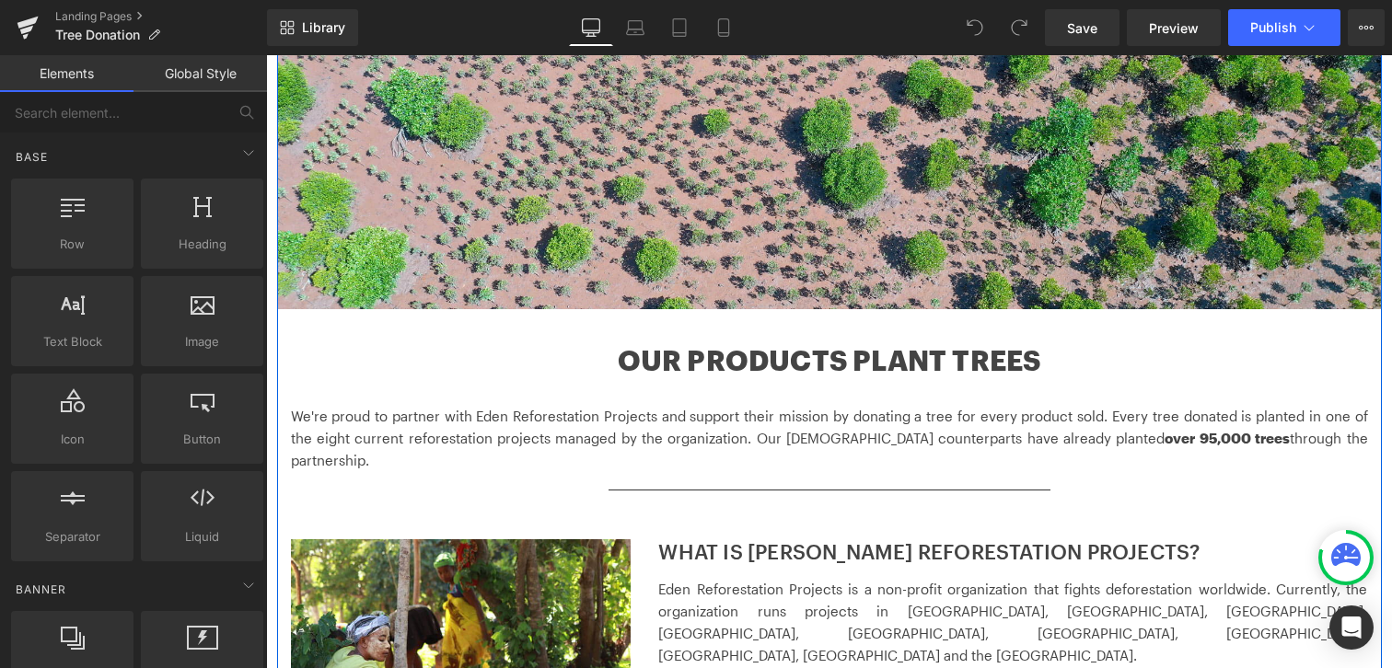
scroll to position [482, 0]
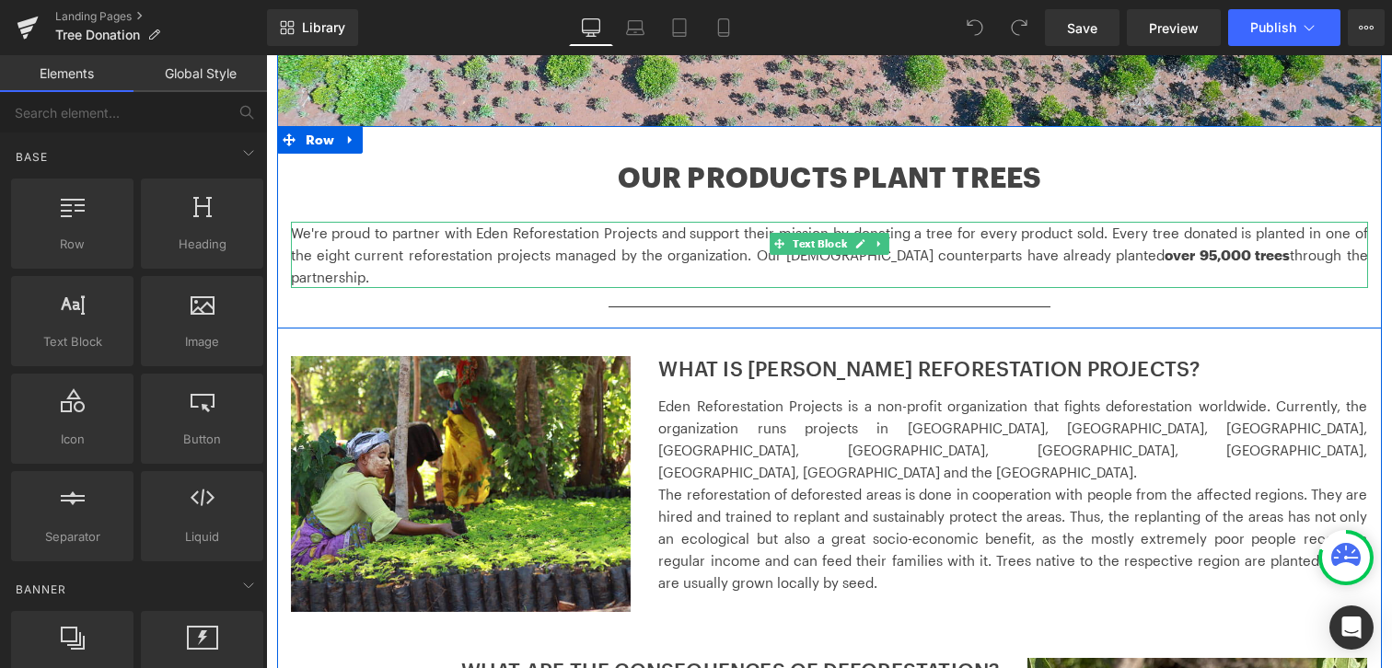
click at [1245, 241] on p "We're proud to partner with Eden Reforestation Projects and support their missi…" at bounding box center [829, 255] width 1077 height 66
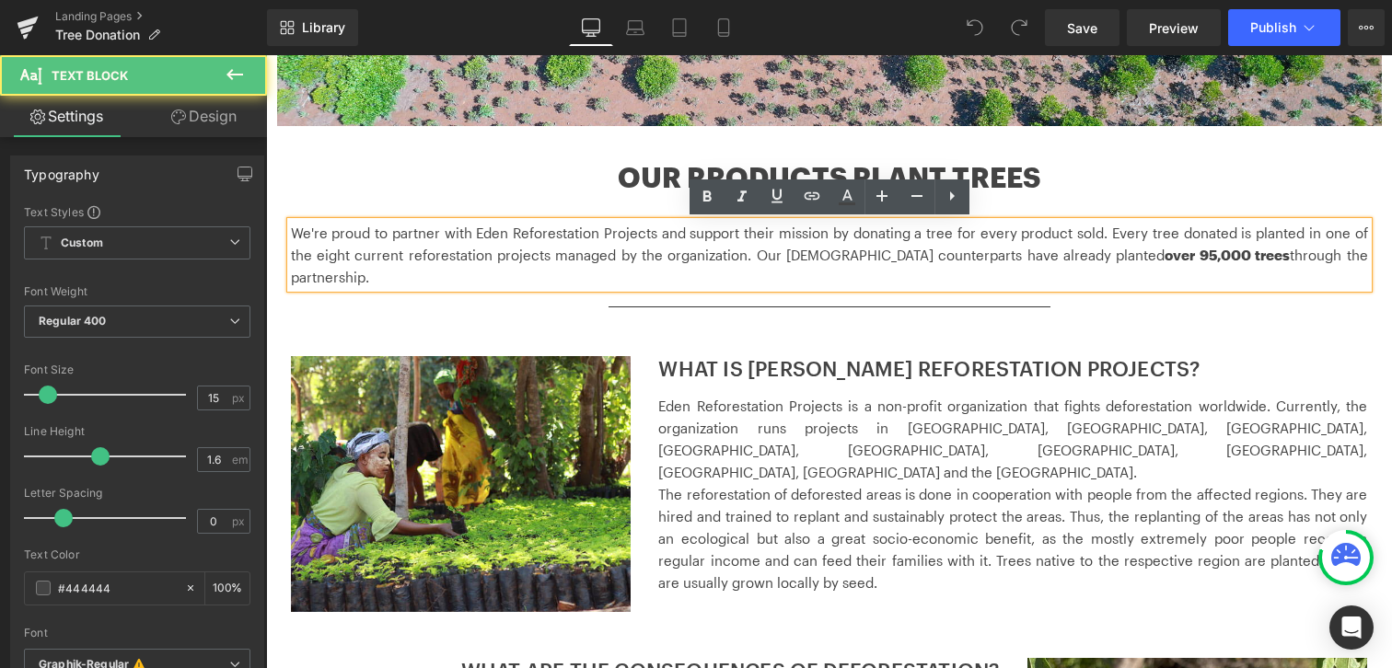
click at [1047, 229] on p "We're proud to partner with Eden Reforestation Projects and support their missi…" at bounding box center [829, 255] width 1077 height 66
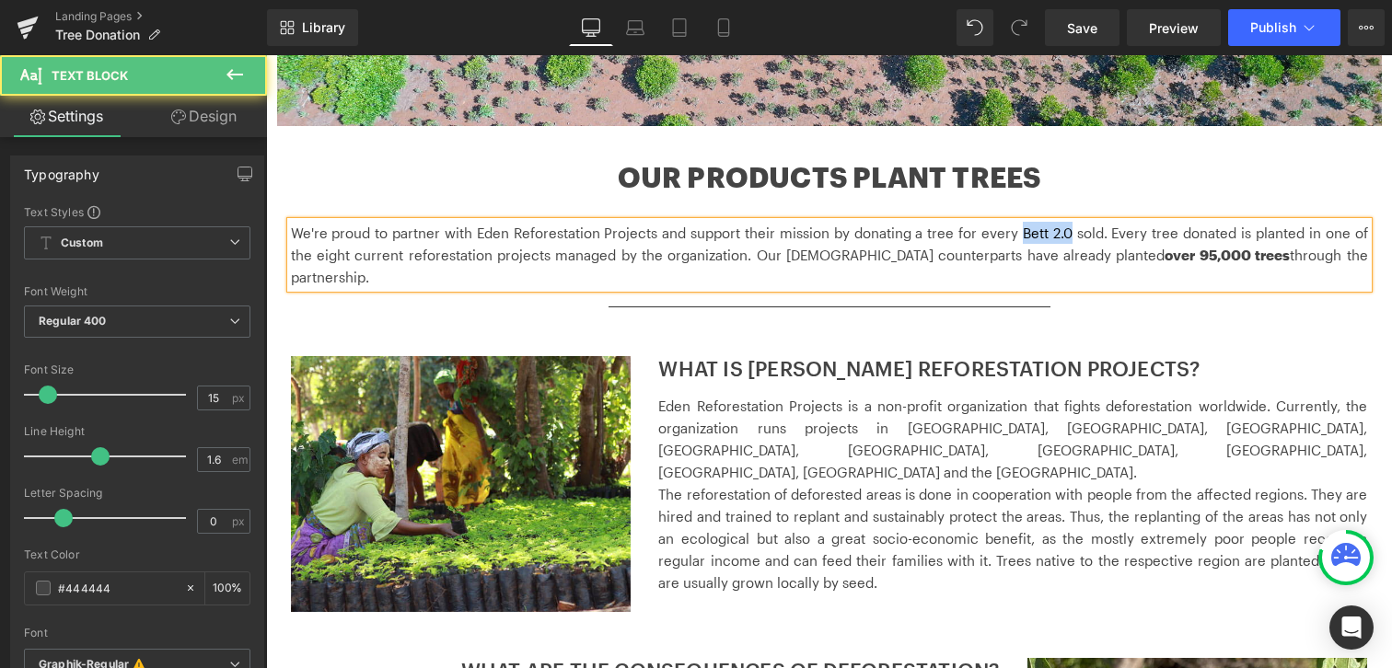
click at [1024, 231] on p "We're proud to partner with Eden Reforestation Projects and support their missi…" at bounding box center [829, 255] width 1077 height 66
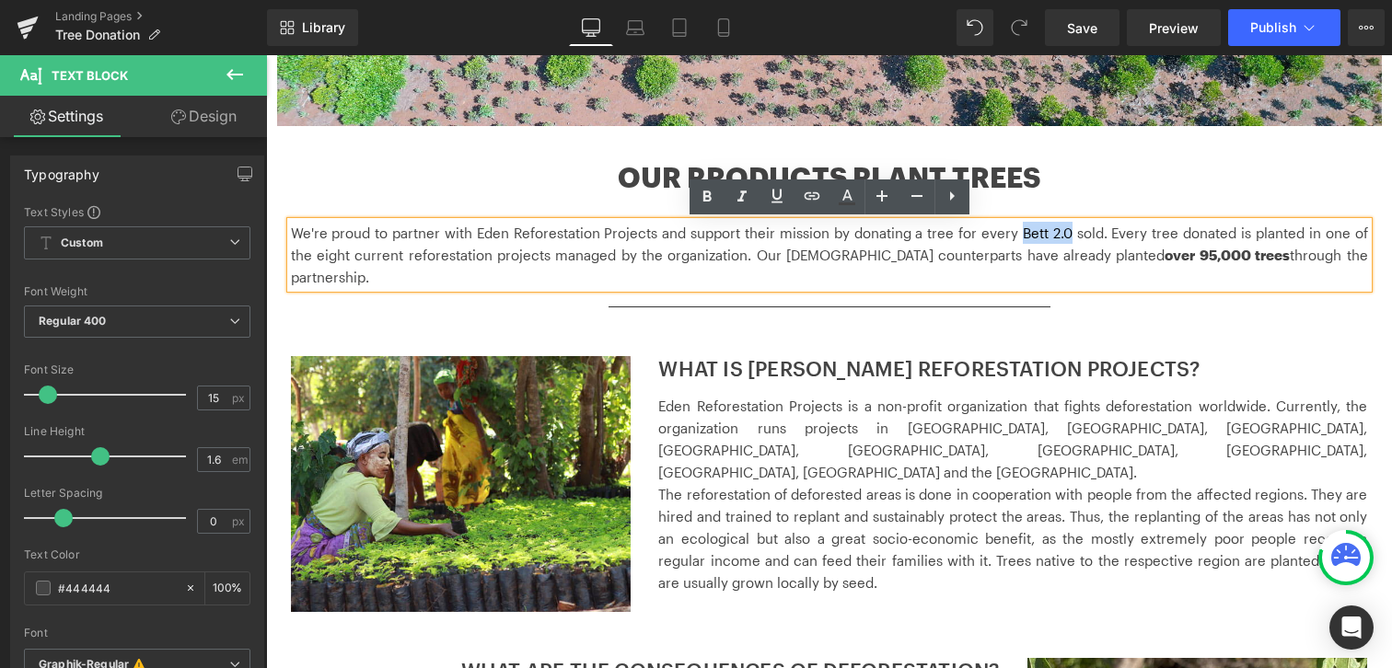
drag, startPoint x: 1008, startPoint y: 234, endPoint x: 1053, endPoint y: 238, distance: 45.3
click at [1053, 238] on p "We're proud to partner with Eden Reforestation Projects and support their missi…" at bounding box center [829, 255] width 1077 height 66
click at [815, 193] on icon at bounding box center [812, 195] width 16 height 7
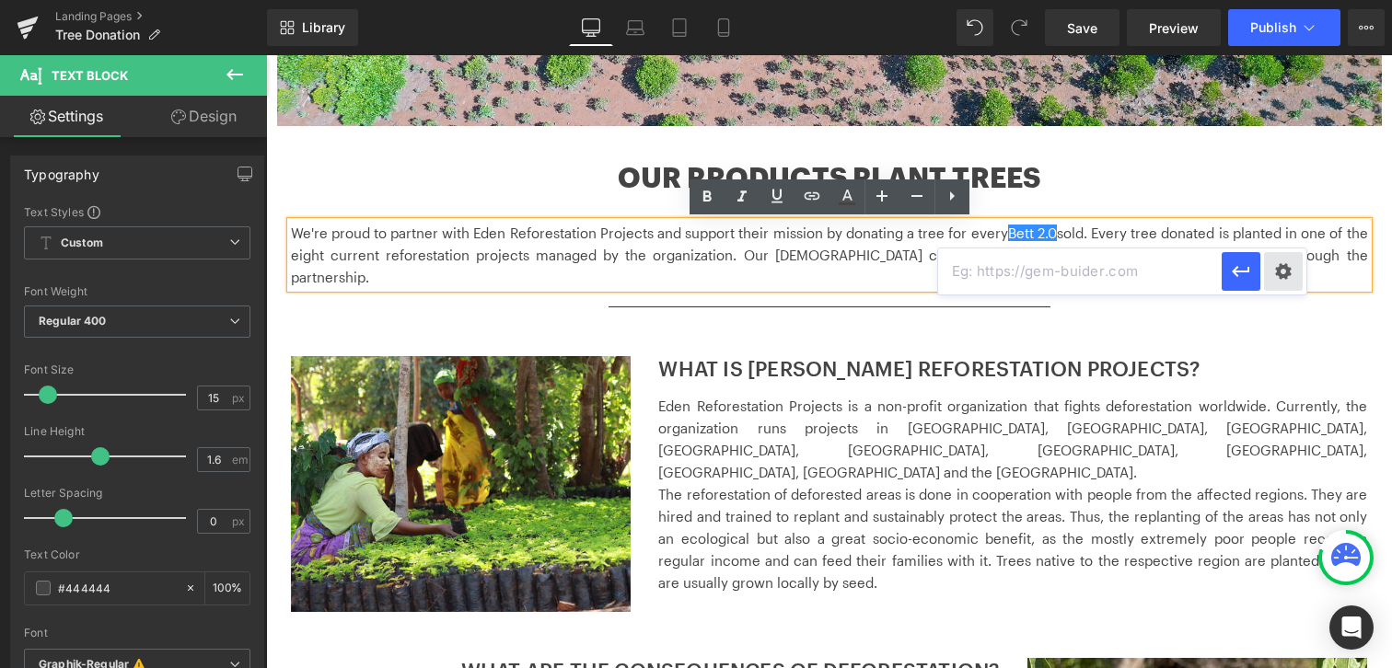
click at [1281, 0] on div "Text Color Highlight Color #333333 Edit or remove link: Edit - Unlink - Cancel" at bounding box center [696, 0] width 1392 height 0
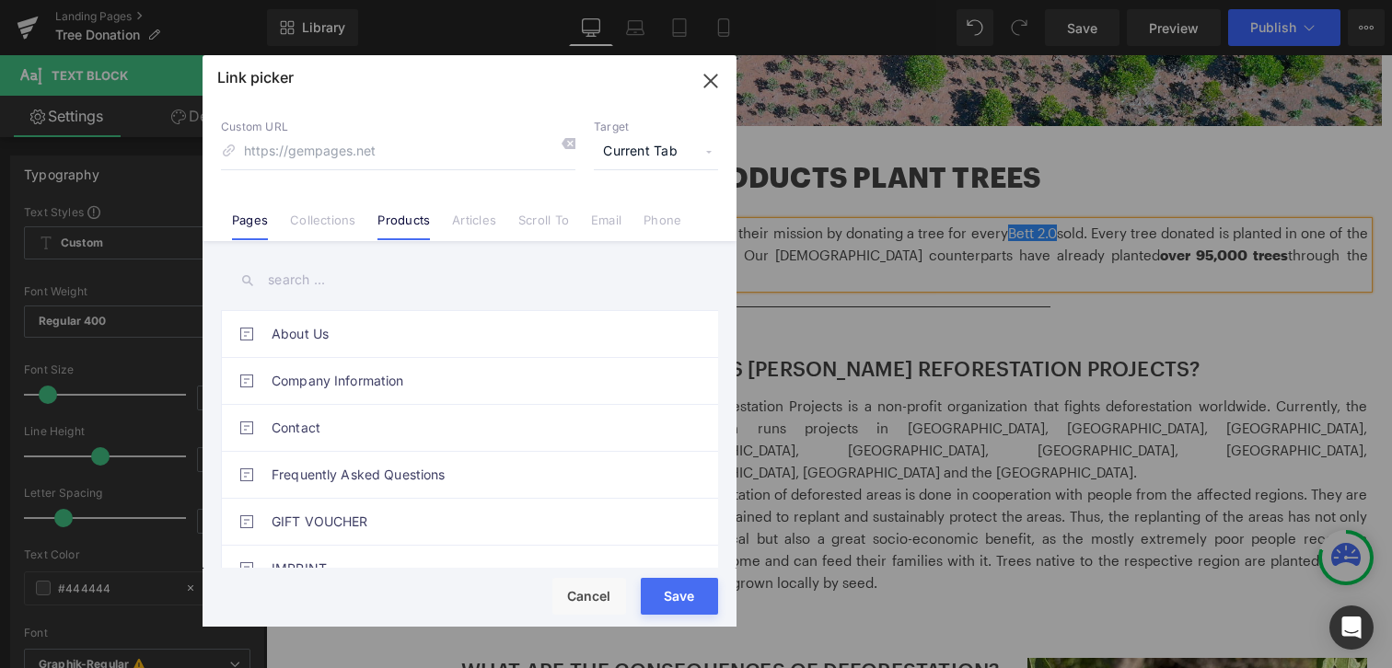
click at [410, 224] on link "Products" at bounding box center [403, 227] width 52 height 28
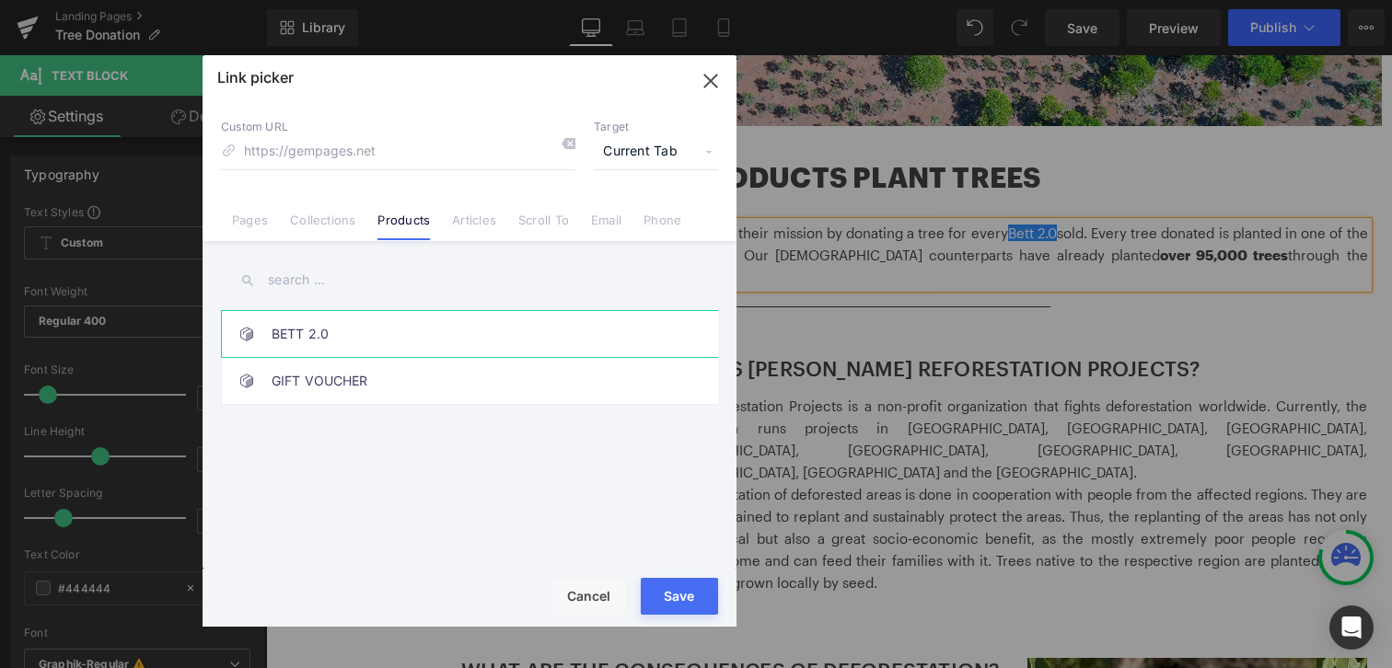
click at [299, 335] on link "BETT 2.0" at bounding box center [474, 334] width 405 height 46
type input "/products/bed-2-0"
click at [675, 608] on button "Save" at bounding box center [679, 596] width 77 height 37
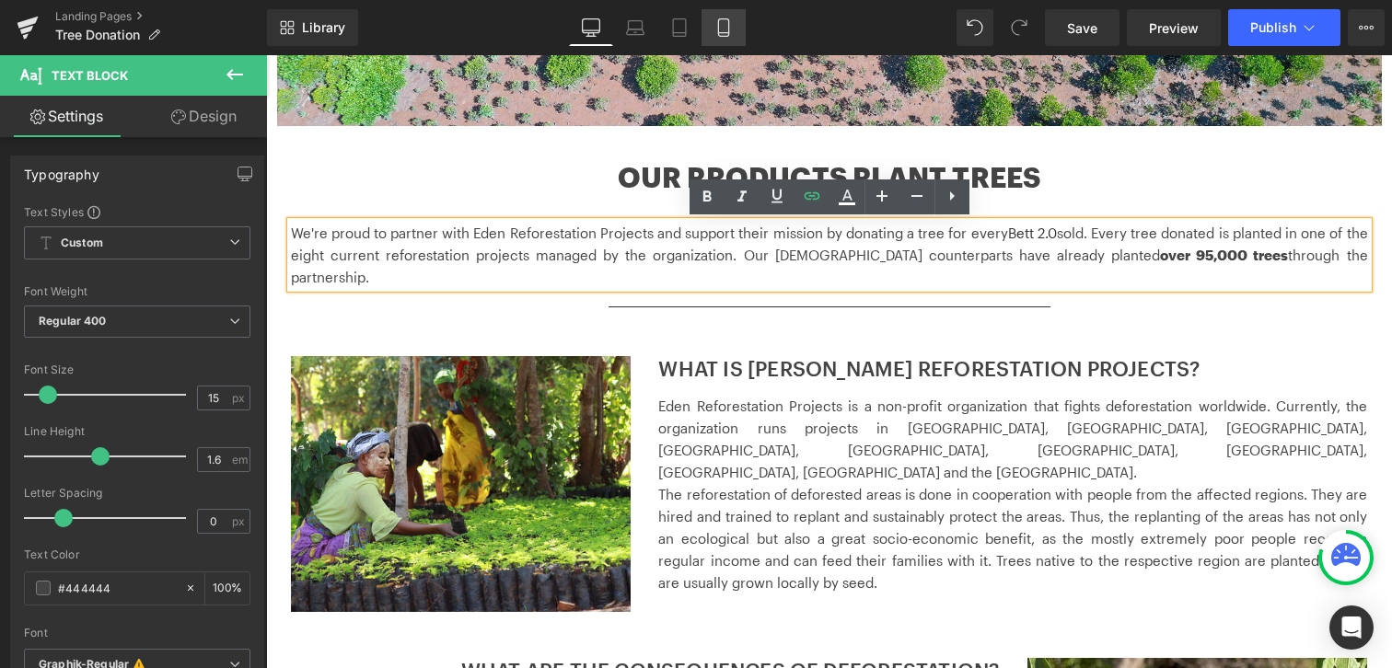
click at [724, 29] on icon at bounding box center [723, 27] width 18 height 18
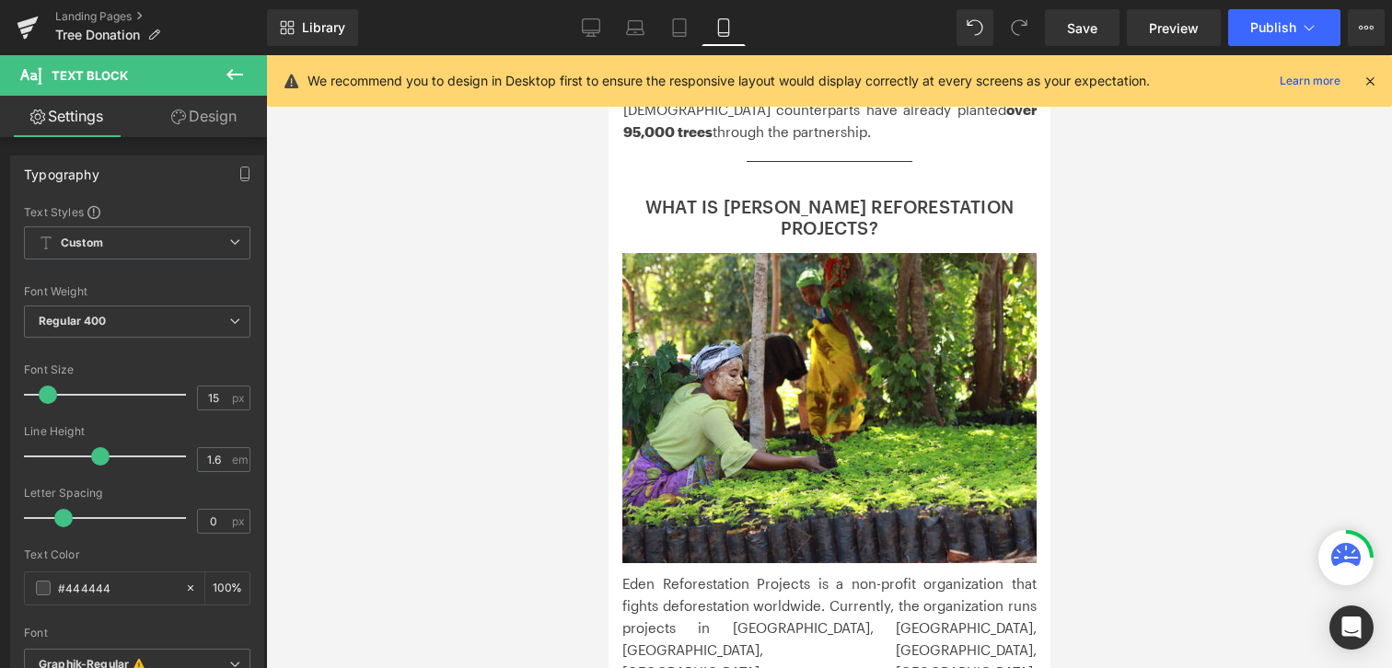
scroll to position [229, 0]
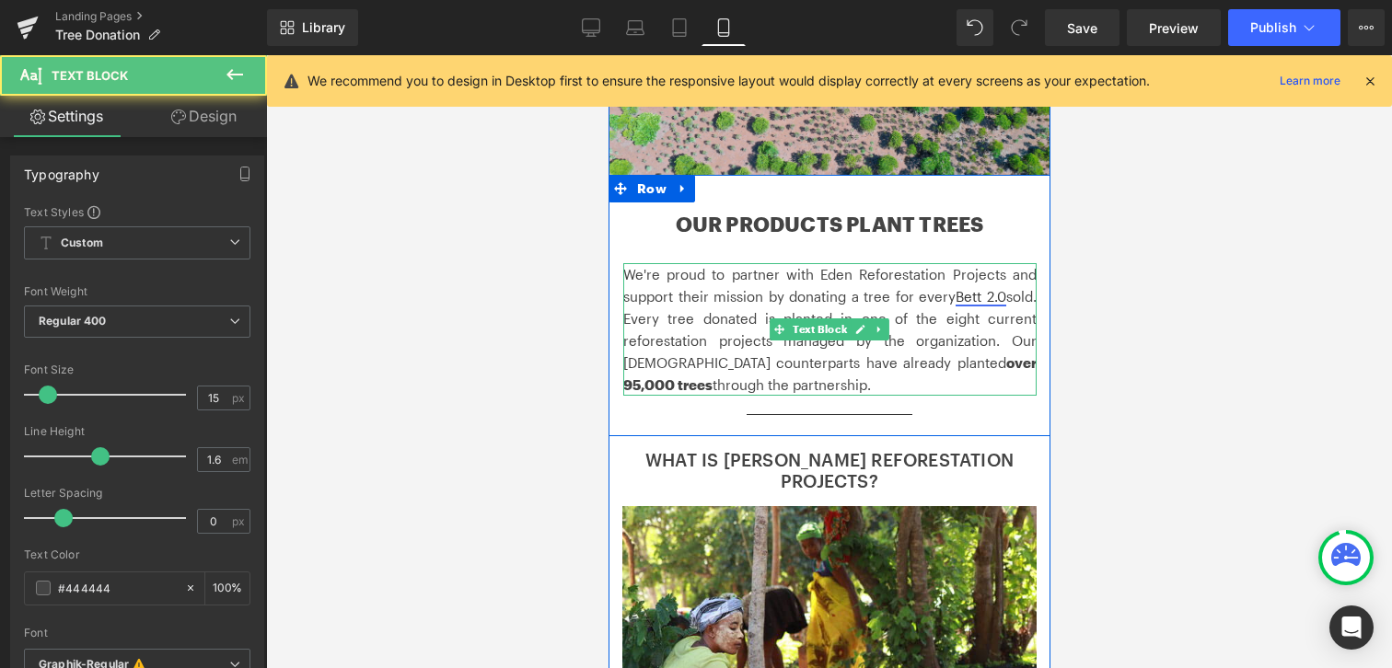
click at [978, 289] on link "Bett 2.0" at bounding box center [979, 296] width 51 height 17
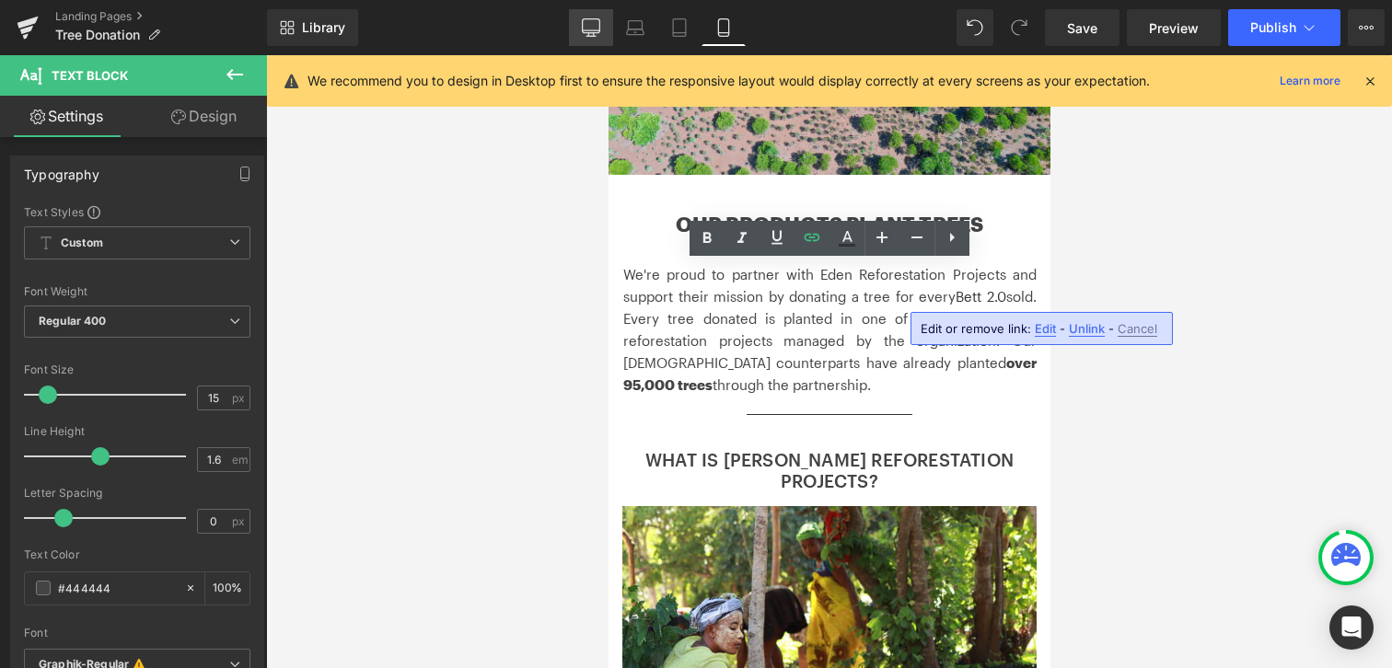
click at [592, 39] on link "Desktop" at bounding box center [591, 27] width 44 height 37
type input "100"
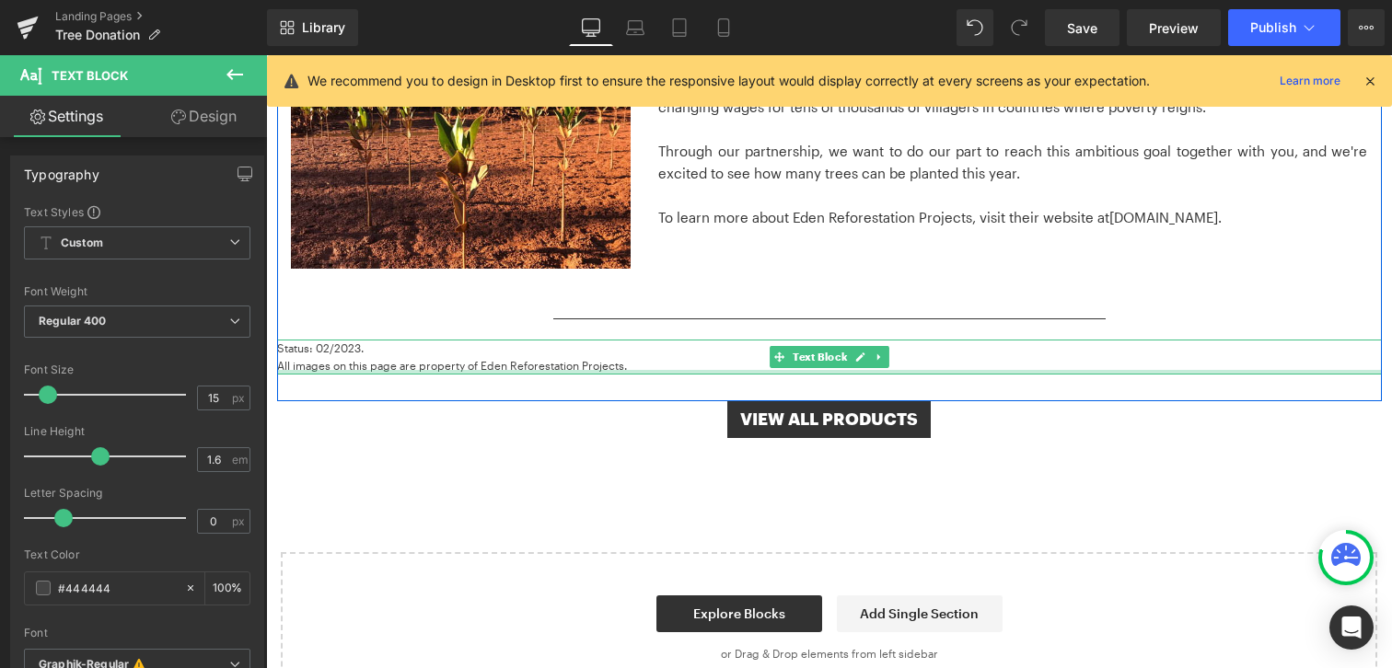
scroll to position [1428, 0]
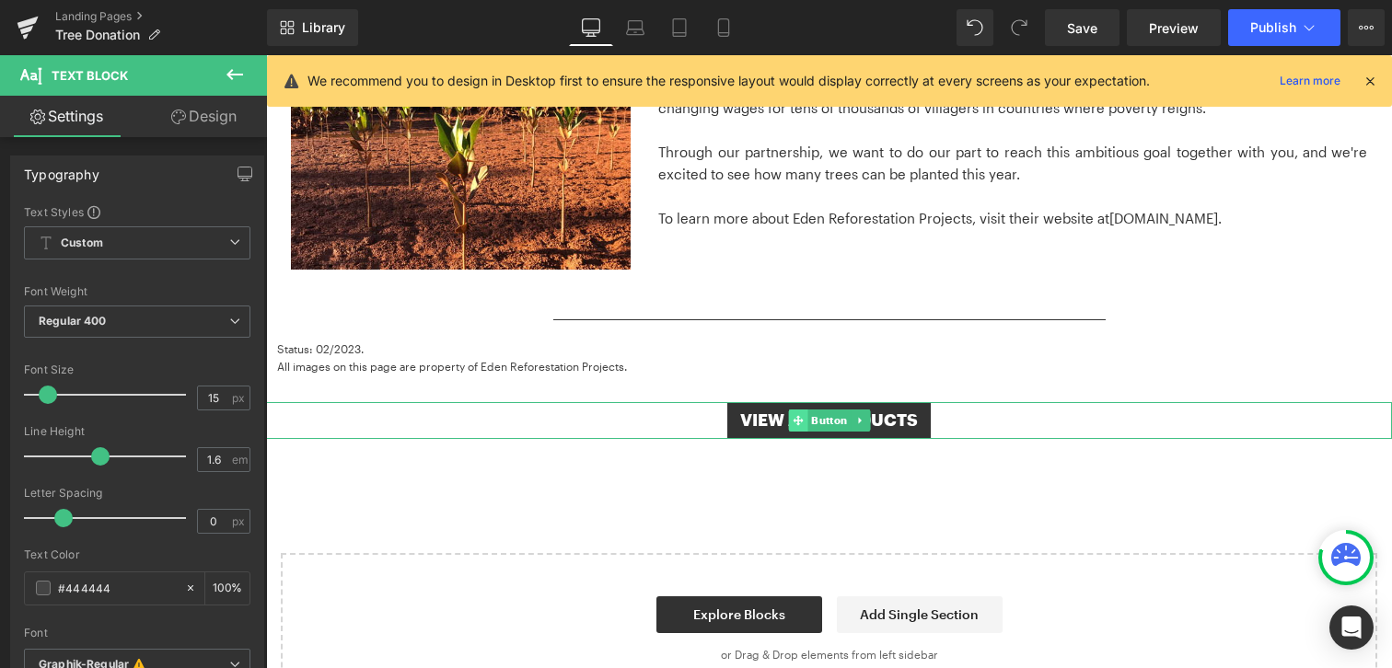
click at [795, 415] on icon at bounding box center [797, 420] width 10 height 10
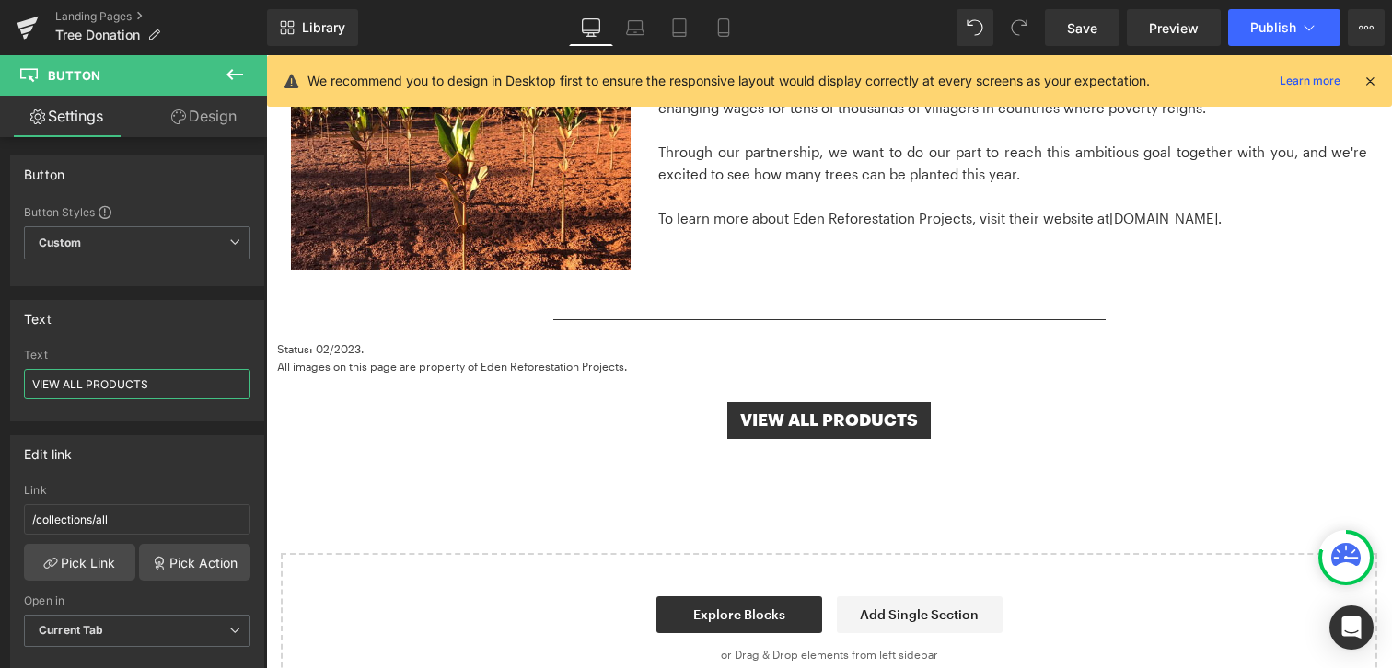
drag, startPoint x: 330, startPoint y: 440, endPoint x: 400, endPoint y: 386, distance: 88.6
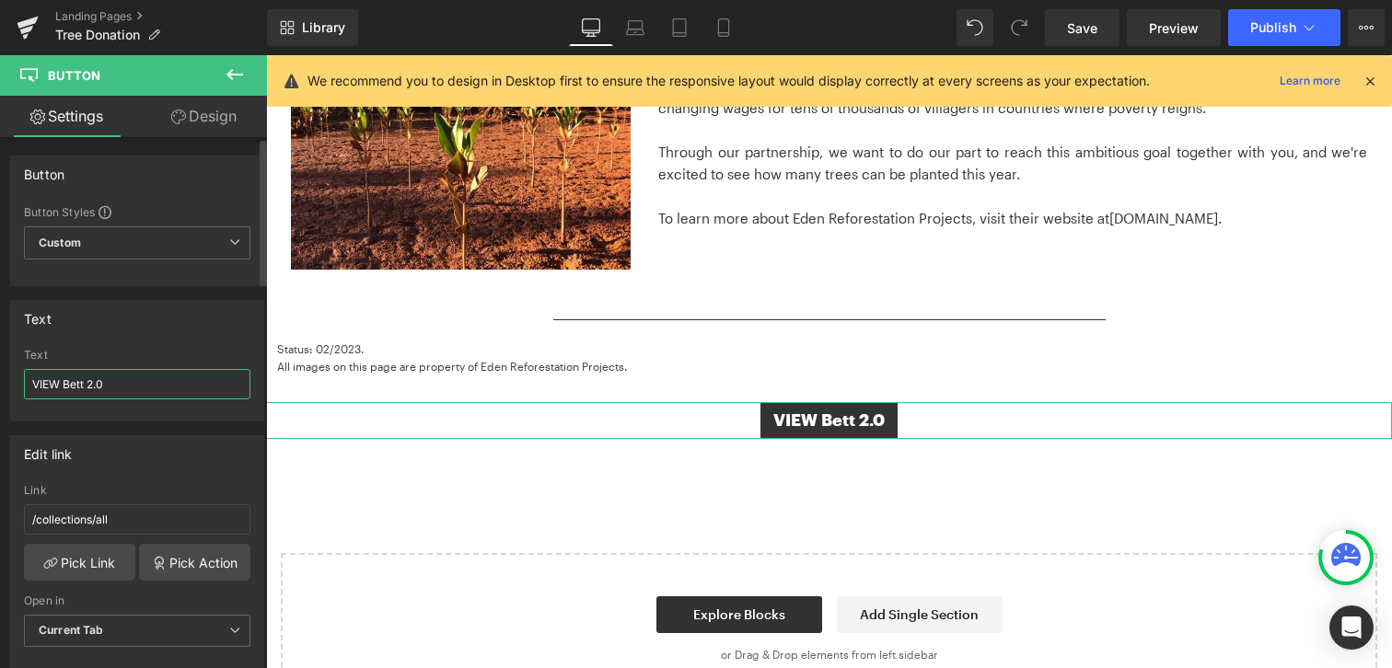
click at [85, 385] on input "VIEW Bett 2.0" at bounding box center [137, 384] width 226 height 30
type input "VIEW BETT 2.0"
click at [133, 515] on input "/collections/all" at bounding box center [137, 519] width 226 height 30
click at [107, 554] on link "Pick Link" at bounding box center [79, 562] width 111 height 37
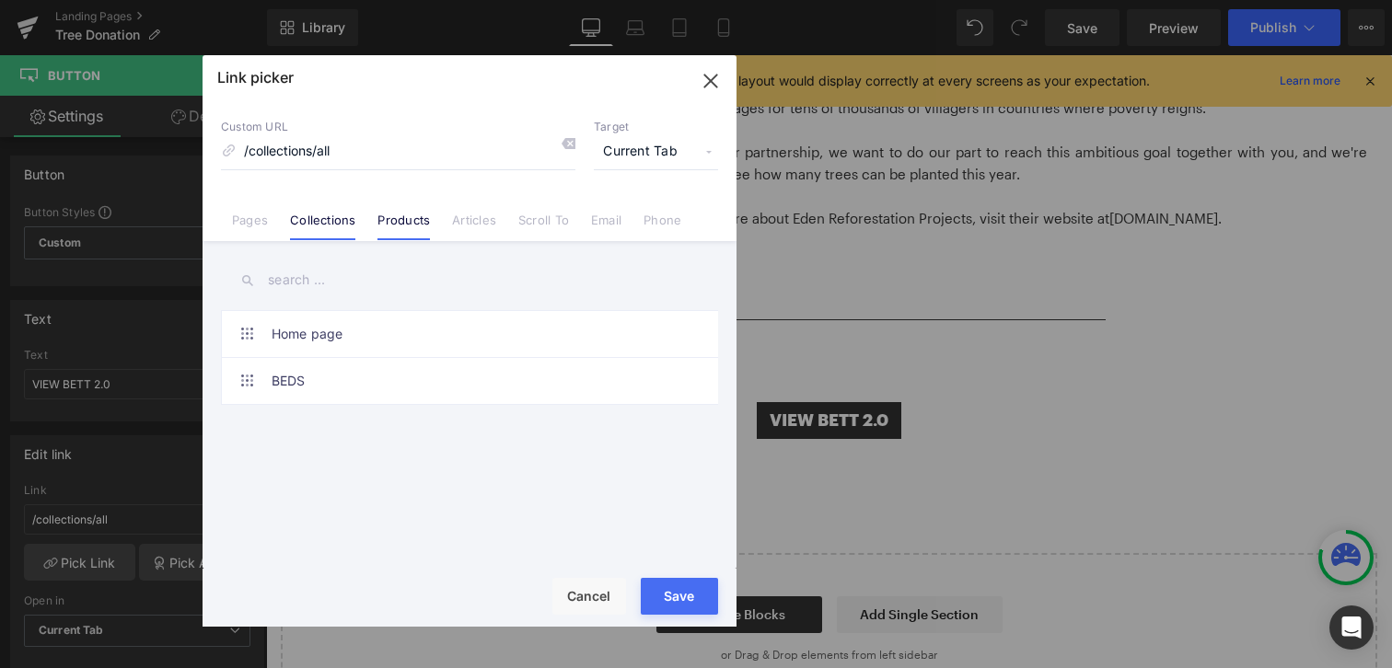
click at [411, 217] on link "Products" at bounding box center [403, 227] width 52 height 28
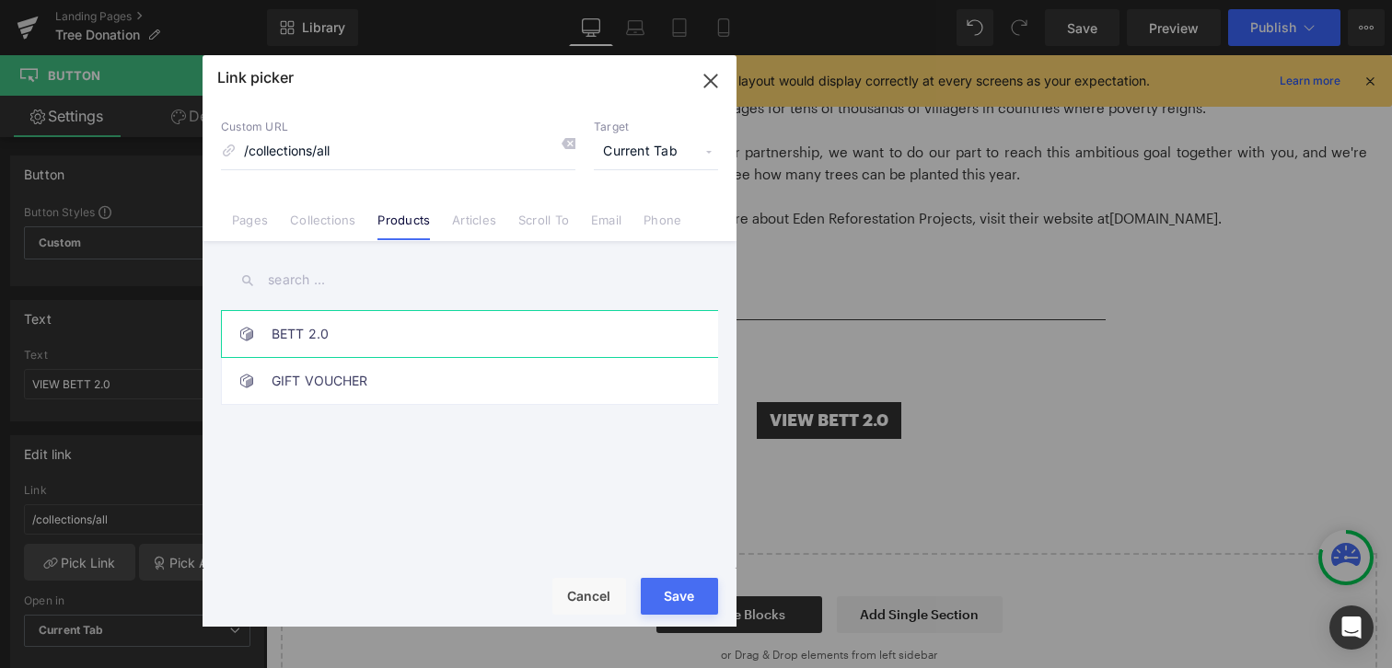
click at [292, 334] on link "BETT 2.0" at bounding box center [474, 334] width 405 height 46
type input "/products/bed-2-0"
click at [686, 609] on button "Save" at bounding box center [679, 596] width 77 height 37
type input "/products/bed-2-0"
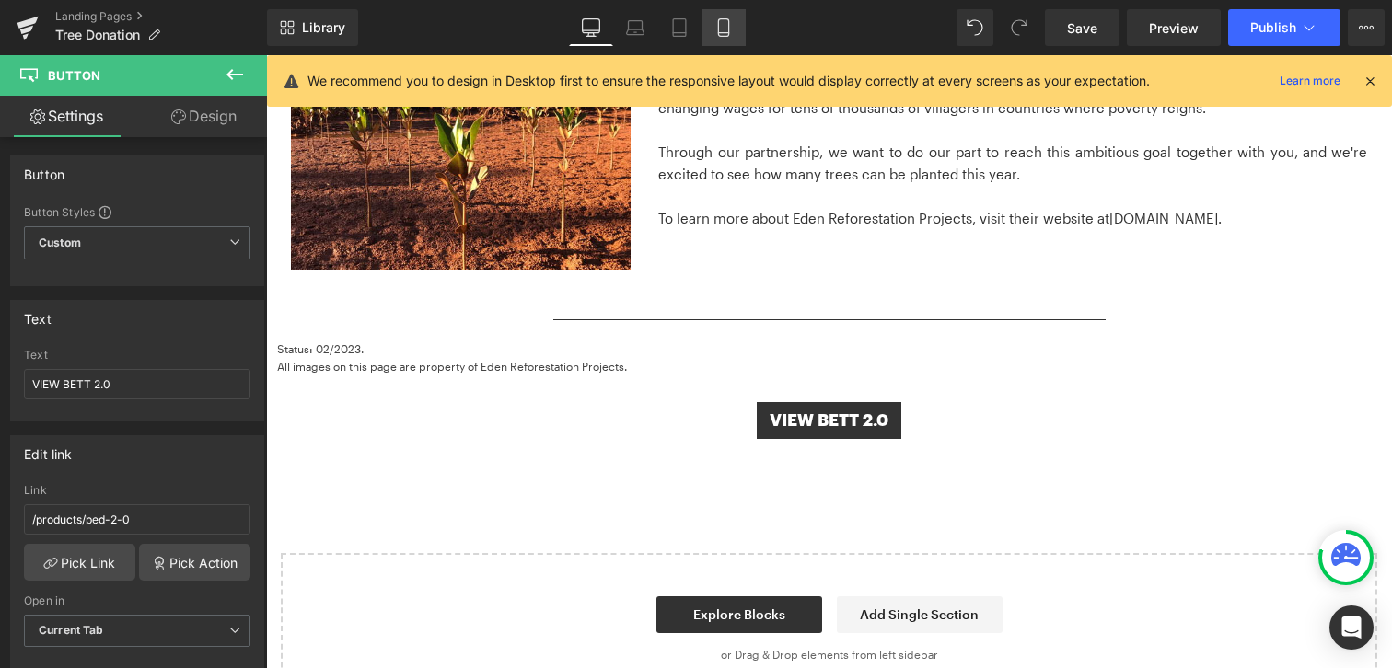
click at [725, 35] on icon at bounding box center [723, 27] width 18 height 18
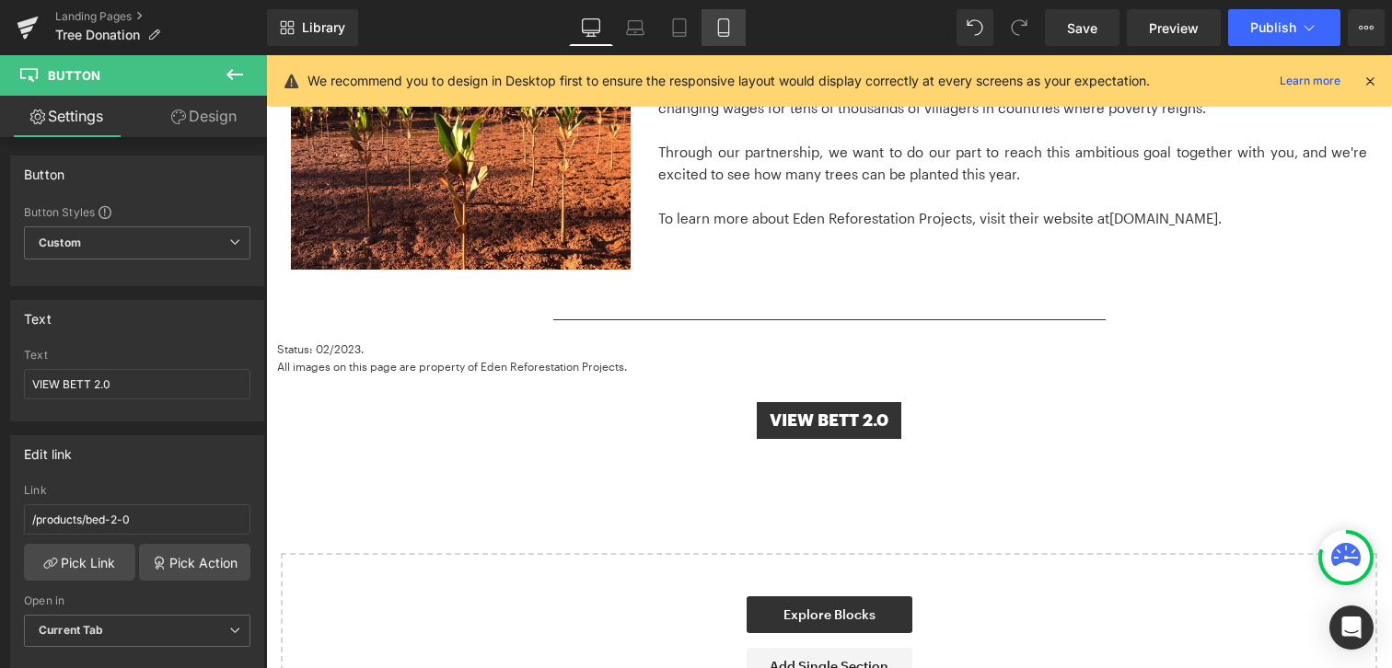
scroll to position [2425, 0]
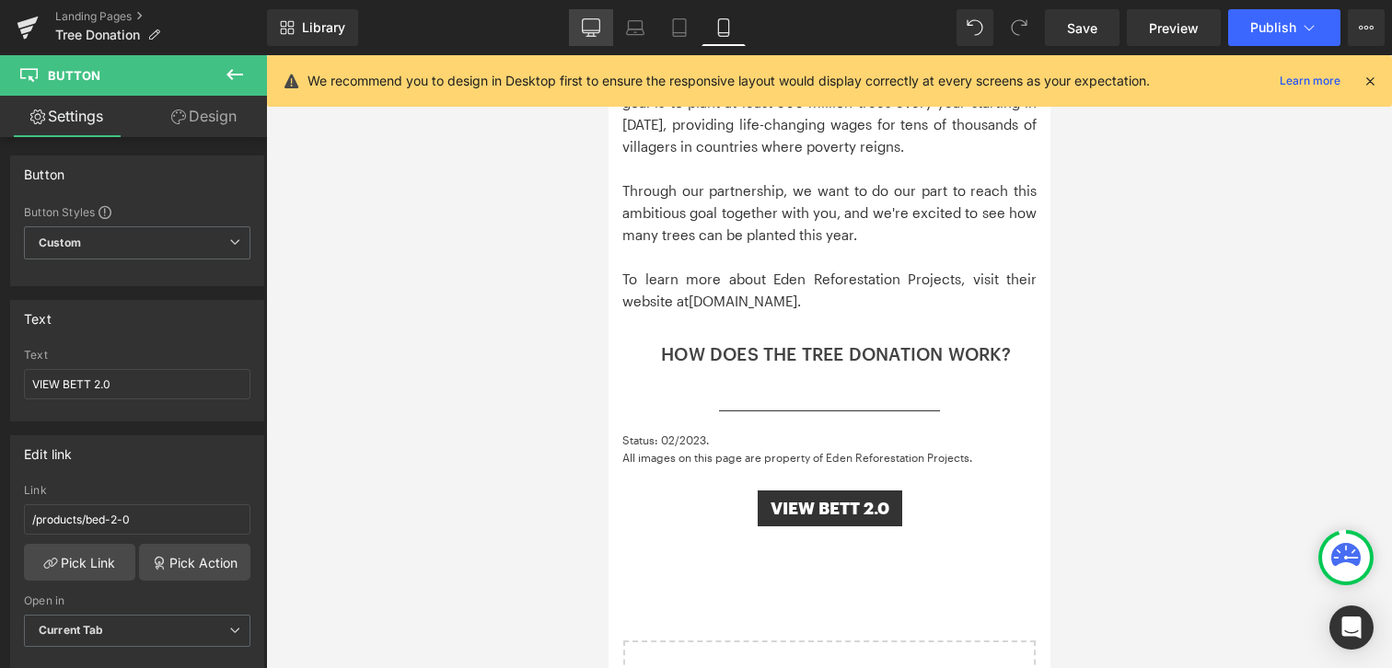
click at [586, 39] on link "Desktop" at bounding box center [591, 27] width 44 height 37
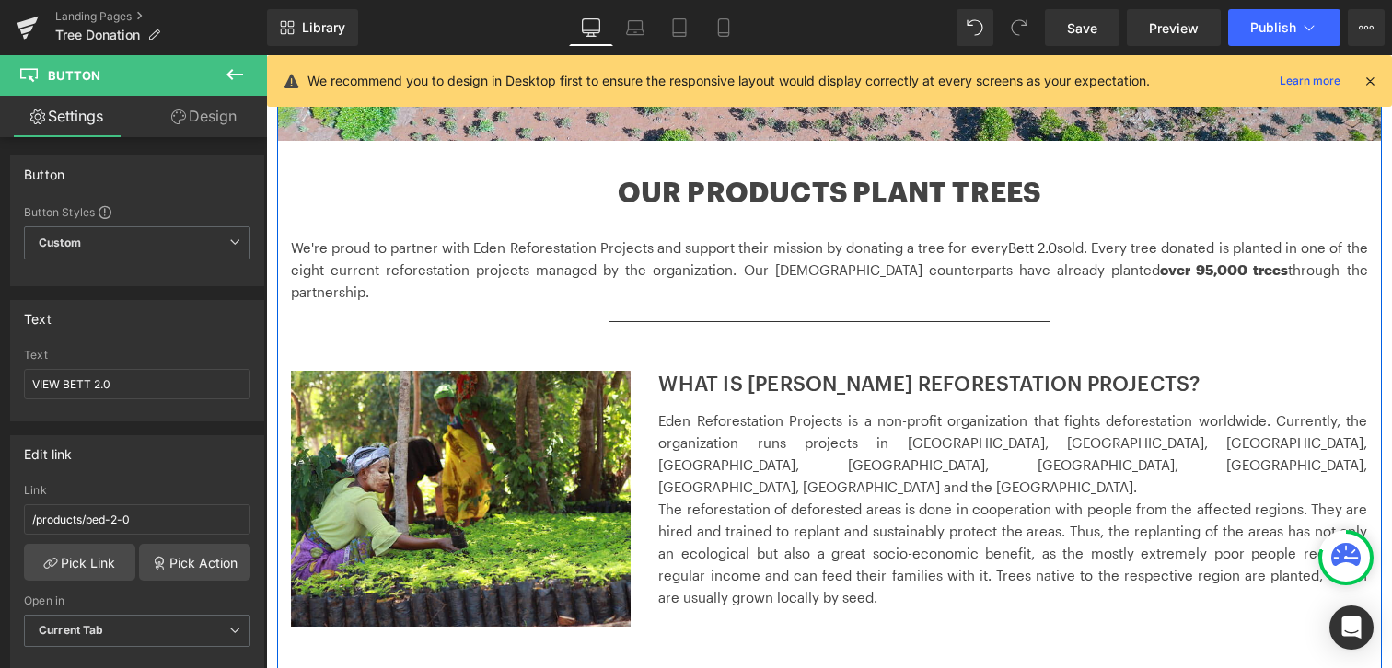
scroll to position [467, 0]
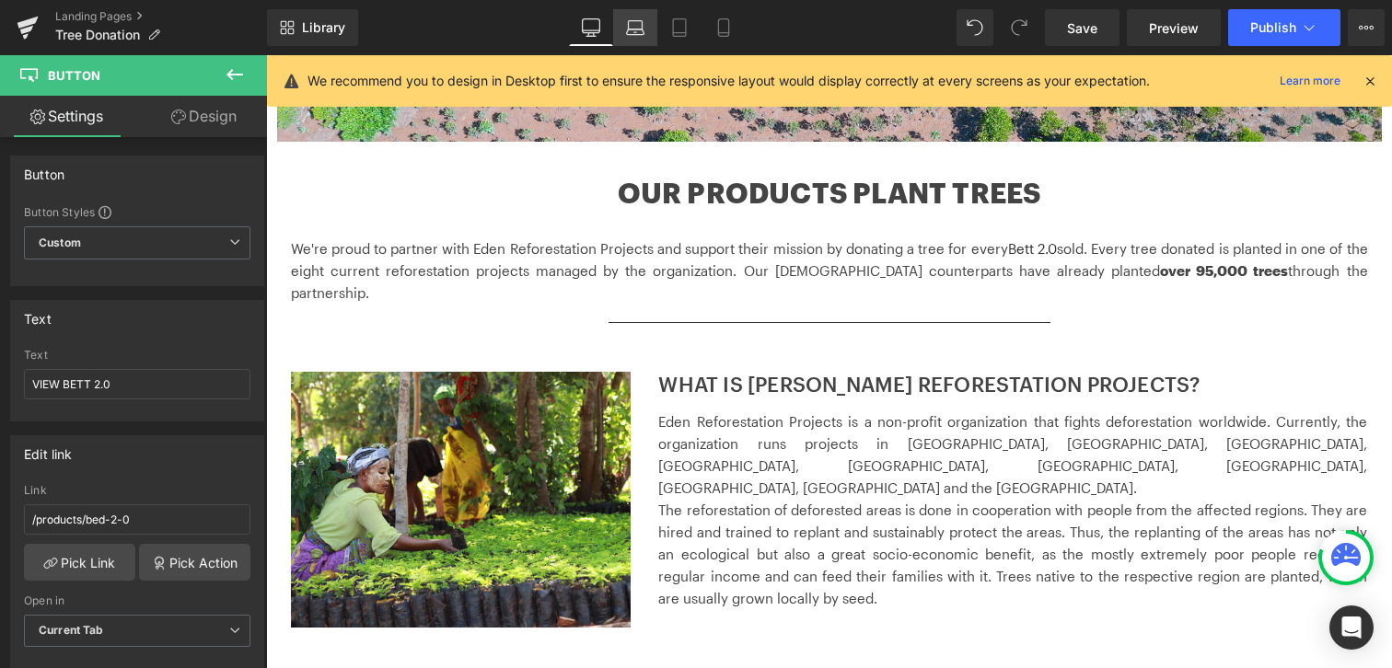
click at [635, 25] on icon at bounding box center [635, 27] width 18 height 18
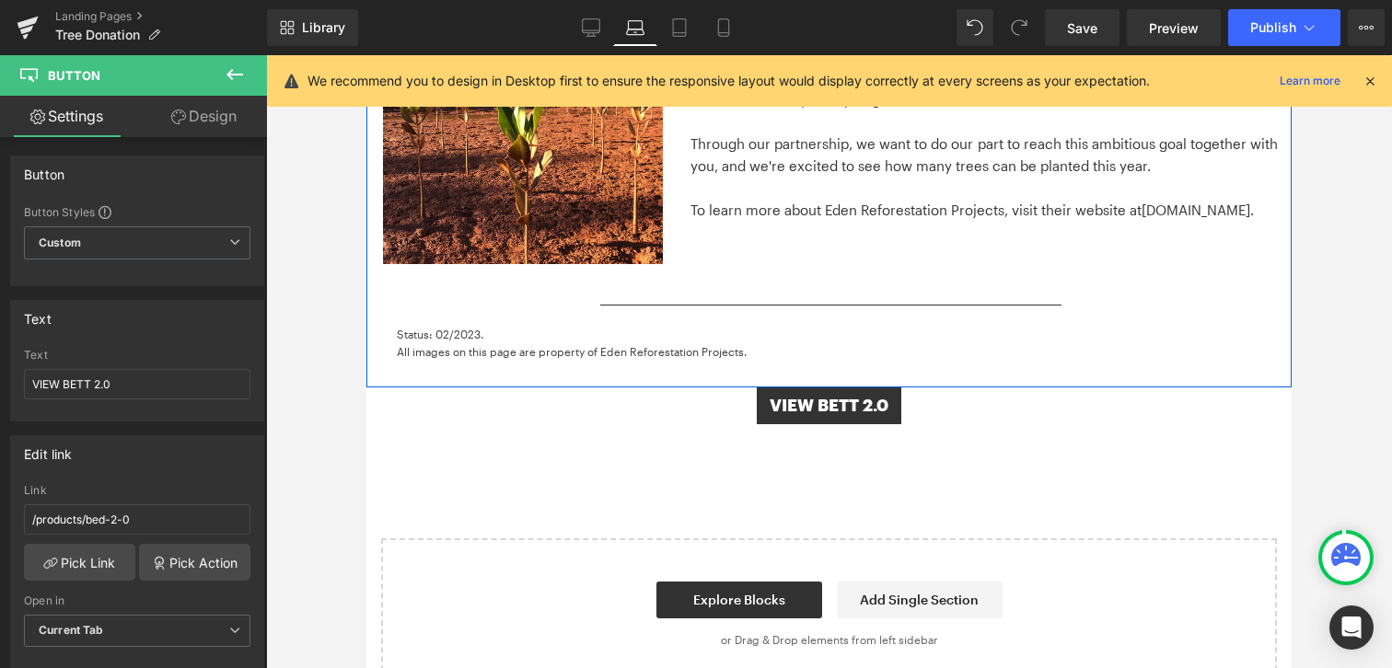
scroll to position [1465, 0]
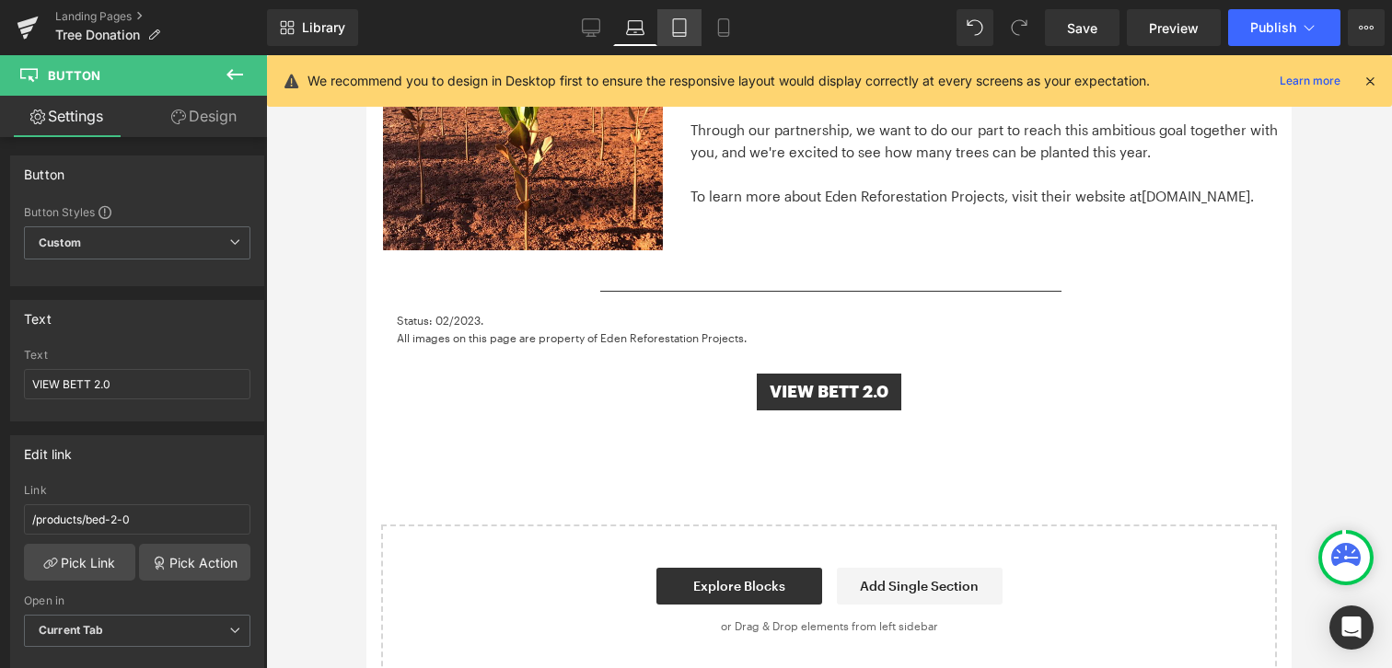
click at [686, 37] on link "Tablet" at bounding box center [679, 27] width 44 height 37
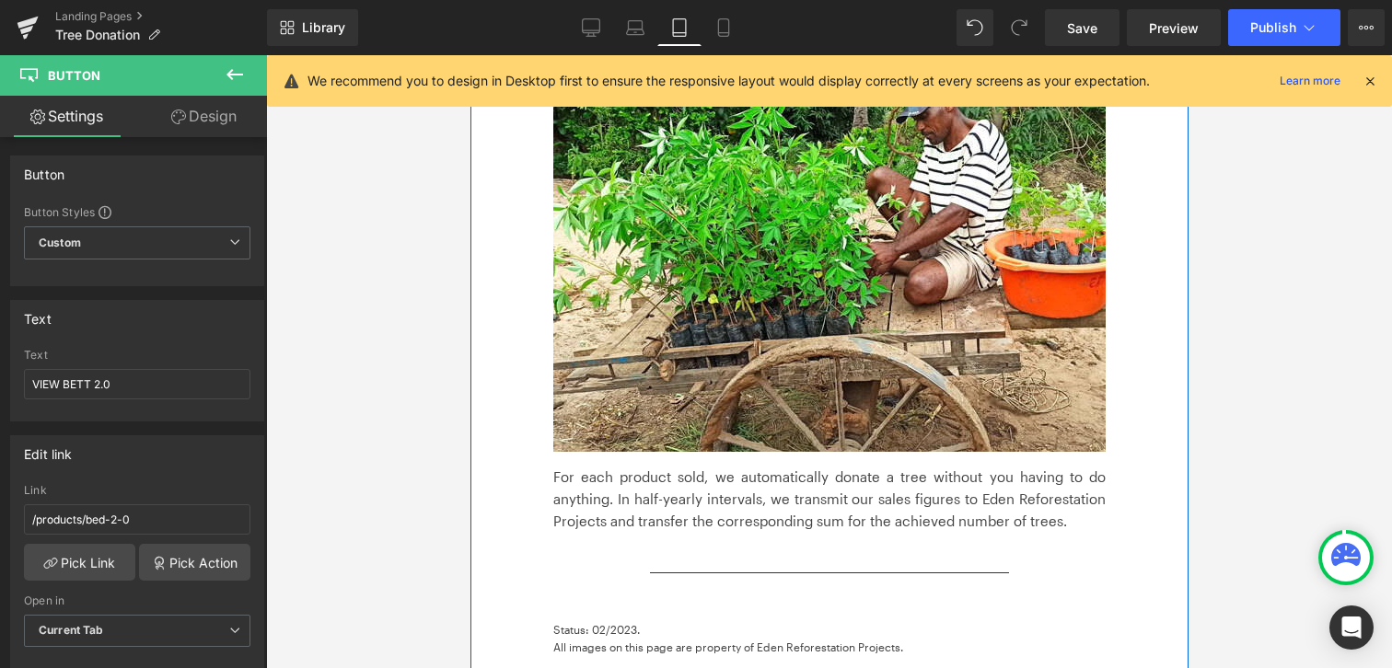
scroll to position [2866, 0]
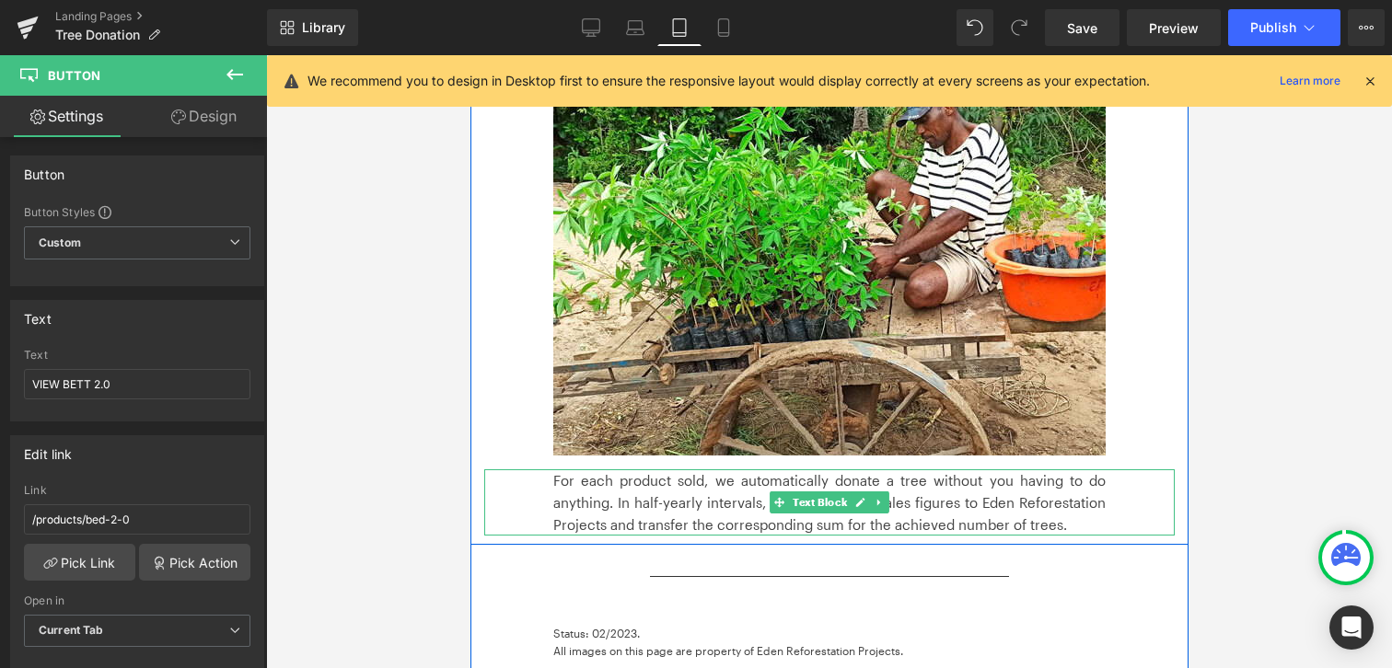
click at [584, 472] on font "For each product sold, we automatically donate a tree without you having to do …" at bounding box center [828, 502] width 552 height 61
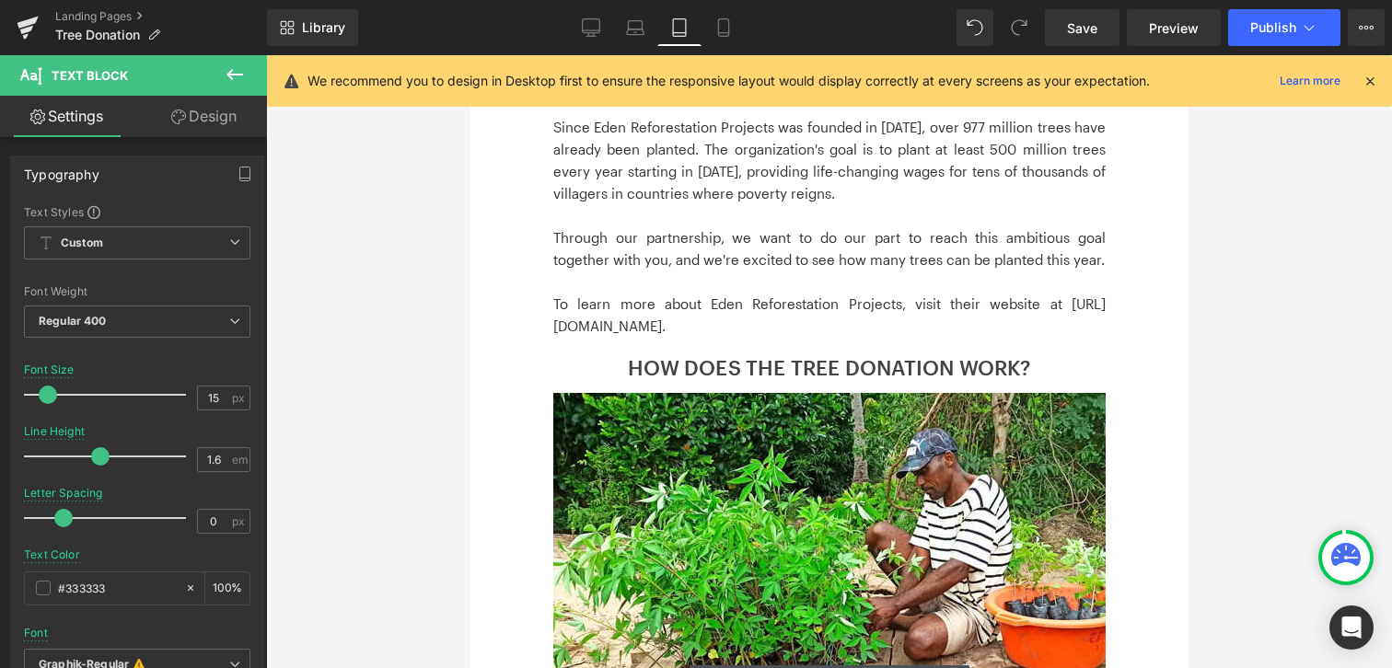
scroll to position [2509, 0]
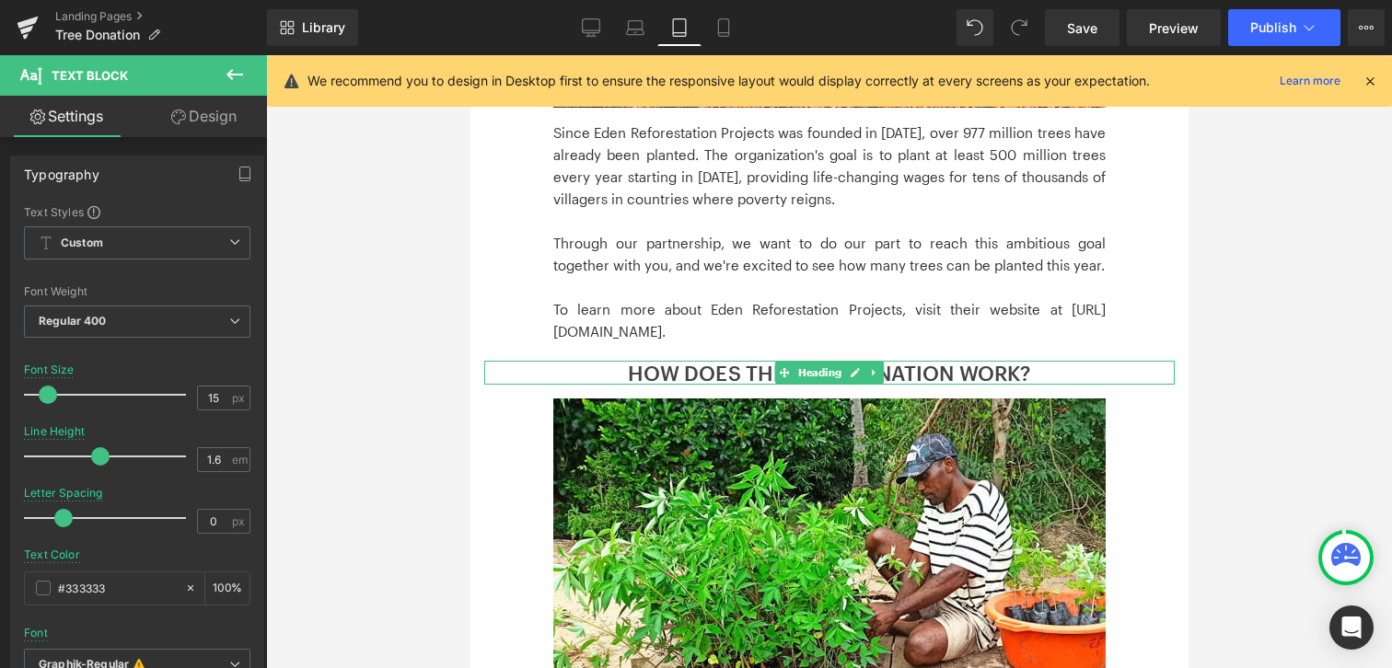
click at [601, 361] on h2 "HOW DOES THE TREE DONATION WORK?" at bounding box center [828, 373] width 690 height 24
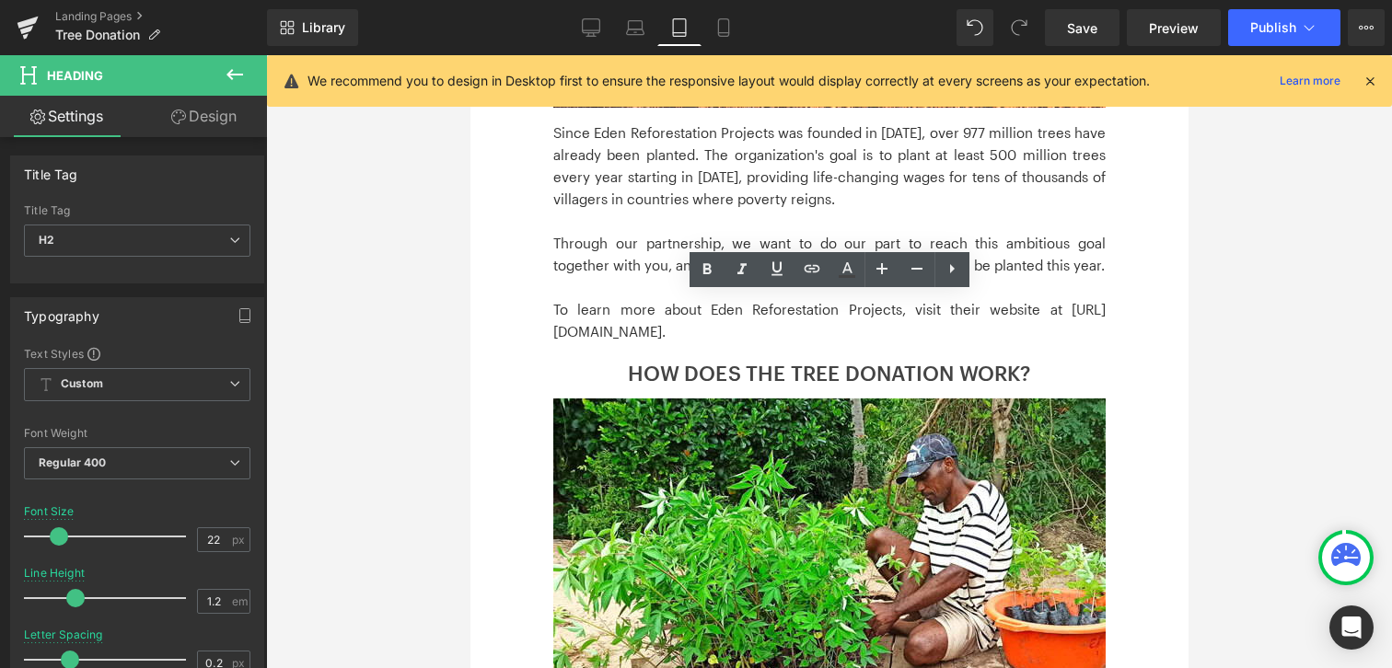
click at [219, 117] on link "Design" at bounding box center [203, 116] width 133 height 41
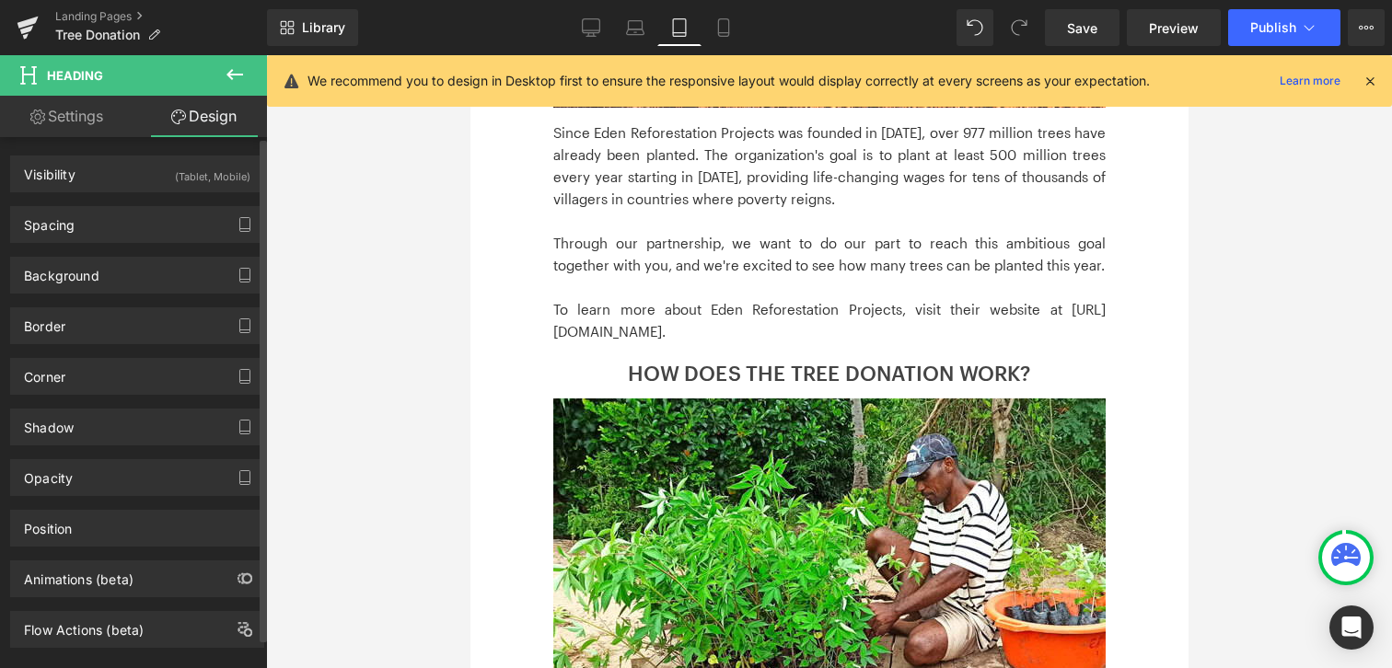
click at [135, 154] on div "Visibility (Tablet, Mobile) 0|0|0|0 0 Show on Desktop 0 Show on Laptop 1 Show o…" at bounding box center [137, 167] width 275 height 51
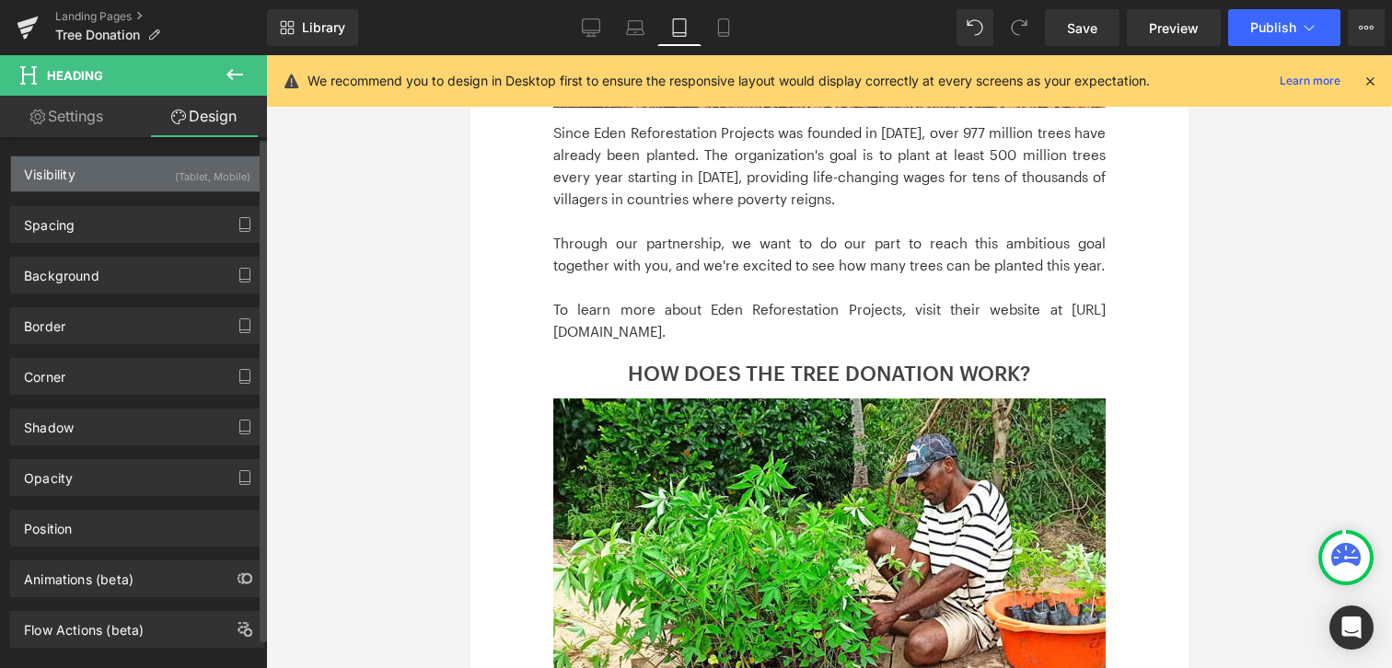
click at [130, 168] on div "Visibility (Tablet, Mobile)" at bounding box center [137, 173] width 252 height 35
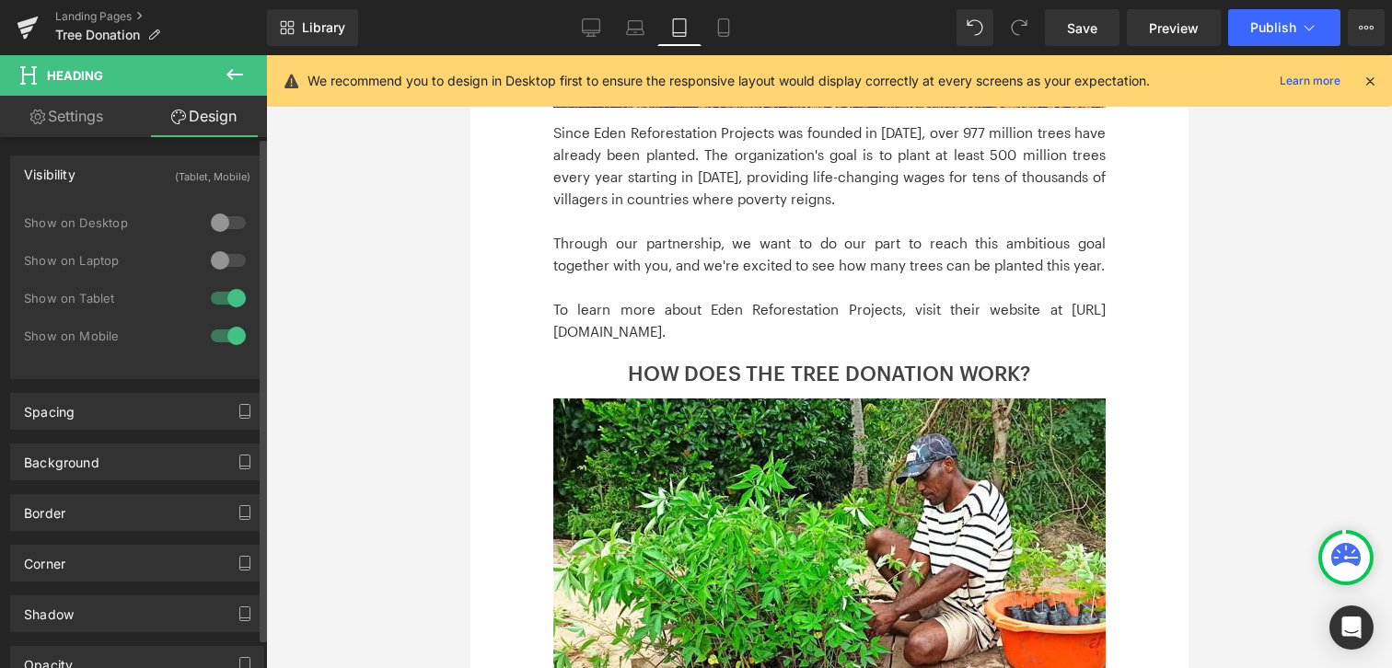
click at [232, 218] on div at bounding box center [228, 222] width 44 height 29
click at [232, 262] on div at bounding box center [228, 260] width 44 height 29
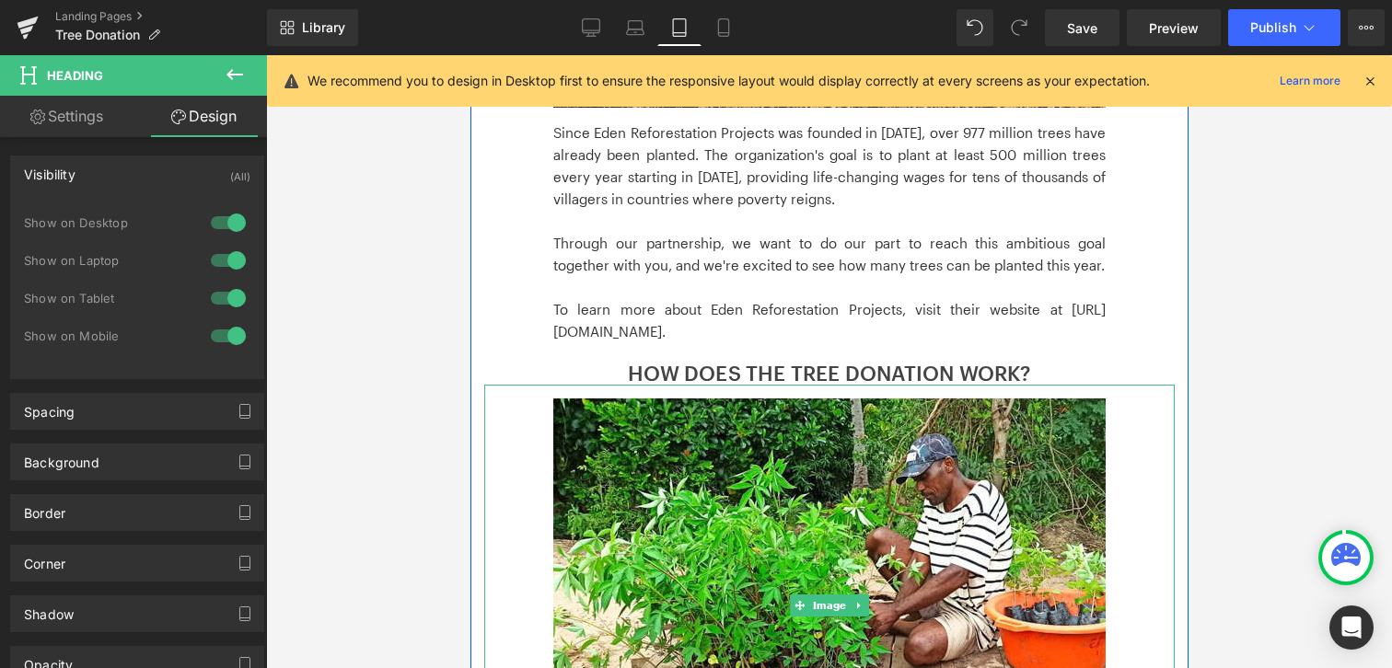
click at [509, 396] on div at bounding box center [828, 606] width 690 height 442
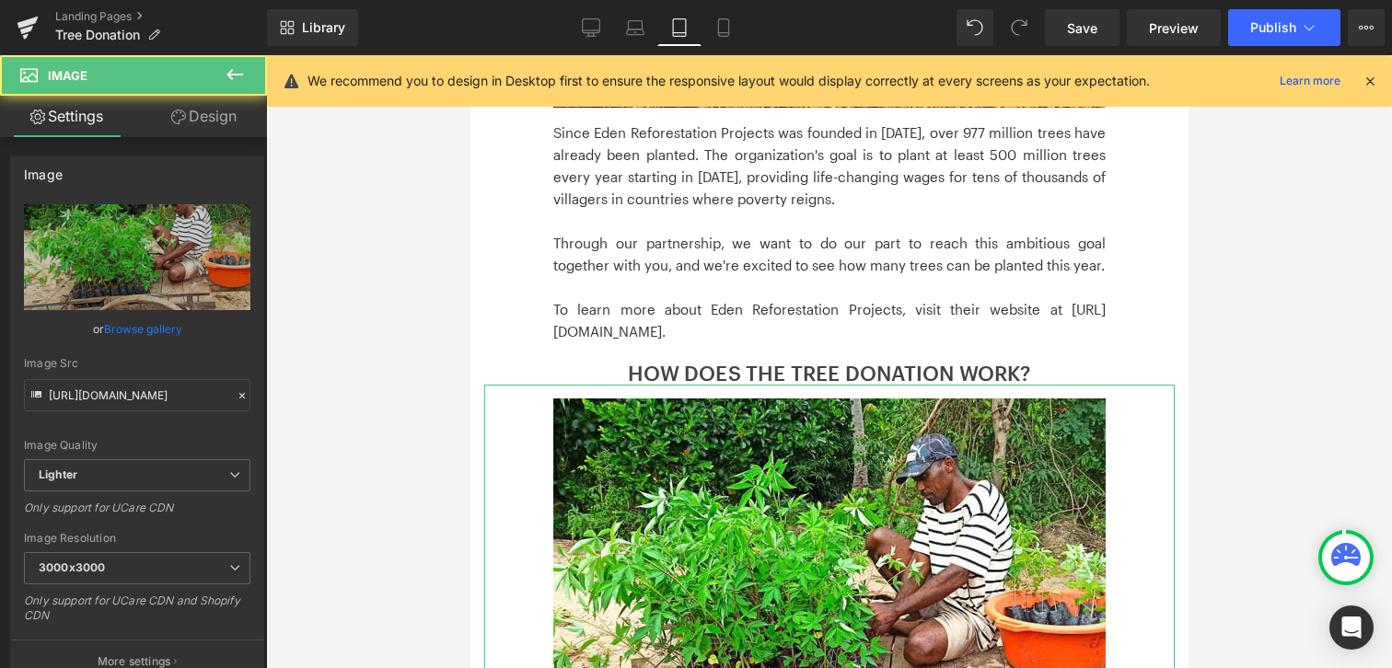
click at [214, 127] on link "Design" at bounding box center [203, 116] width 133 height 41
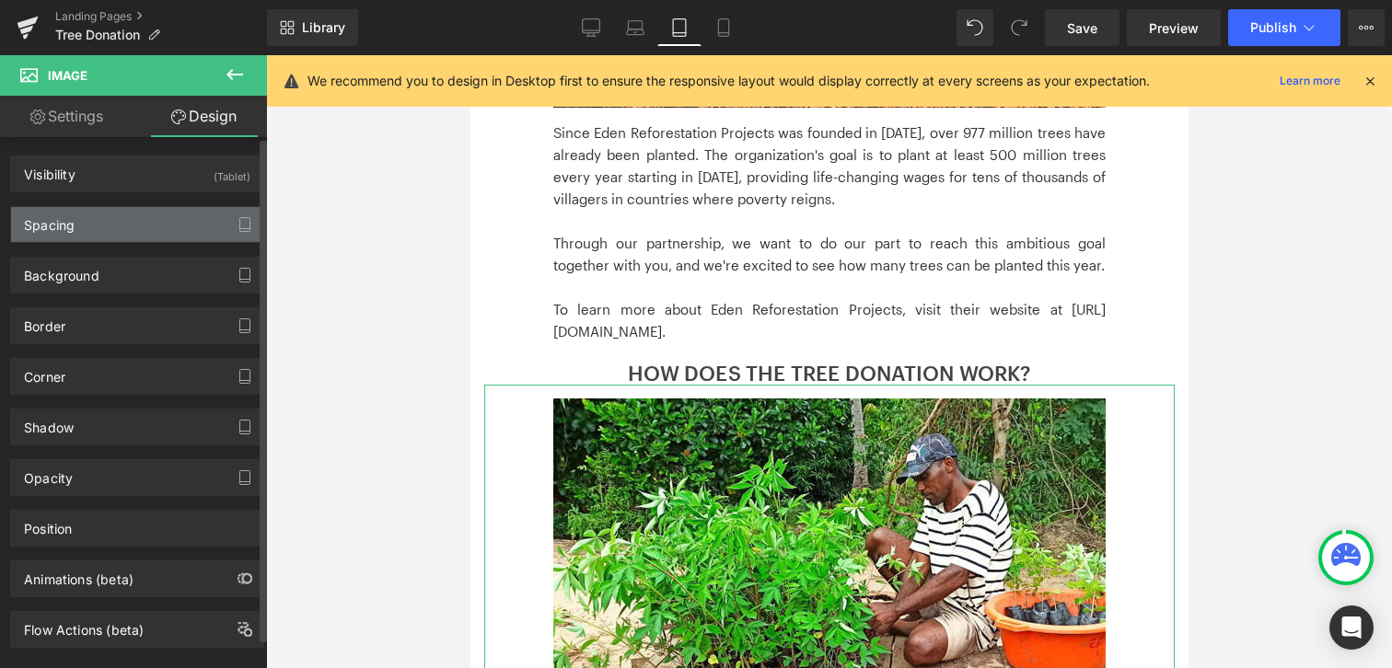
click at [190, 209] on div "Spacing" at bounding box center [137, 224] width 252 height 35
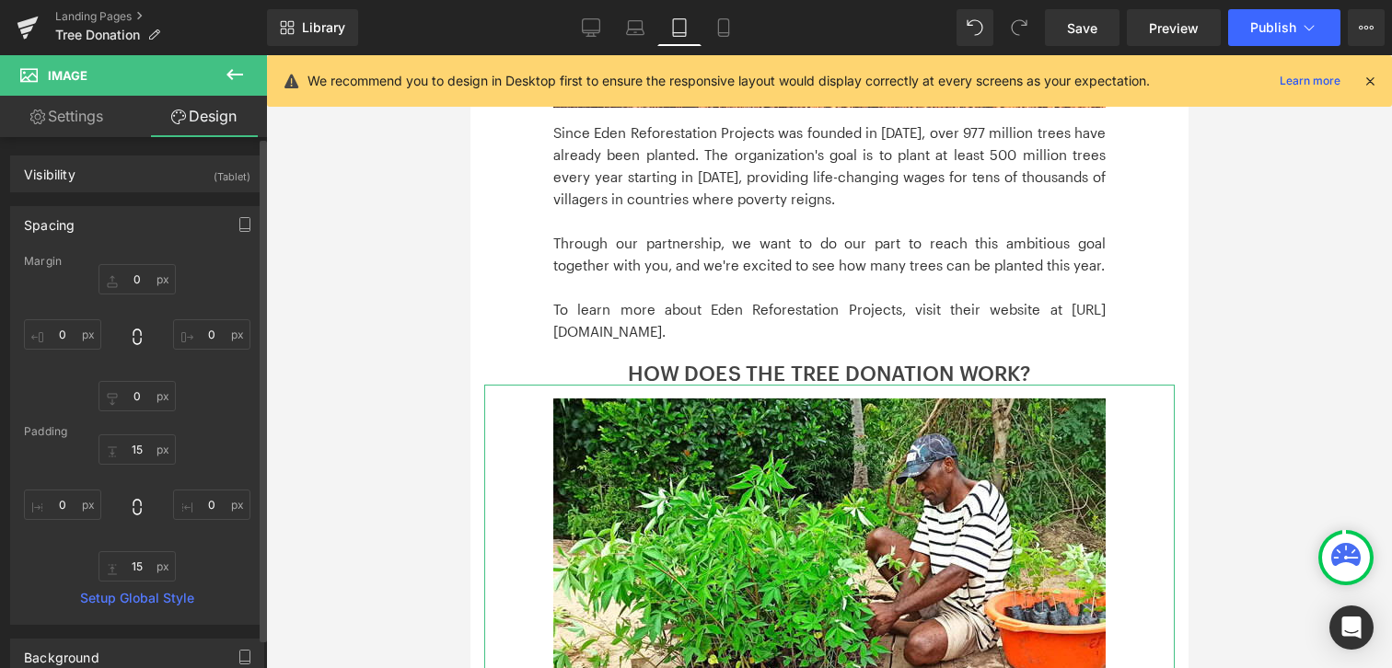
click at [190, 209] on div "Spacing" at bounding box center [137, 224] width 252 height 35
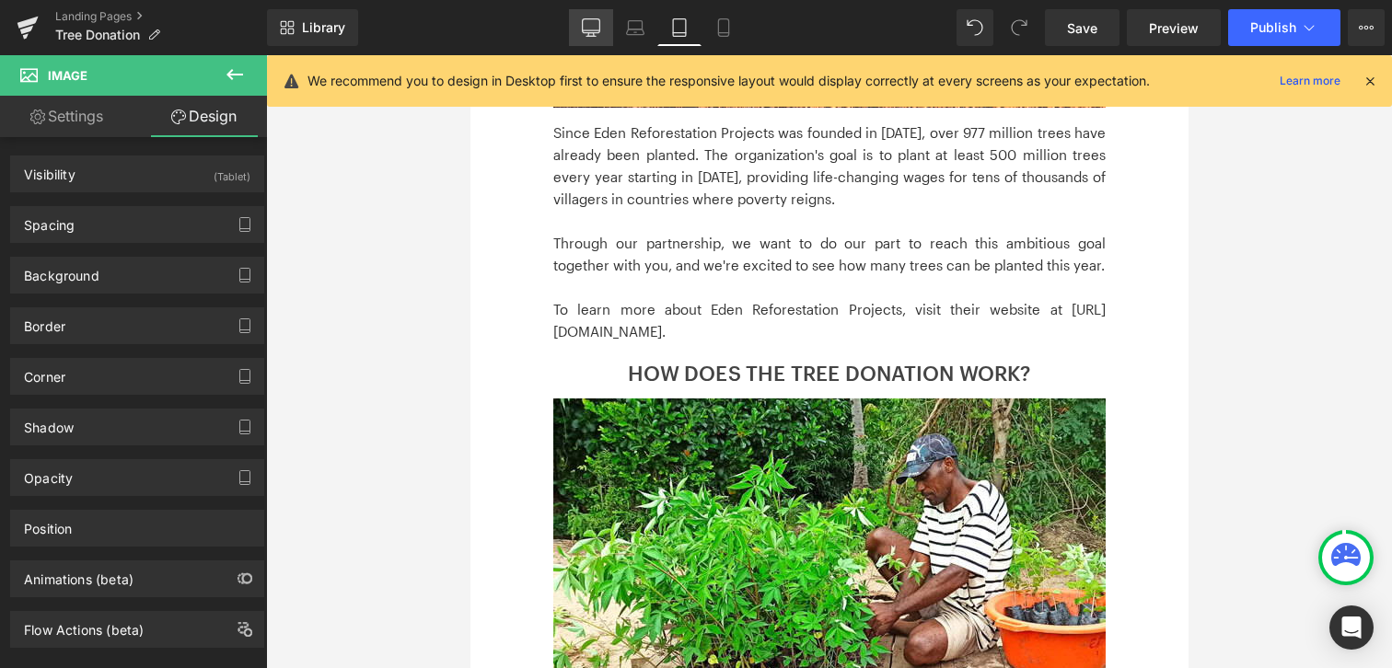
click at [608, 33] on link "Desktop" at bounding box center [591, 27] width 44 height 37
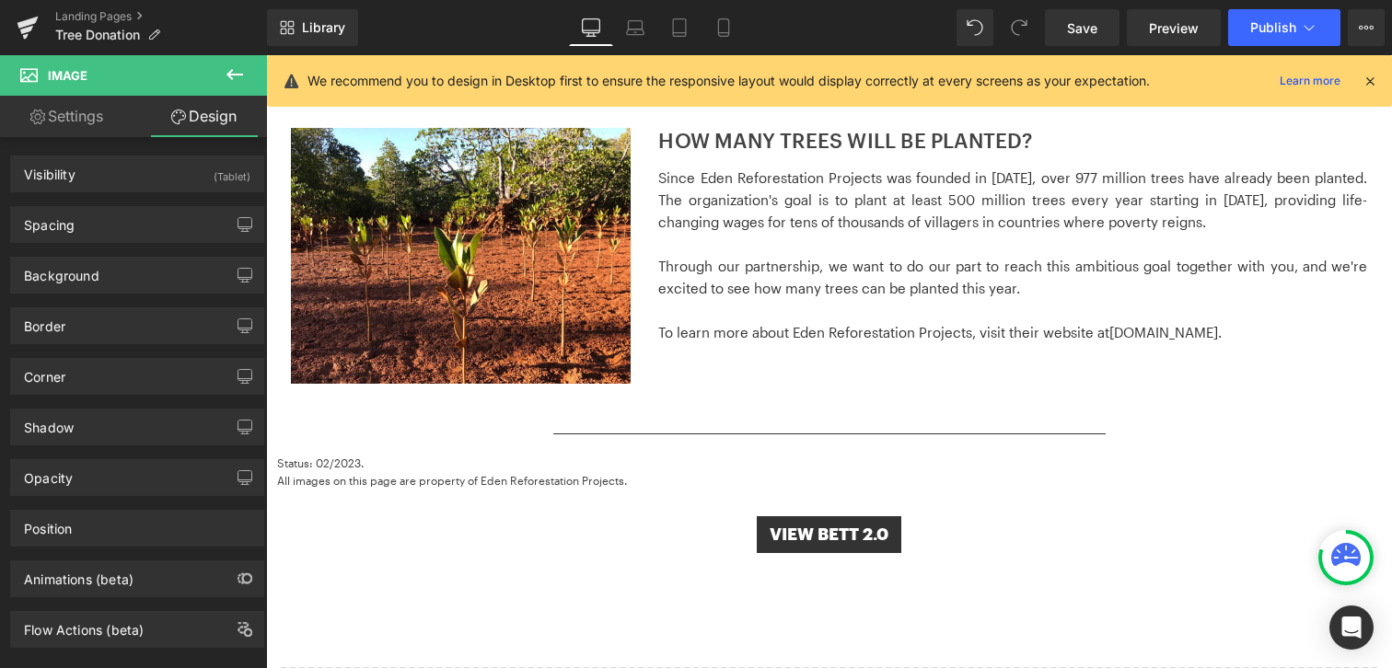
scroll to position [1473, 0]
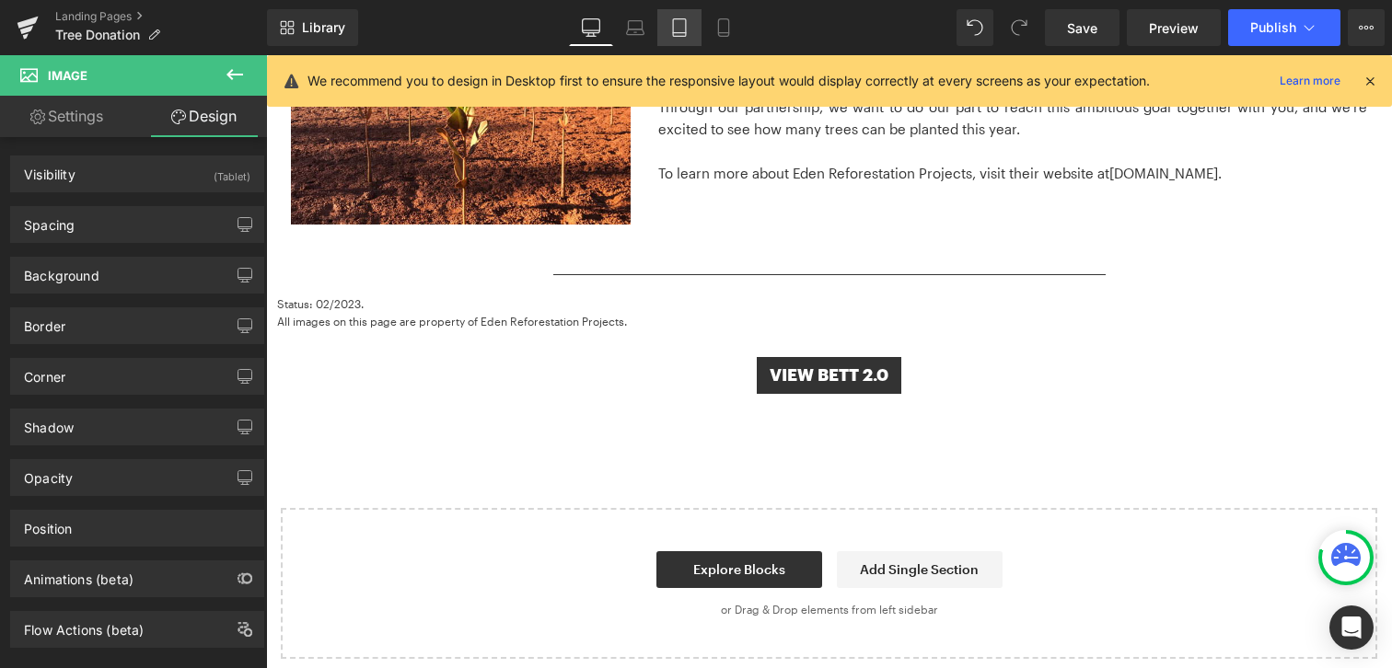
click at [685, 34] on icon at bounding box center [679, 27] width 18 height 18
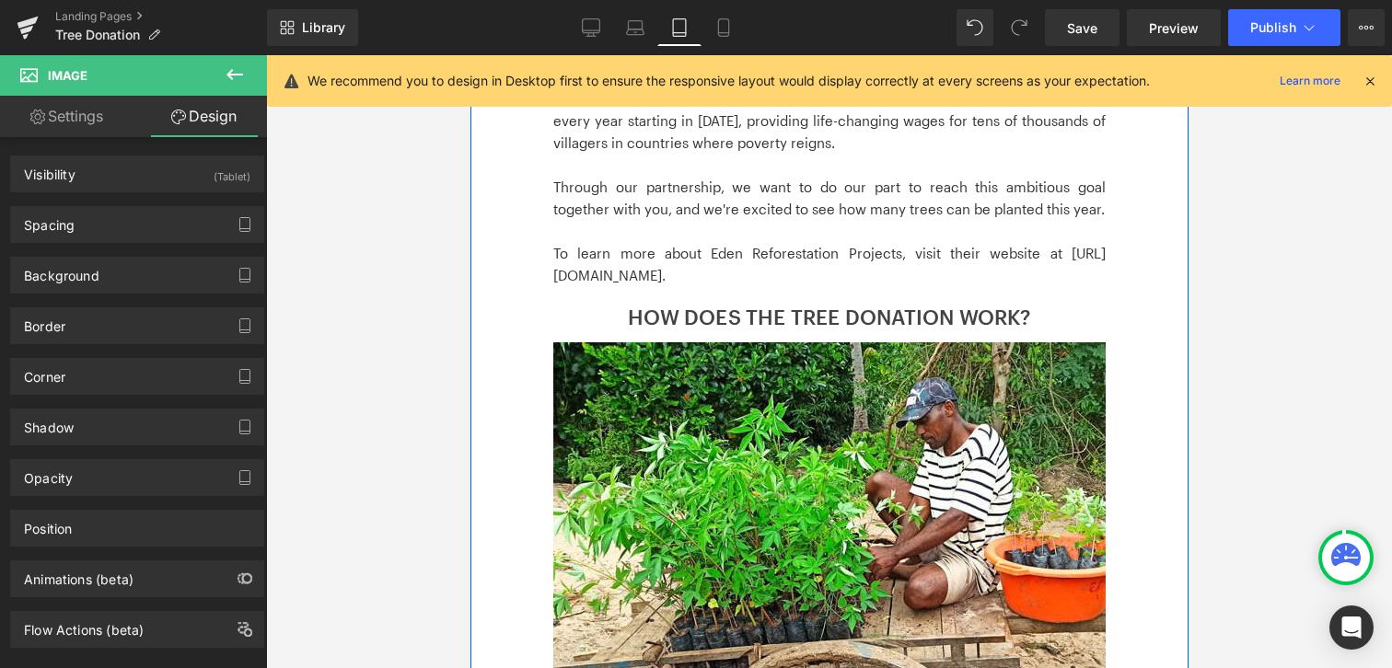
click at [479, 272] on div "NACHHALTIGKEIT Heading Image Since Eden Reforestation Projects was founded in 2…" at bounding box center [828, 230] width 718 height 1213
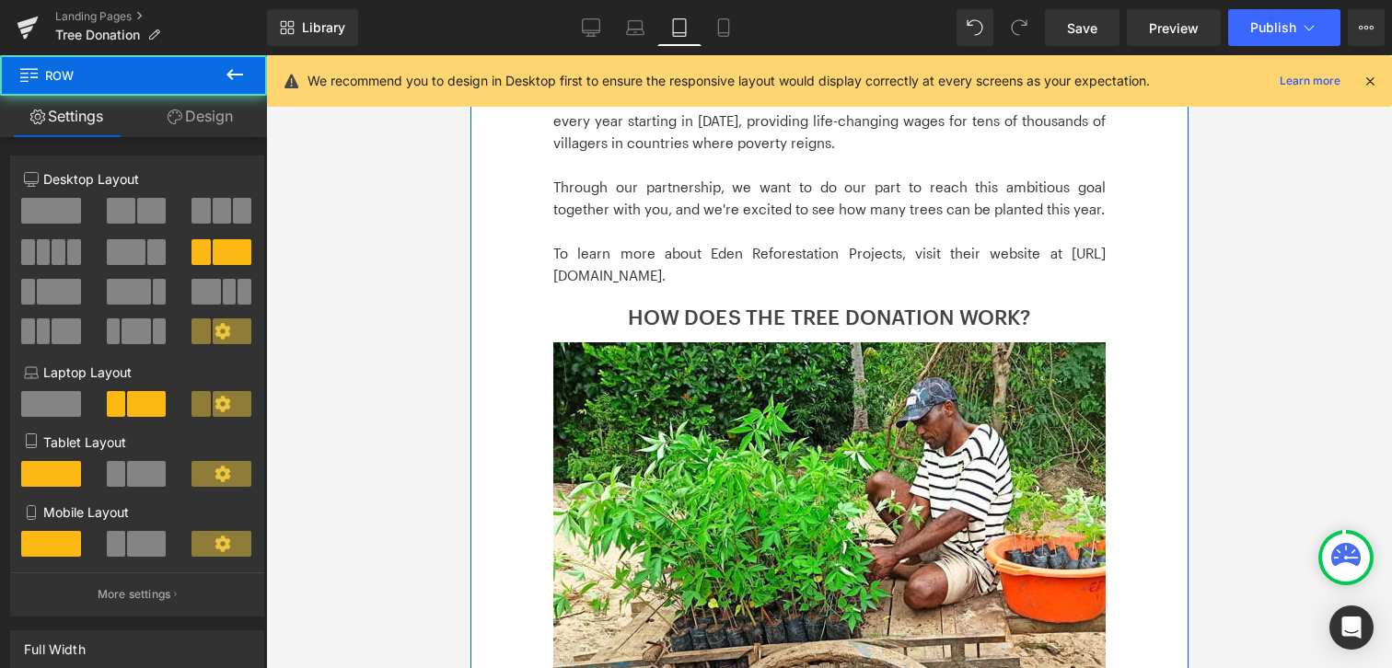
click at [221, 124] on link "Design" at bounding box center [199, 116] width 133 height 41
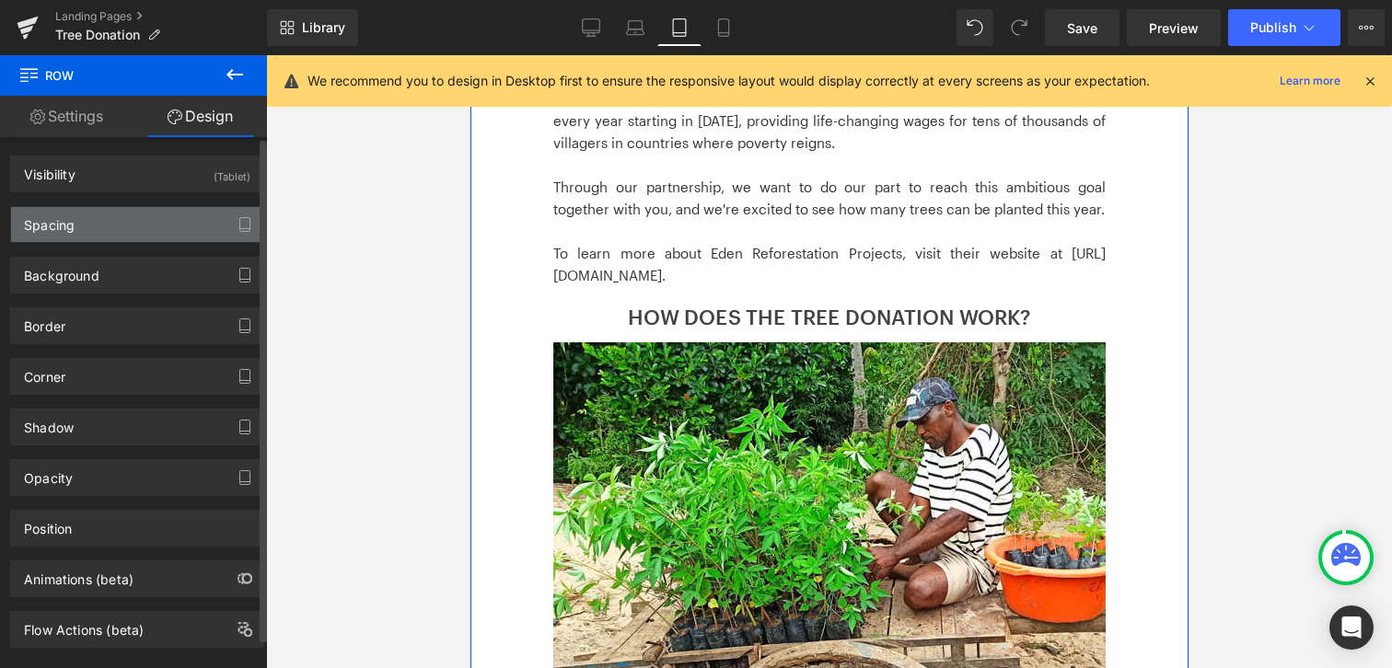
click at [175, 228] on div "Spacing" at bounding box center [137, 224] width 252 height 35
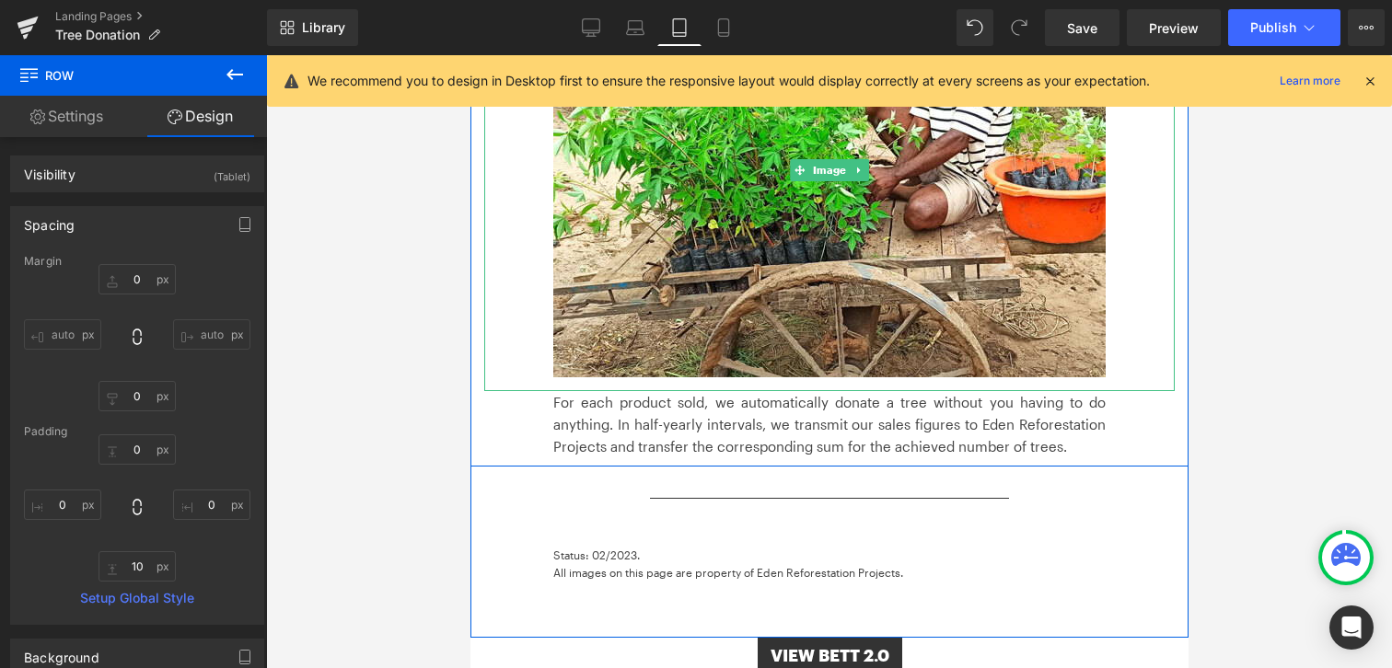
scroll to position [3178, 0]
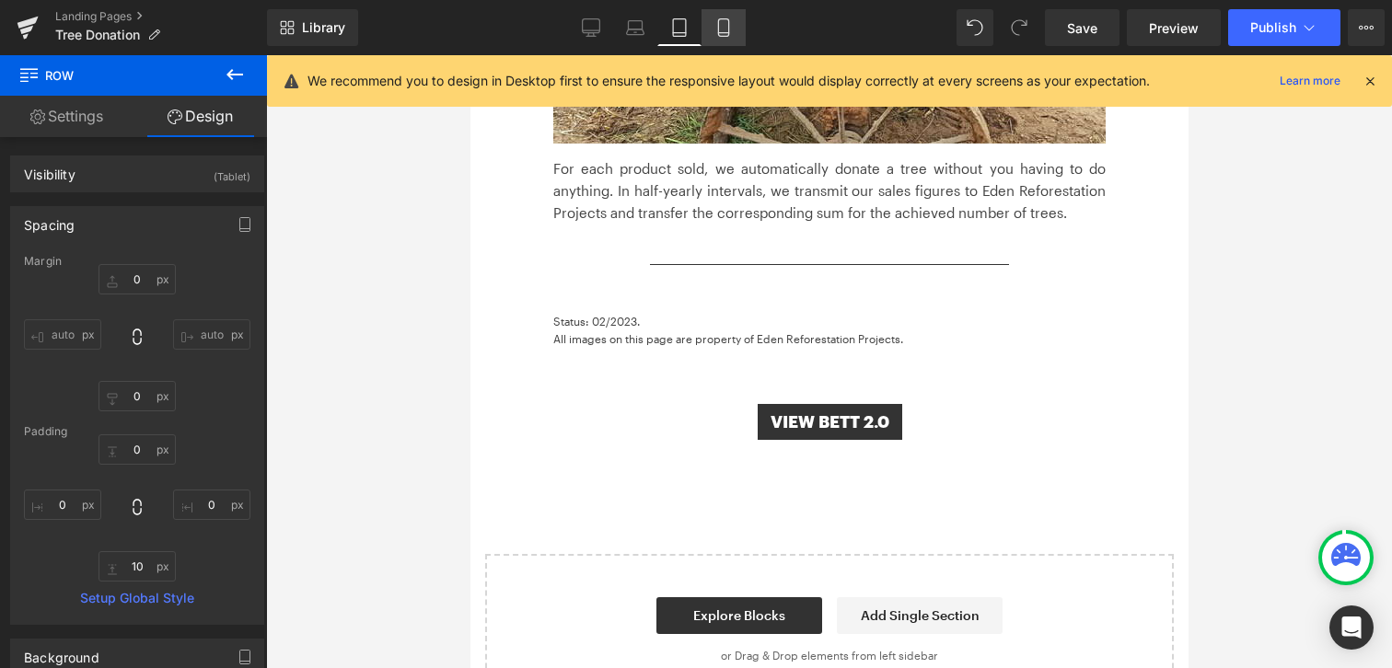
click at [728, 33] on icon at bounding box center [723, 27] width 18 height 18
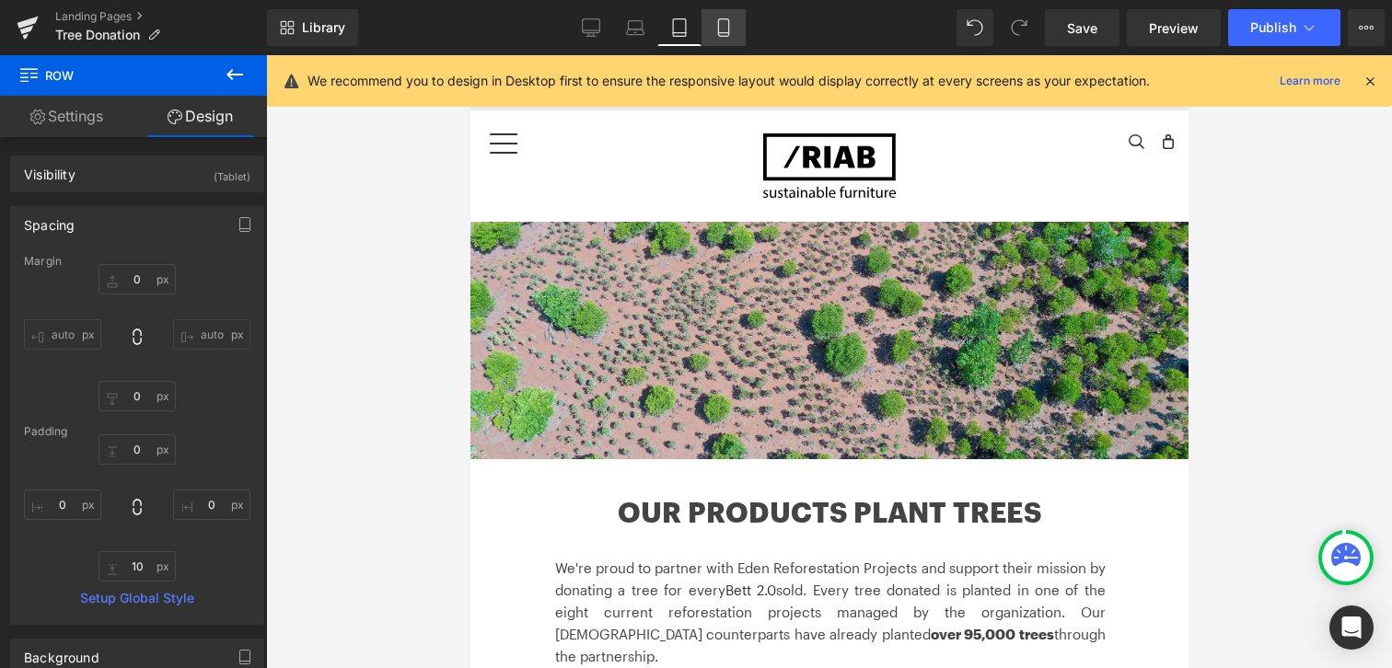
type input "0"
type input "10"
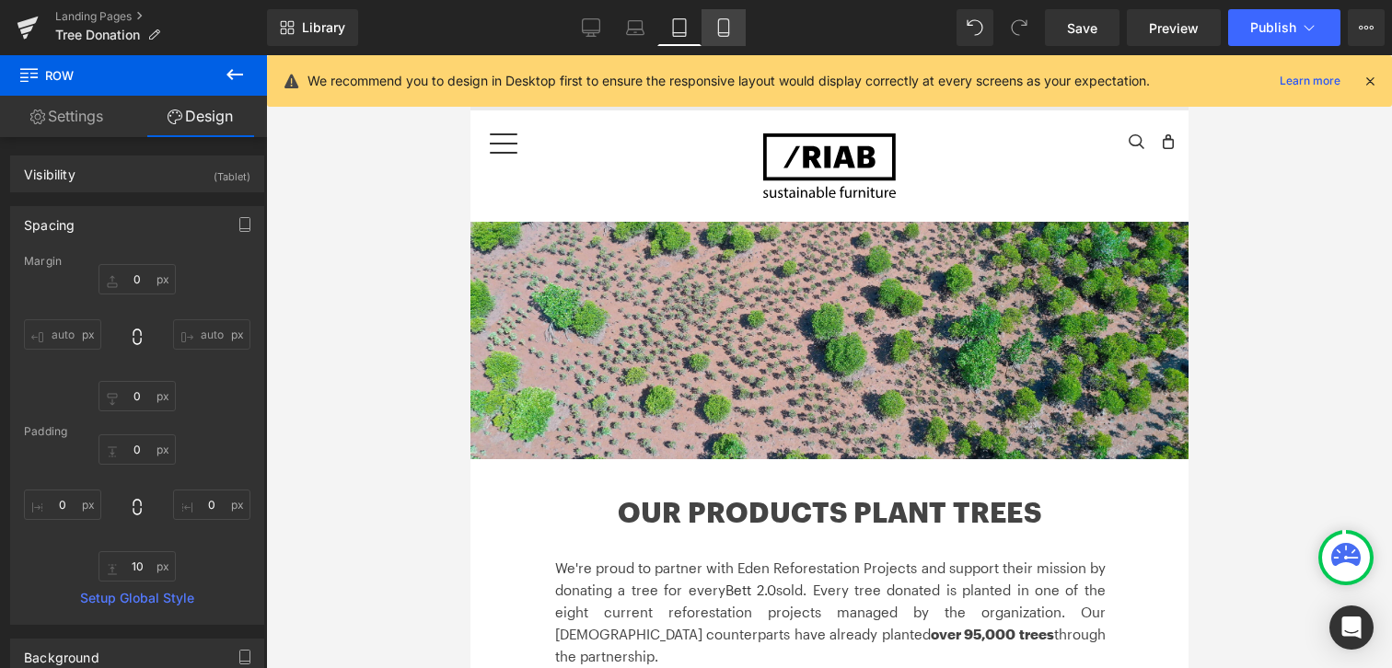
type input "0"
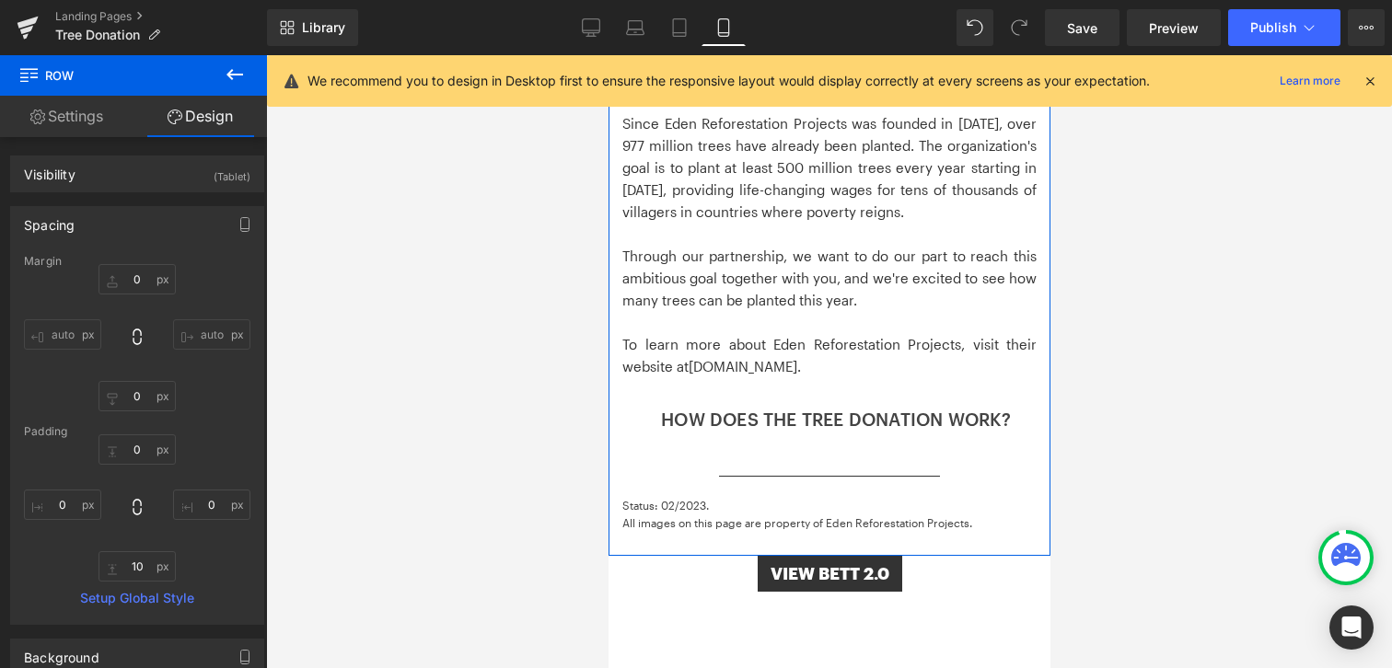
scroll to position [2397, 0]
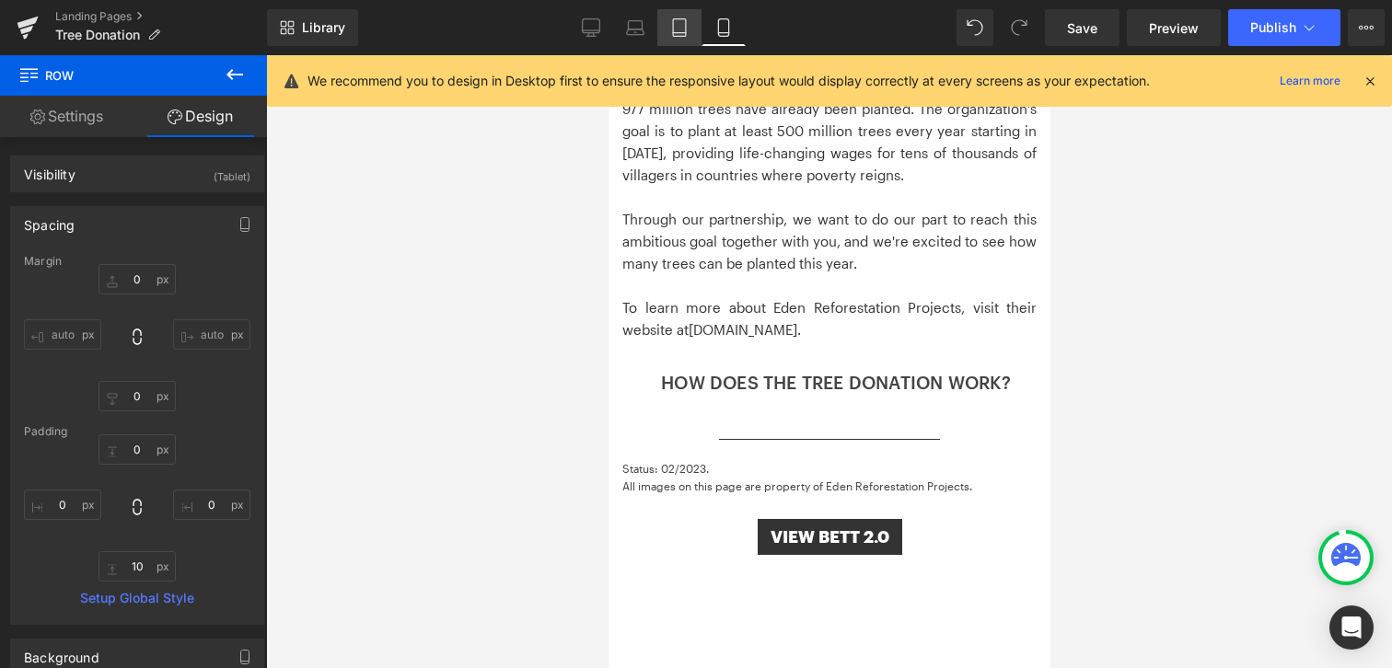
click at [674, 31] on icon at bounding box center [679, 27] width 13 height 17
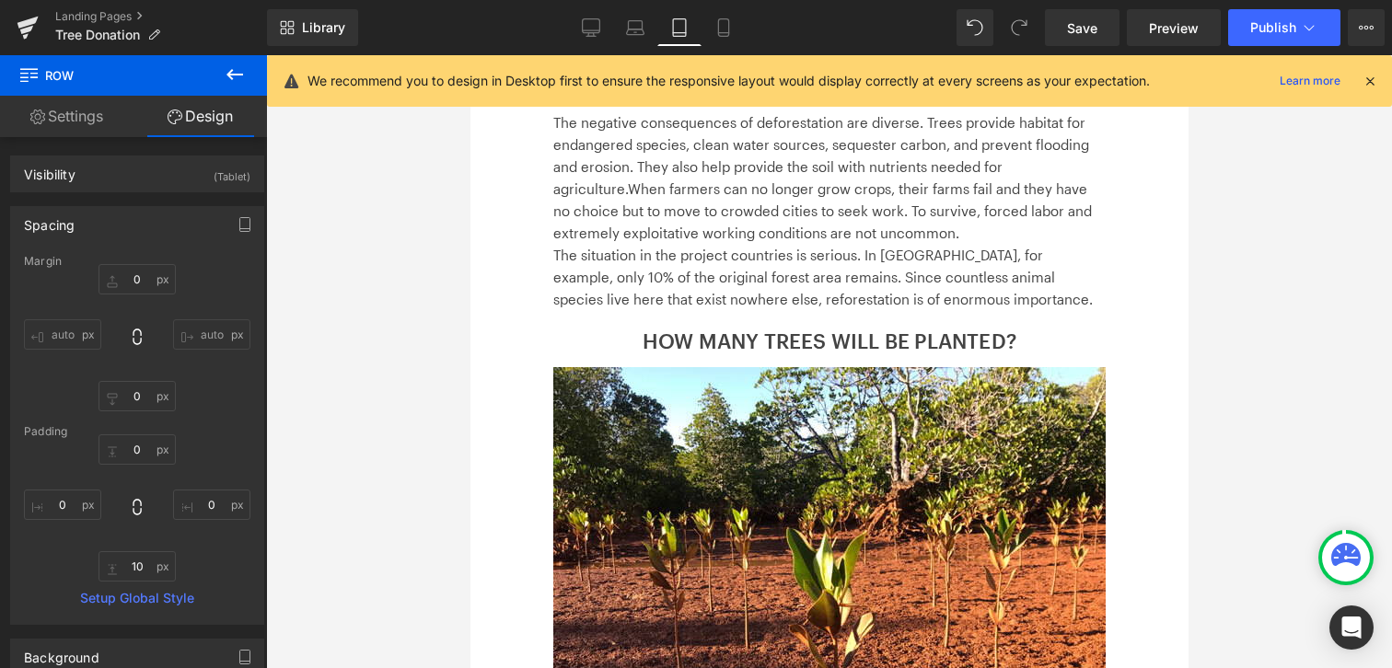
type input "0"
type input "10"
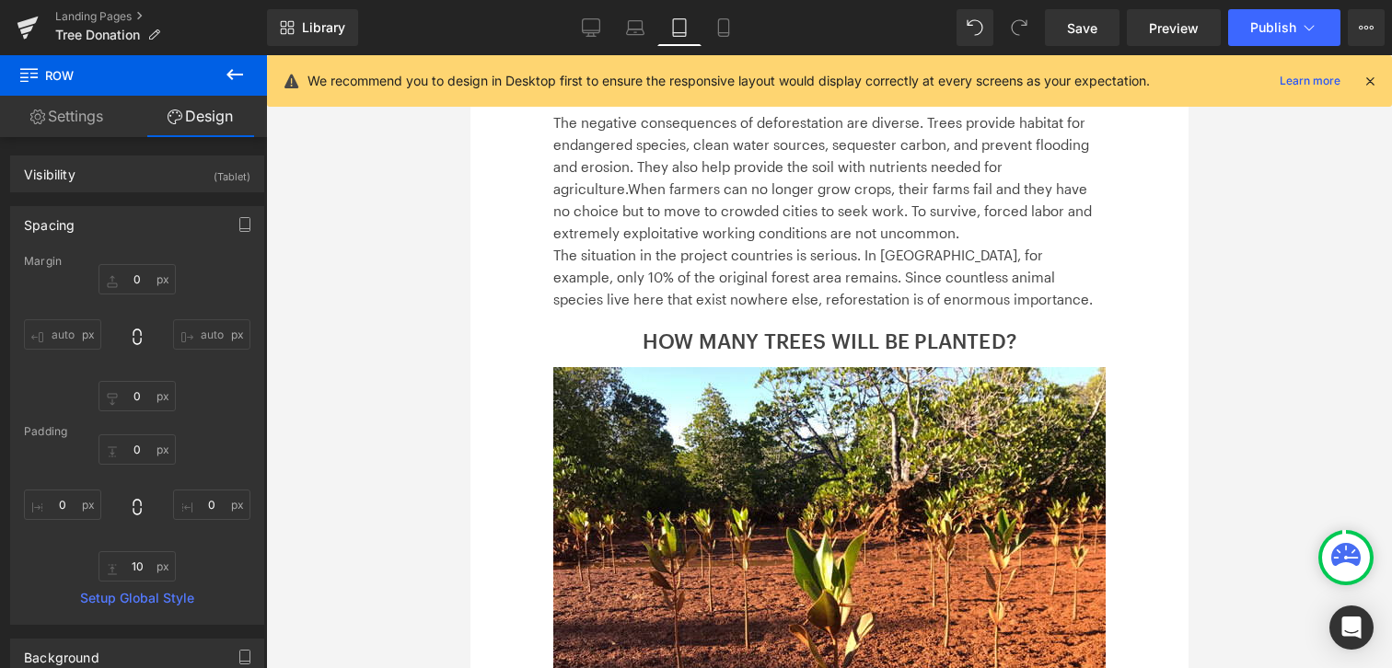
type input "0"
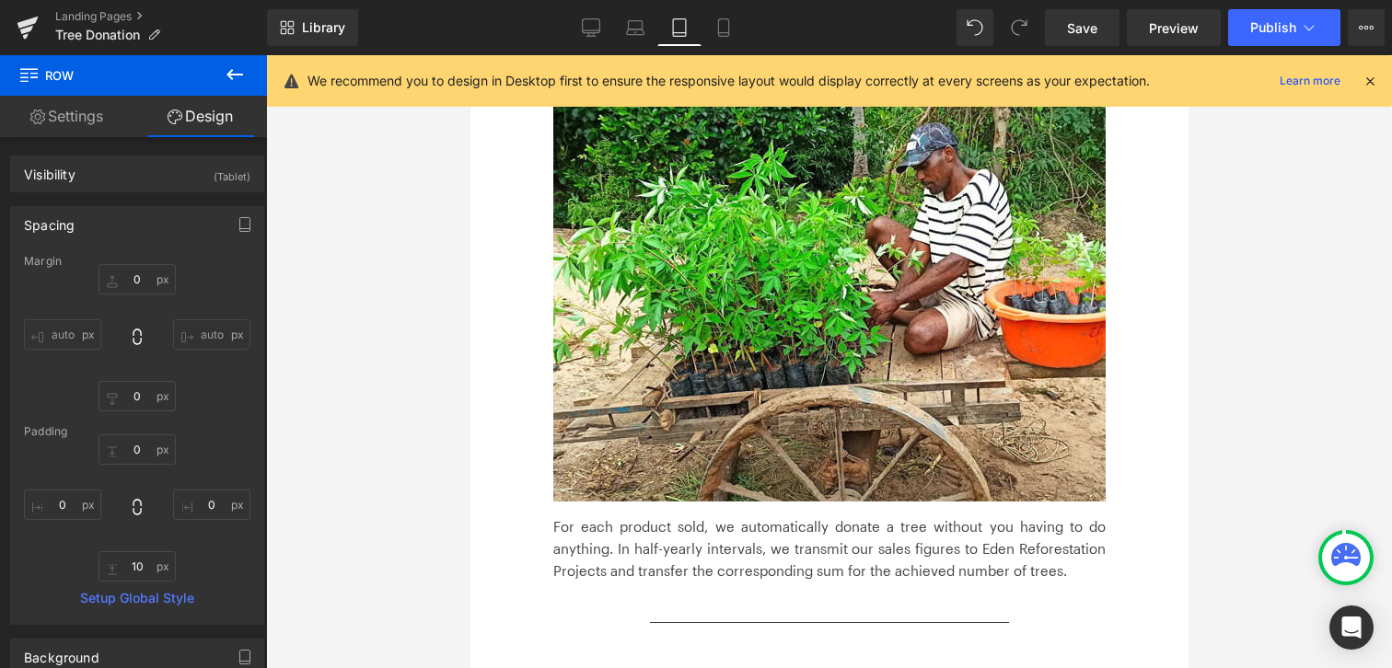
scroll to position [2817, 0]
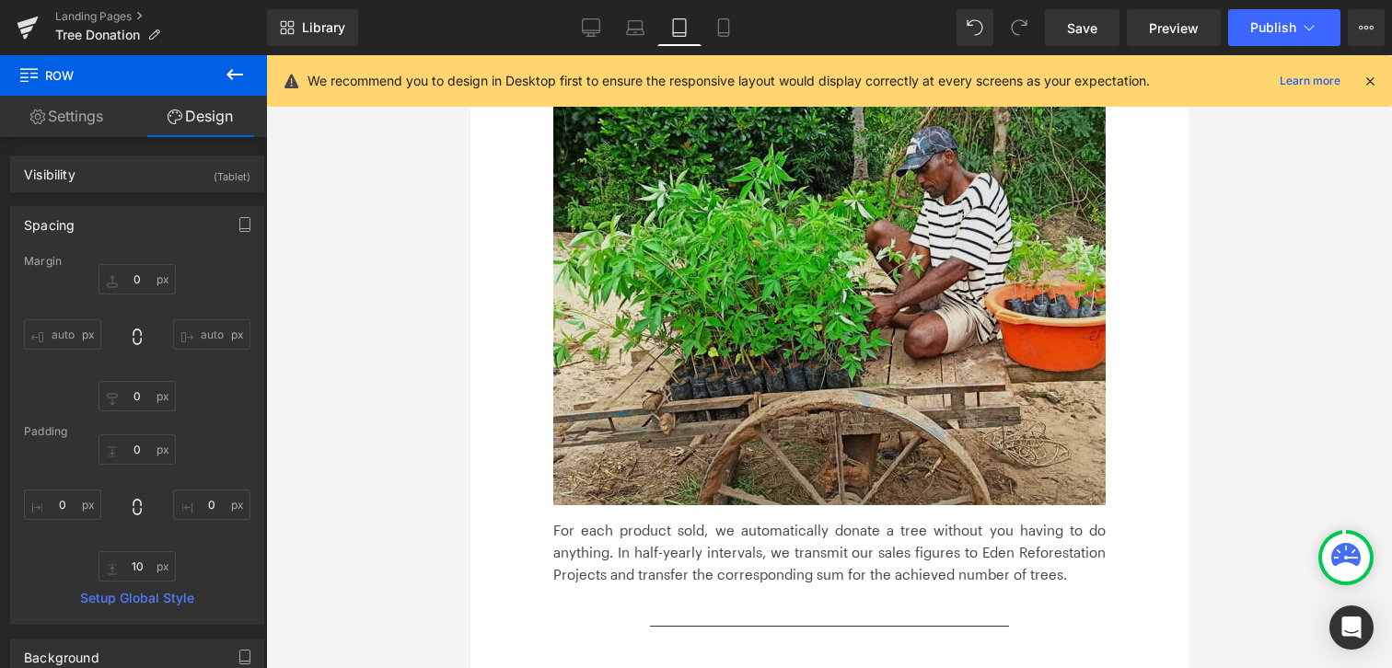
click at [685, 299] on img at bounding box center [828, 298] width 552 height 442
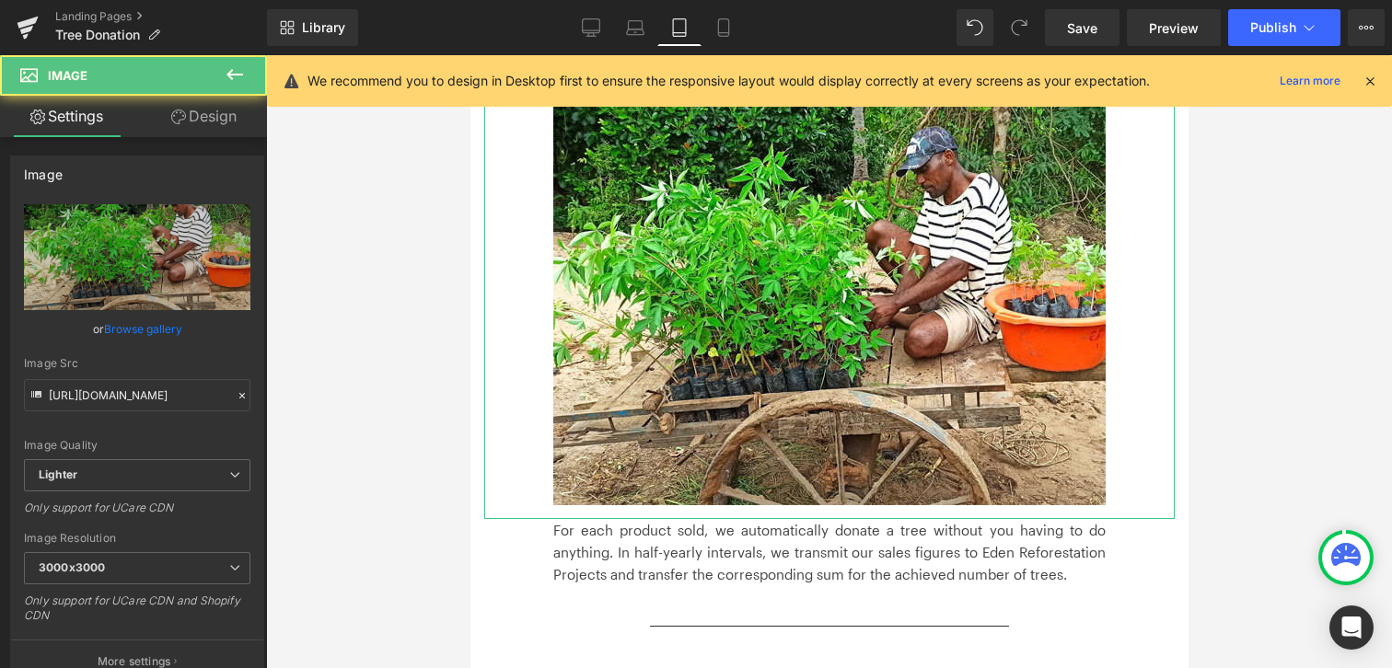
click at [176, 125] on link "Design" at bounding box center [203, 116] width 133 height 41
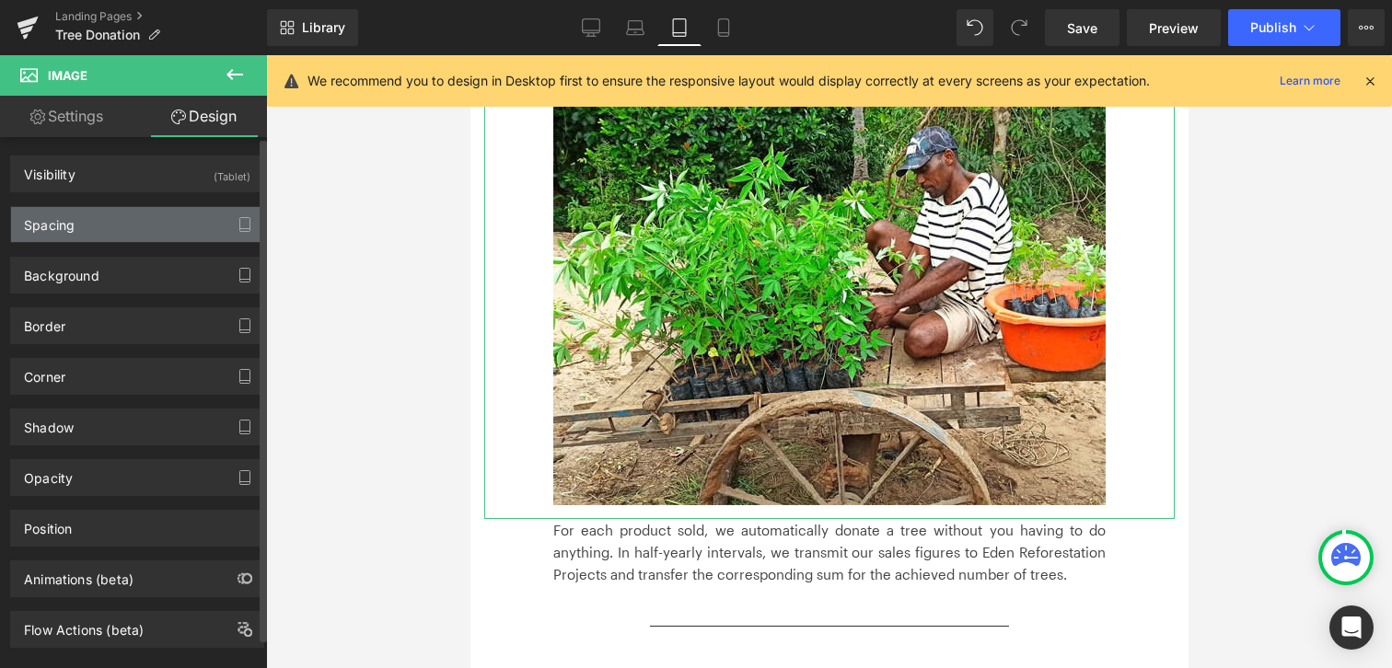
click at [163, 219] on div "Spacing" at bounding box center [137, 224] width 252 height 35
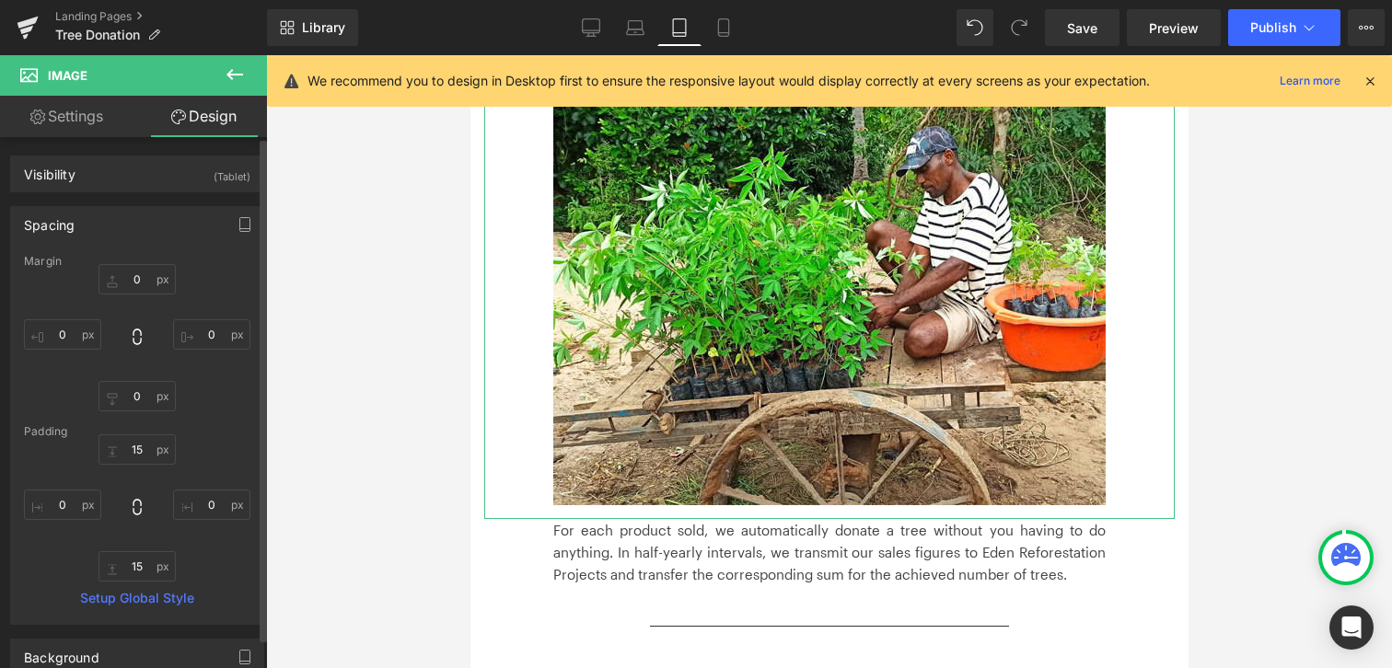
click at [163, 219] on div "Spacing" at bounding box center [137, 224] width 252 height 35
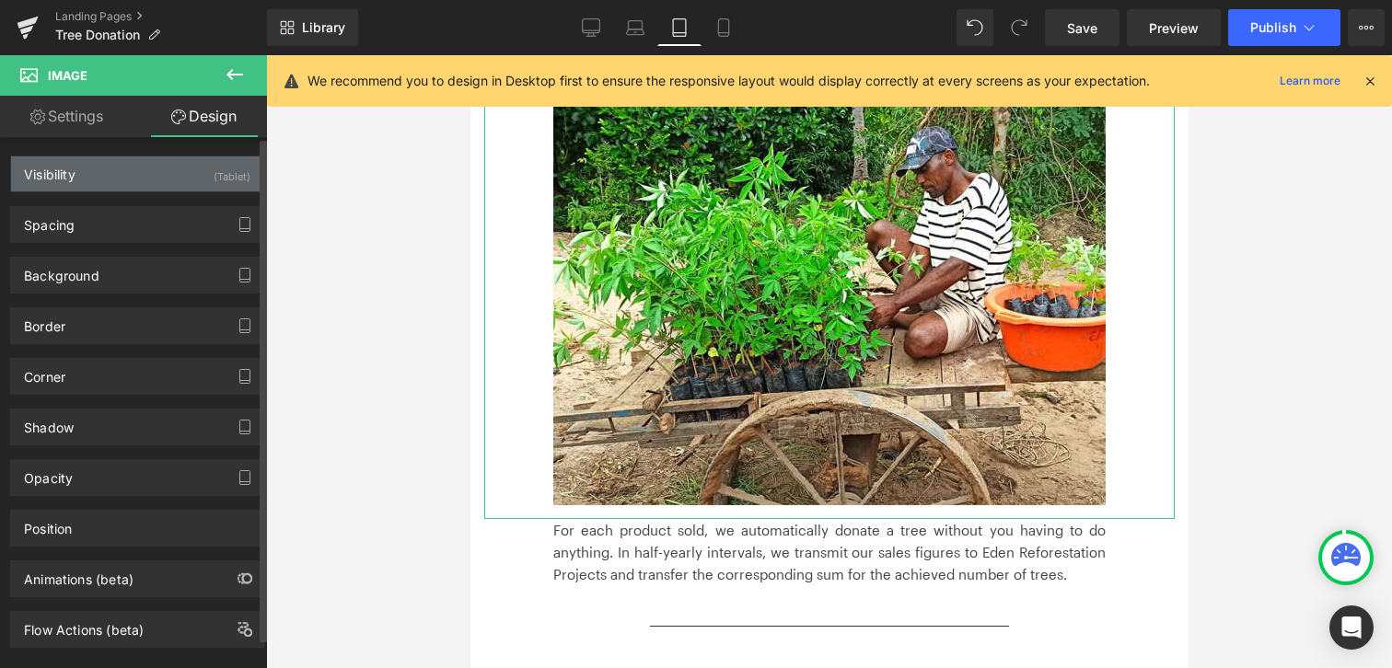
click at [162, 175] on div "Visibility (Tablet)" at bounding box center [137, 173] width 252 height 35
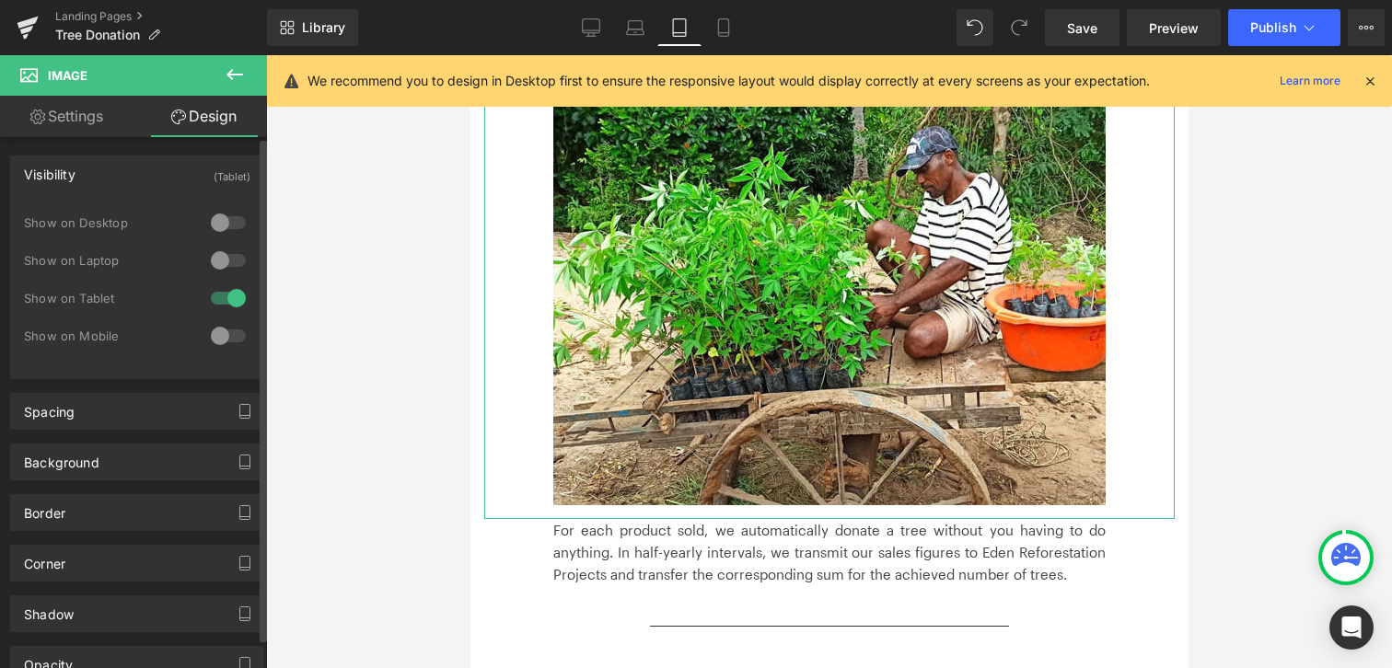
click at [236, 338] on div at bounding box center [228, 335] width 44 height 29
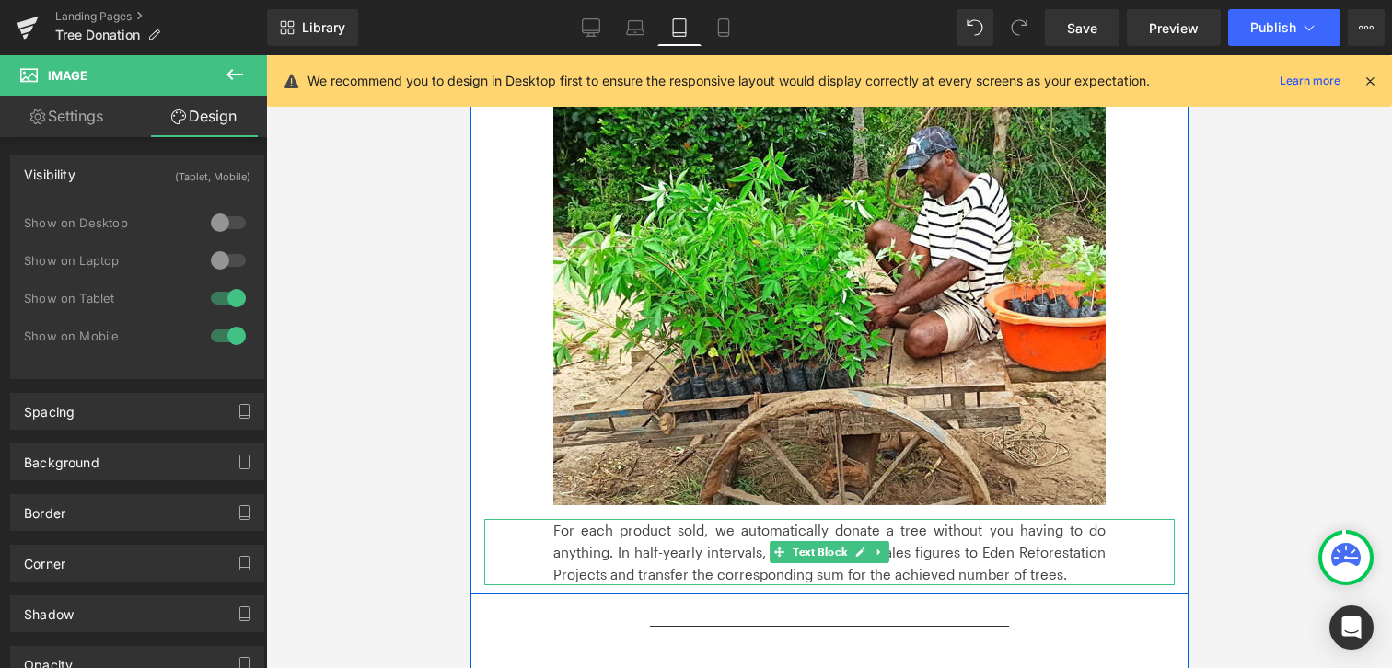
click at [611, 522] on font "For each product sold, we automatically donate a tree without you having to do …" at bounding box center [828, 552] width 552 height 61
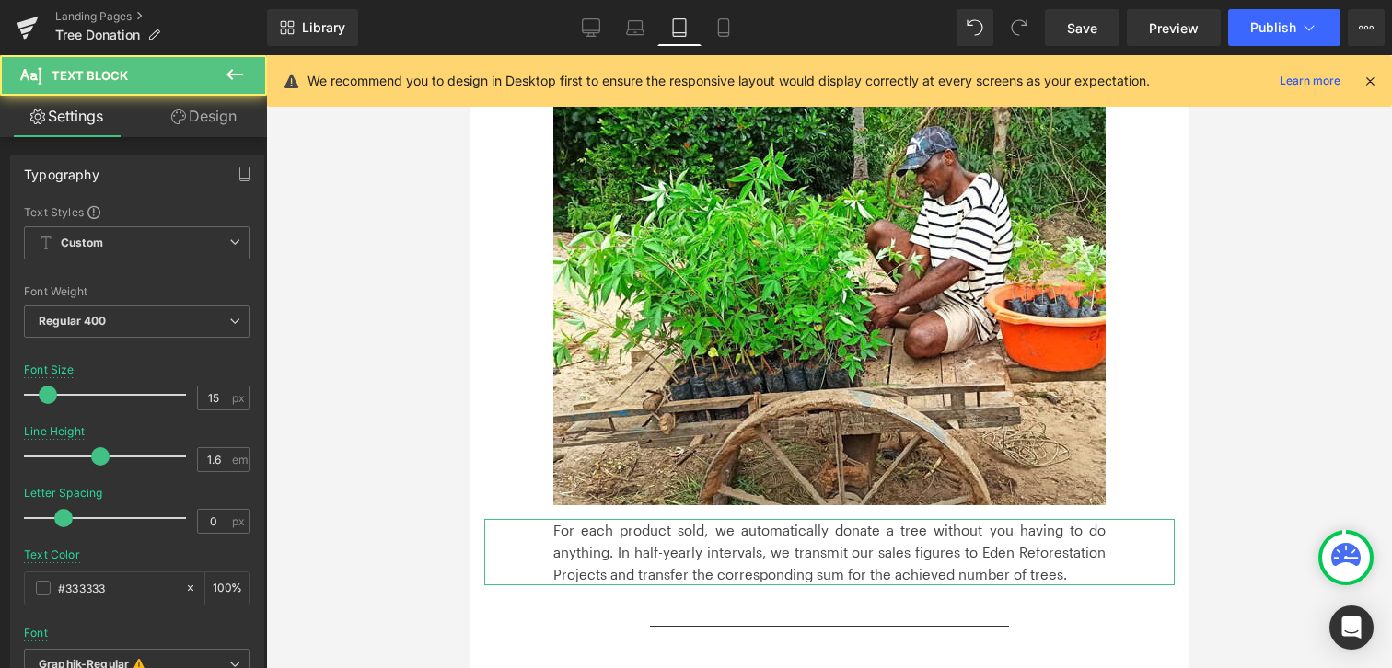
click at [196, 116] on link "Design" at bounding box center [203, 116] width 133 height 41
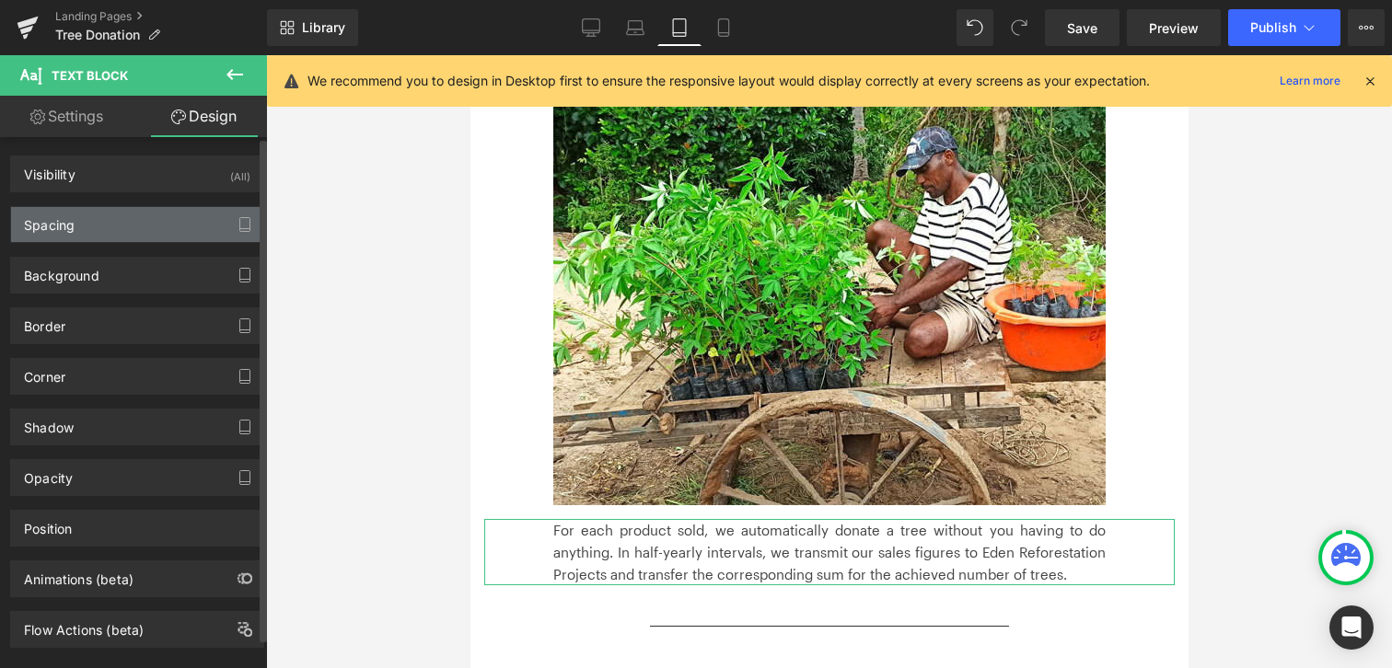
click at [187, 230] on div "Spacing" at bounding box center [137, 224] width 252 height 35
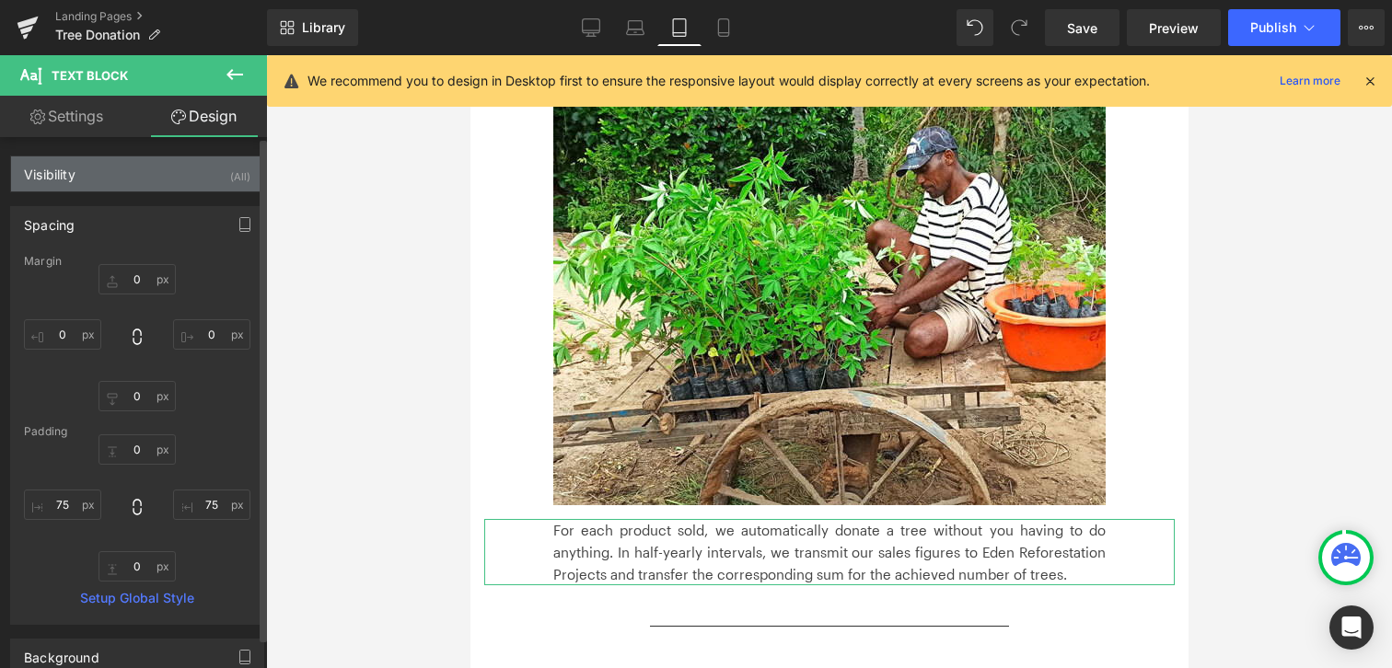
click at [191, 170] on div "Visibility (All)" at bounding box center [137, 173] width 252 height 35
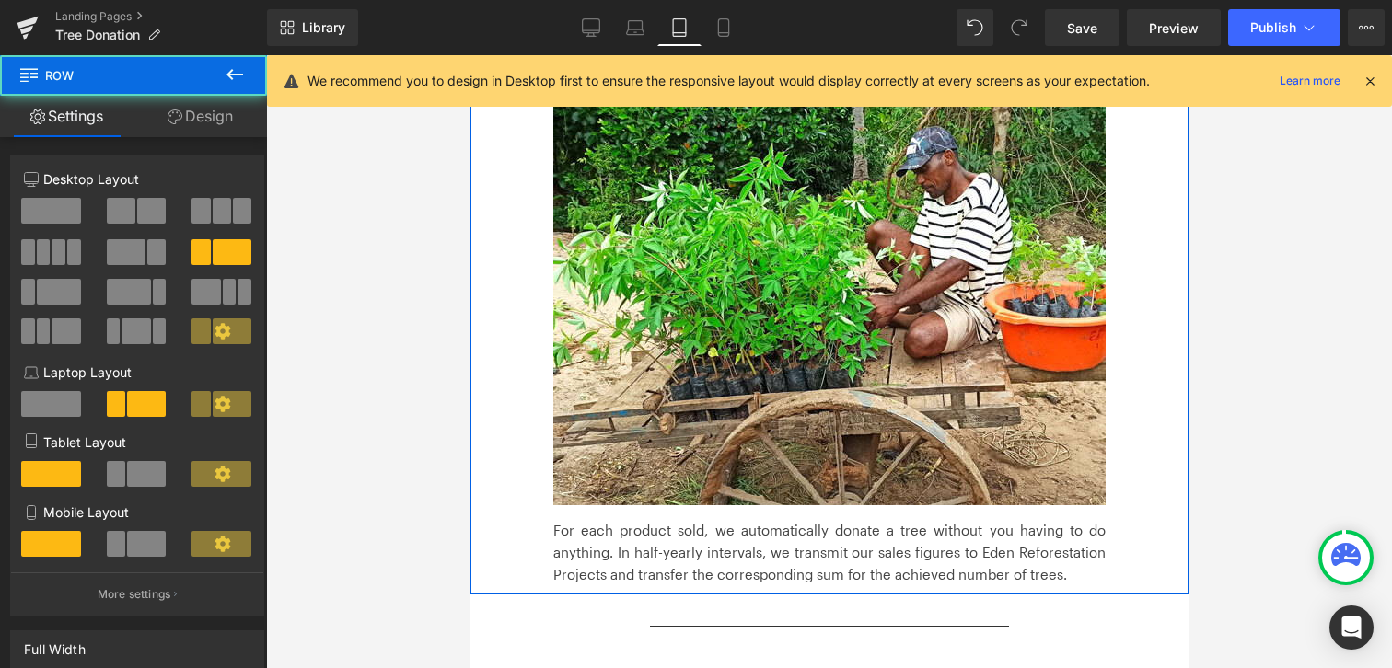
click at [213, 113] on link "Design" at bounding box center [199, 116] width 133 height 41
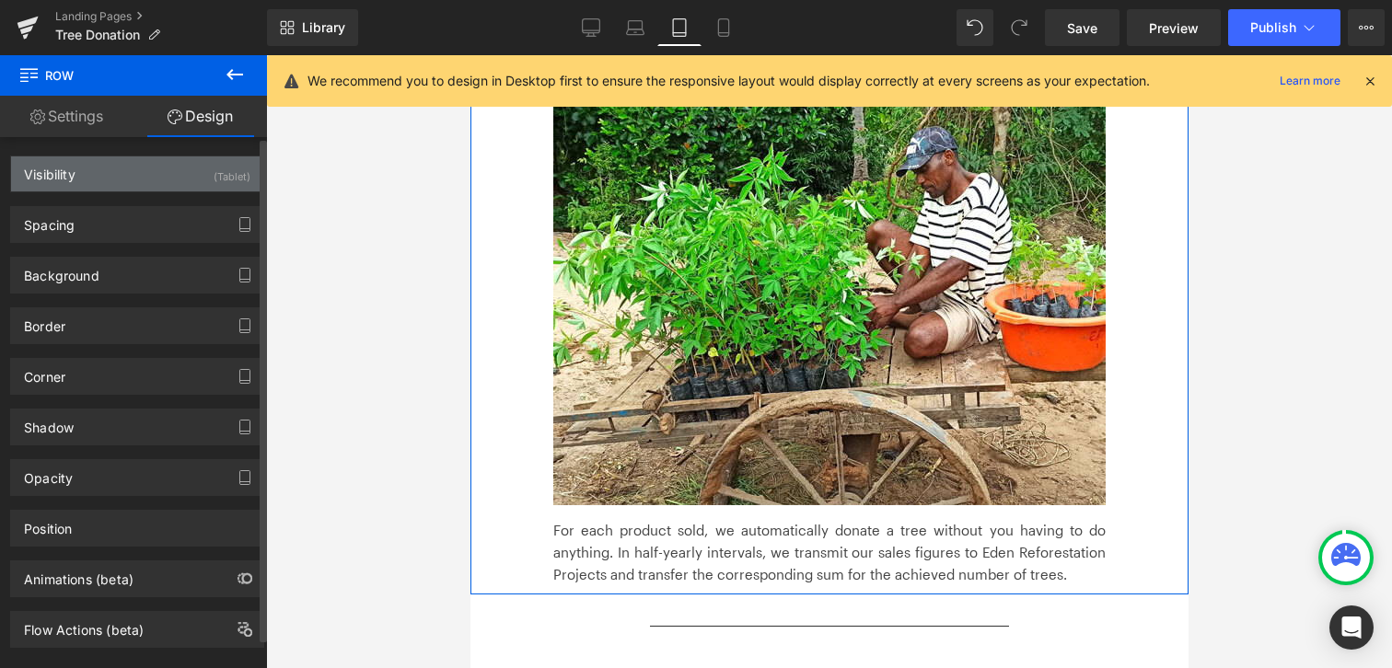
click at [169, 168] on div "Visibility (Tablet)" at bounding box center [137, 173] width 252 height 35
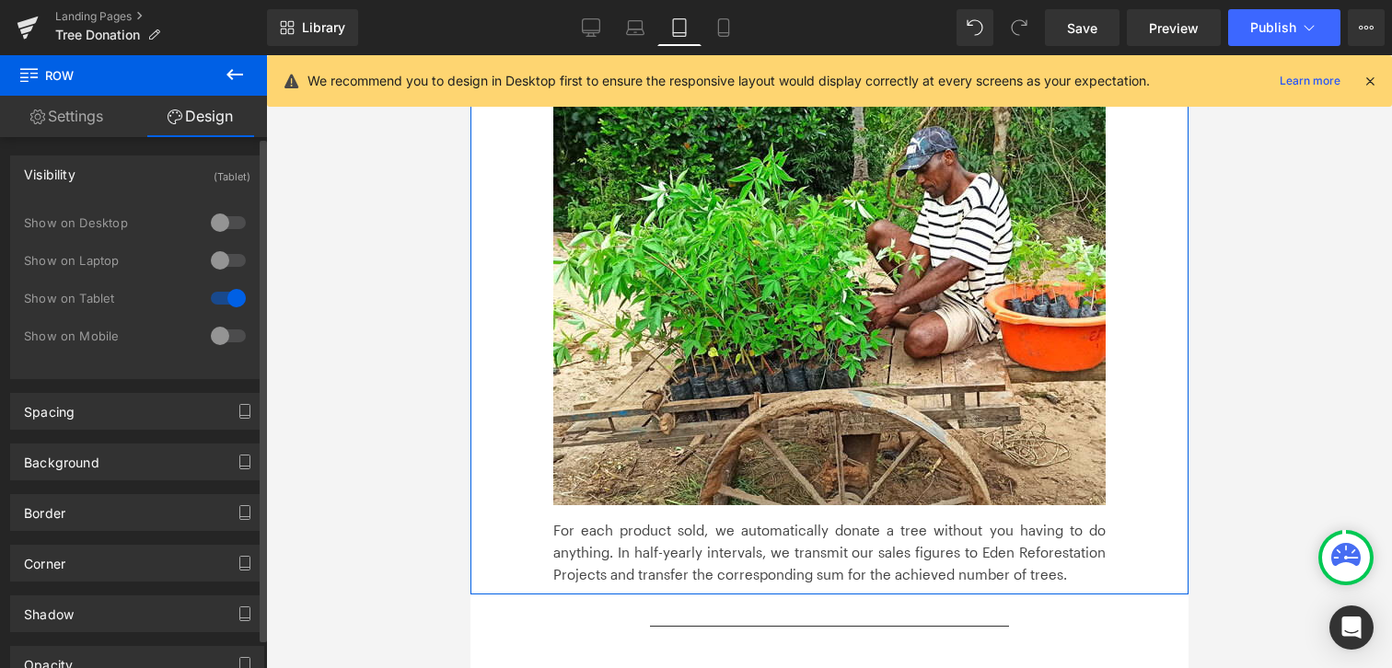
click at [235, 334] on div at bounding box center [228, 335] width 44 height 29
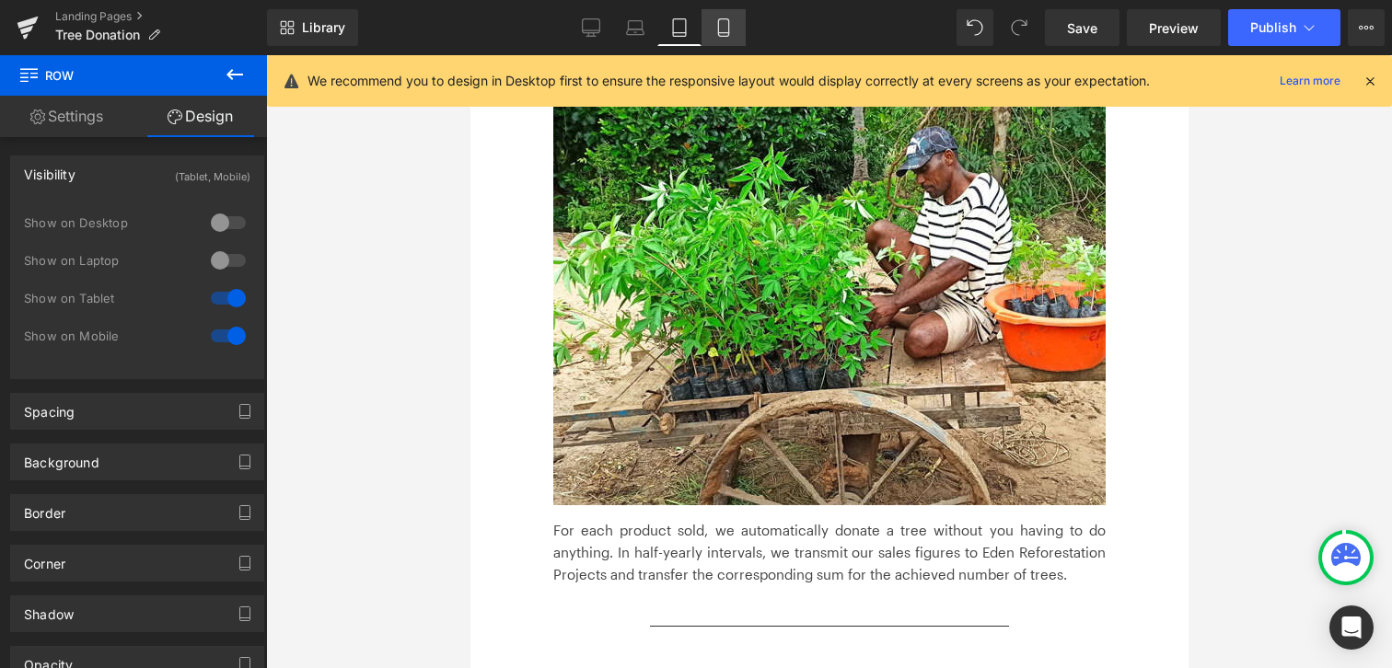
click at [728, 20] on icon at bounding box center [723, 27] width 18 height 18
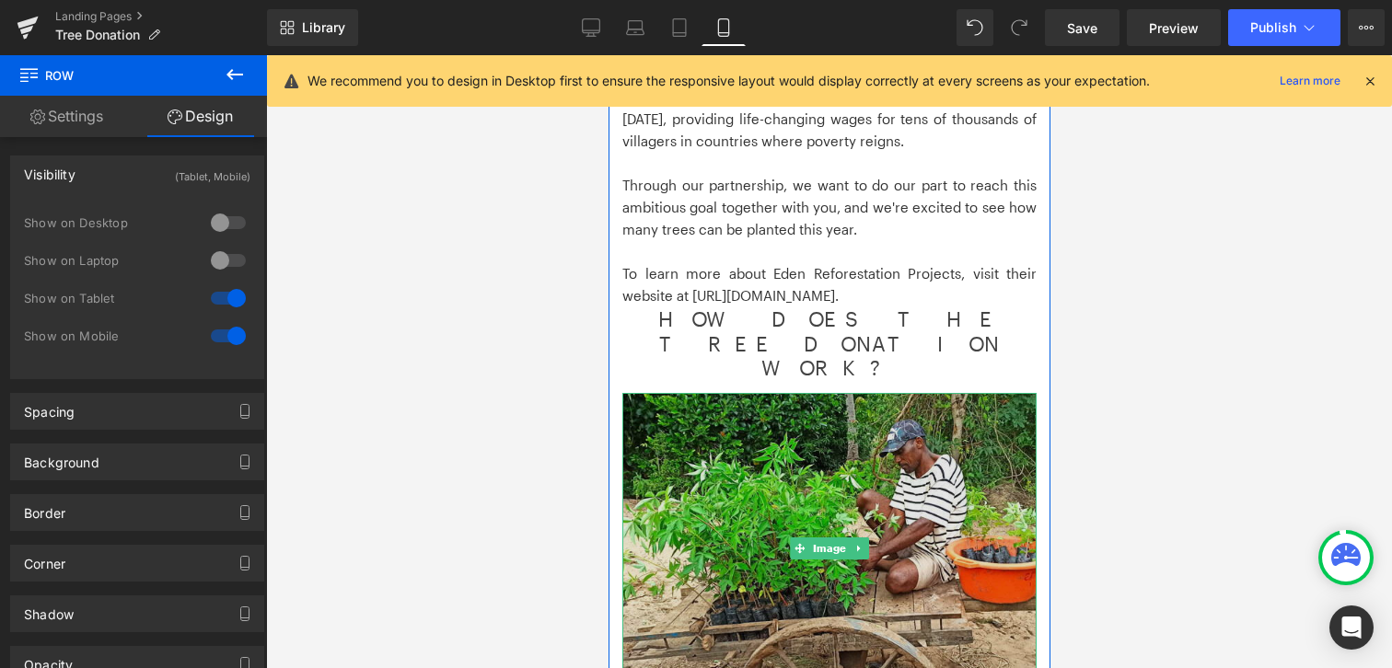
scroll to position [3242, 0]
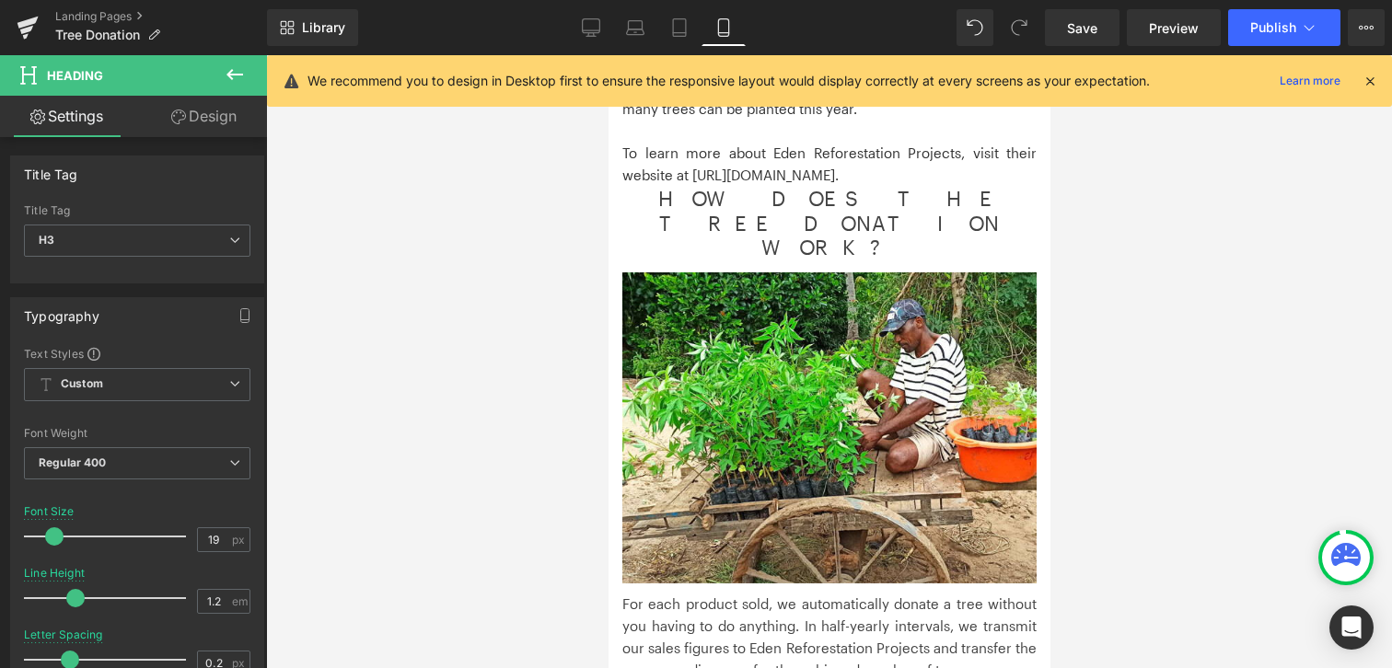
click at [218, 120] on link "Design" at bounding box center [203, 116] width 133 height 41
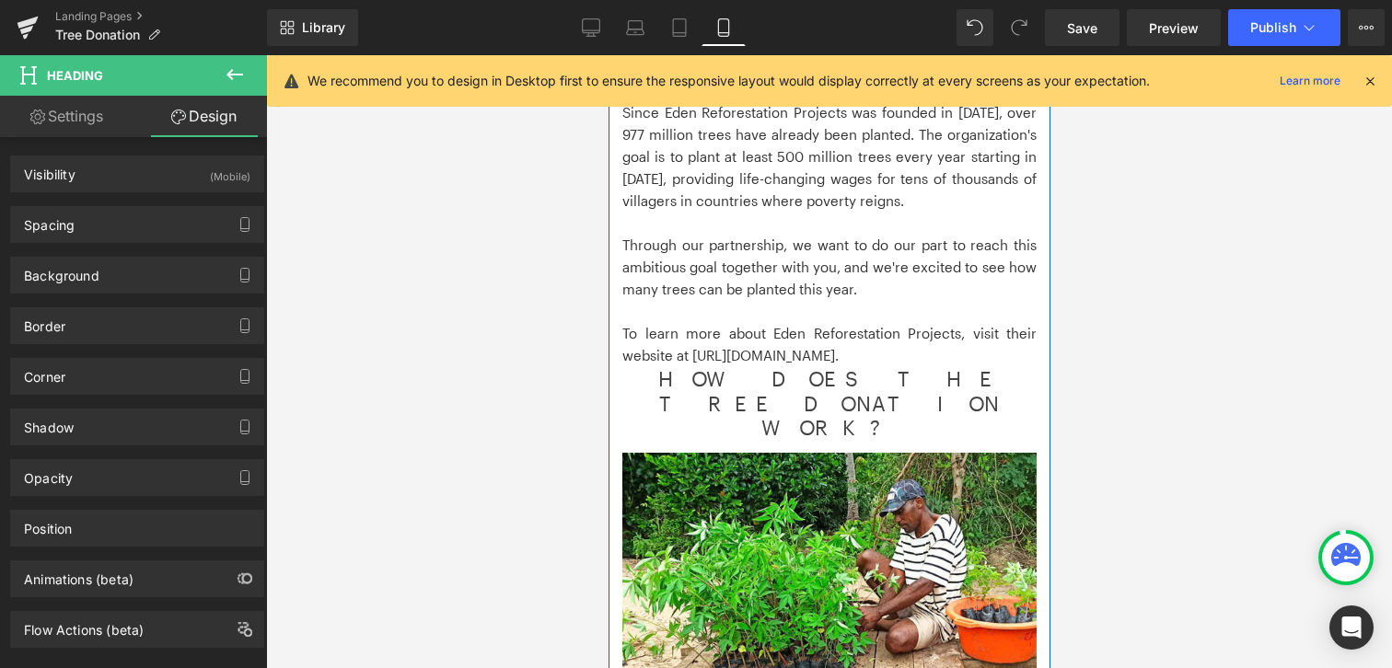
scroll to position [3040, 0]
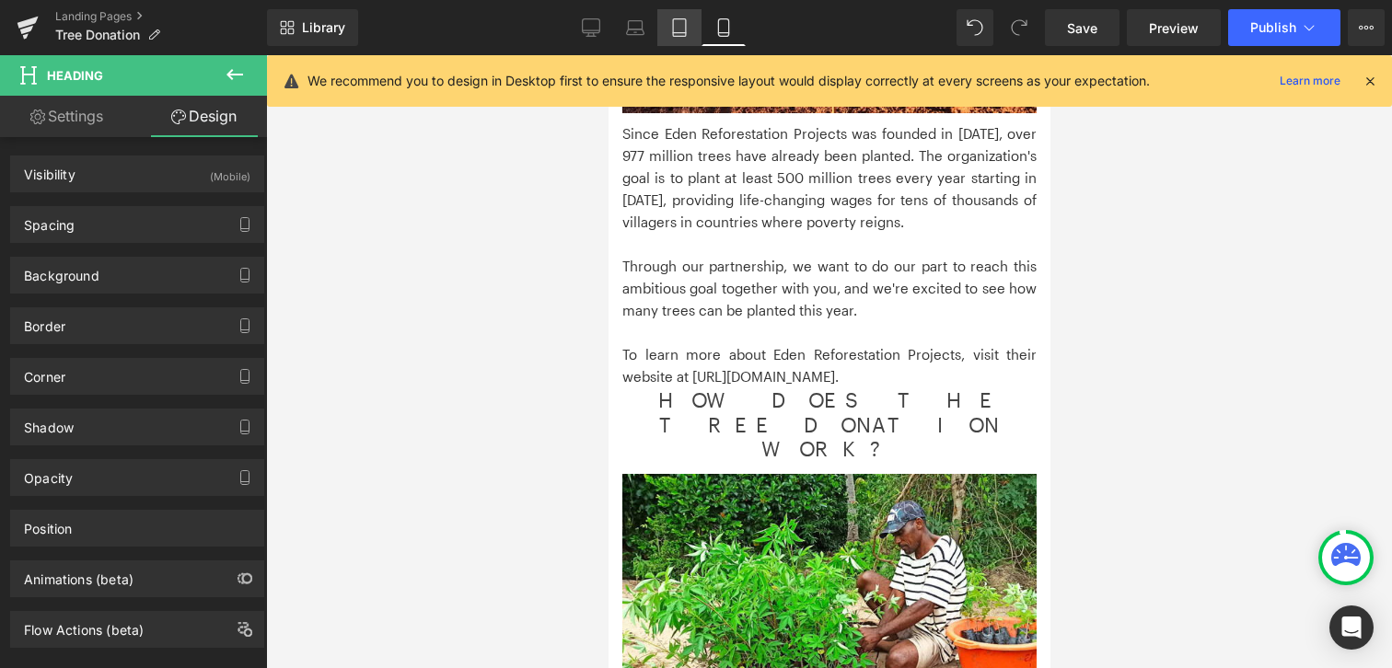
click at [673, 37] on link "Tablet" at bounding box center [679, 27] width 44 height 37
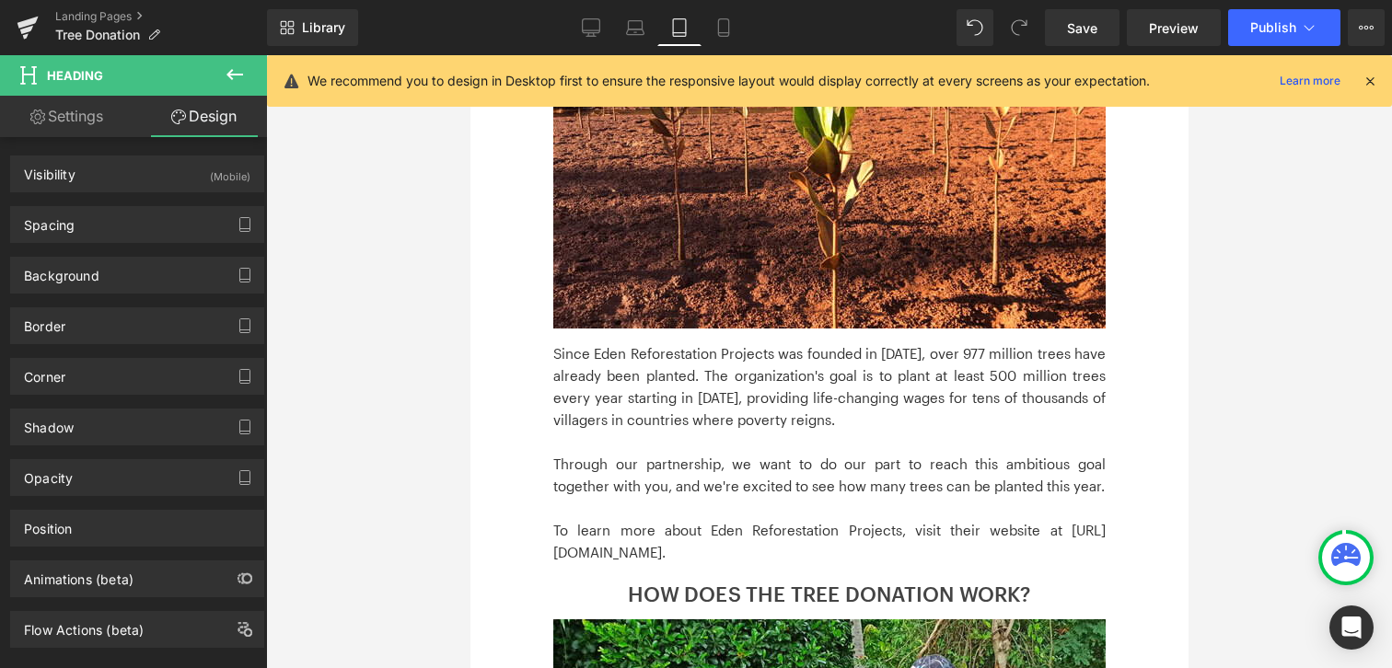
scroll to position [2287, 0]
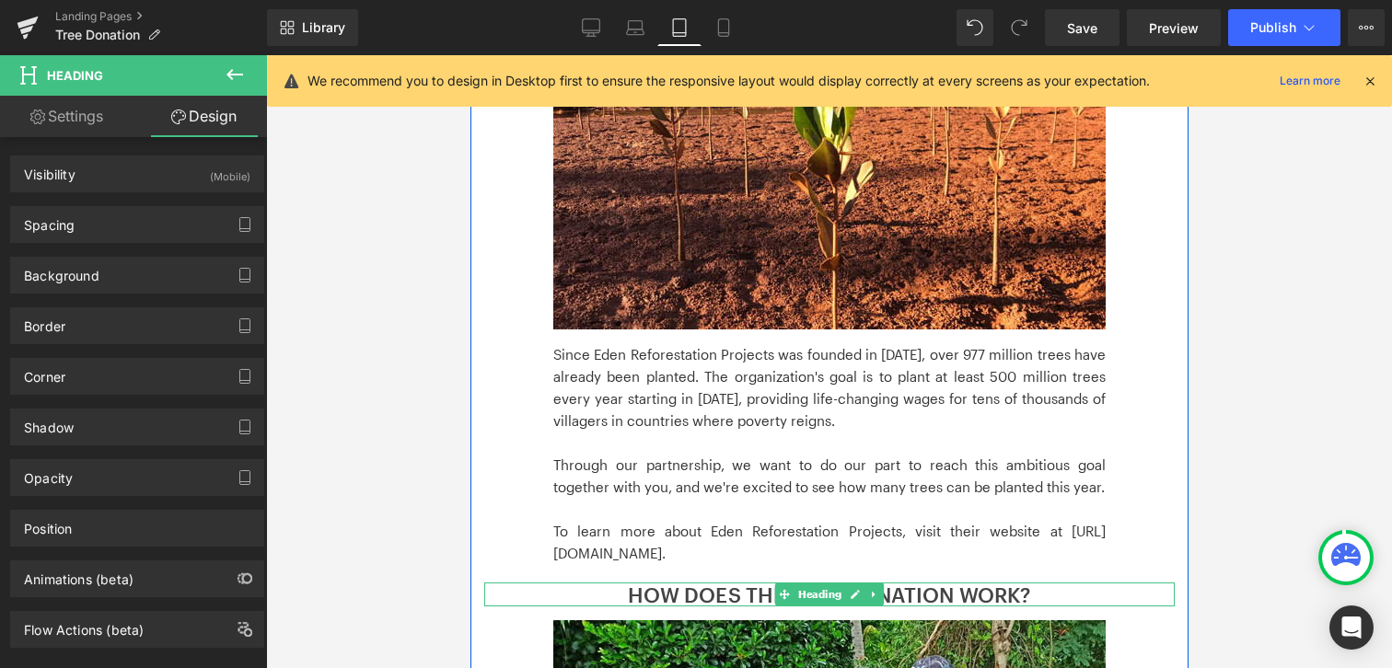
click at [572, 583] on h2 "HOW DOES THE TREE DONATION WORK?" at bounding box center [828, 595] width 690 height 24
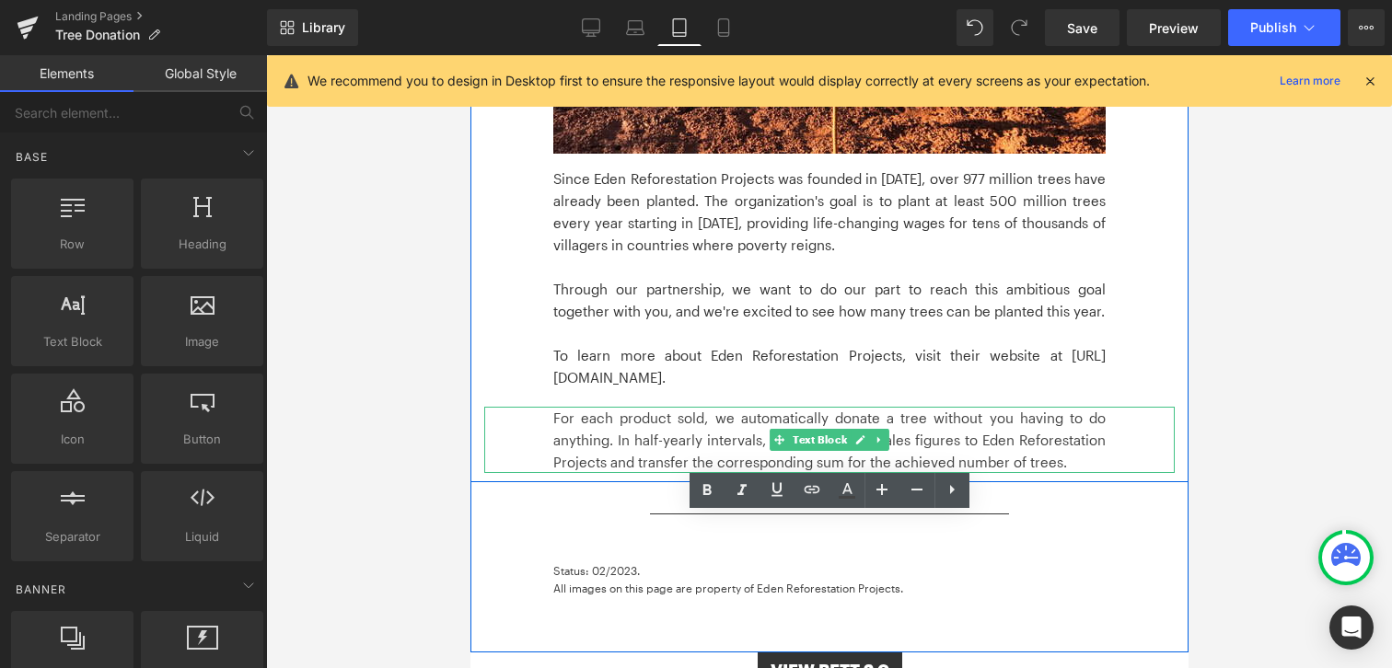
scroll to position [2473, 0]
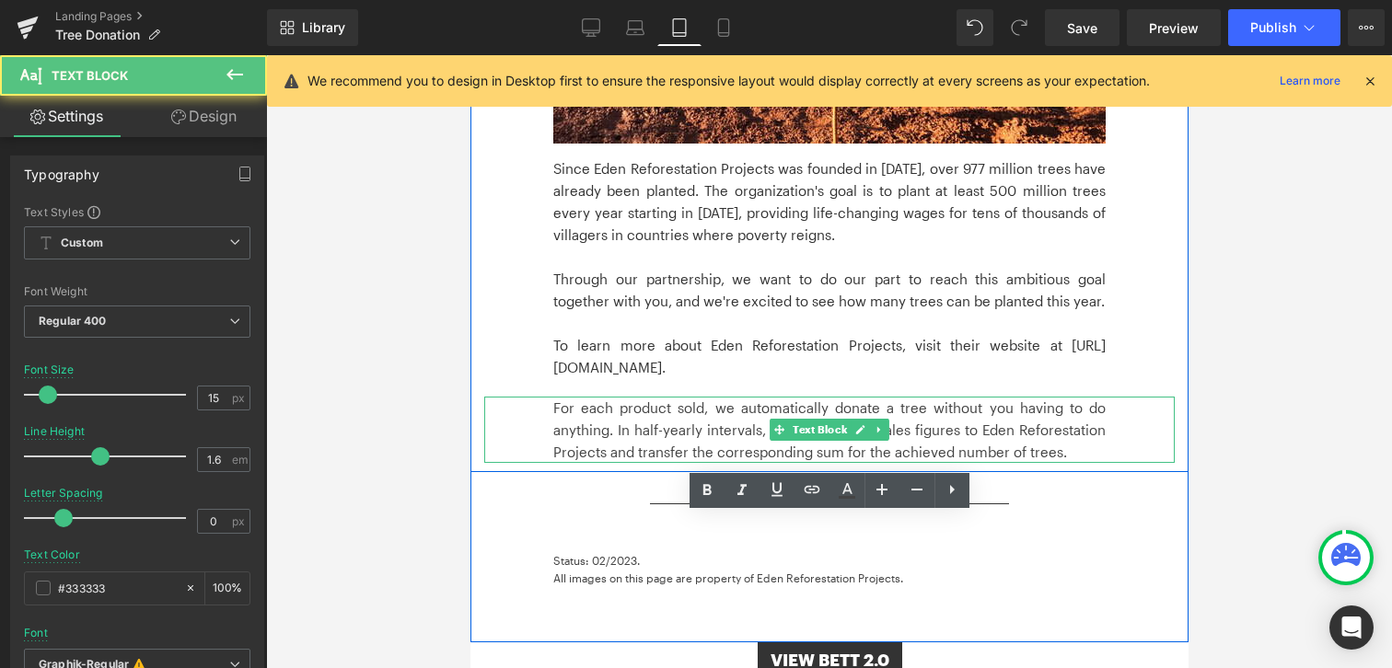
click at [598, 399] on font "For each product sold, we automatically donate a tree without you having to do …" at bounding box center [828, 429] width 552 height 61
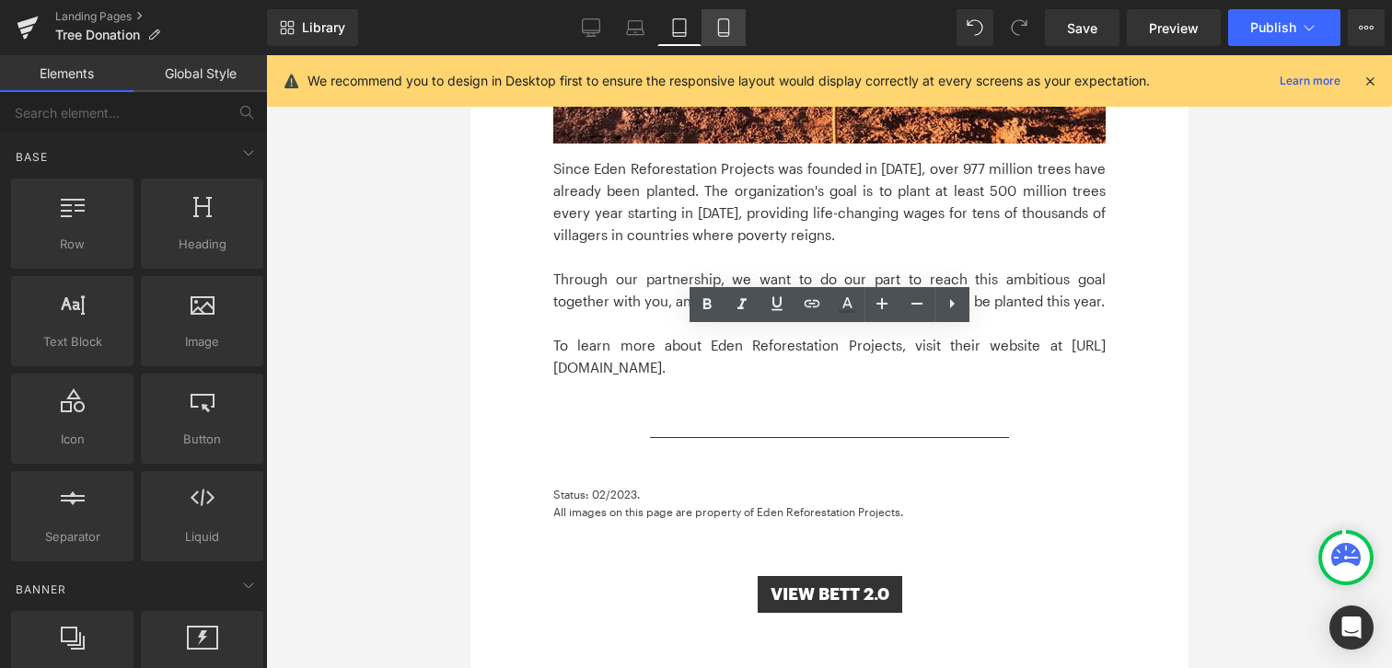
click at [726, 34] on icon at bounding box center [723, 27] width 18 height 18
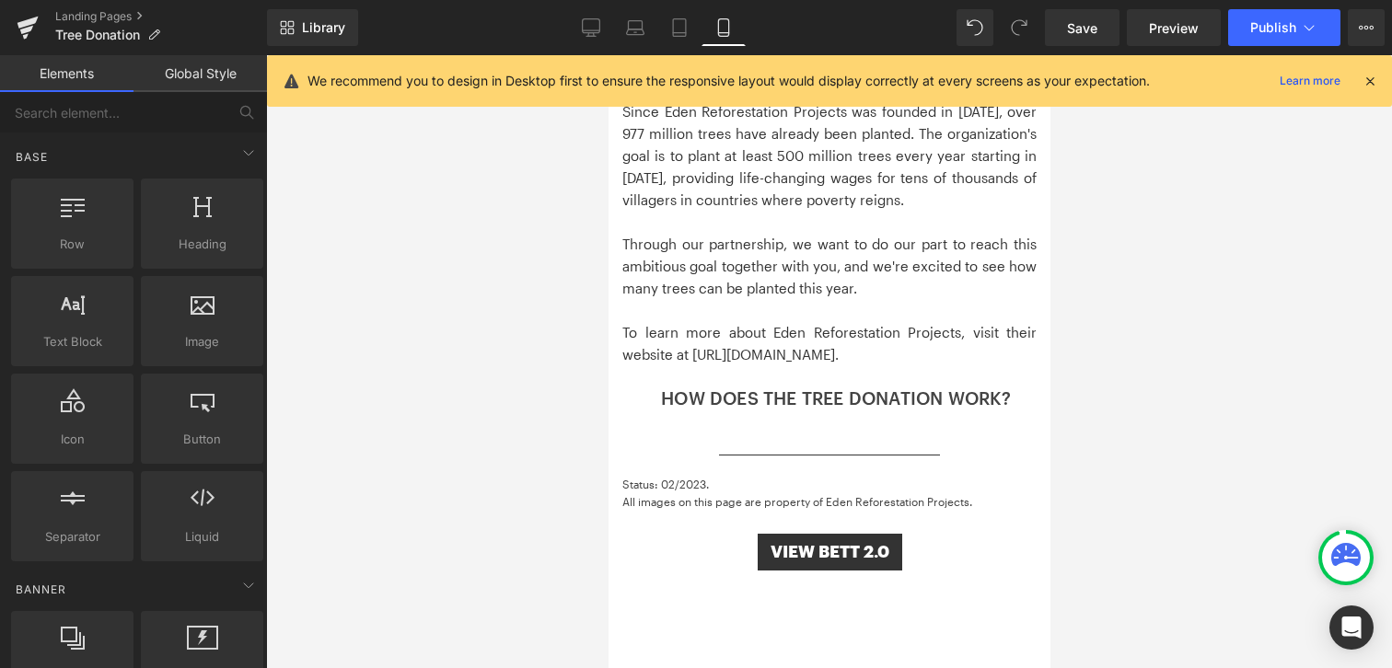
scroll to position [2895, 0]
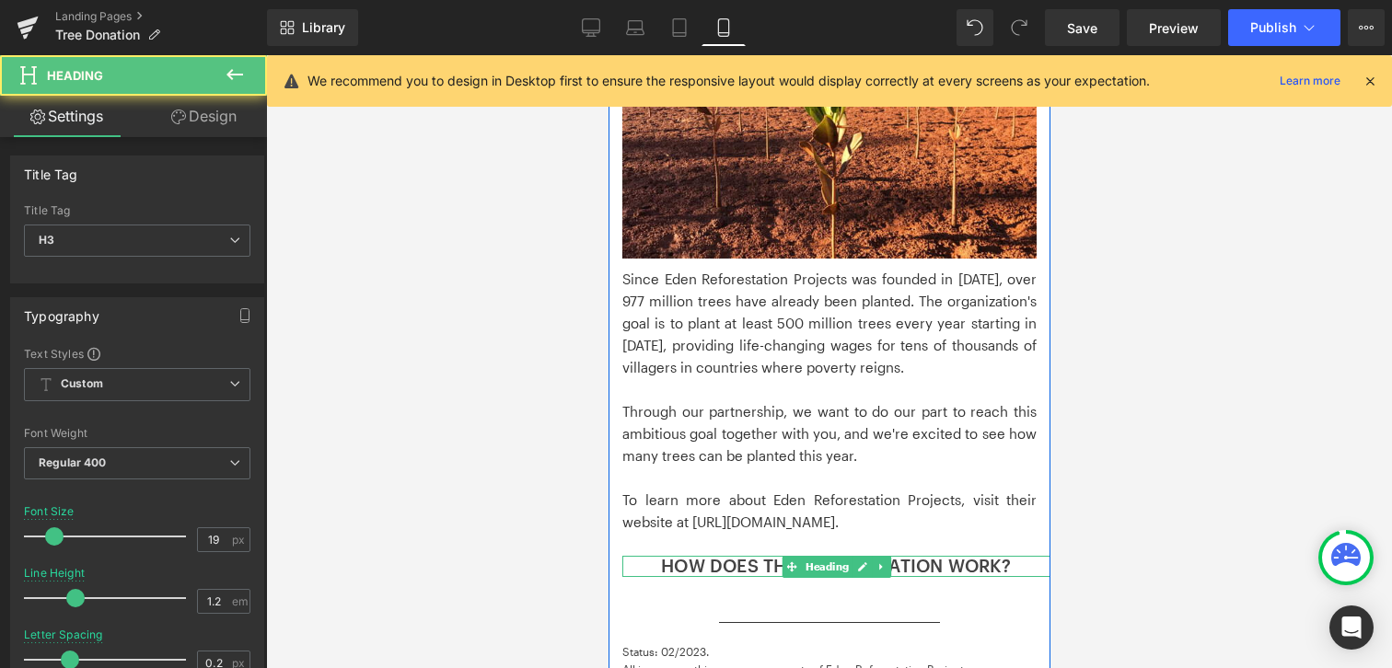
click at [729, 556] on h3 "HOW DOES THE TREE DONATION WORK?" at bounding box center [835, 566] width 428 height 21
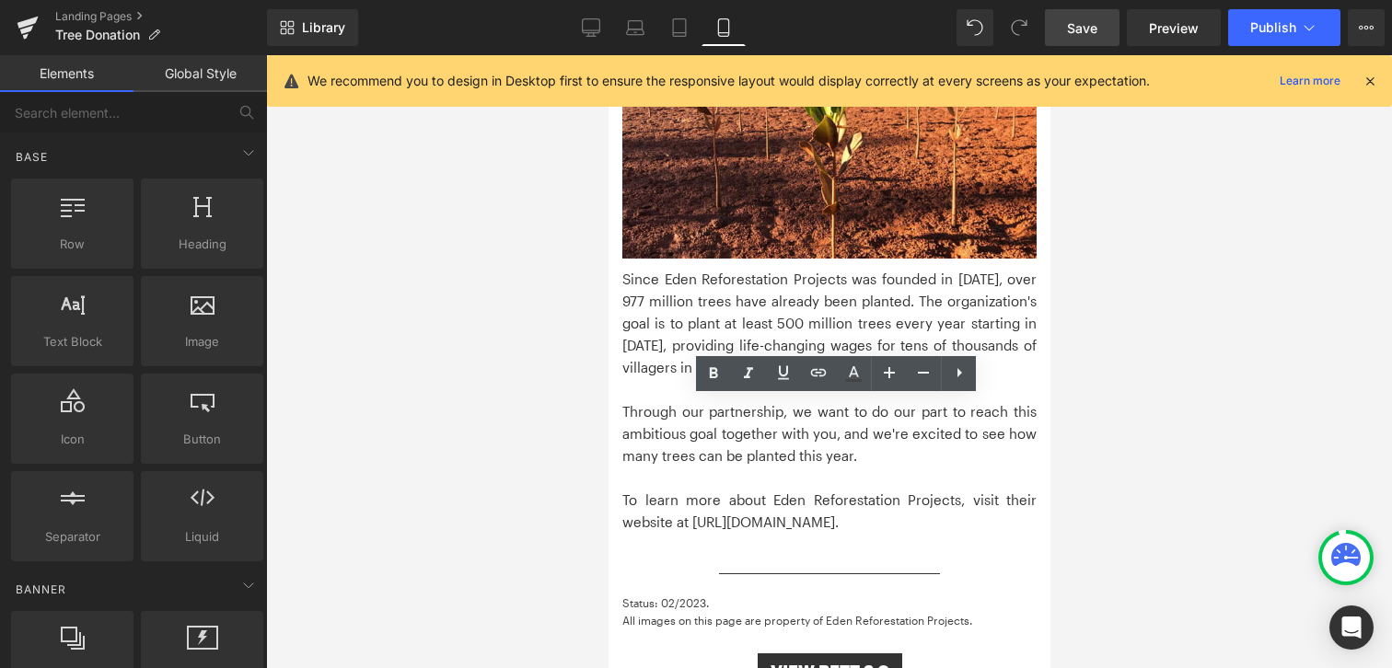
click at [1100, 20] on link "Save" at bounding box center [1082, 27] width 75 height 37
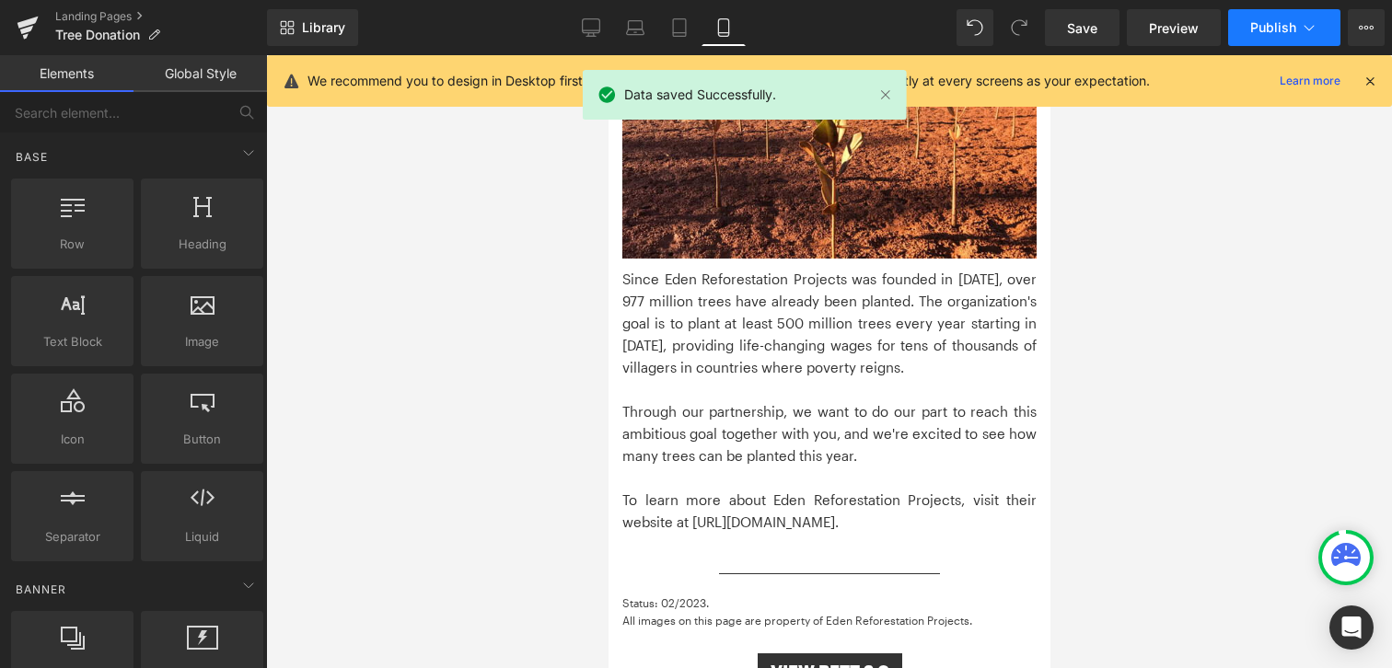
click at [1277, 22] on span "Publish" at bounding box center [1273, 27] width 46 height 15
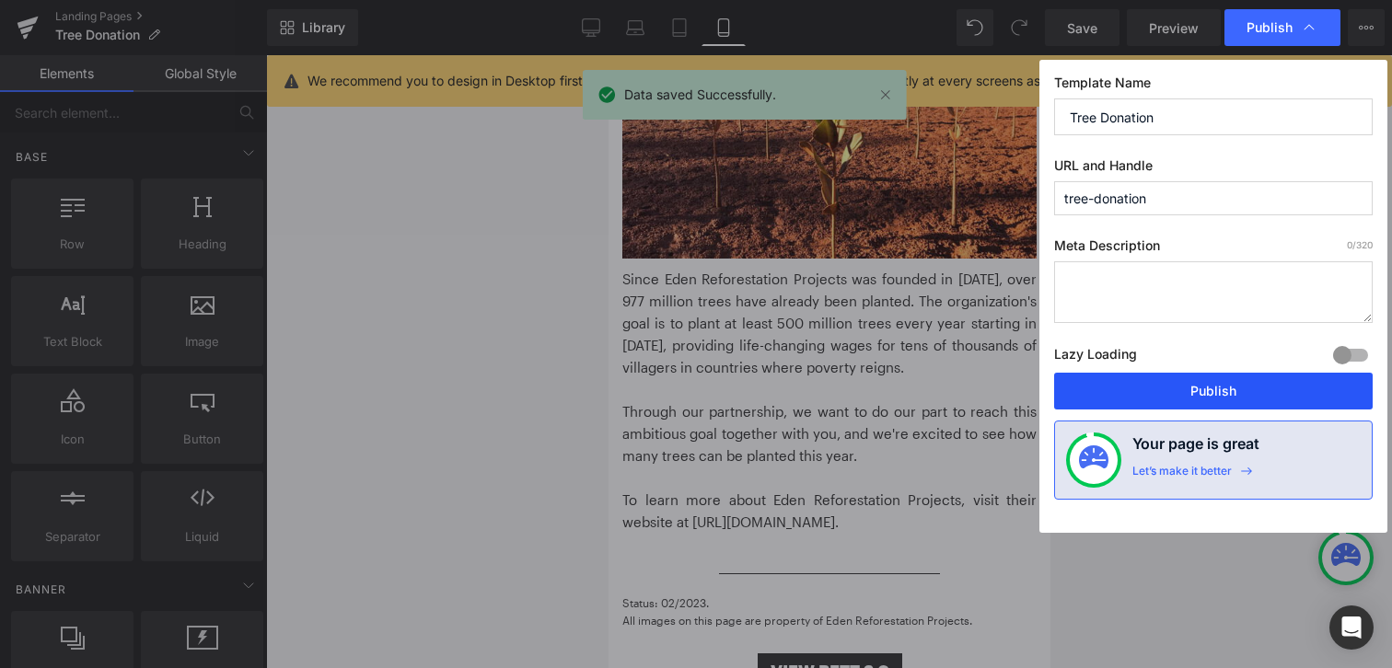
click at [1195, 388] on button "Publish" at bounding box center [1213, 391] width 318 height 37
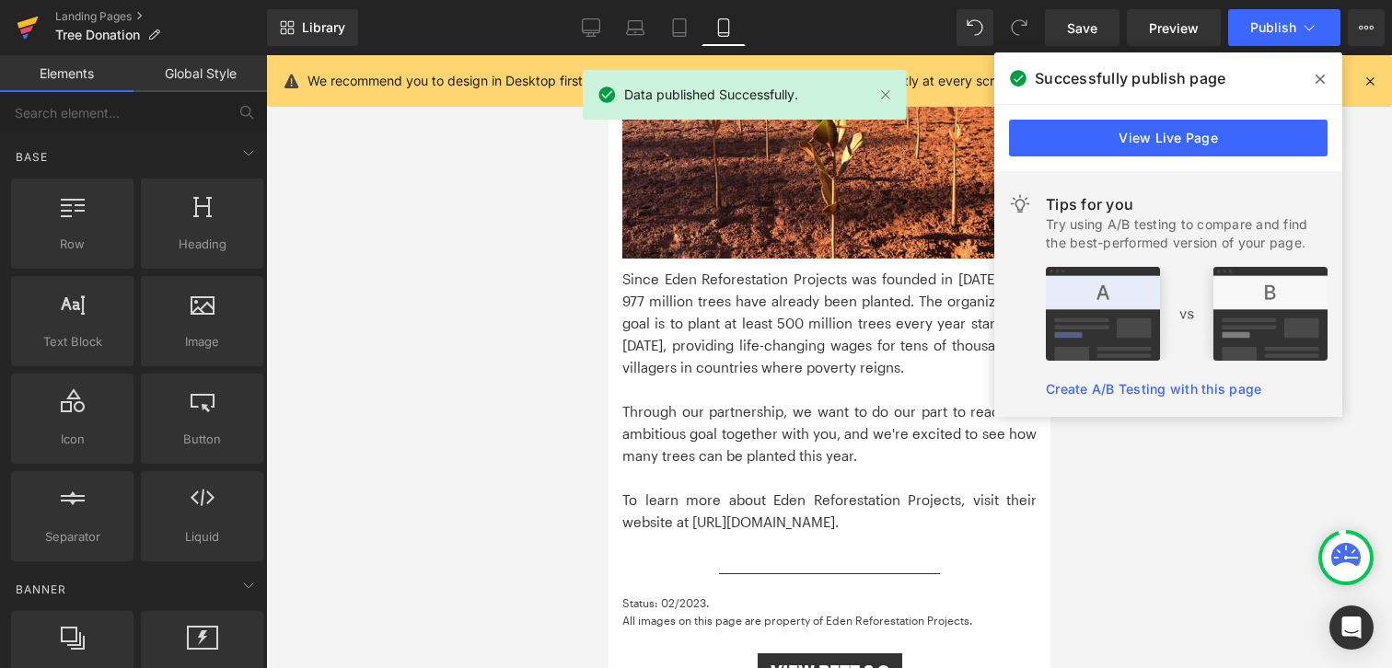
click at [24, 29] on icon at bounding box center [26, 30] width 13 height 8
